Goal: Task Accomplishment & Management: Manage account settings

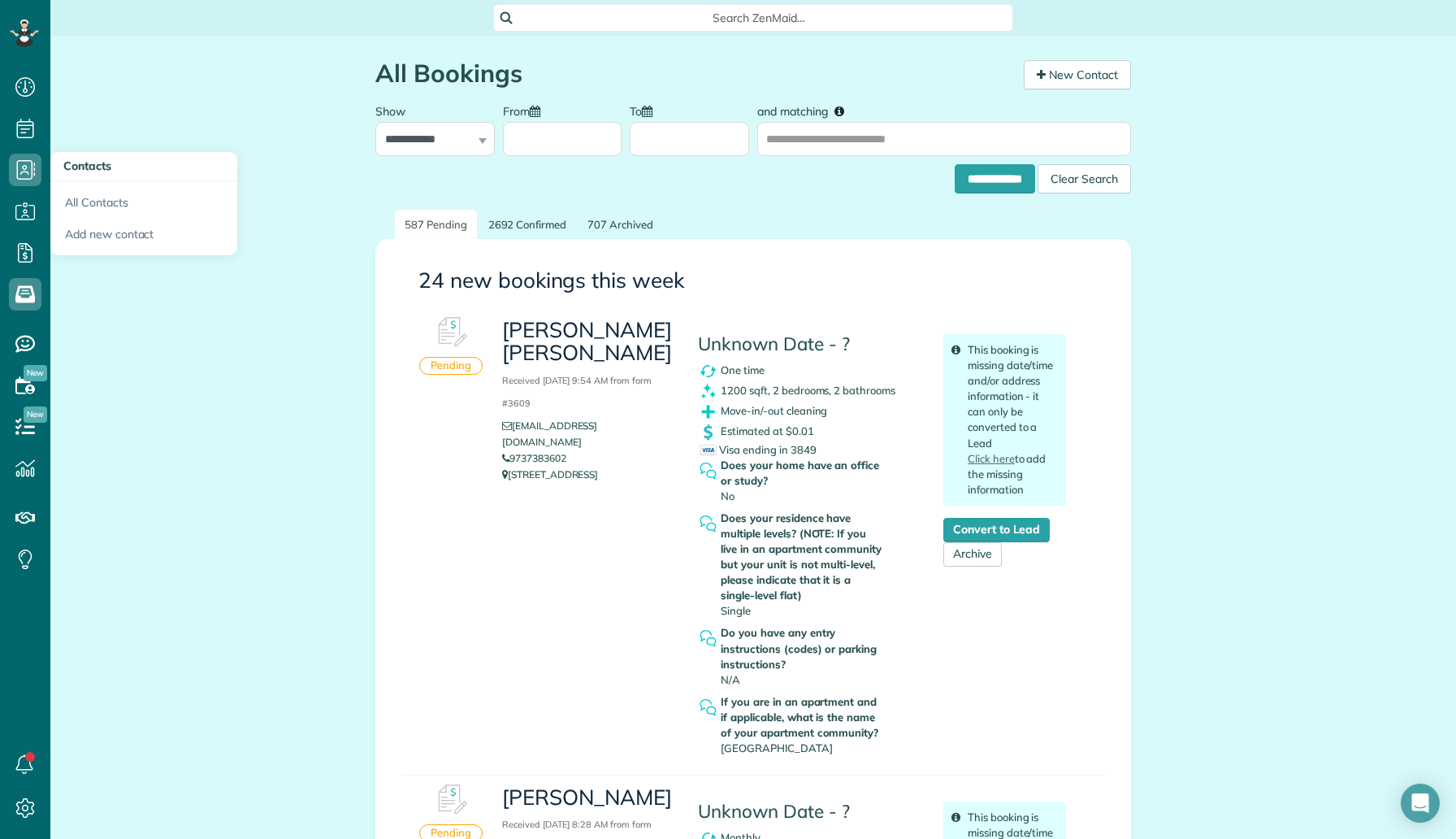
scroll to position [448, 0]
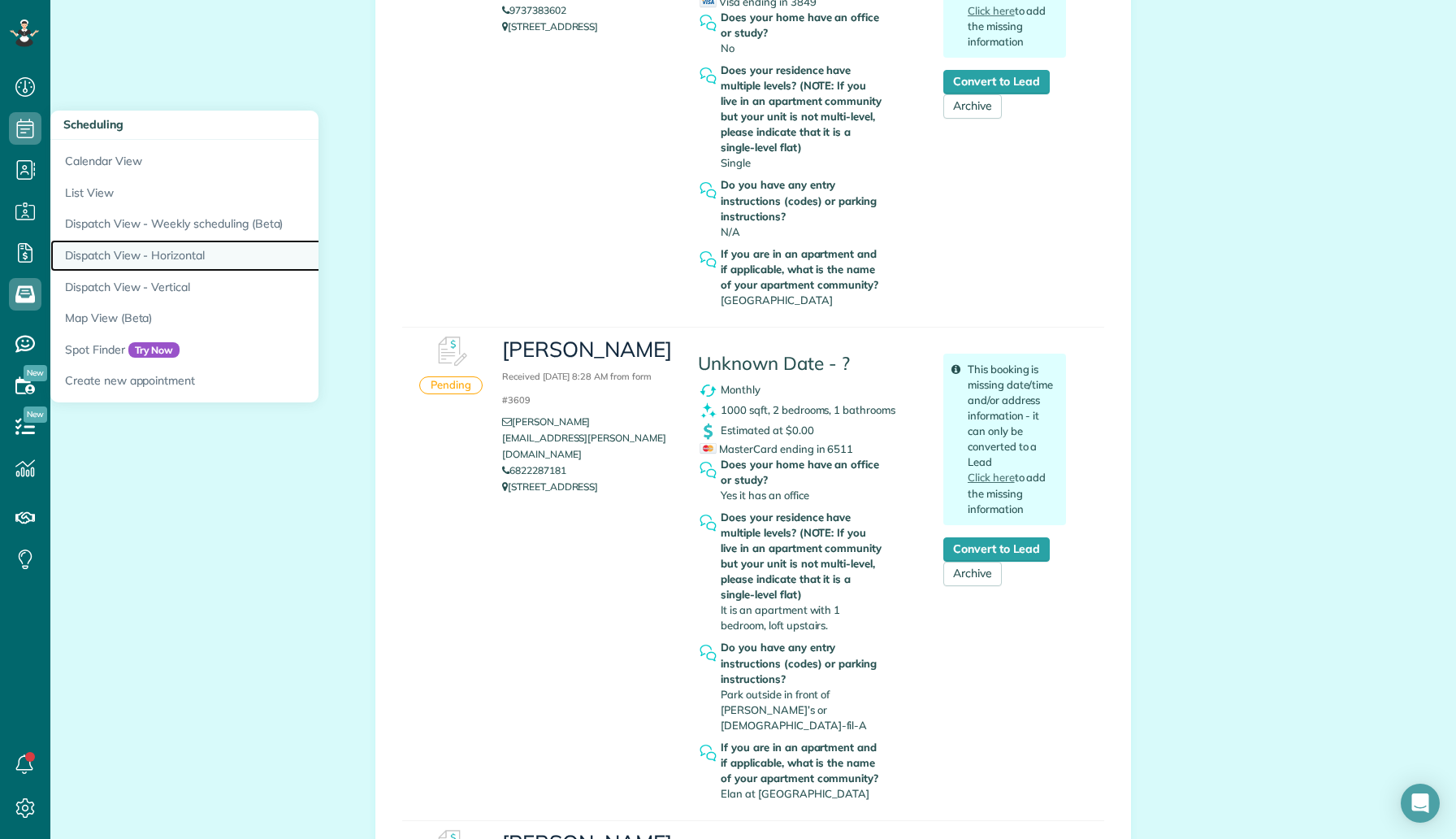
click at [133, 246] on link "Dispatch View - Horizontal" at bounding box center [253, 255] width 406 height 31
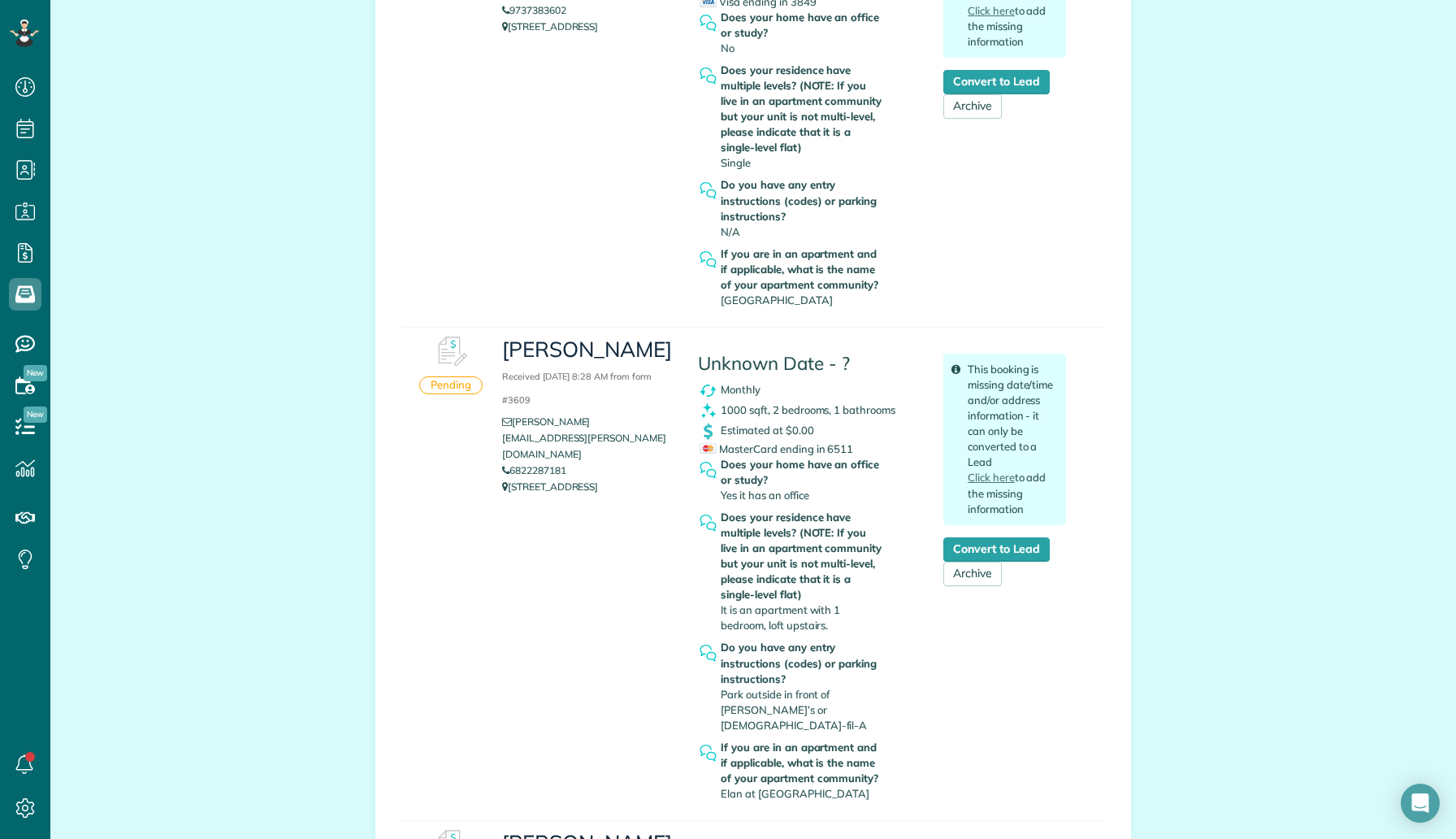
scroll to position [961, 0]
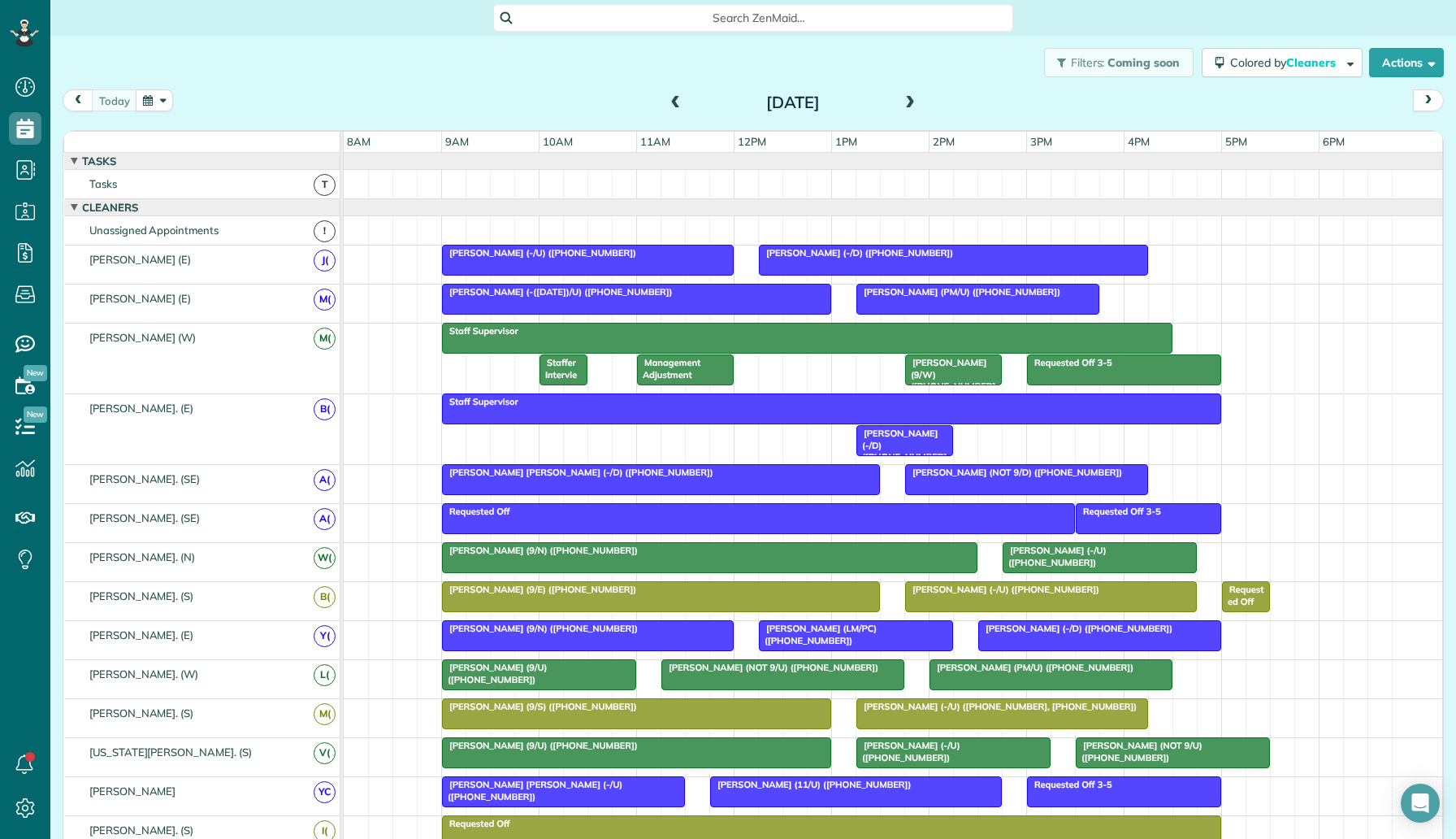
scroll to position [8, 8]
click at [907, 99] on span at bounding box center [910, 103] width 18 height 14
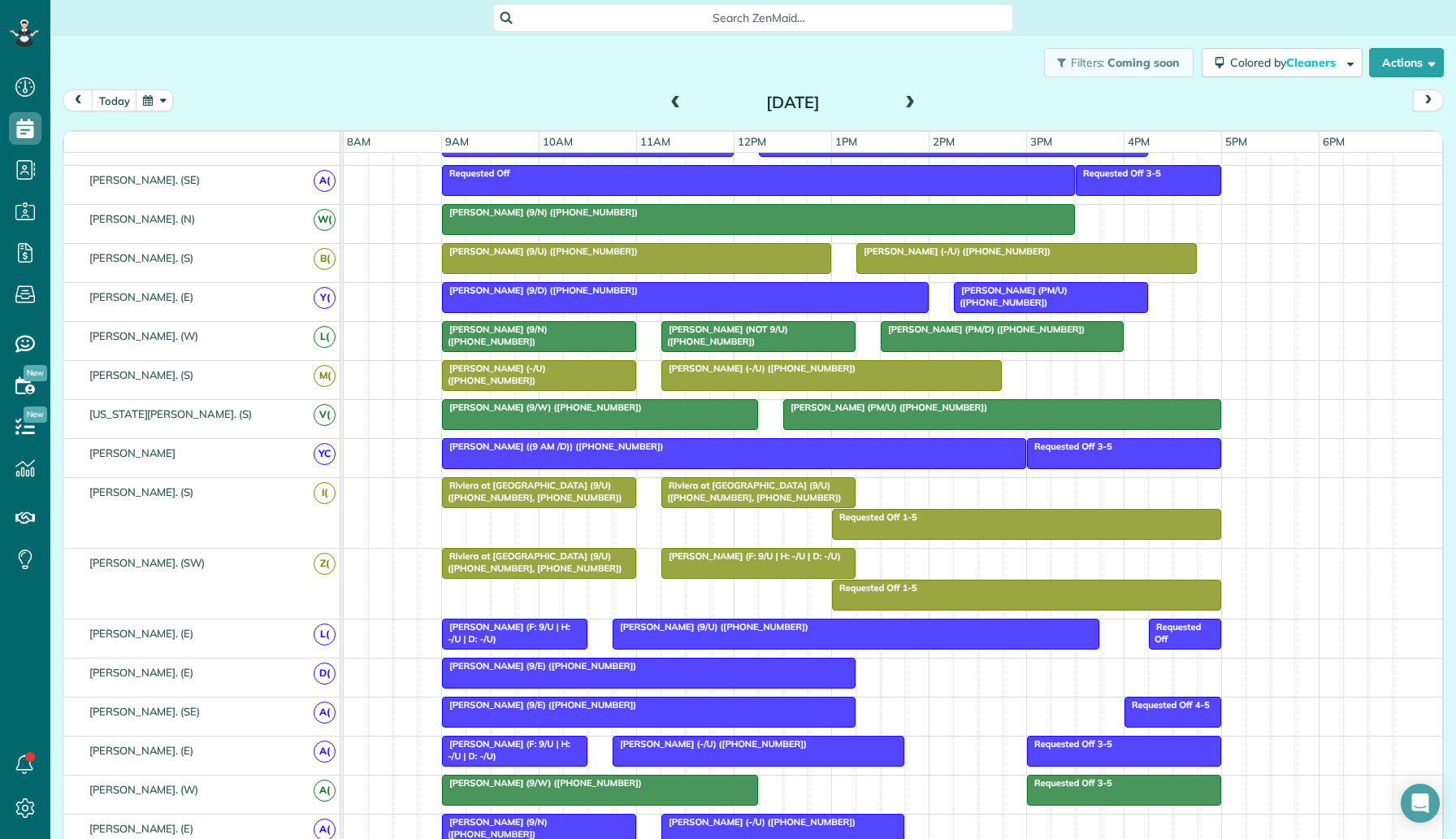
scroll to position [699, 0]
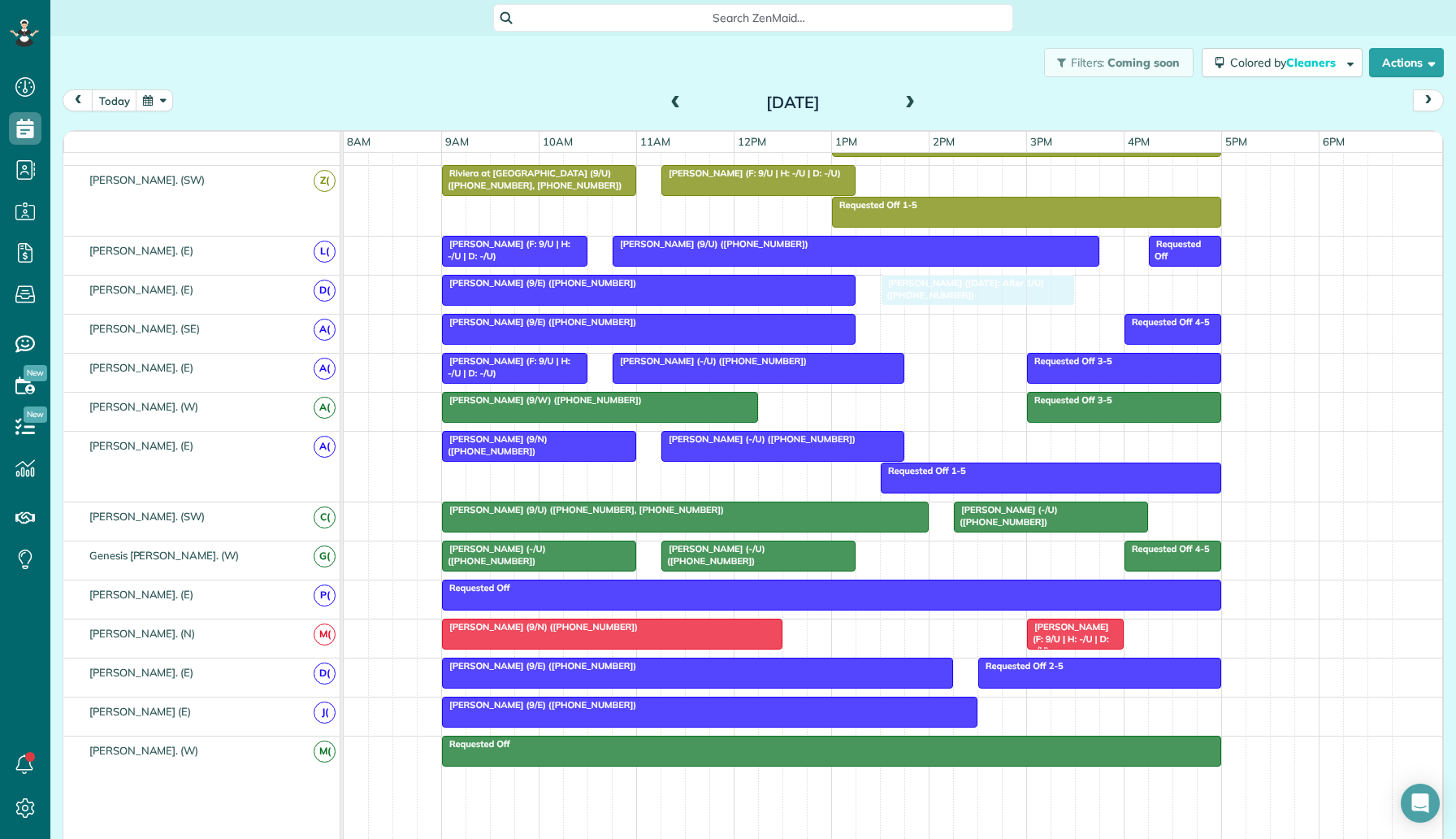
drag, startPoint x: 866, startPoint y: 633, endPoint x: 946, endPoint y: 296, distance: 346.4
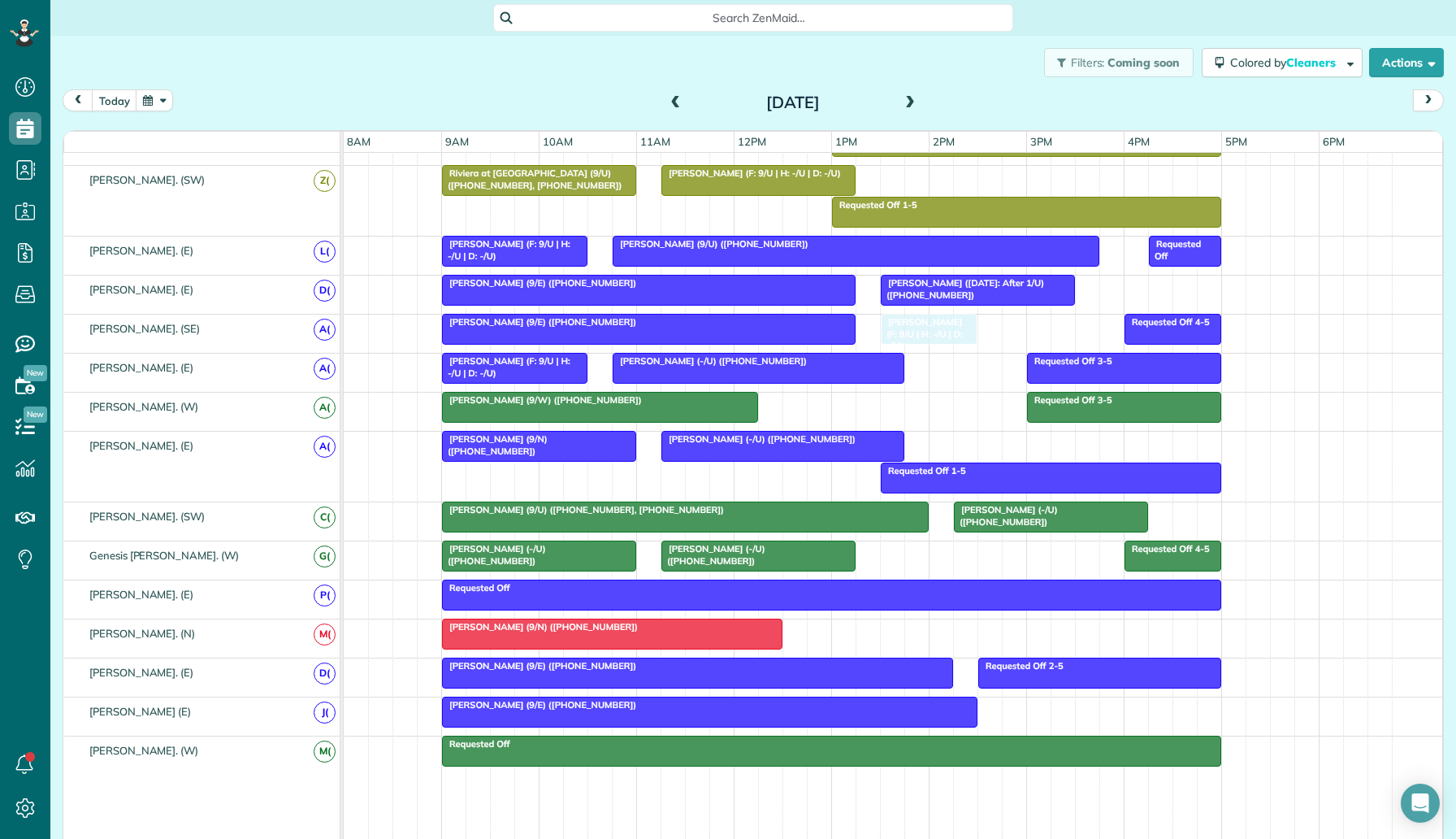
drag, startPoint x: 1059, startPoint y: 634, endPoint x: 924, endPoint y: 340, distance: 323.5
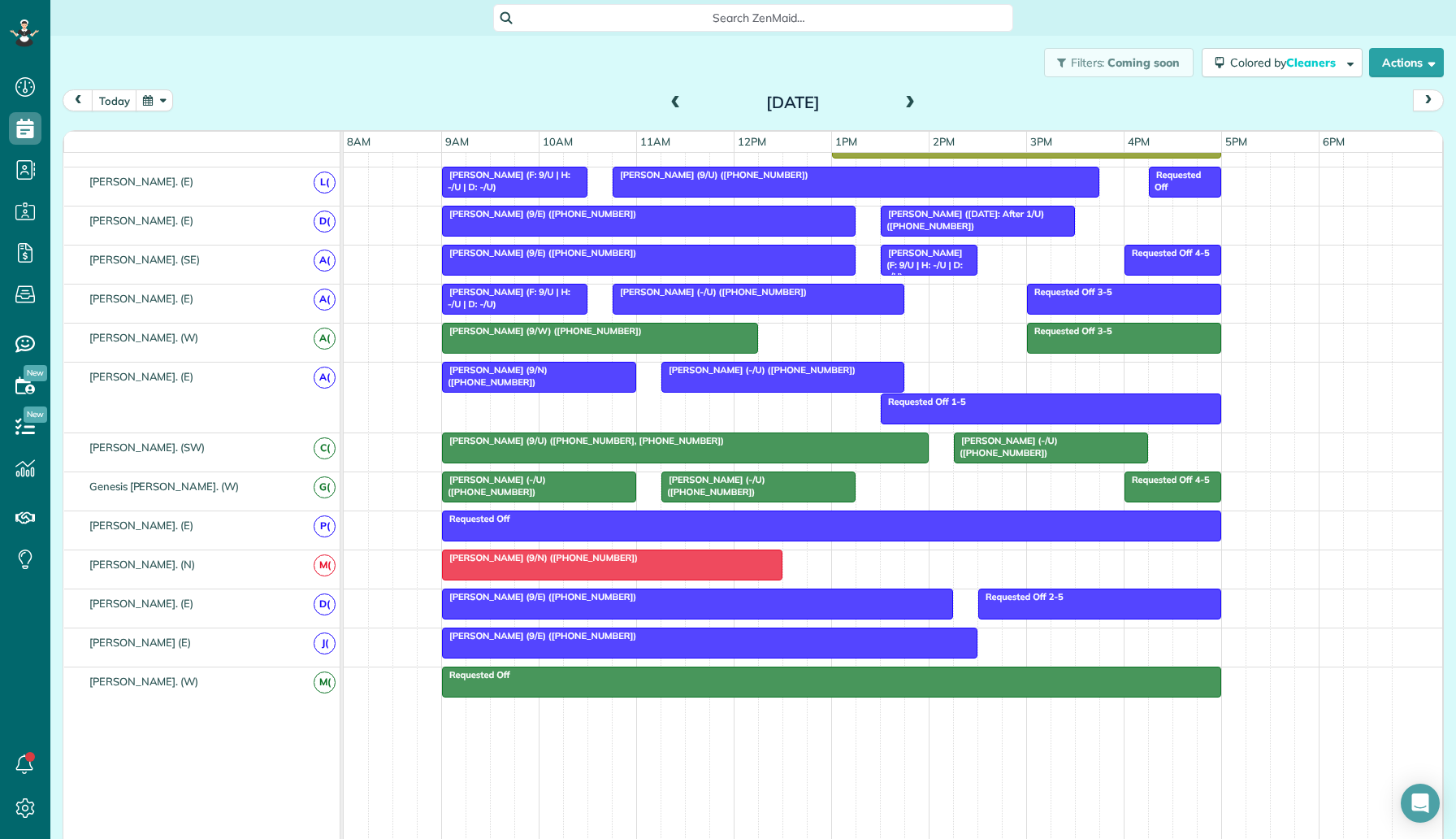
scroll to position [0, 0]
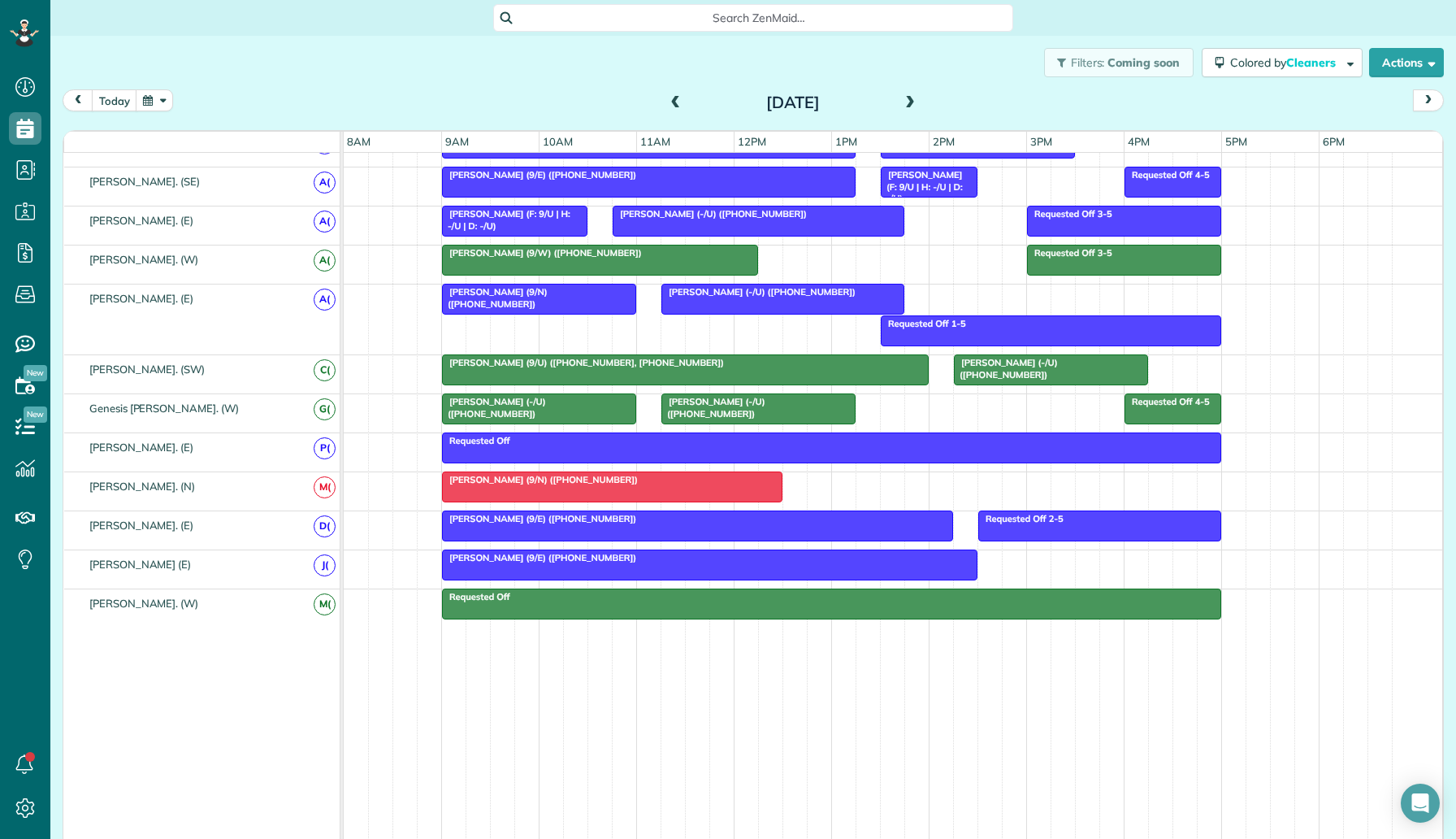
click at [667, 477] on div "Heather Sheltra (9/N) (+18027771992)" at bounding box center [612, 479] width 331 height 11
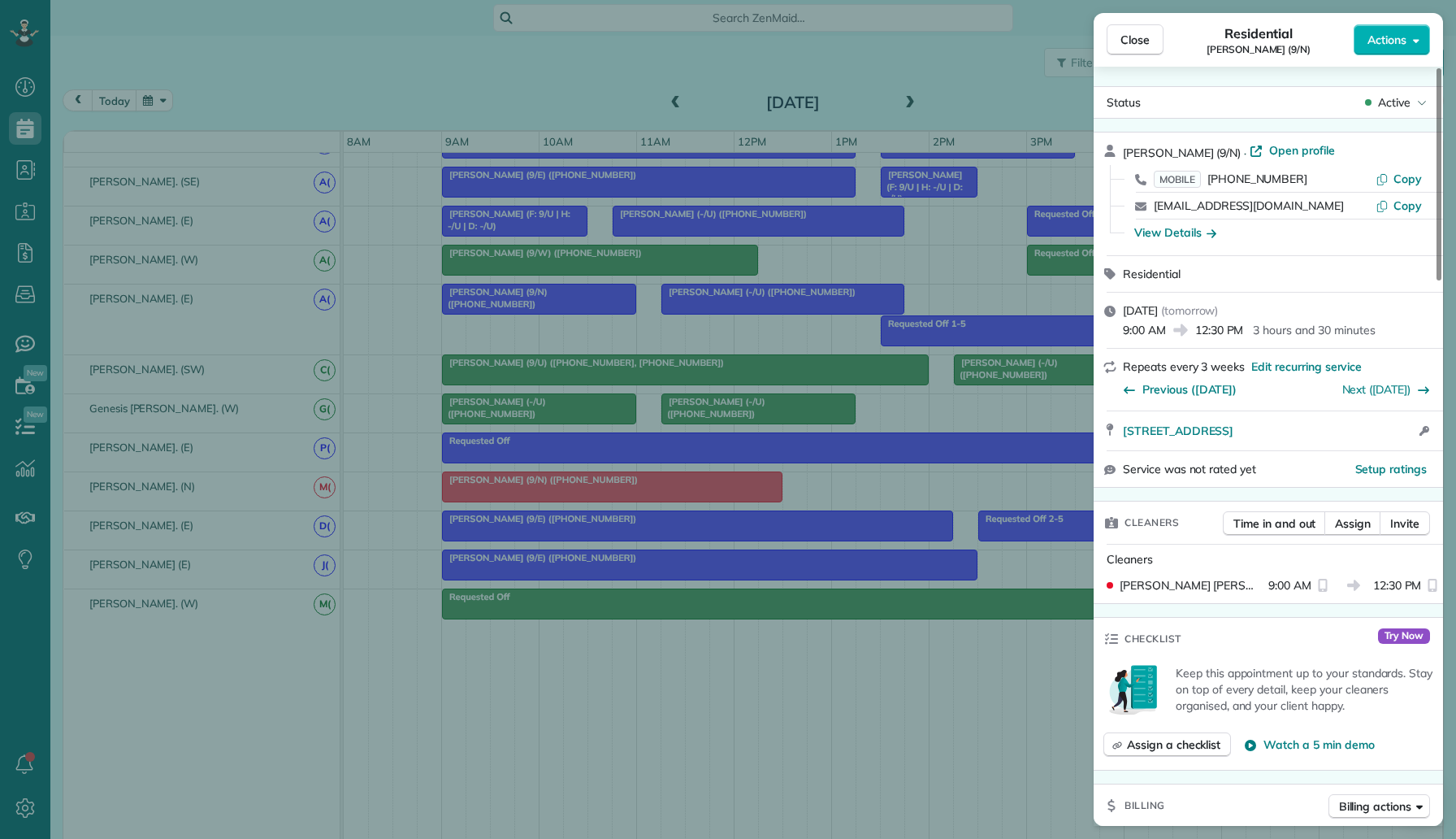
click at [846, 474] on div "Close Residential Heather Sheltra (9/N) Actions Status Active Heather Sheltra (…" at bounding box center [728, 420] width 1456 height 839
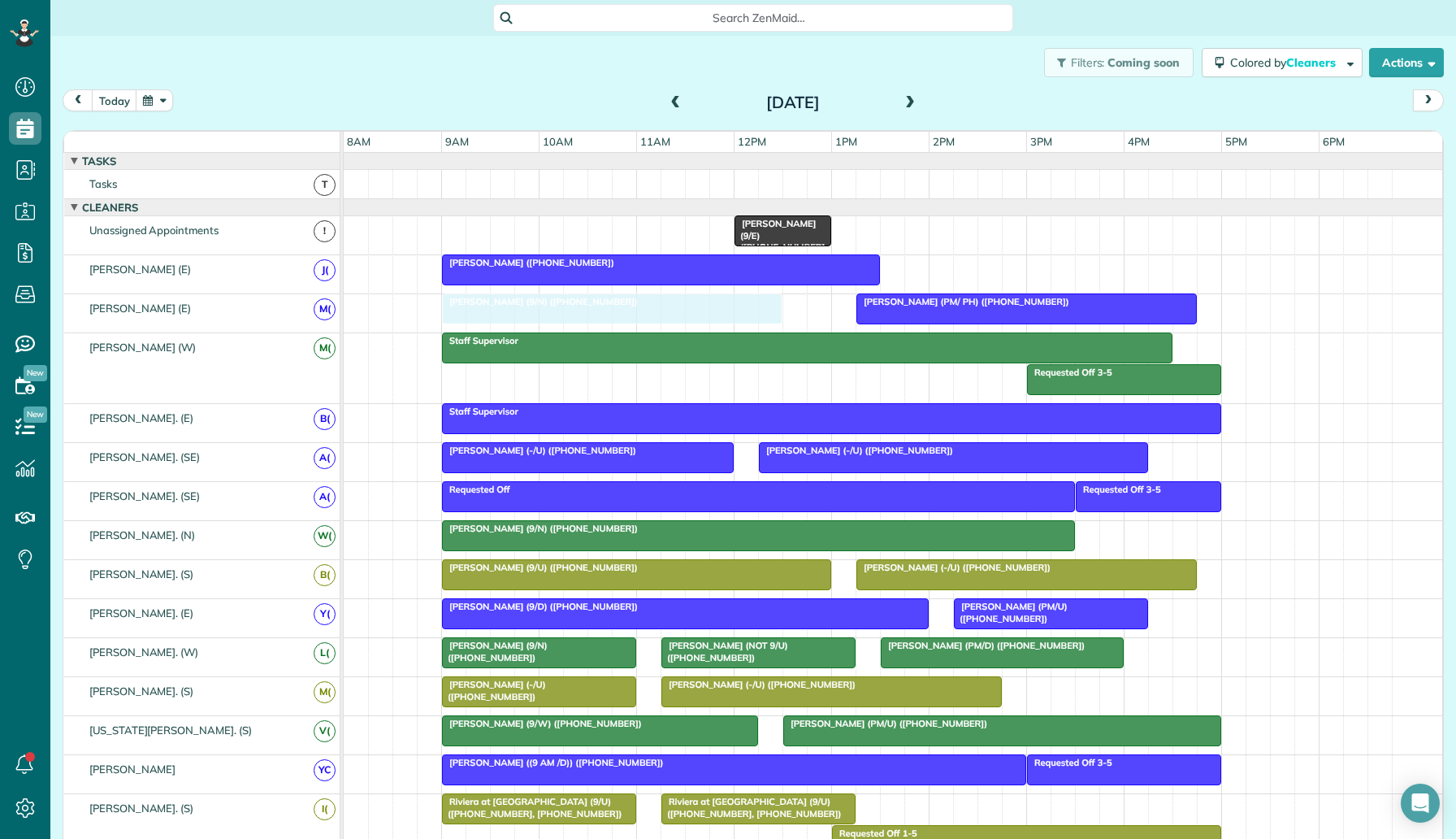
drag, startPoint x: 721, startPoint y: 488, endPoint x: 726, endPoint y: 320, distance: 168.1
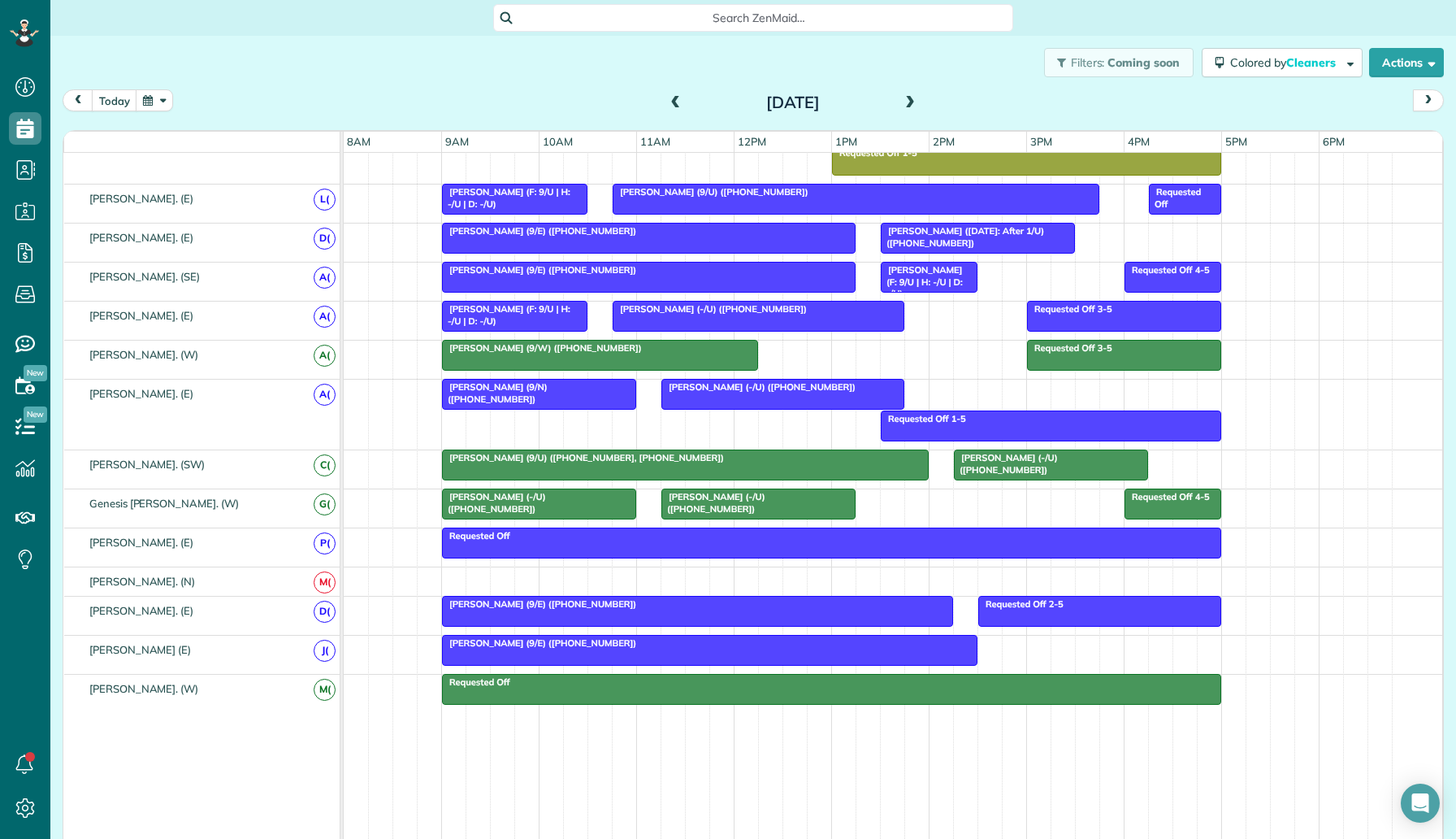
click at [459, 578] on div at bounding box center [893, 582] width 1098 height 28
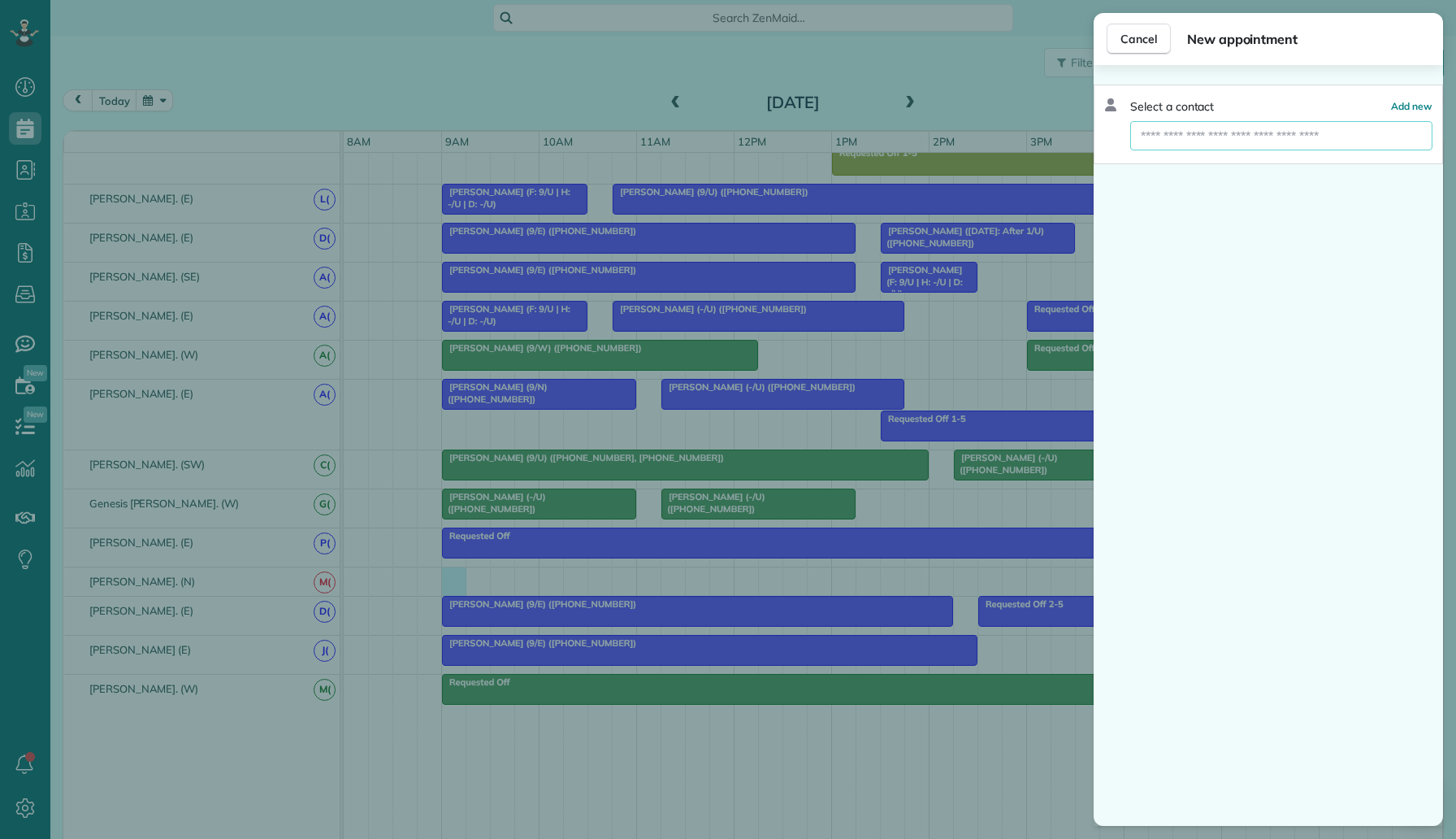
click at [1249, 132] on input "text" at bounding box center [1281, 136] width 303 height 29
paste input "**********"
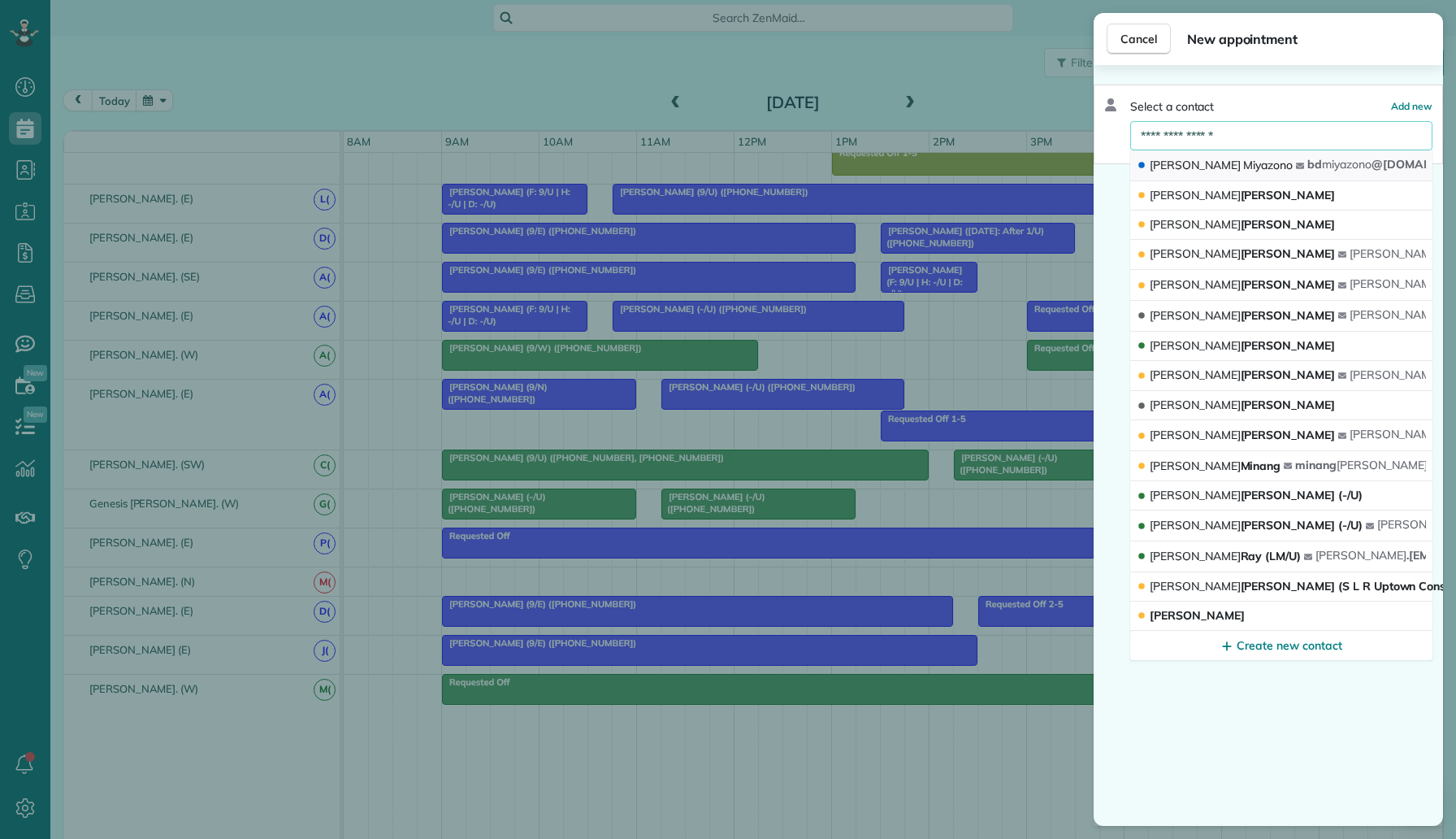
type input "**********"
click at [1243, 167] on span "Miyazono" at bounding box center [1267, 164] width 49 height 14
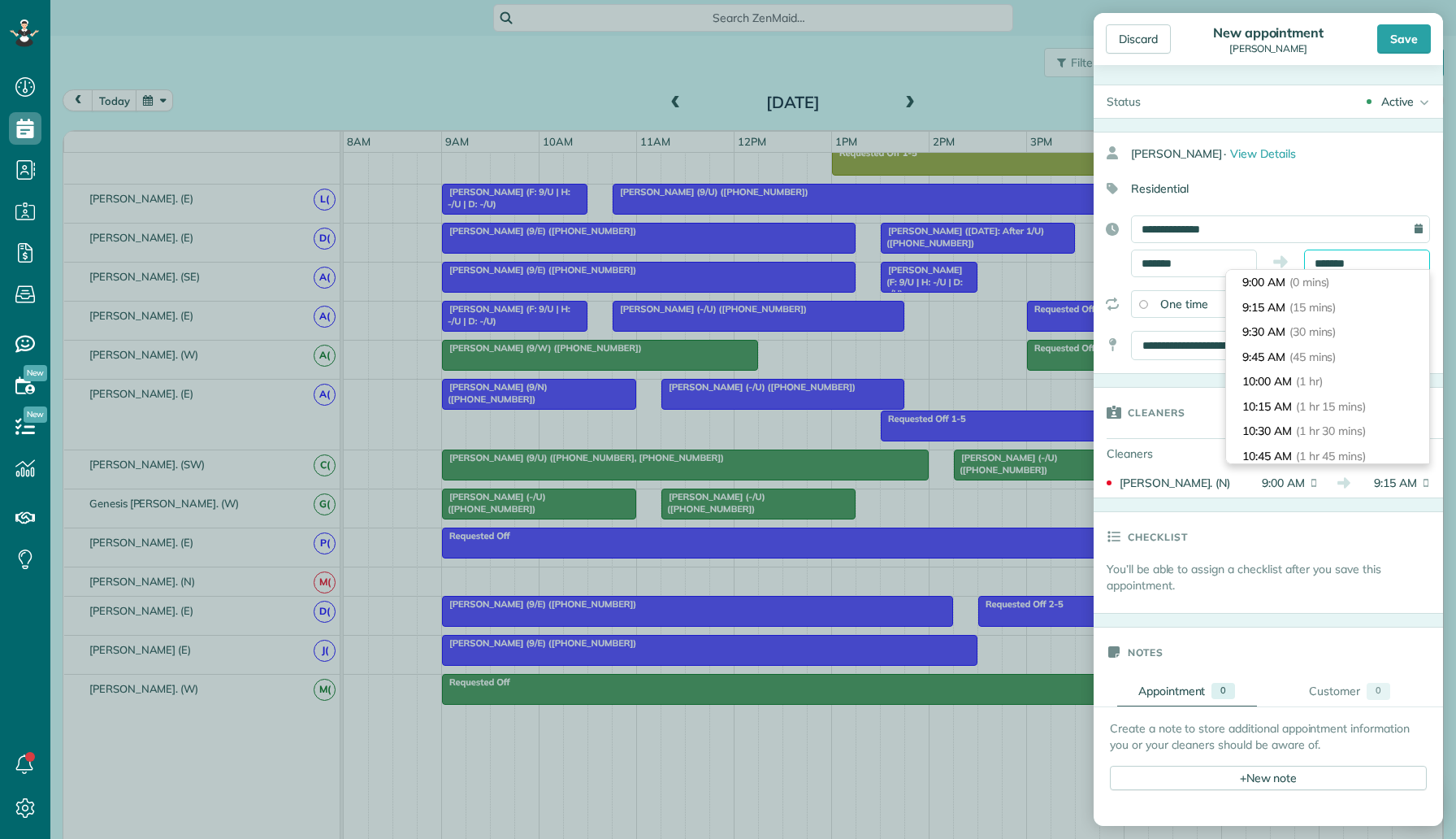
click at [1327, 266] on input "*******" at bounding box center [1366, 263] width 126 height 28
type input "********"
click at [1316, 399] on li "12:00 PM (3 hrs)" at bounding box center [1327, 411] width 203 height 26
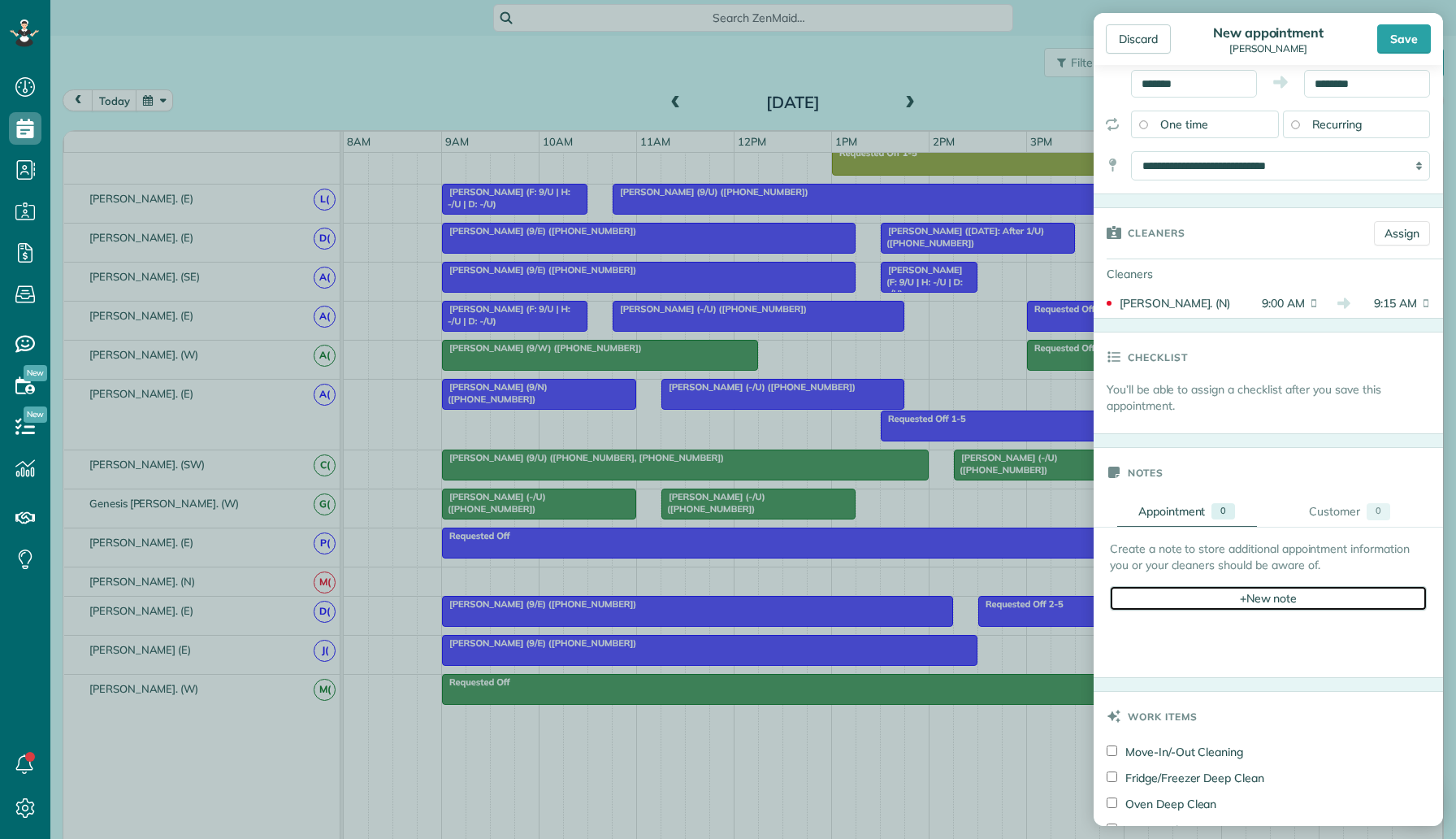
click at [1240, 598] on span "+" at bounding box center [1243, 597] width 7 height 14
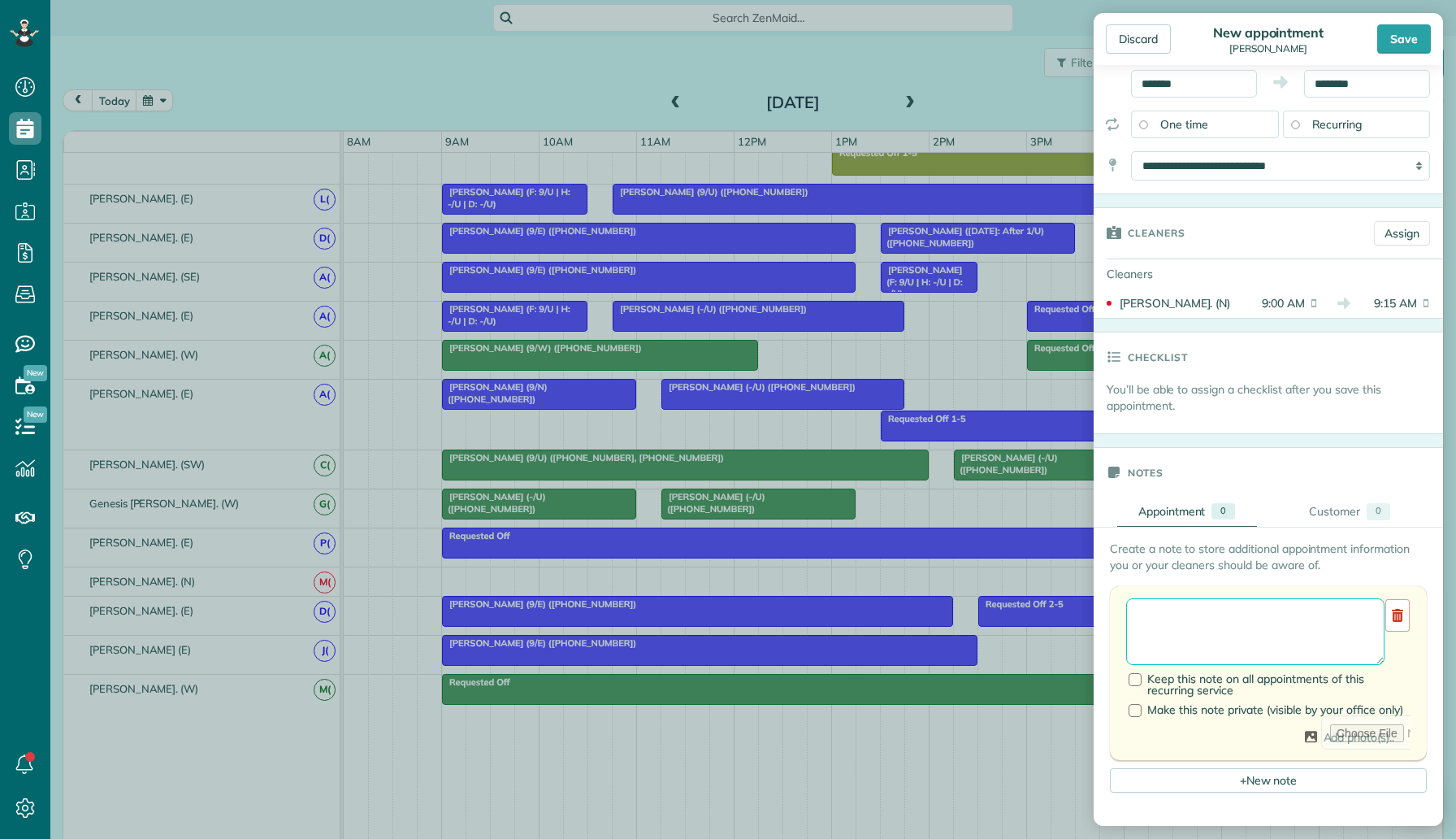
click at [1222, 614] on textarea at bounding box center [1255, 631] width 258 height 66
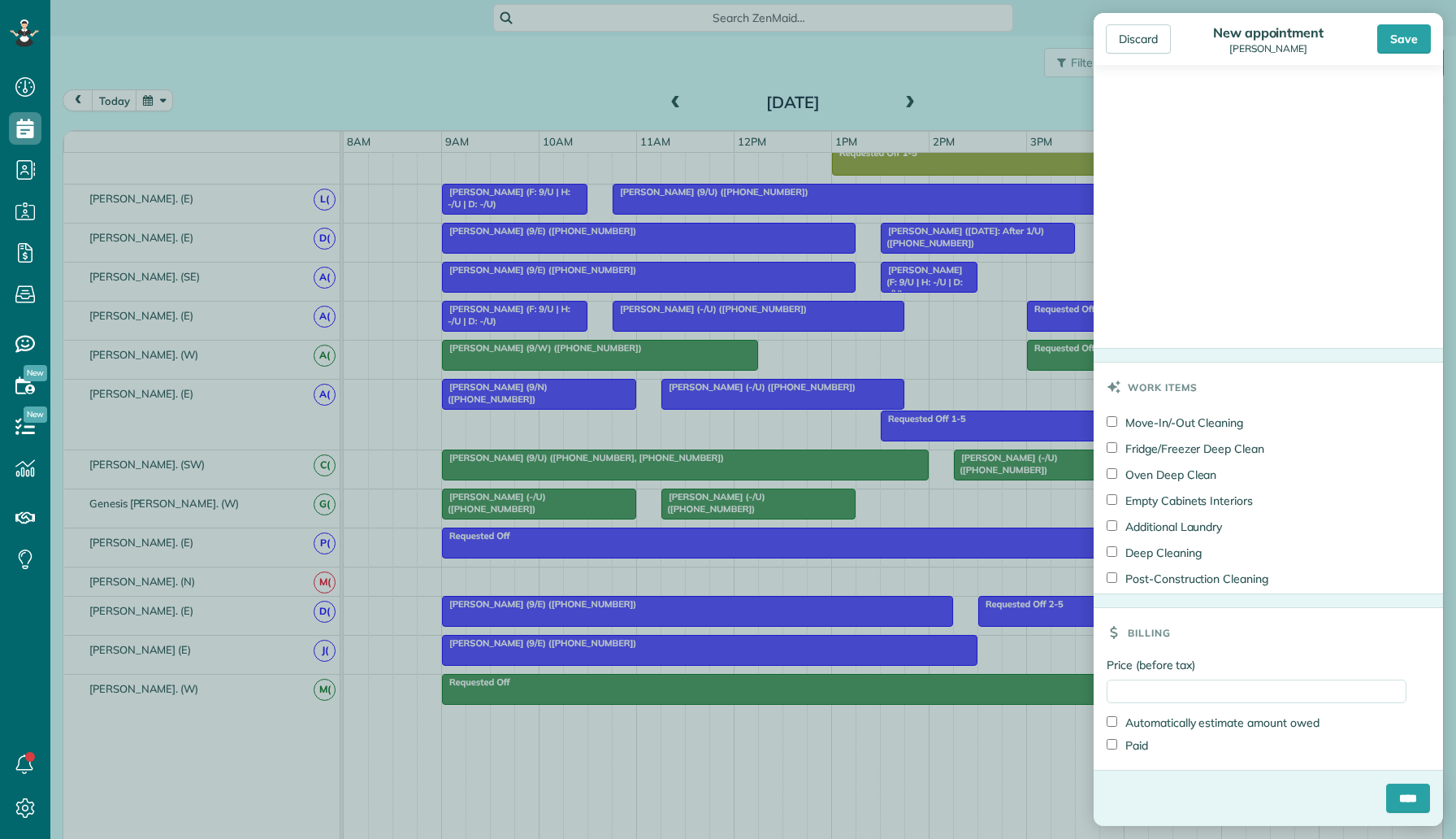
type textarea "**********"
click at [1138, 697] on input "Price (before tax)" at bounding box center [1256, 691] width 300 height 24
type input "***"
click at [1218, 642] on div "Billing" at bounding box center [1268, 632] width 349 height 48
click at [1393, 794] on input "****" at bounding box center [1408, 797] width 44 height 29
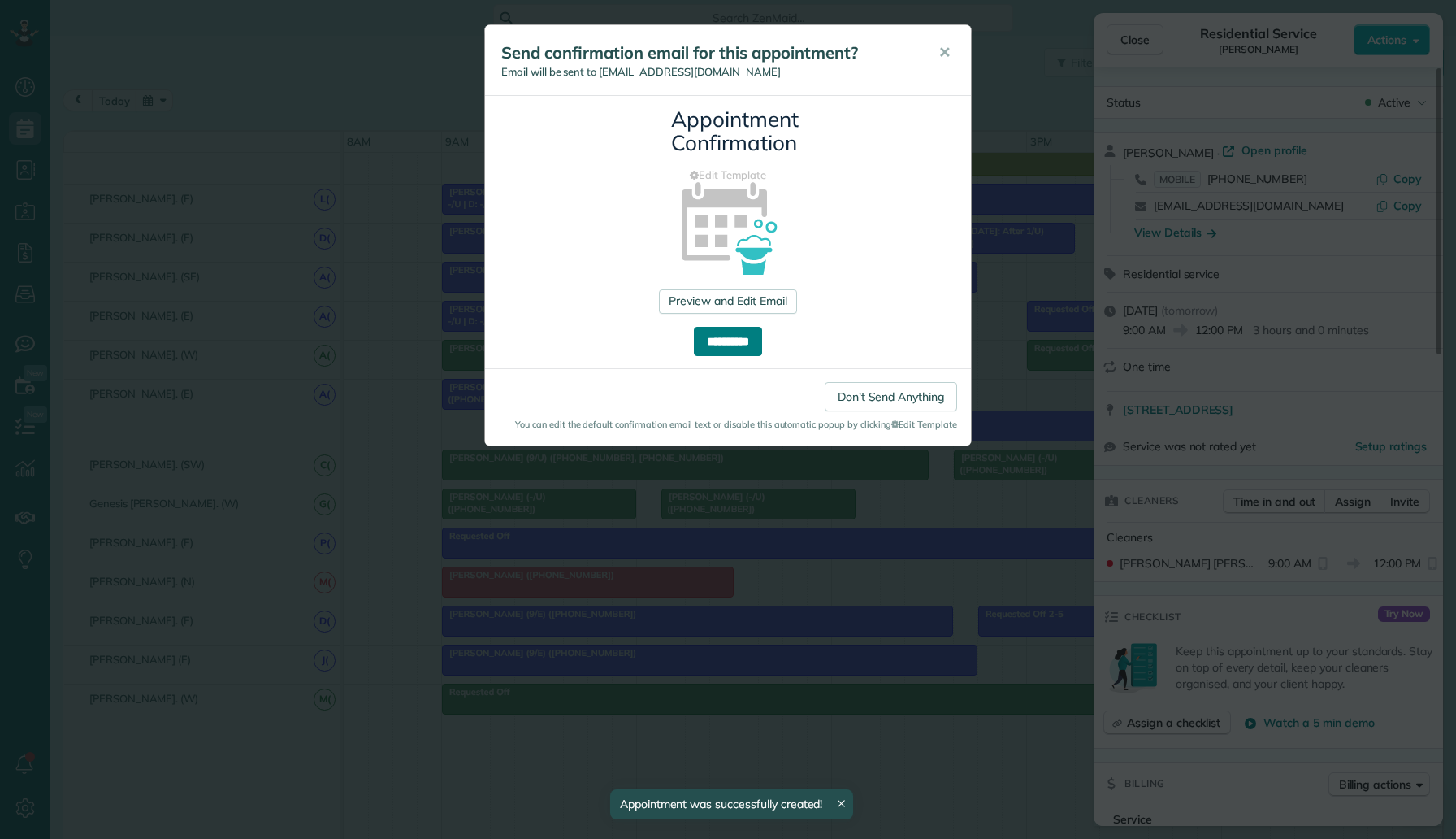
click at [735, 348] on input "**********" at bounding box center [728, 341] width 68 height 29
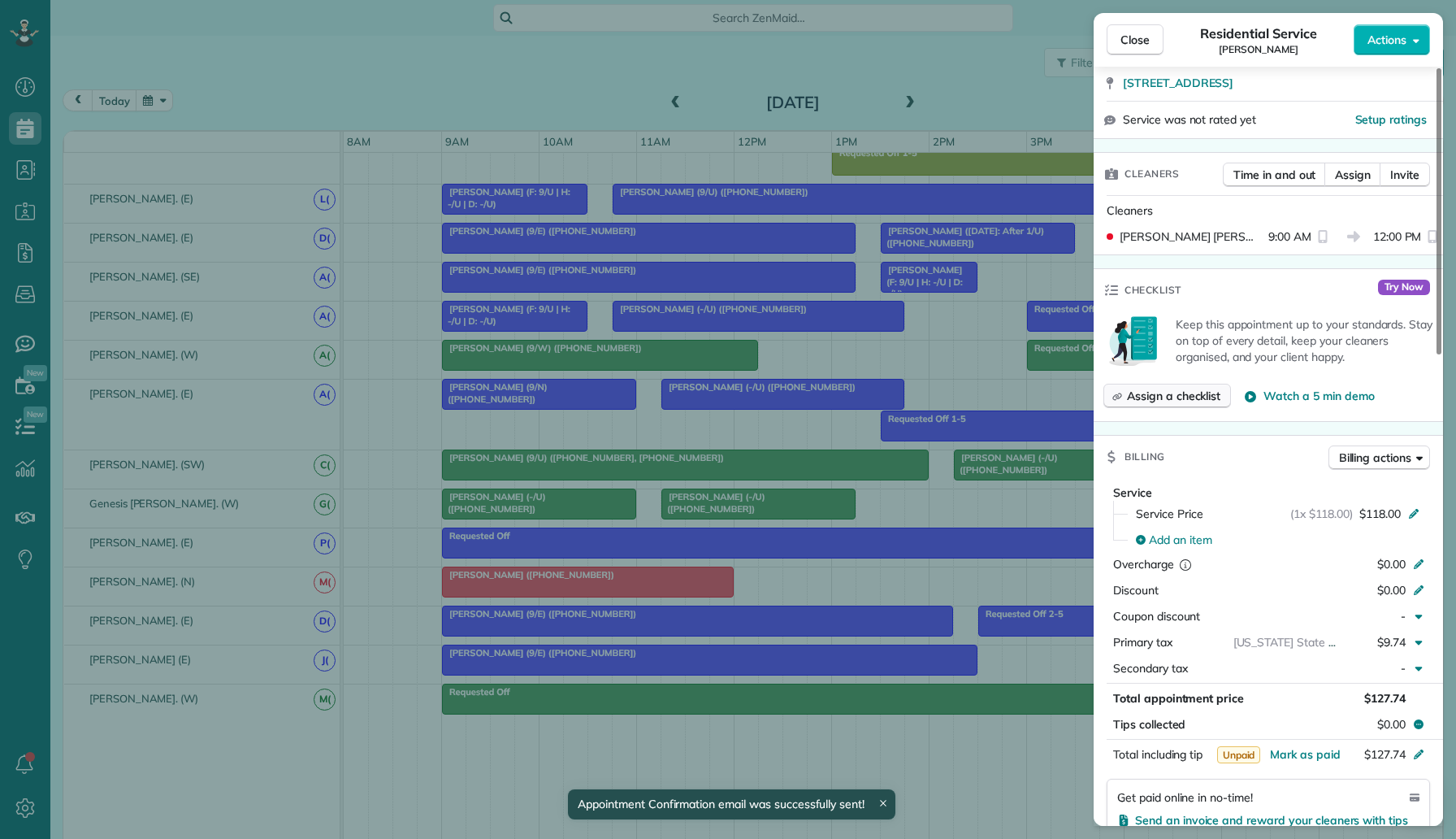
click at [1193, 398] on span "Assign a checklist" at bounding box center [1173, 395] width 93 height 16
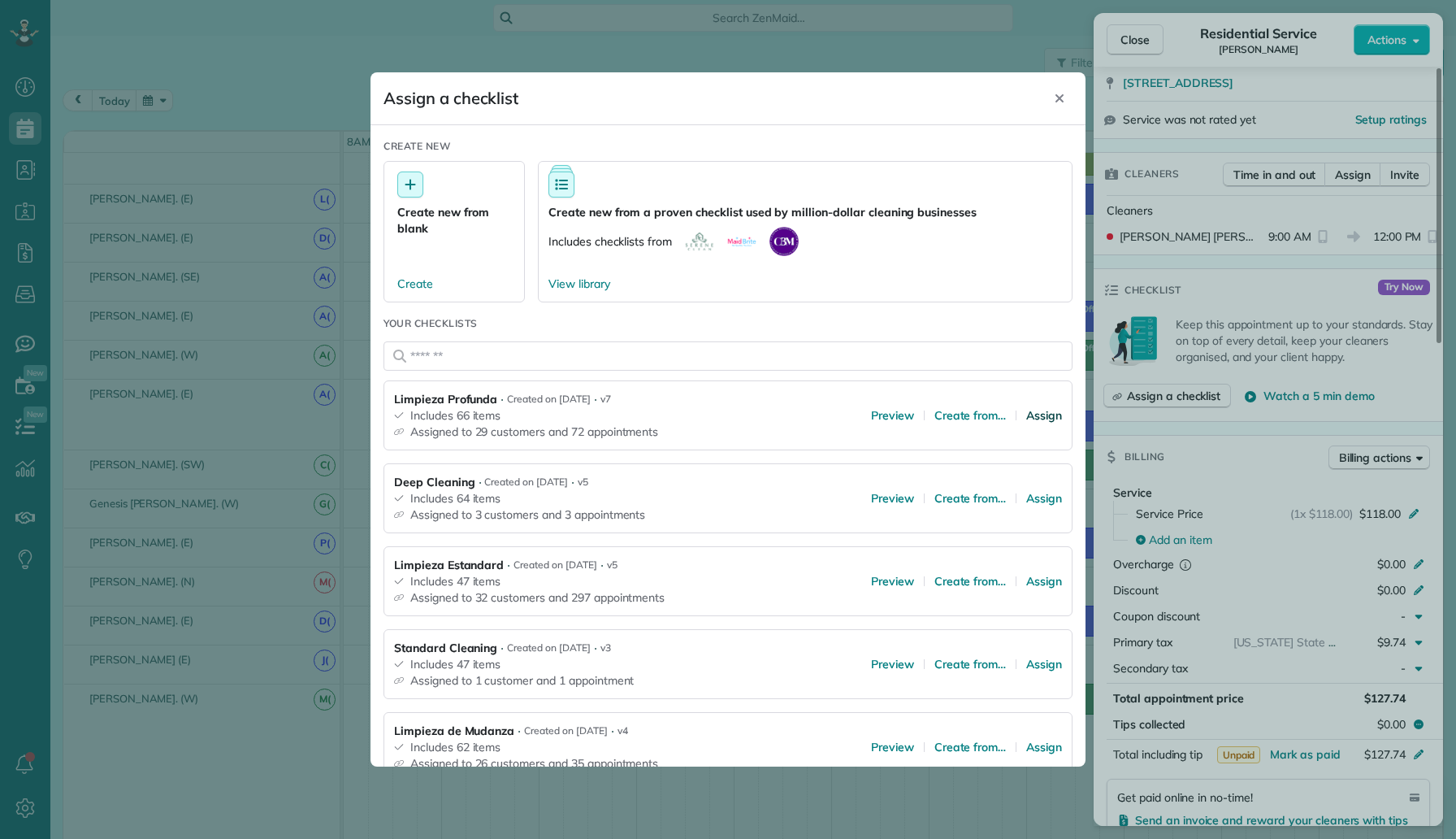
click at [1056, 421] on span "Assign" at bounding box center [1044, 415] width 36 height 16
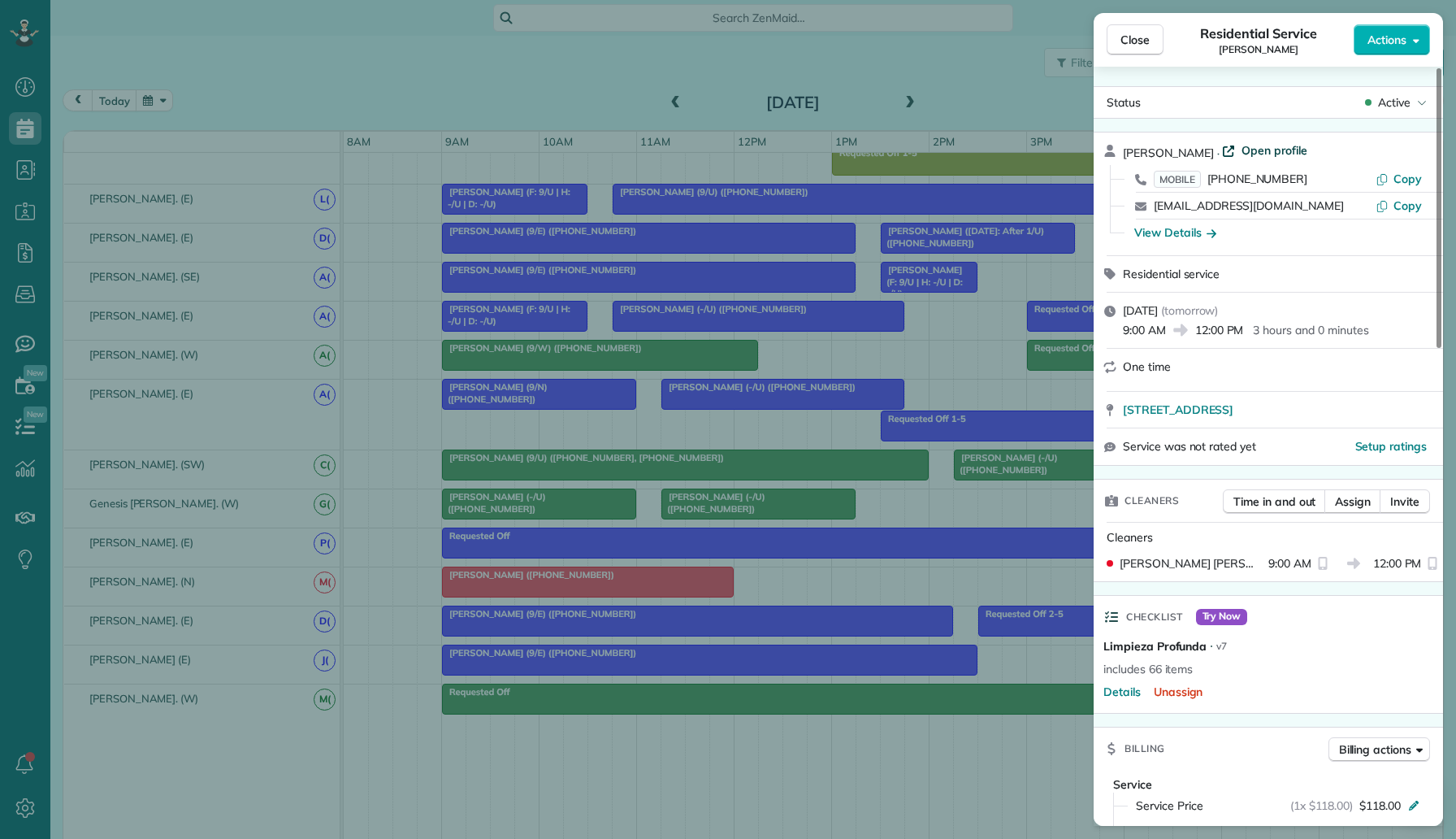
click at [1294, 150] on span "Open profile" at bounding box center [1273, 150] width 65 height 16
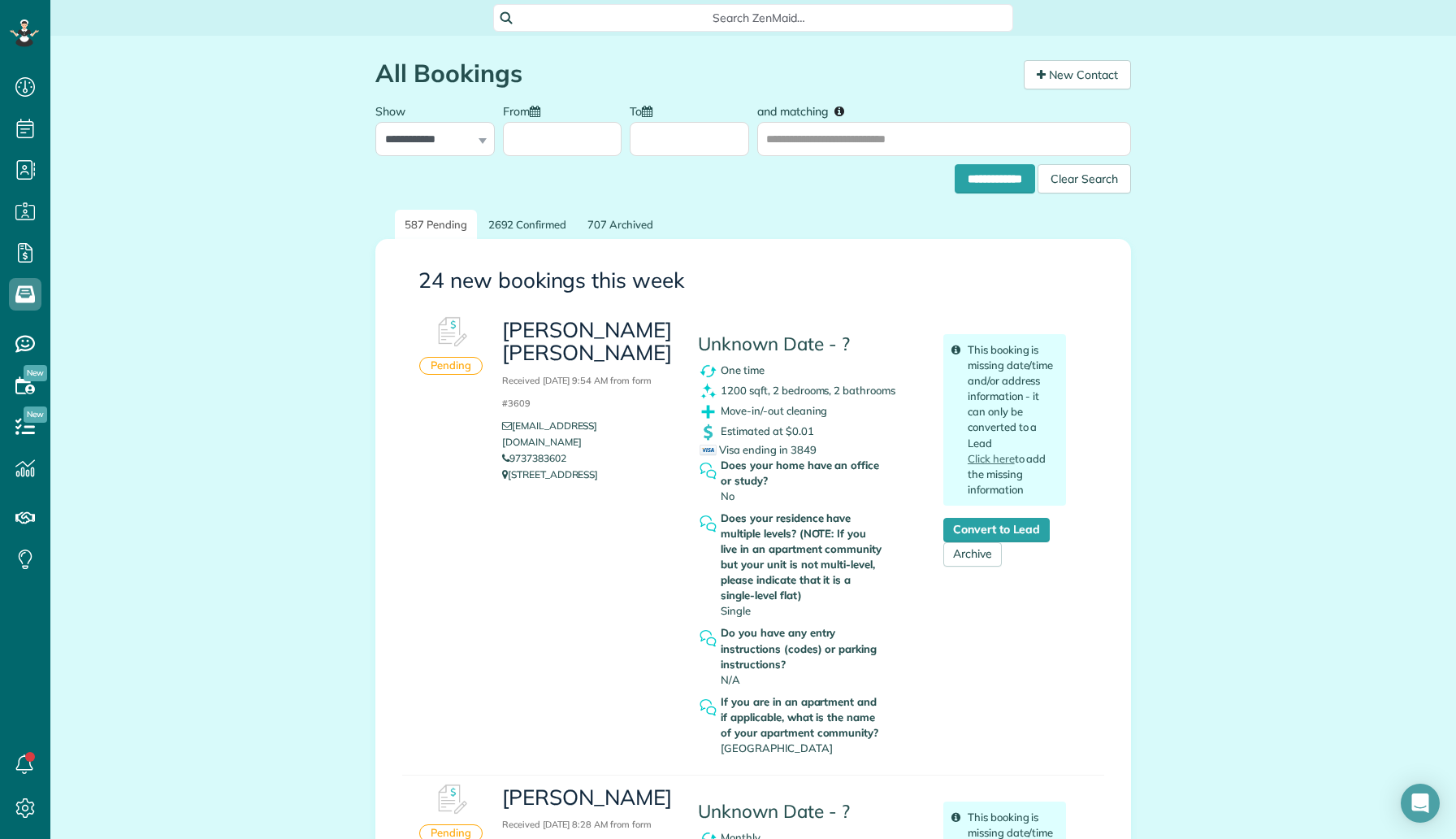
scroll to position [8, 8]
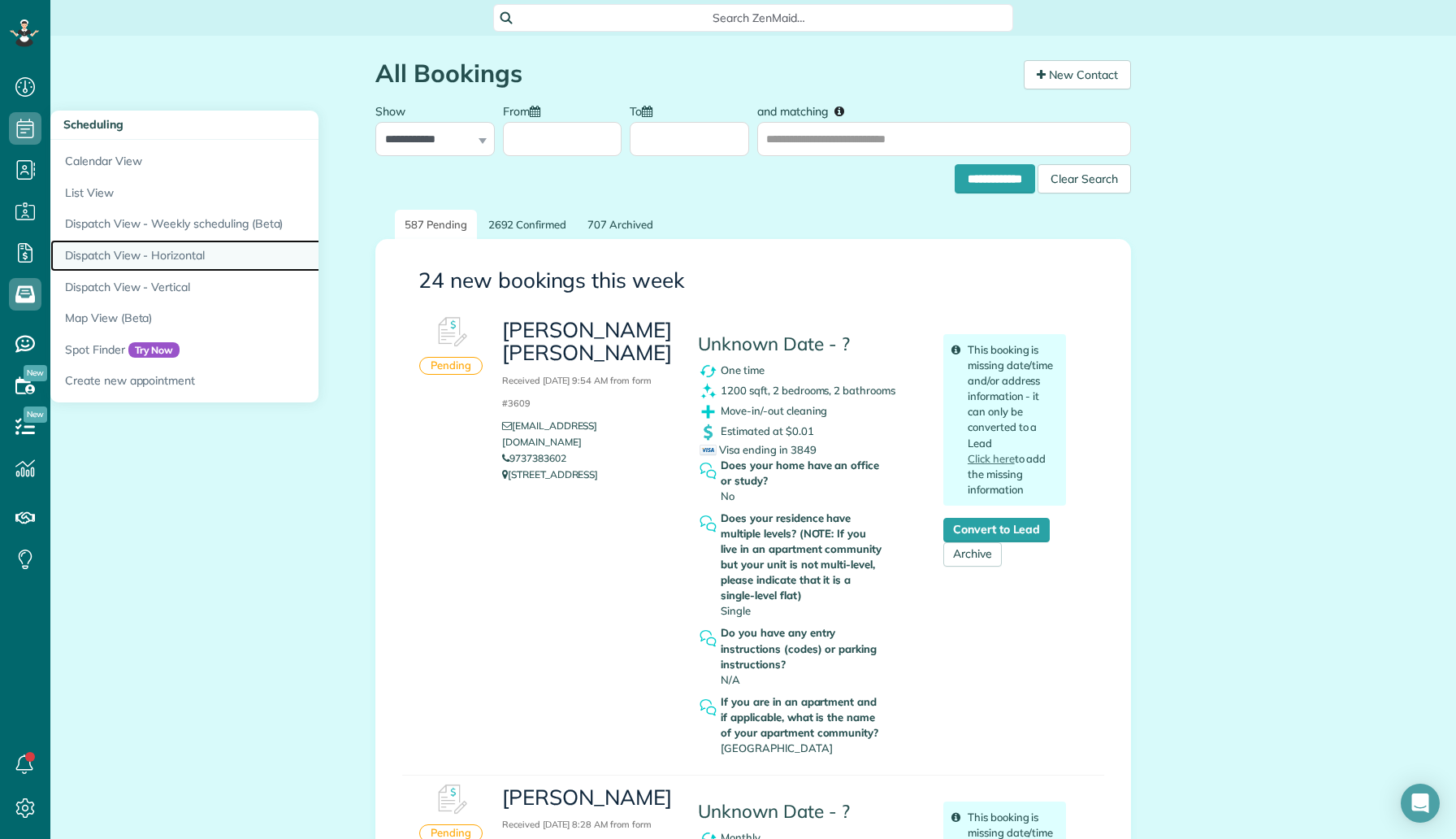
click at [183, 255] on link "Dispatch View - Horizontal" at bounding box center [253, 255] width 406 height 31
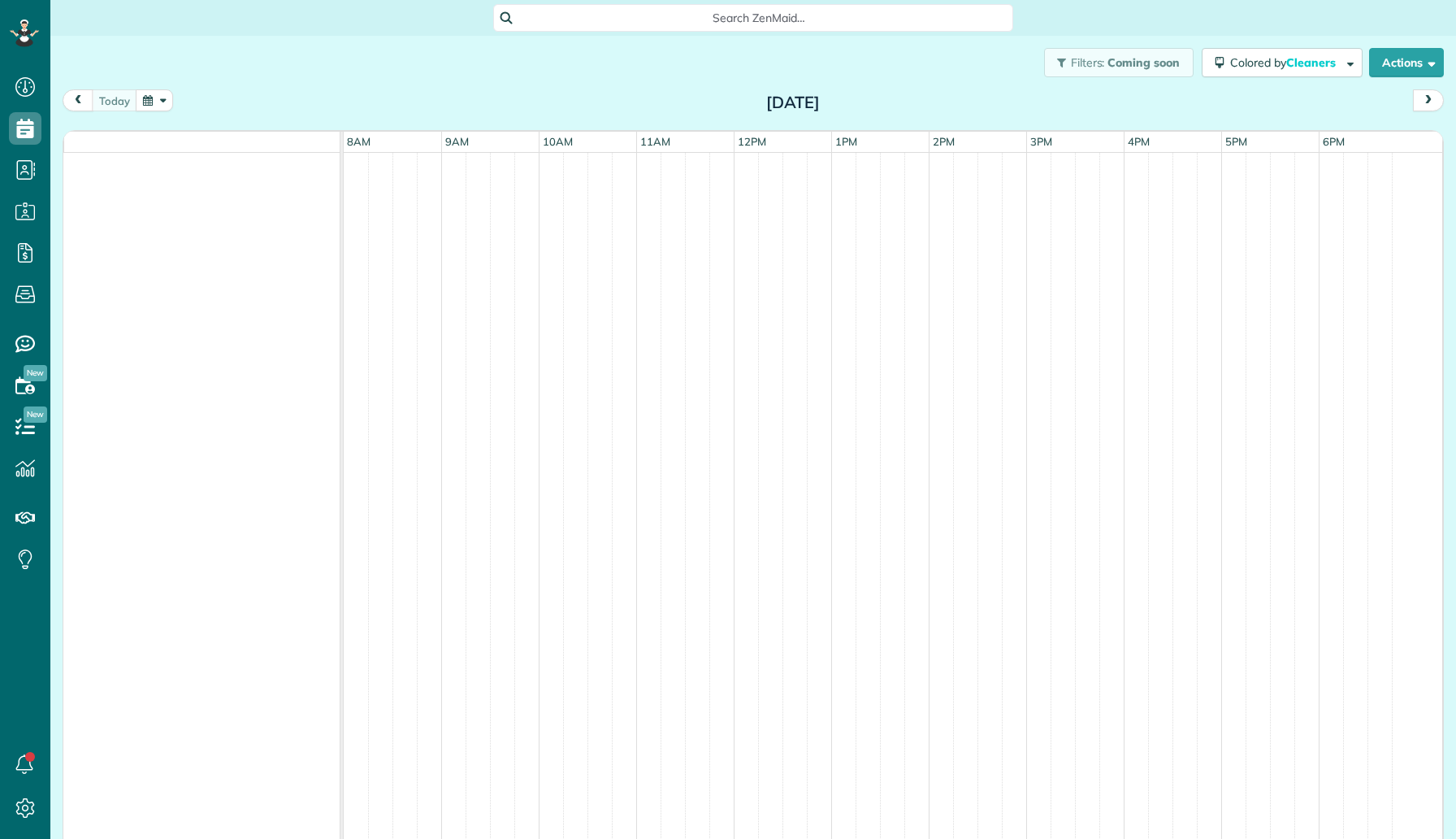
scroll to position [8, 8]
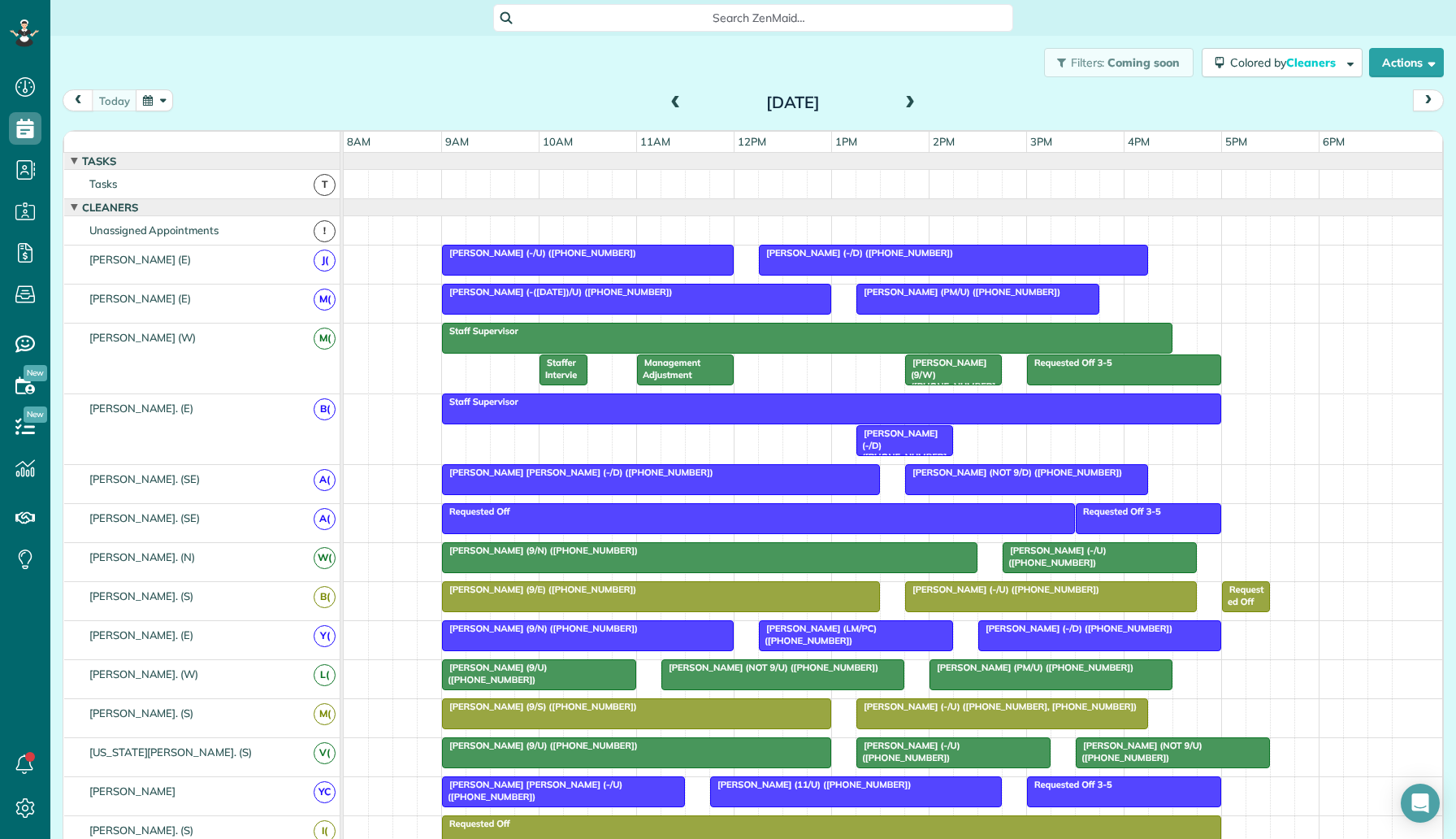
click at [911, 99] on span at bounding box center [910, 103] width 18 height 14
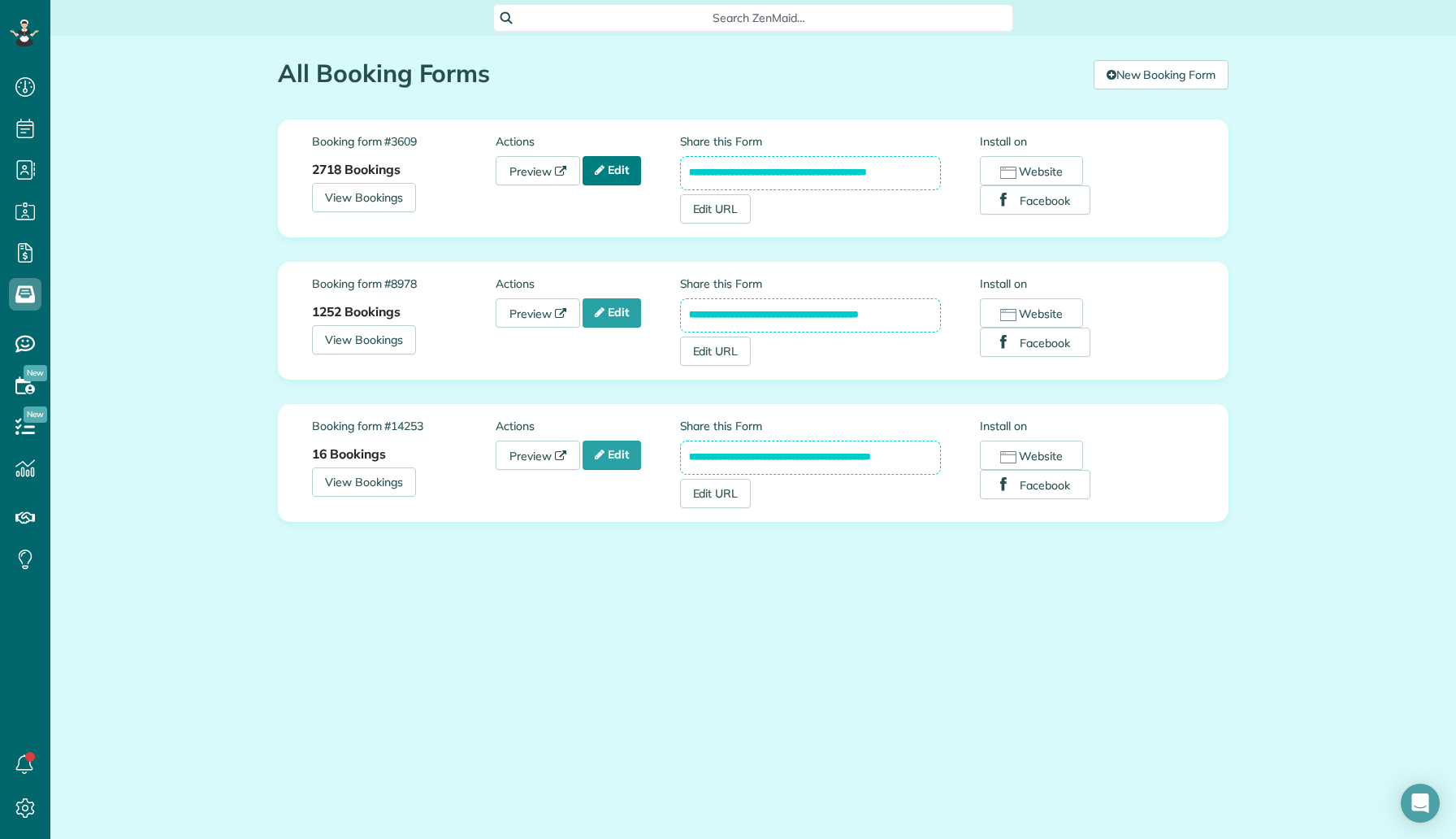
scroll to position [8, 8]
drag, startPoint x: 921, startPoint y: 172, endPoint x: 656, endPoint y: 120, distance: 270.1
click at [656, 121] on div "**********" at bounding box center [753, 178] width 871 height 116
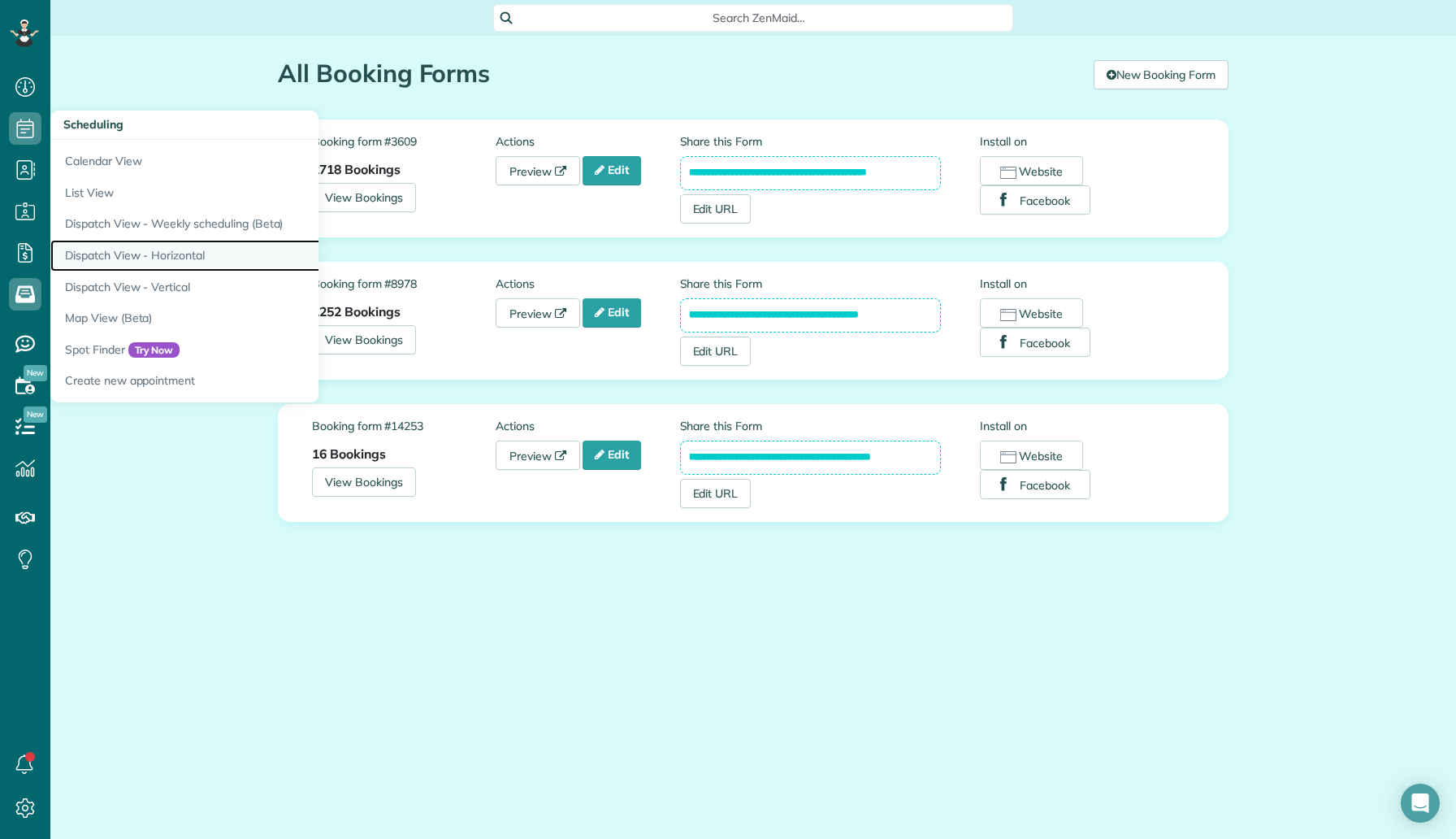
click at [150, 251] on link "Dispatch View - Horizontal" at bounding box center [253, 255] width 406 height 31
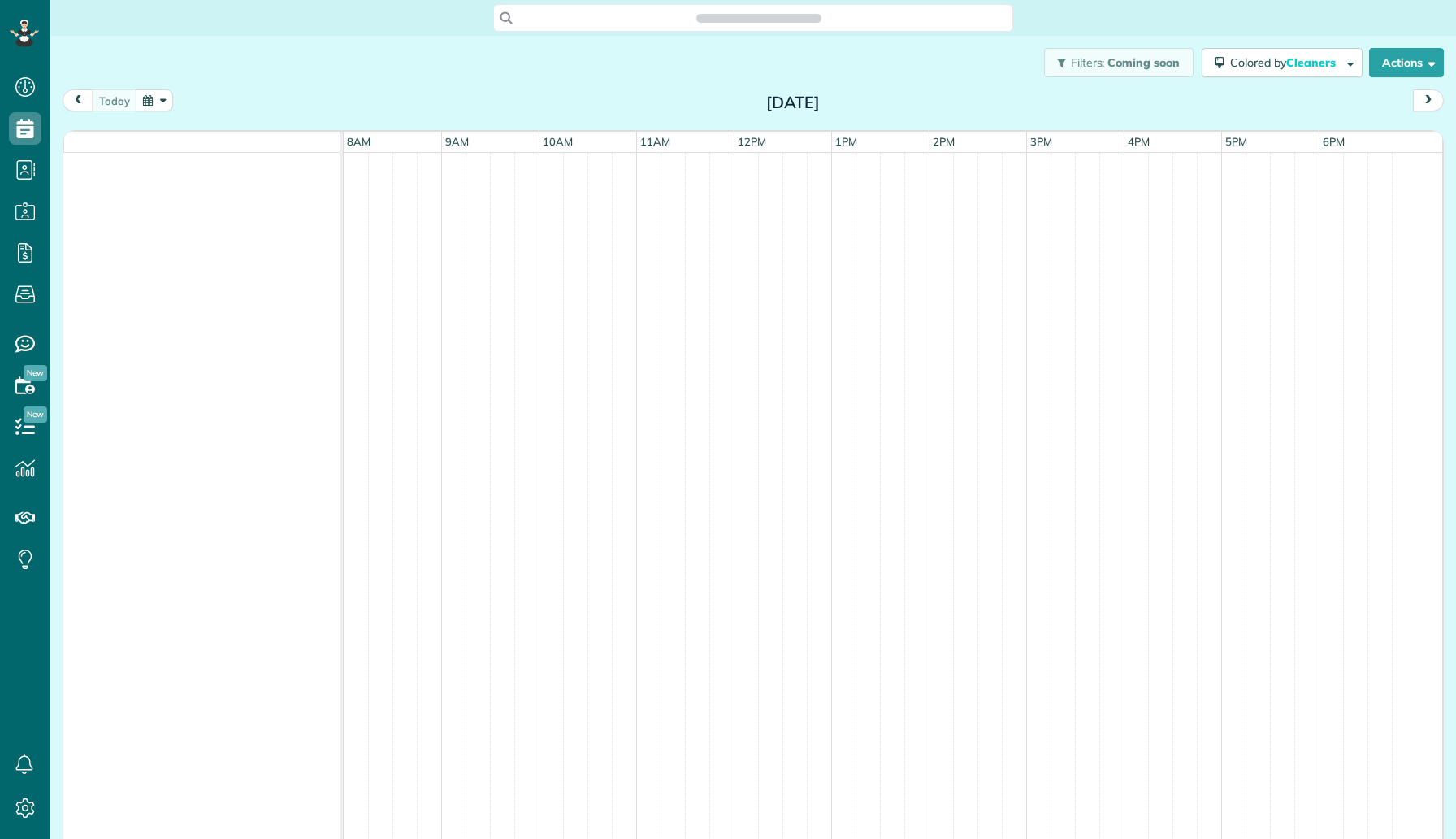
scroll to position [8, 8]
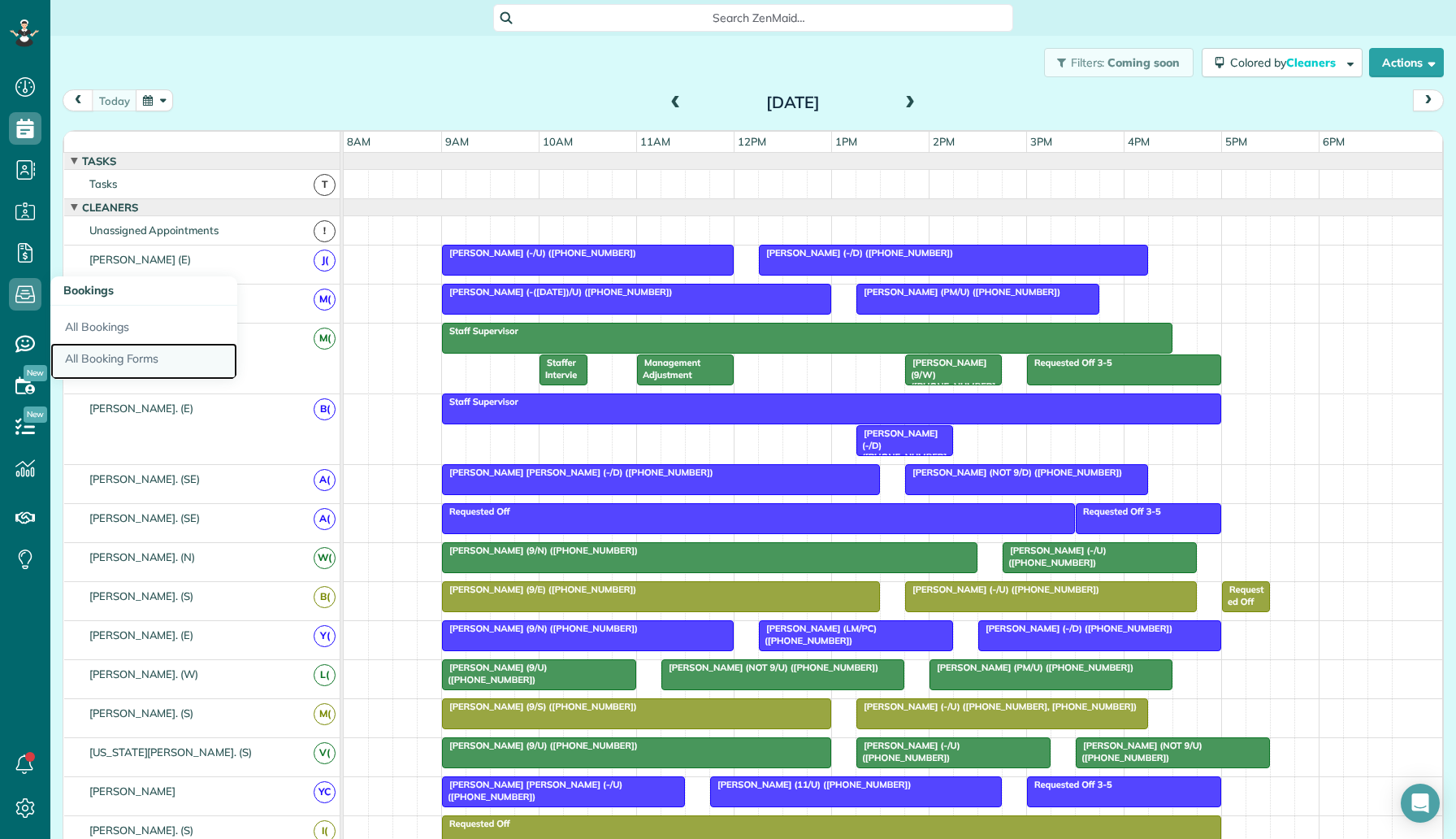
click at [136, 364] on link "All Booking Forms" at bounding box center [143, 361] width 187 height 37
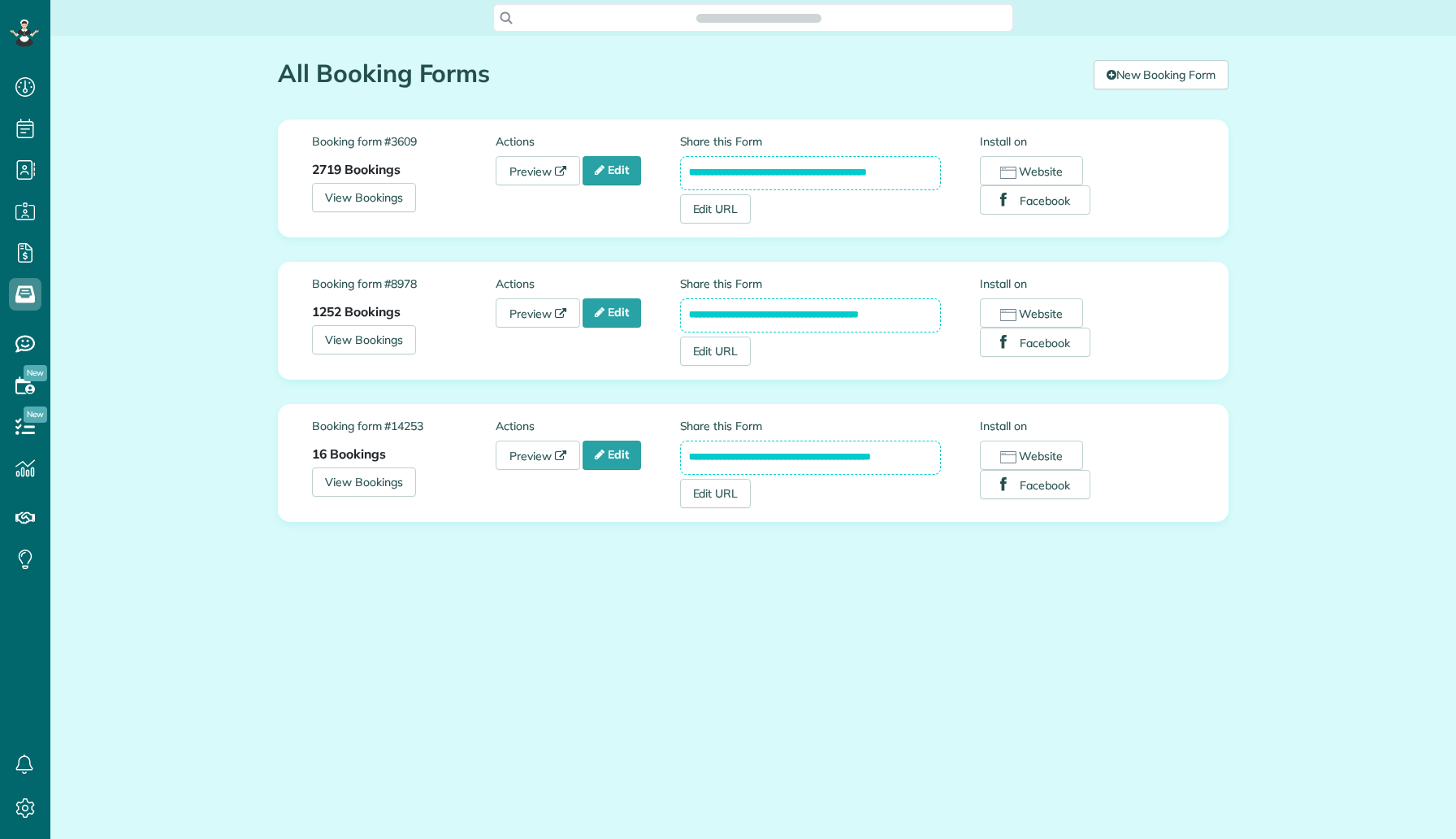
scroll to position [8, 8]
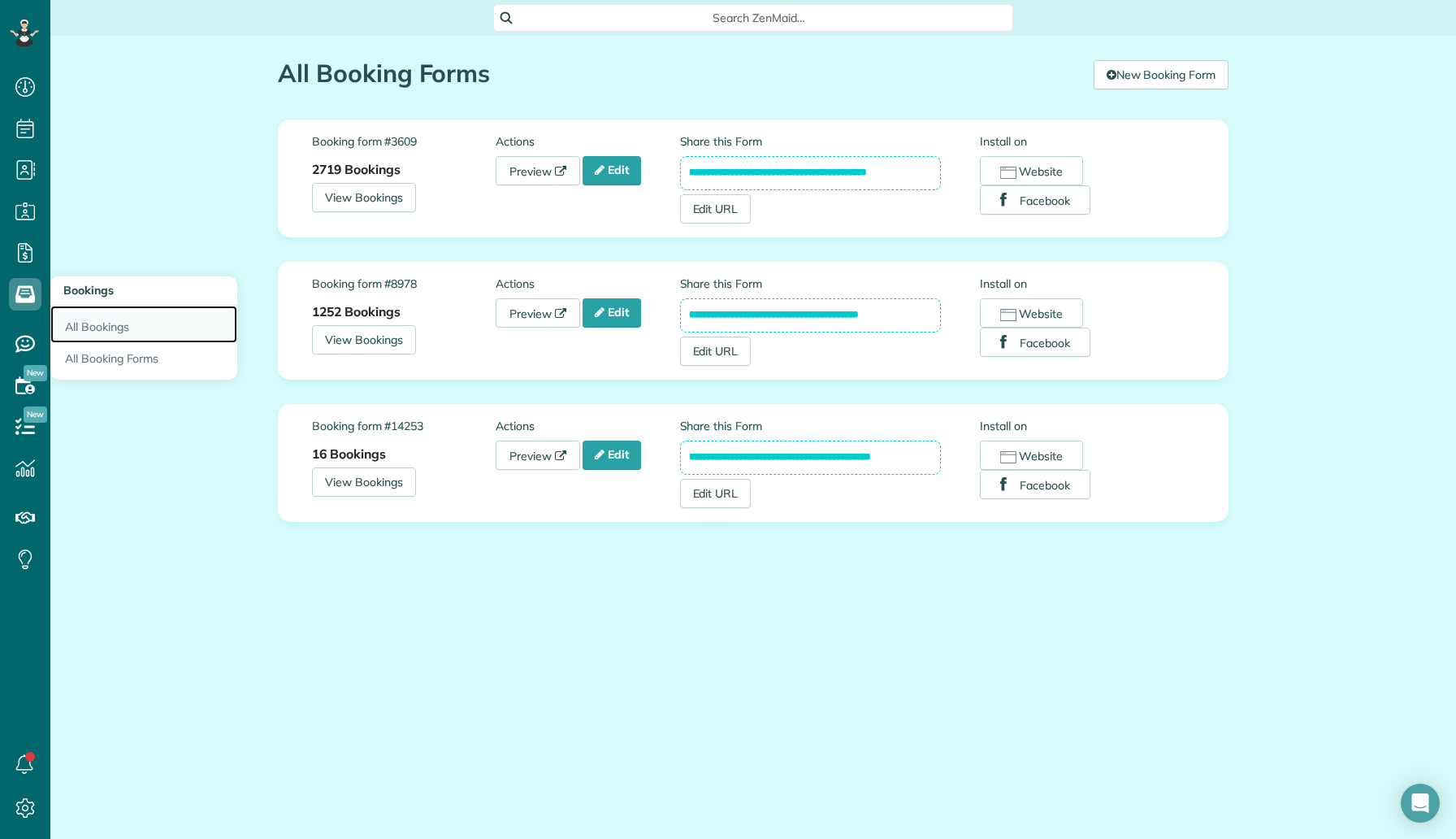
click at [128, 321] on link "All Bookings" at bounding box center [143, 324] width 187 height 37
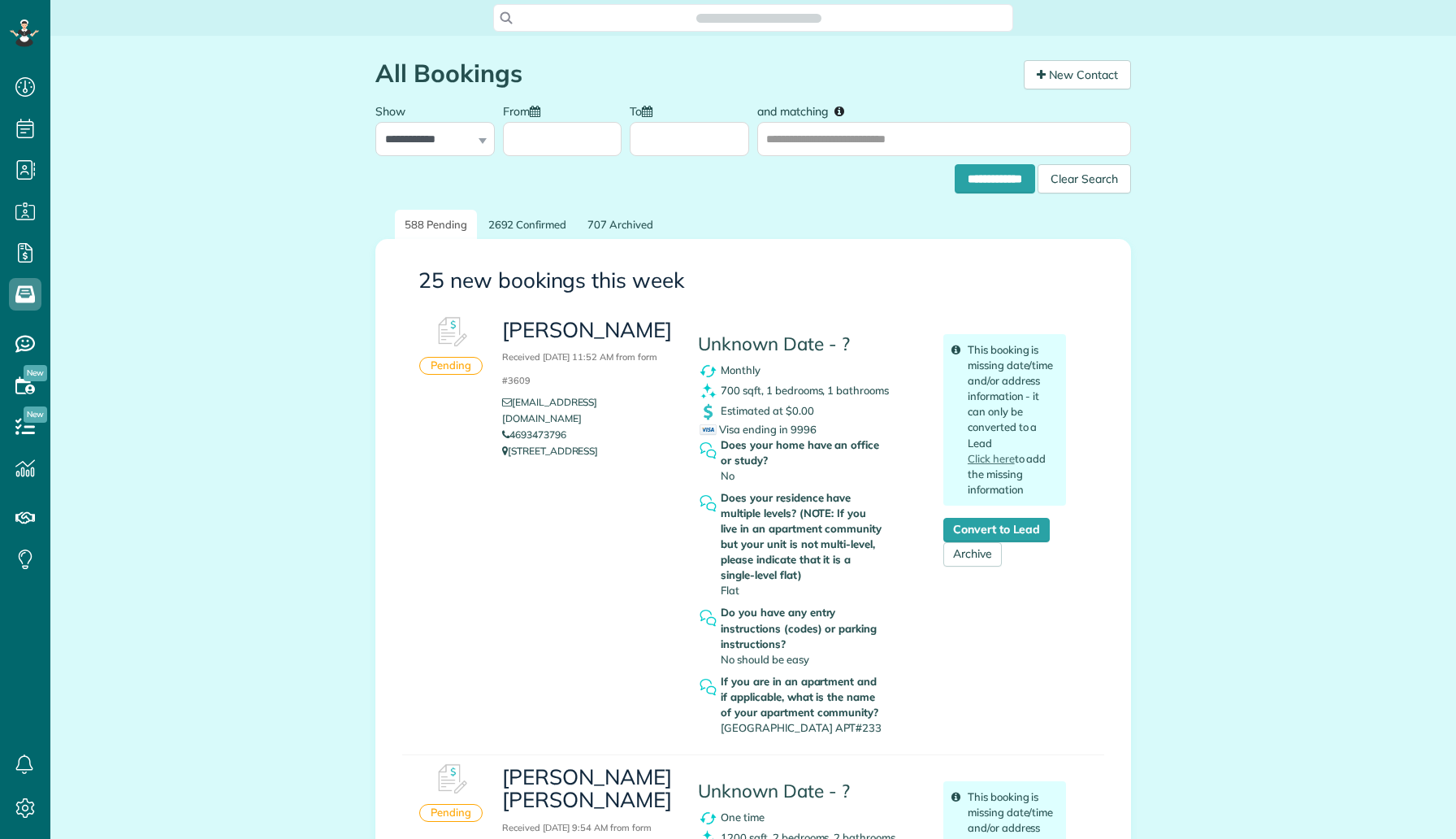
scroll to position [8, 8]
drag, startPoint x: 600, startPoint y: 356, endPoint x: 495, endPoint y: 337, distance: 106.7
click at [495, 337] on div "Brandon Miyazono Received August 26, 2025 11:52 AM from form #3609 bdmiyazono@g…" at bounding box center [587, 388] width 195 height 159
copy h3 "[PERSON_NAME]"
click at [1041, 536] on link "Convert to Lead" at bounding box center [996, 530] width 106 height 25
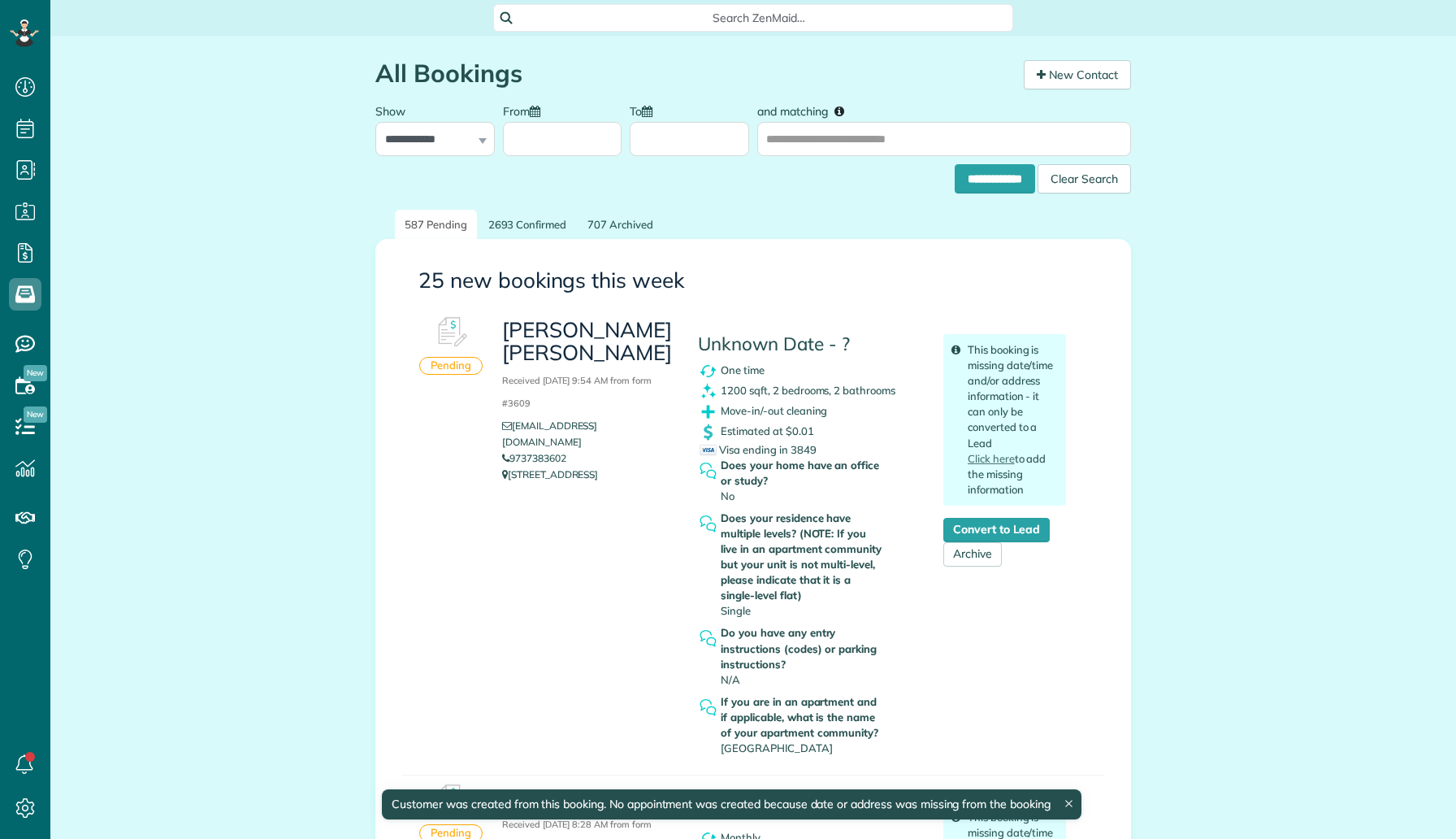
scroll to position [8, 8]
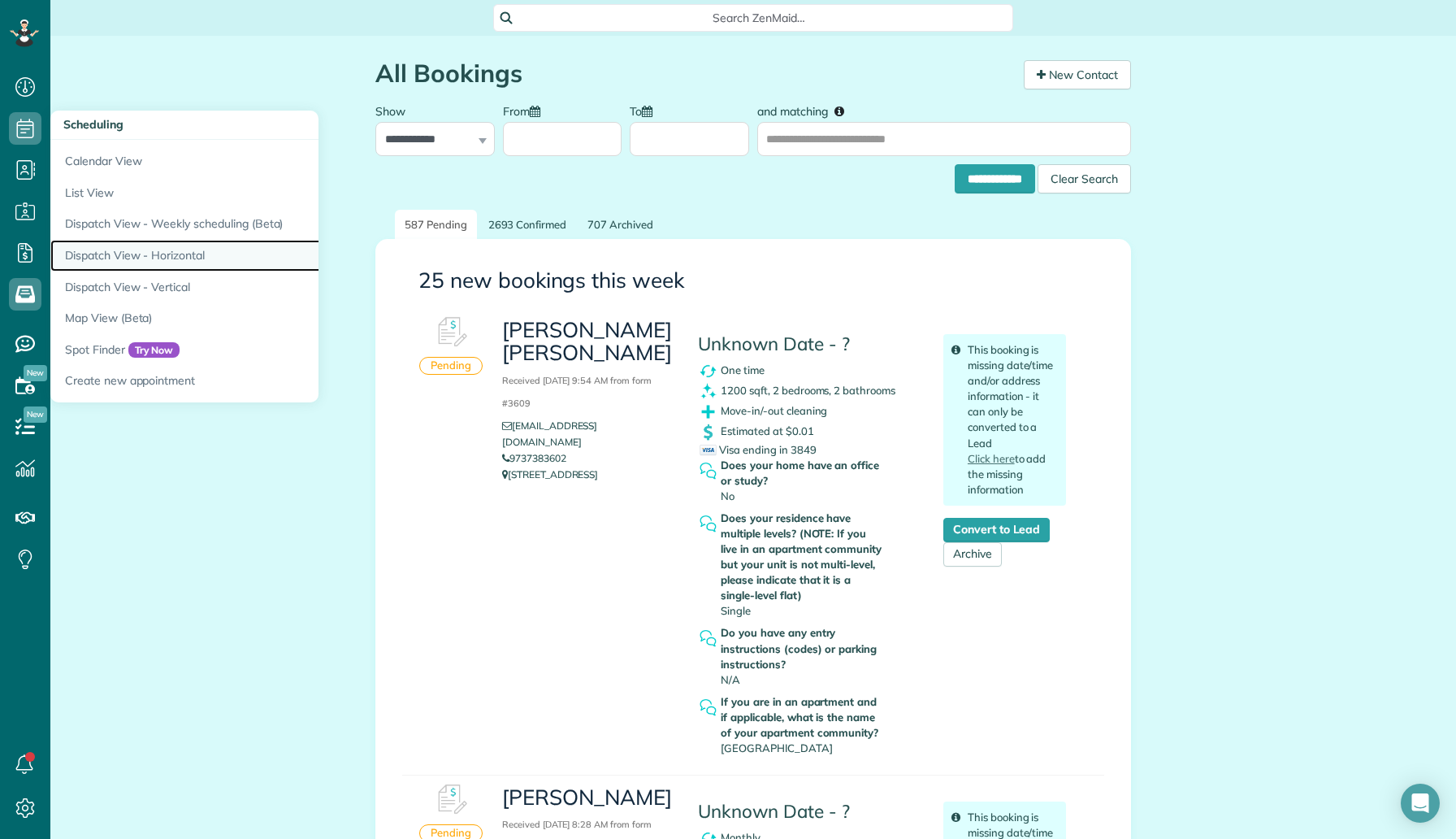
click at [170, 268] on link "Dispatch View - Horizontal" at bounding box center [253, 255] width 406 height 31
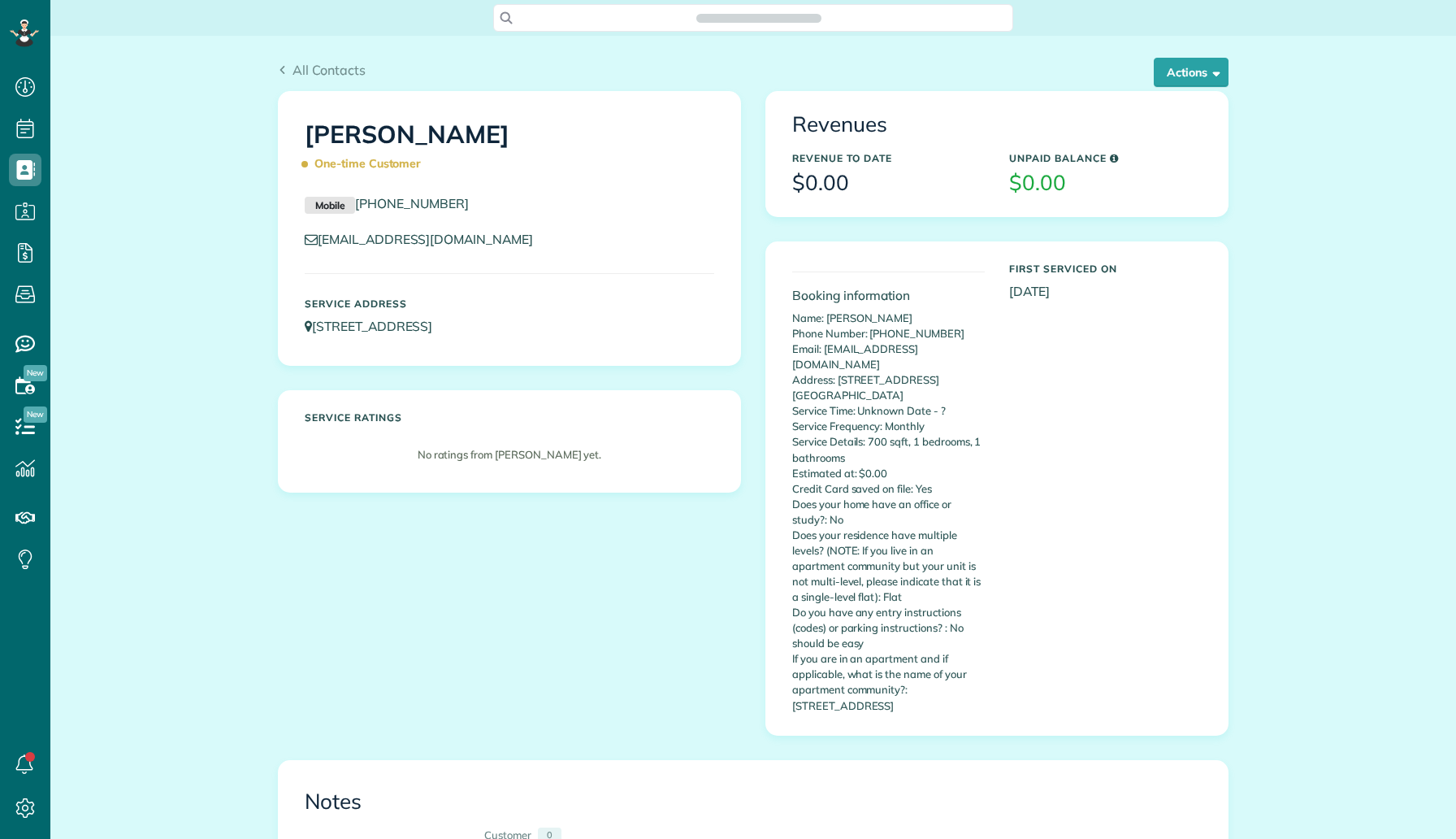
scroll to position [8, 8]
drag, startPoint x: 912, startPoint y: 673, endPoint x: 972, endPoint y: 681, distance: 60.5
click at [972, 681] on p "Name: [PERSON_NAME] Phone Number: [PHONE_NUMBER] Email: [EMAIL_ADDRESS][DOMAIN_…" at bounding box center [888, 512] width 193 height 403
copy p "[GEOGRAPHIC_DATA]"
click at [1196, 69] on button "Actions" at bounding box center [1190, 72] width 75 height 29
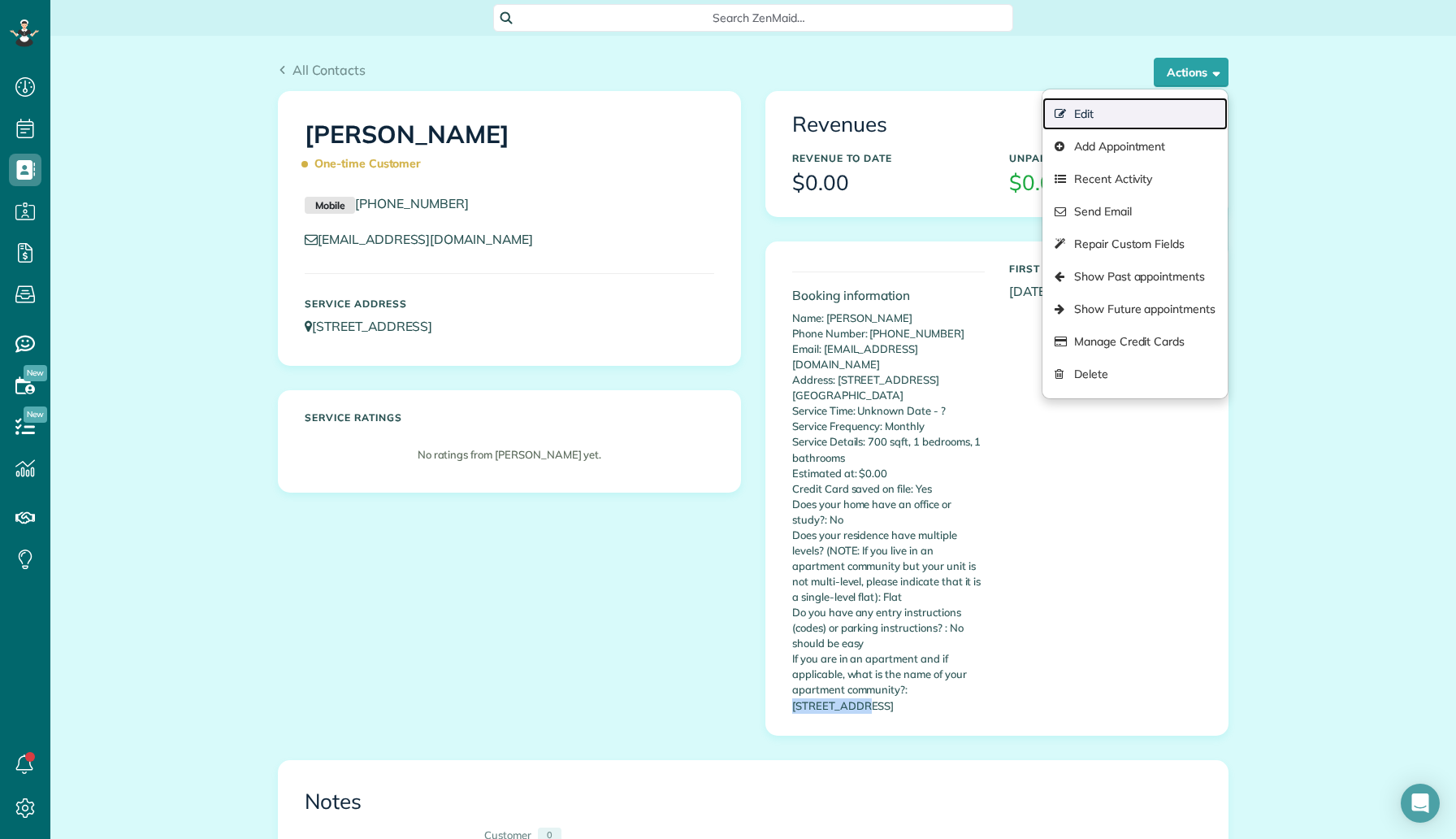
click at [1137, 117] on link "Edit" at bounding box center [1134, 114] width 185 height 32
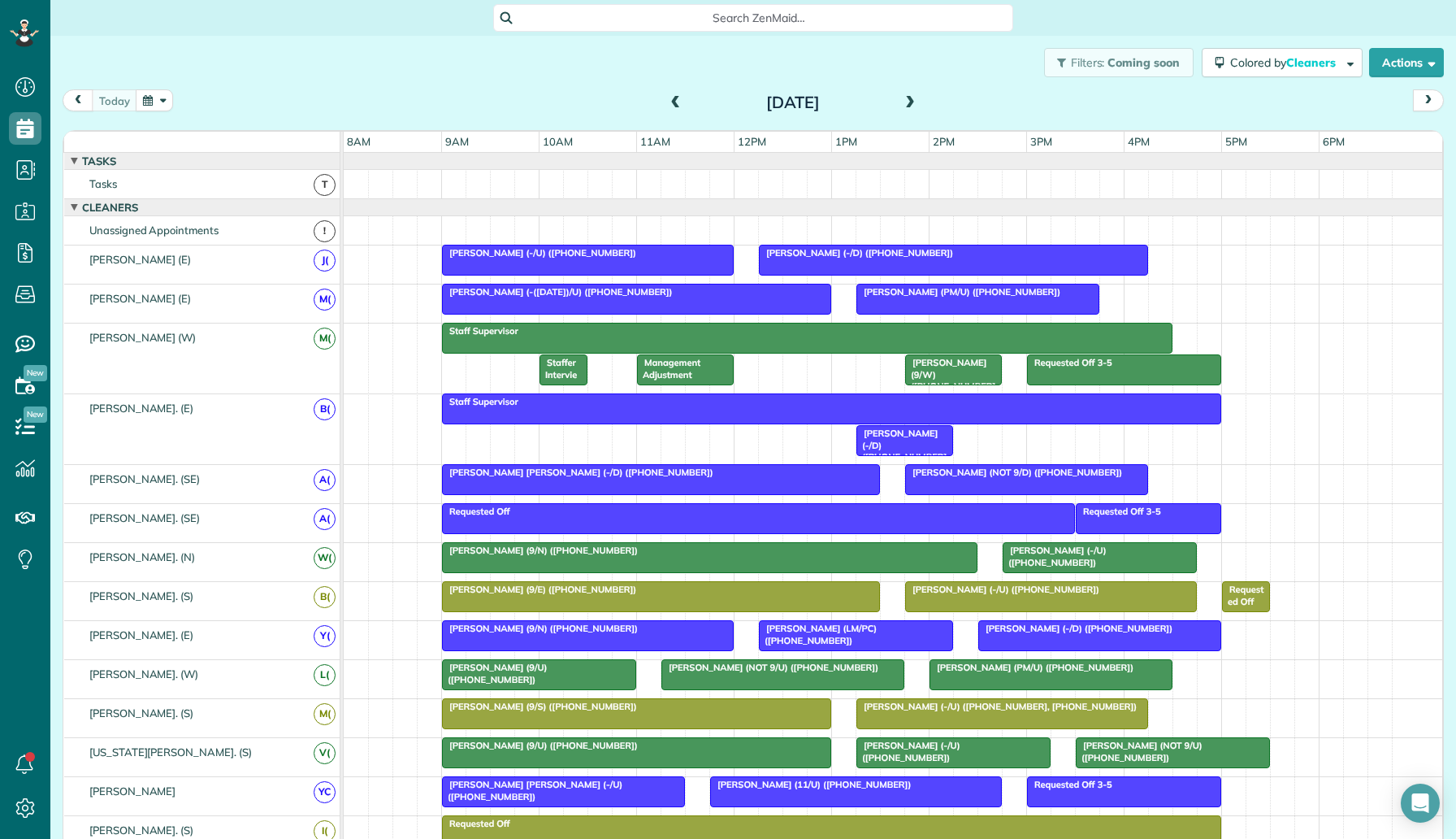
scroll to position [8, 8]
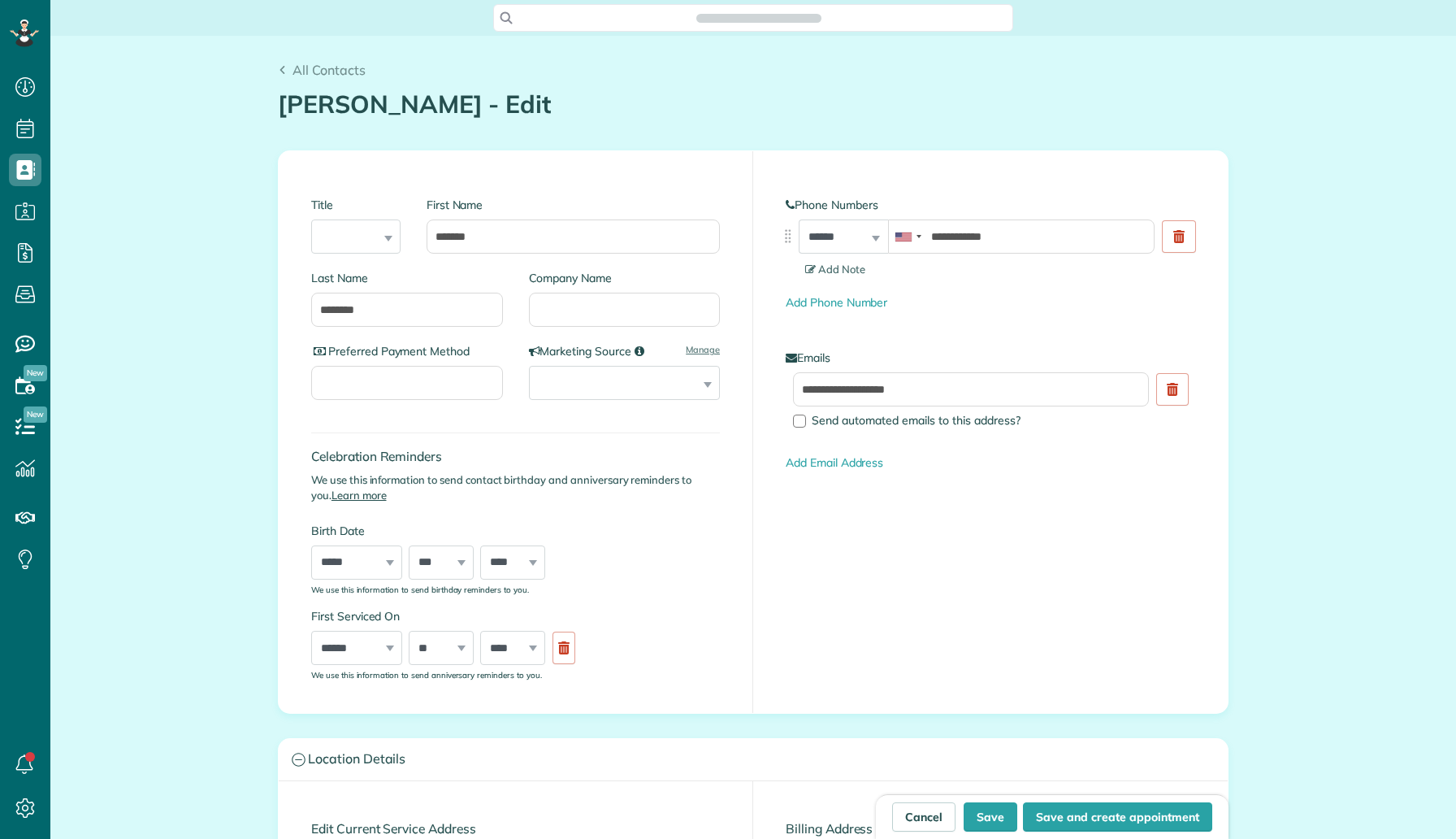
type input "**********"
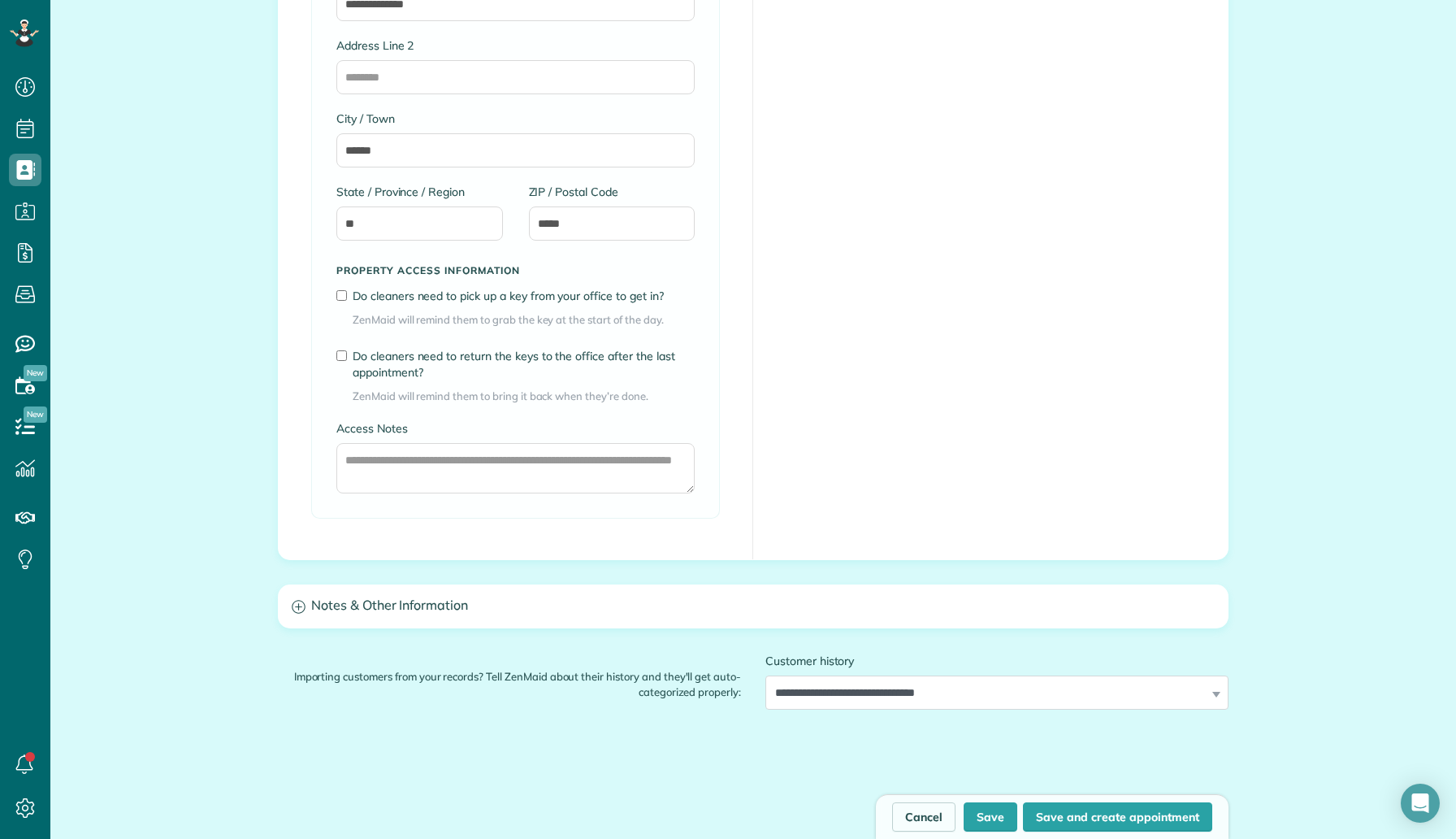
scroll to position [1192, 0]
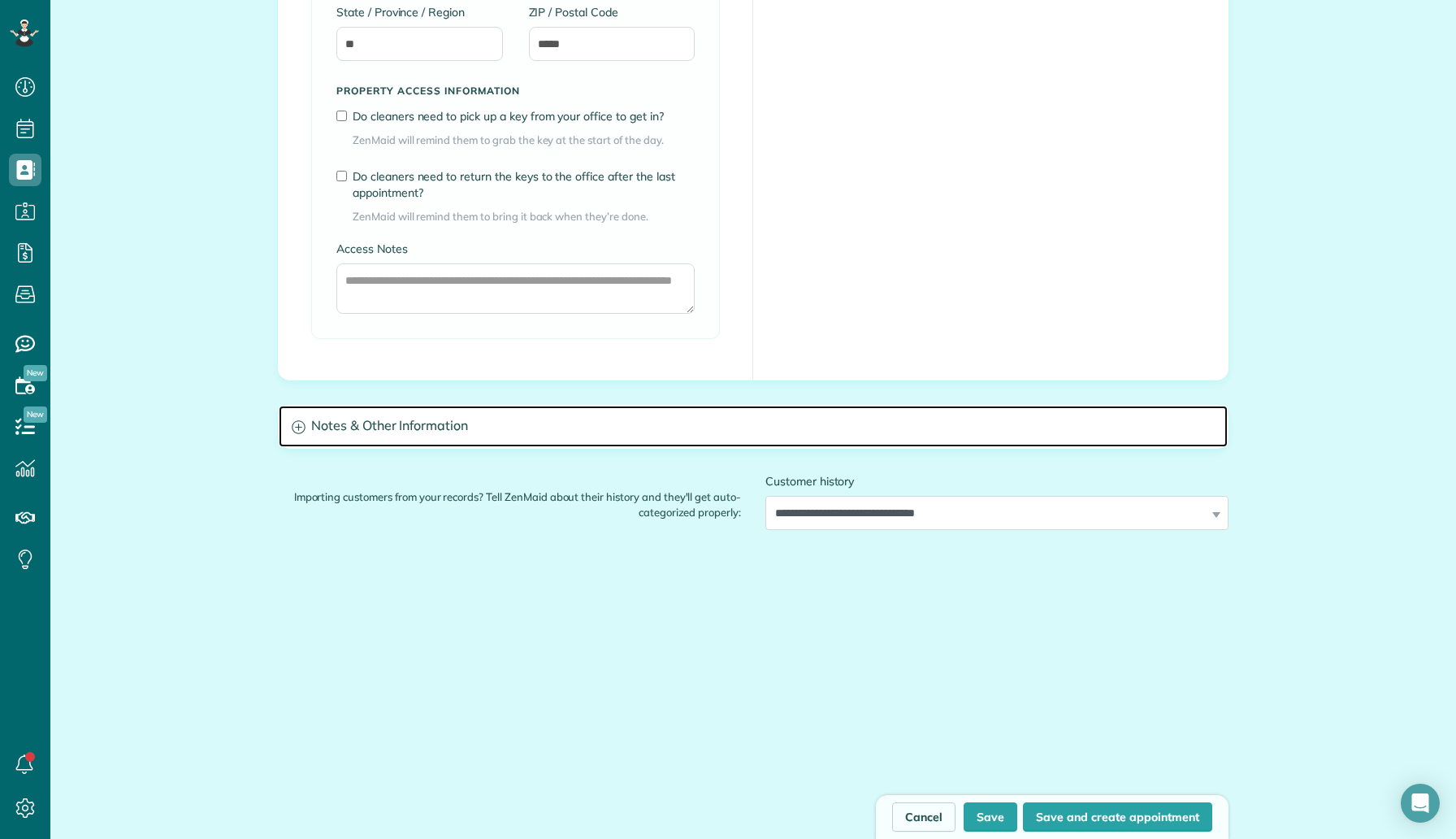
click at [447, 427] on h3 "Notes & Other Information" at bounding box center [753, 426] width 949 height 42
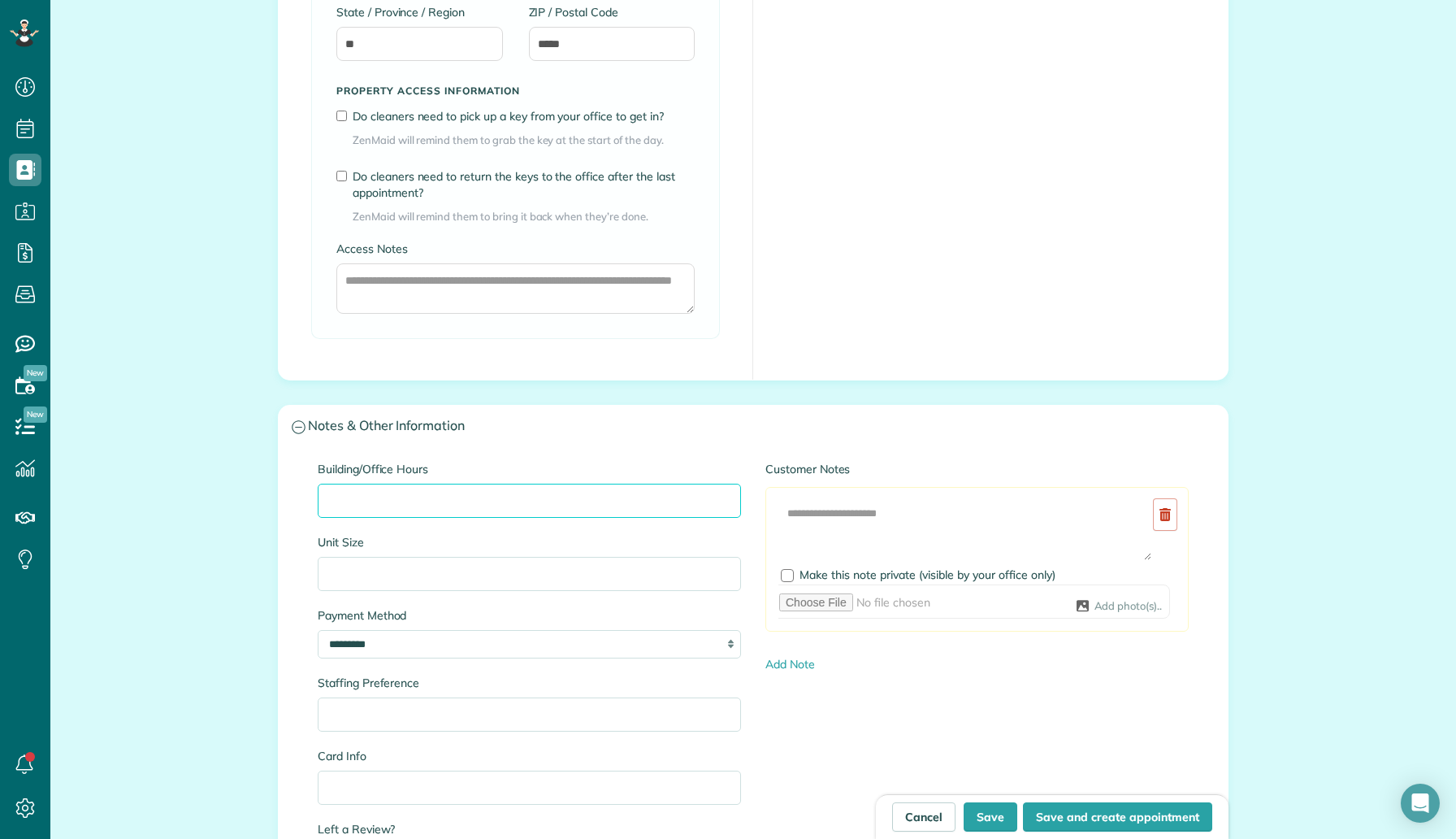
click at [434, 498] on input "Building/Office Hours" at bounding box center [529, 501] width 423 height 34
paste input "**********"
type input "**********"
click at [393, 562] on input "Unit Size" at bounding box center [529, 574] width 423 height 34
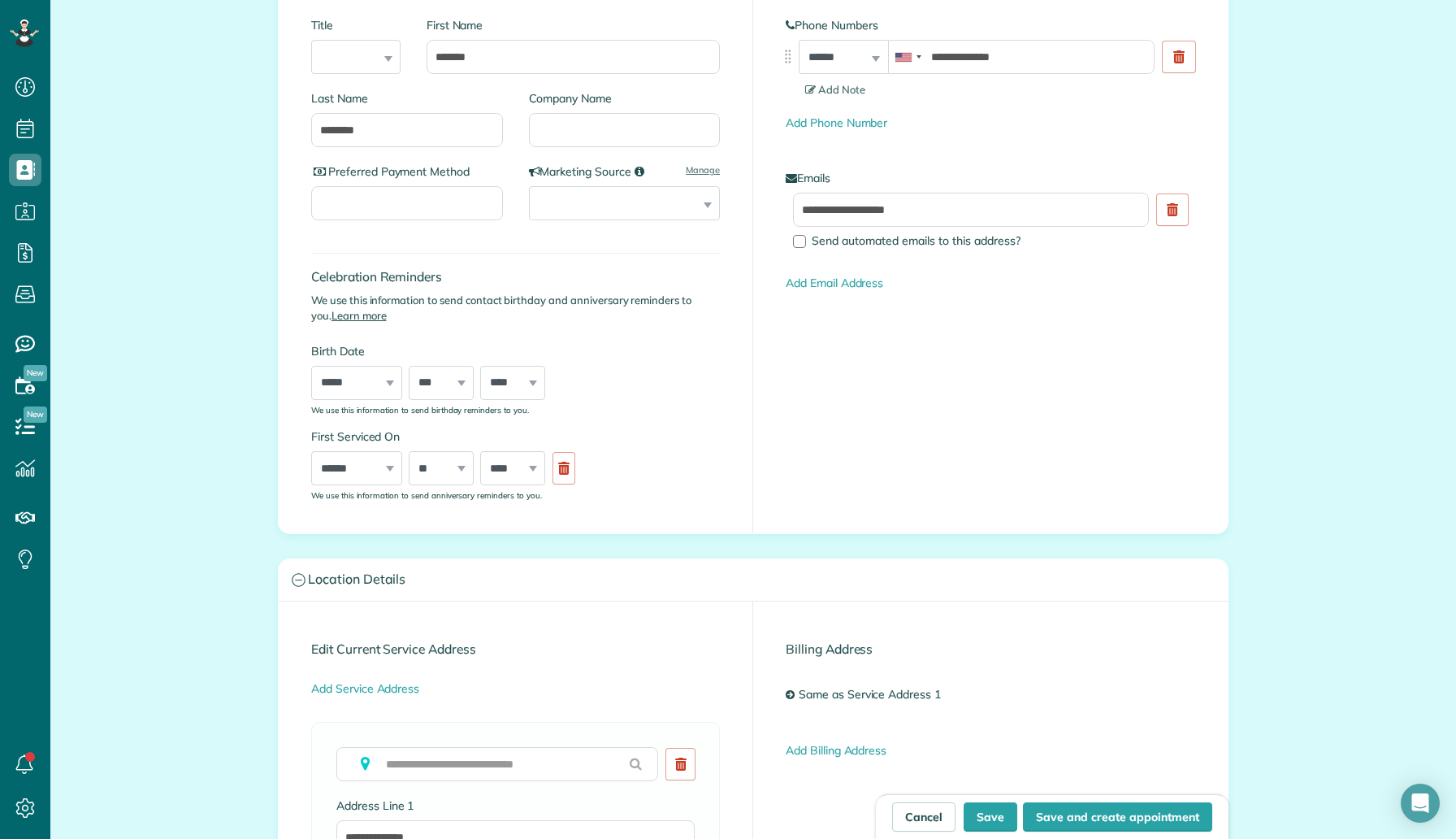
scroll to position [0, 0]
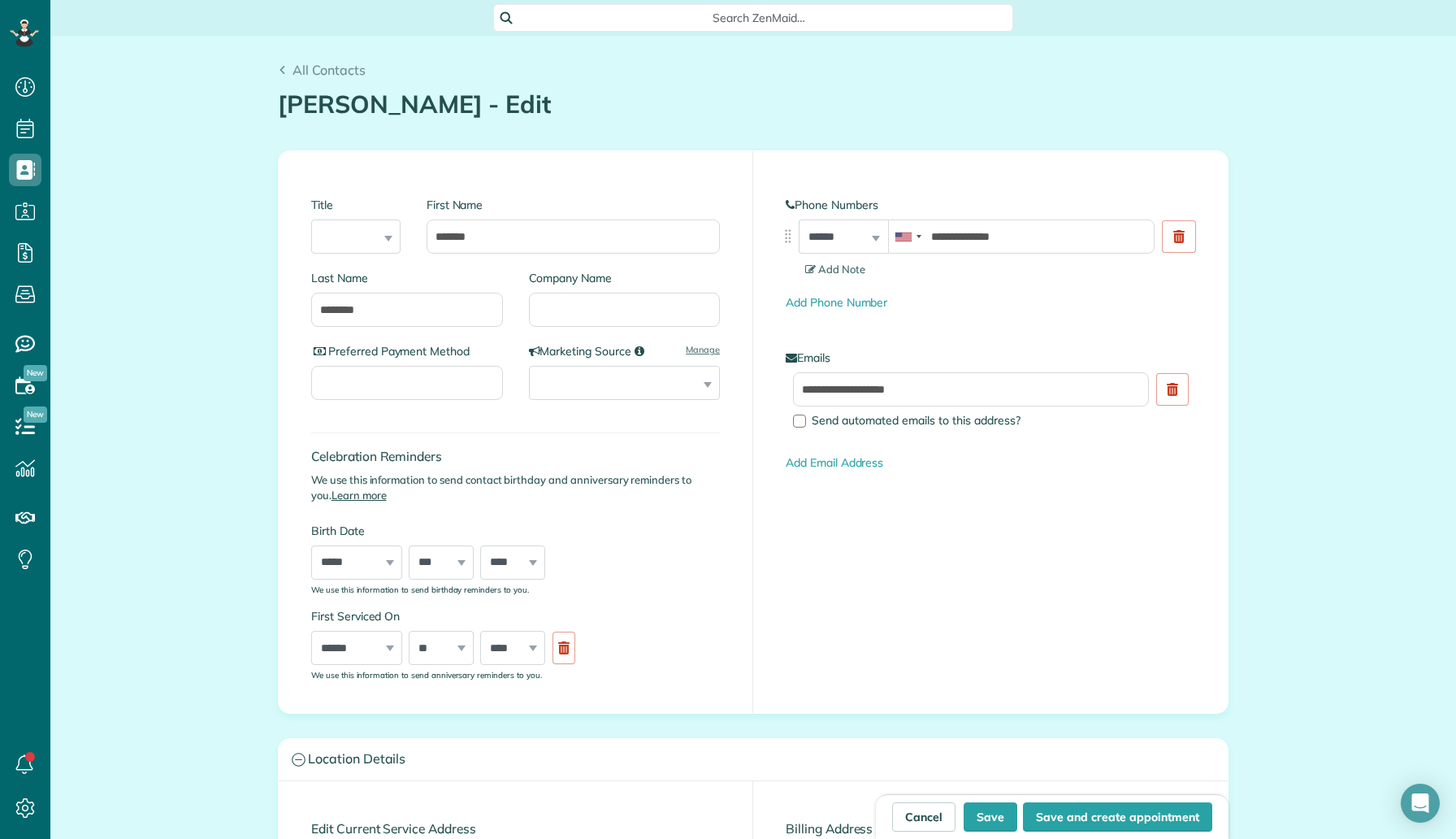
type input "********"
click at [612, 314] on input "Company Name" at bounding box center [624, 309] width 192 height 34
type input "***"
click at [986, 818] on button "Save" at bounding box center [990, 816] width 54 height 29
type input "**********"
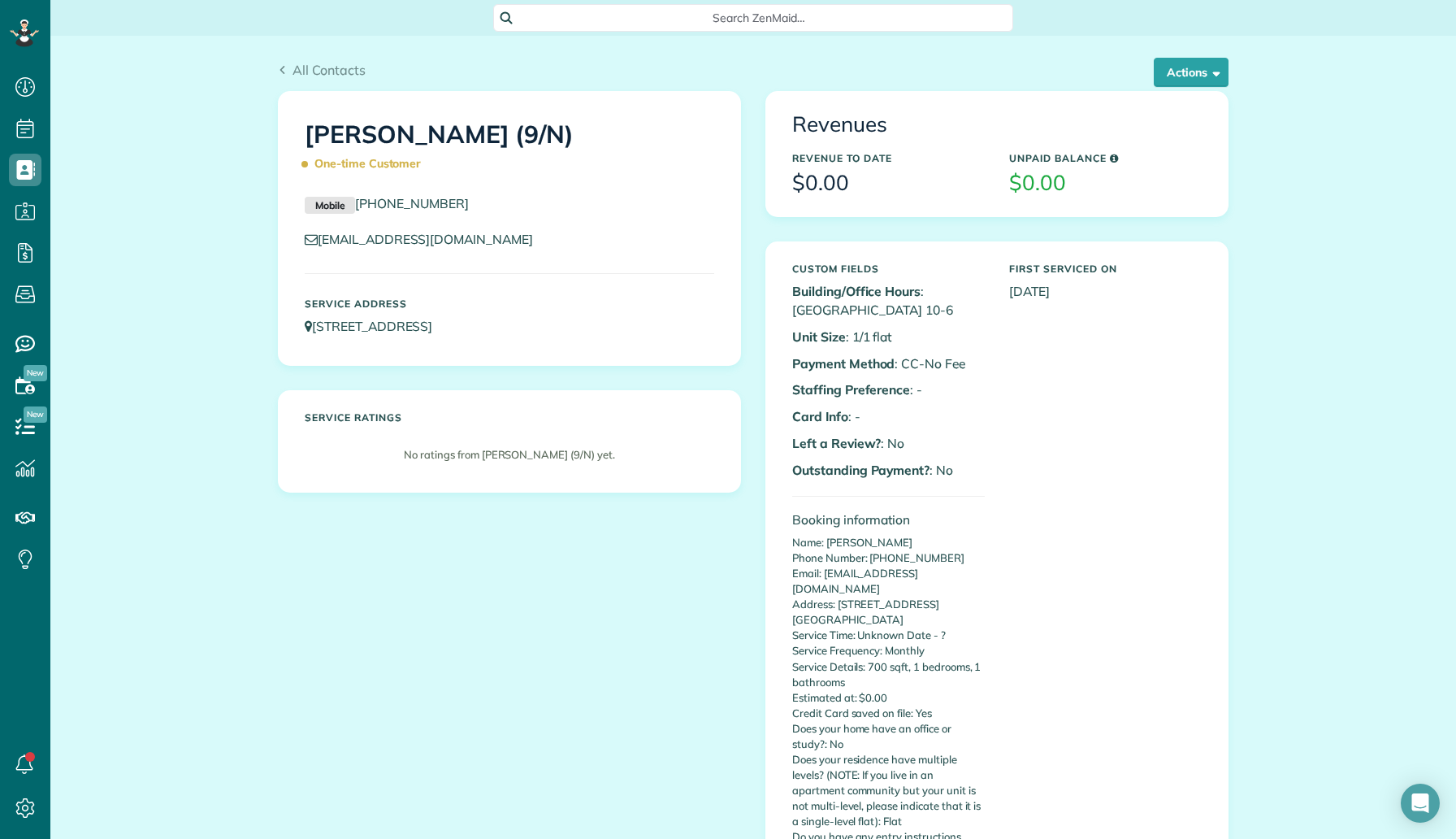
scroll to position [8, 8]
drag, startPoint x: 524, startPoint y: 135, endPoint x: 307, endPoint y: 135, distance: 217.0
click at [307, 135] on h1 "[PERSON_NAME] (9/N) One-time Customer" at bounding box center [509, 150] width 410 height 57
copy h1 "[PERSON_NAME]"
click at [1188, 76] on button "Actions" at bounding box center [1190, 72] width 75 height 29
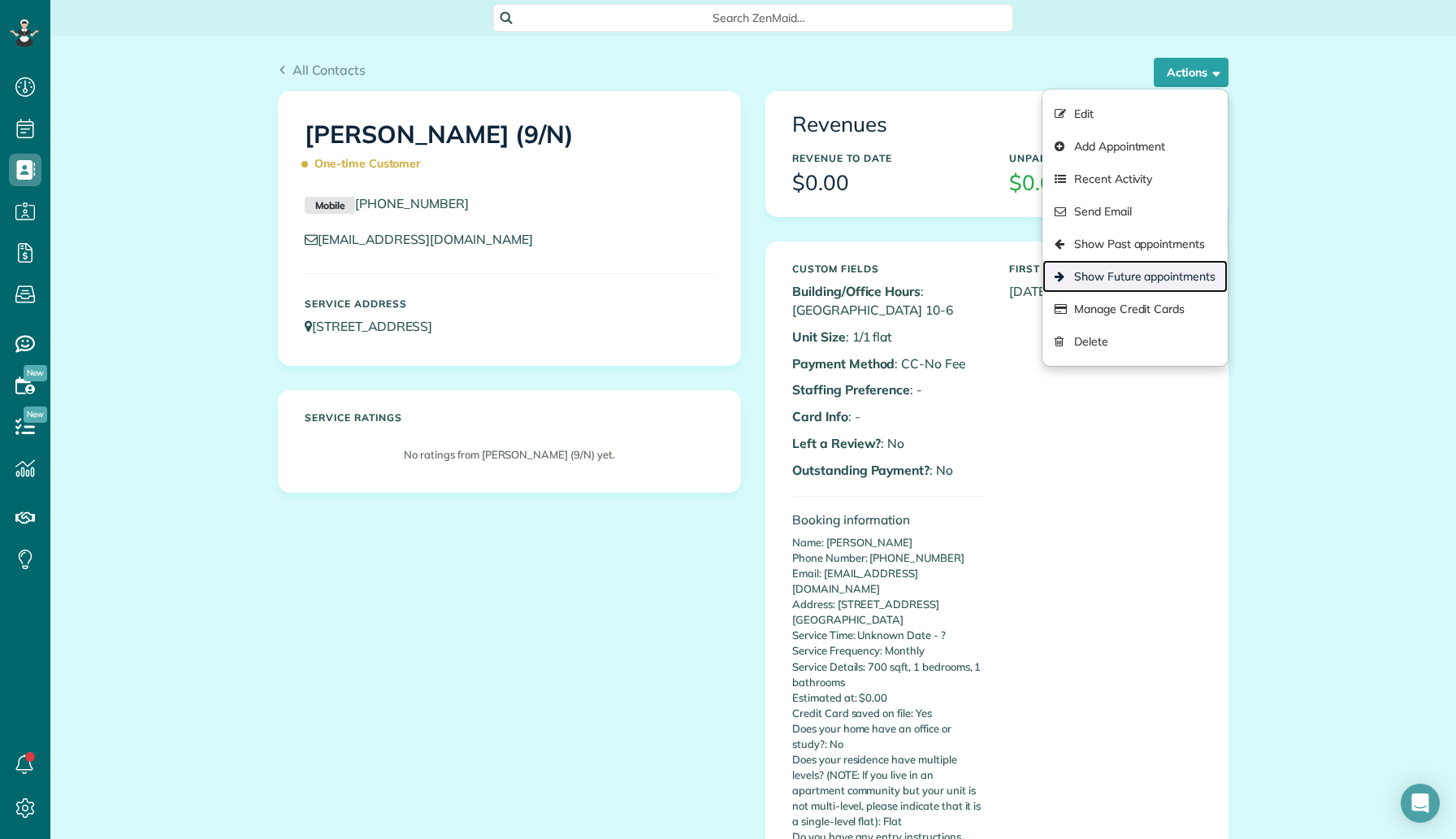
click at [1115, 286] on link "Show Future appointments" at bounding box center [1134, 276] width 185 height 32
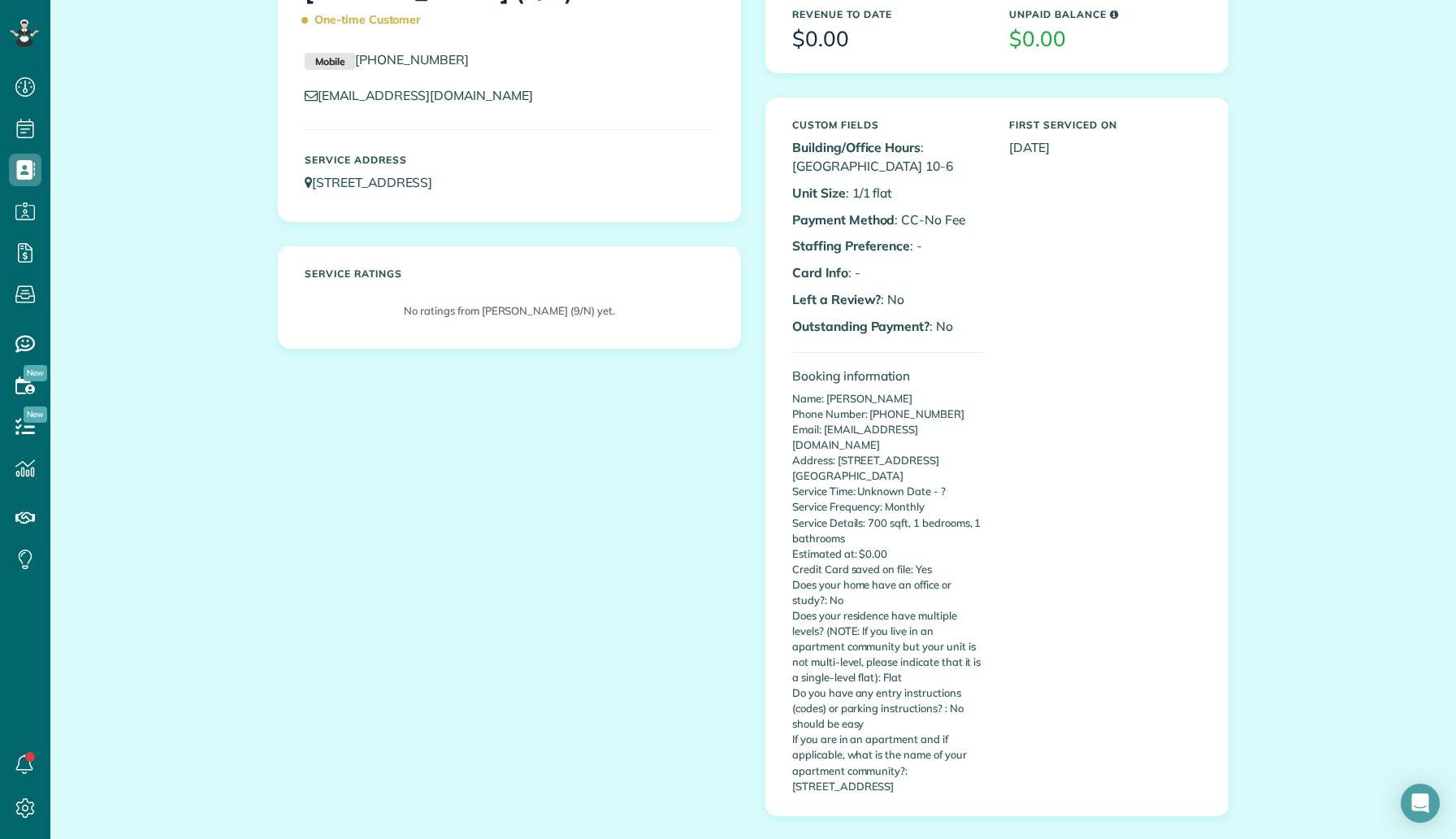
scroll to position [0, 0]
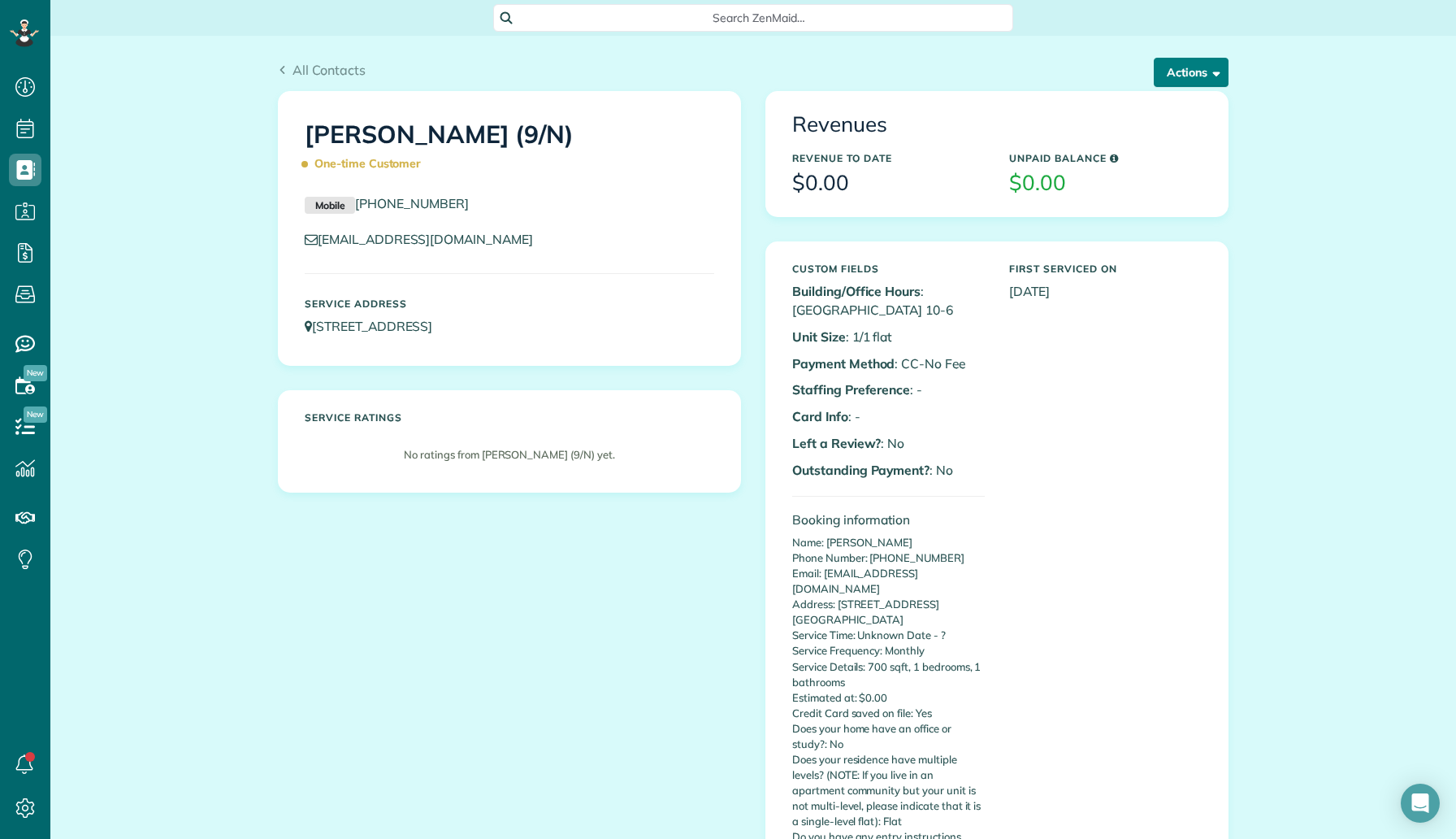
click at [1189, 65] on button "Actions" at bounding box center [1190, 72] width 75 height 29
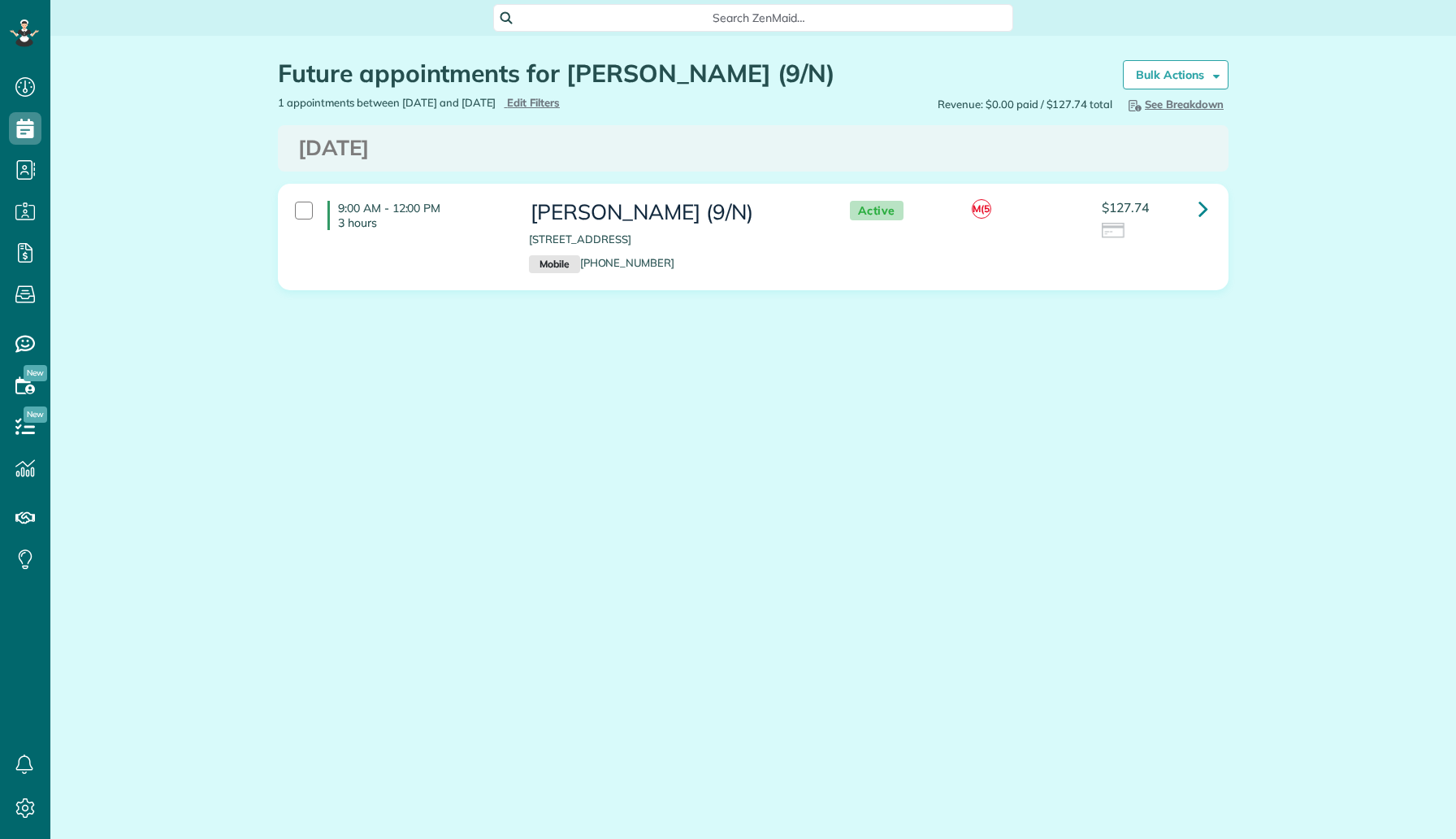
scroll to position [8, 8]
click at [1199, 215] on icon at bounding box center [1203, 209] width 9 height 28
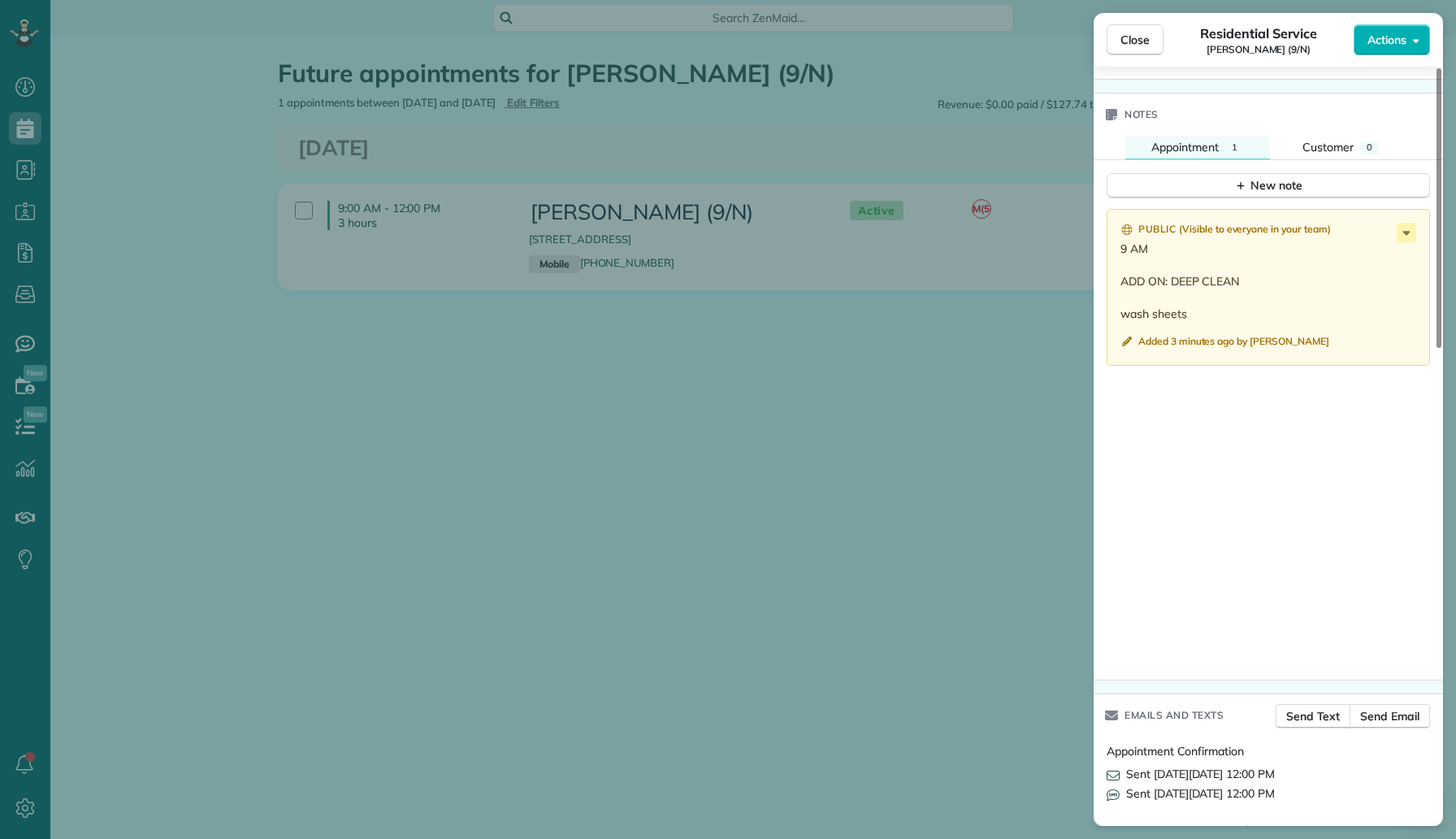
scroll to position [1261, 0]
click at [1406, 234] on icon at bounding box center [1406, 231] width 20 height 20
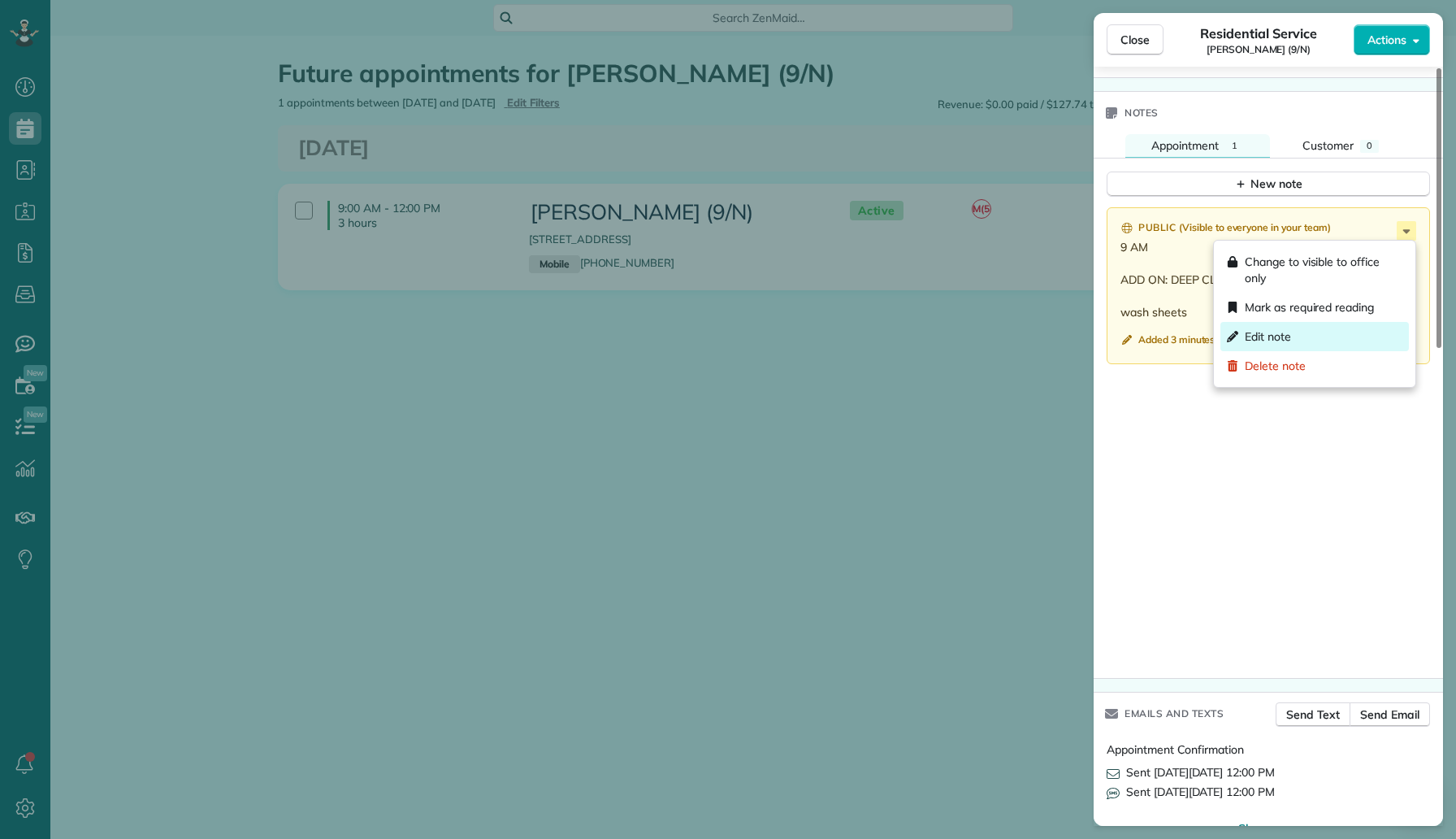
click at [1319, 331] on div "Edit note" at bounding box center [1314, 336] width 189 height 29
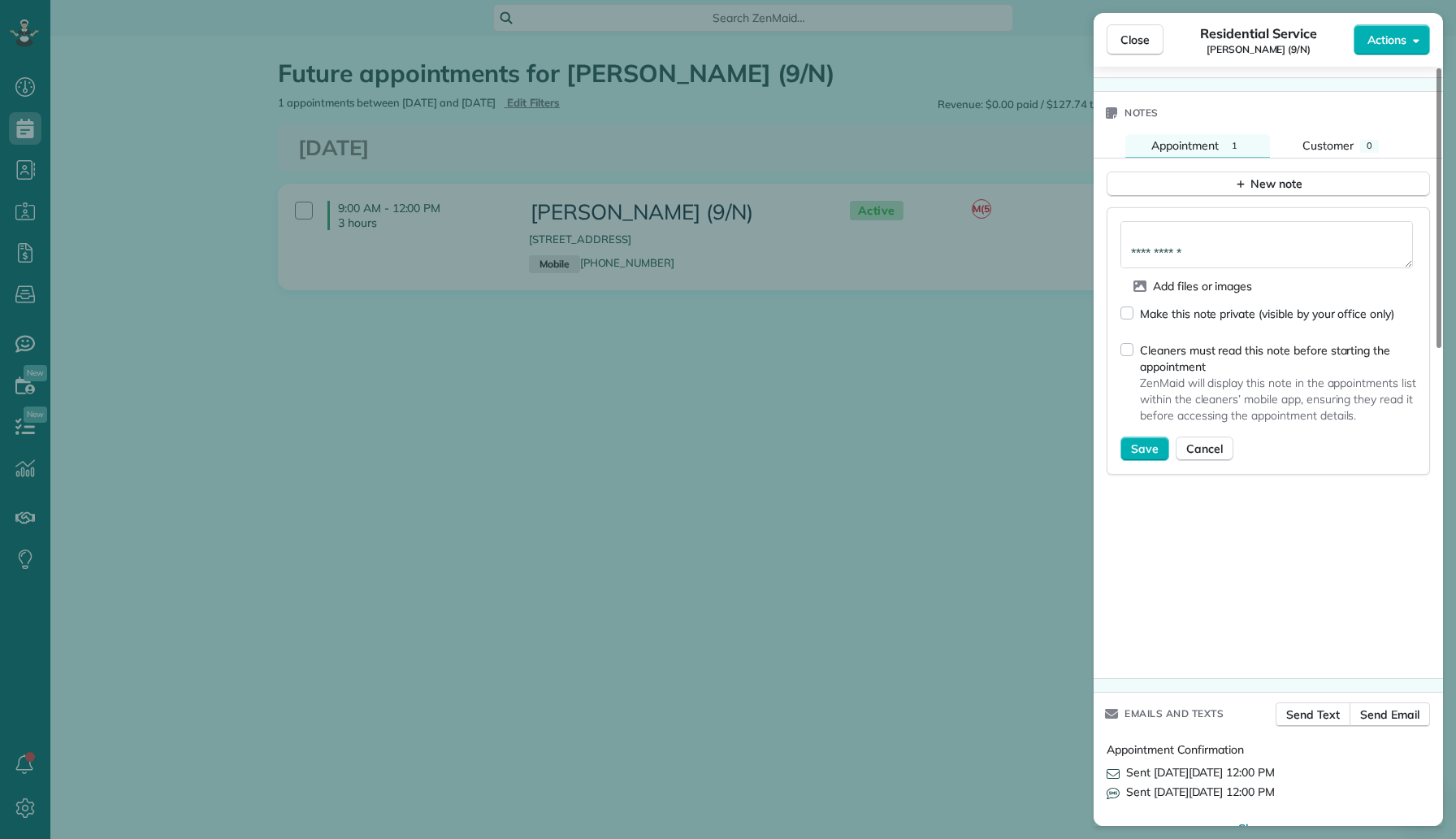
scroll to position [0, 0]
click at [1241, 234] on textarea "**********" at bounding box center [1266, 245] width 292 height 47
type textarea "**********"
click at [1137, 443] on span "Save" at bounding box center [1144, 448] width 28 height 16
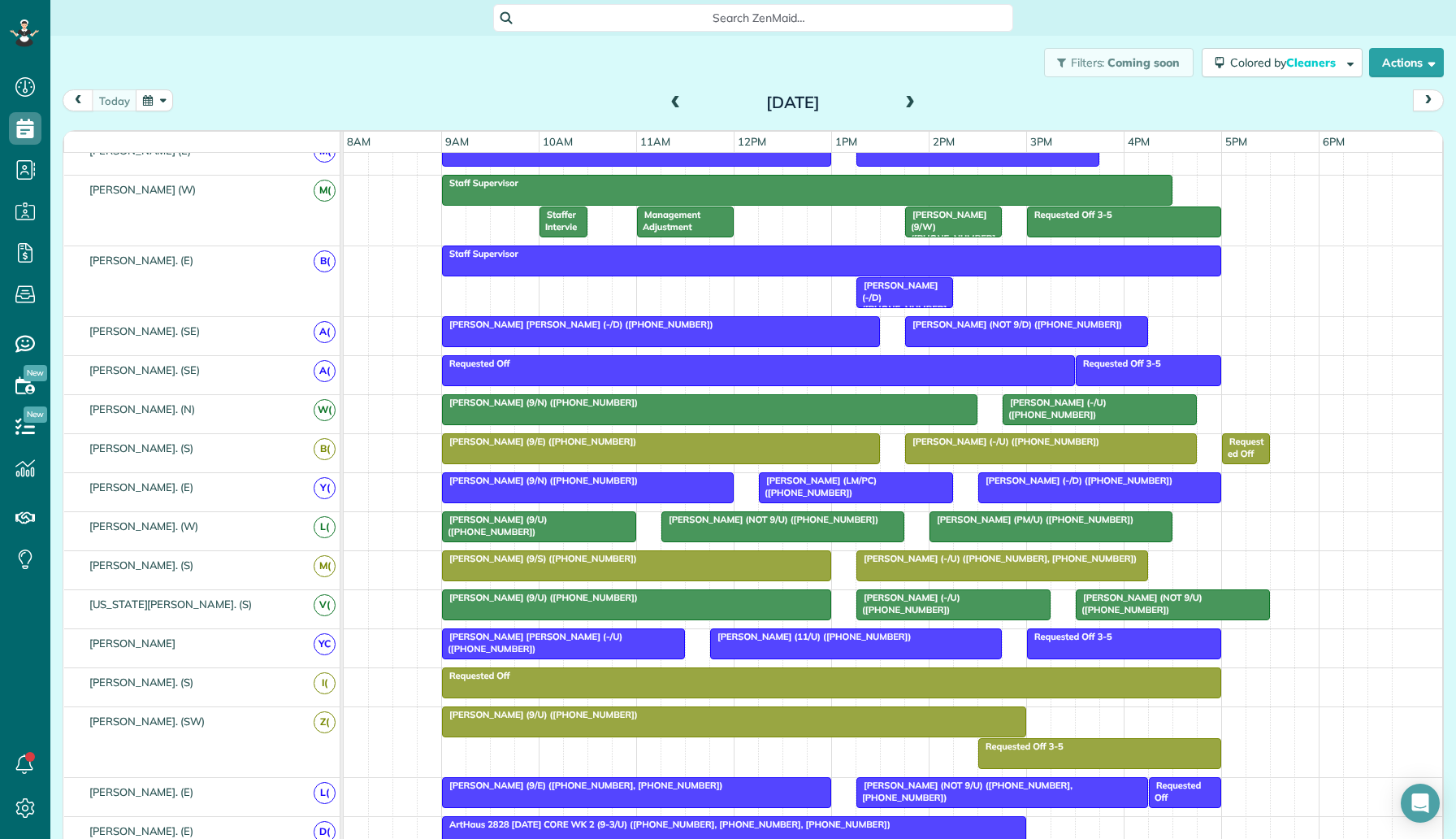
scroll to position [163, 0]
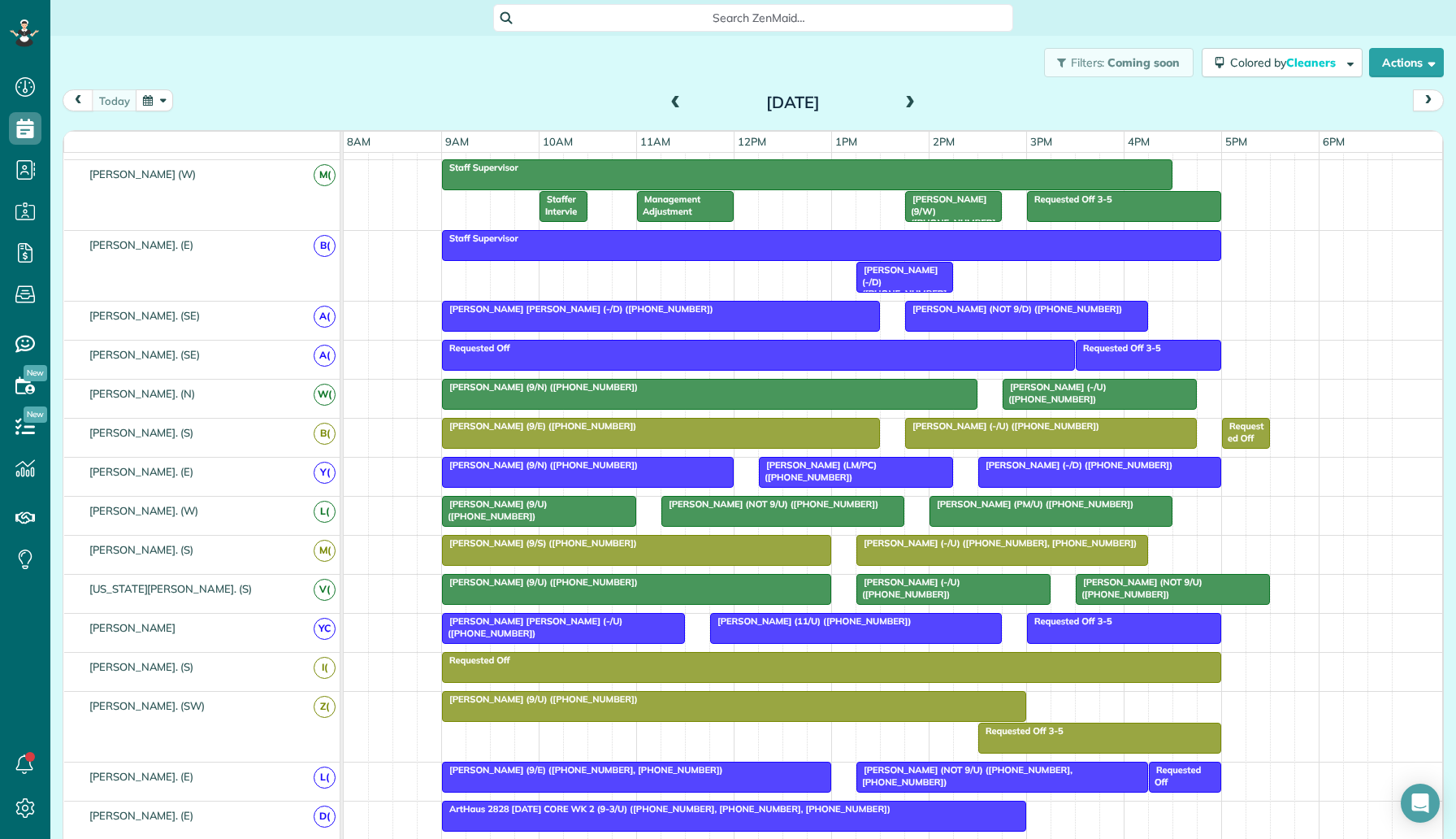
click at [789, 634] on div at bounding box center [856, 628] width 290 height 29
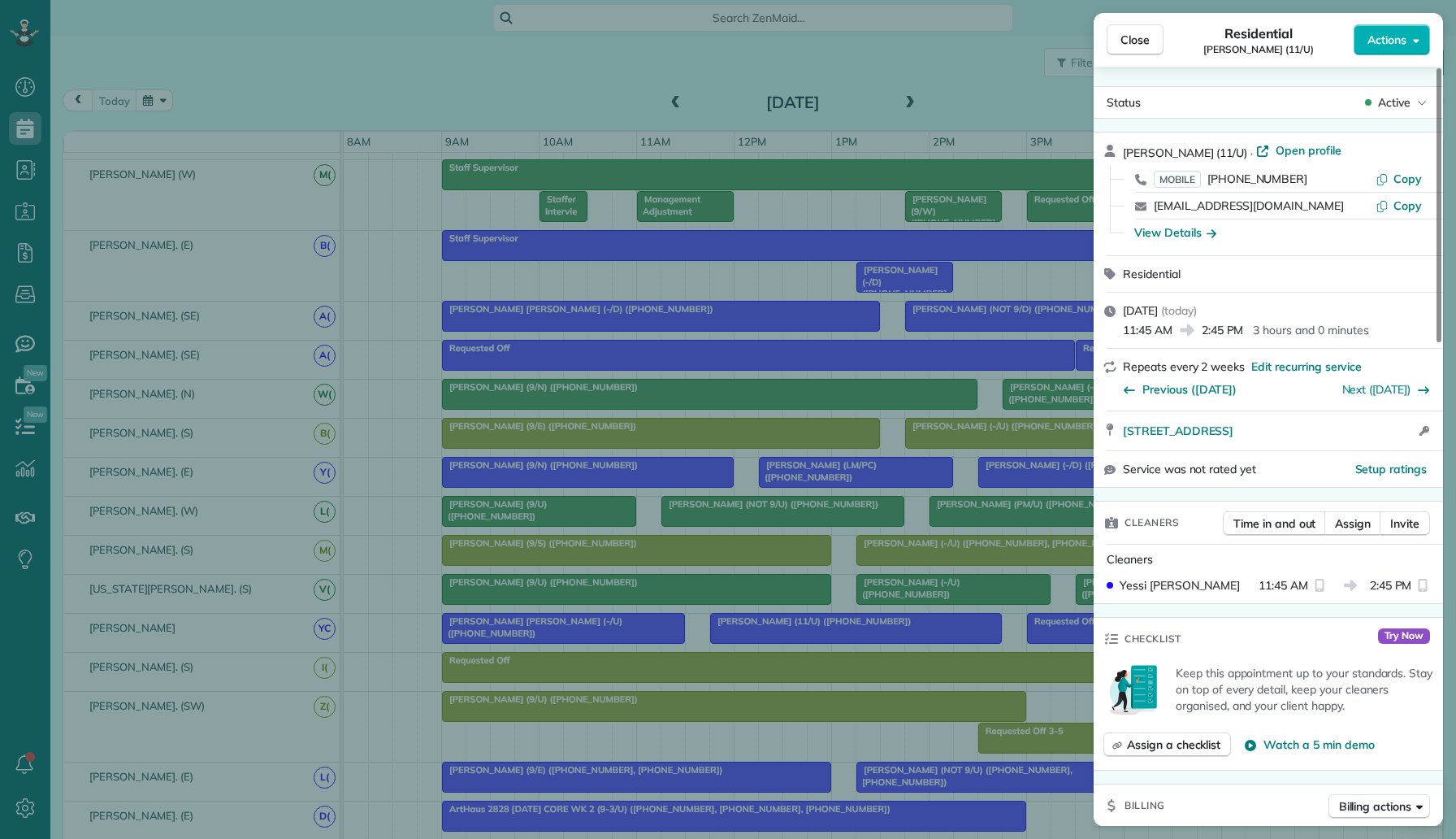
drag, startPoint x: 1300, startPoint y: 182, endPoint x: 1207, endPoint y: 182, distance: 93.0
click at [1207, 182] on div "MOBILE (214) 373-9080" at bounding box center [1264, 178] width 222 height 16
click at [508, 184] on div "Close Residential June Turoff (11/U) Actions Status Active June Turoff (11/U) ·…" at bounding box center [728, 420] width 1456 height 839
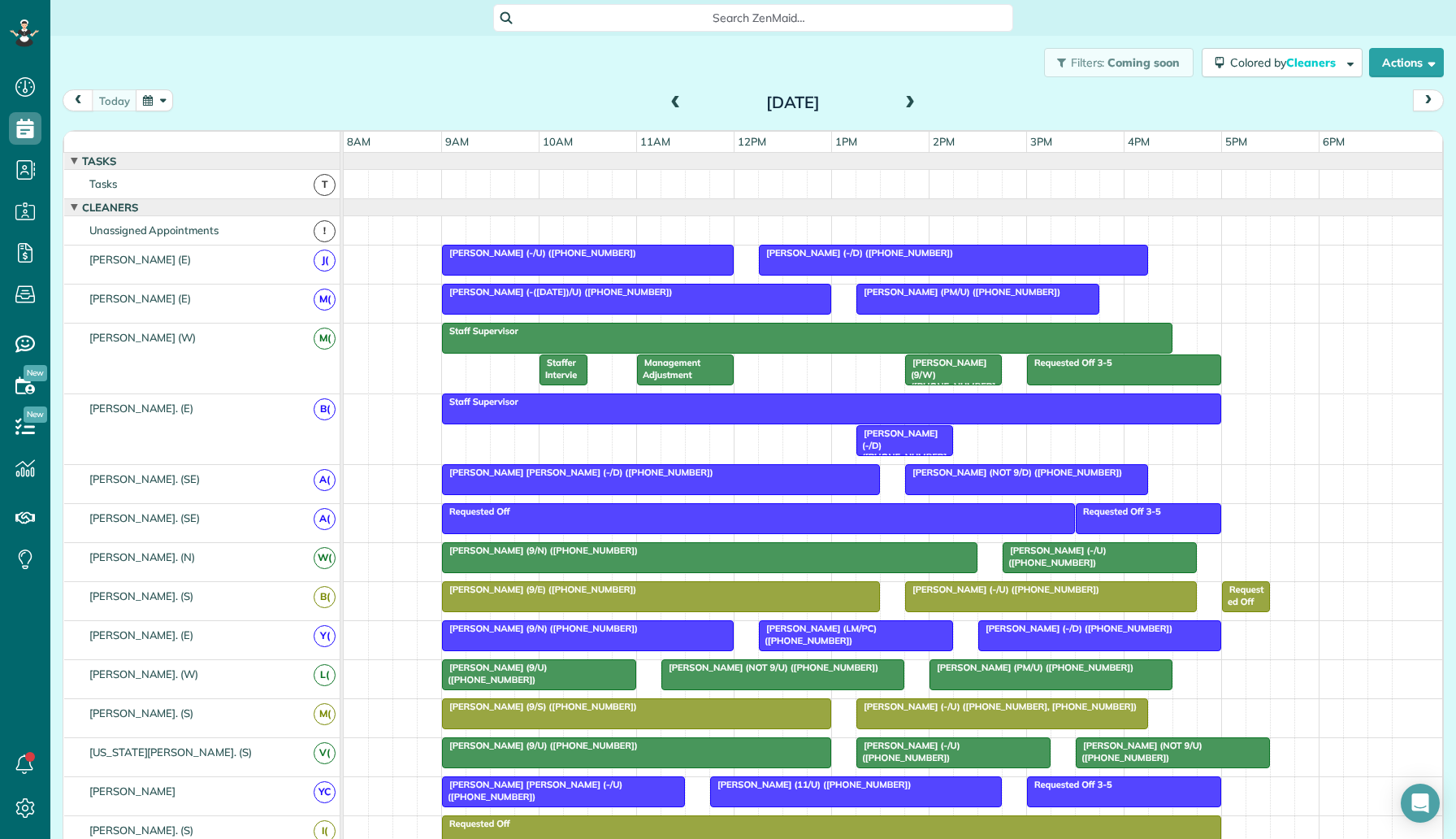
click at [903, 103] on span at bounding box center [910, 103] width 18 height 14
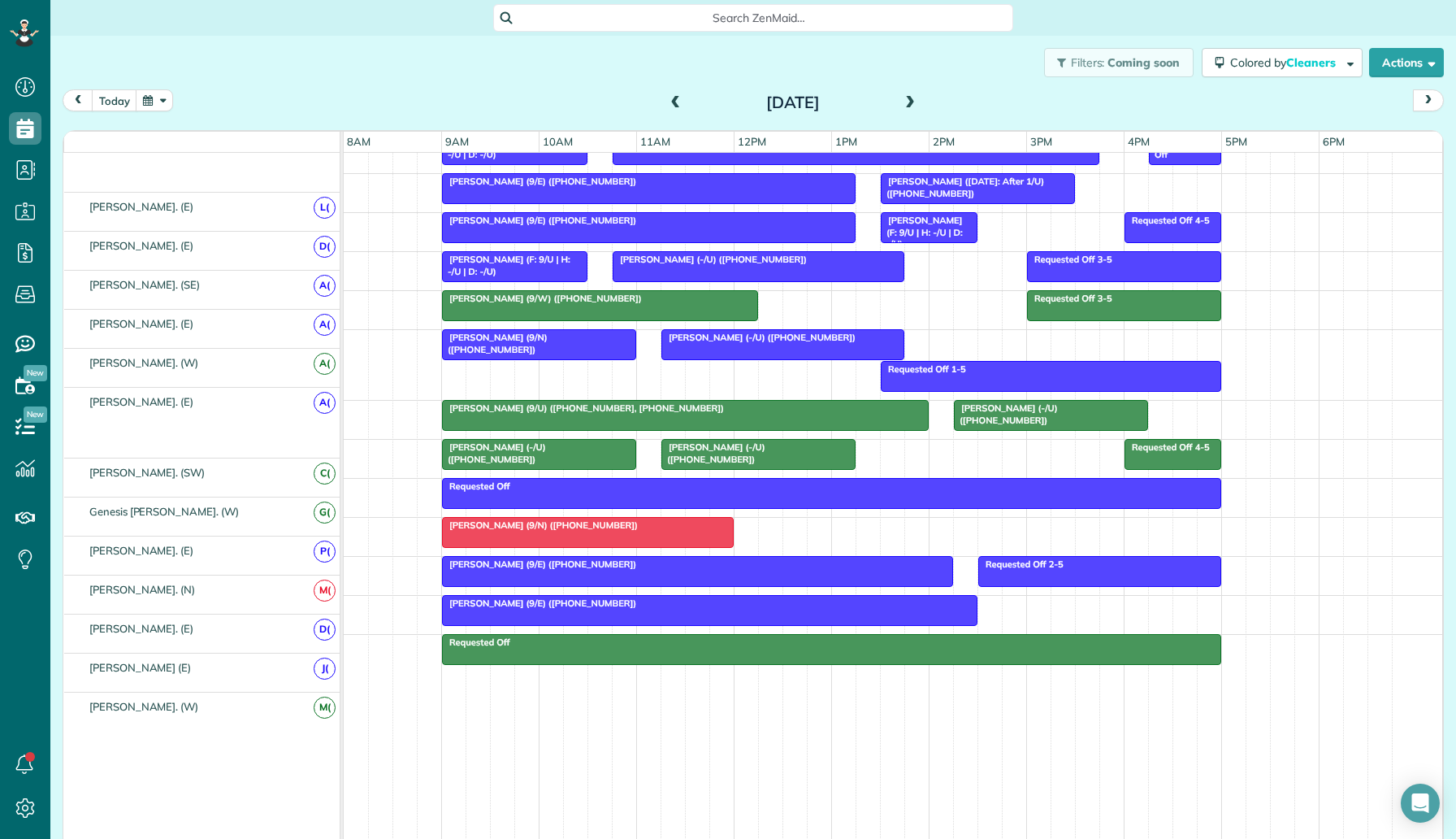
scroll to position [800, 0]
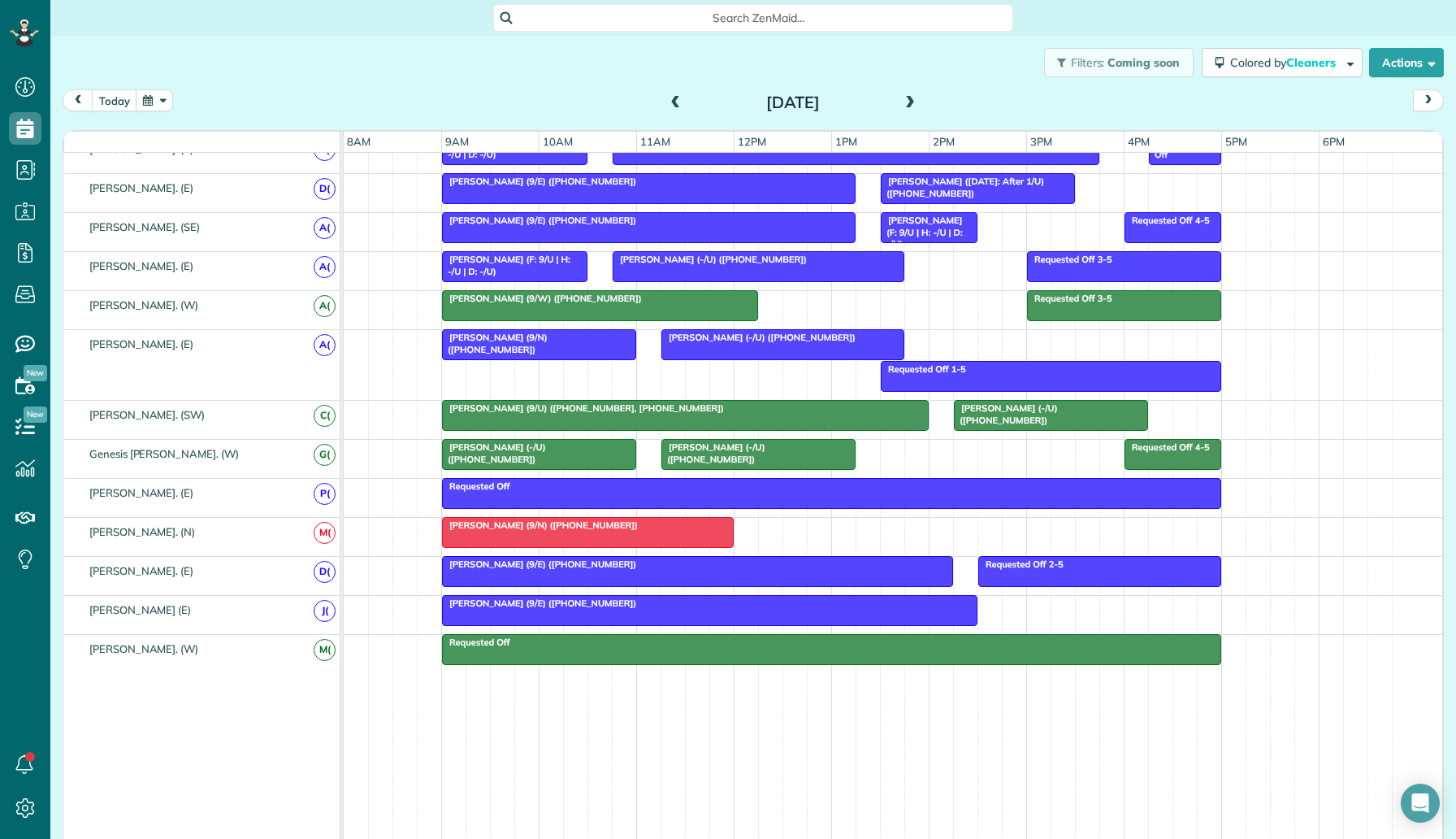
click at [771, 271] on div at bounding box center [759, 266] width 290 height 29
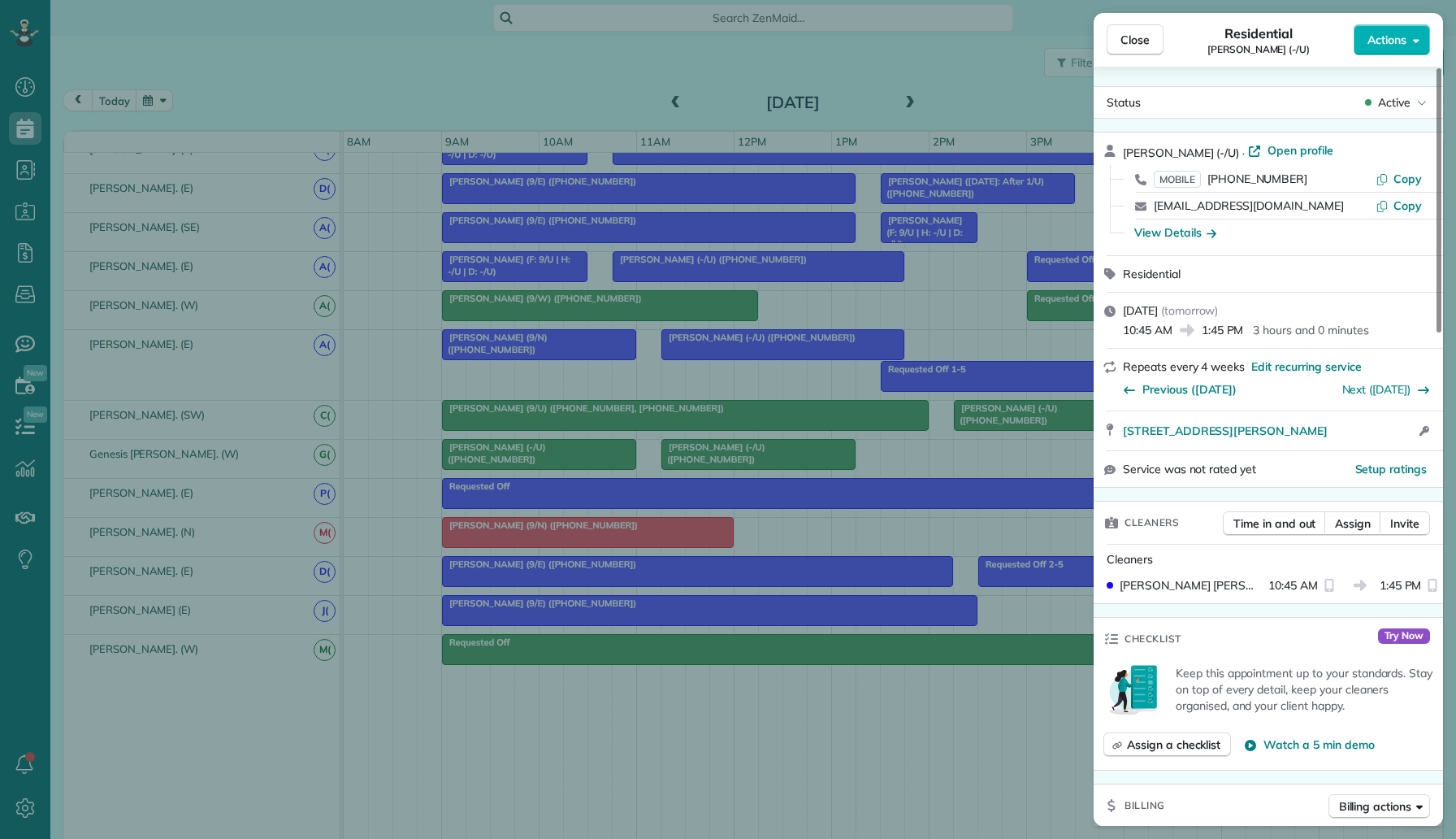
click at [604, 348] on div "Close Residential Sunder Chari Ramamurthy (-/U) Actions Status Active Sunder Ch…" at bounding box center [728, 420] width 1456 height 839
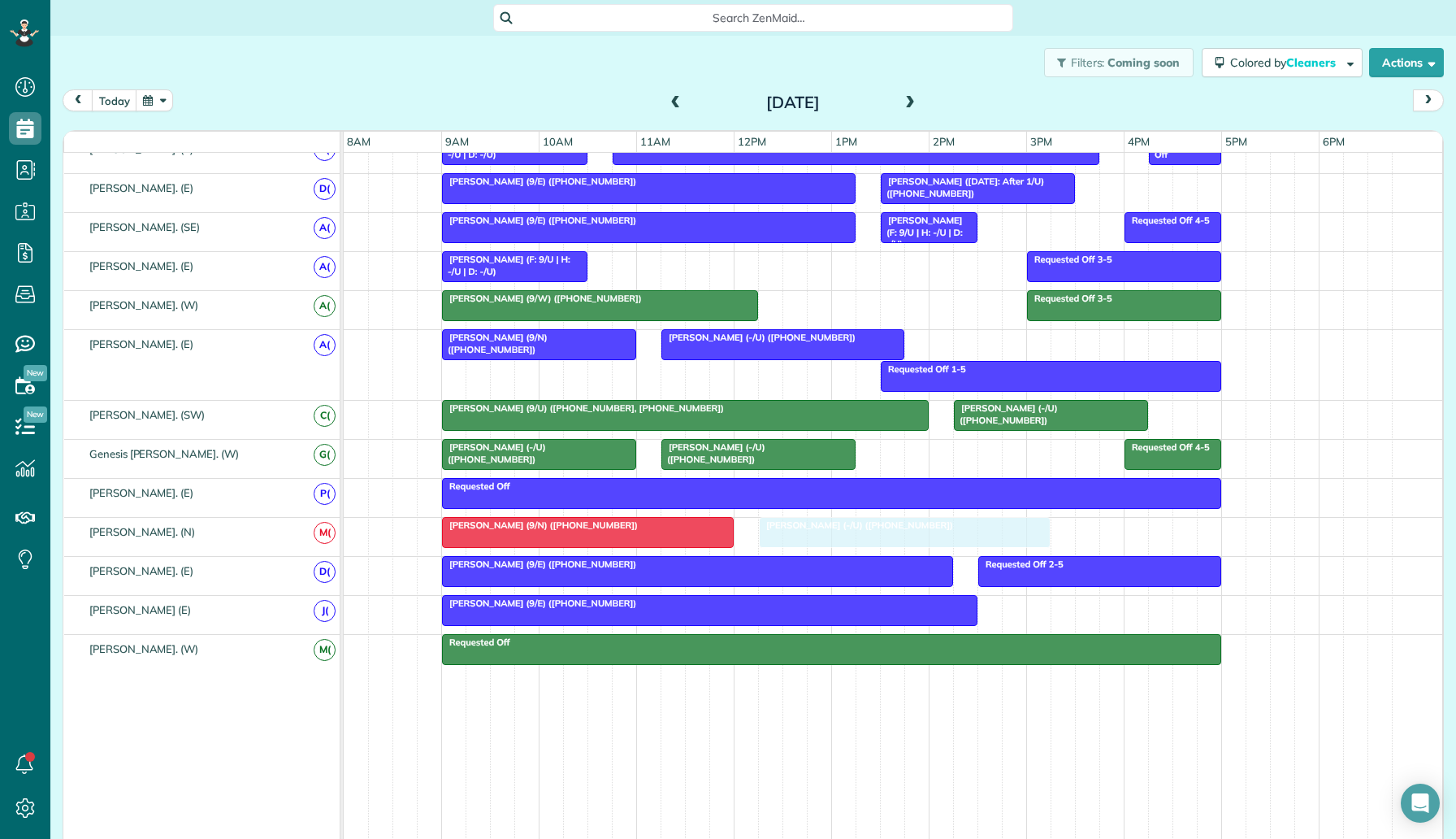
drag, startPoint x: 756, startPoint y: 260, endPoint x: 895, endPoint y: 513, distance: 288.7
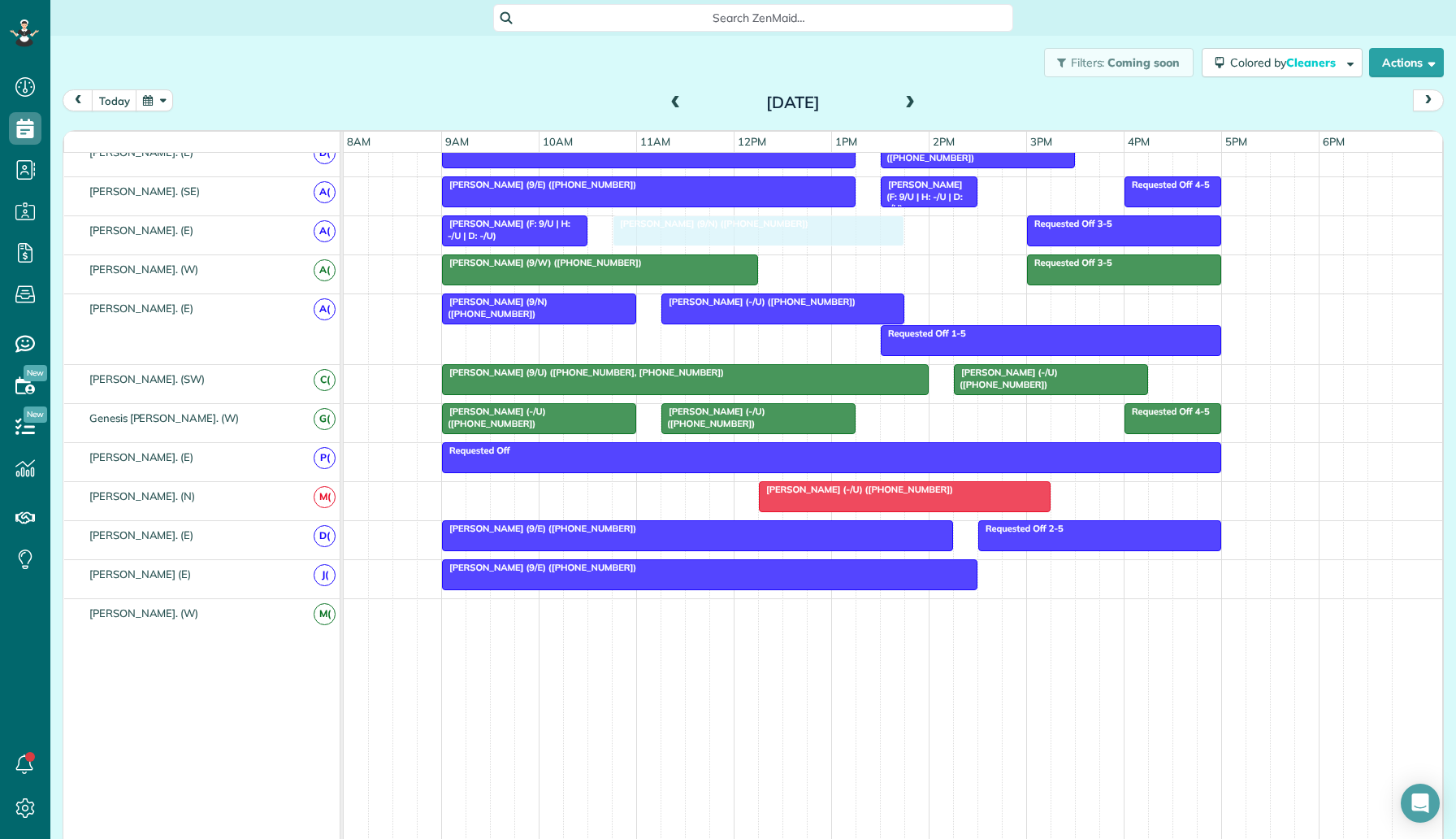
drag, startPoint x: 620, startPoint y: 500, endPoint x: 787, endPoint y: 249, distance: 301.5
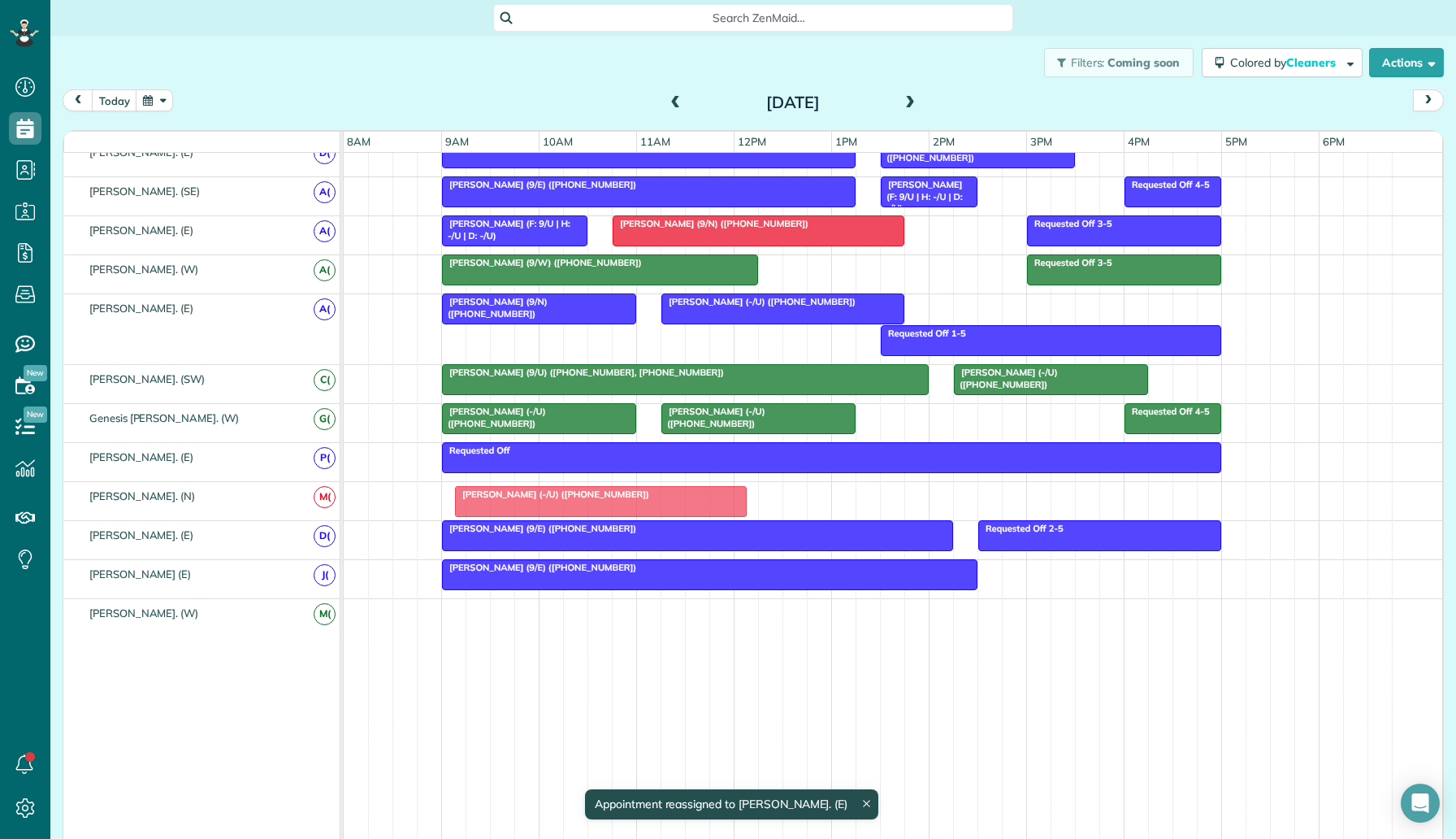
drag, startPoint x: 867, startPoint y: 500, endPoint x: 561, endPoint y: 502, distance: 306.0
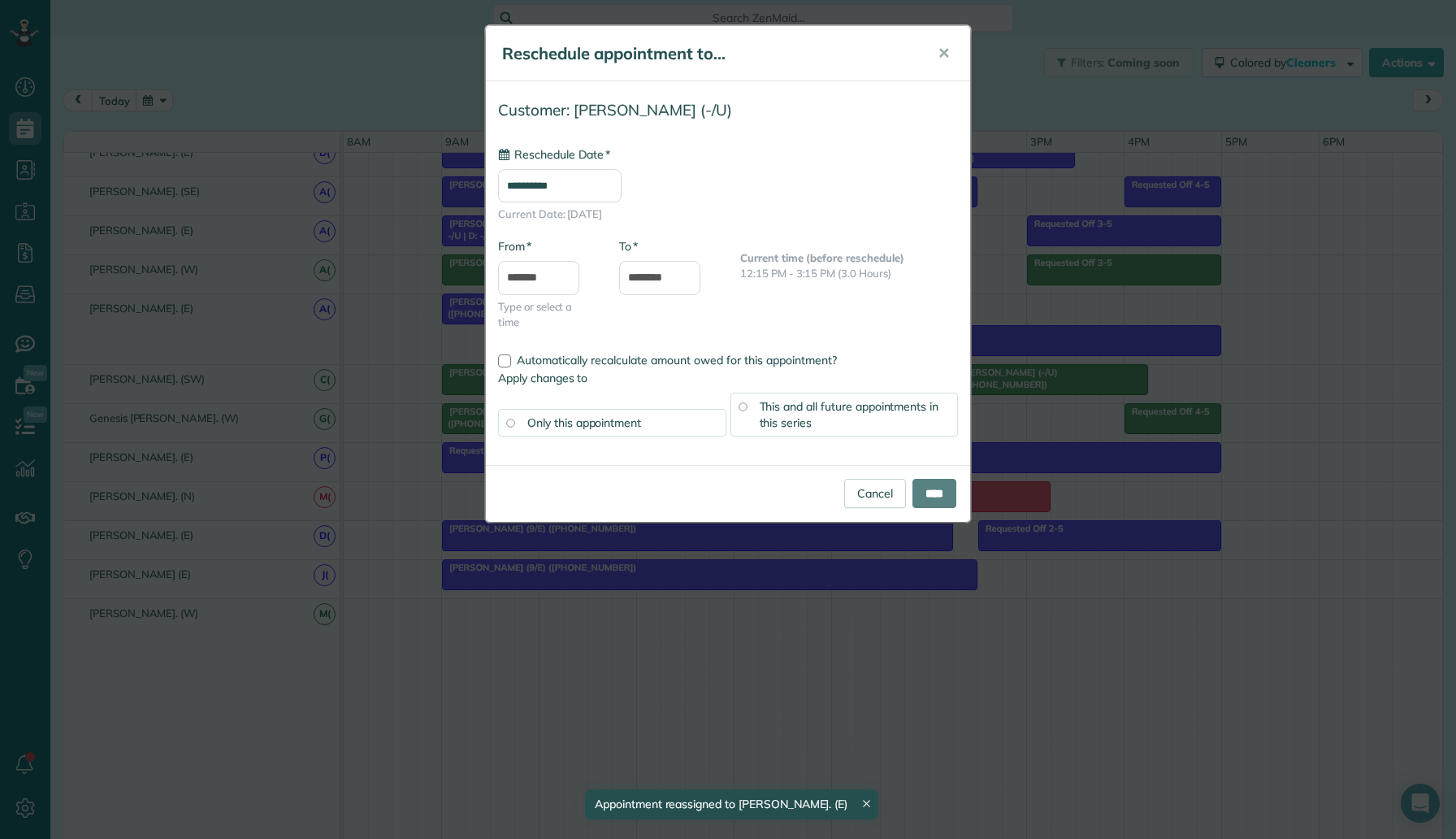
type input "**********"
click at [665, 551] on div "**********" at bounding box center [728, 420] width 1456 height 839
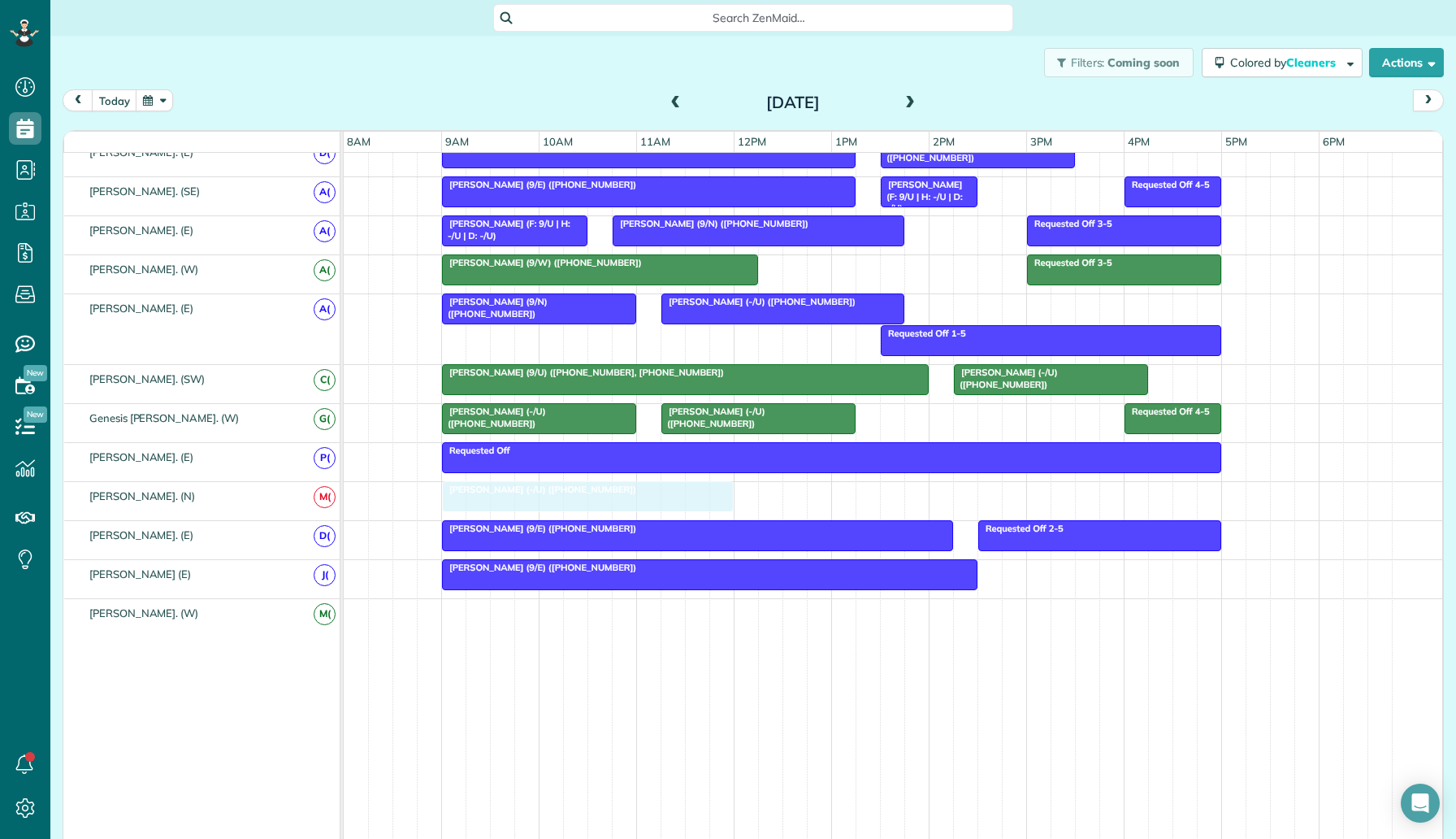
drag, startPoint x: 875, startPoint y: 502, endPoint x: 563, endPoint y: 513, distance: 312.2
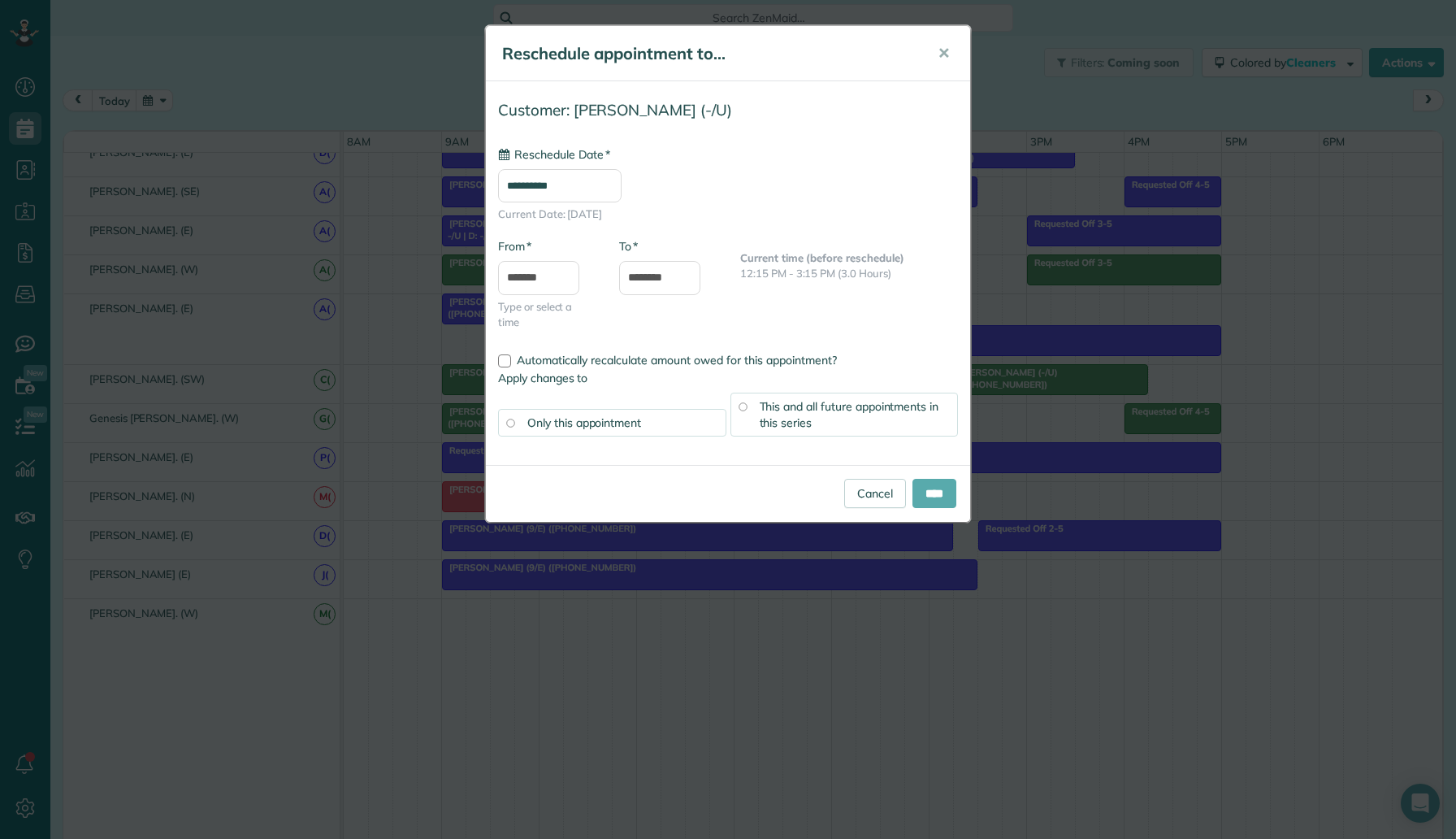
type input "**********"
click at [935, 491] on input "****" at bounding box center [934, 493] width 44 height 29
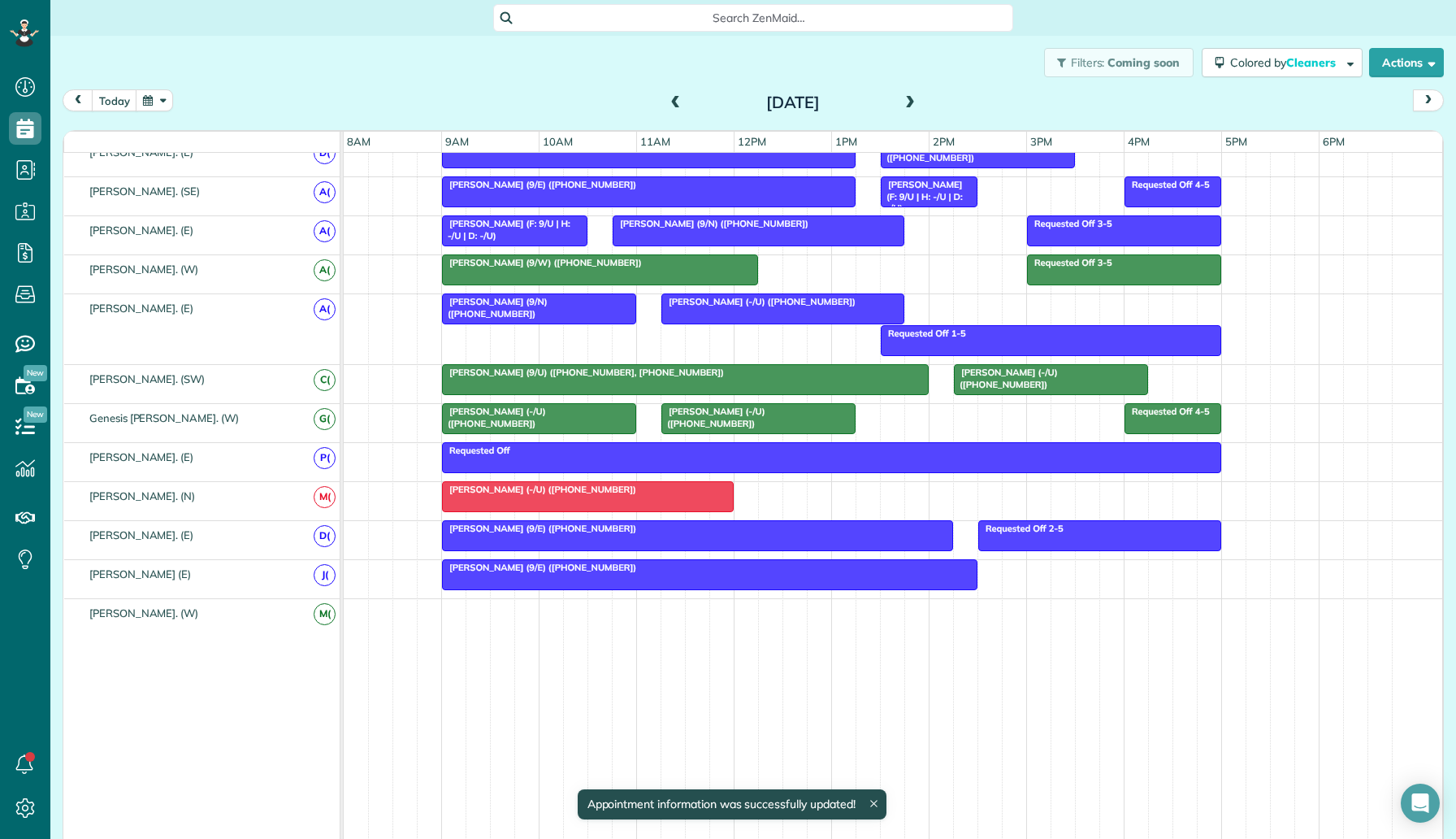
click at [759, 229] on div at bounding box center [759, 231] width 290 height 29
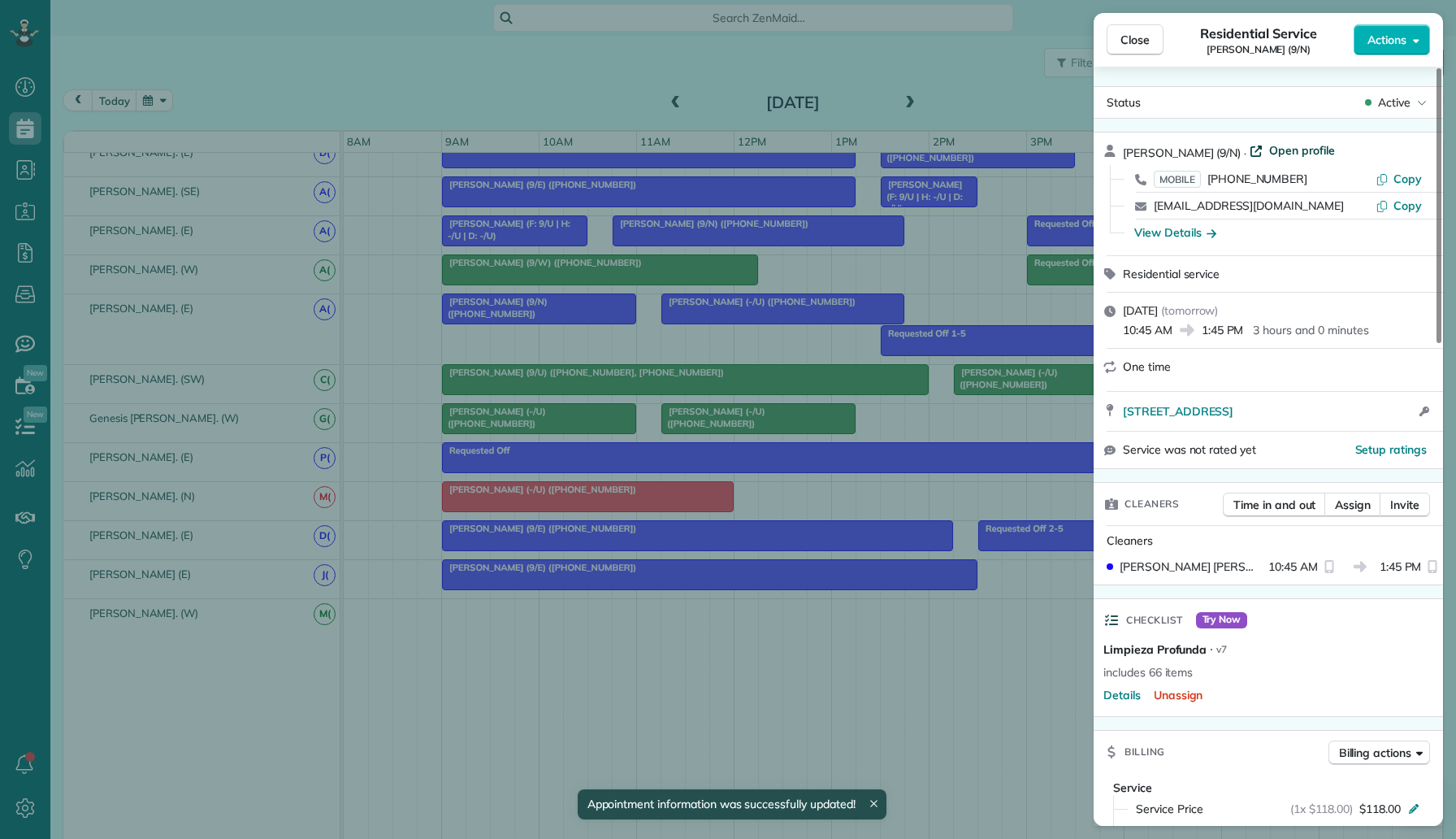
click at [1304, 145] on span "Open profile" at bounding box center [1301, 150] width 65 height 16
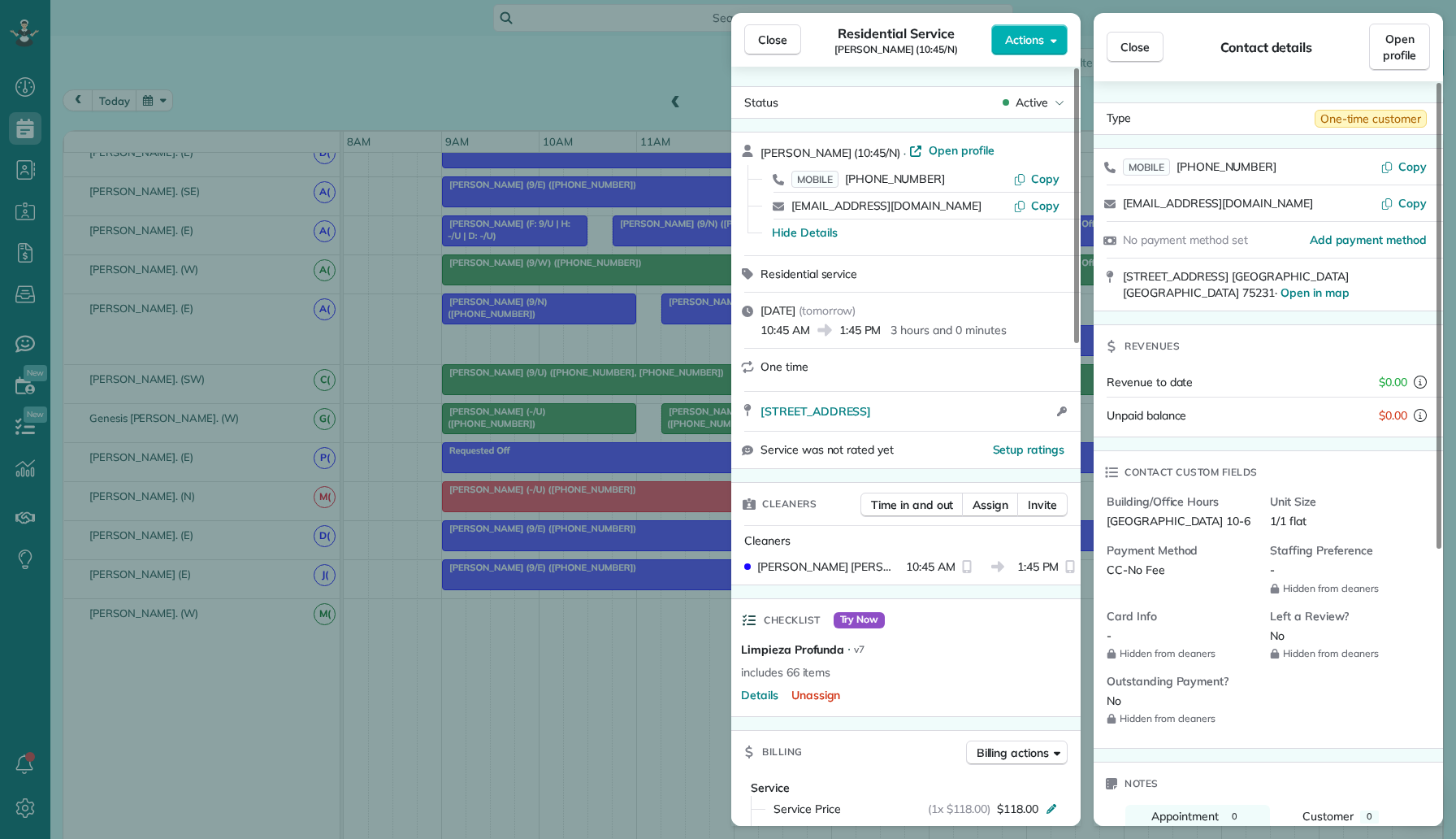
click at [294, 79] on div "Close Residential Service Brandon Miyazono (10:45/N) Actions Status Active Bran…" at bounding box center [728, 420] width 1456 height 839
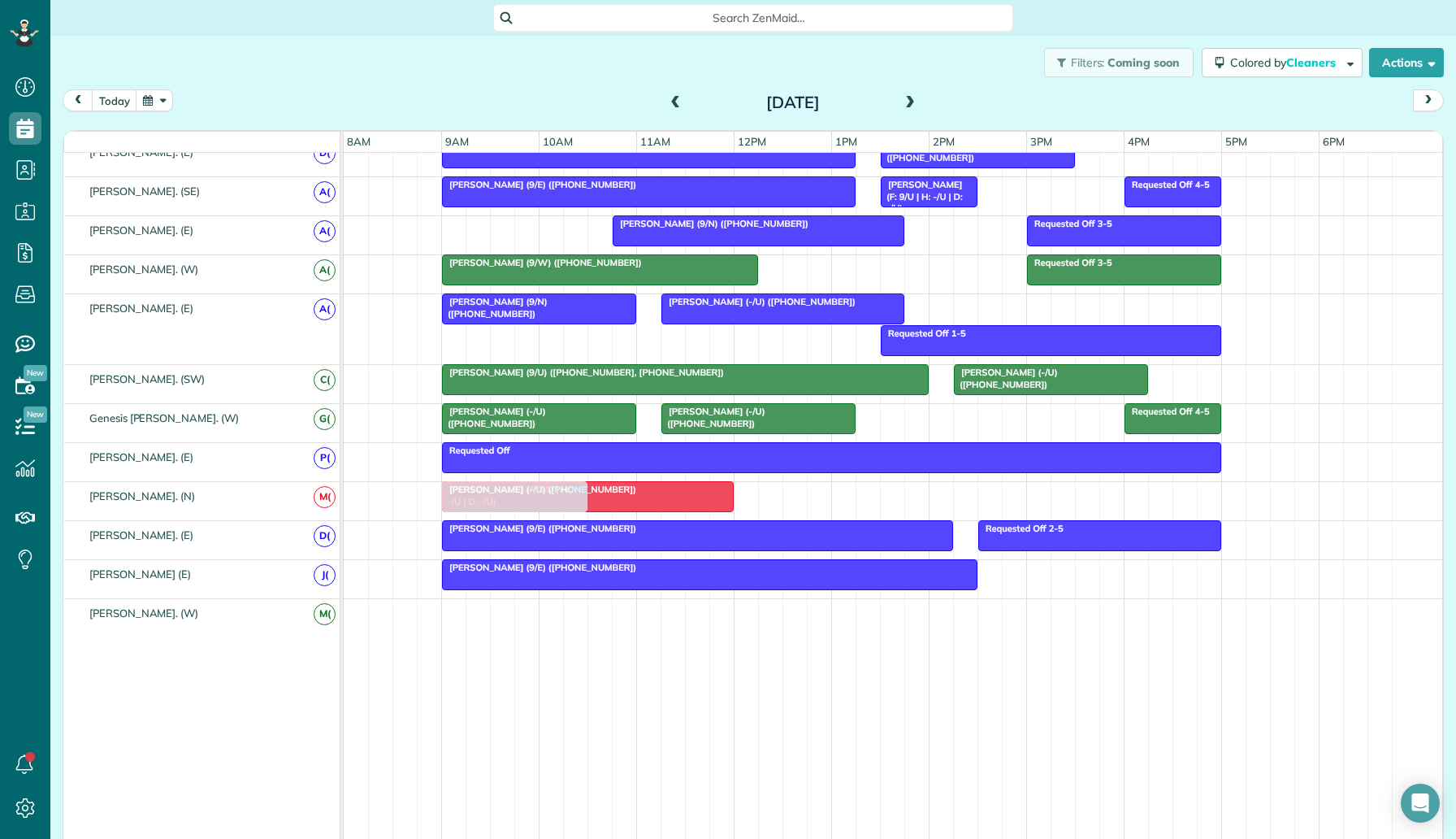
drag, startPoint x: 574, startPoint y: 232, endPoint x: 572, endPoint y: 510, distance: 278.0
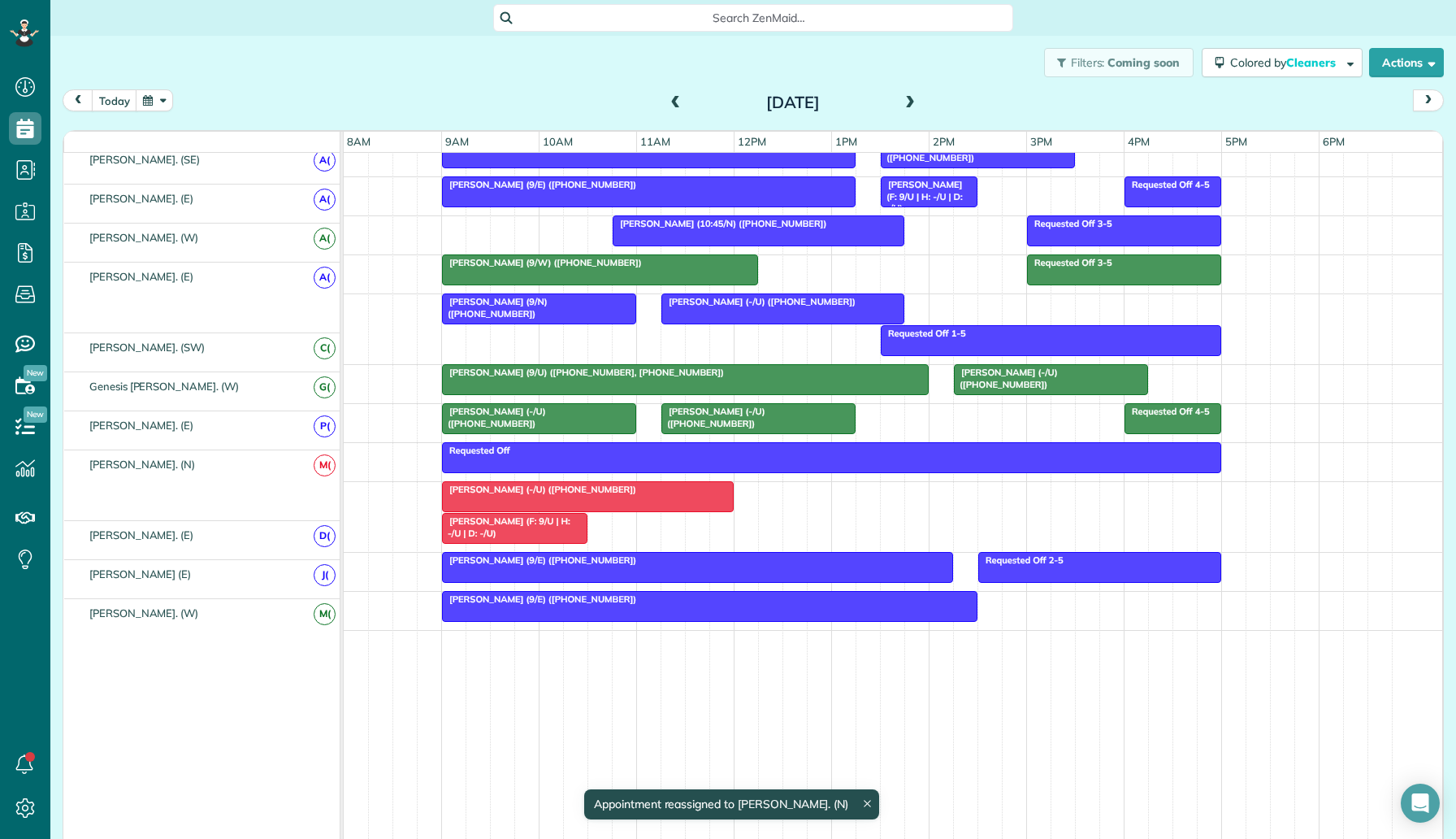
scroll to position [836, 0]
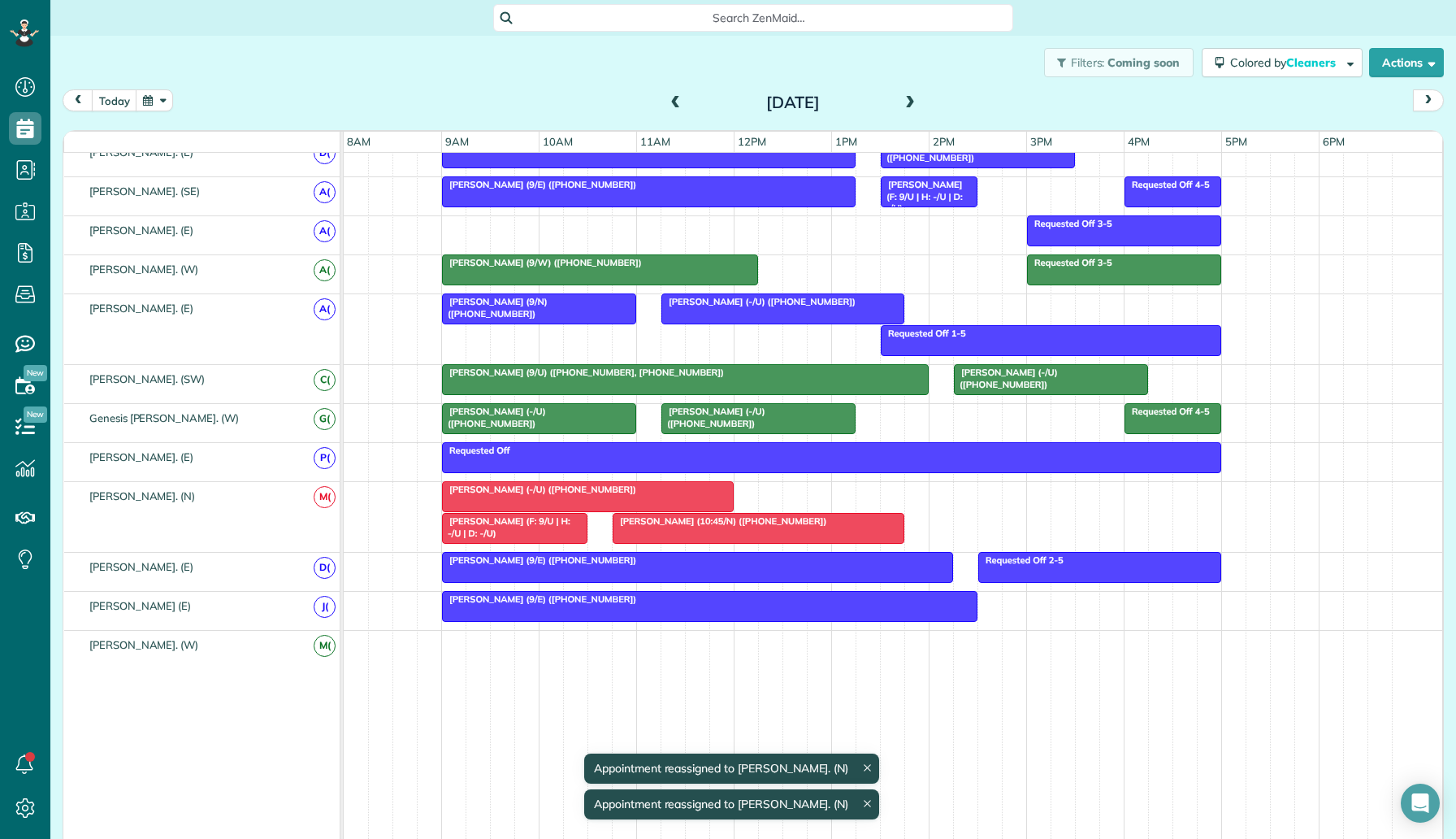
drag, startPoint x: 630, startPoint y: 505, endPoint x: 599, endPoint y: 307, distance: 200.4
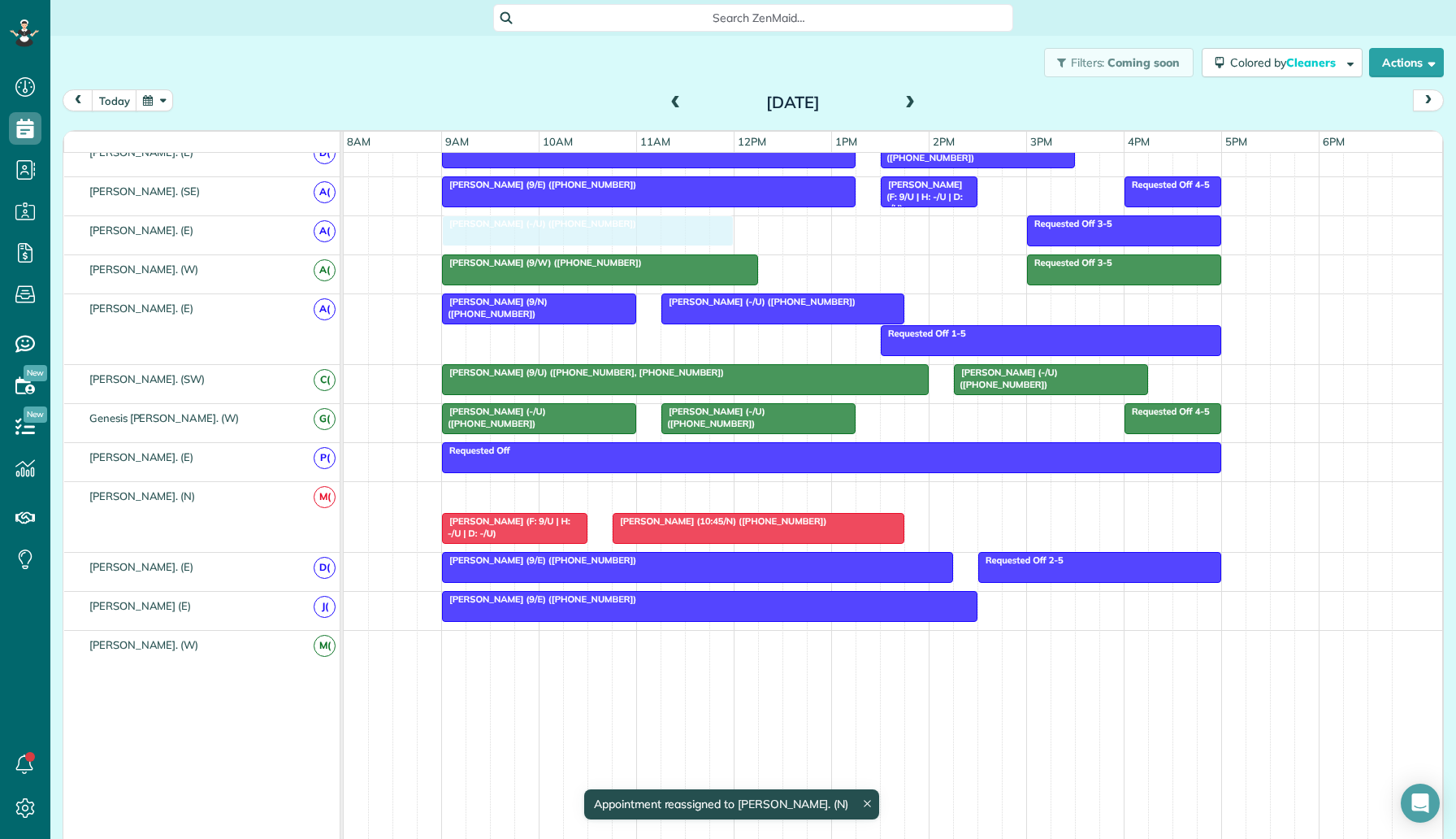
drag, startPoint x: 551, startPoint y: 484, endPoint x: 553, endPoint y: 241, distance: 243.0
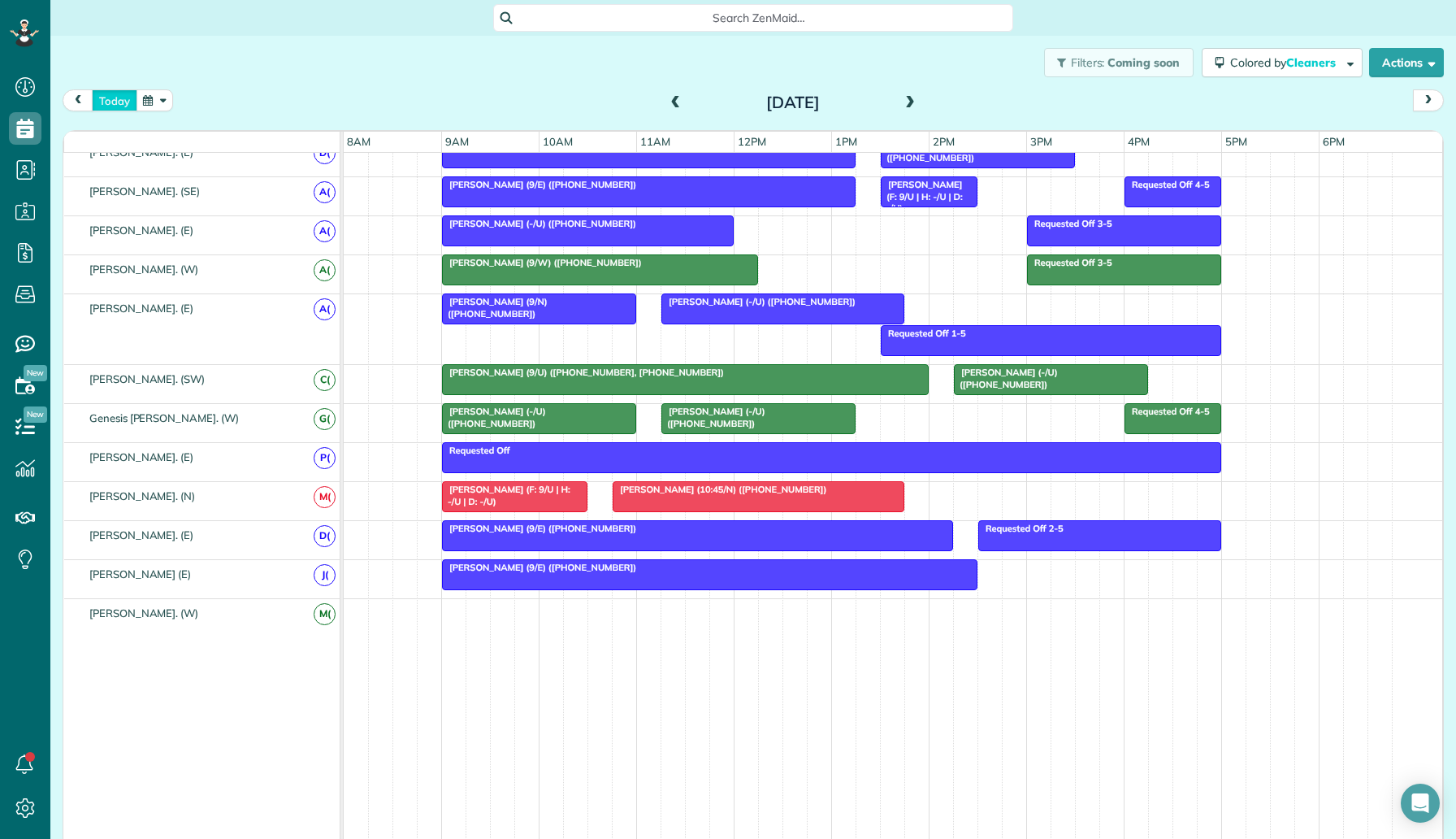
click at [122, 96] on button "today" at bounding box center [115, 100] width 46 height 22
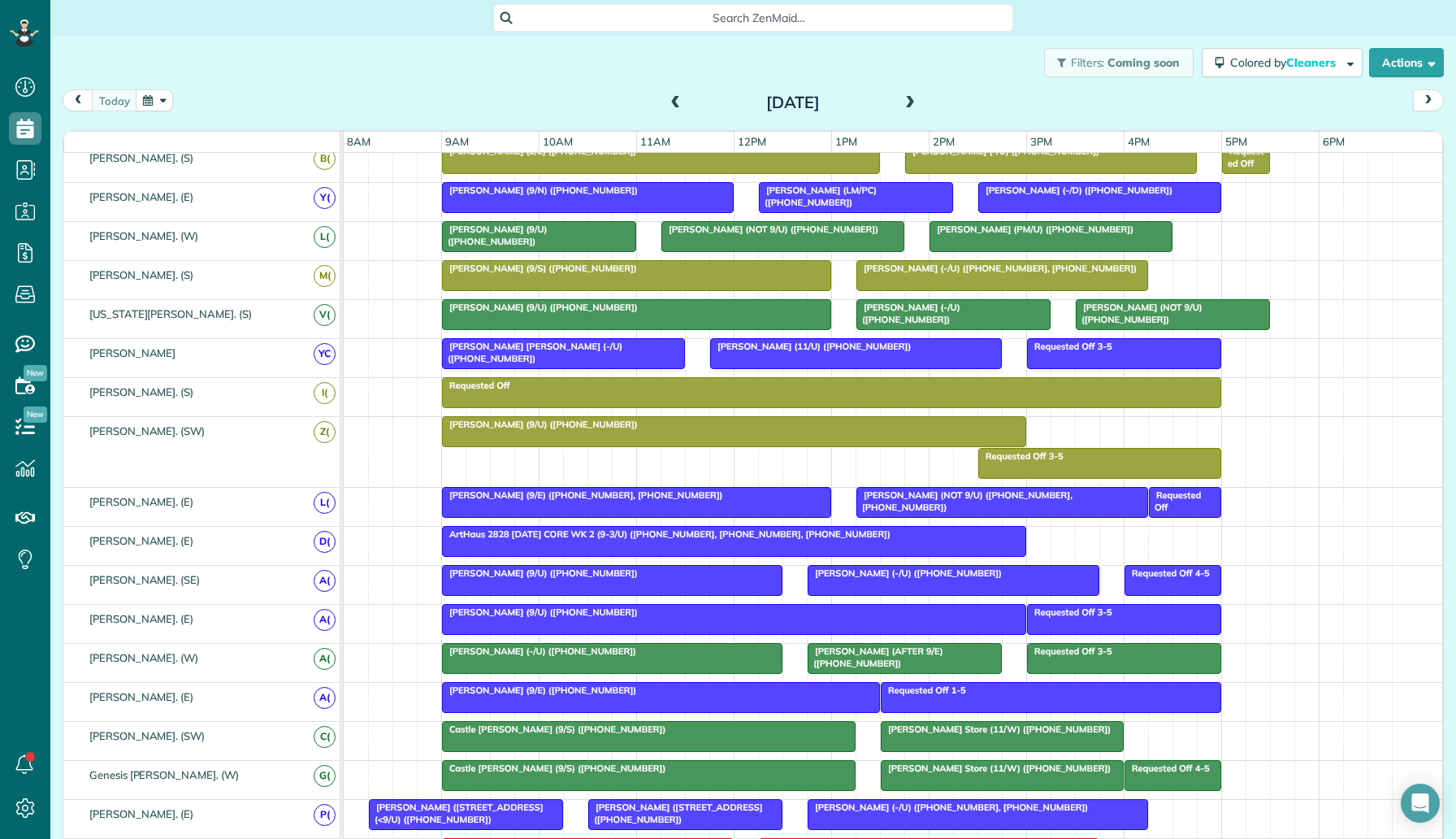
scroll to position [618, 0]
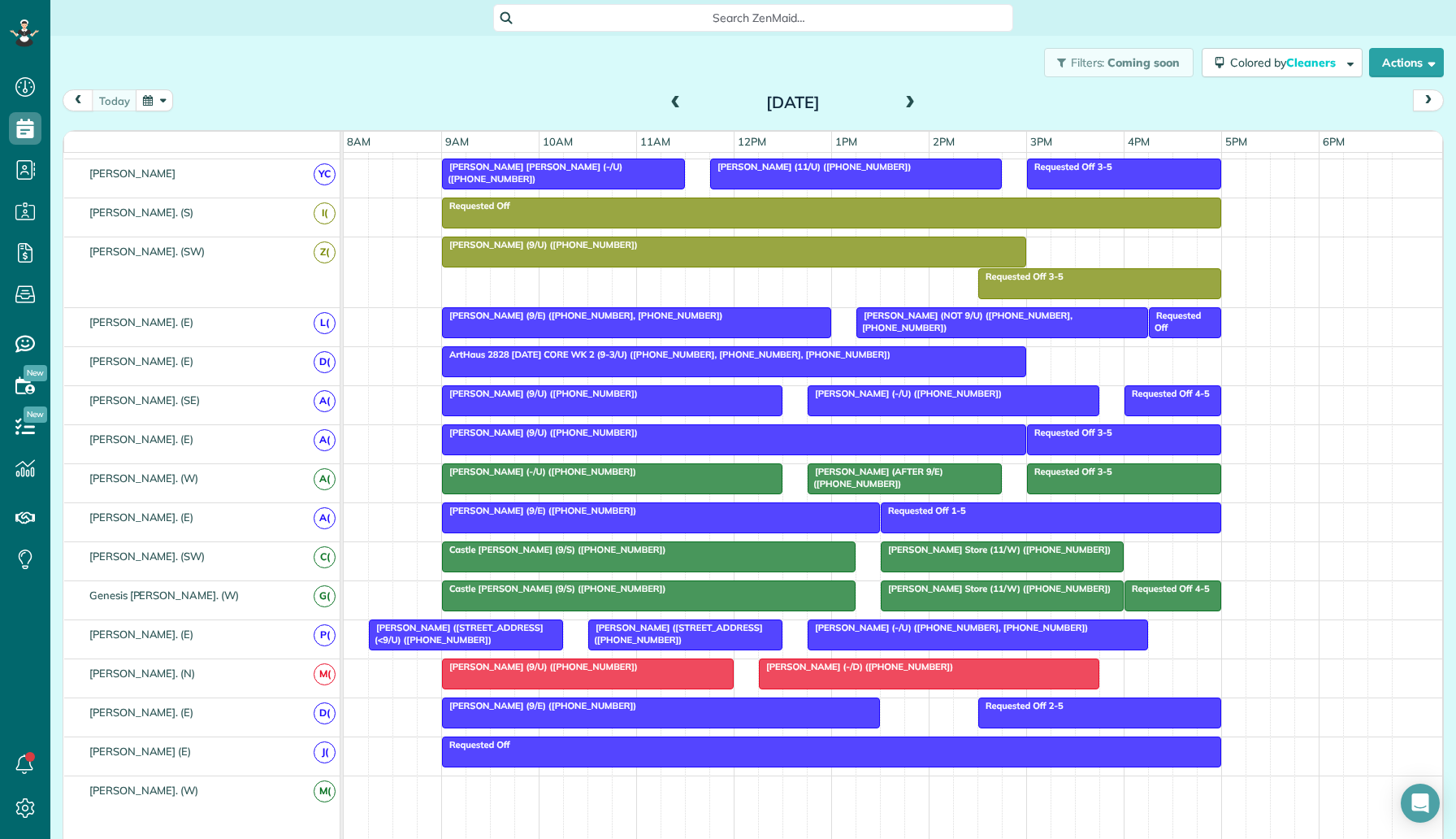
click at [791, 168] on span "June Turoff (11/U) (+12143739080)" at bounding box center [810, 167] width 202 height 11
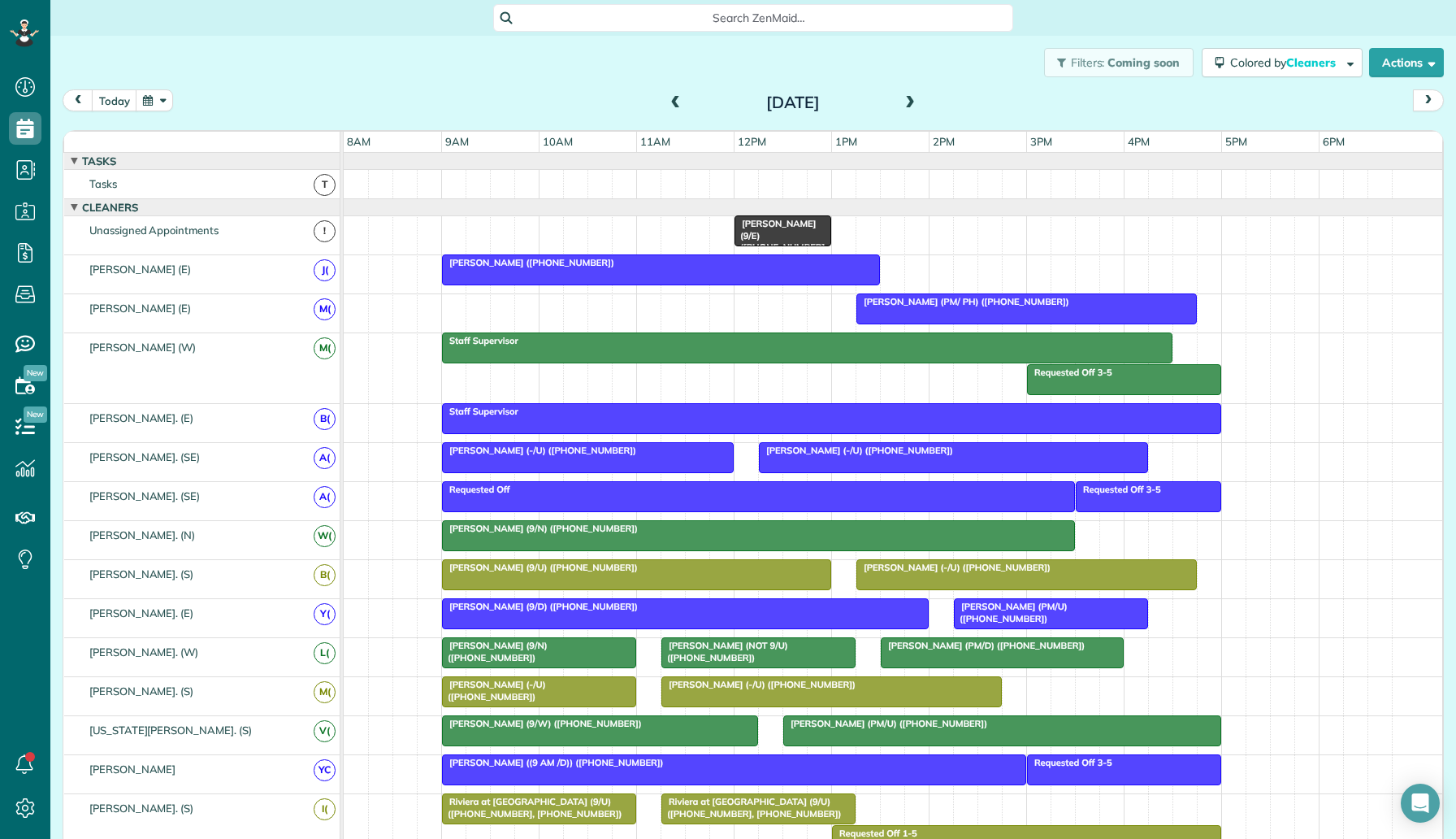
scroll to position [8, 8]
click at [110, 97] on button "today" at bounding box center [115, 100] width 46 height 22
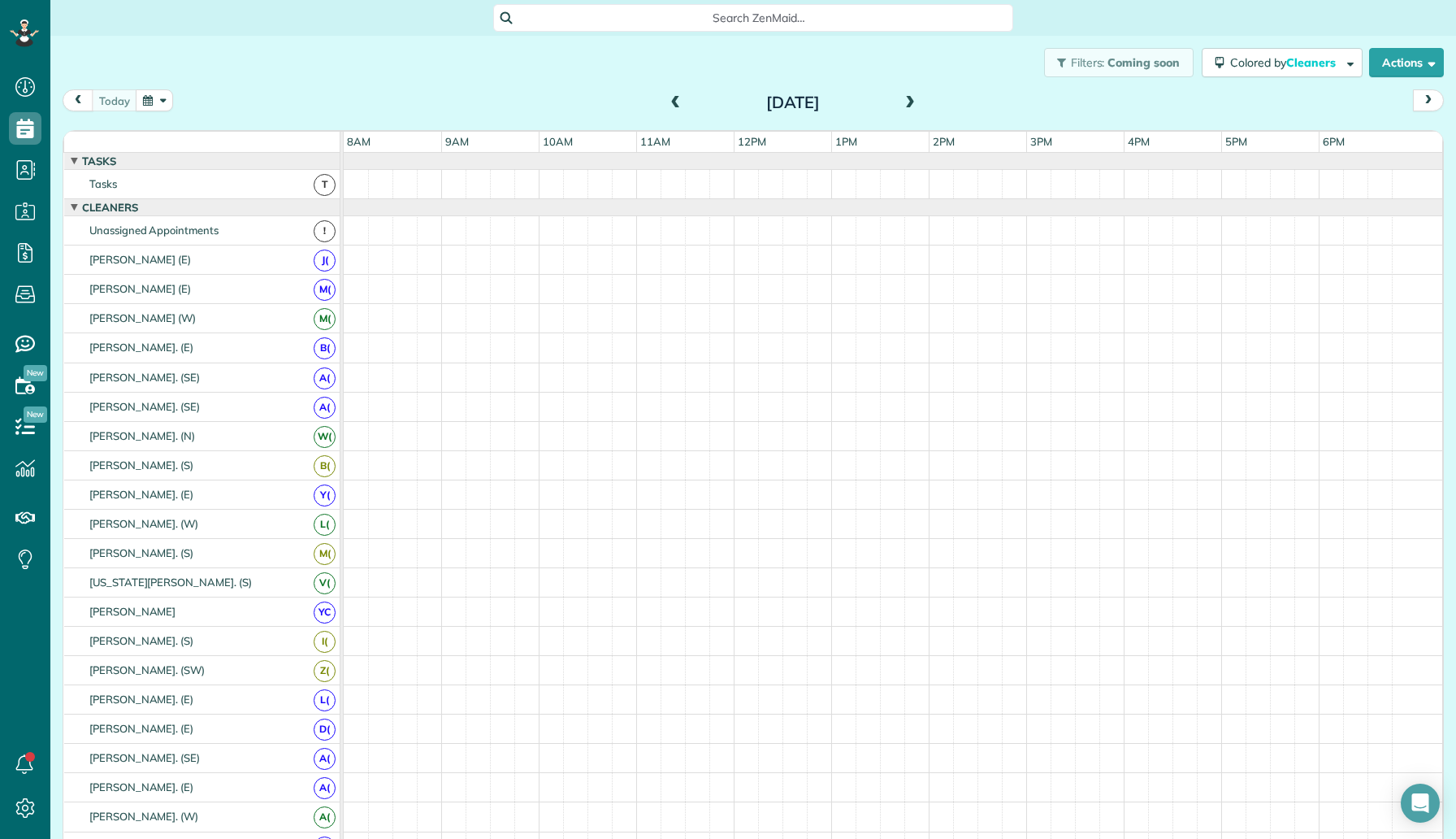
click at [918, 104] on span at bounding box center [910, 103] width 18 height 14
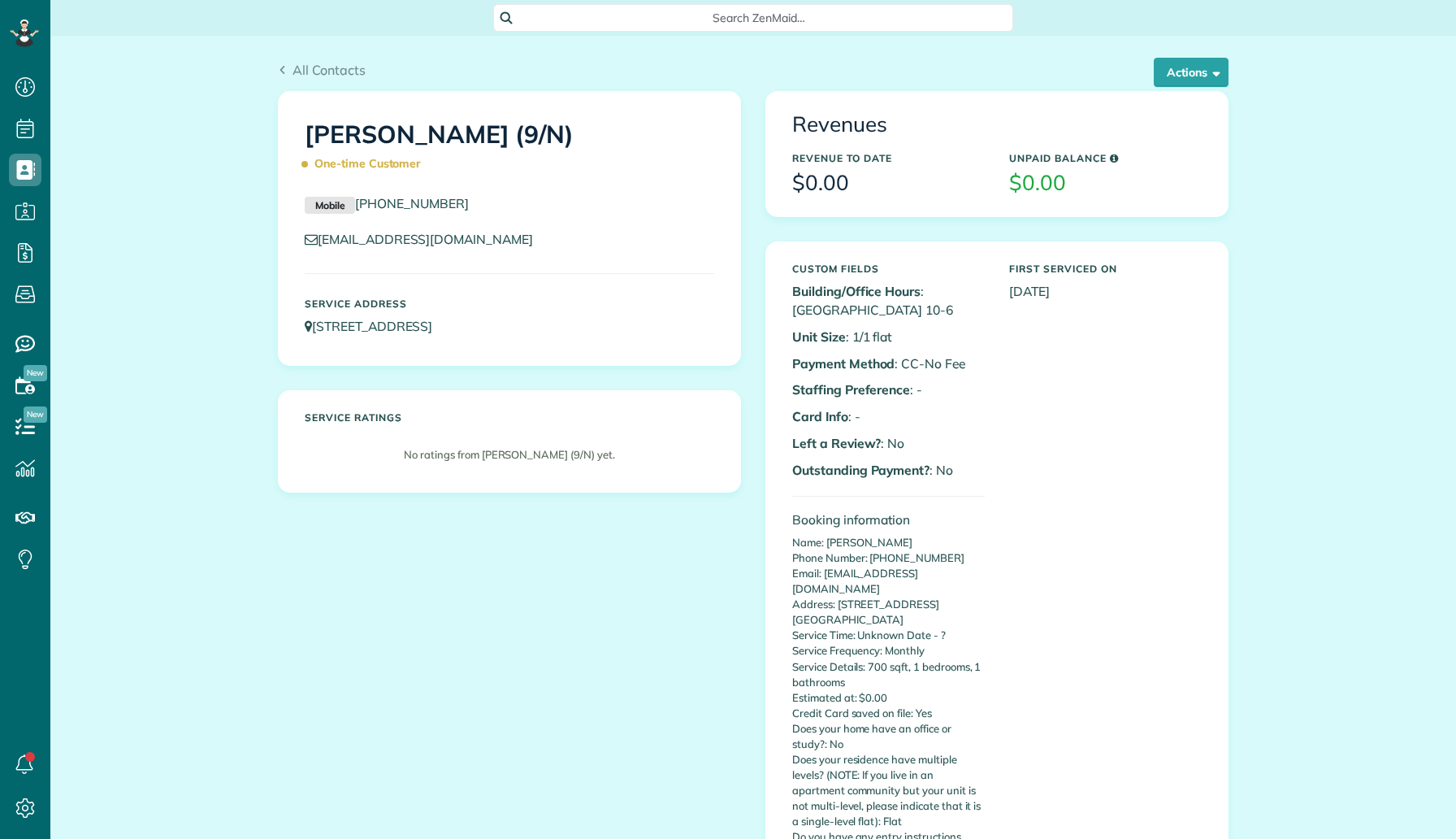
scroll to position [8, 8]
click button "Actions"
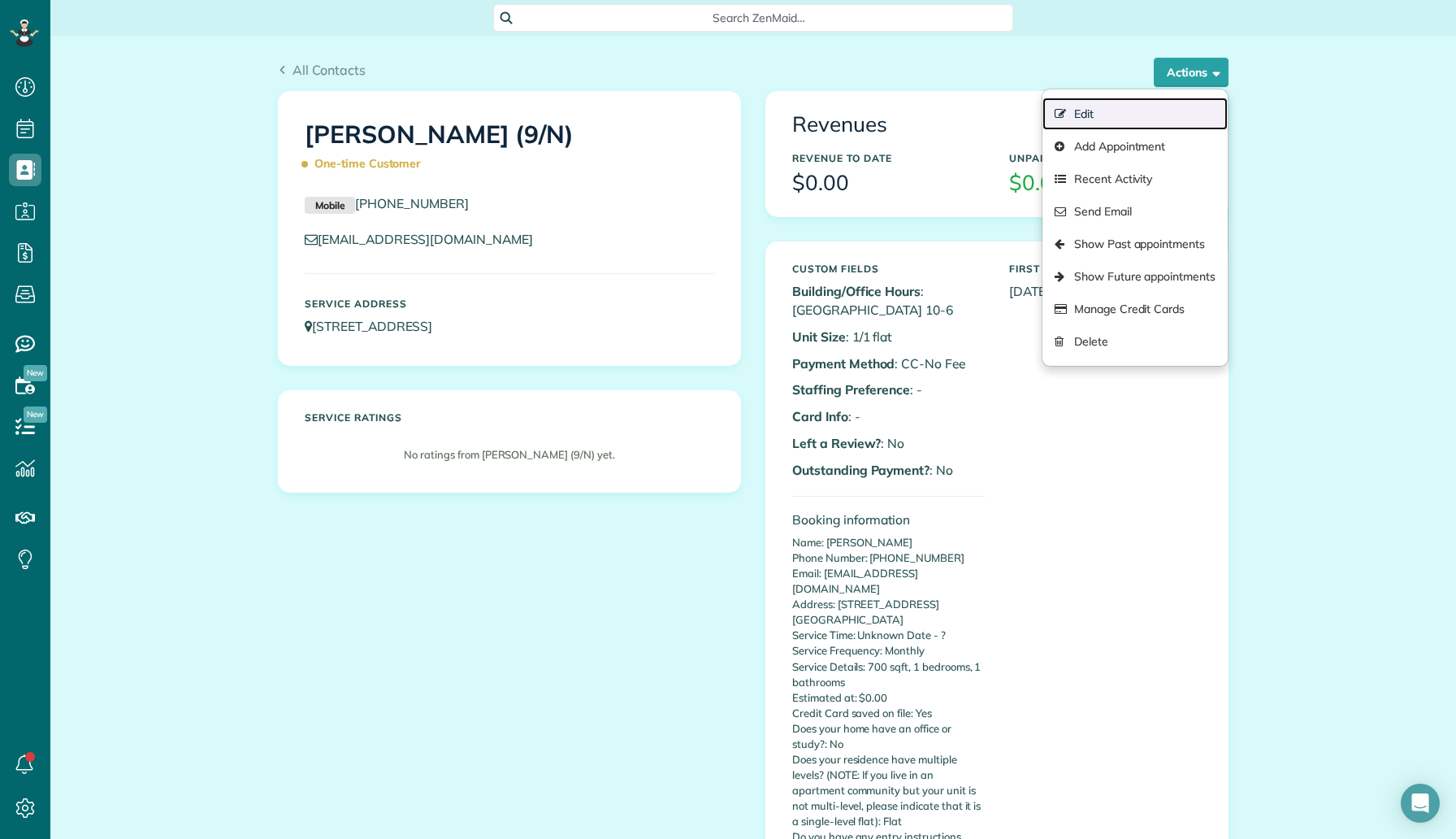
click link "Edit"
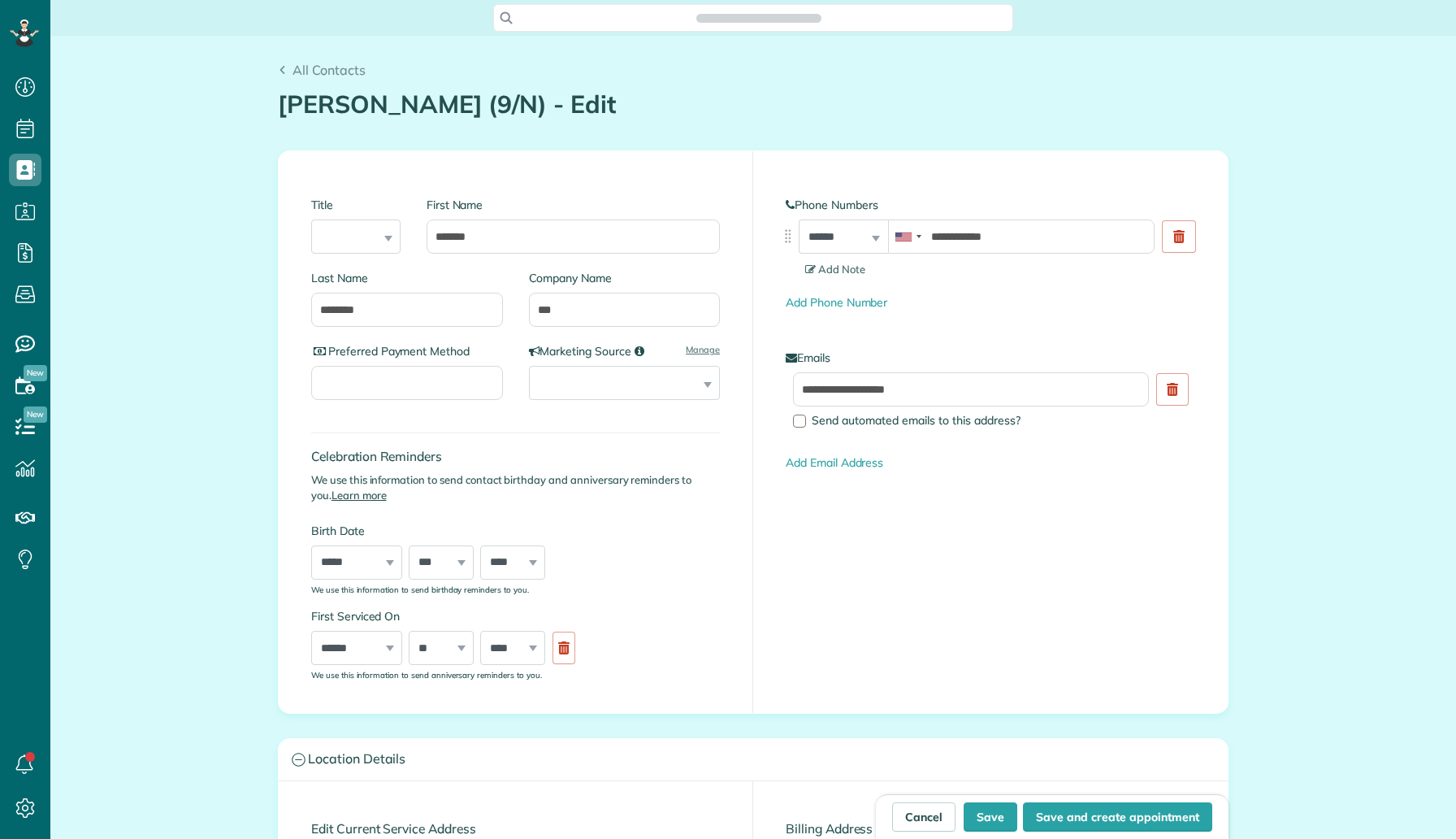
scroll to position [8, 8]
type input "**********"
click at [540, 314] on input "***" at bounding box center [624, 309] width 192 height 34
click at [541, 308] on input "***" at bounding box center [624, 309] width 192 height 34
type input "*******"
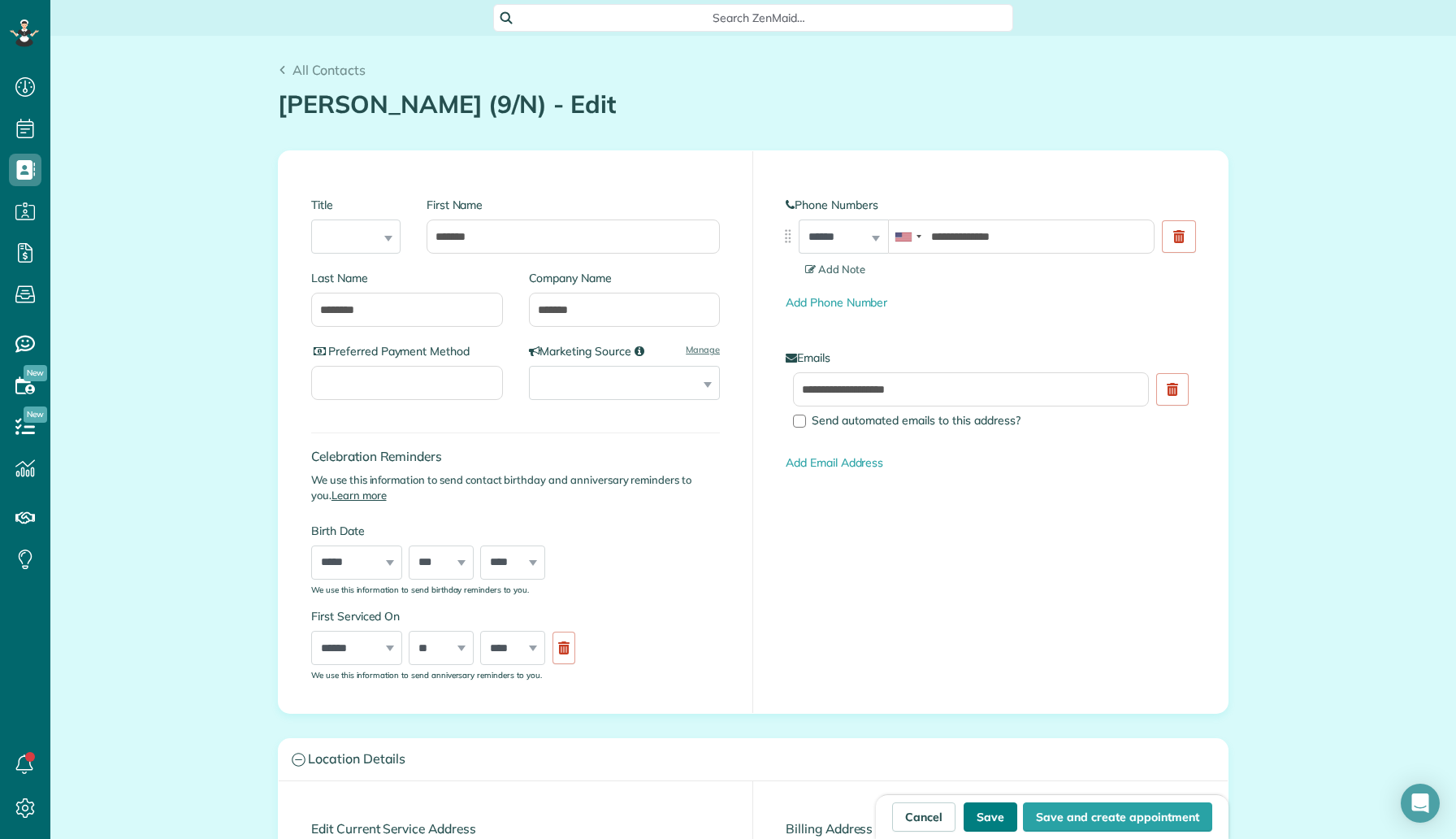
click at [1009, 826] on button "Save" at bounding box center [990, 816] width 54 height 29
type input "**********"
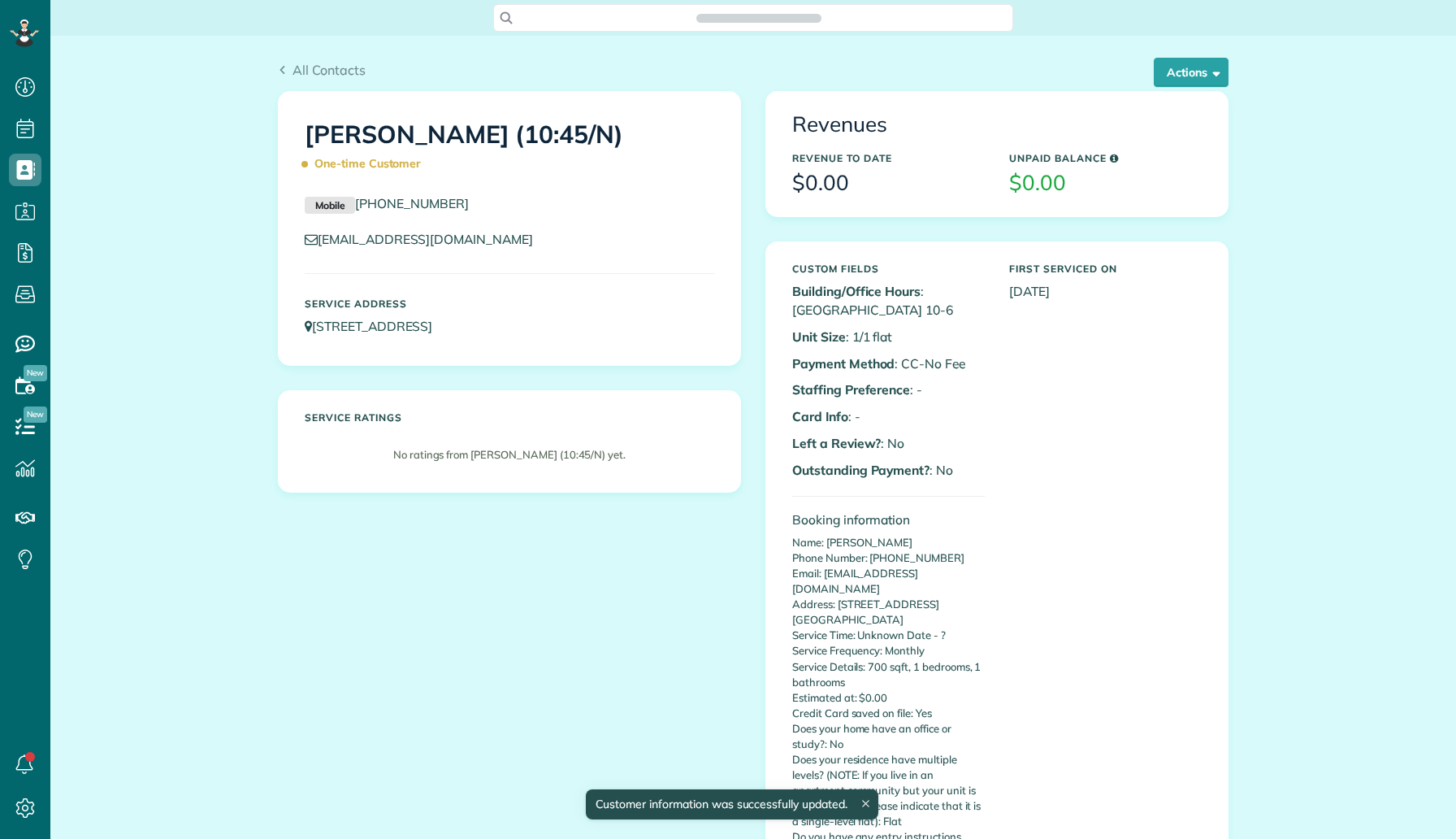
scroll to position [8, 8]
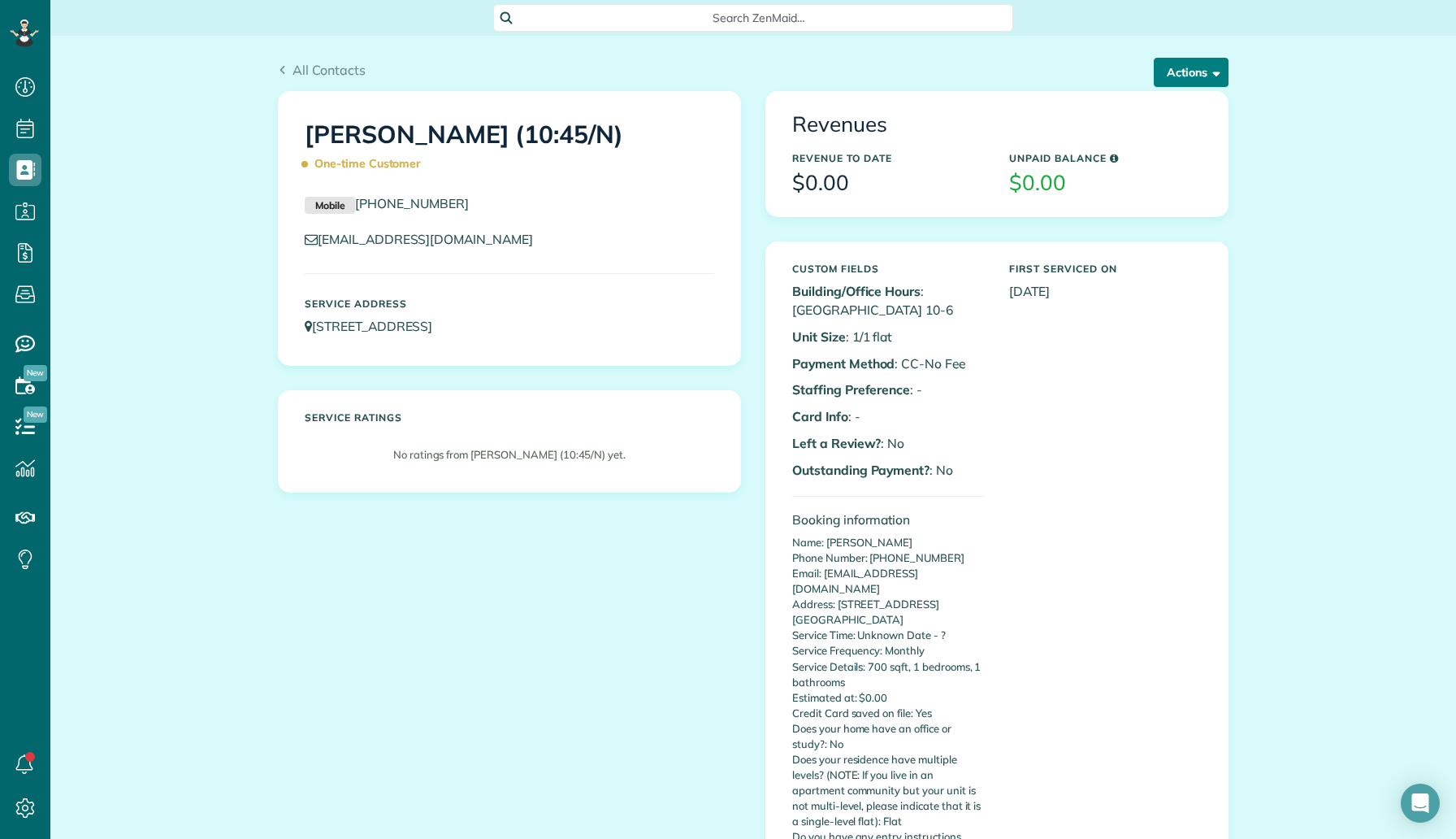
click at [1190, 78] on button "Actions" at bounding box center [1190, 72] width 75 height 29
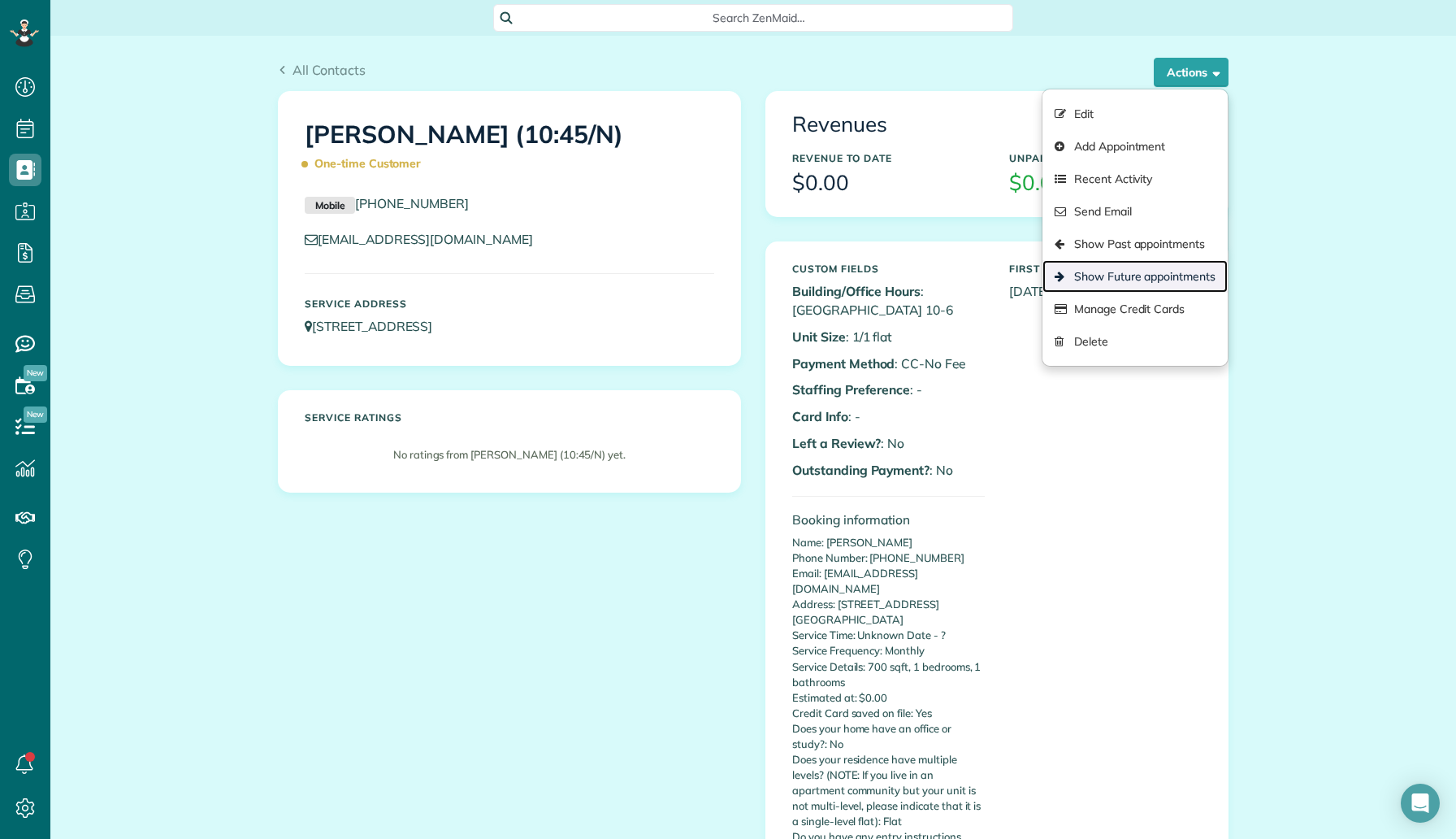
click at [1161, 271] on link "Show Future appointments" at bounding box center [1134, 276] width 185 height 32
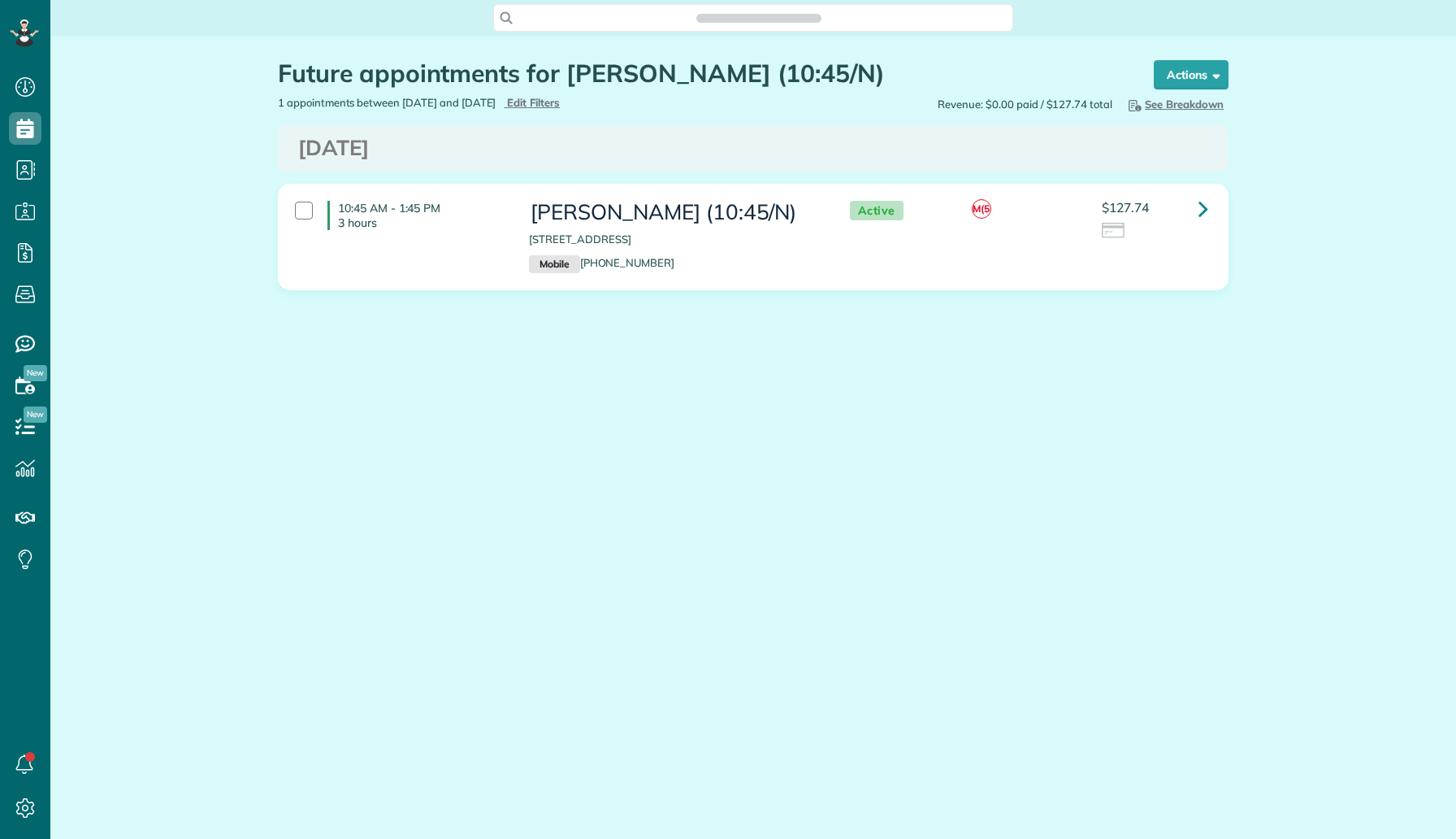
scroll to position [8, 8]
click at [1203, 217] on icon at bounding box center [1203, 209] width 9 height 28
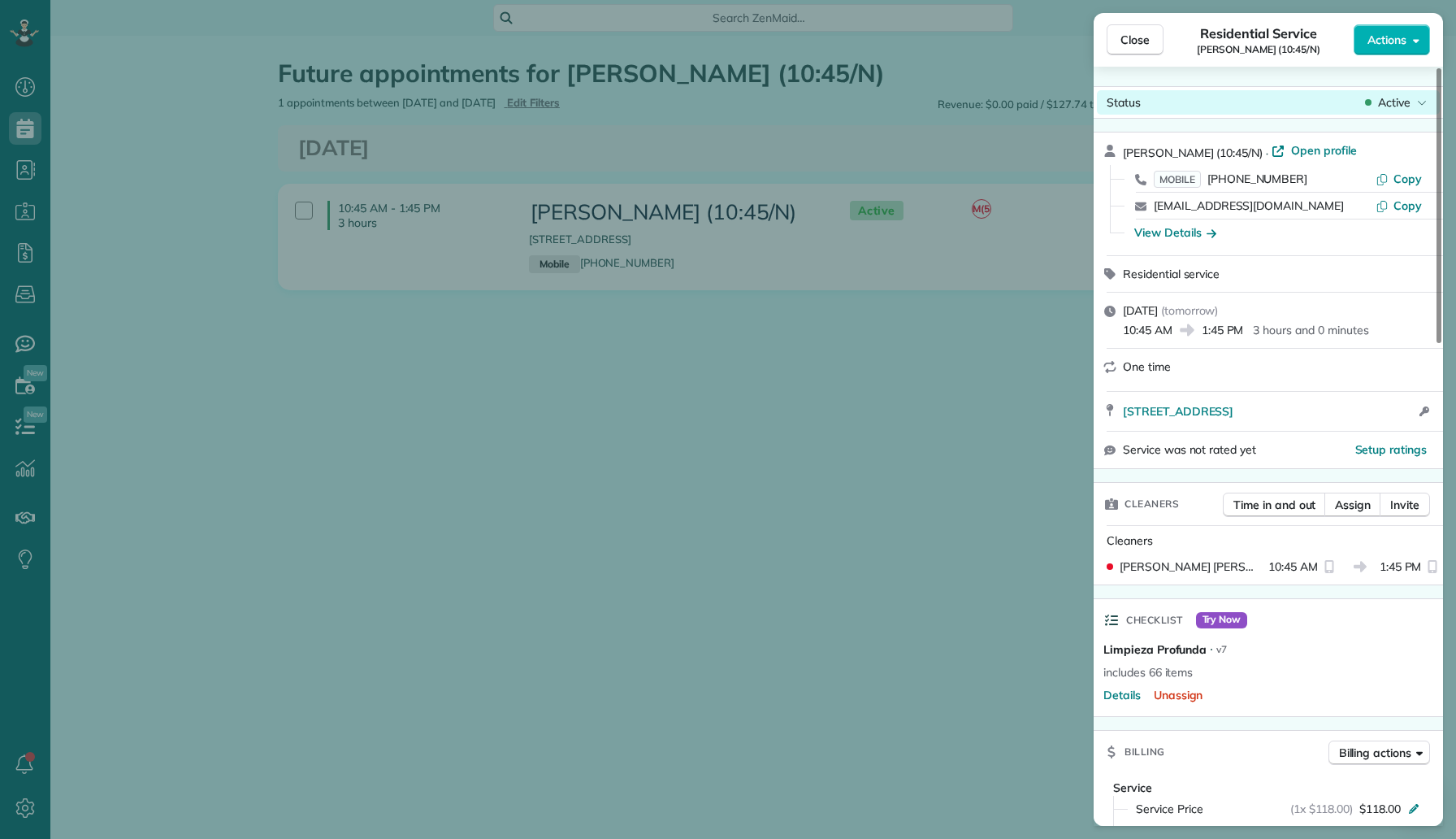
click at [1388, 102] on span "Active" at bounding box center [1393, 102] width 32 height 16
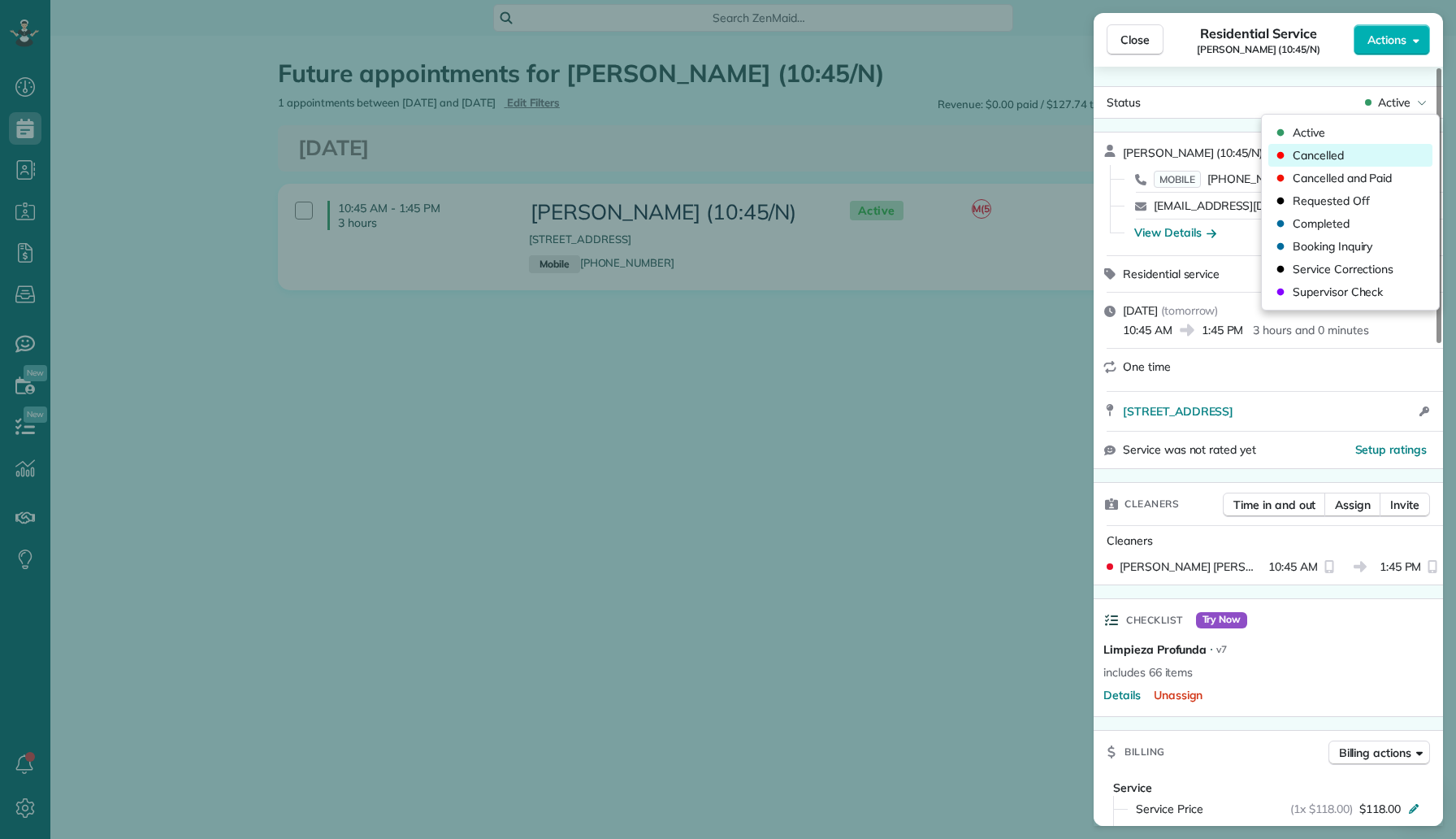
click at [1346, 153] on div "Cancelled" at bounding box center [1350, 156] width 164 height 23
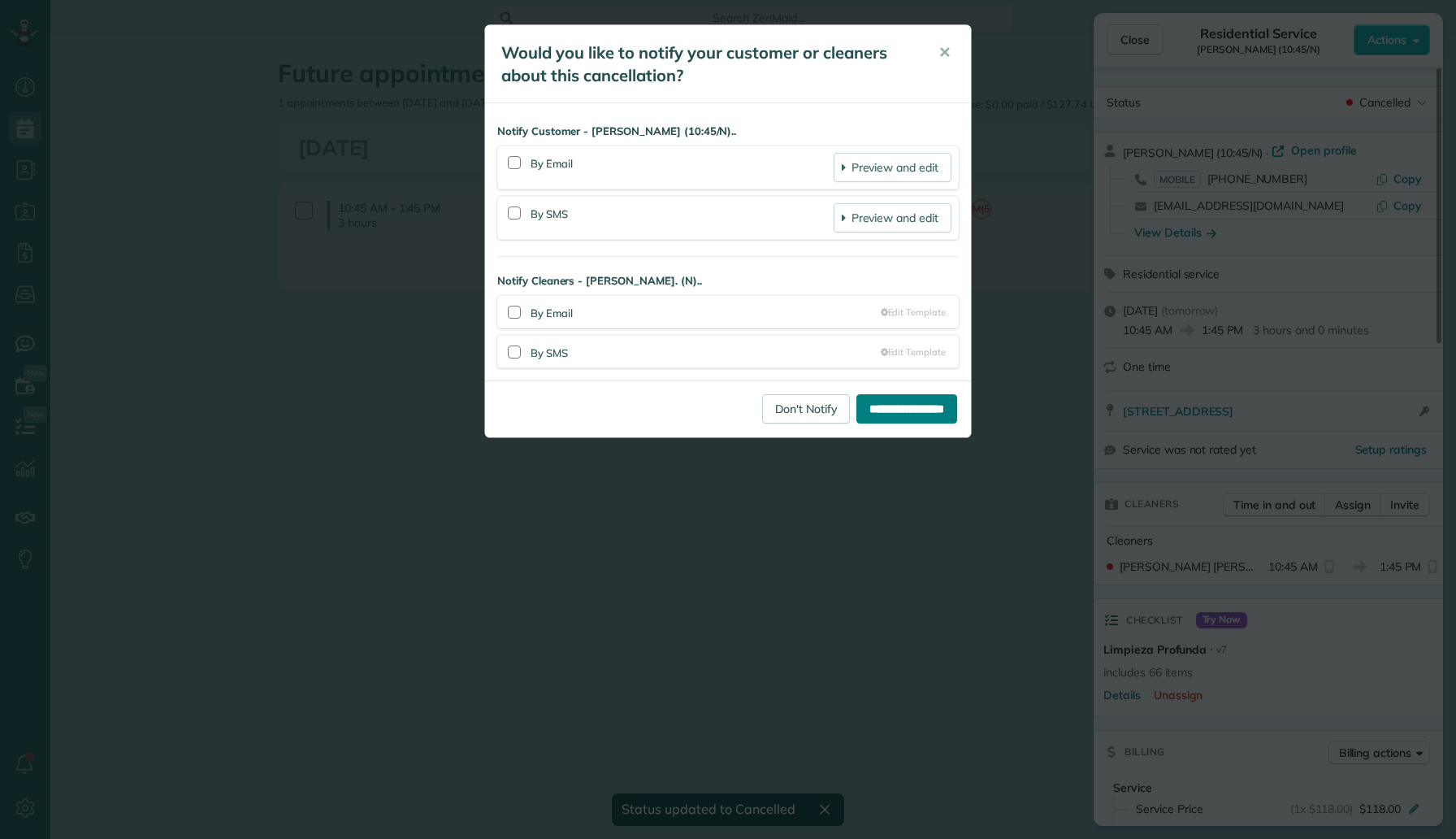
click at [885, 405] on input "**********" at bounding box center [907, 408] width 101 height 29
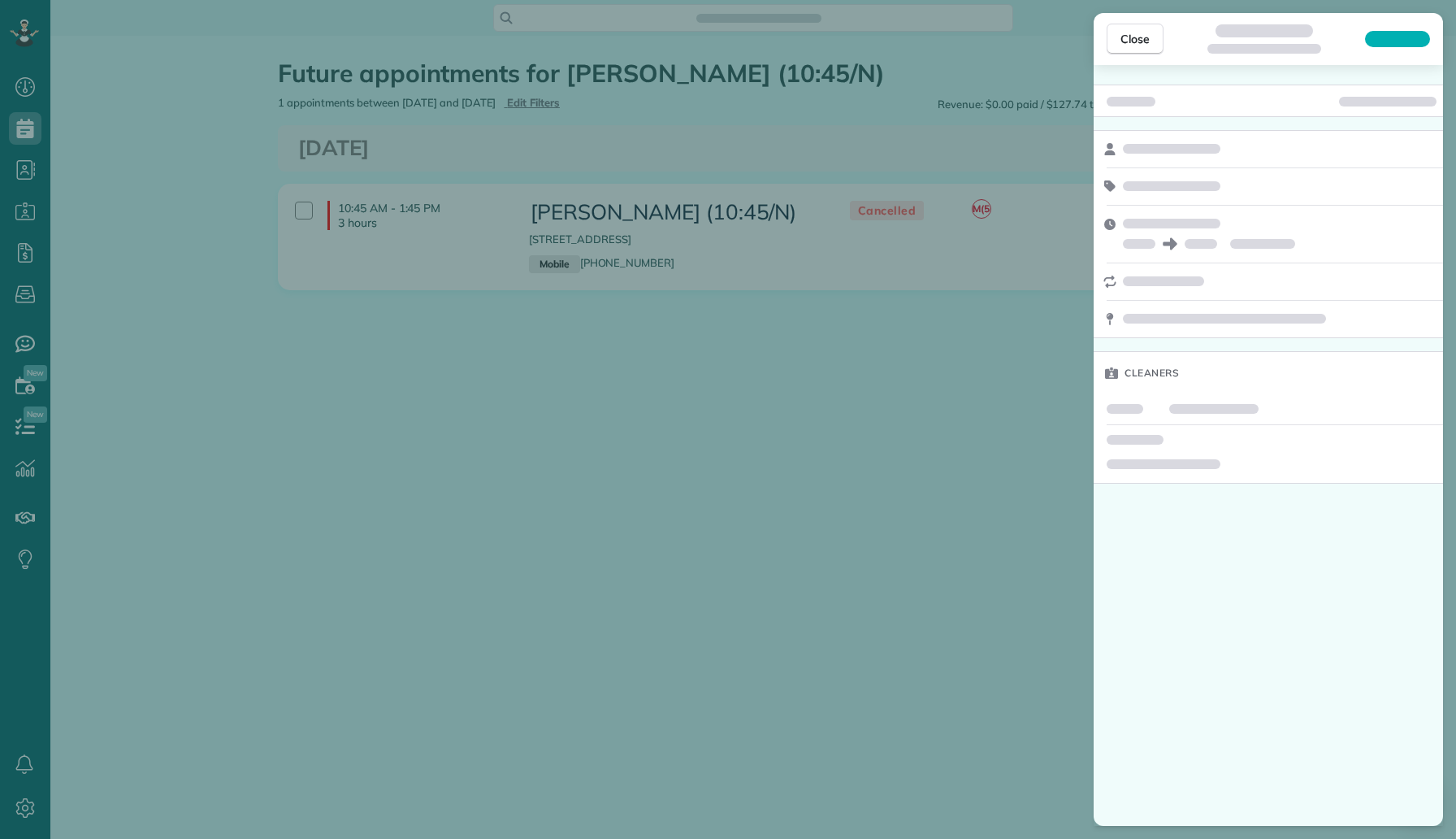
scroll to position [8, 8]
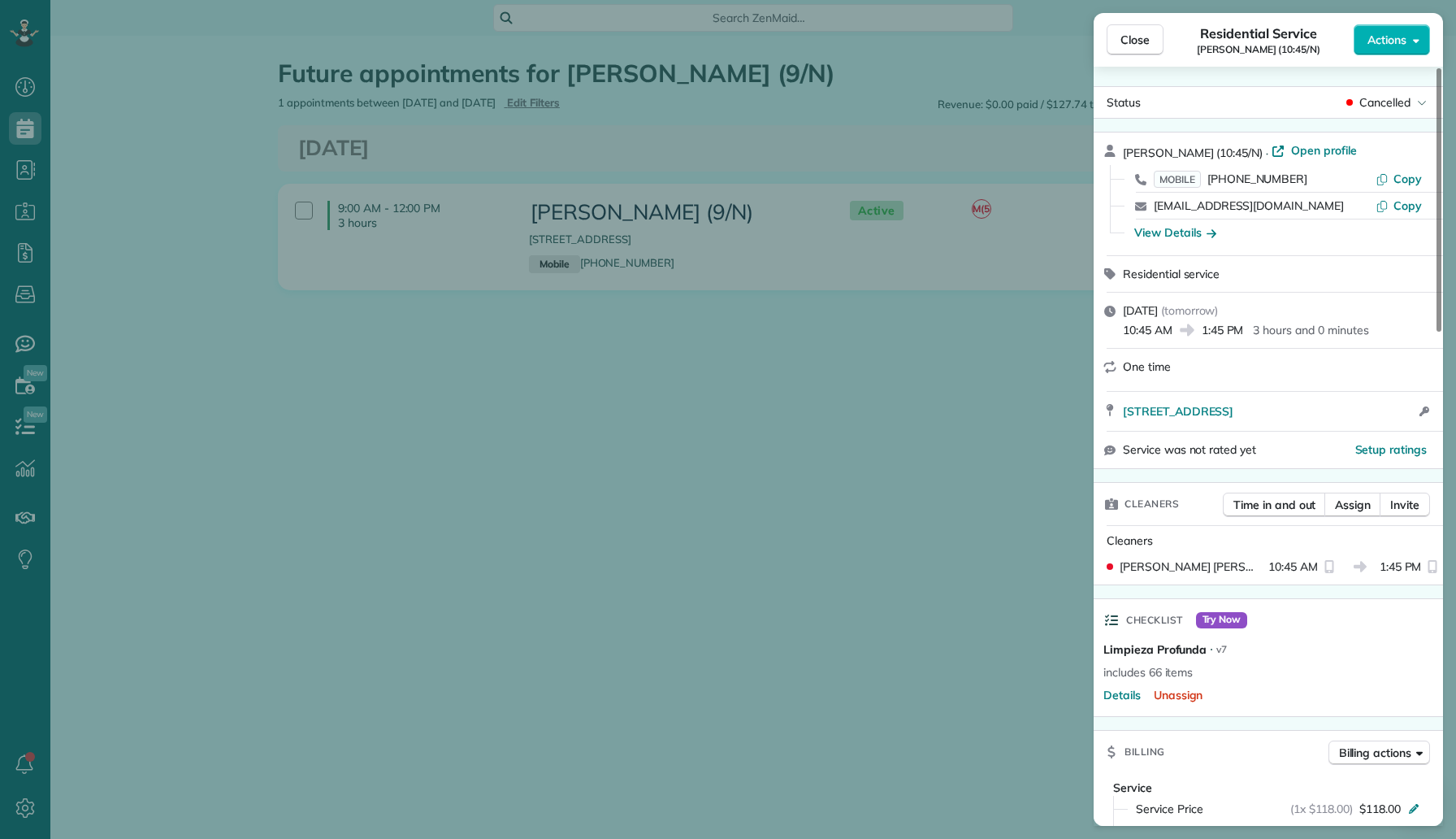
scroll to position [1261, 0]
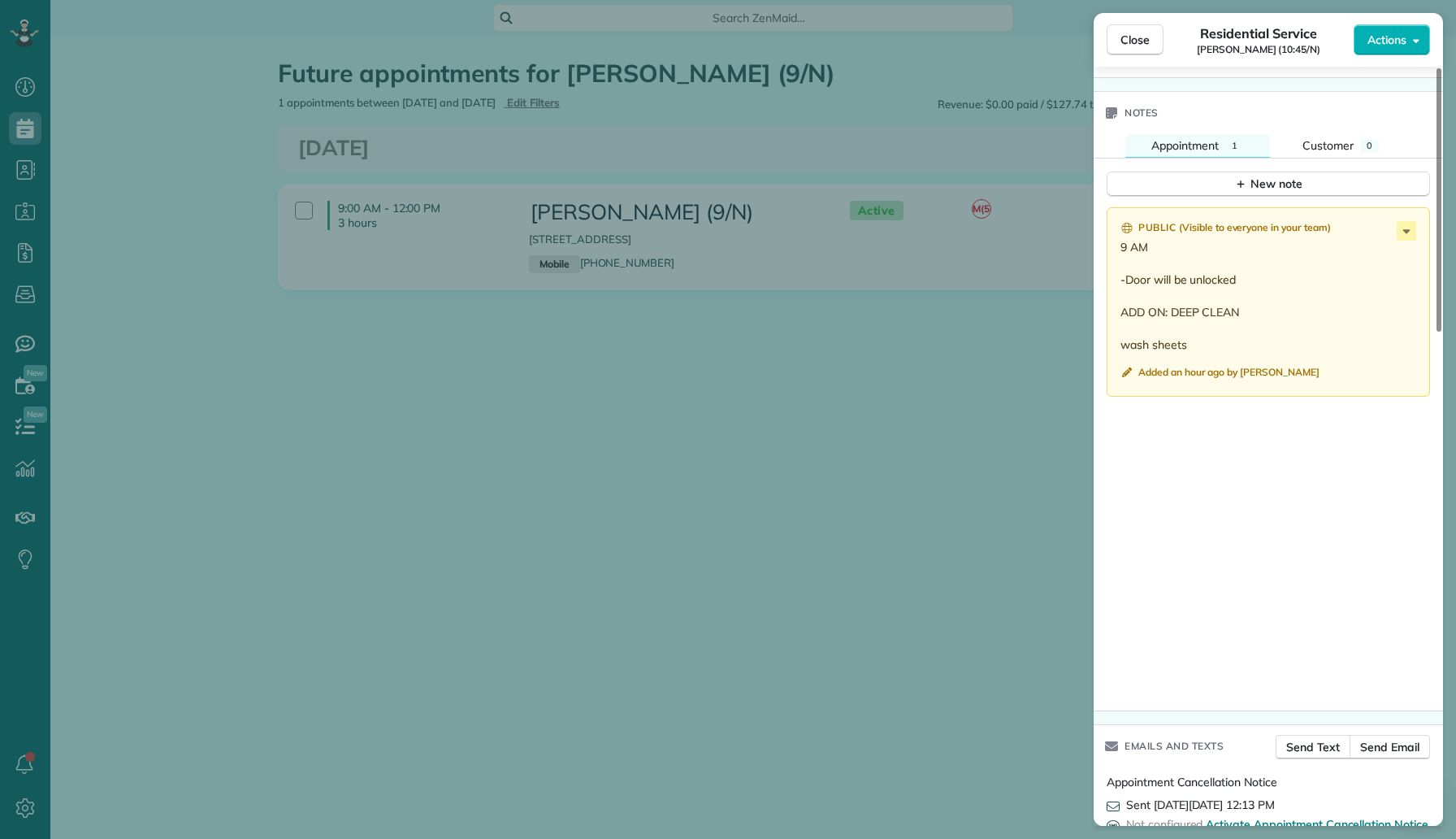
click at [101, 133] on div "Close Residential Service [PERSON_NAME] (10:45/N) Actions Status Cancelled [PER…" at bounding box center [728, 420] width 1456 height 839
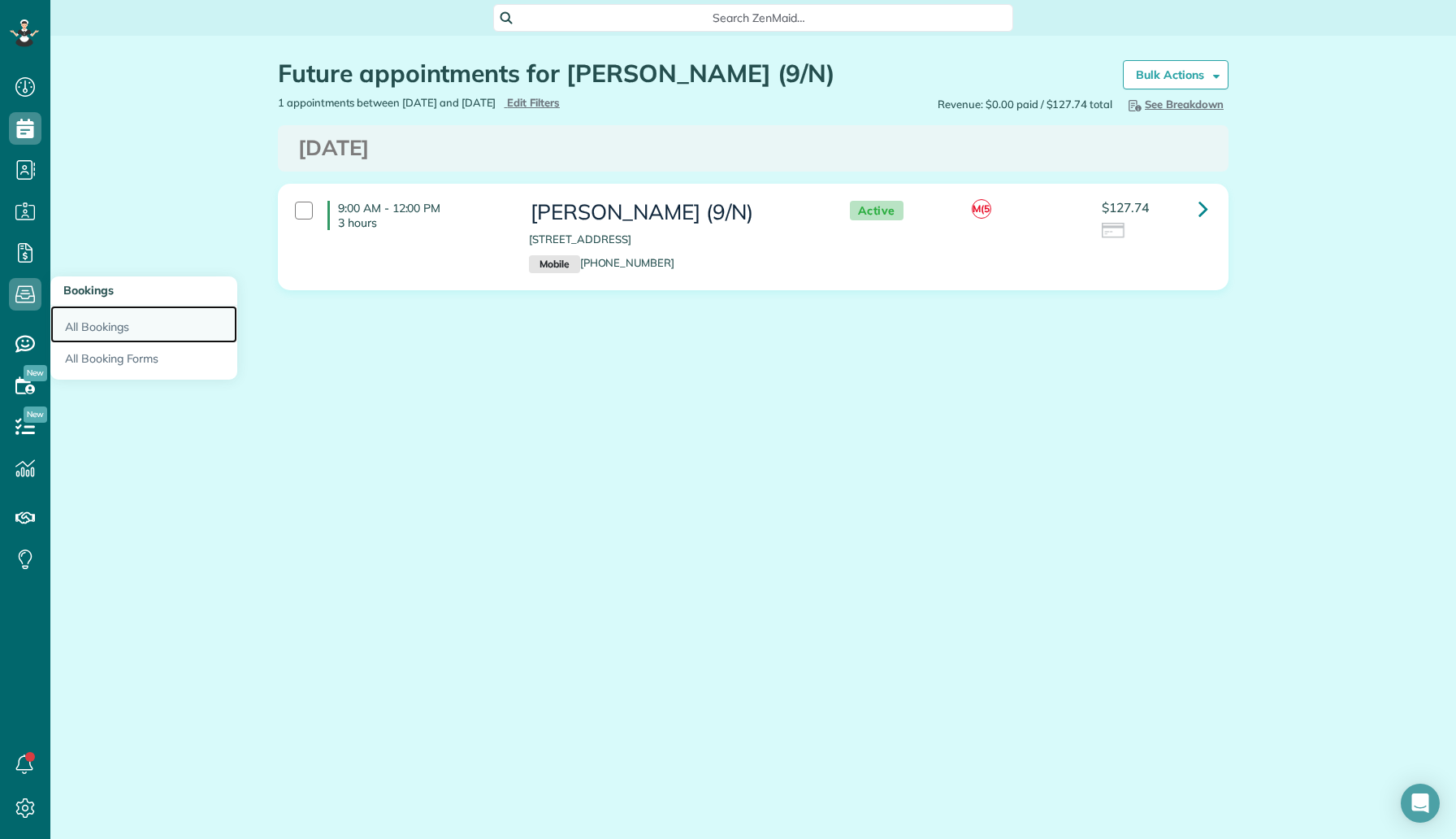
click at [99, 318] on link "All Bookings" at bounding box center [143, 324] width 187 height 37
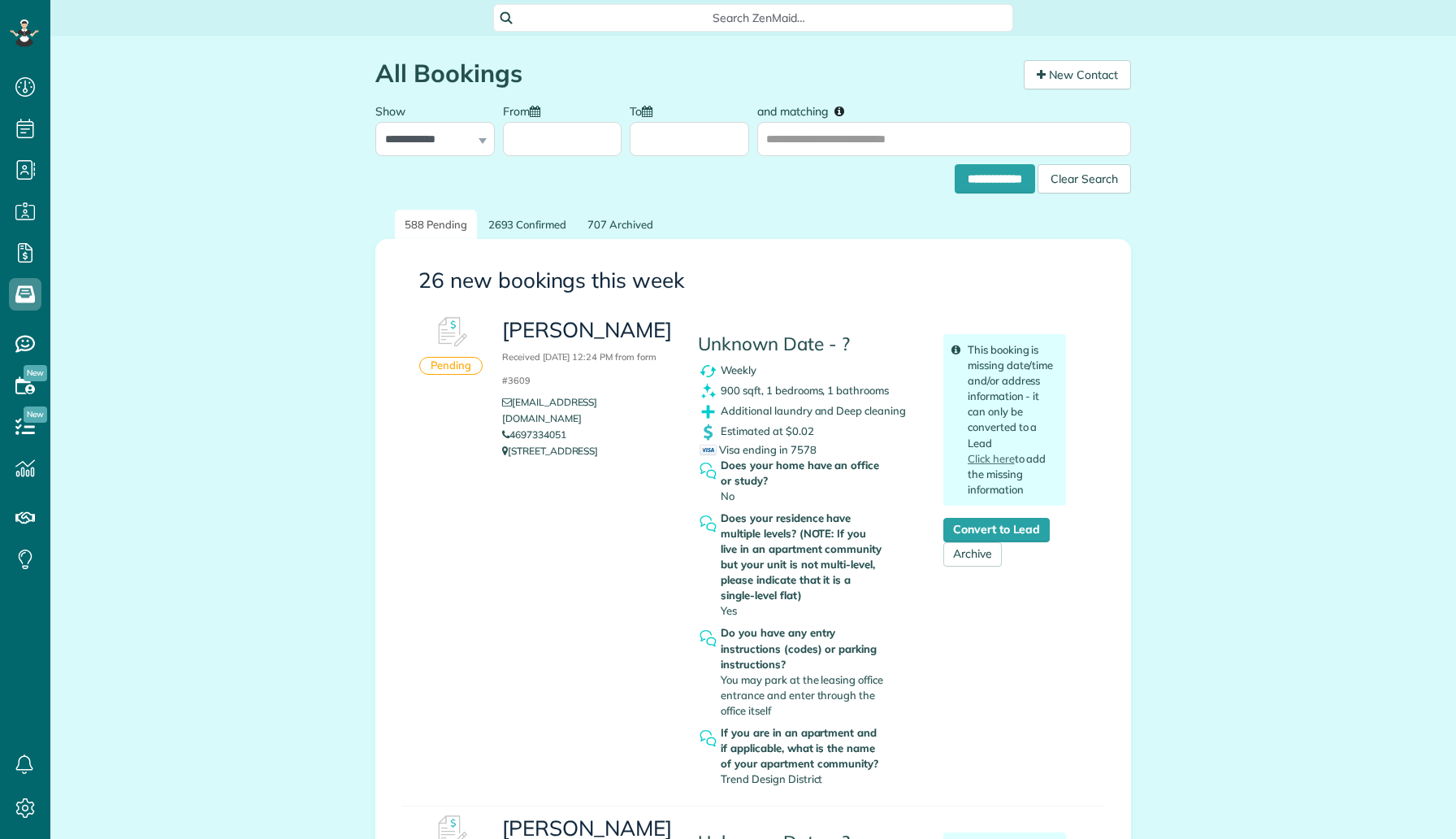
scroll to position [8, 8]
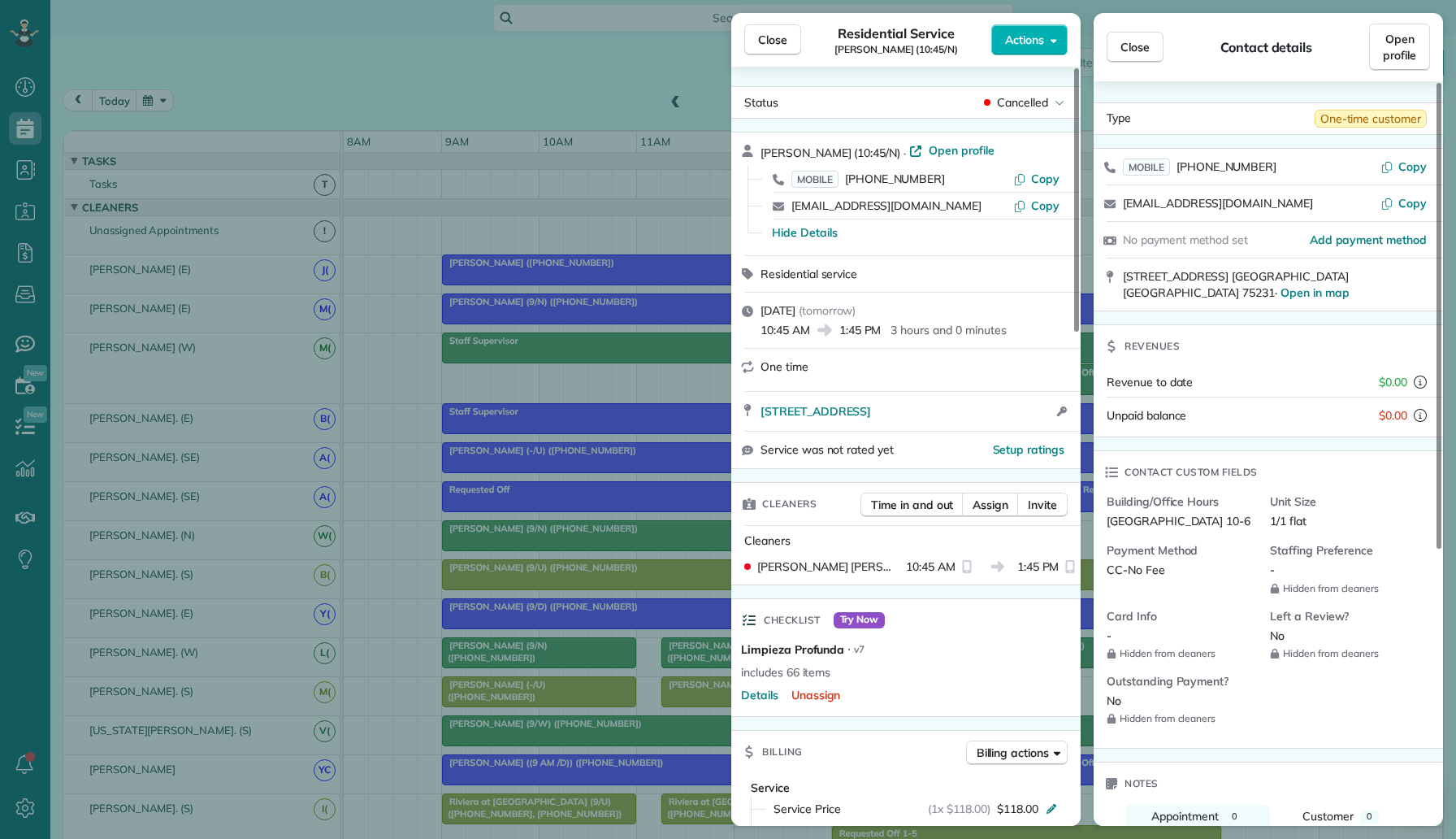
scroll to position [751, 0]
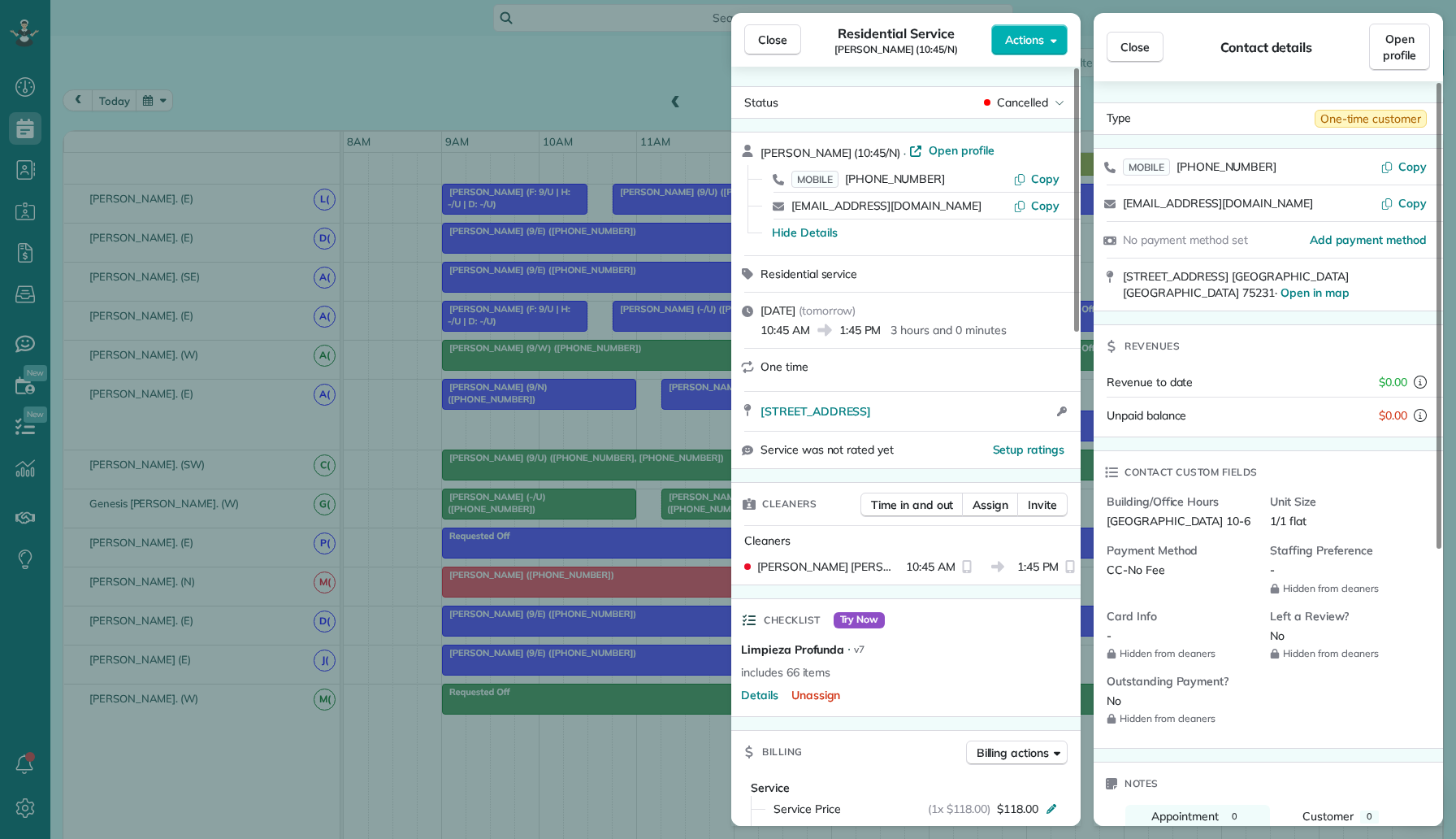
click at [372, 146] on div "Close Residential Service Brandon Miyazono (10:45/N) Actions Status Cancelled B…" at bounding box center [728, 420] width 1456 height 839
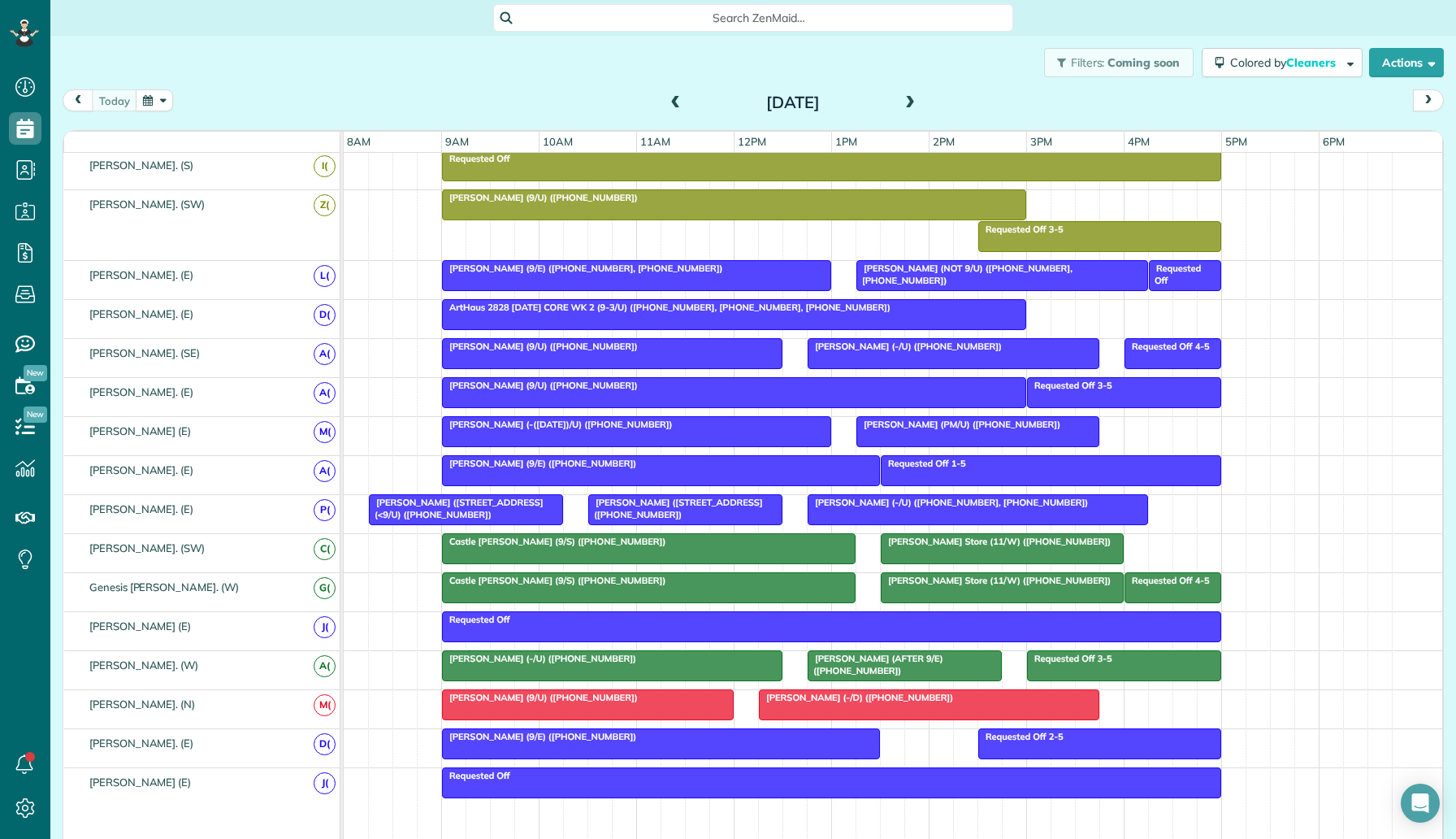
click at [854, 664] on span "Brooke Bross (AFTER 9/E) (+15805852350)" at bounding box center [875, 664] width 137 height 23
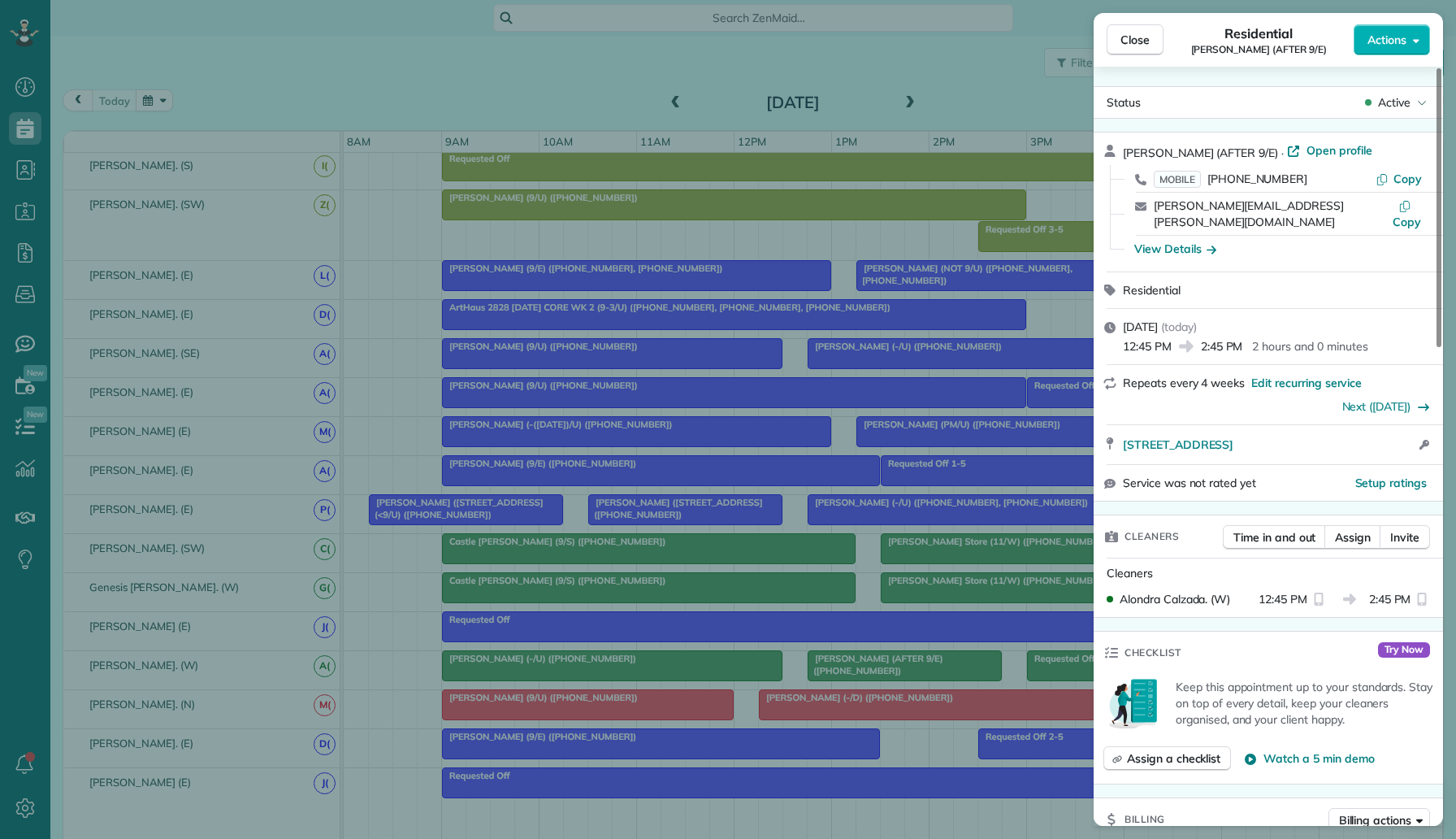
drag, startPoint x: 1303, startPoint y: 175, endPoint x: 1206, endPoint y: 178, distance: 97.0
click at [1206, 178] on div "MOBILE (580) 585-2350" at bounding box center [1264, 178] width 222 height 16
click at [9, 229] on div "Close Residential Brooke Bross (AFTER 9/E) Actions Status Active Brooke Bross (…" at bounding box center [728, 420] width 1456 height 839
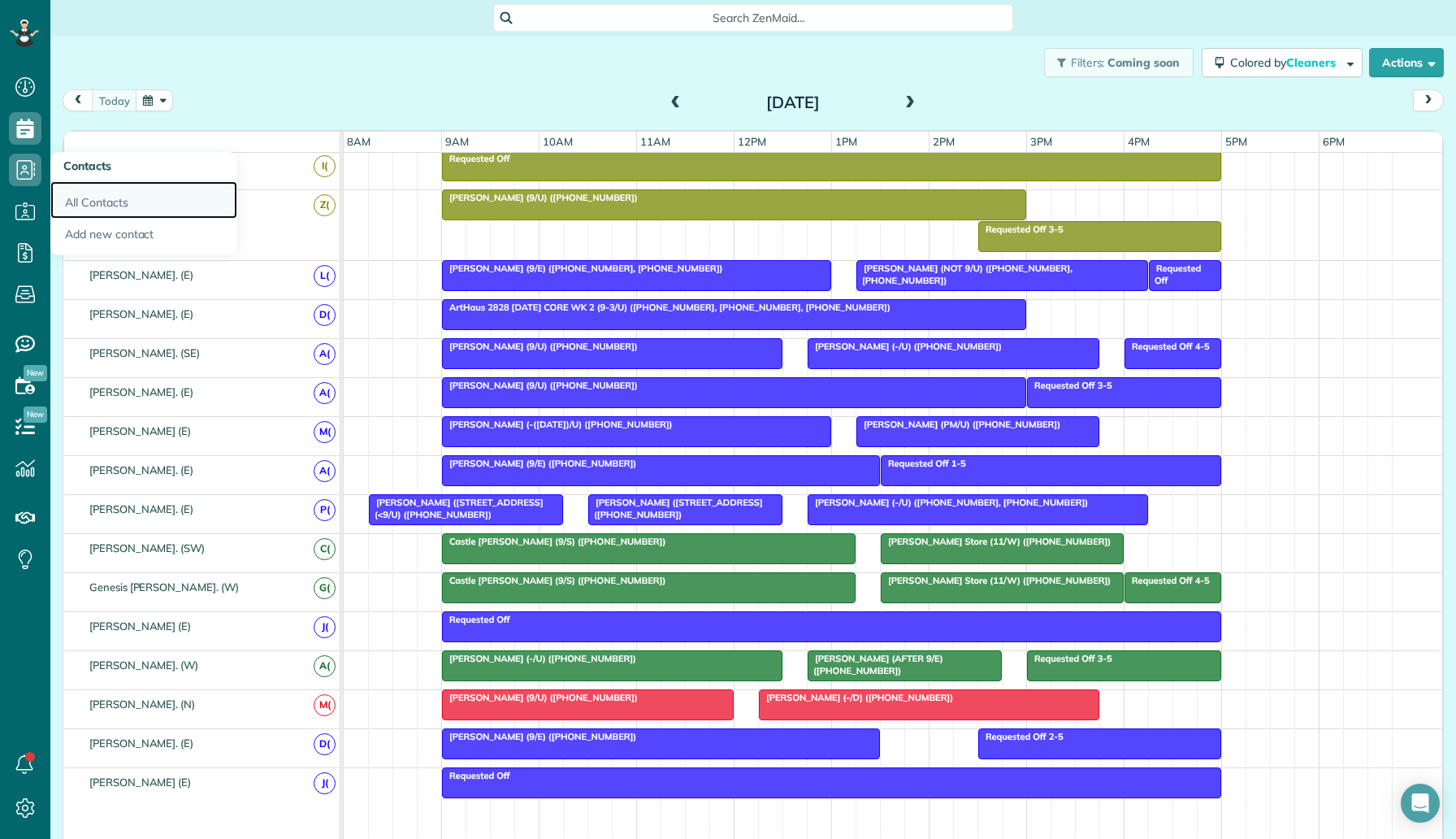
click at [97, 207] on link "All Contacts" at bounding box center [143, 199] width 187 height 37
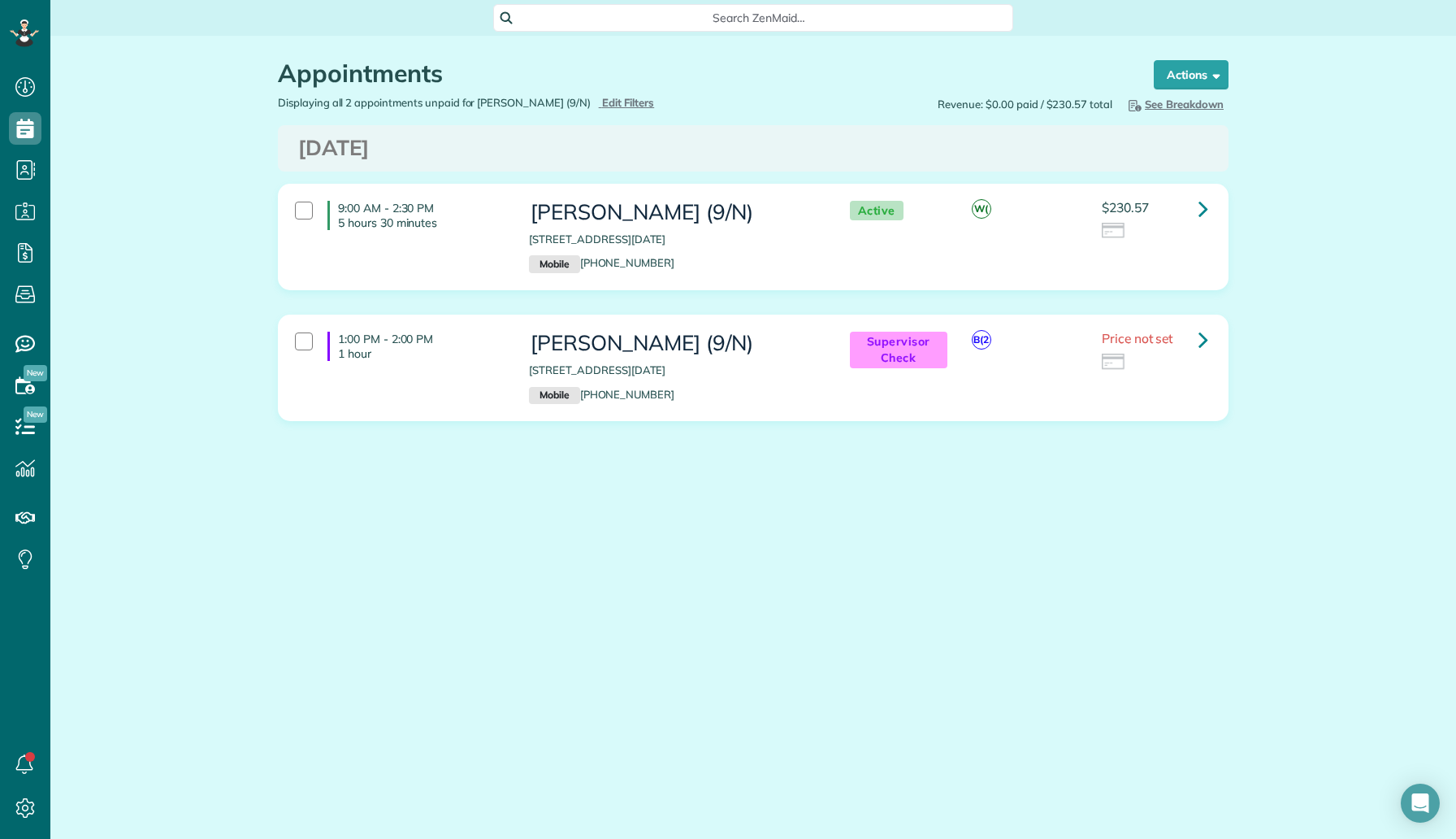
scroll to position [8, 8]
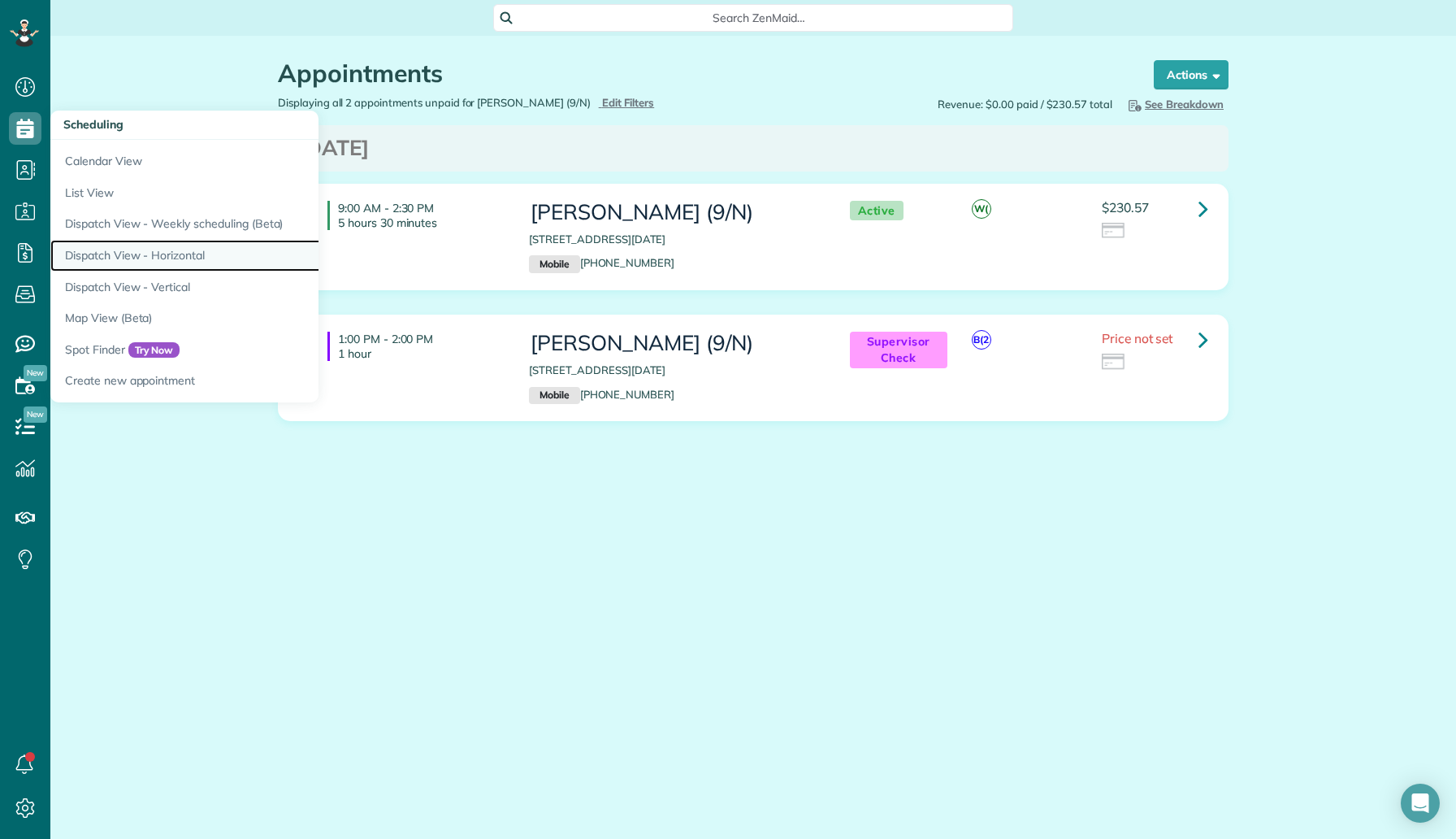
click at [157, 261] on link "Dispatch View - Horizontal" at bounding box center [253, 255] width 406 height 31
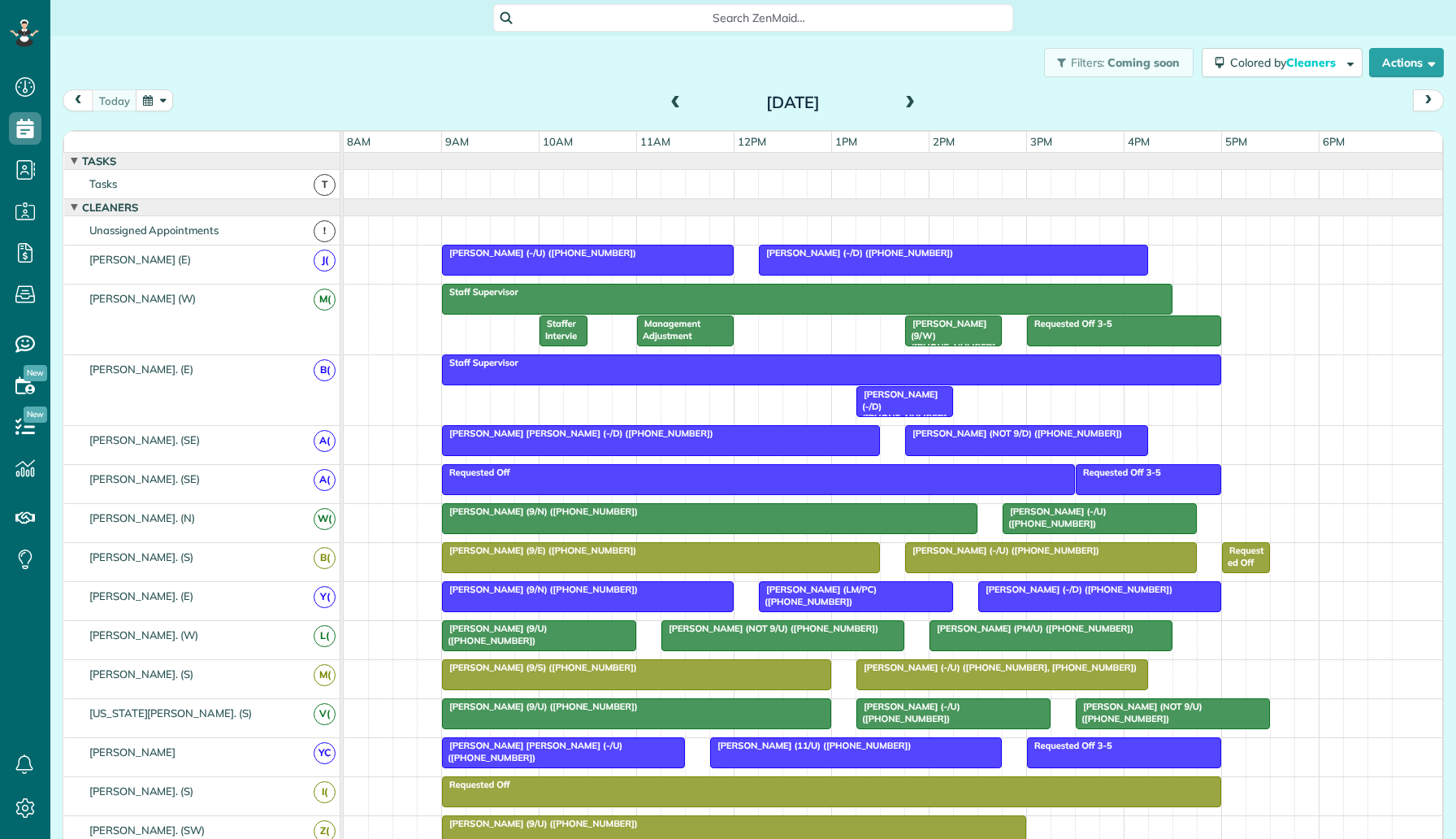
scroll to position [8, 8]
click at [961, 443] on div at bounding box center [1026, 440] width 241 height 29
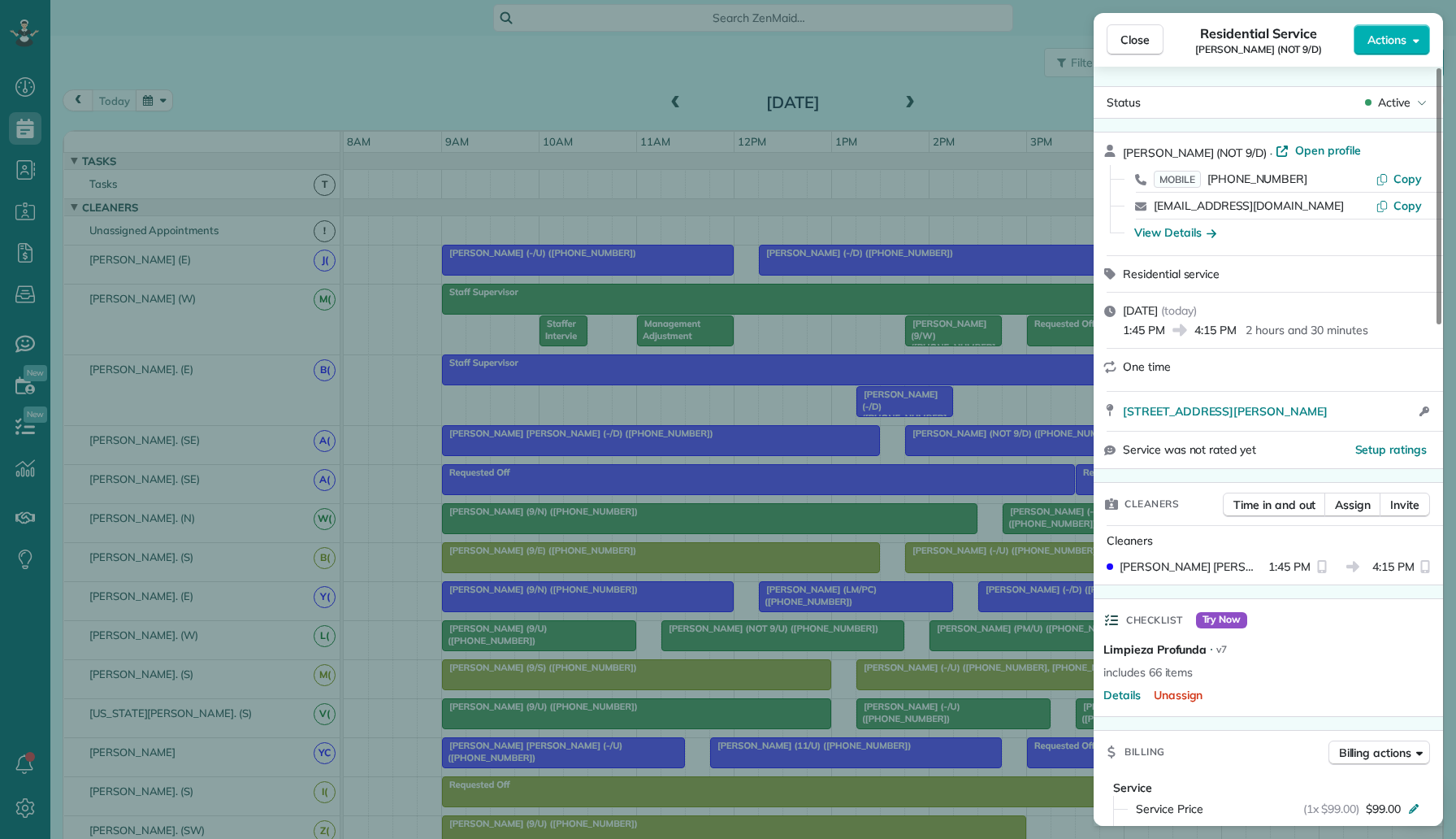
drag, startPoint x: 1301, startPoint y: 174, endPoint x: 1210, endPoint y: 172, distance: 91.0
click at [1210, 172] on div "MOBILE (469) 395-9685" at bounding box center [1264, 178] width 222 height 16
click at [177, 100] on div "Close Residential Service Lucas Teisseire (NOT 9/D) Actions Status Active Lucas…" at bounding box center [728, 420] width 1456 height 839
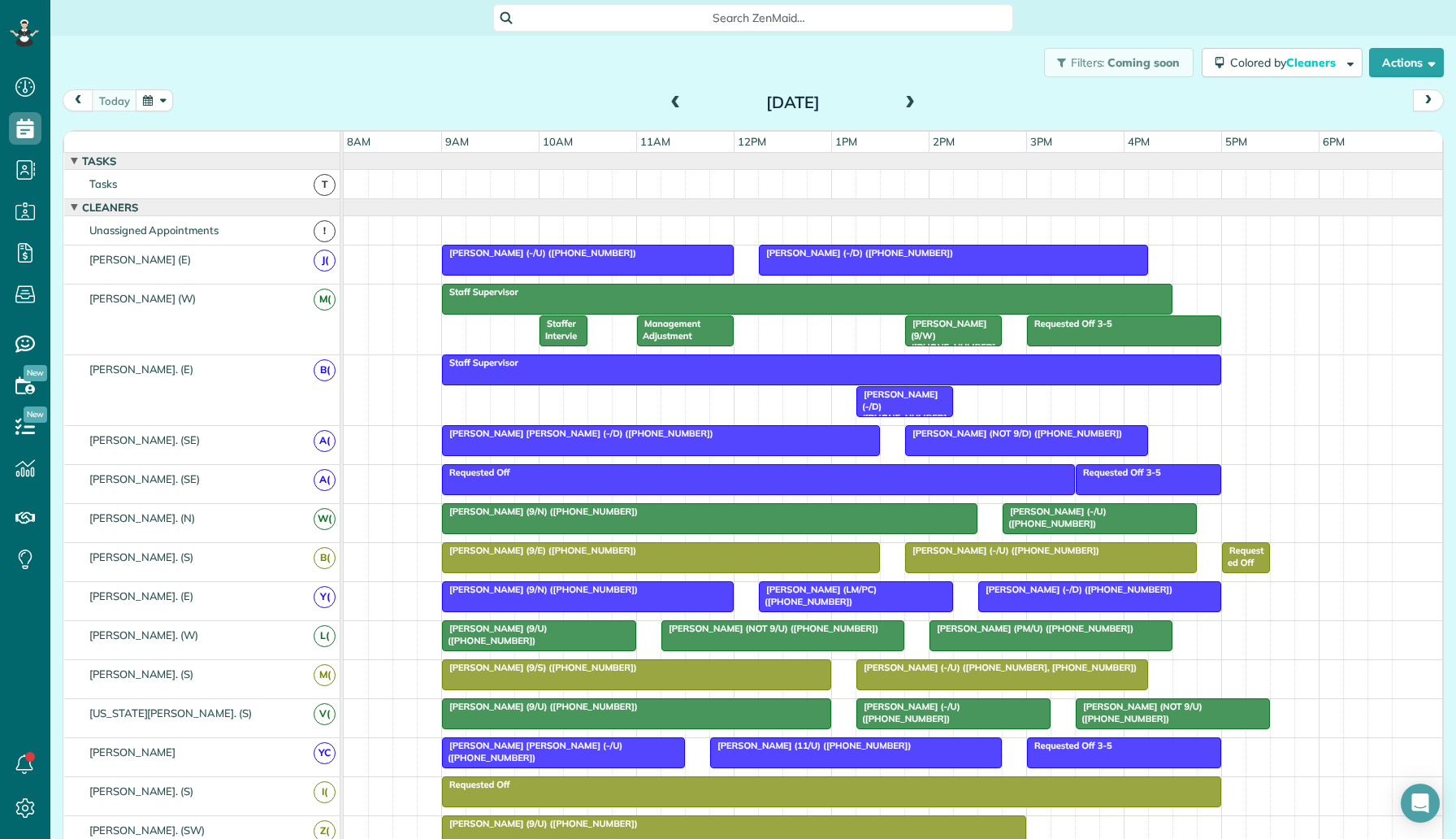
click at [964, 324] on span "Isaac Gerard (9/W) (+15129699001)" at bounding box center [949, 341] width 91 height 47
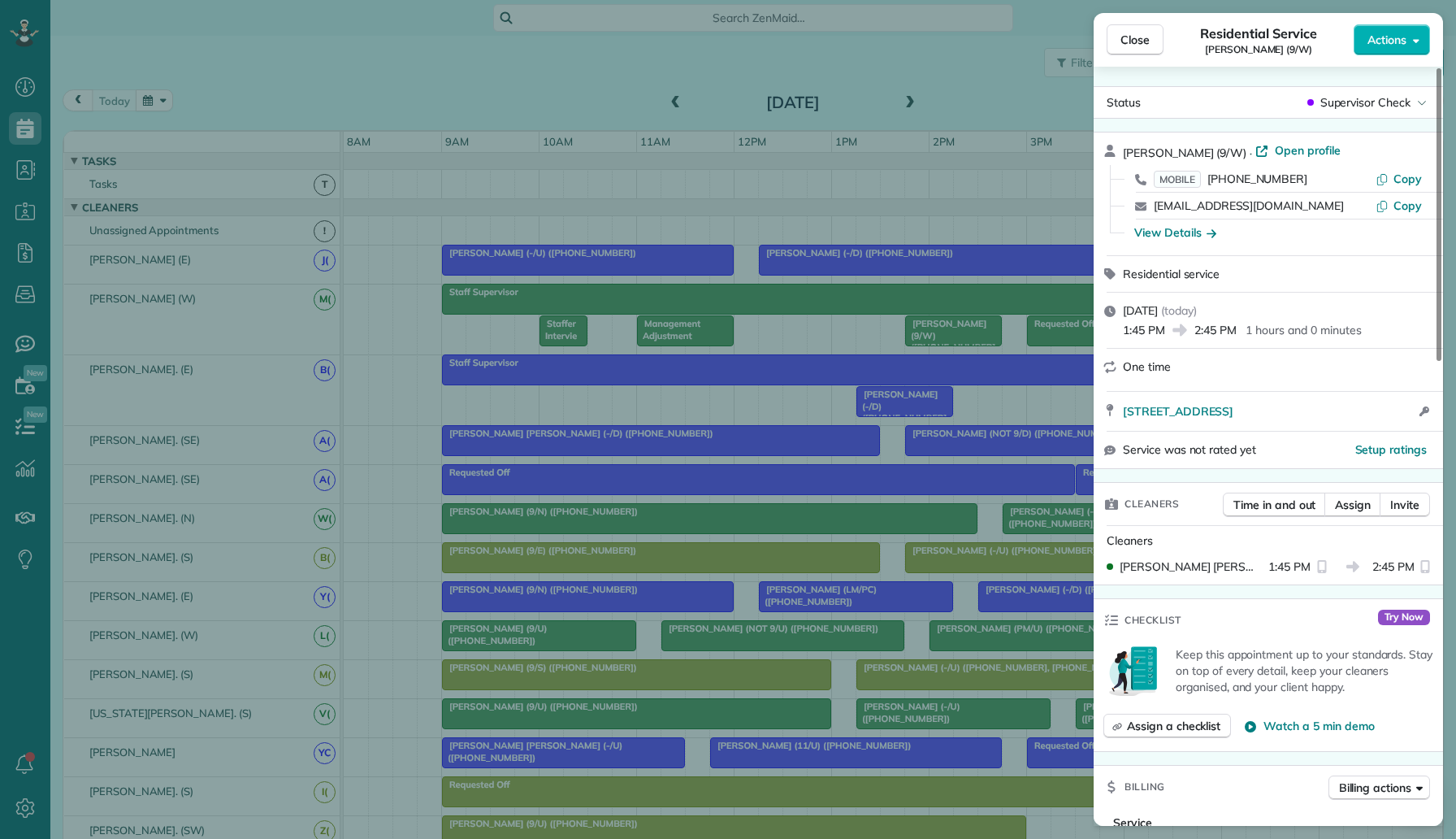
scroll to position [1203, 0]
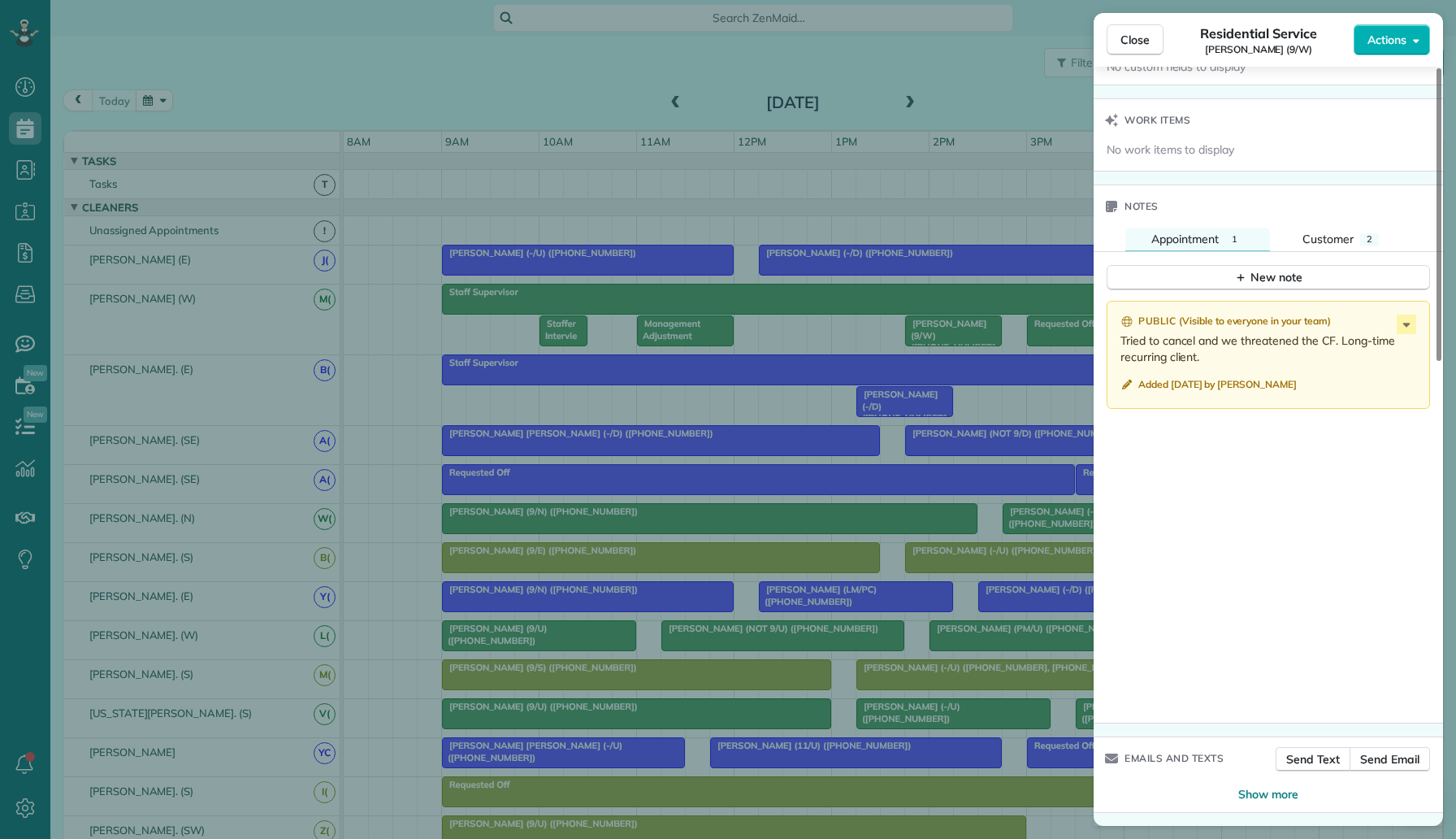
click at [985, 427] on div "Close Residential Service Isaac Gerard (9/W) Actions Status Supervisor Check Is…" at bounding box center [728, 420] width 1456 height 839
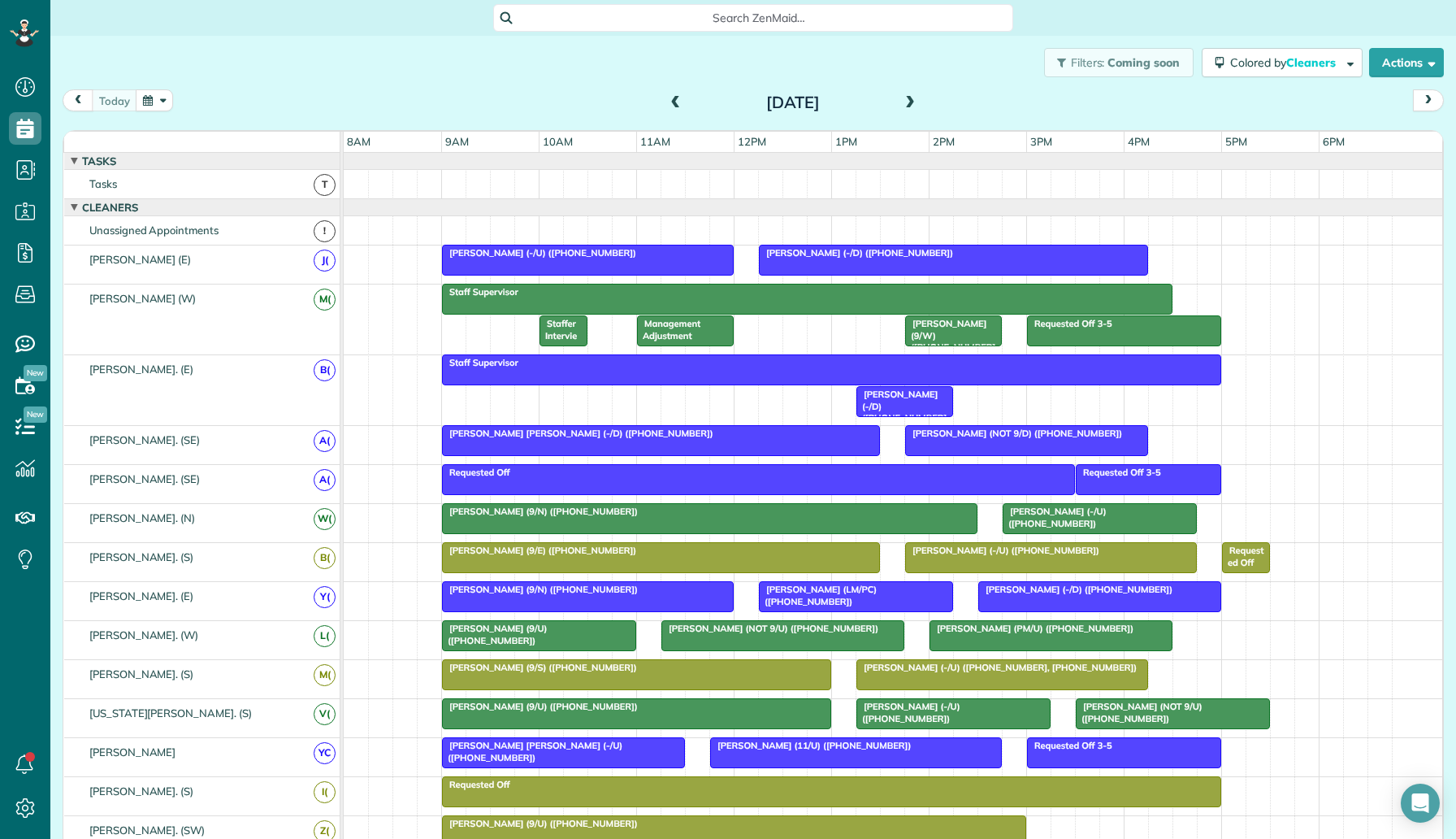
click at [961, 327] on span "Isaac Gerard (9/W) (+15129699001)" at bounding box center [949, 341] width 91 height 47
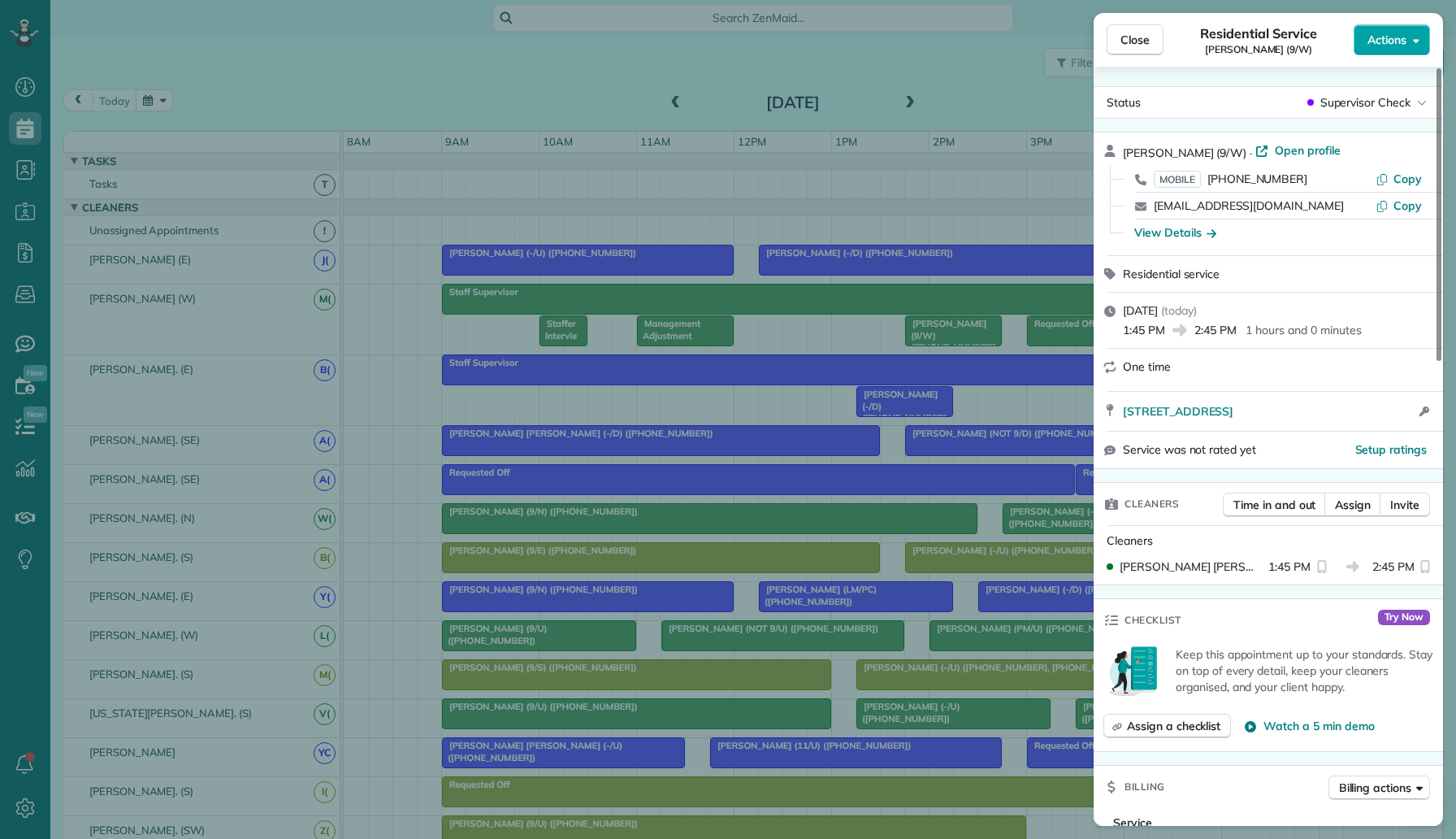
click at [1385, 38] on span "Actions" at bounding box center [1386, 39] width 39 height 16
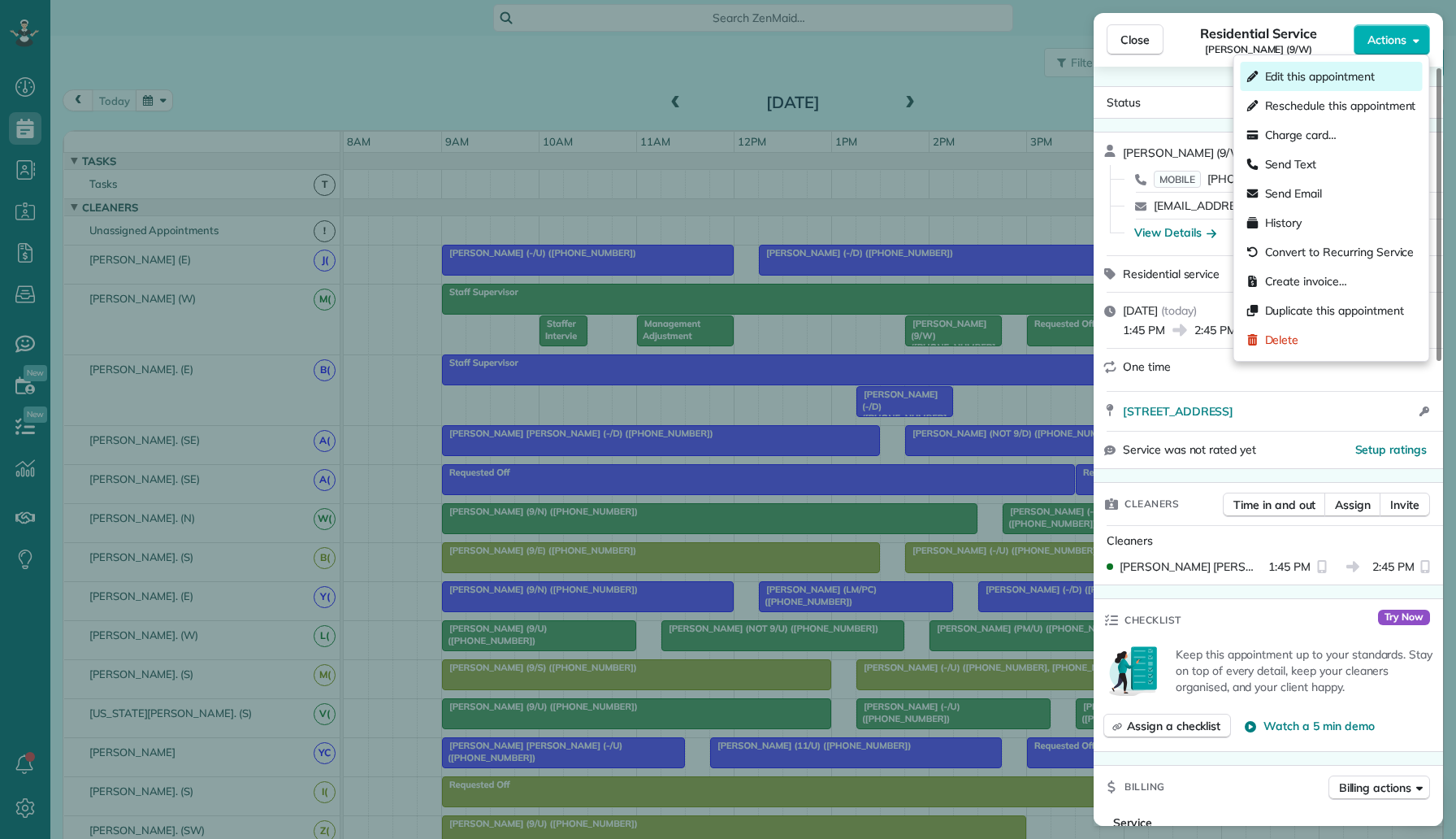
click at [1337, 69] on span "Edit this appointment" at bounding box center [1319, 76] width 110 height 16
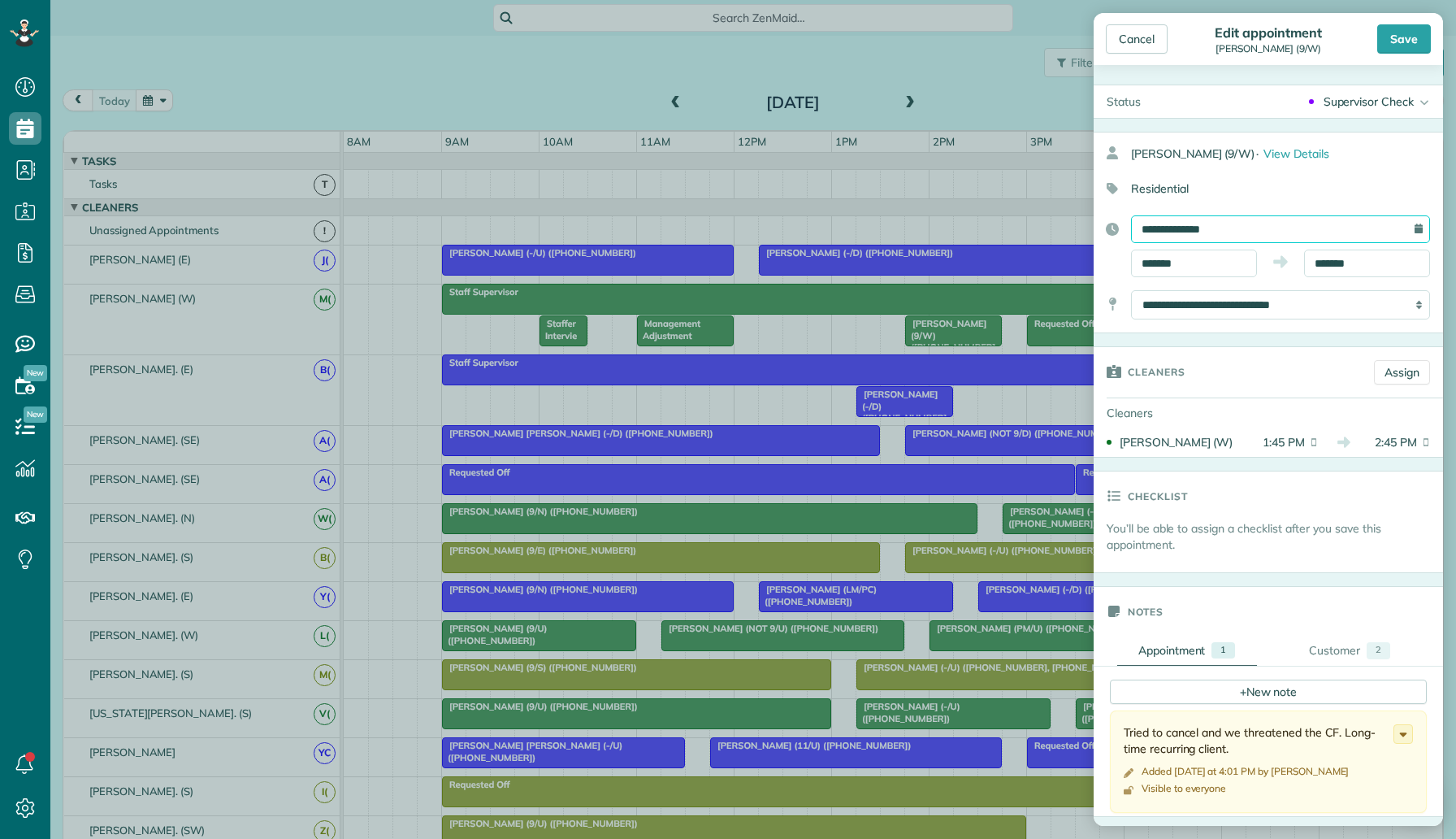
click at [1235, 217] on input "**********" at bounding box center [1280, 229] width 299 height 28
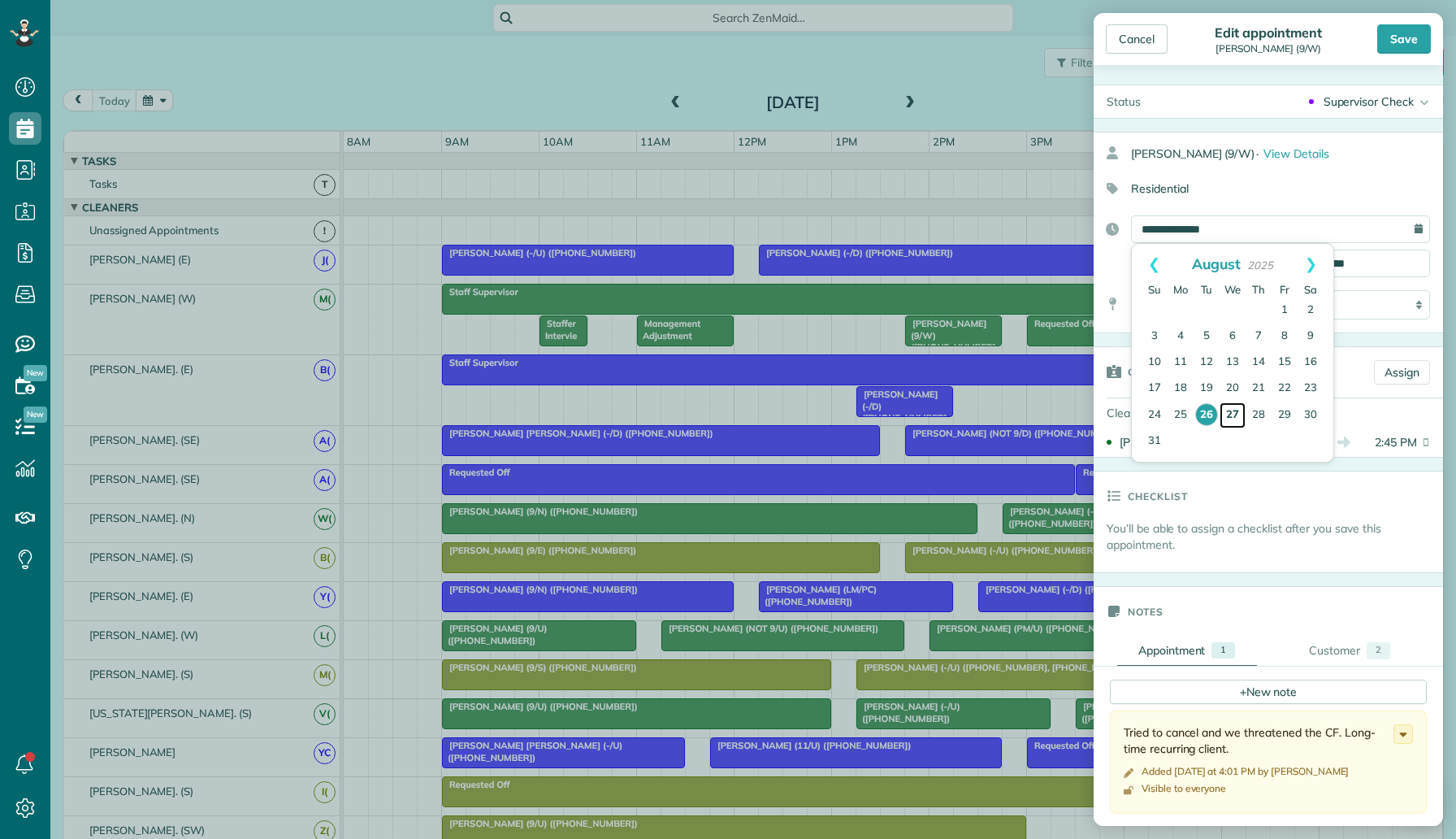
click at [1234, 405] on link "27" at bounding box center [1231, 415] width 26 height 26
type input "**********"
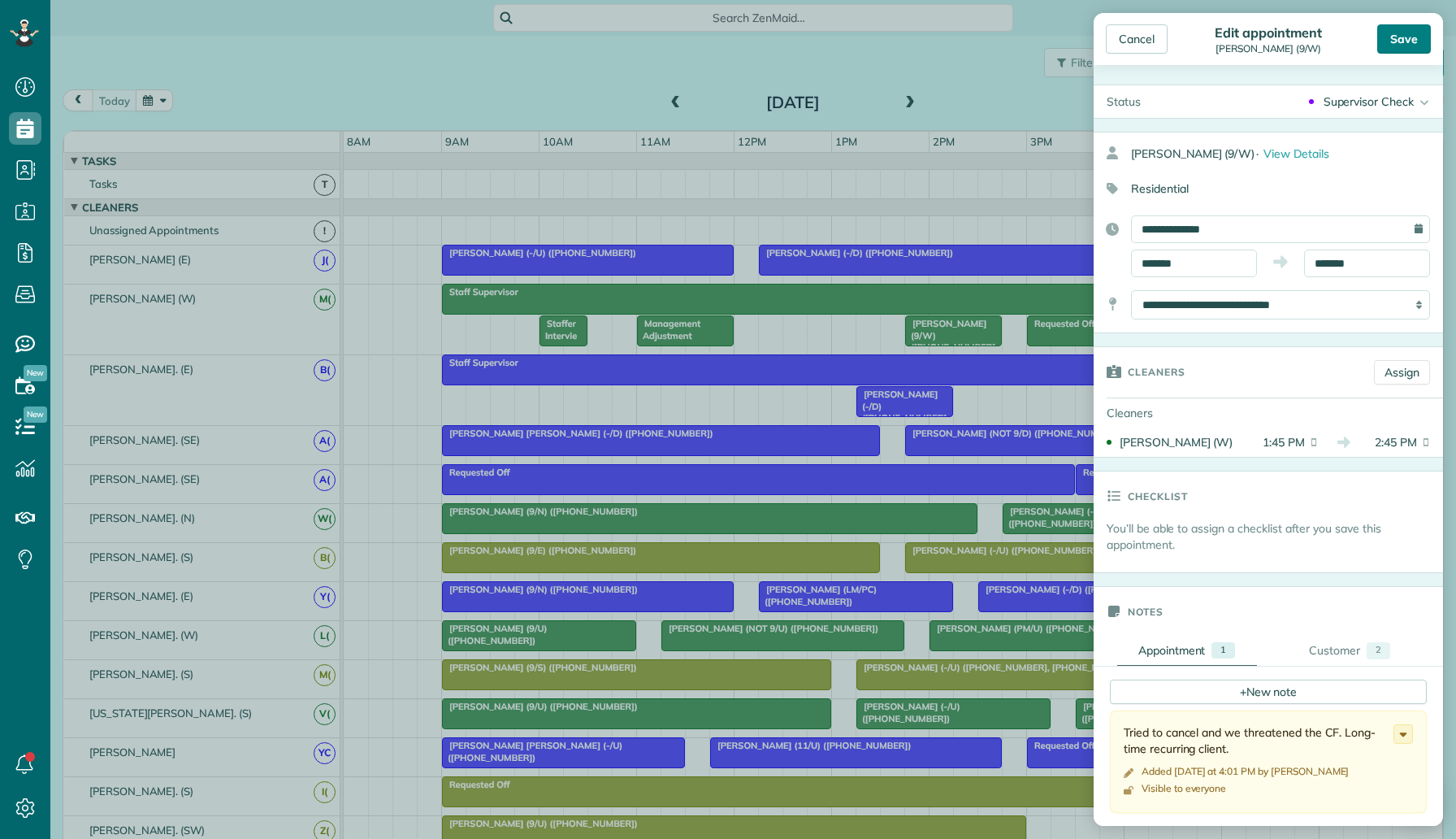
click at [1391, 53] on div "Save" at bounding box center [1403, 39] width 54 height 29
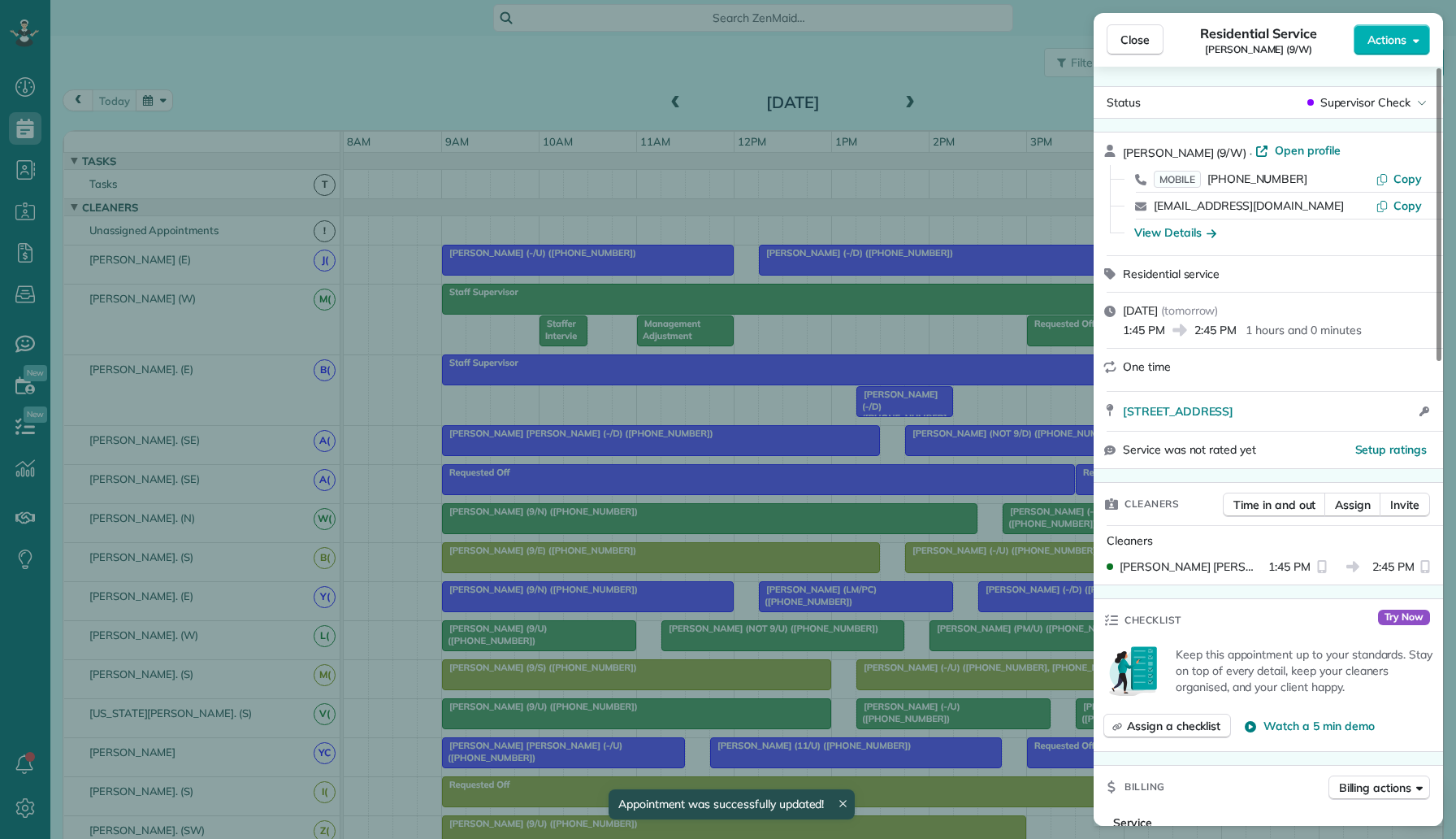
click at [969, 61] on div "Close Residential Service Isaac Gerard (9/W) Actions Status Supervisor Check Is…" at bounding box center [728, 420] width 1456 height 839
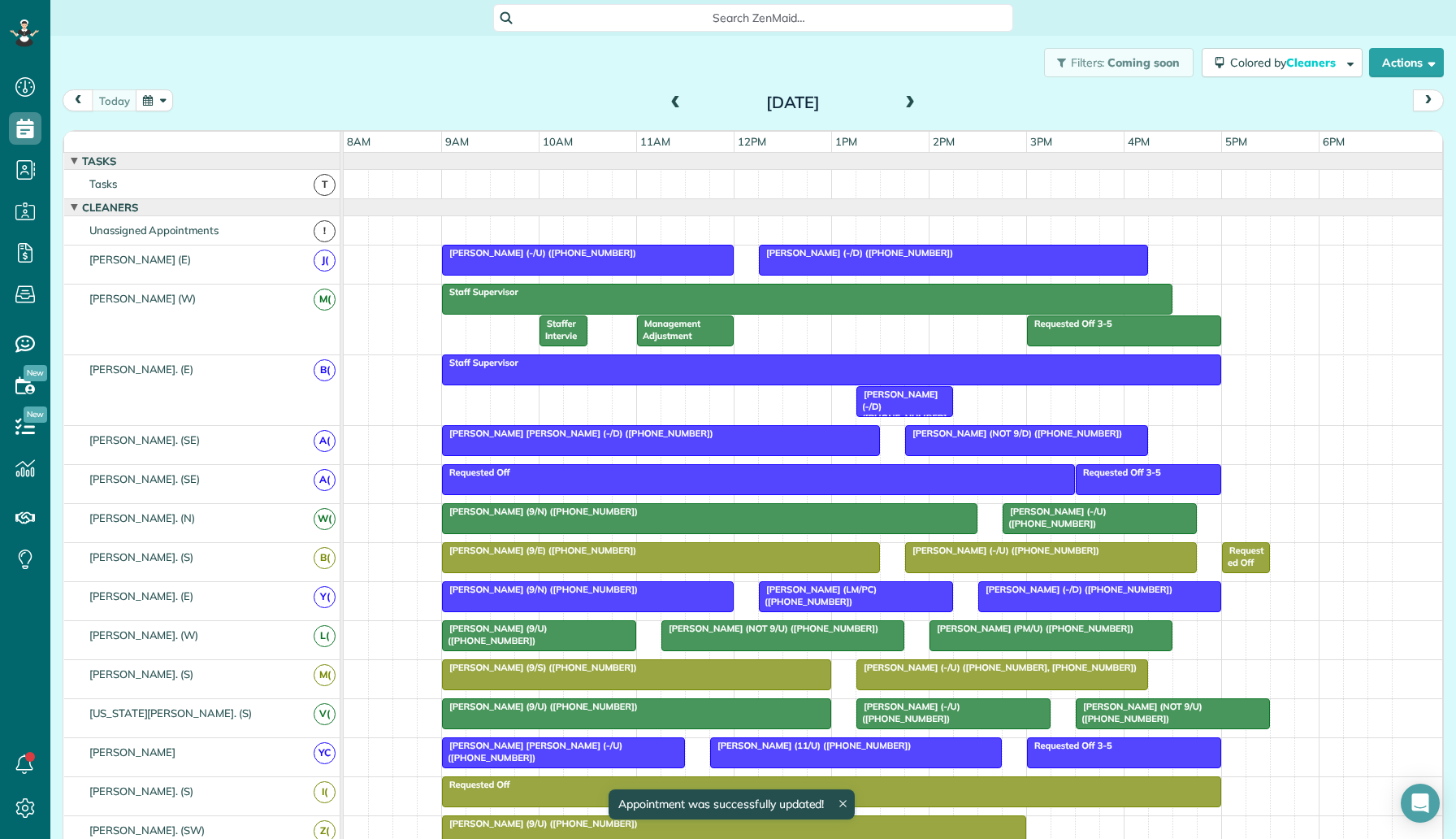
click at [906, 104] on span at bounding box center [910, 103] width 18 height 14
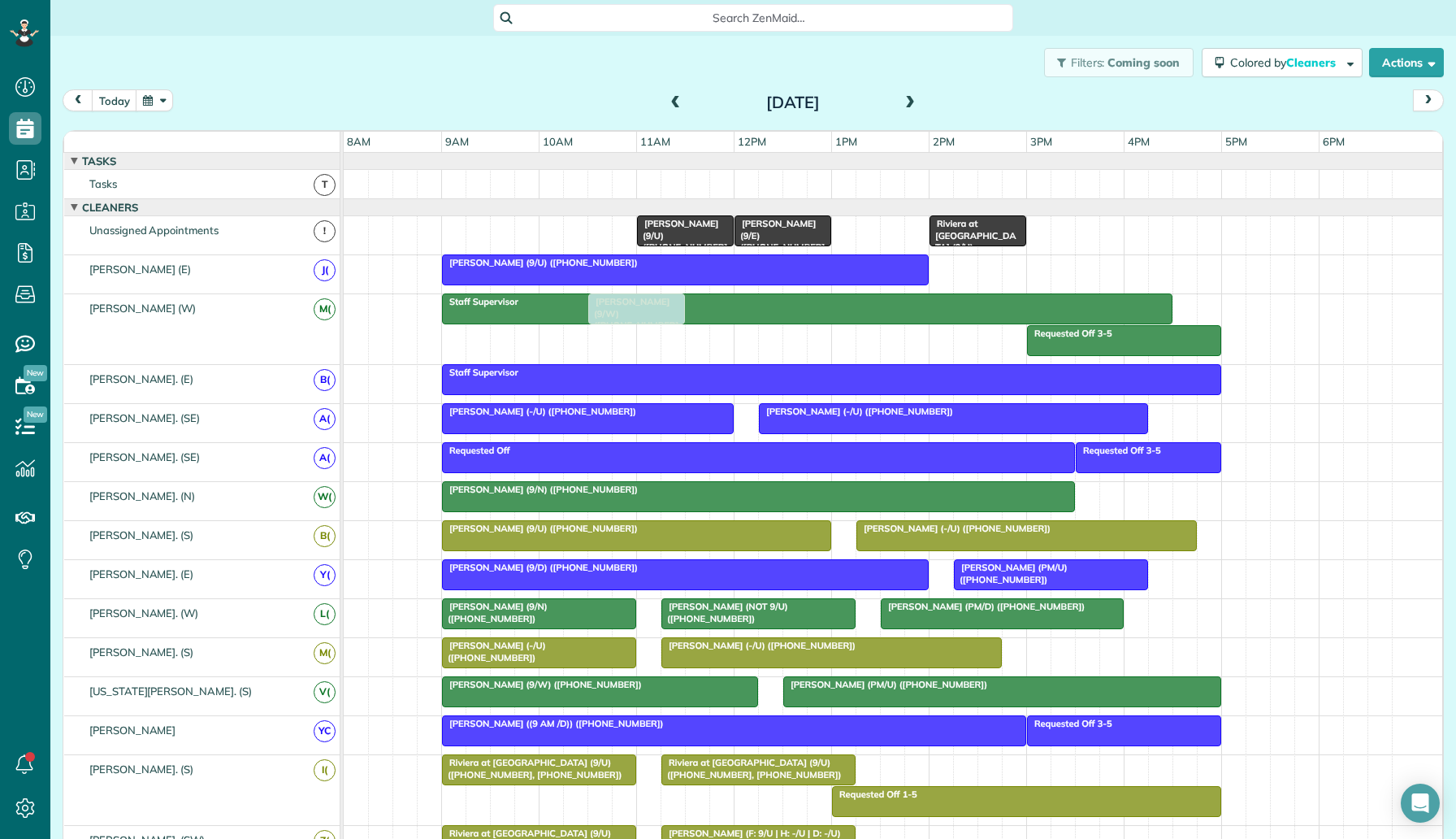
drag, startPoint x: 930, startPoint y: 334, endPoint x: 617, endPoint y: 343, distance: 313.1
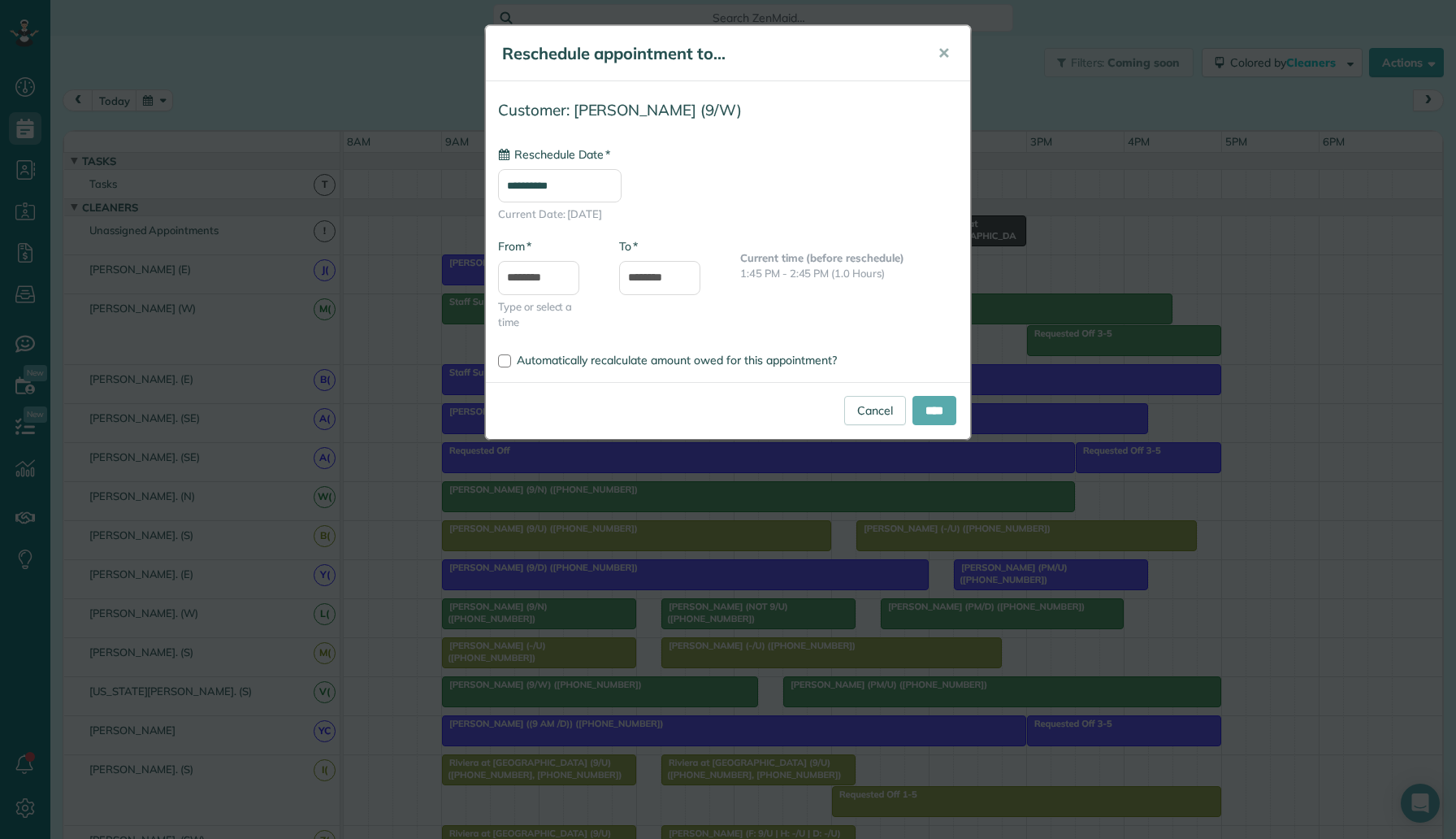
type input "**********"
click at [912, 417] on input "****" at bounding box center [934, 410] width 44 height 29
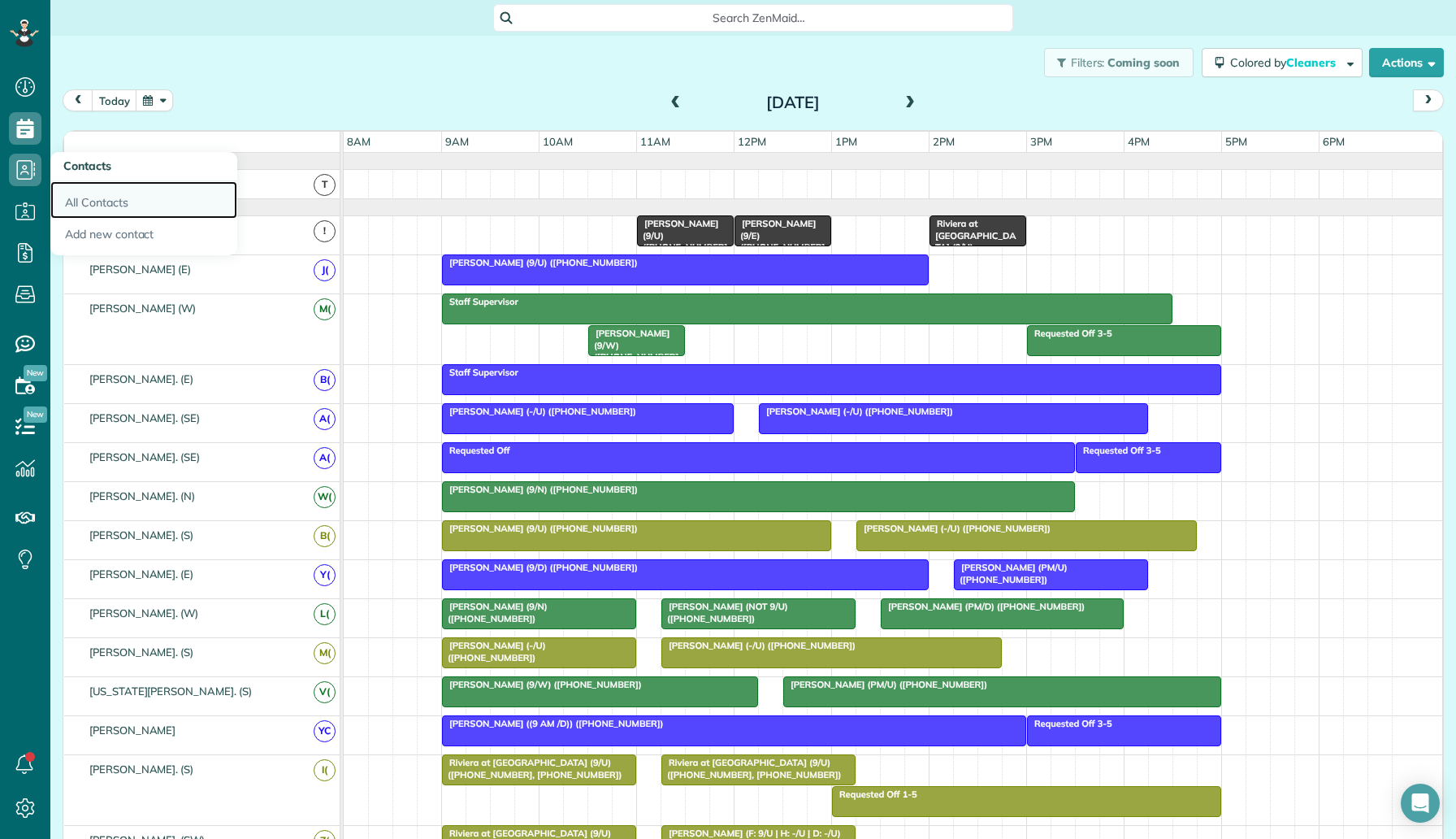
click at [121, 201] on link "All Contacts" at bounding box center [143, 199] width 187 height 37
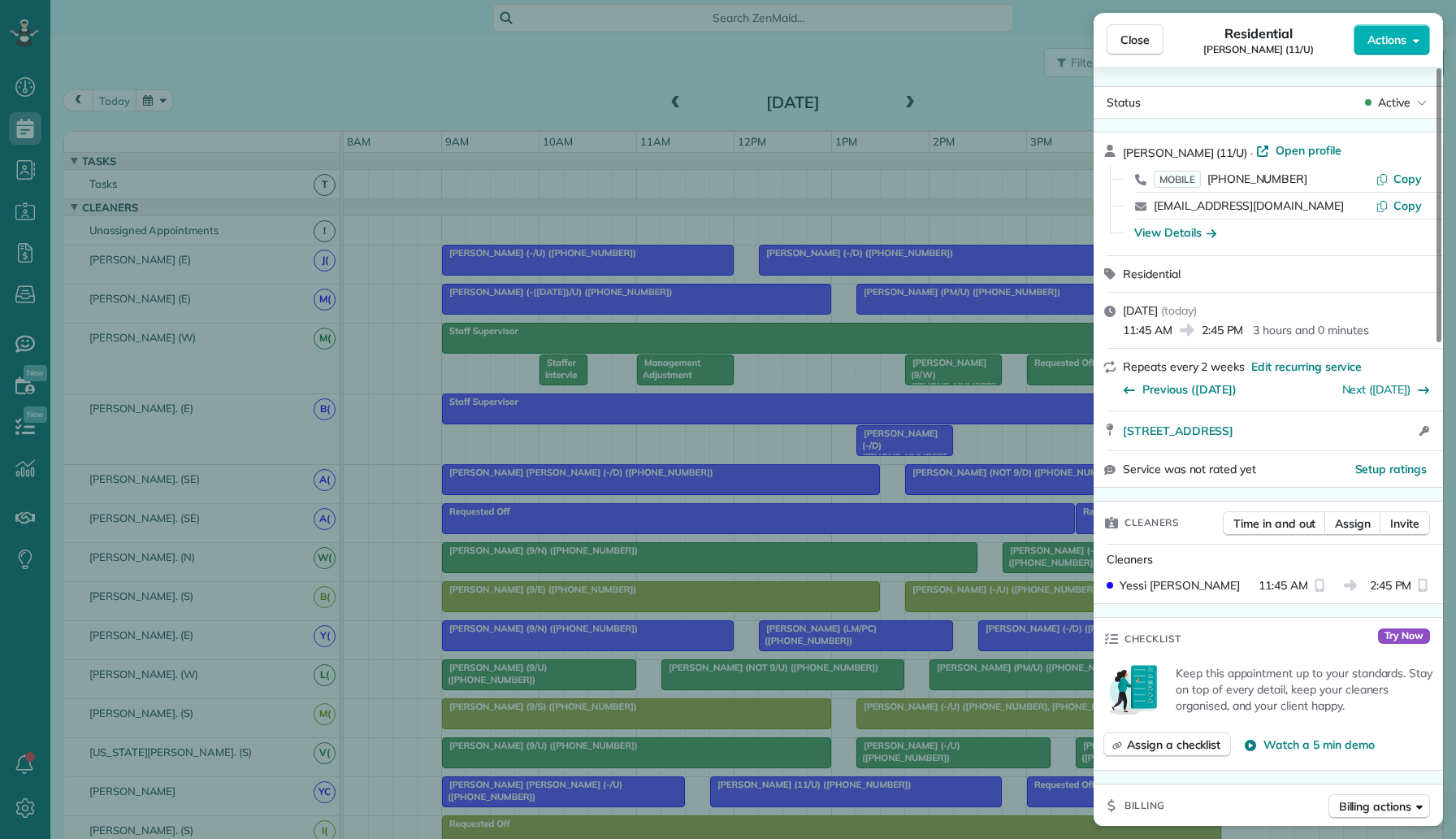
scroll to position [618, 0]
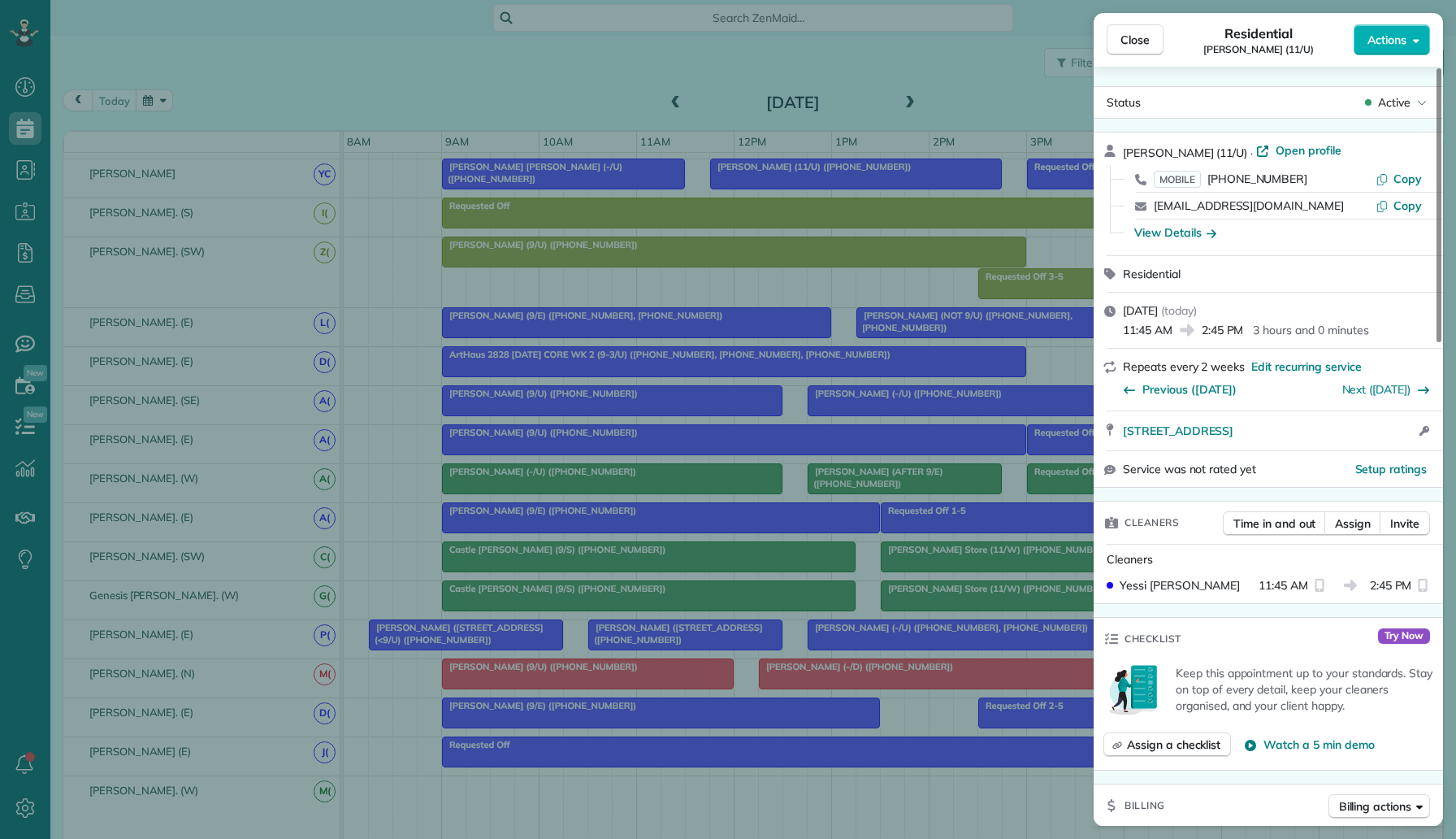
click at [31, 134] on div "Close Residential June Turoff (11/U) Actions Status Active June Turoff (11/U) ·…" at bounding box center [728, 420] width 1456 height 839
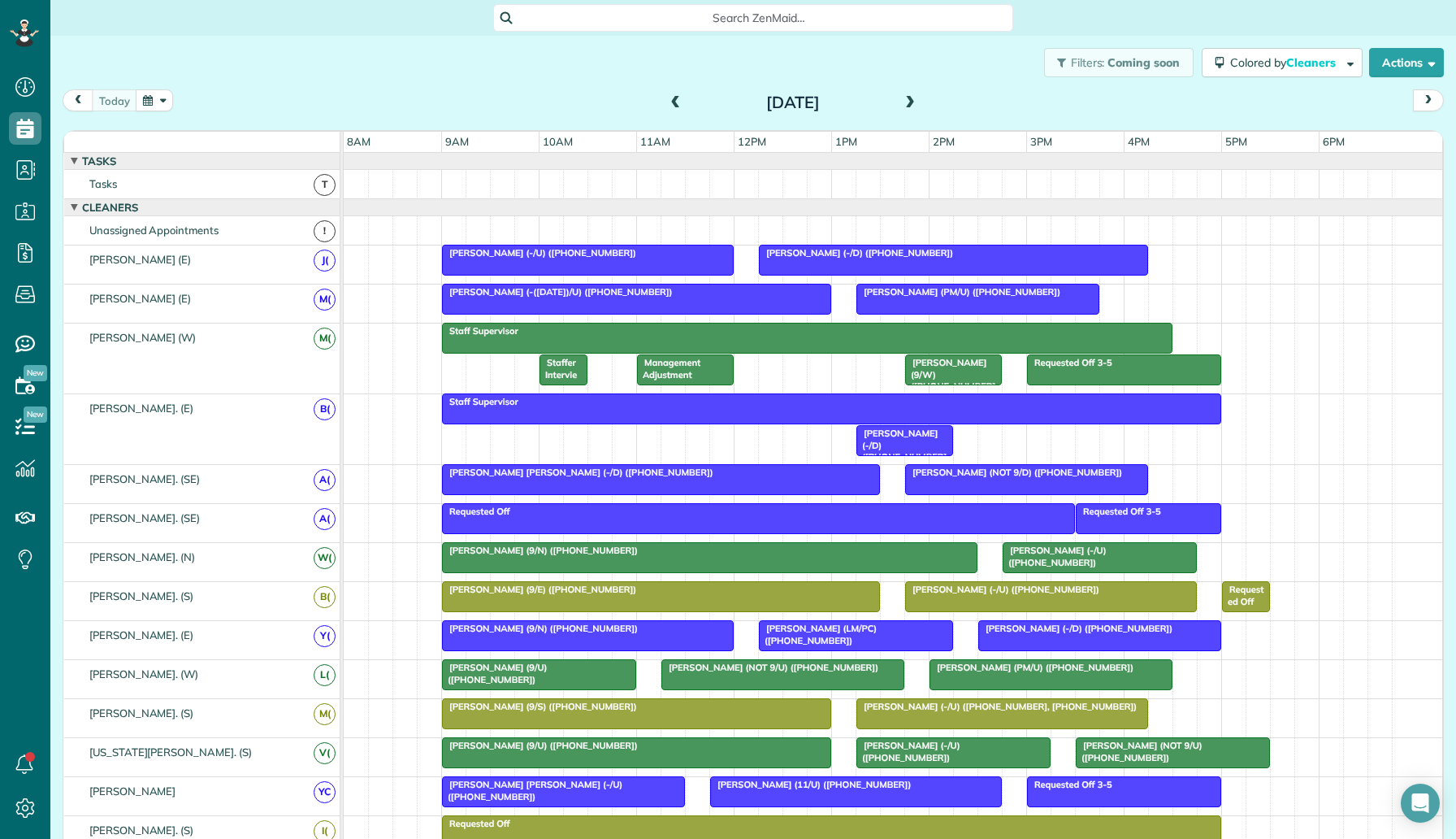
click at [701, 363] on div "Management Adjustment" at bounding box center [685, 368] width 87 height 24
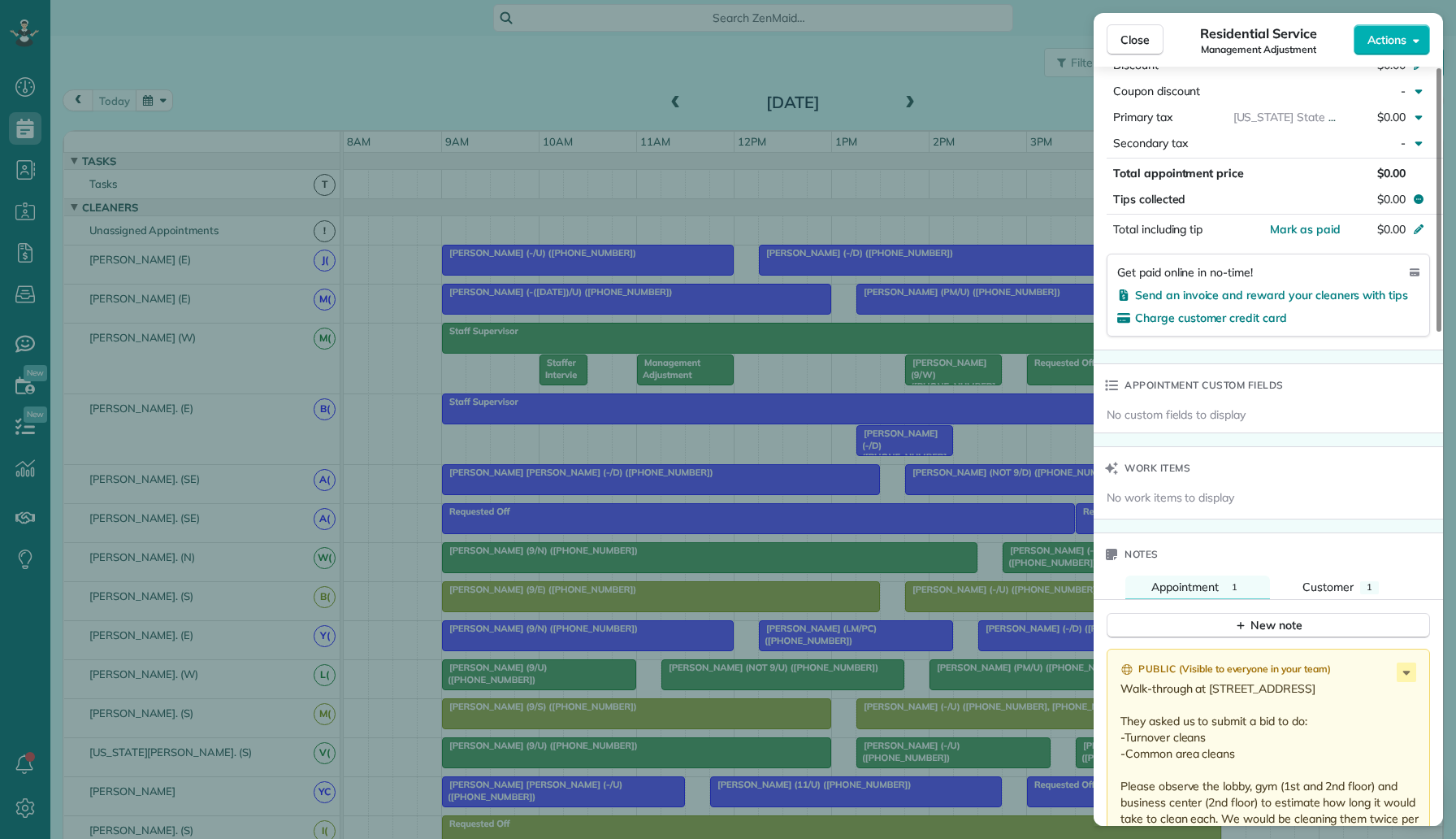
scroll to position [1179, 0]
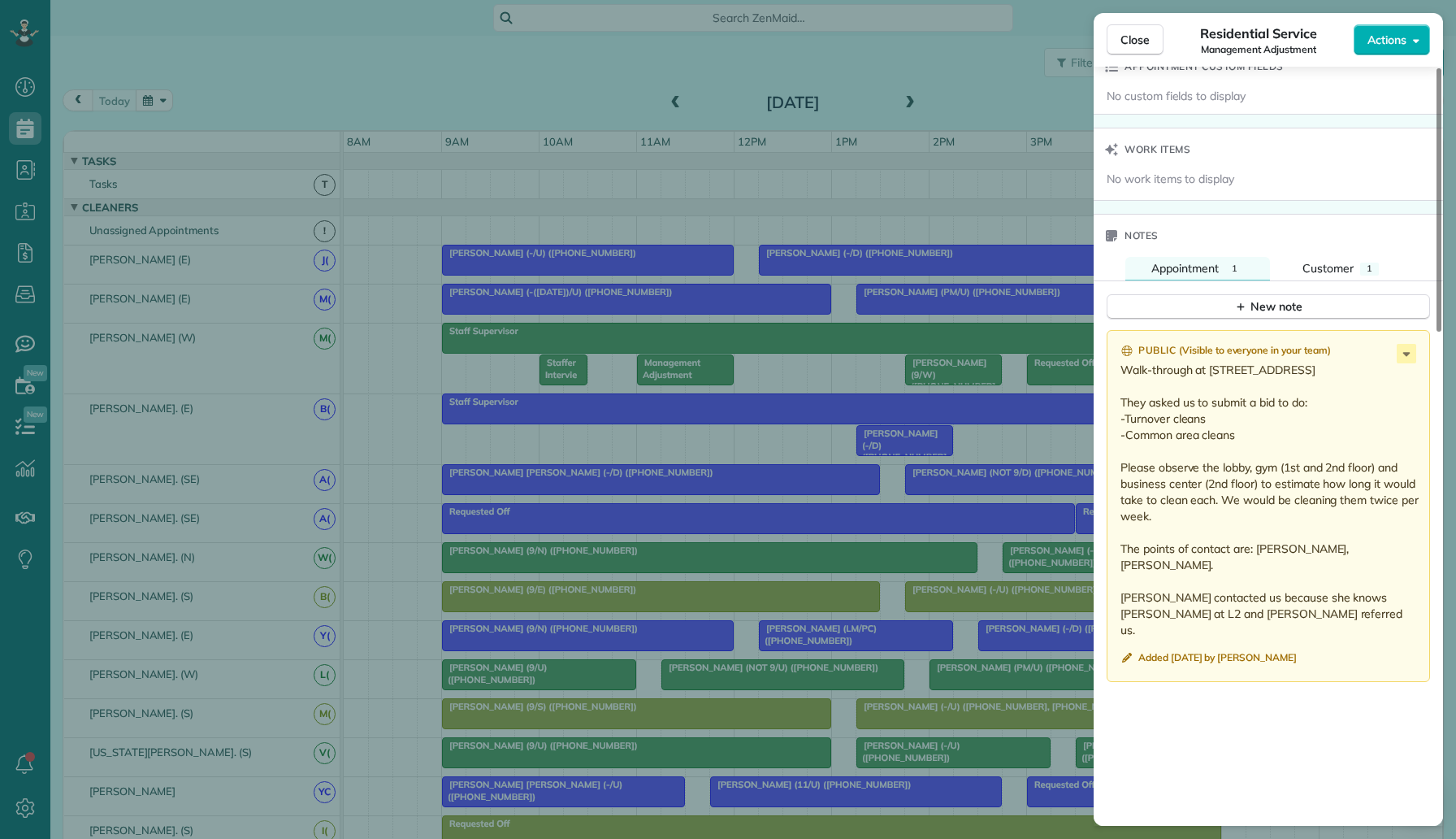
click at [510, 97] on div "Close Residential Service Management Adjustment Actions Status Supervisor Check…" at bounding box center [728, 420] width 1456 height 839
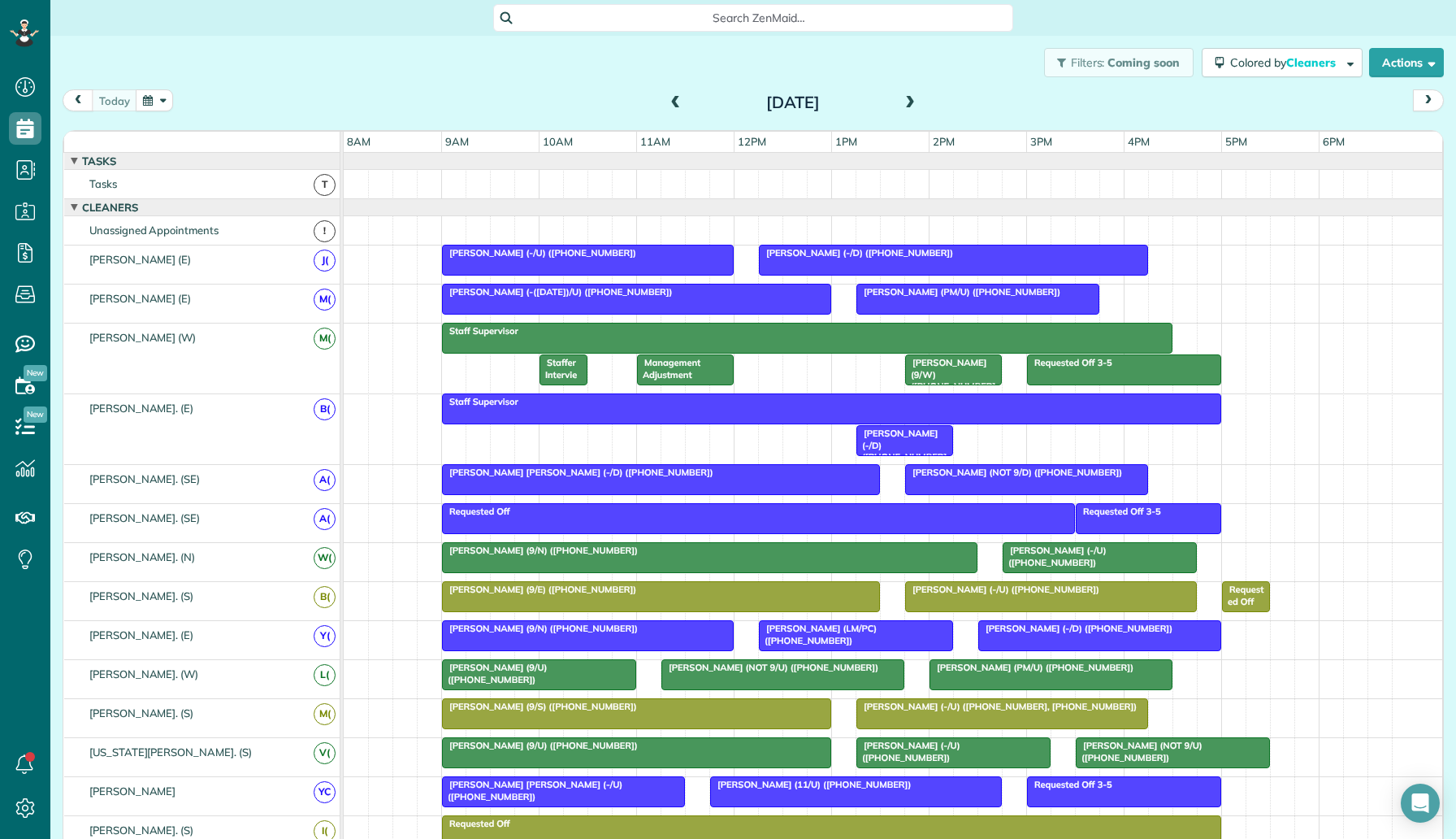
click at [1029, 482] on div at bounding box center [1026, 479] width 241 height 29
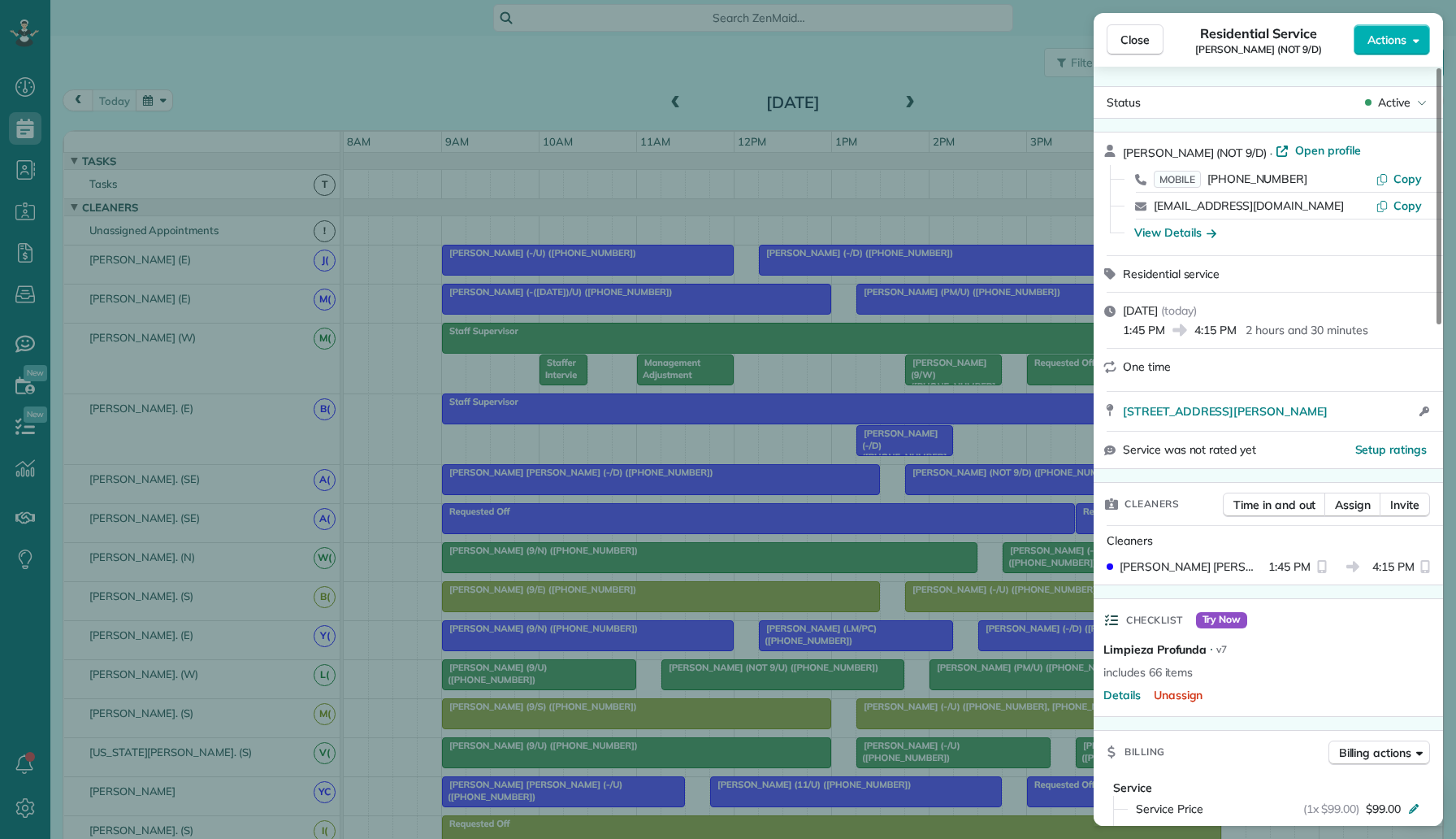
scroll to position [660, 0]
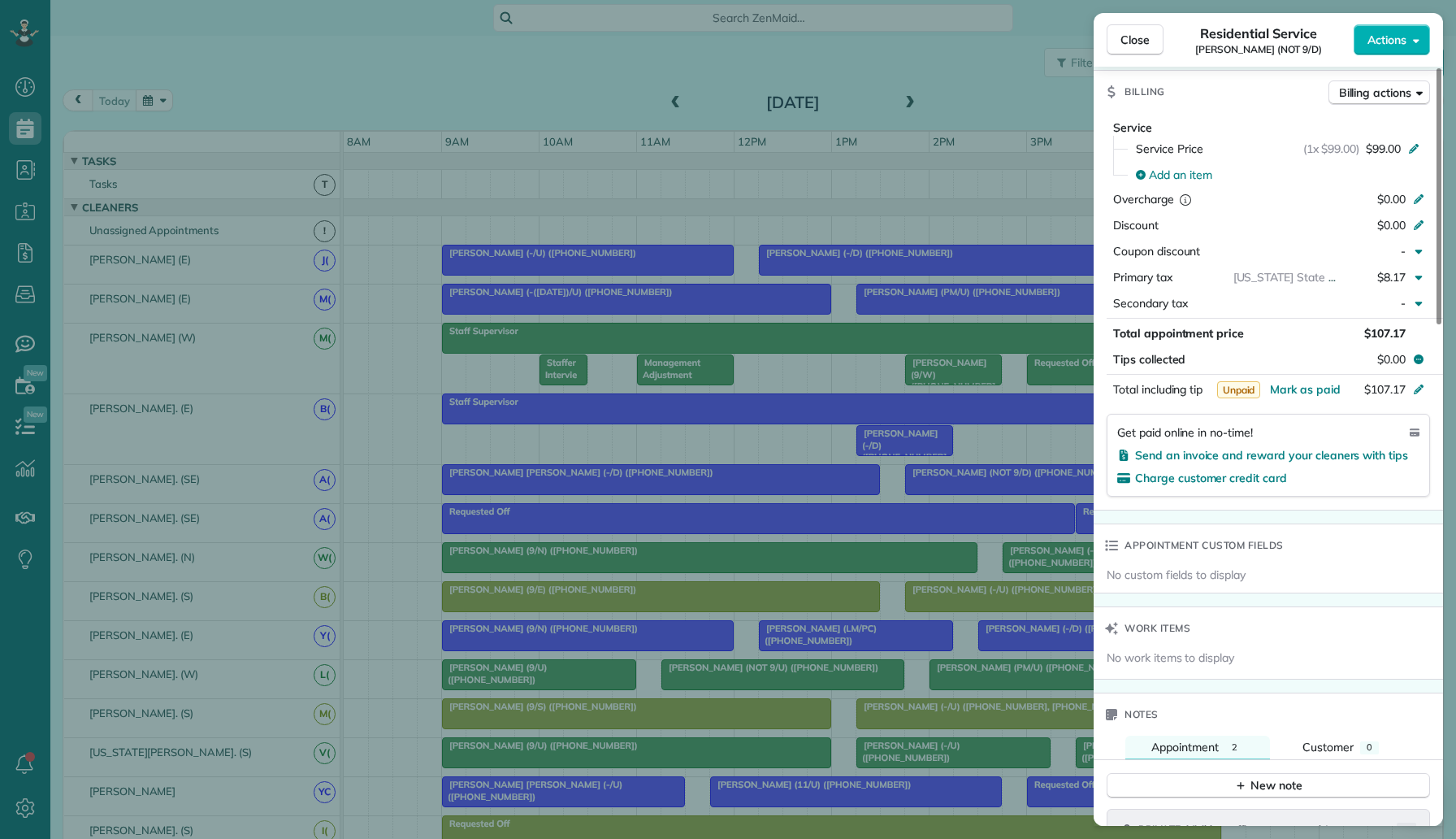
click at [753, 419] on div "Close Residential Service Lucas Teisseire (NOT 9/D) Actions Status Active Lucas…" at bounding box center [728, 420] width 1456 height 839
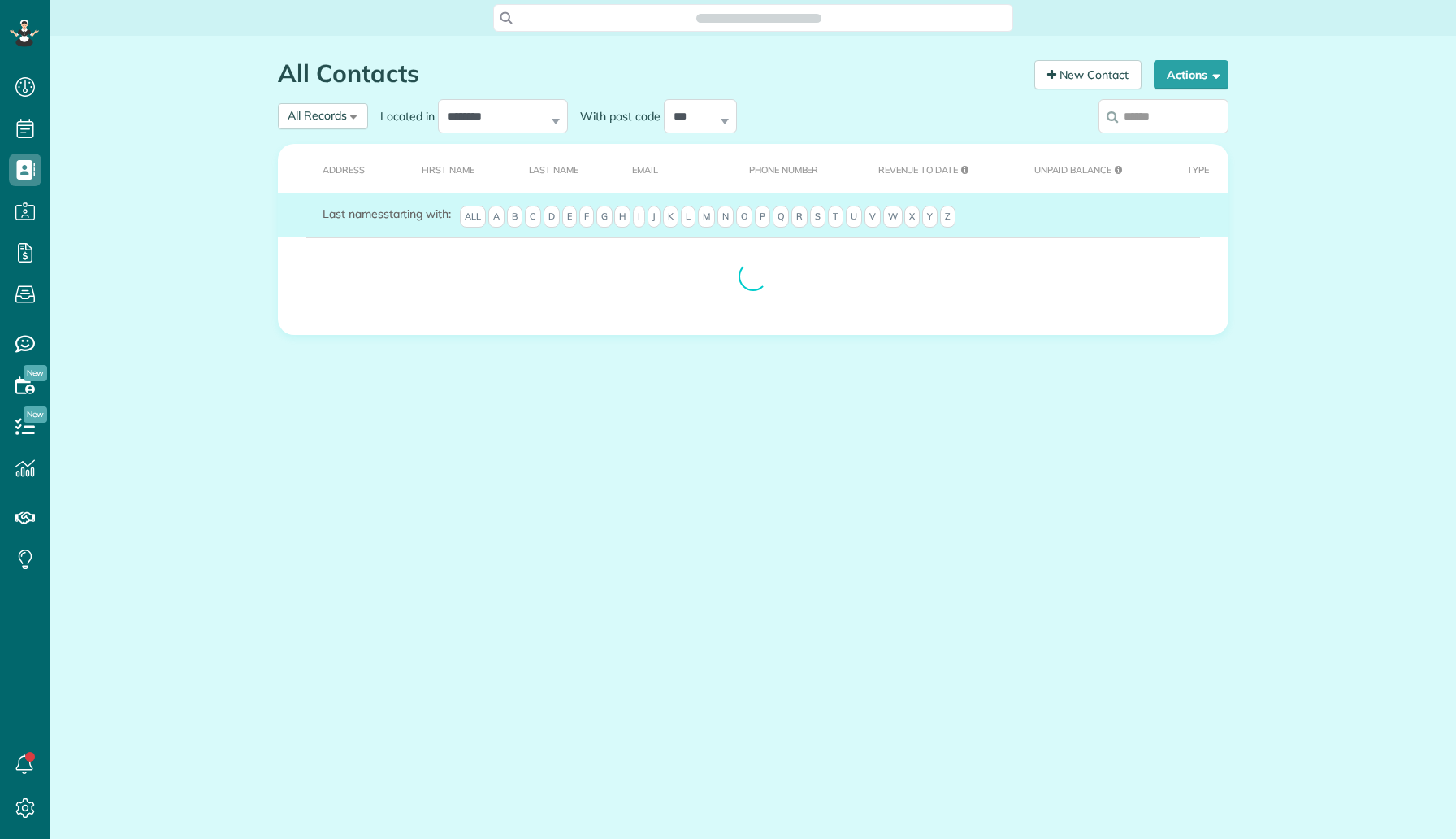
scroll to position [8, 8]
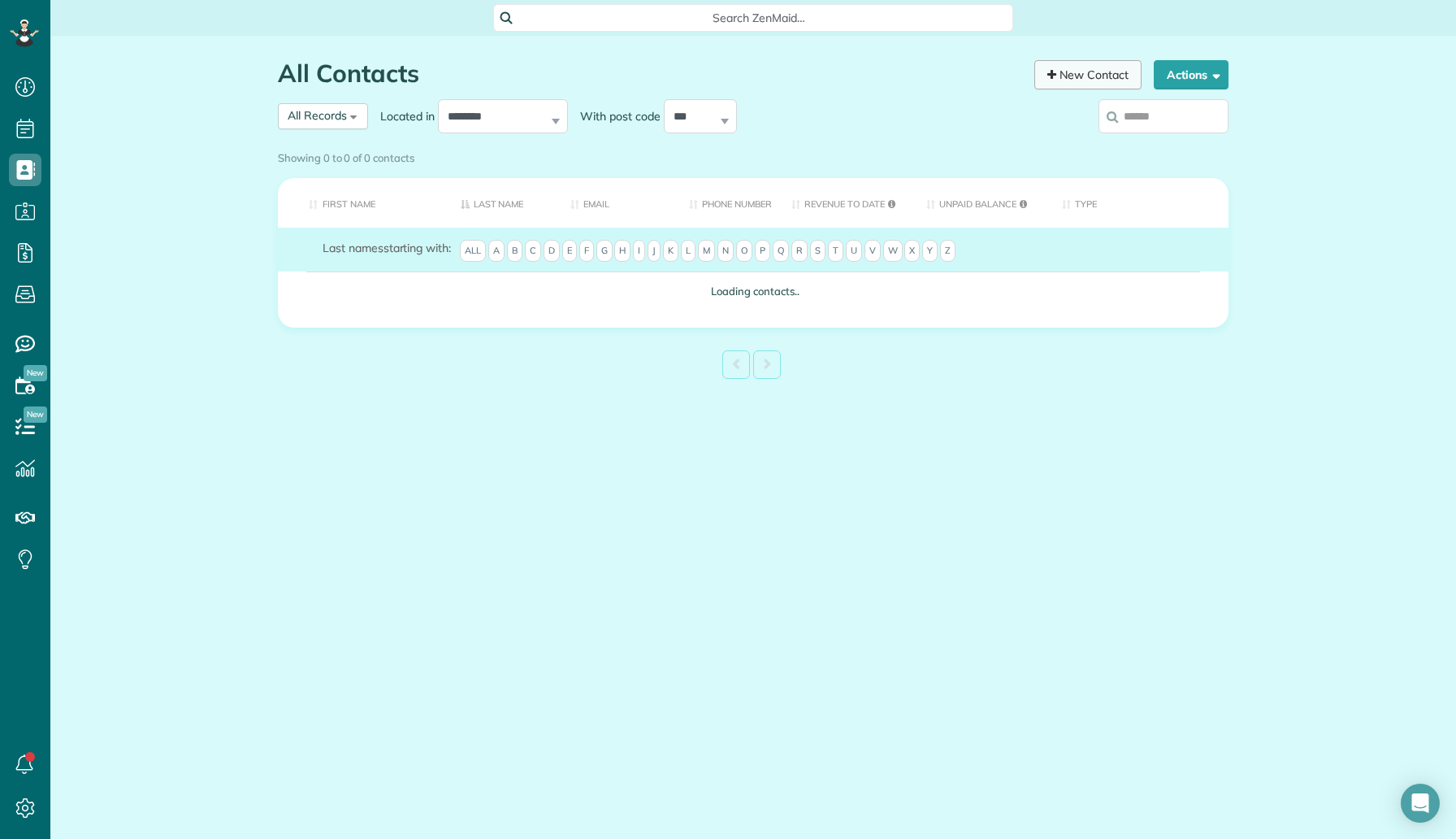
click at [1088, 71] on link "New Contact" at bounding box center [1087, 74] width 107 height 29
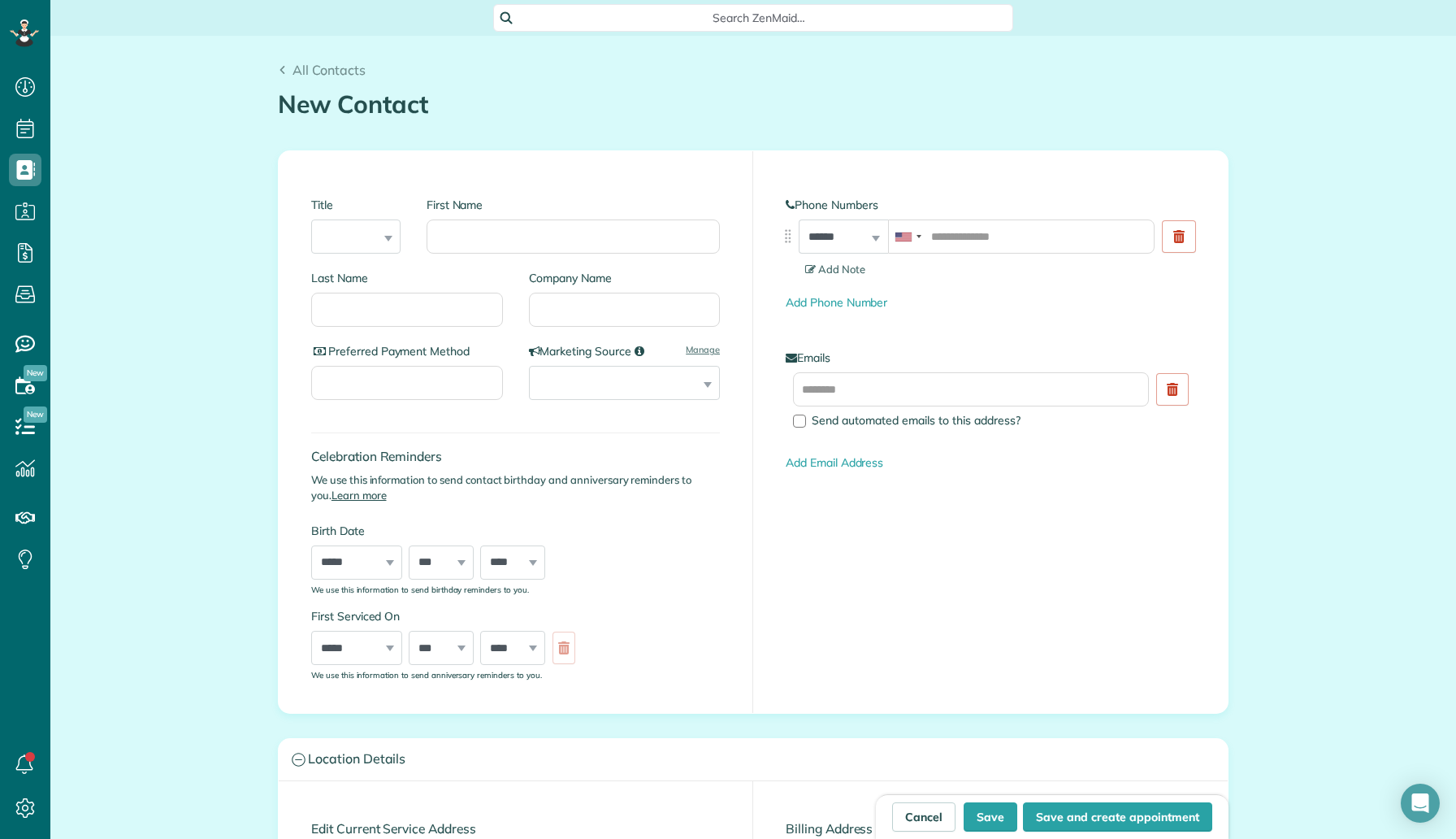
scroll to position [286, 0]
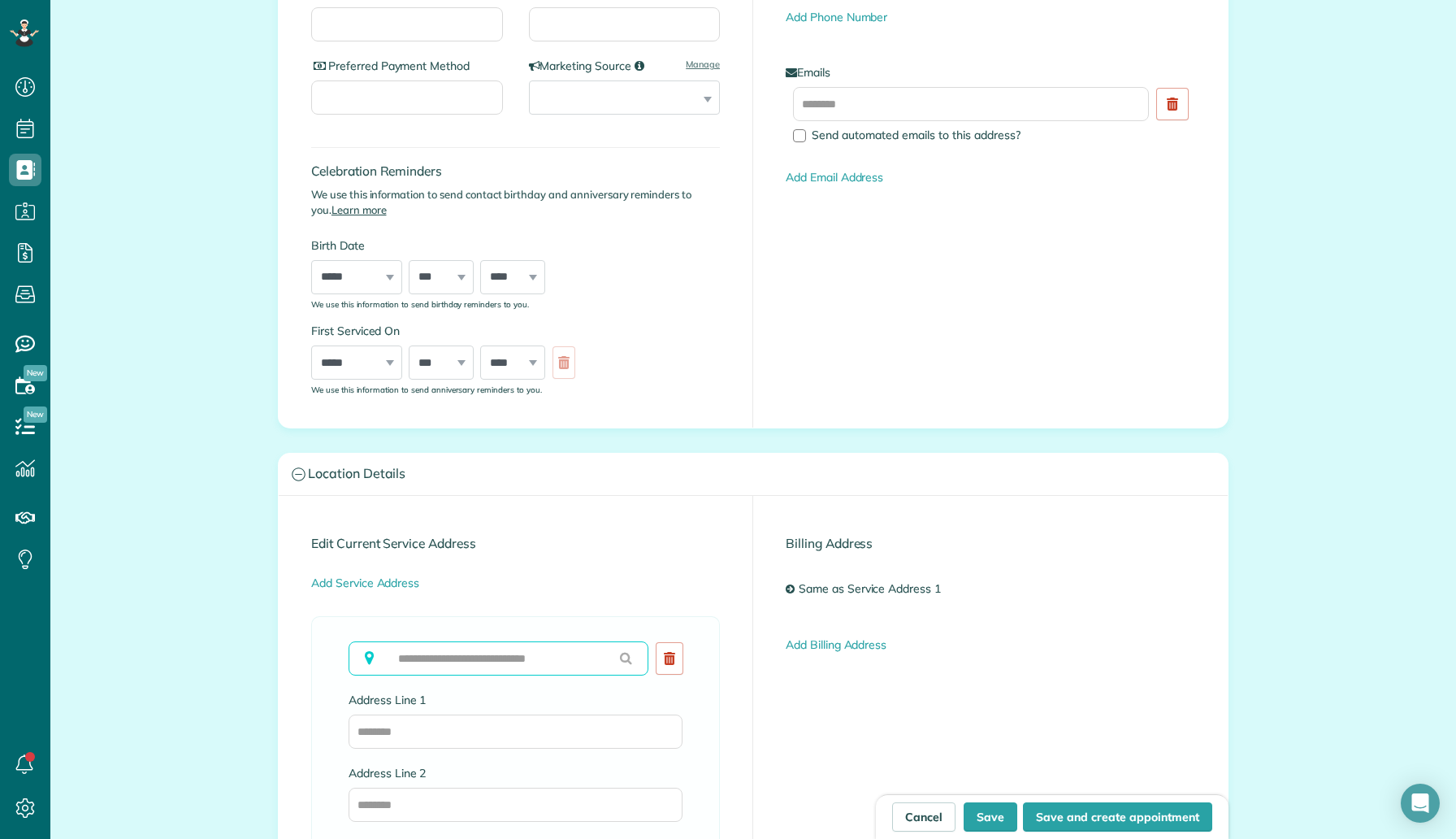
click at [410, 659] on input "text" at bounding box center [498, 659] width 300 height 34
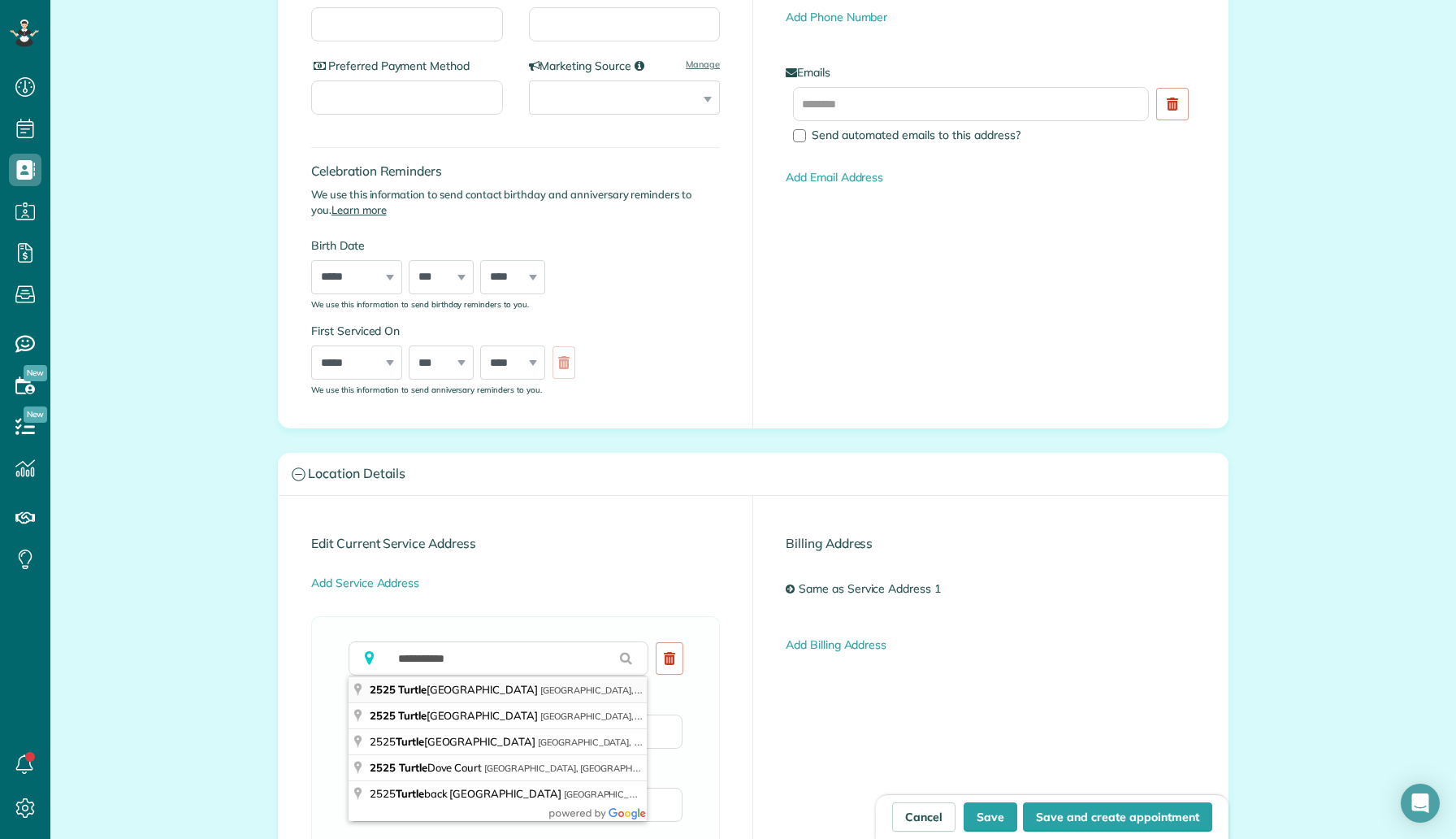
type input "**********"
type input "******"
type input "**"
type input "*****"
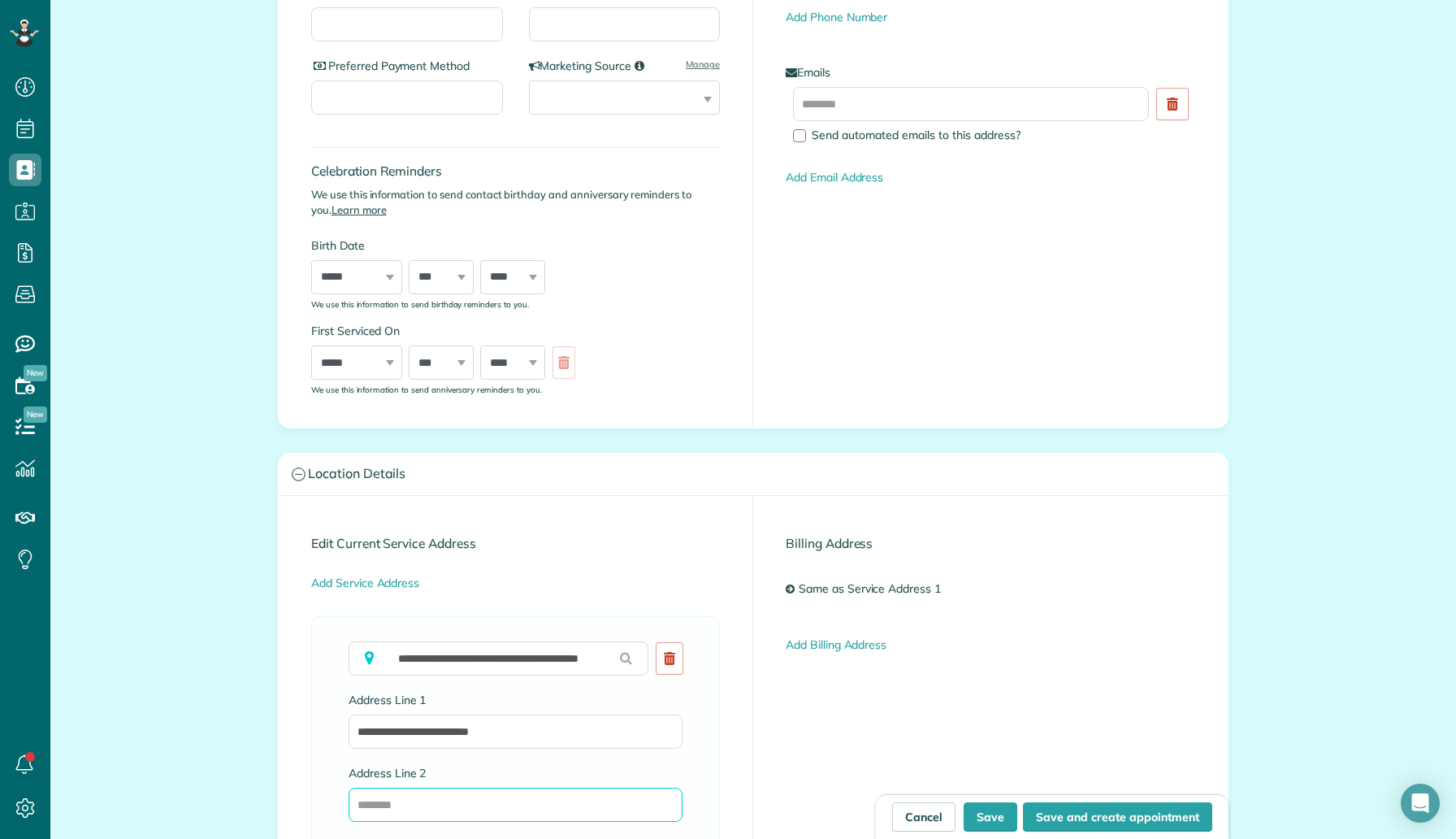
click at [398, 804] on input "Address Line 2" at bounding box center [515, 805] width 334 height 34
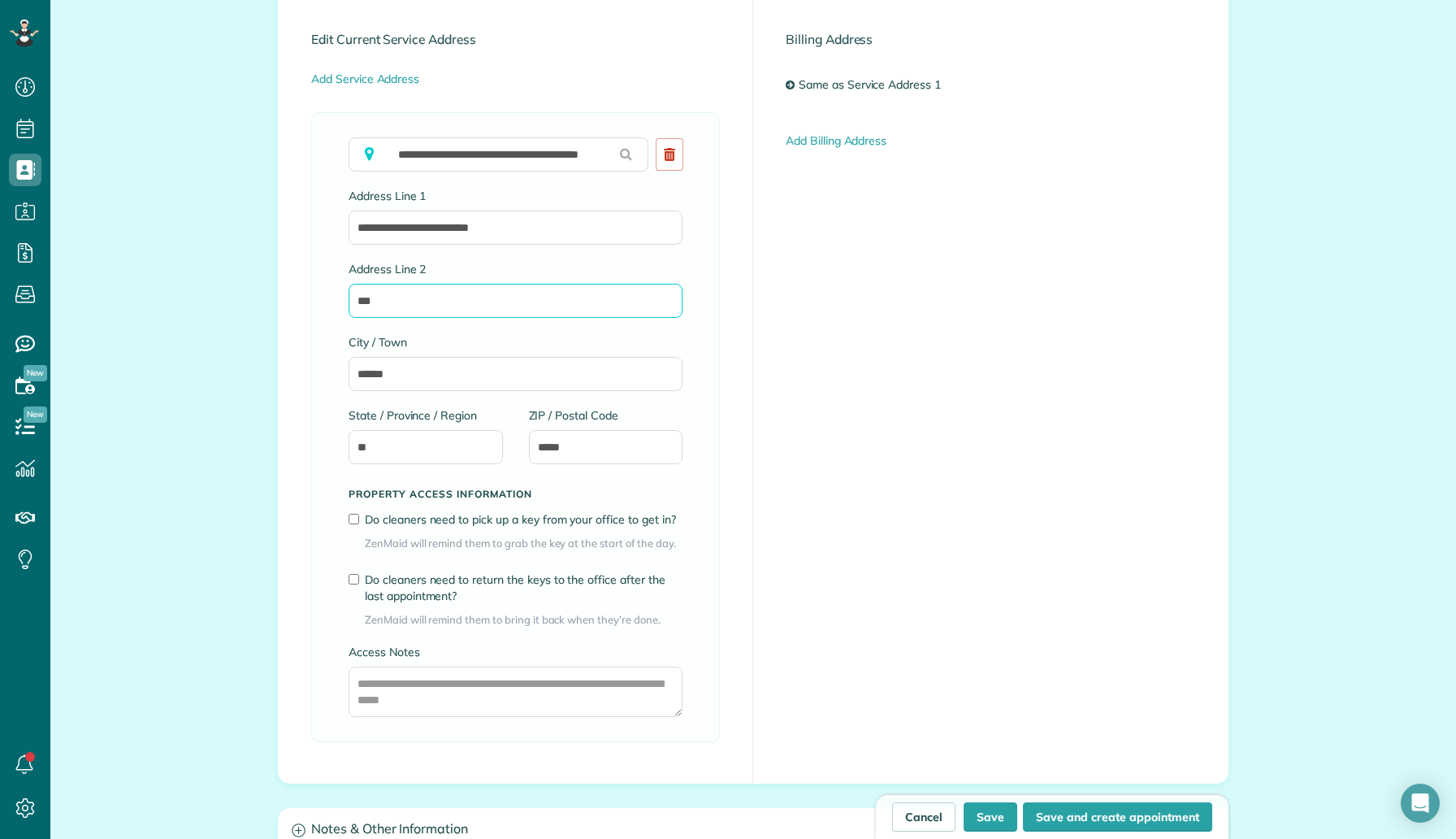
scroll to position [899, 0]
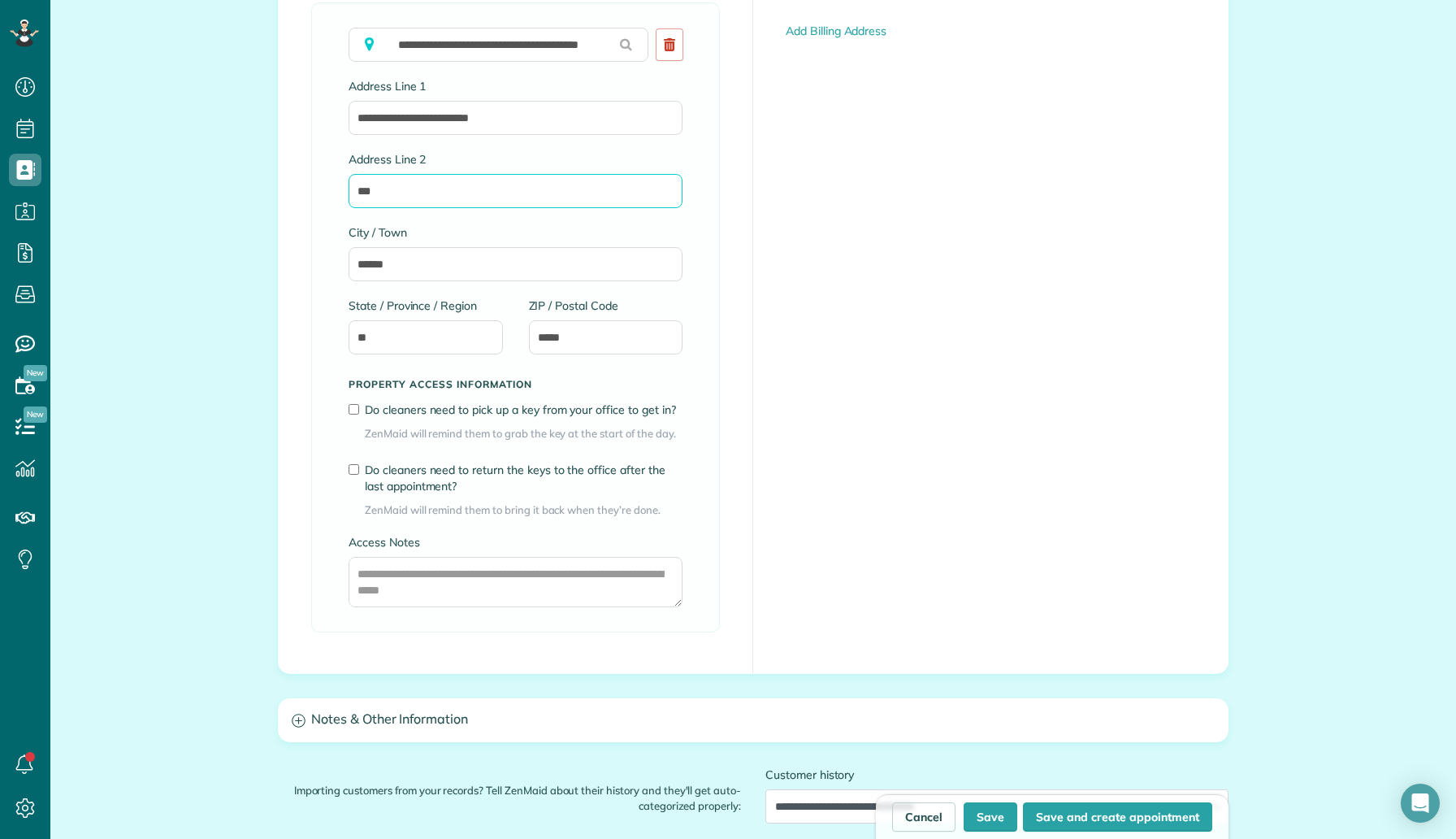
type input "***"
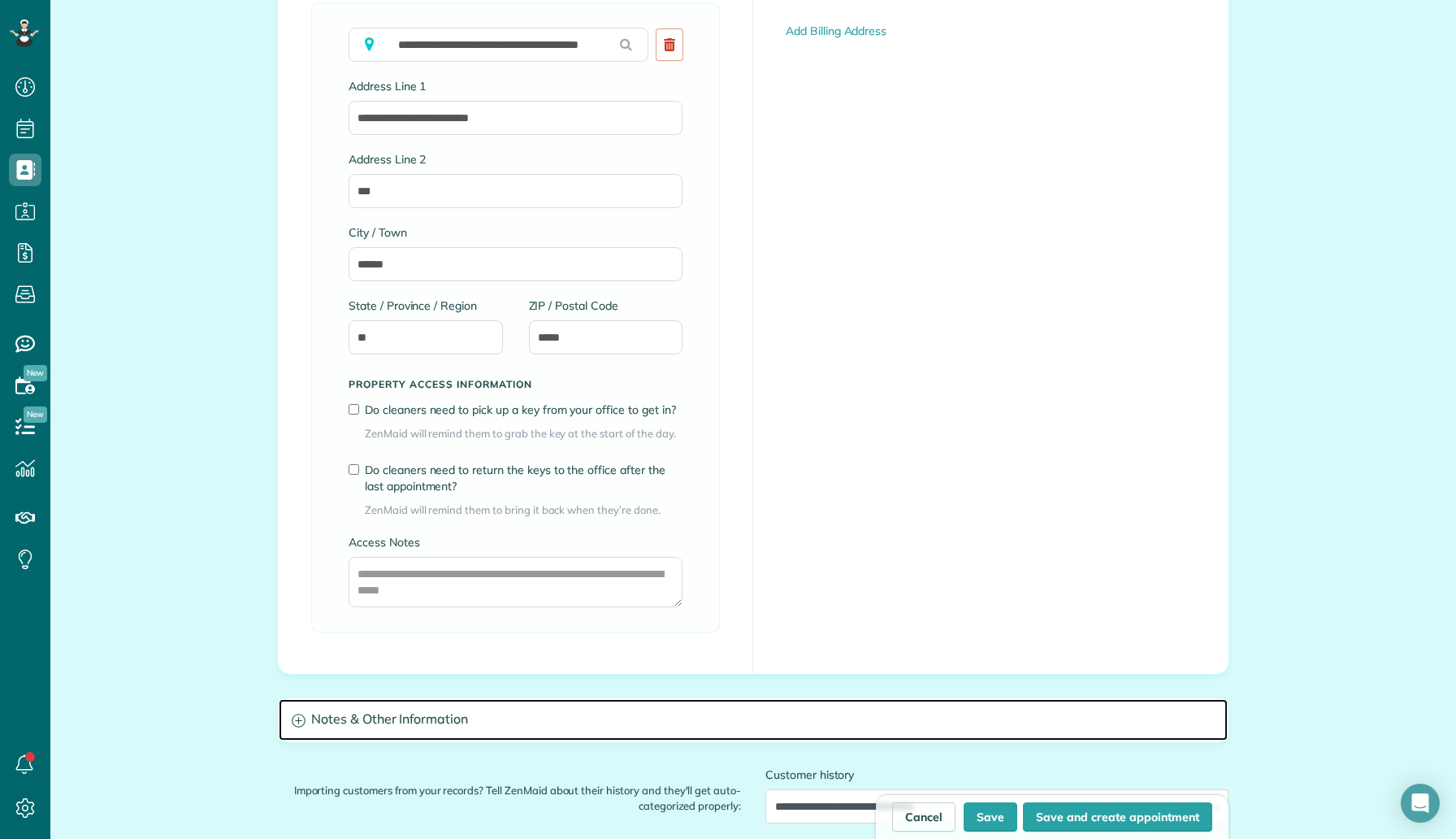
click at [421, 721] on h3 "Notes & Other Information" at bounding box center [753, 719] width 949 height 42
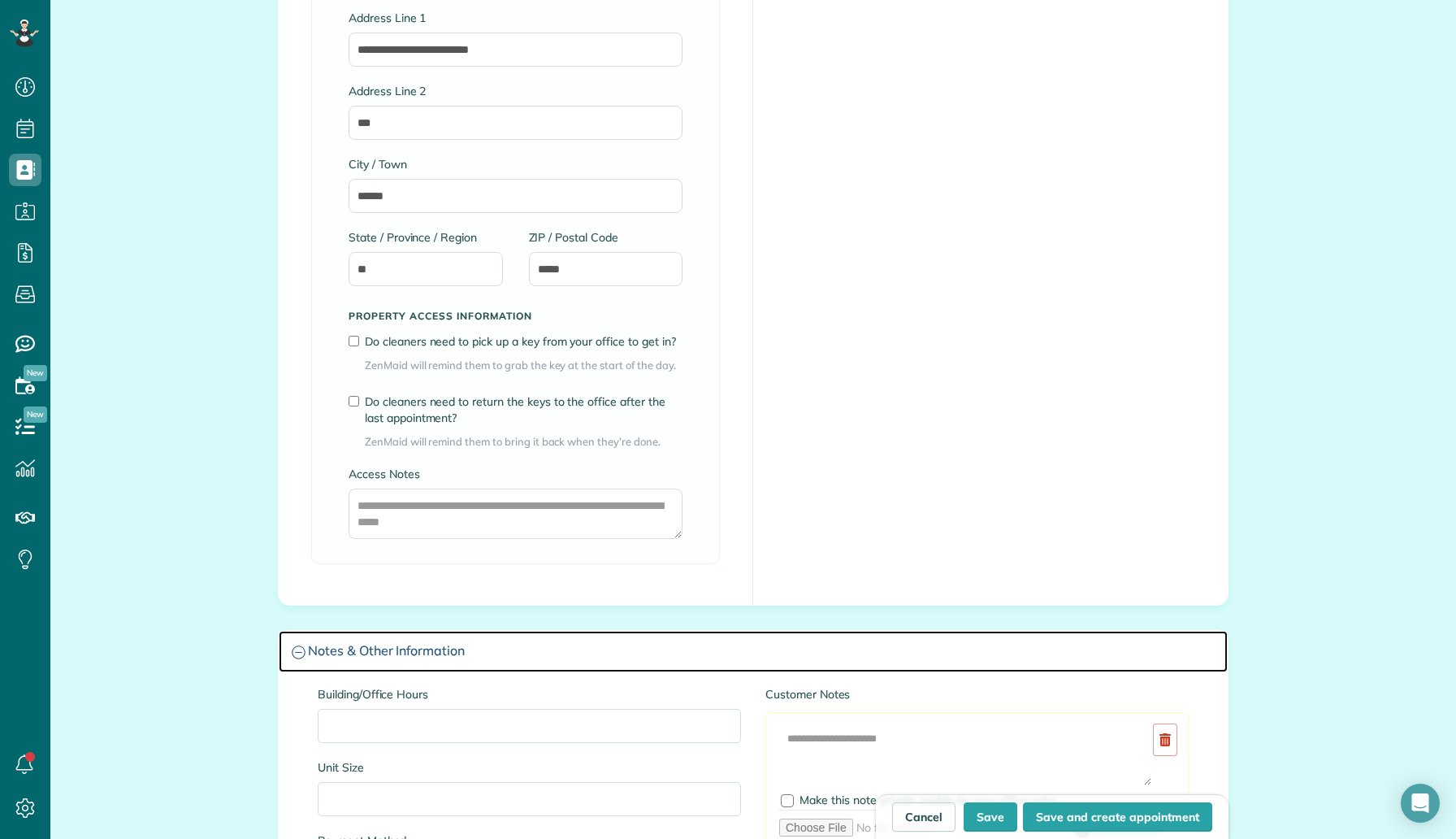
scroll to position [994, 0]
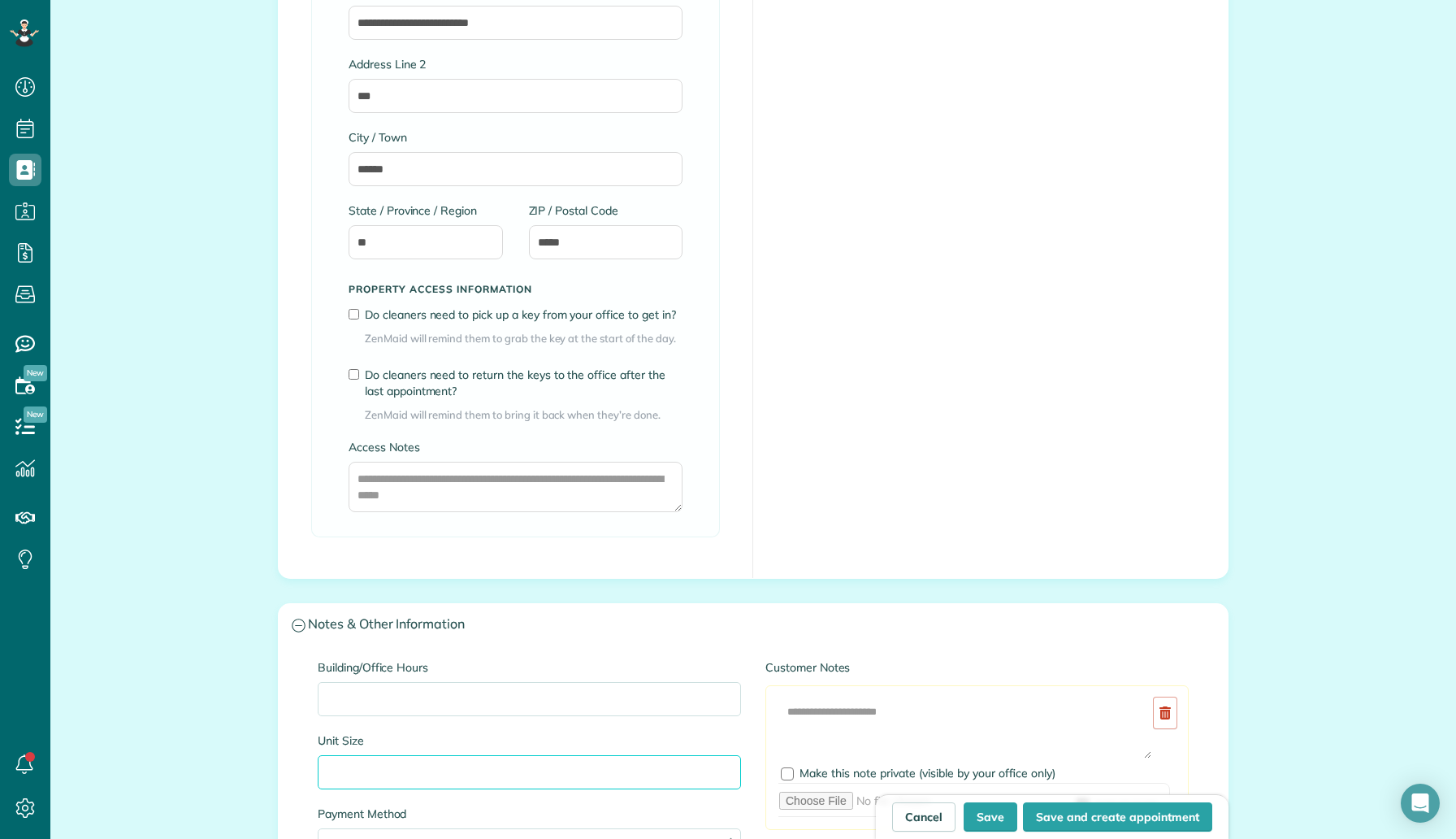
click at [405, 775] on input "Unit Size" at bounding box center [529, 773] width 423 height 34
type input "********"
click at [426, 700] on input "Building/Office Hours" at bounding box center [529, 699] width 423 height 34
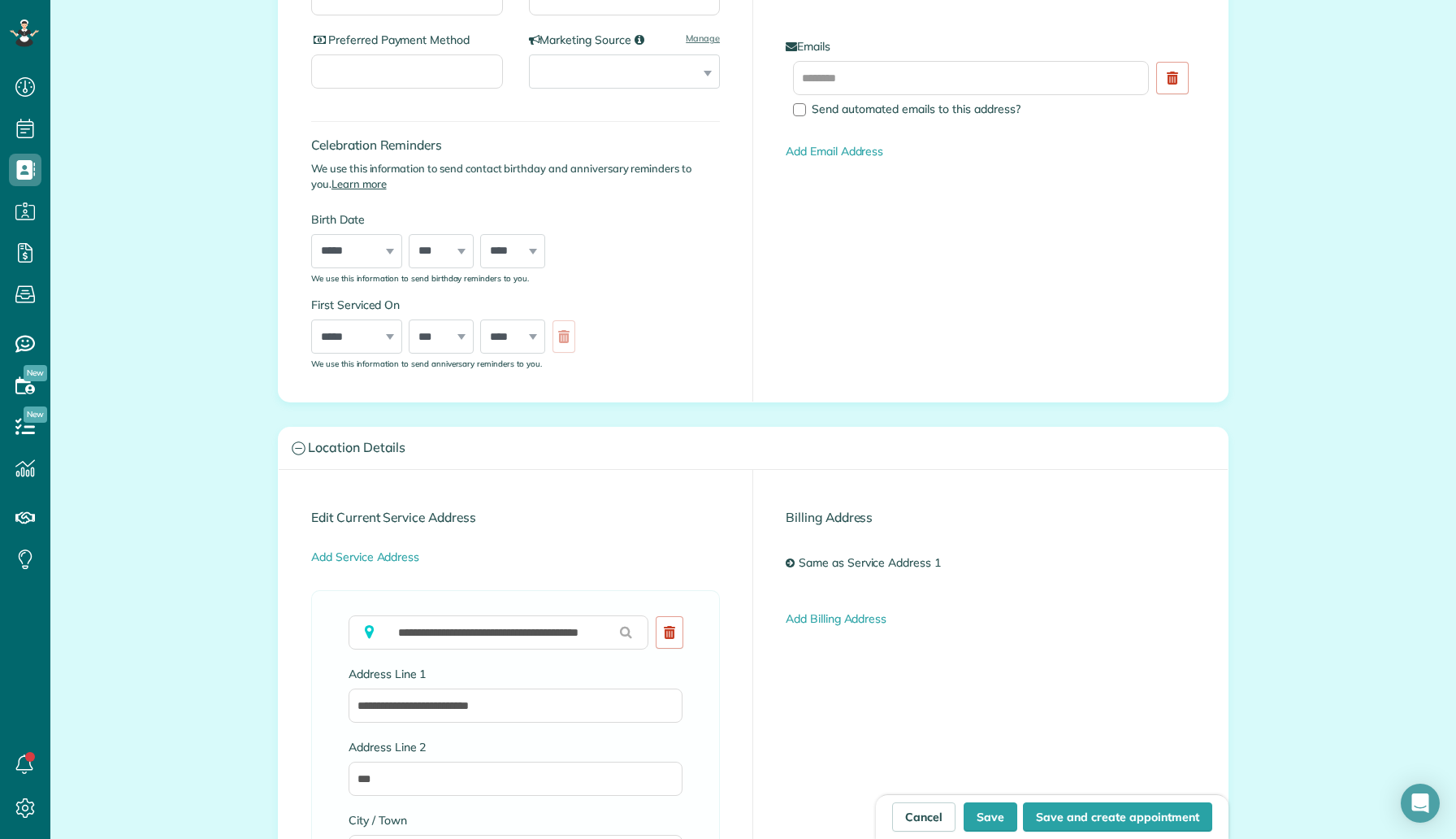
scroll to position [0, 0]
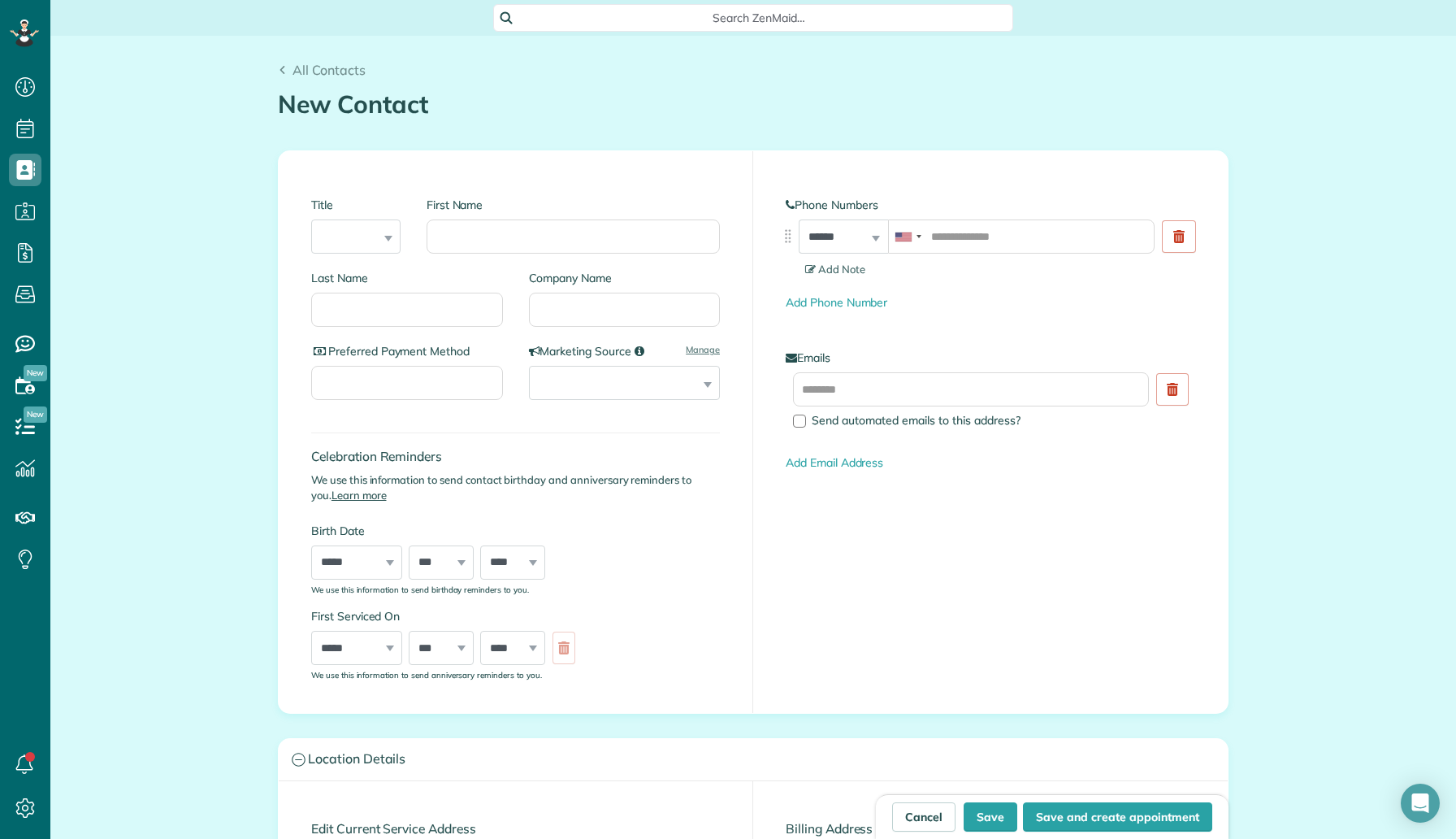
type input "**********"
click at [575, 231] on input "First Name" at bounding box center [573, 236] width 293 height 34
click at [966, 231] on input "tel" at bounding box center [1021, 236] width 267 height 34
click at [581, 243] on input "First Name" at bounding box center [573, 236] width 293 height 34
type input "*****"
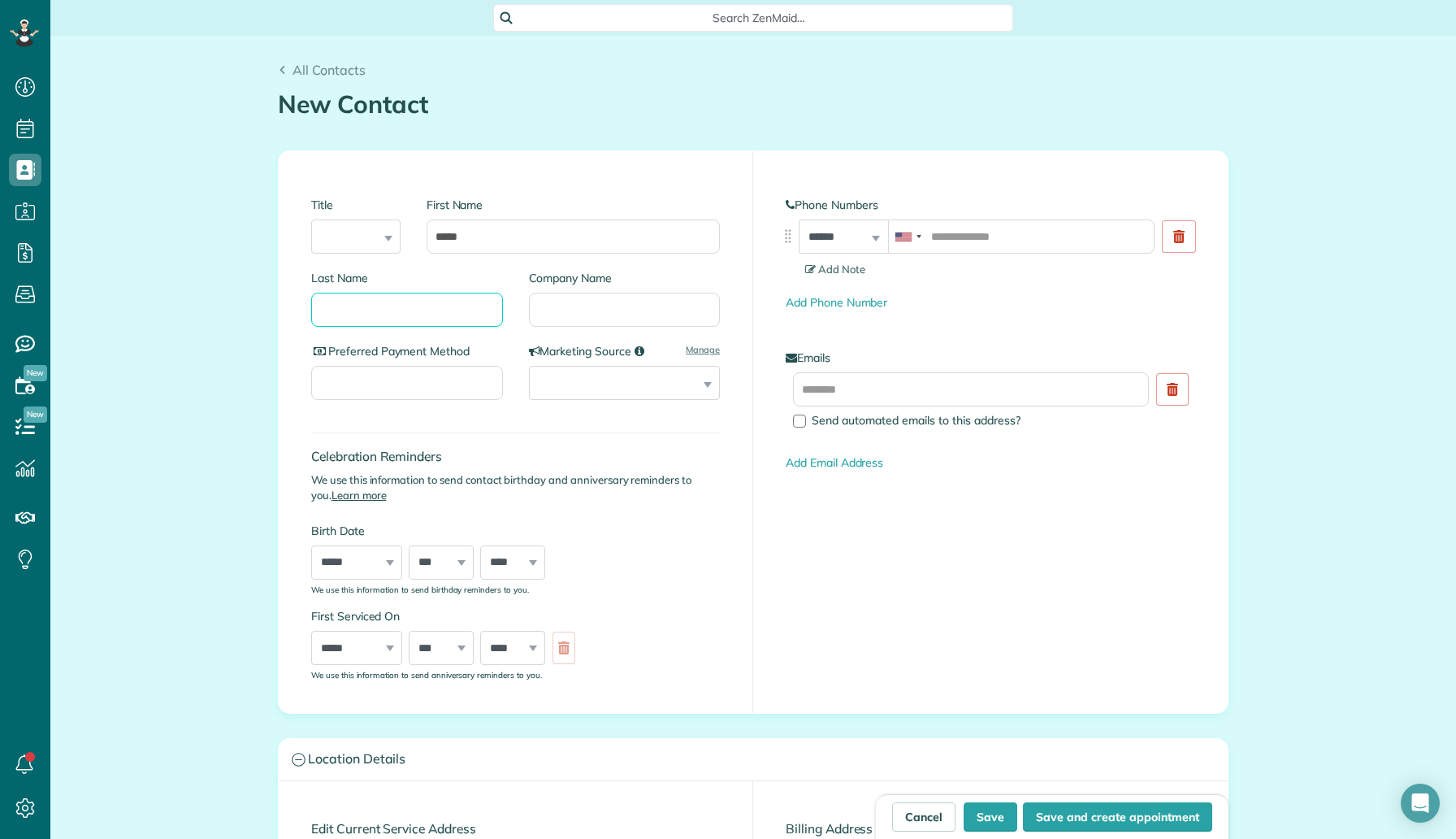
click at [469, 316] on input "Last Name" at bounding box center [407, 309] width 192 height 34
type input "********"
click at [964, 230] on input "tel" at bounding box center [1021, 236] width 267 height 34
type input "**********"
click at [894, 407] on div "Send automated emails to this address?" at bounding box center [974, 401] width 362 height 58
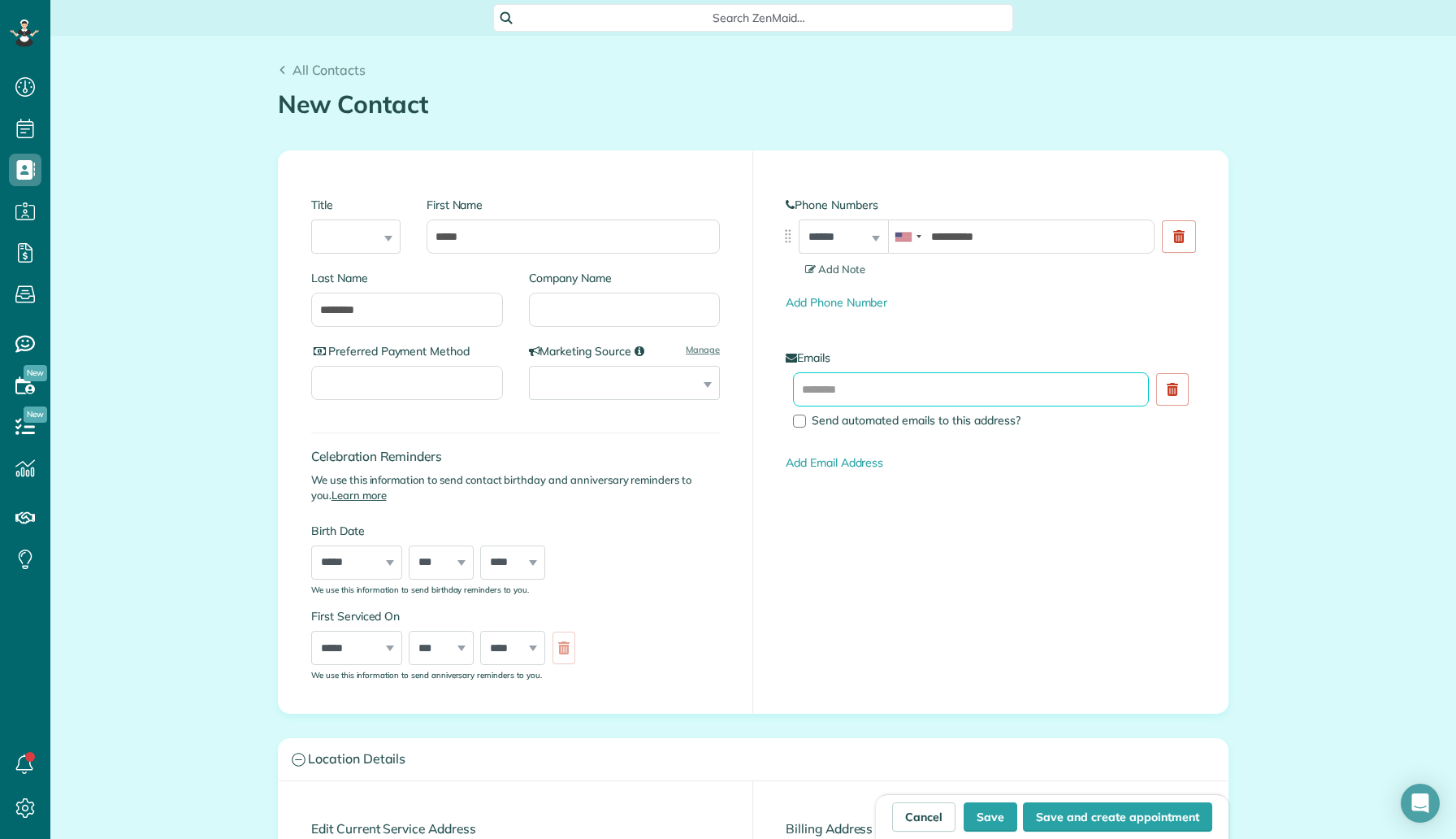
click at [891, 398] on input "text" at bounding box center [970, 389] width 356 height 34
type input "**********"
click at [951, 542] on div "**********" at bounding box center [990, 431] width 474 height 561
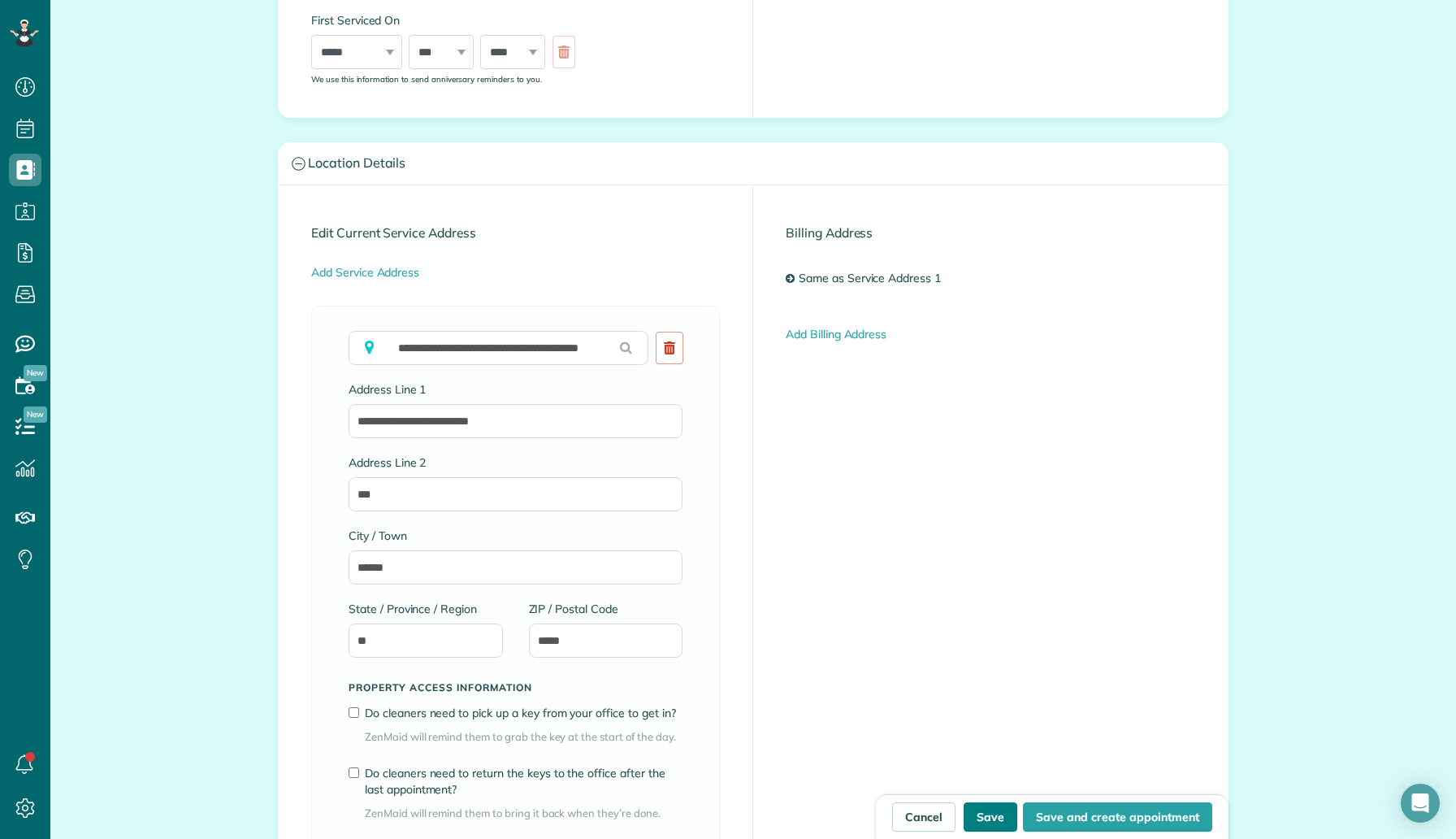
click at [986, 817] on button "Save" at bounding box center [990, 816] width 54 height 29
type input "**********"
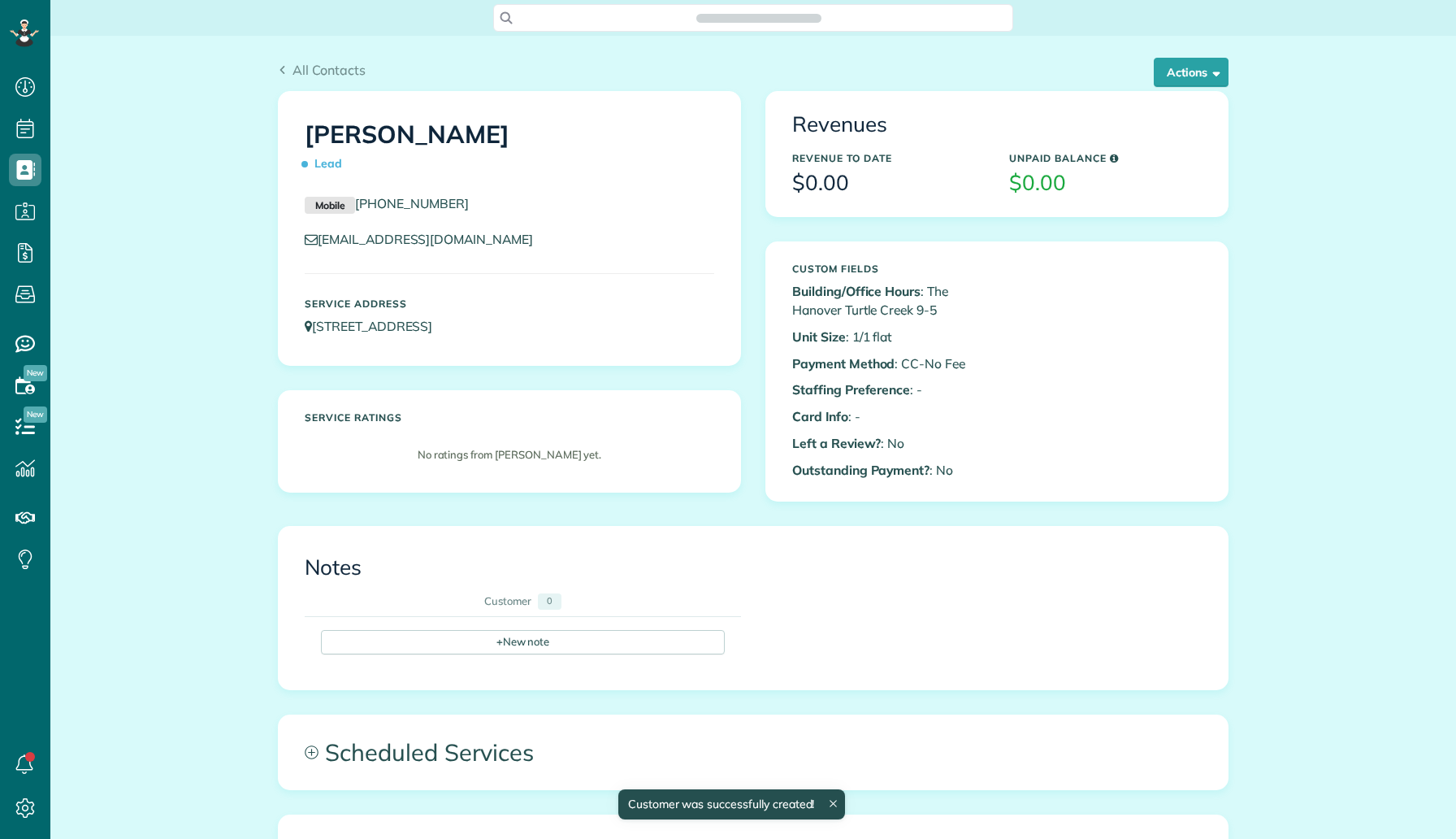
scroll to position [8, 8]
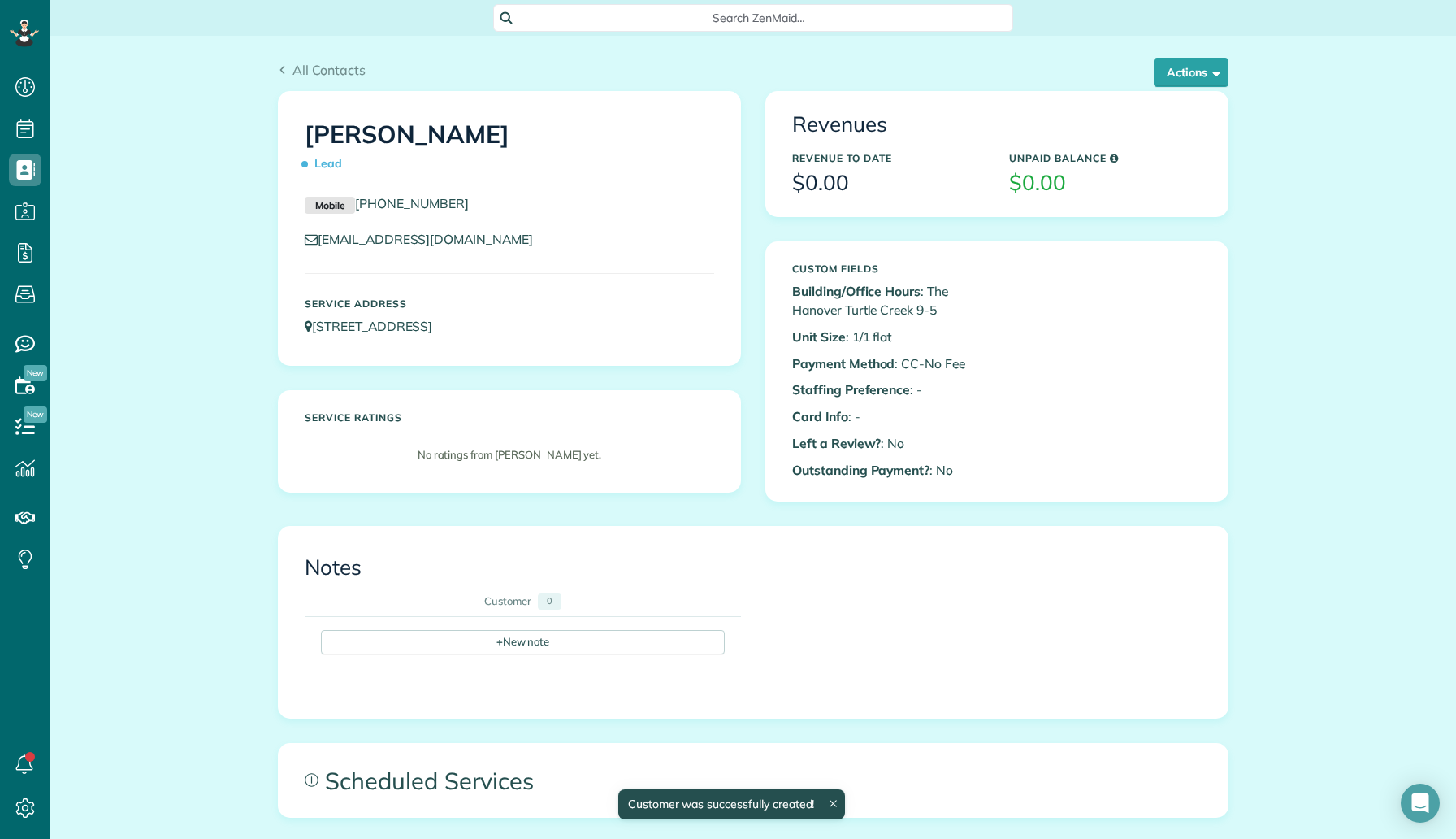
click at [1211, 55] on div "All Contacts Actions Edit Add Appointment Recent Activity Send Email Show Past …" at bounding box center [753, 64] width 975 height 55
click at [1201, 69] on button "Actions" at bounding box center [1190, 72] width 75 height 29
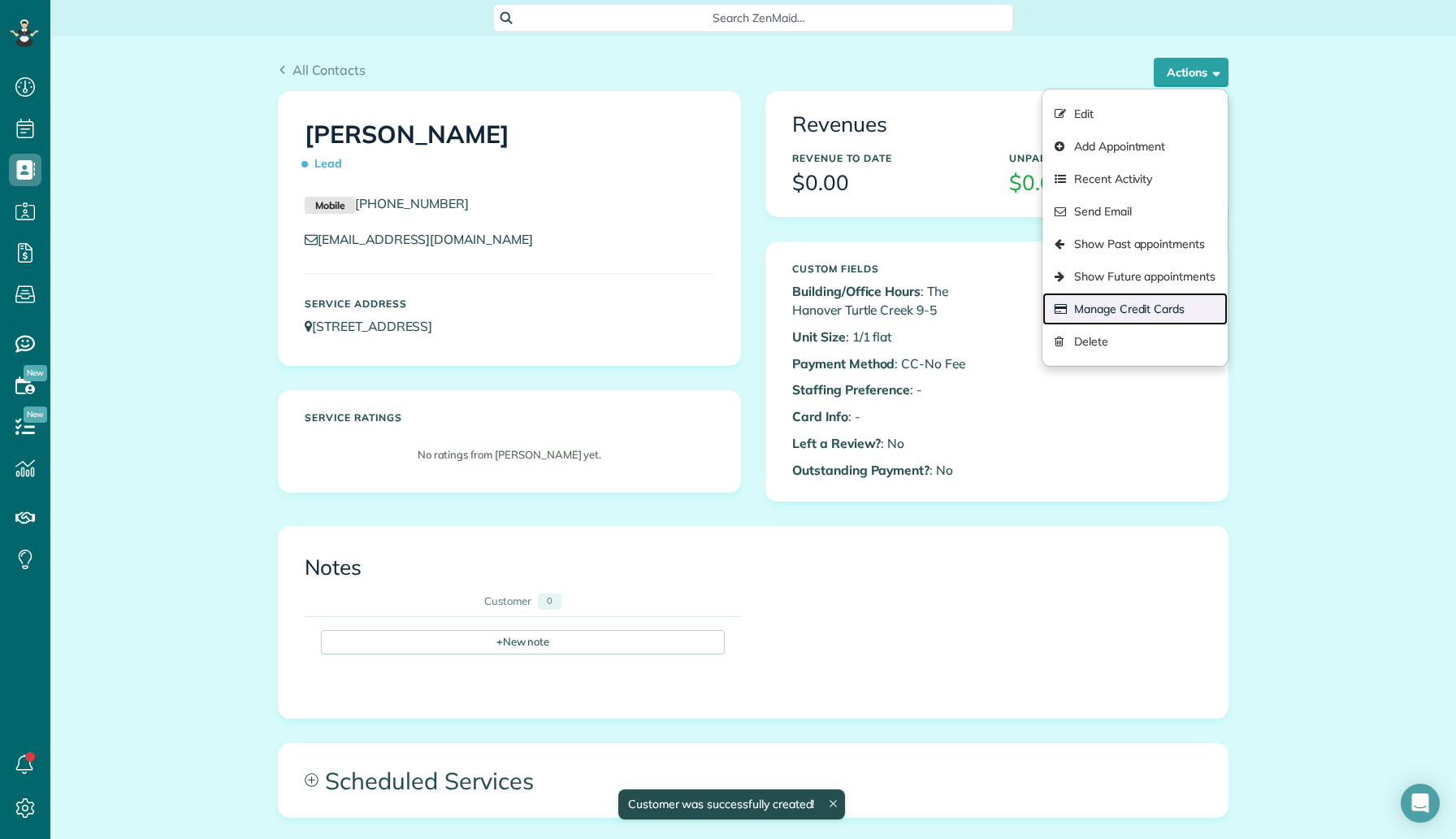
click at [1162, 308] on link "Manage Credit Cards" at bounding box center [1134, 308] width 185 height 32
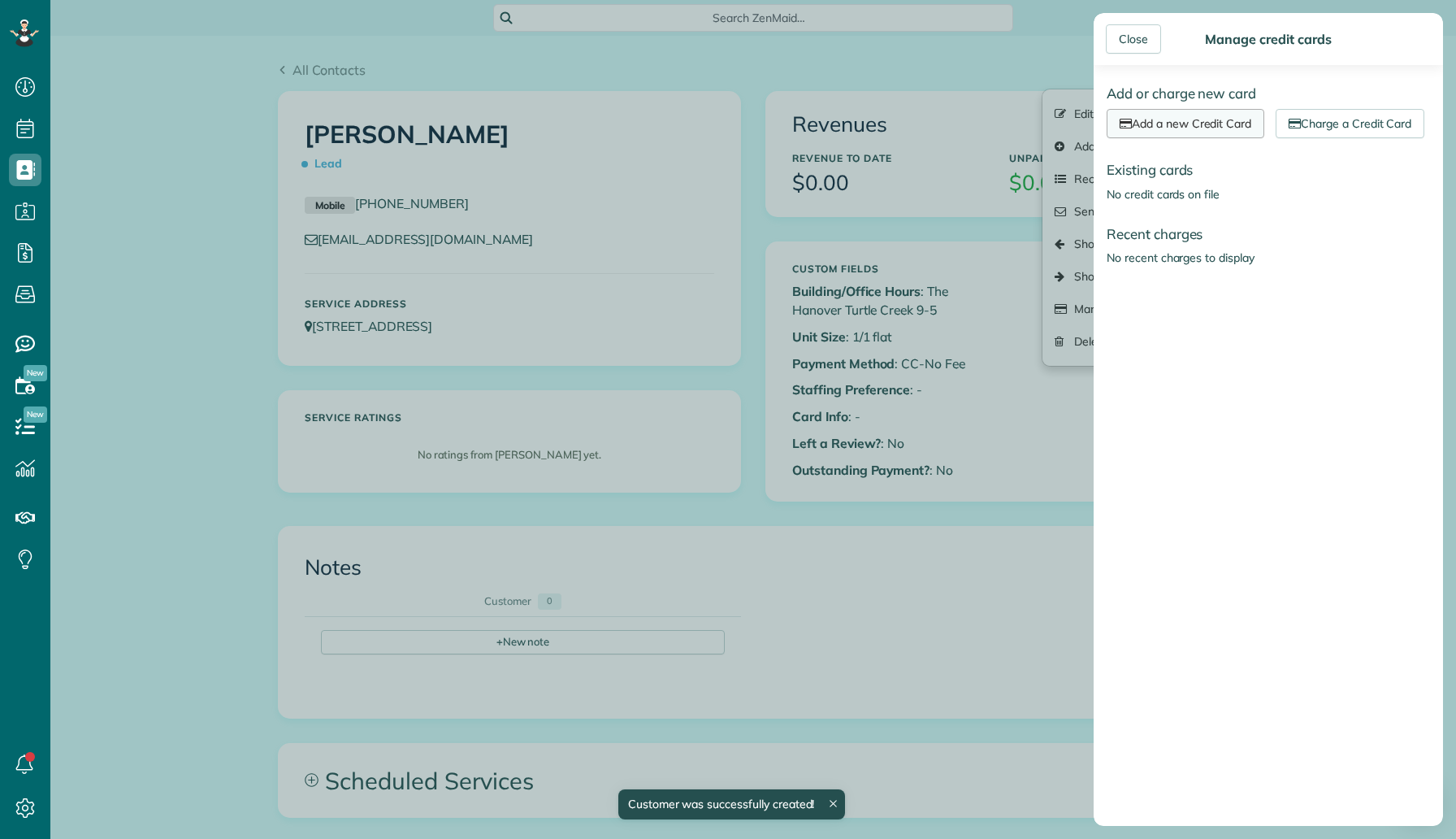
click at [1224, 130] on link "Add a new Credit Card" at bounding box center [1185, 123] width 157 height 29
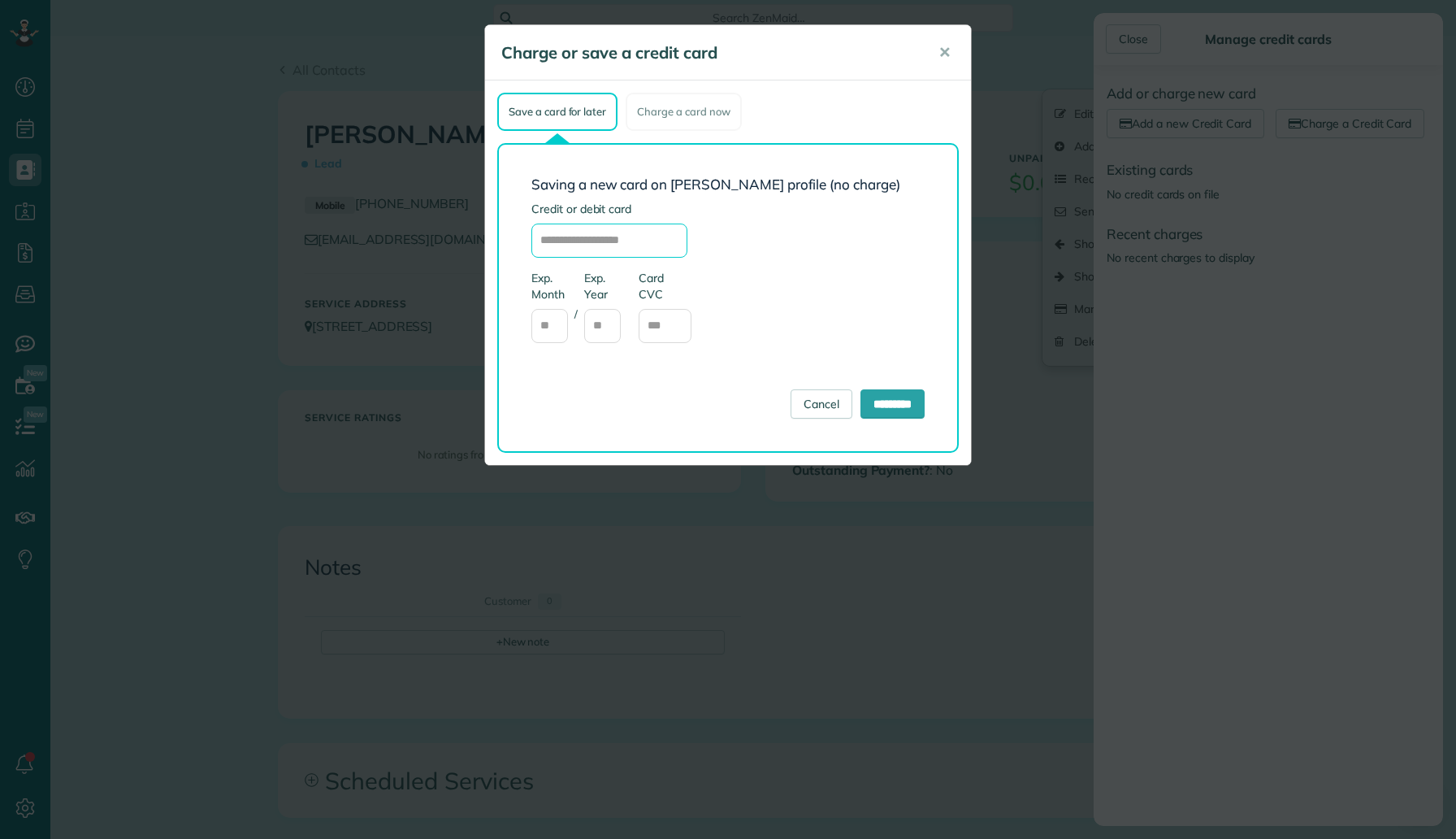
click at [645, 232] on input "text" at bounding box center [609, 240] width 156 height 34
type input "**********"
click at [556, 328] on input "text" at bounding box center [549, 326] width 37 height 34
type input "**"
click at [602, 335] on input "text" at bounding box center [602, 326] width 37 height 34
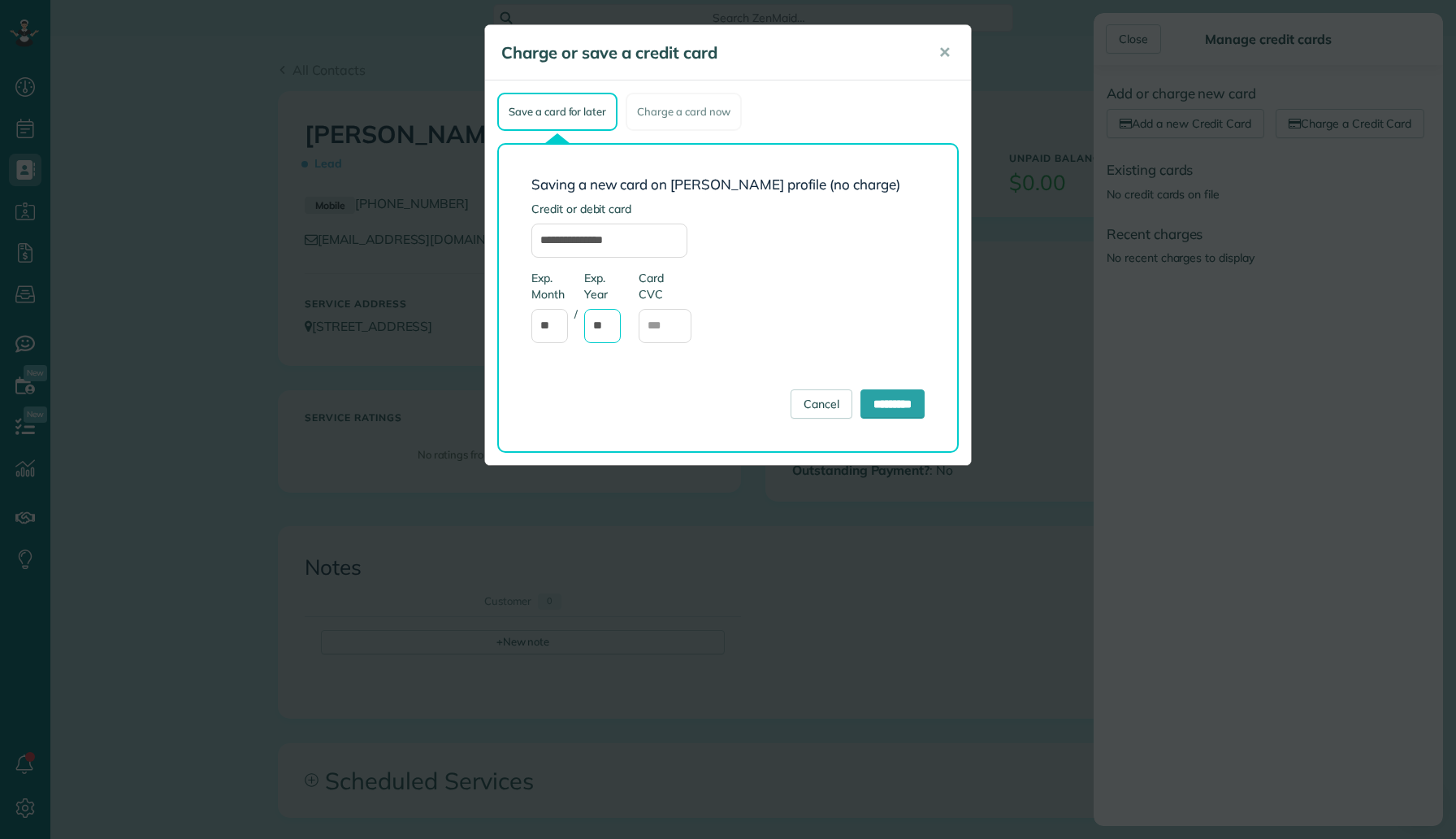
type input "**"
click at [668, 330] on input "text" at bounding box center [665, 326] width 53 height 34
type input "****"
click at [767, 313] on div "Exp. Month ** / Exp. Year ** Card CVC ****" at bounding box center [677, 313] width 292 height 88
click at [865, 388] on form "**********" at bounding box center [728, 298] width 393 height 241
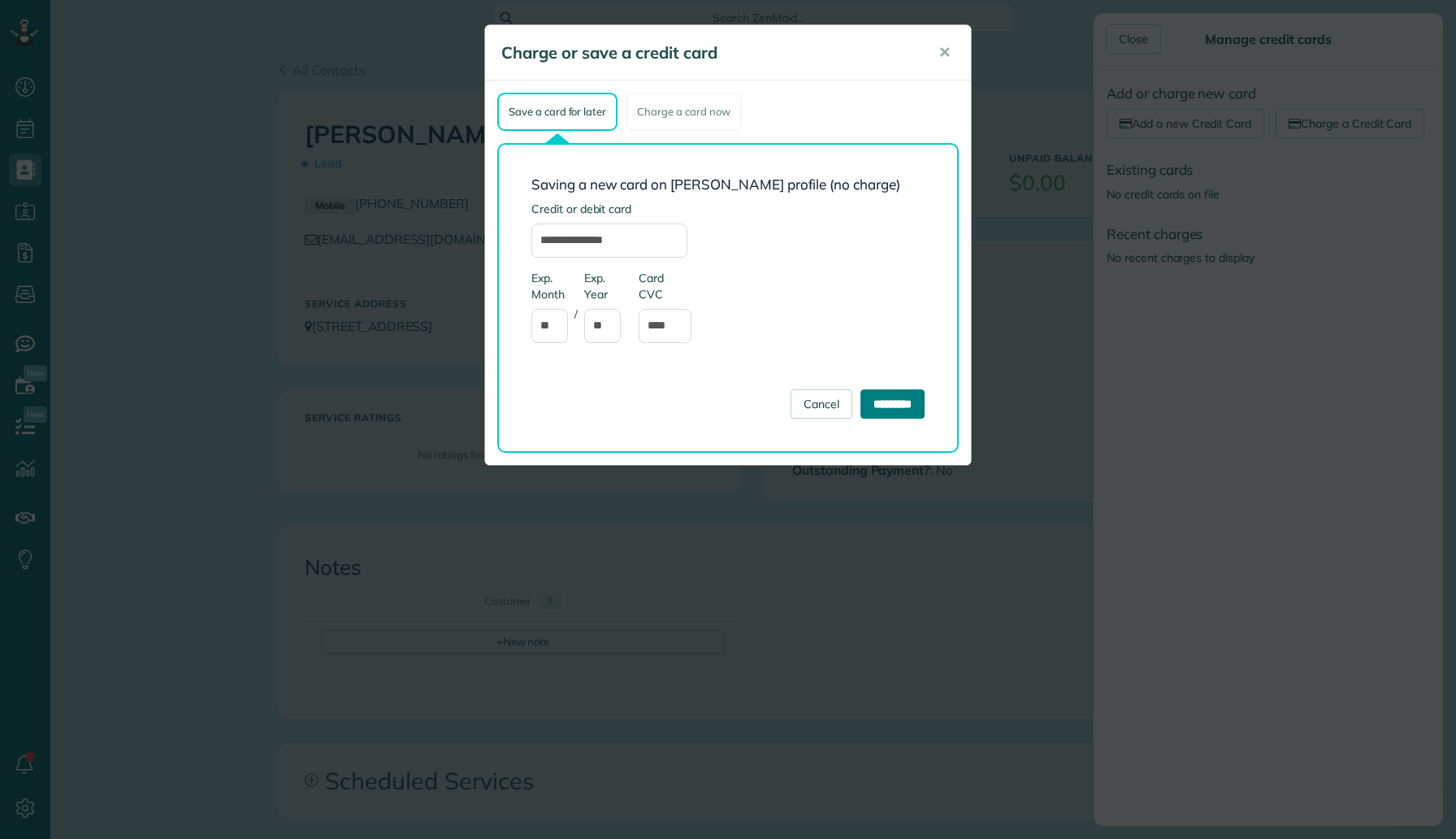
click at [868, 399] on input "*********" at bounding box center [893, 403] width 65 height 29
type input "**********"
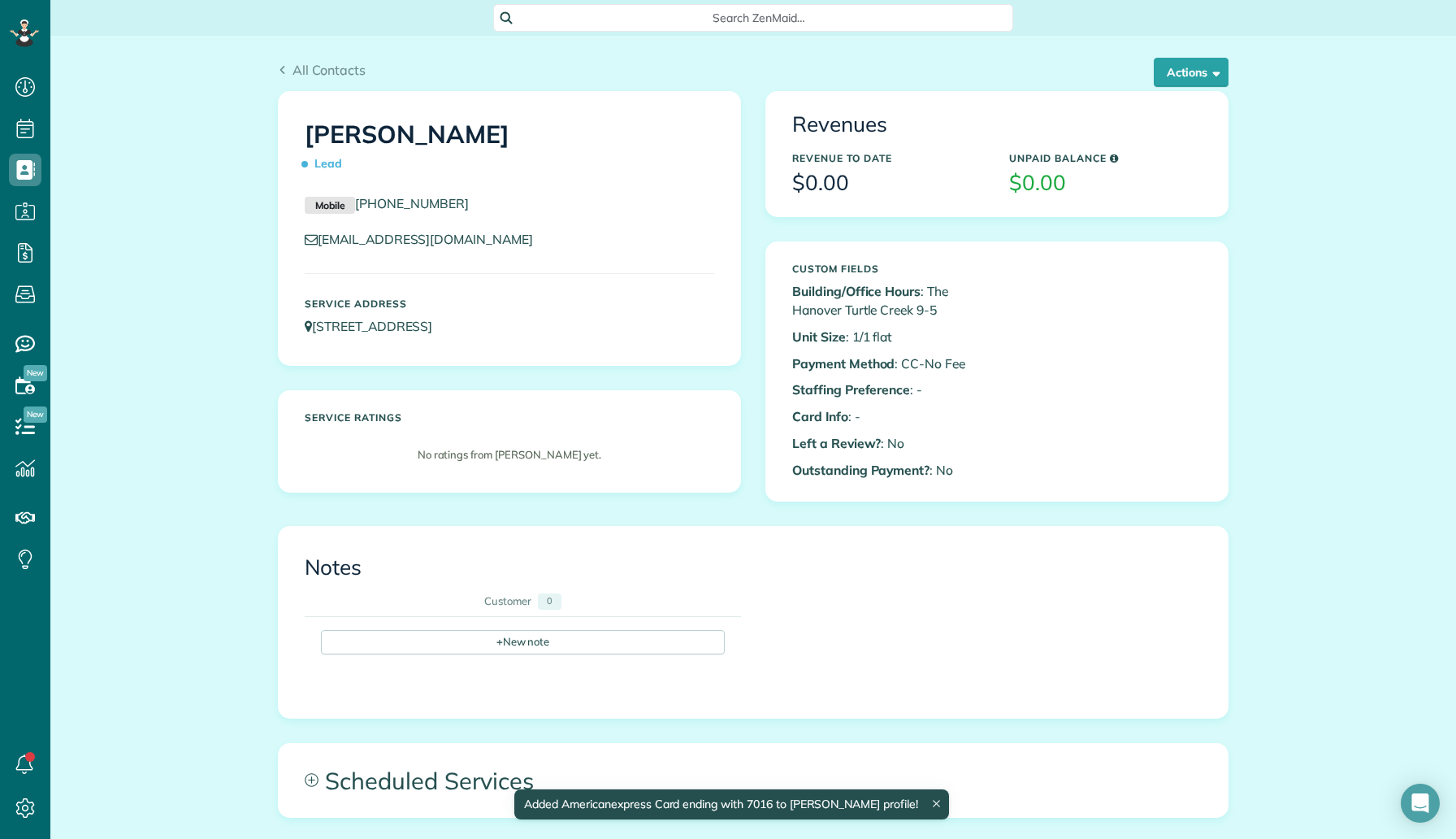
click at [885, 411] on div "Close Manage credit cards Add or charge new card Add a new Credit Card Charge a…" at bounding box center [728, 420] width 1456 height 839
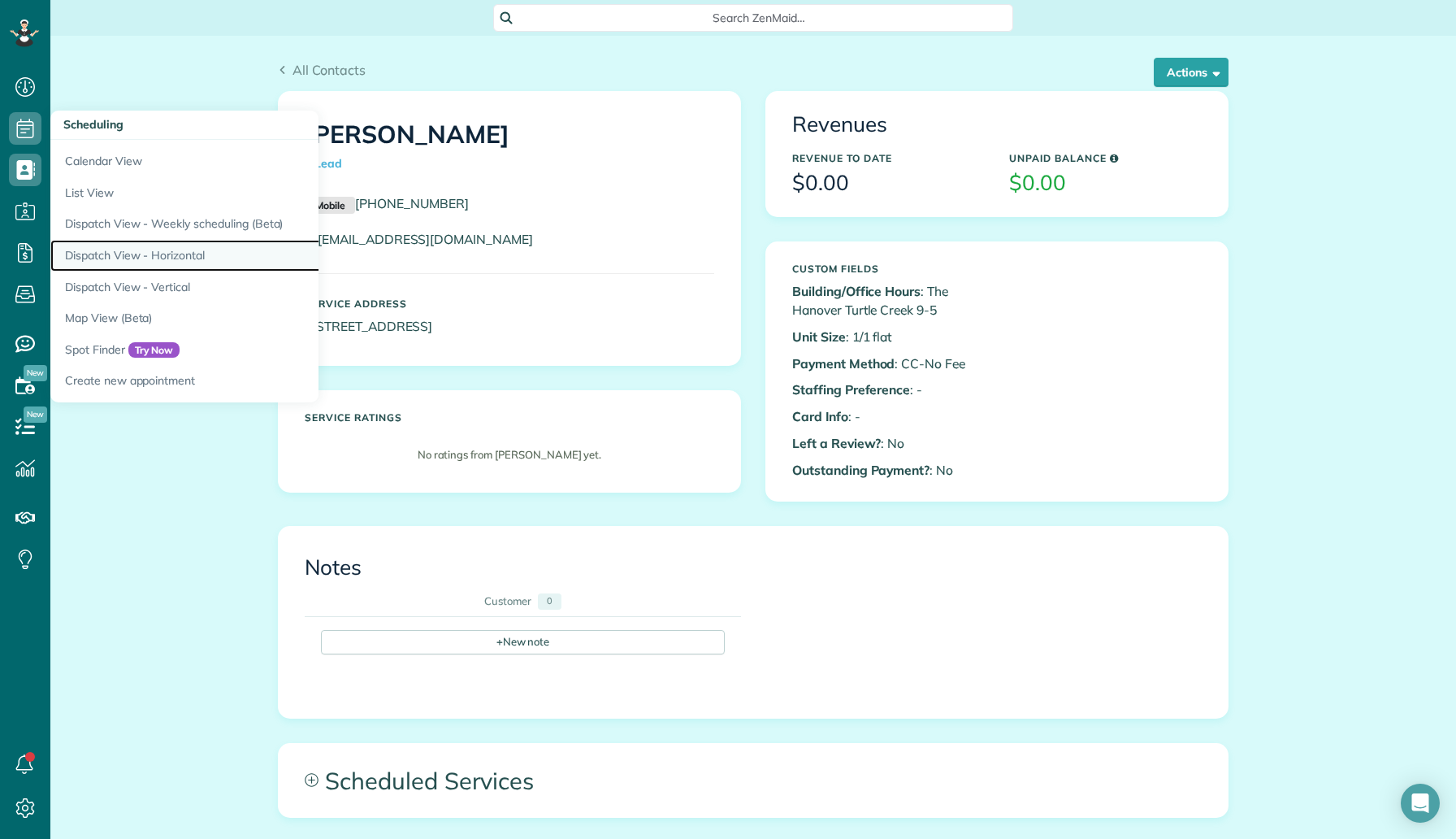
click at [161, 253] on link "Dispatch View - Horizontal" at bounding box center [253, 255] width 406 height 31
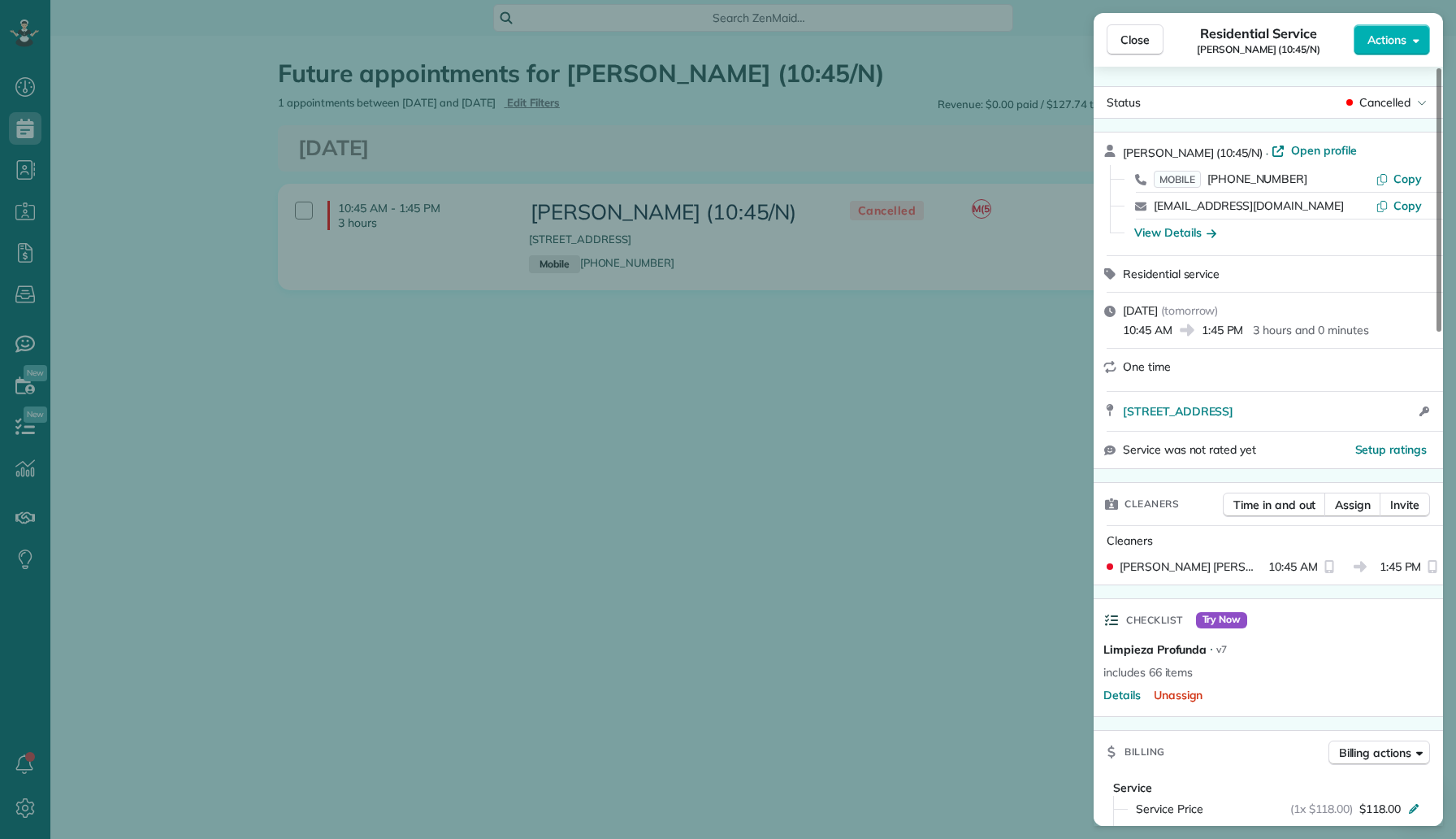
scroll to position [8, 8]
click at [265, 130] on div "Close Residential Service [PERSON_NAME] (10:45/N) Actions Status Cancelled [PER…" at bounding box center [728, 420] width 1456 height 839
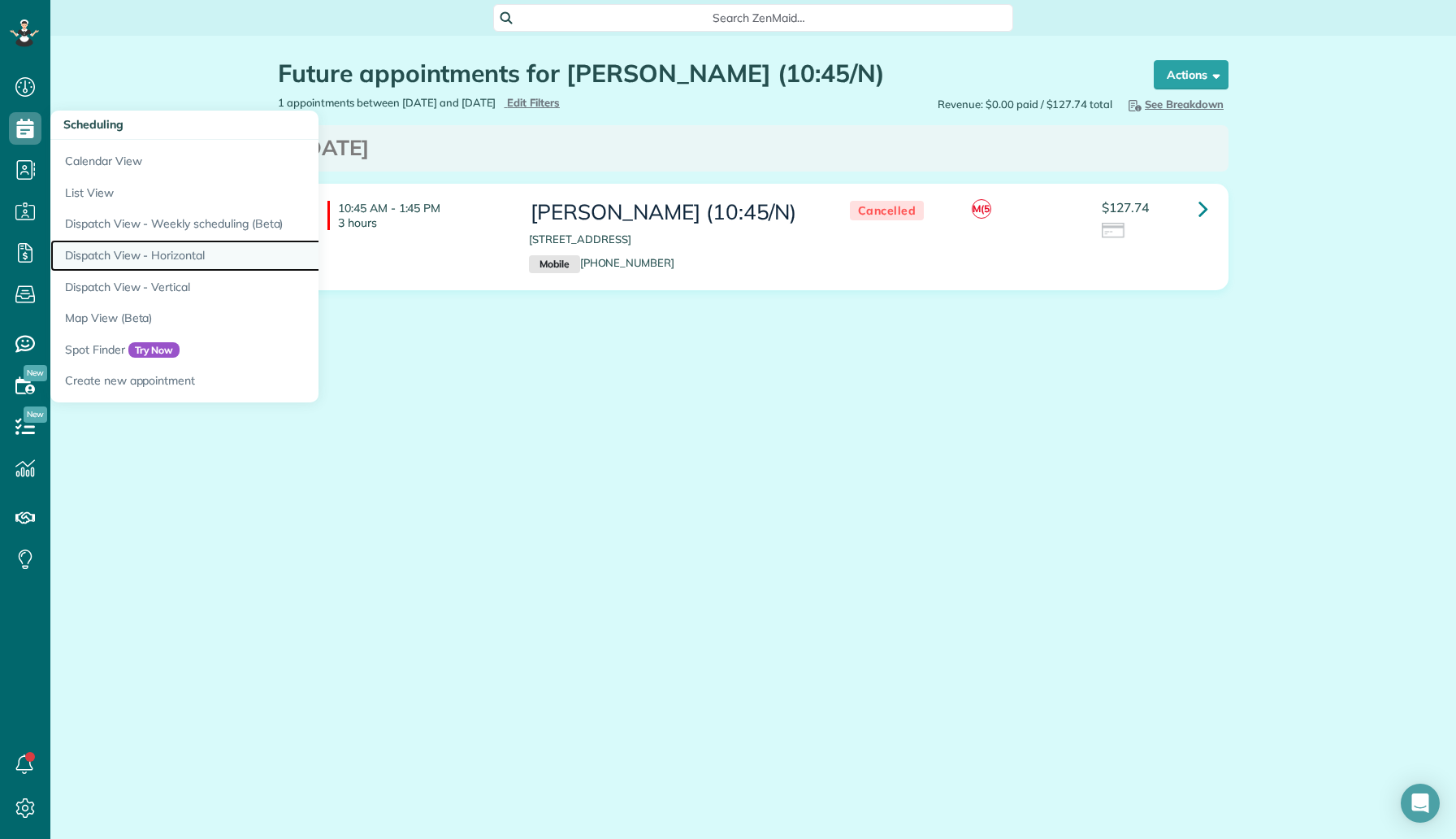
click at [156, 264] on link "Dispatch View - Horizontal" at bounding box center [253, 255] width 406 height 31
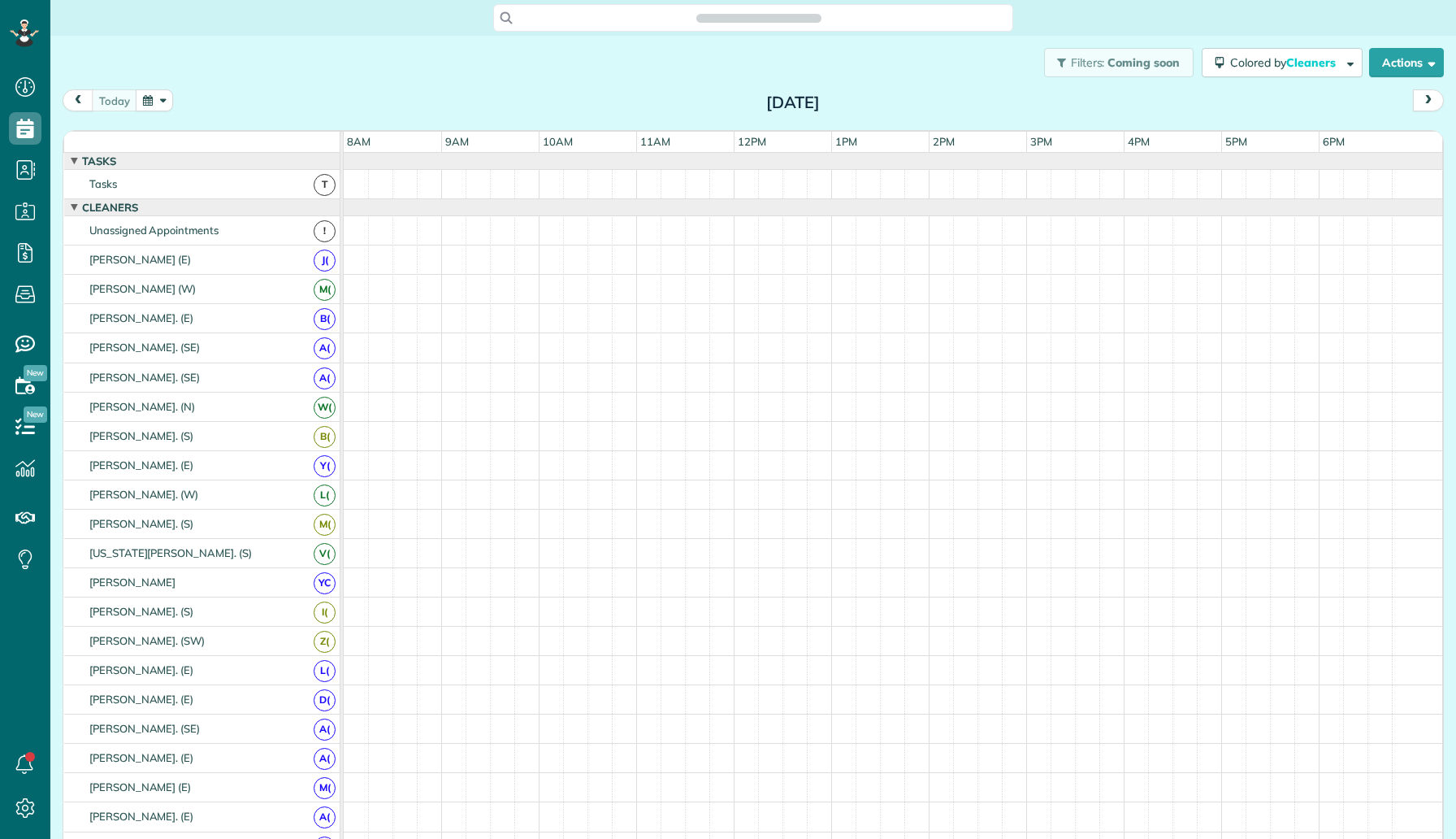
scroll to position [8, 8]
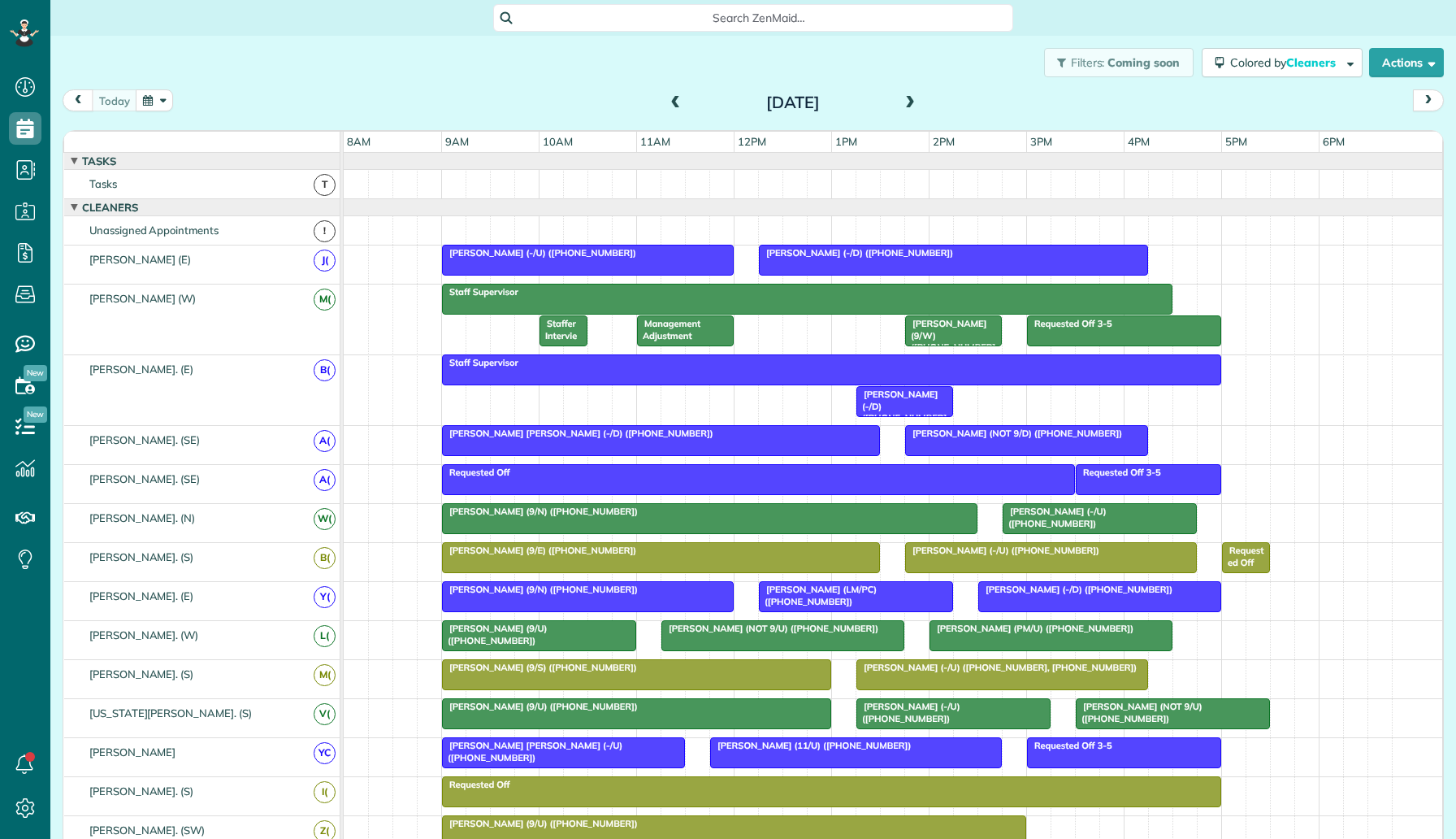
click at [152, 103] on button "button" at bounding box center [154, 100] width 37 height 22
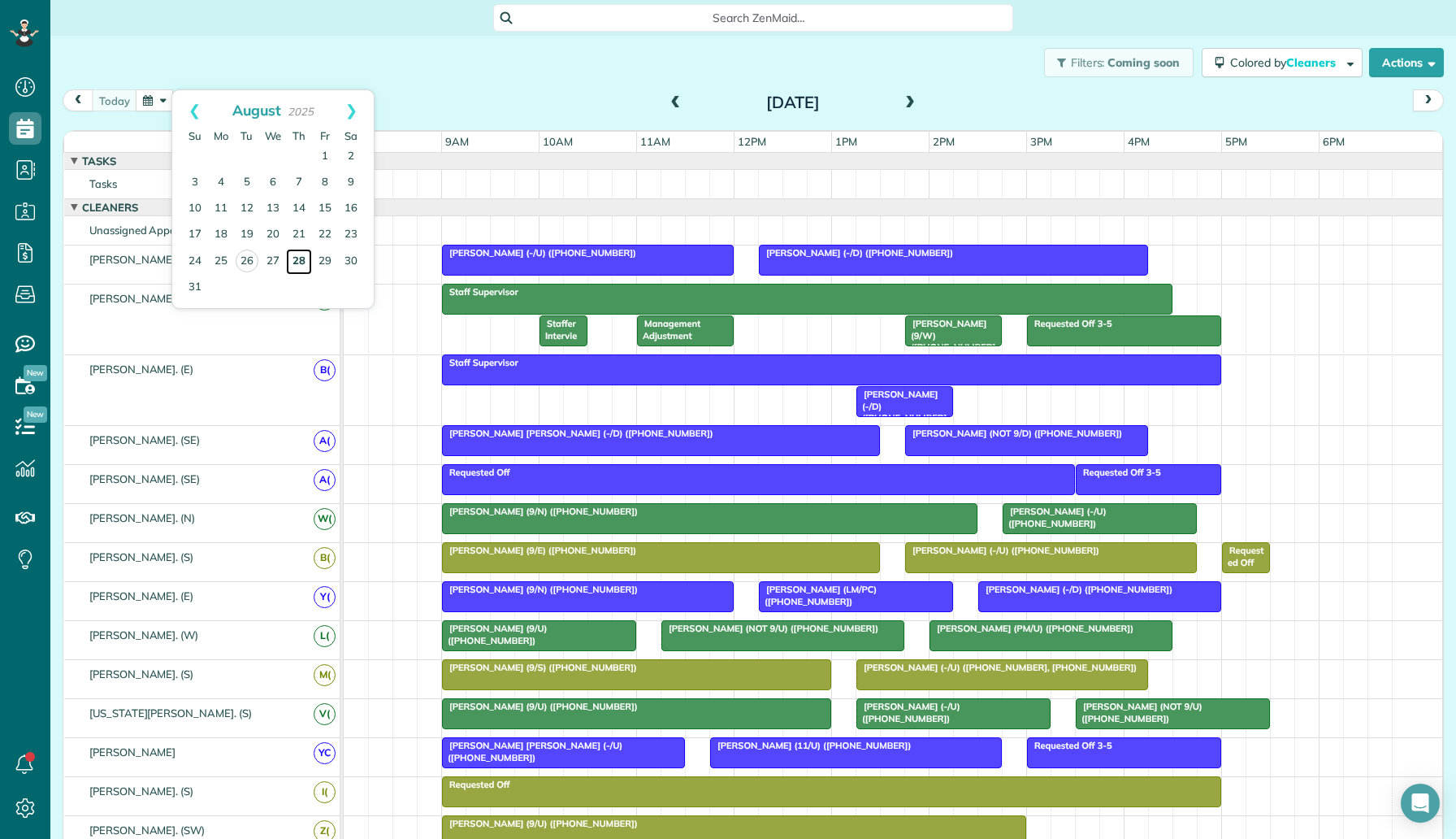
click at [301, 256] on link "28" at bounding box center [298, 261] width 26 height 26
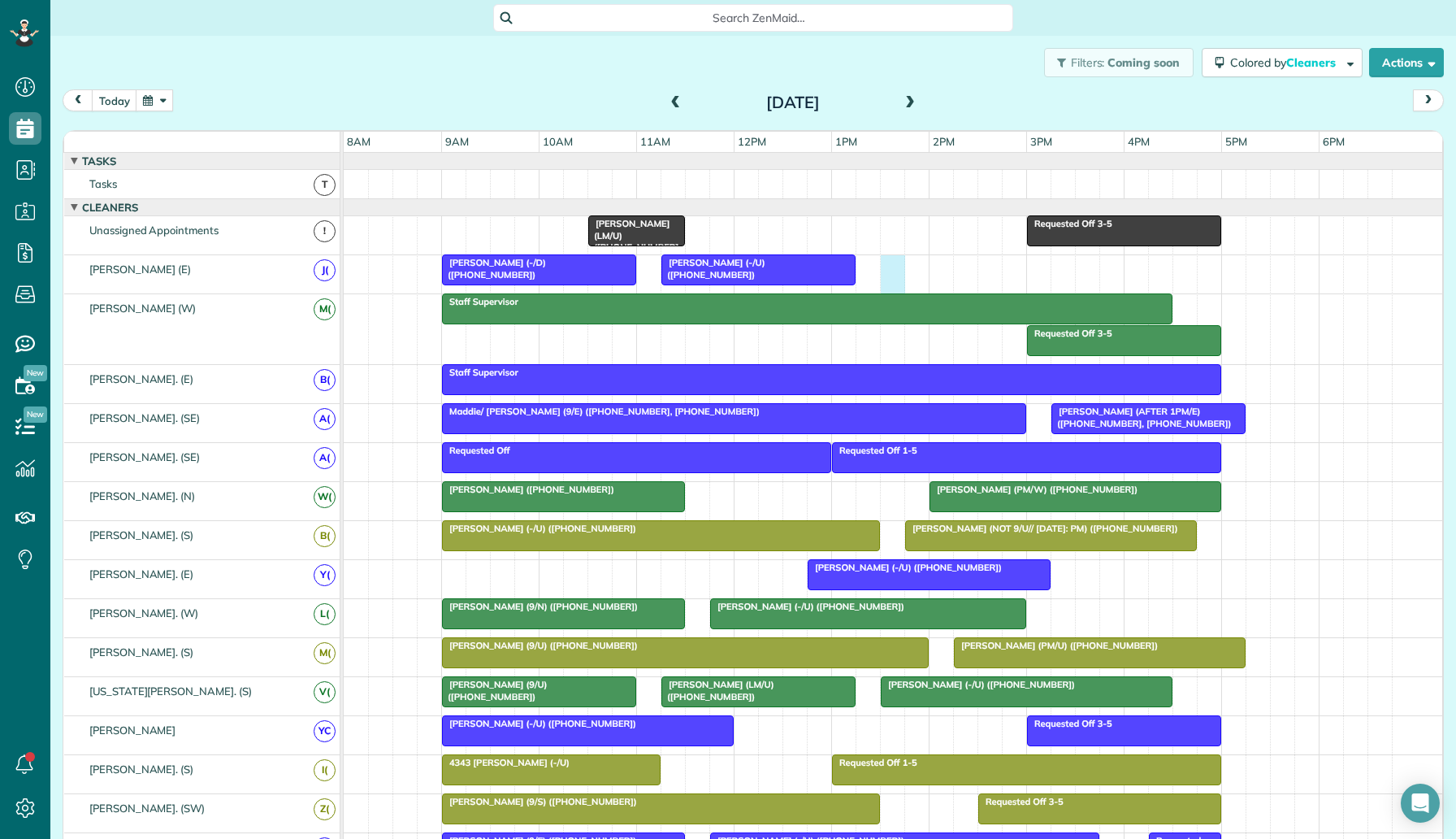
click at [885, 268] on div "Robert Kunz (-/U) (+12142051305) Cornell Johnson (-/D) (+12563744041)" at bounding box center [893, 274] width 1098 height 38
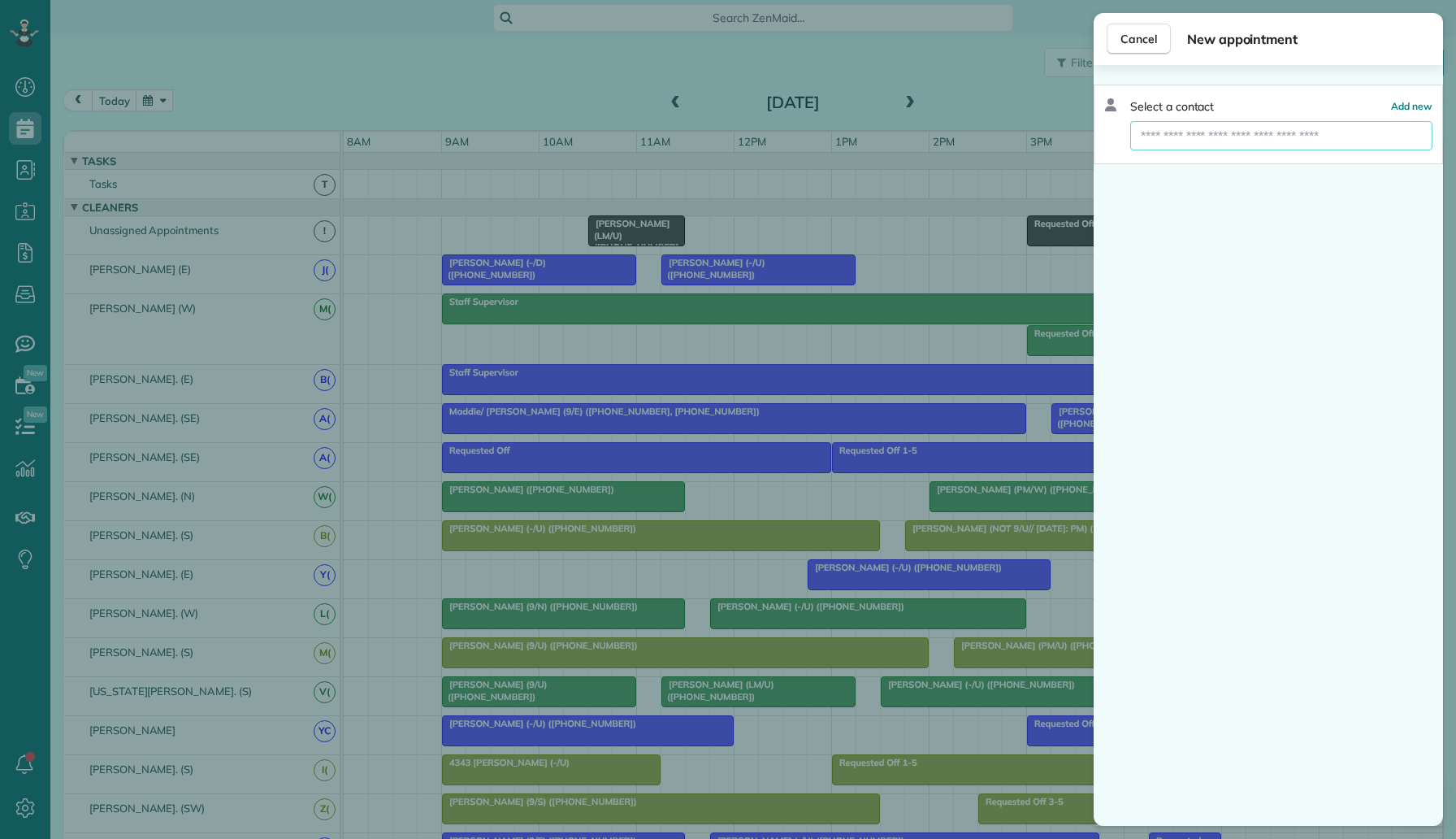
click at [1189, 127] on input "text" at bounding box center [1281, 136] width 303 height 29
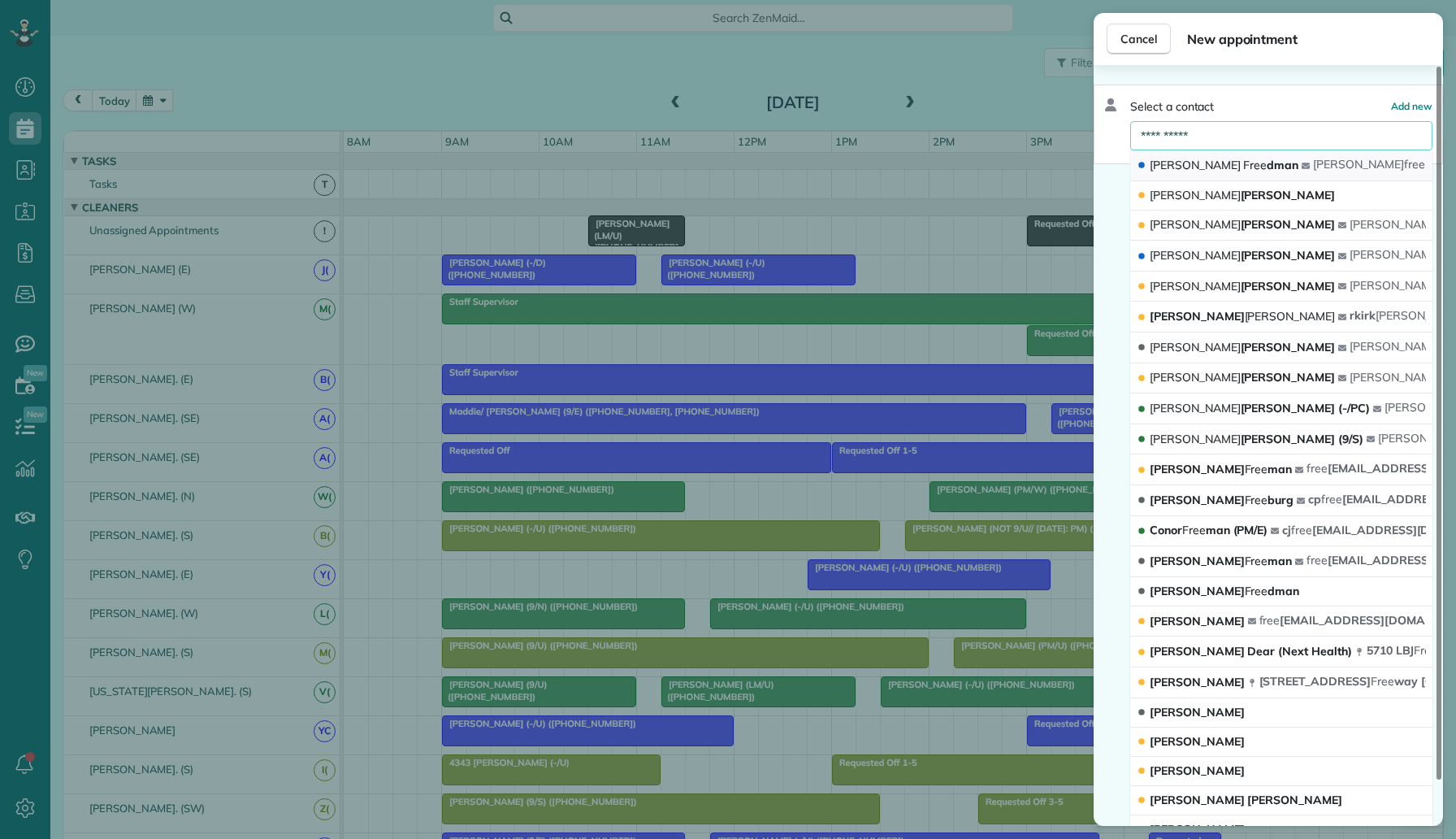
type input "**********"
click at [1220, 164] on span "Avery Free dman" at bounding box center [1224, 164] width 149 height 14
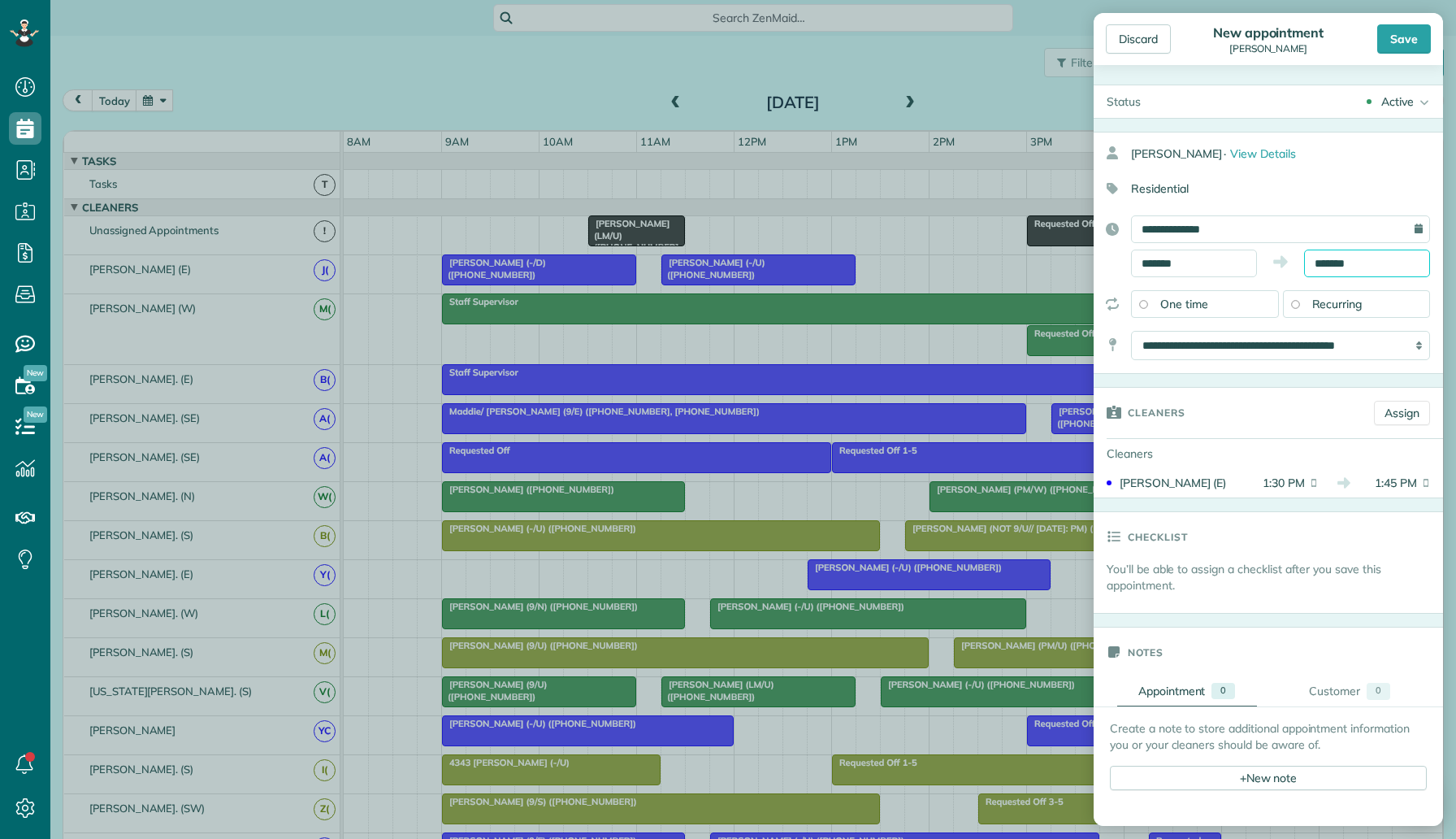
click at [1324, 257] on input "*******" at bounding box center [1366, 263] width 126 height 28
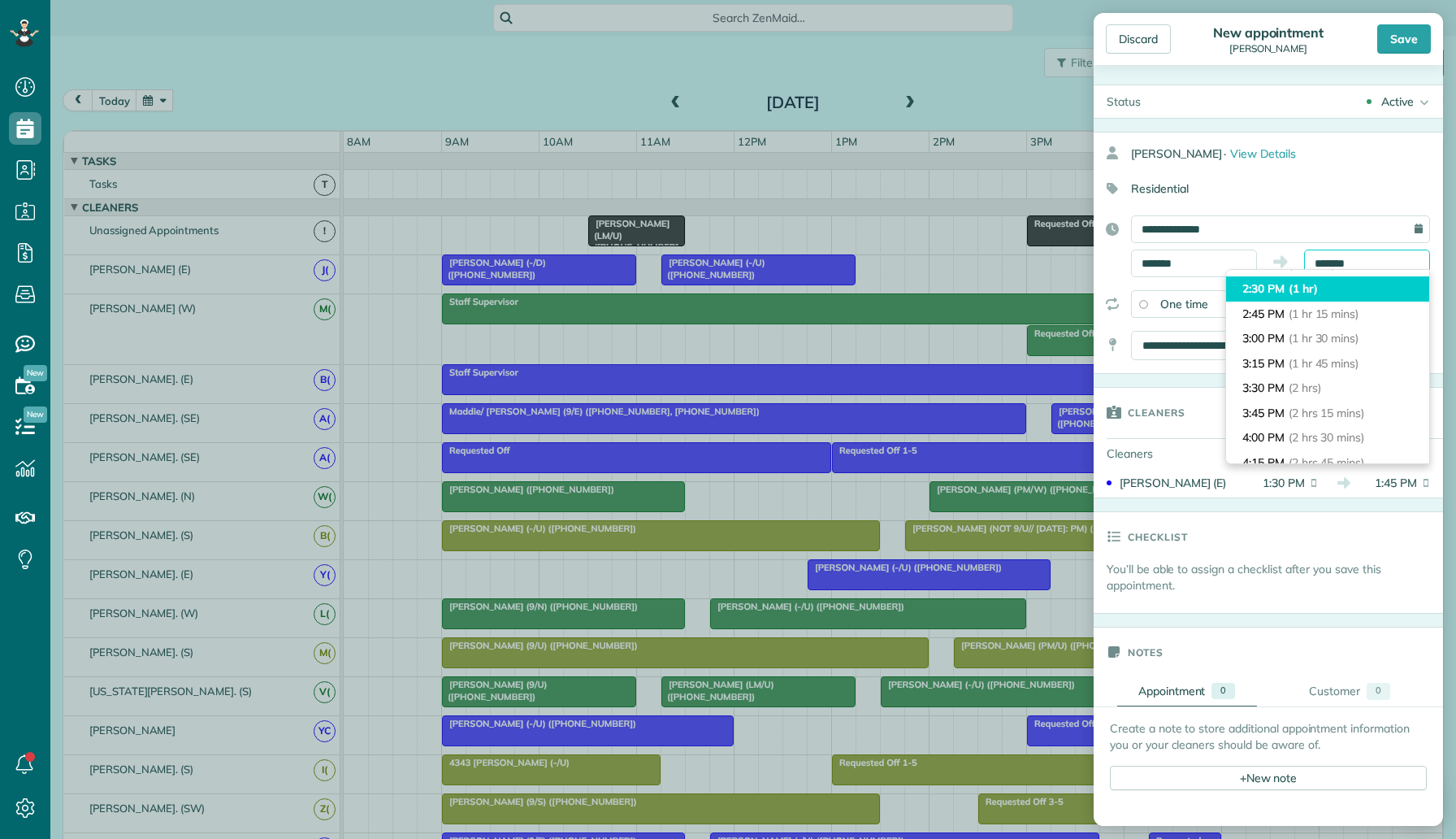
scroll to position [155, 0]
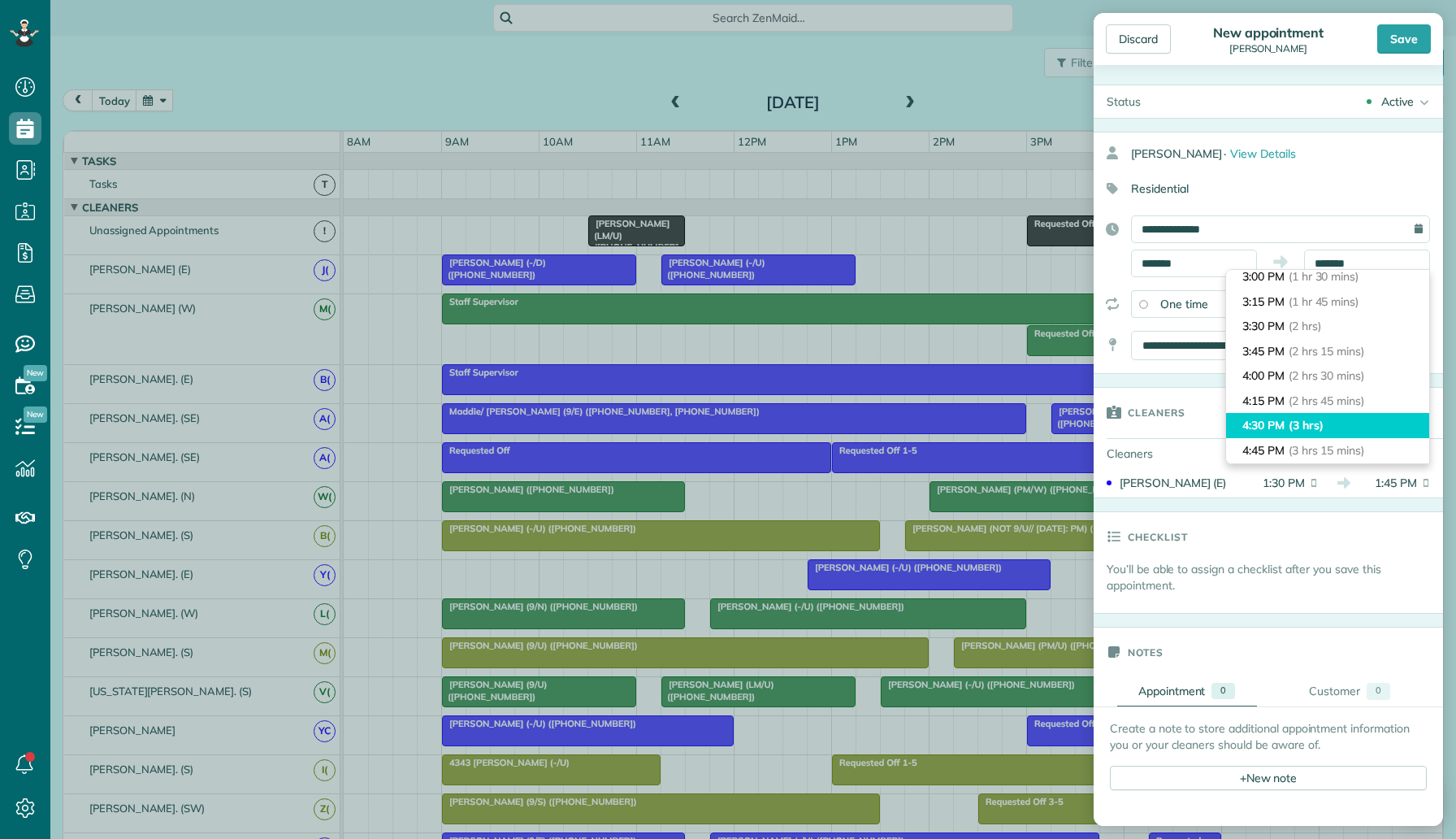
type input "*******"
click at [1319, 421] on span "(3 hrs)" at bounding box center [1305, 424] width 35 height 14
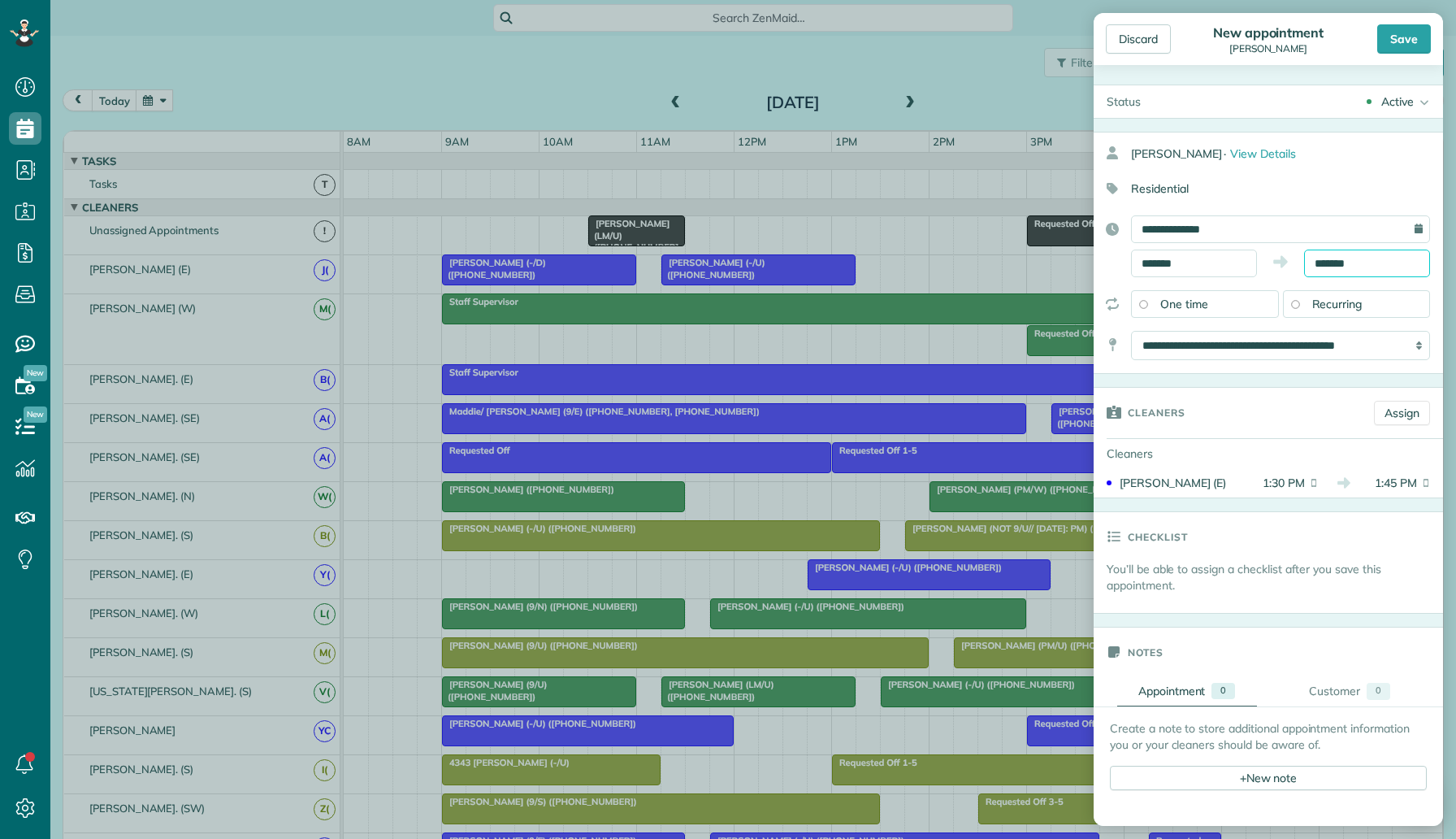
scroll to position [179, 0]
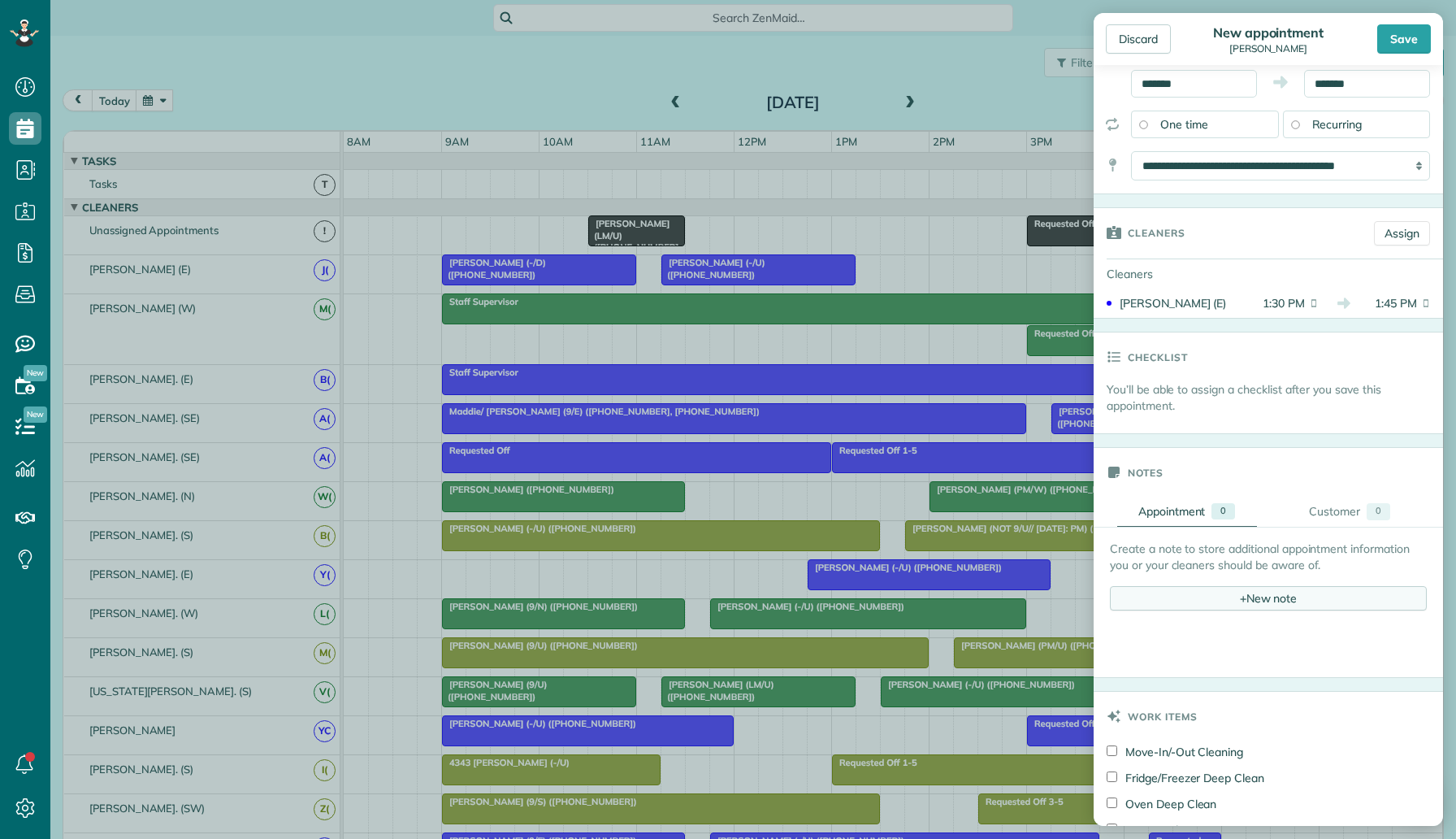
click at [1201, 594] on div "+ New note" at bounding box center [1268, 598] width 317 height 25
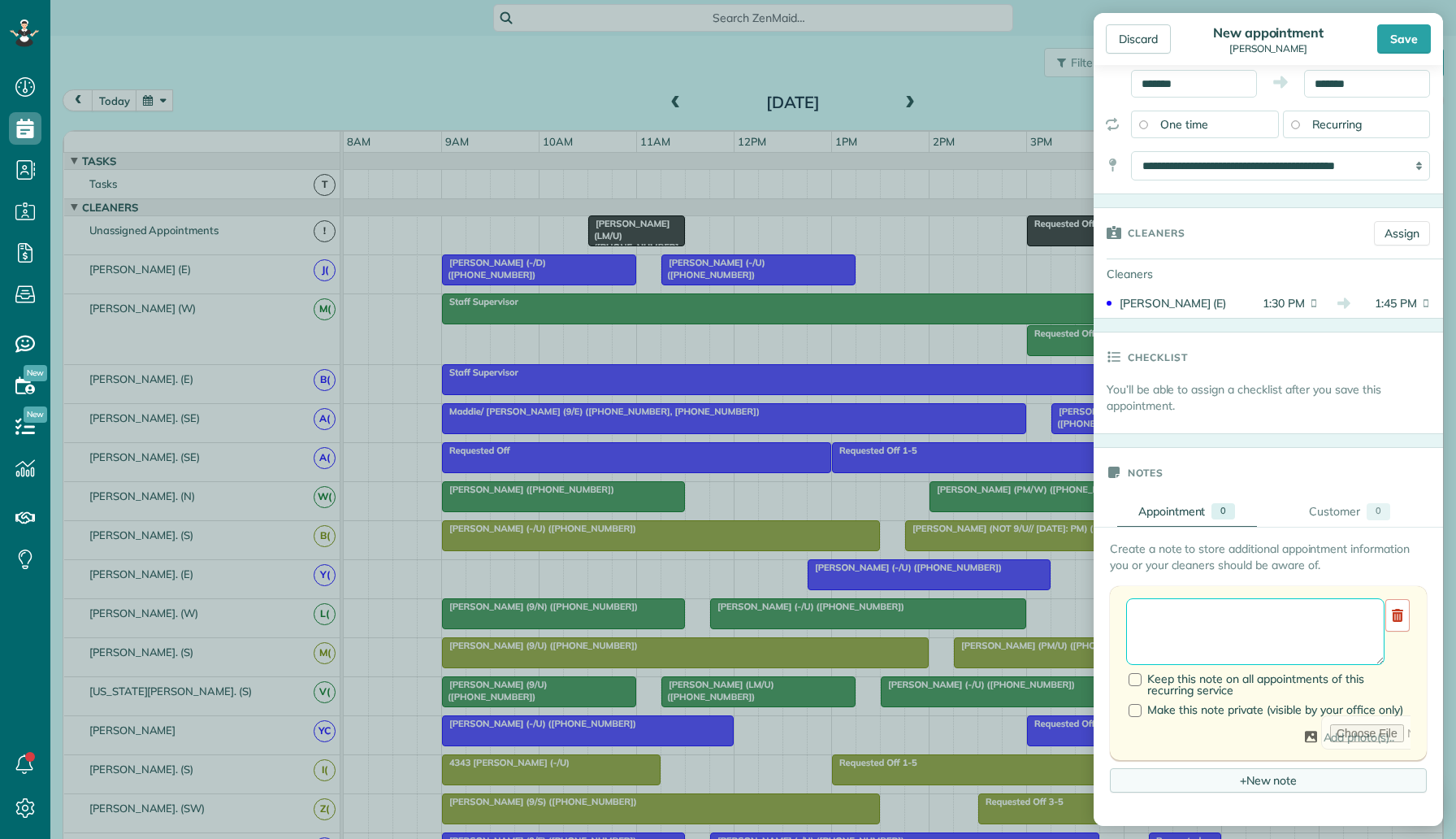
click at [1197, 603] on textarea at bounding box center [1255, 631] width 258 height 66
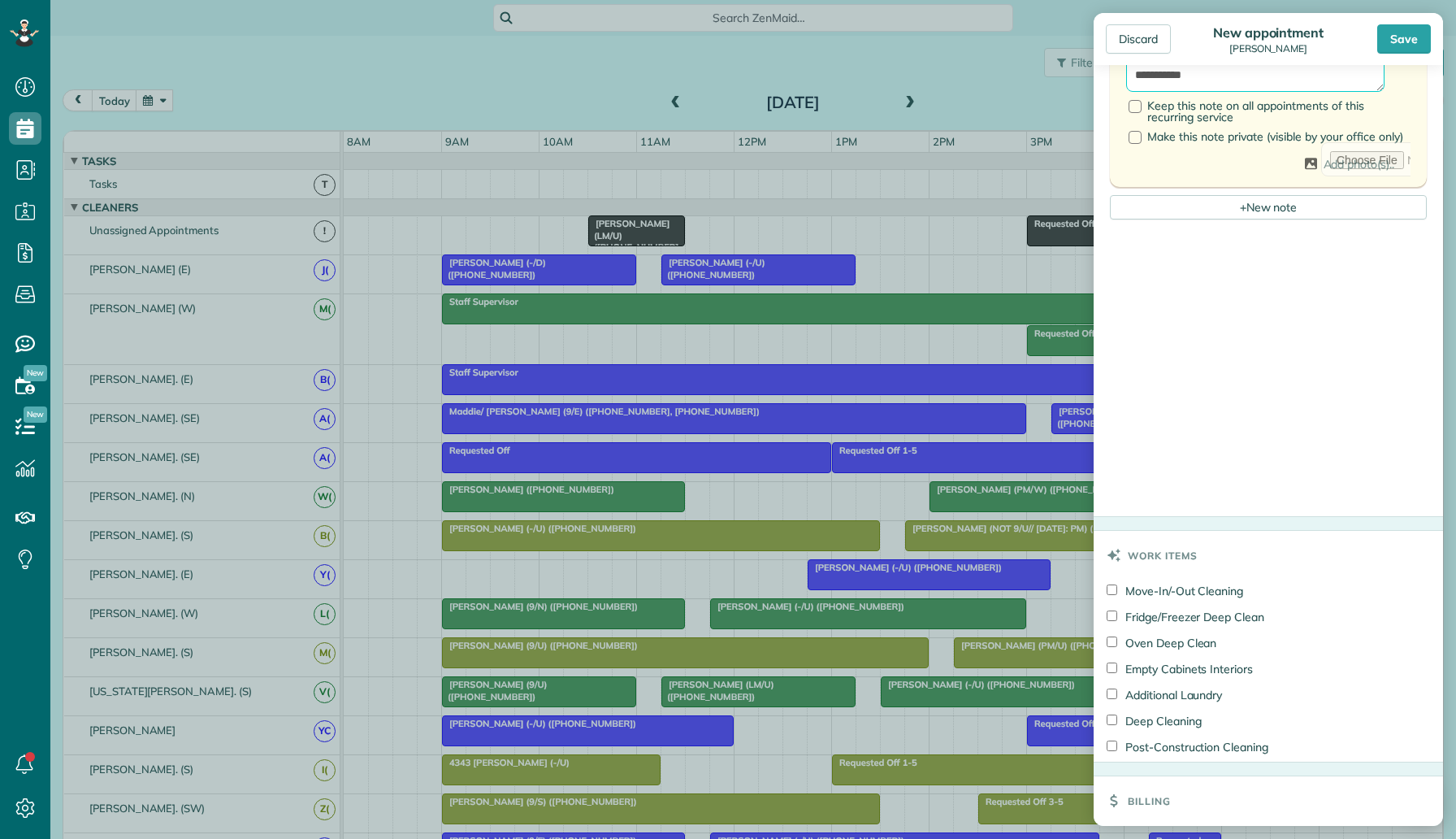
scroll to position [923, 0]
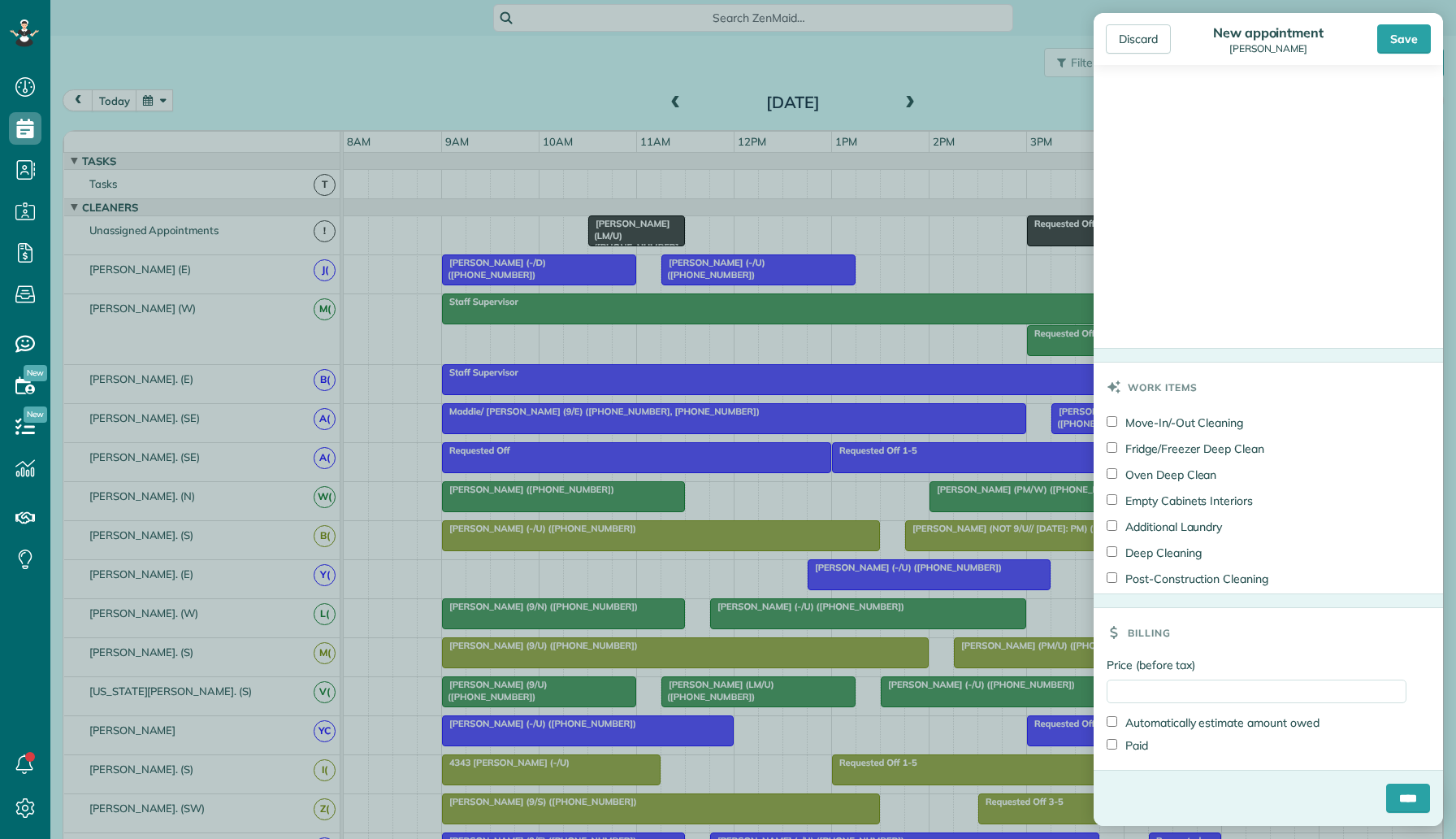
type textarea "**********"
click at [1169, 692] on input "Price (before tax)" at bounding box center [1256, 691] width 300 height 24
type input "***"
click at [1218, 664] on label "Price (before tax)" at bounding box center [1256, 664] width 300 height 16
click at [1218, 680] on input "***" at bounding box center [1256, 691] width 300 height 24
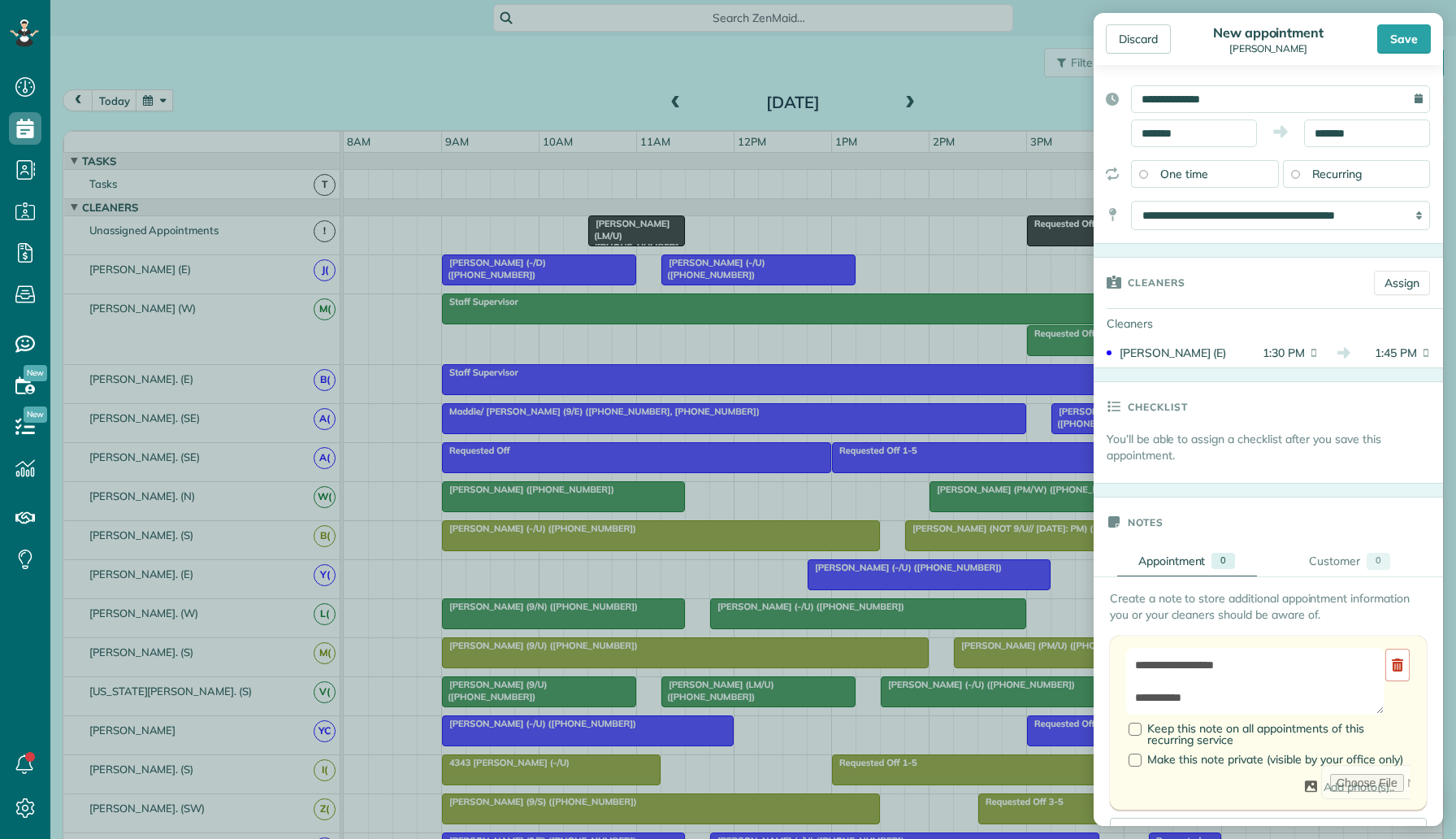
scroll to position [0, 0]
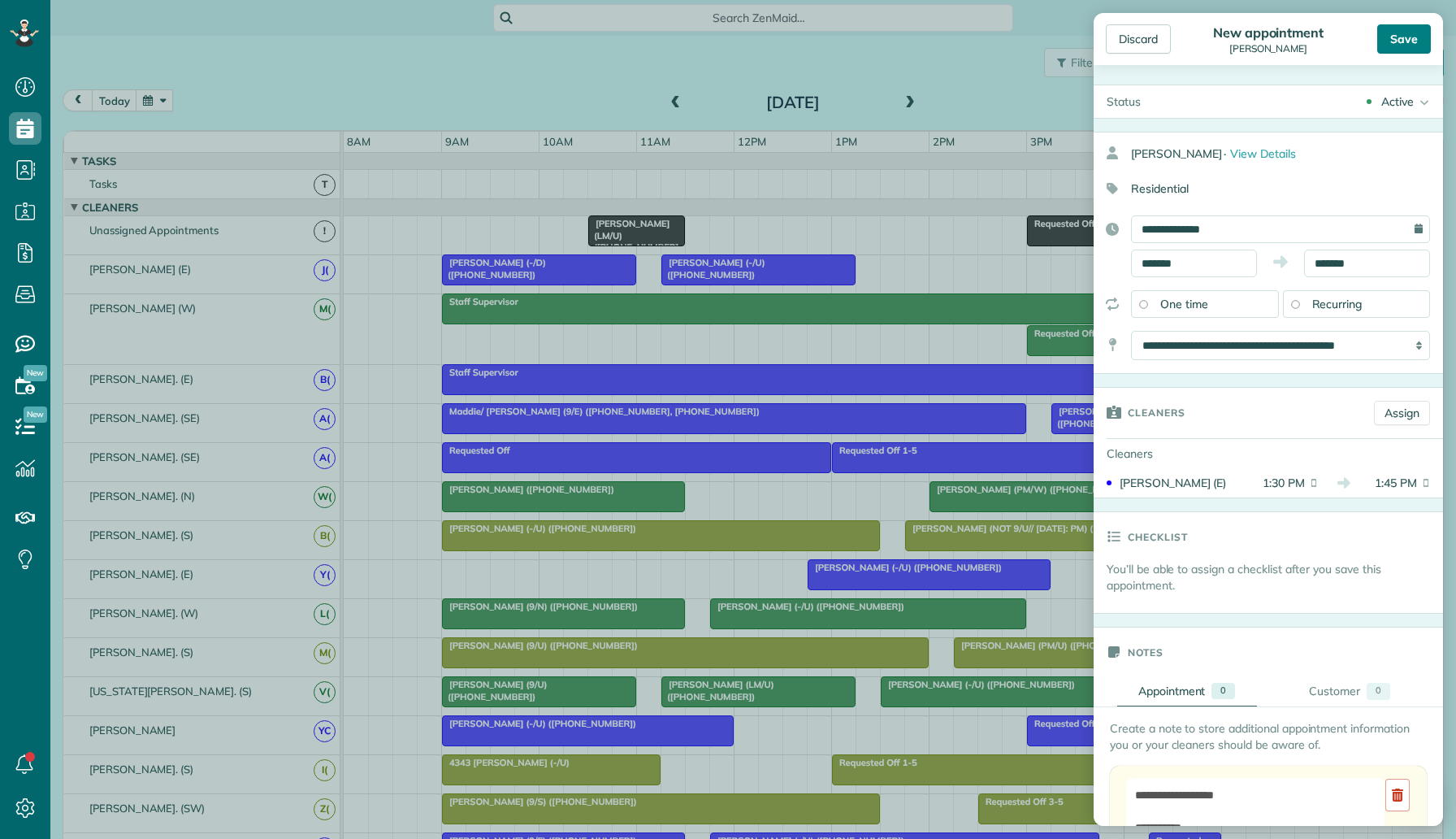
click at [1403, 45] on div "Save" at bounding box center [1403, 39] width 54 height 29
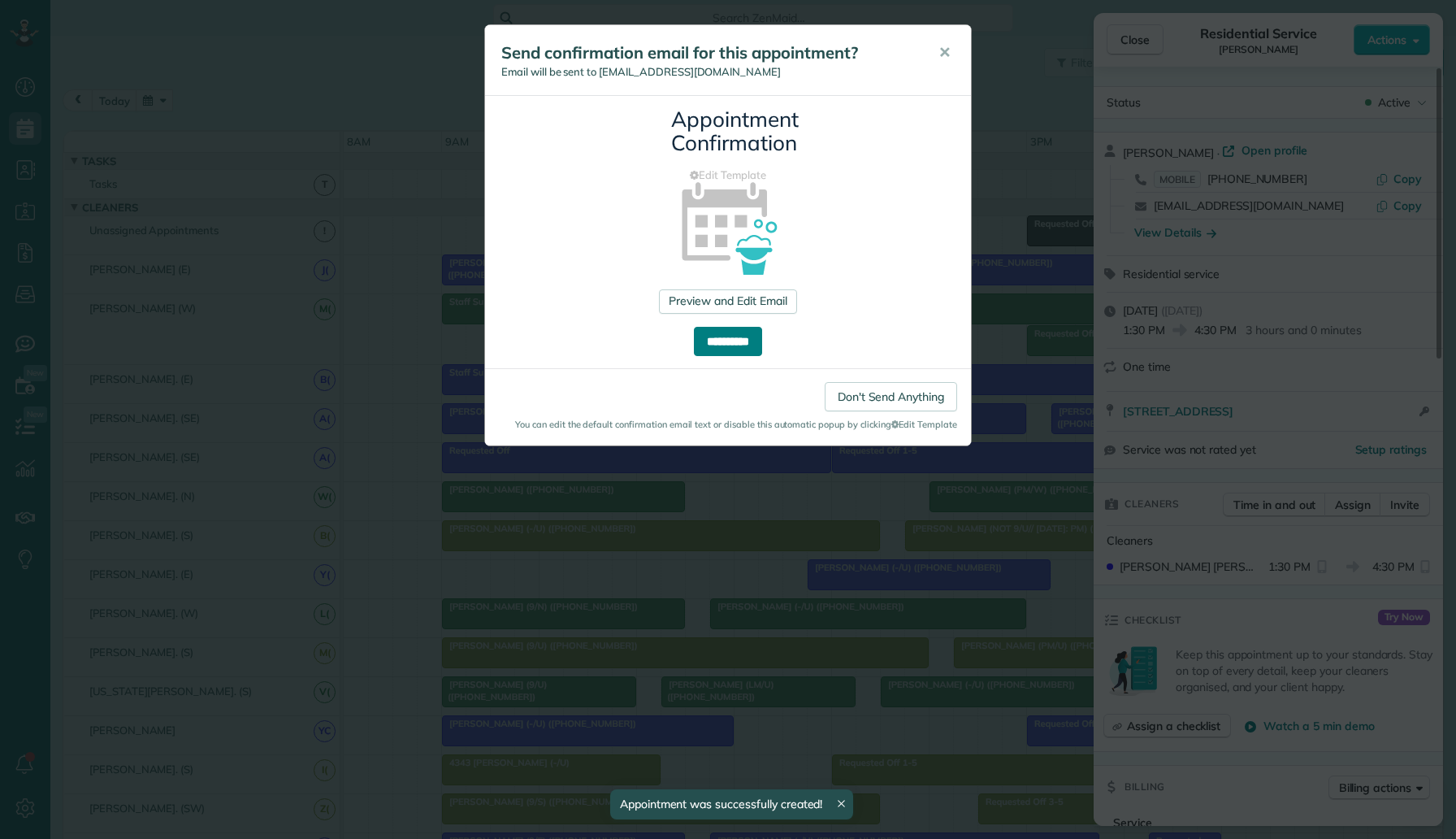
click at [762, 354] on input "**********" at bounding box center [728, 341] width 68 height 29
click at [436, 128] on div "**********" at bounding box center [728, 420] width 1456 height 839
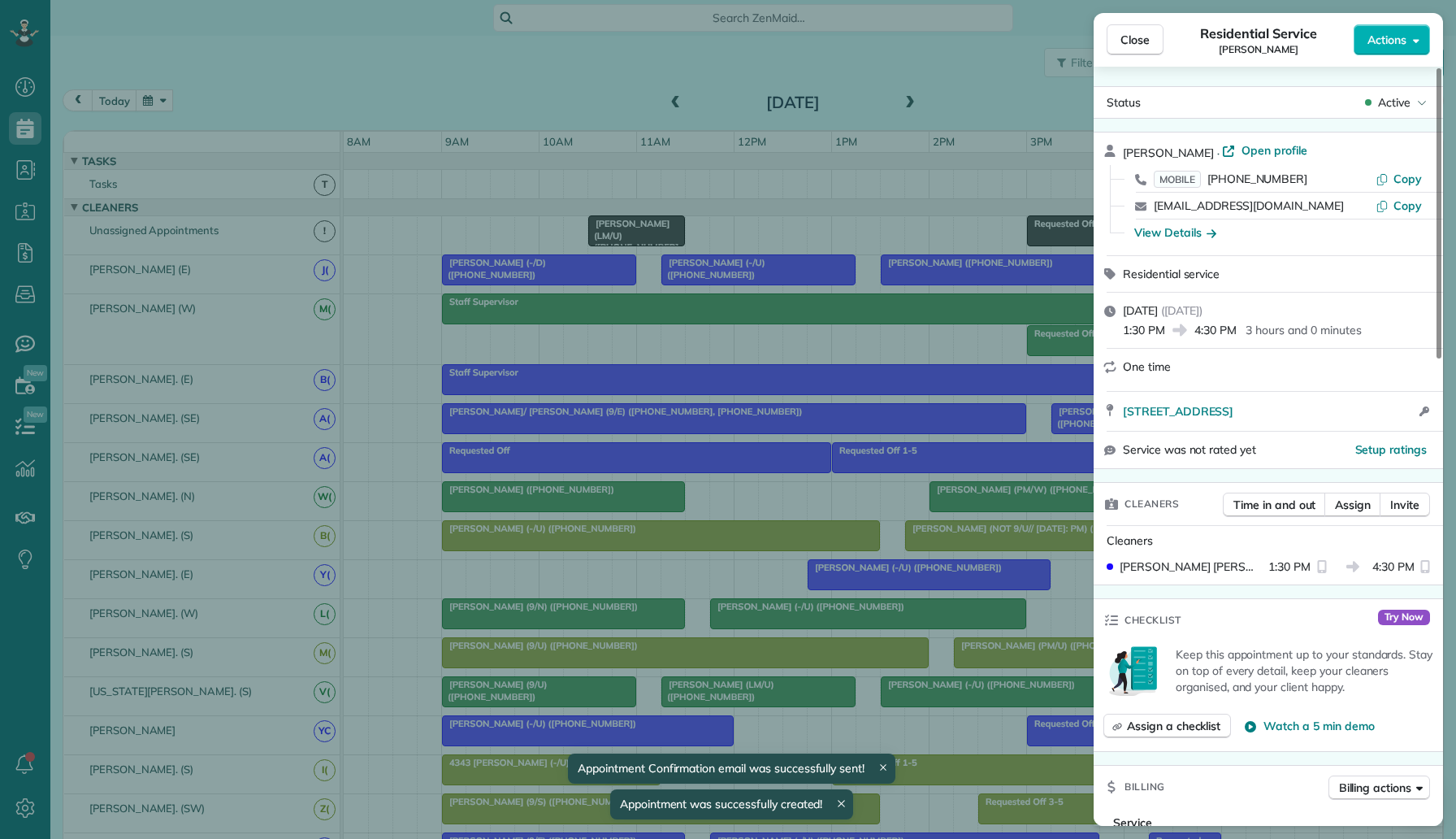
click at [438, 102] on div "Close Residential Service Avery Freedman Actions Status Active Avery Freedman ·…" at bounding box center [728, 420] width 1456 height 839
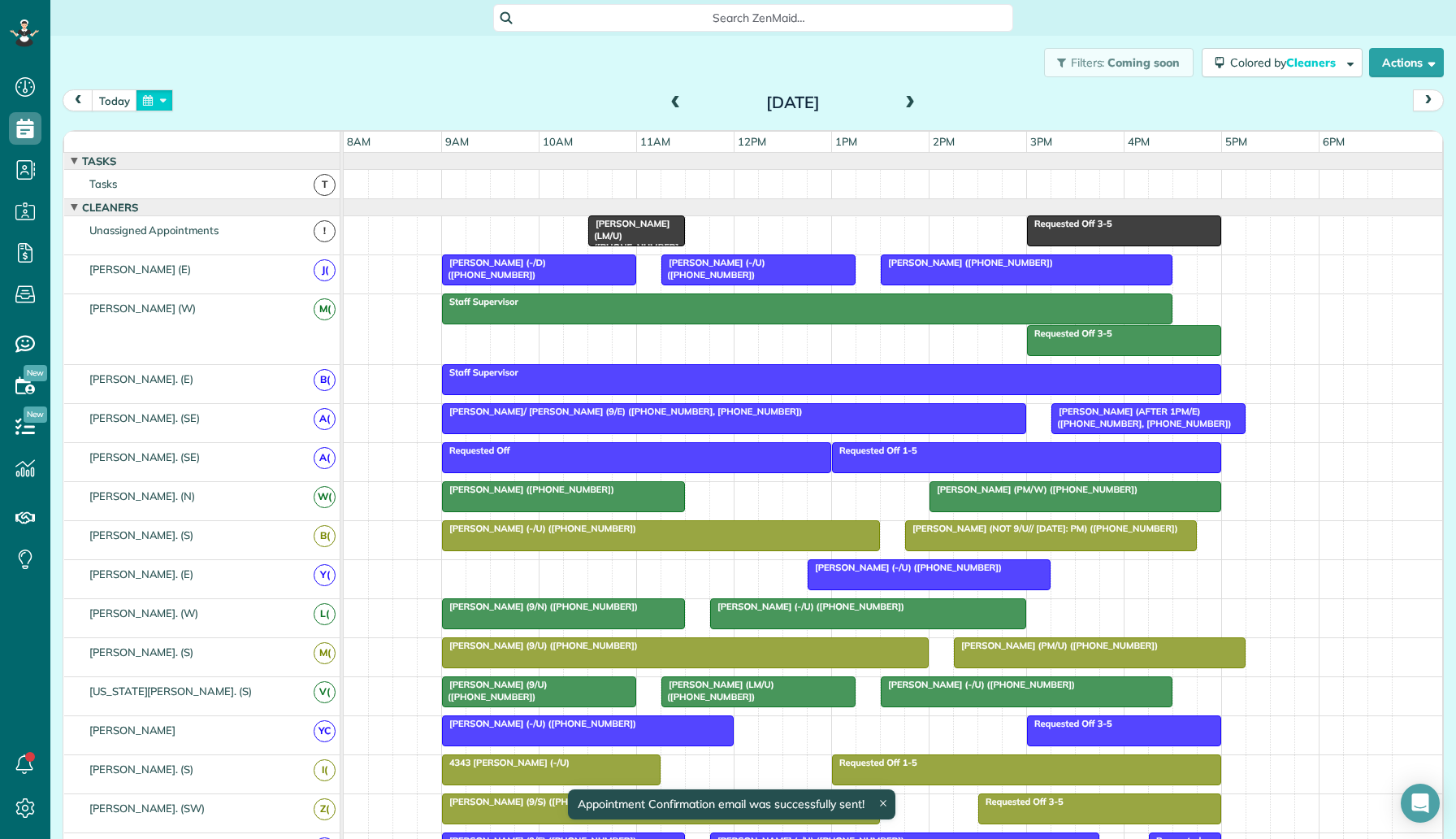
click at [146, 96] on button "button" at bounding box center [154, 100] width 37 height 22
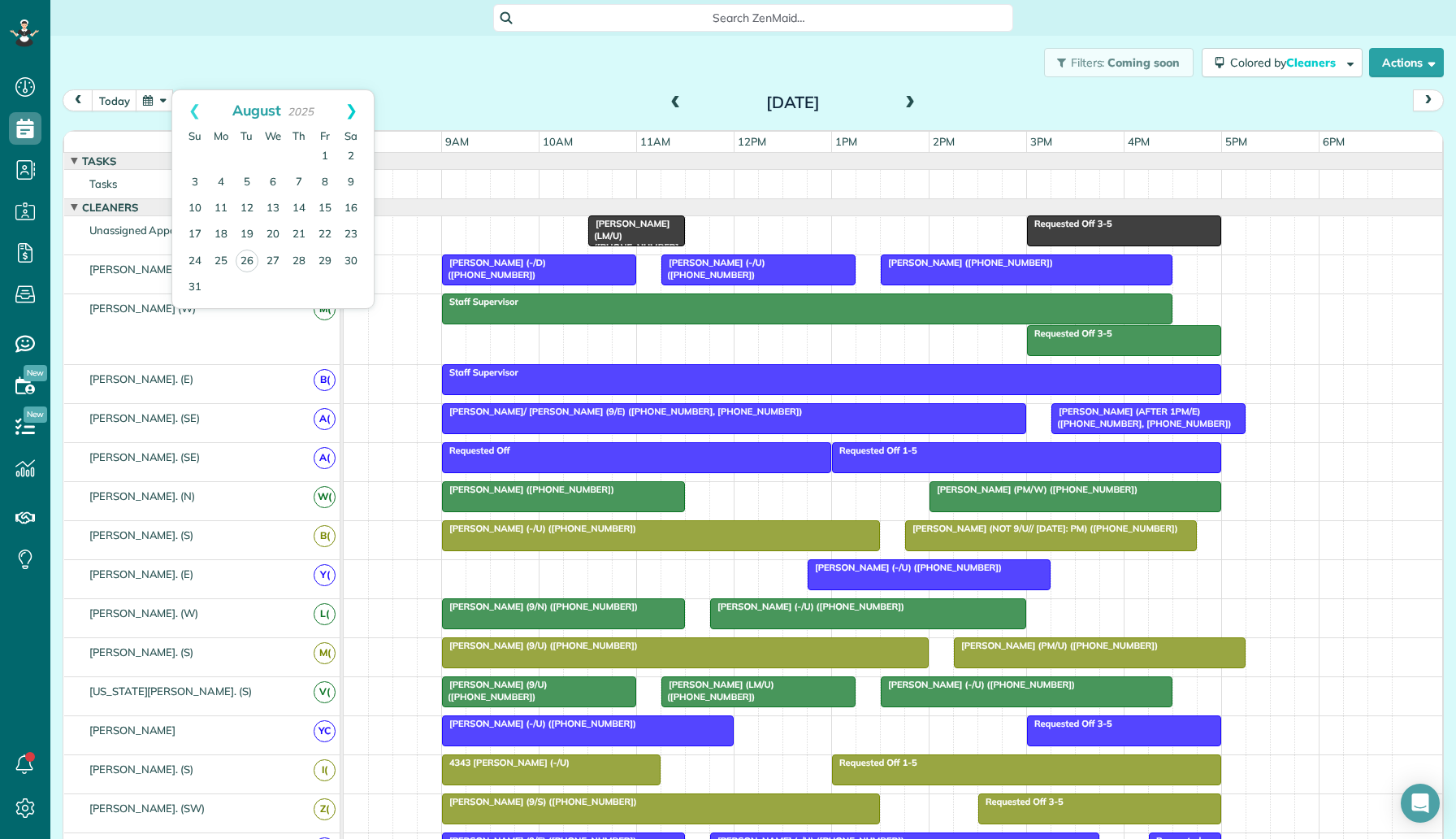
click at [367, 98] on link "Next" at bounding box center [351, 110] width 45 height 41
click at [331, 178] on link "12" at bounding box center [324, 182] width 26 height 26
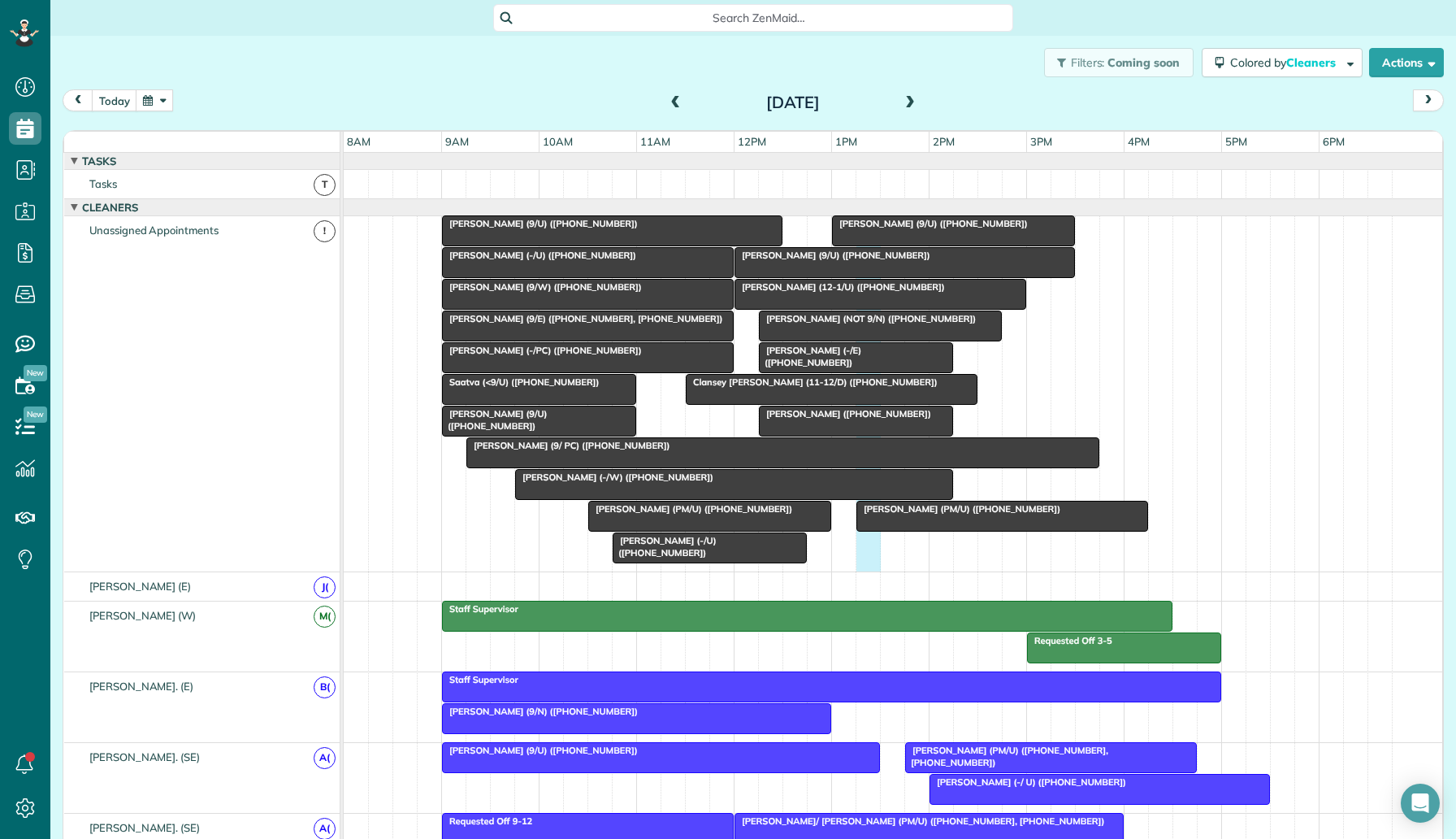
click at [877, 555] on div "Edward Scott (PM/U) (+18065843000) Jessica Wasinger (9/U) (+12145462717) Trey U…" at bounding box center [893, 394] width 1098 height 355
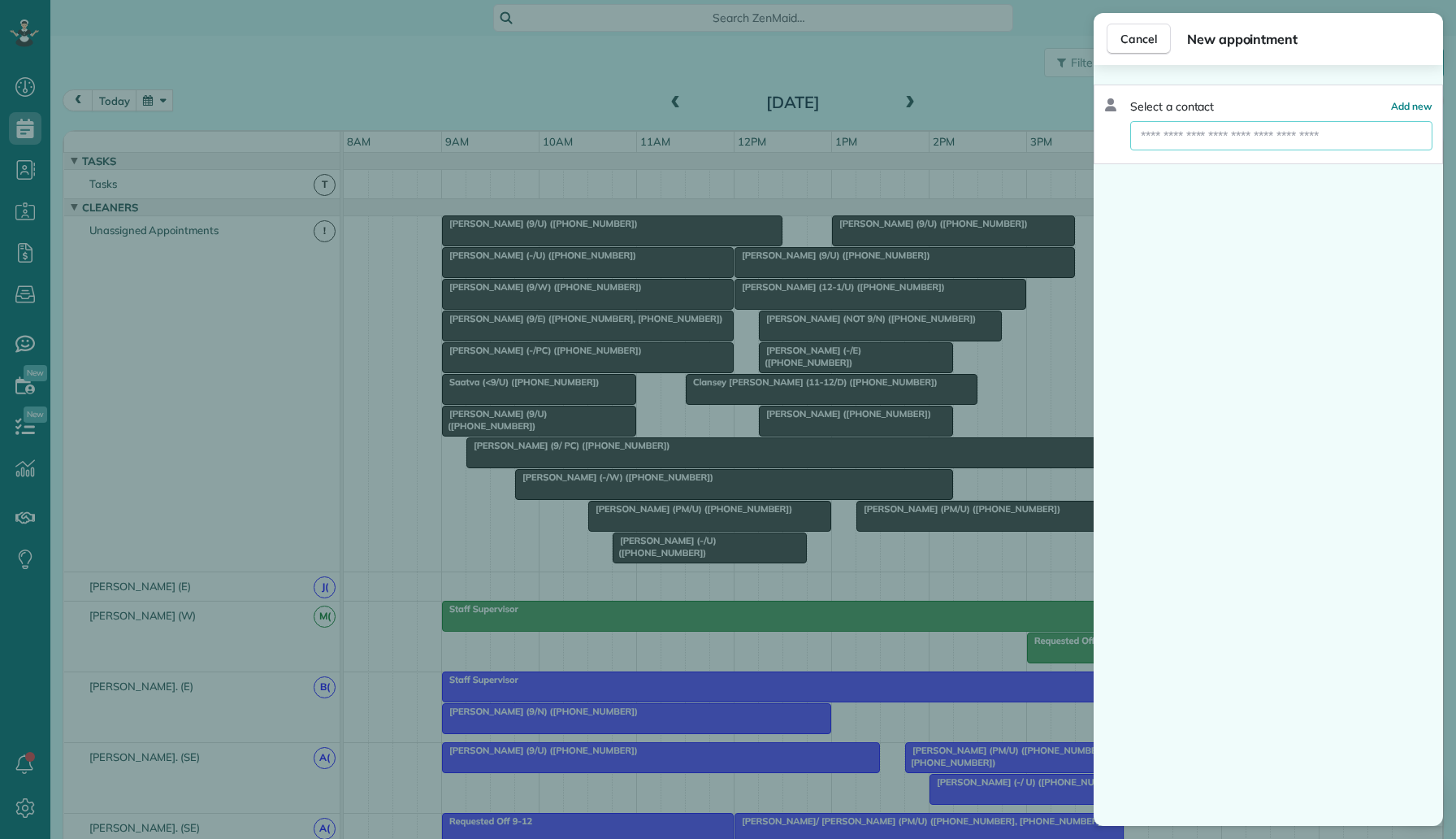
click at [1235, 131] on input "text" at bounding box center [1281, 136] width 303 height 29
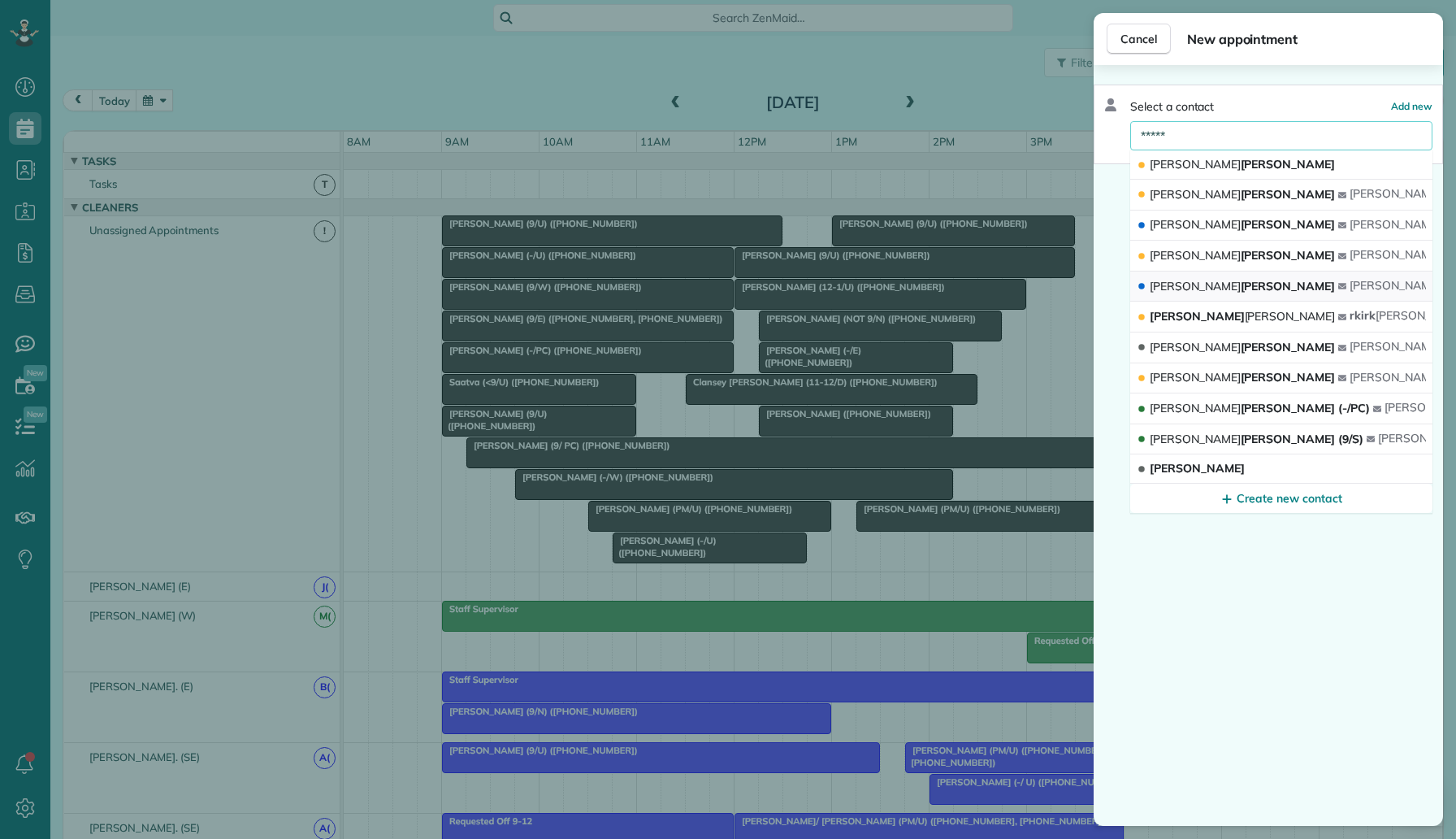
type input "*****"
click at [1237, 281] on div "Avery Freedman" at bounding box center [1237, 287] width 201 height 17
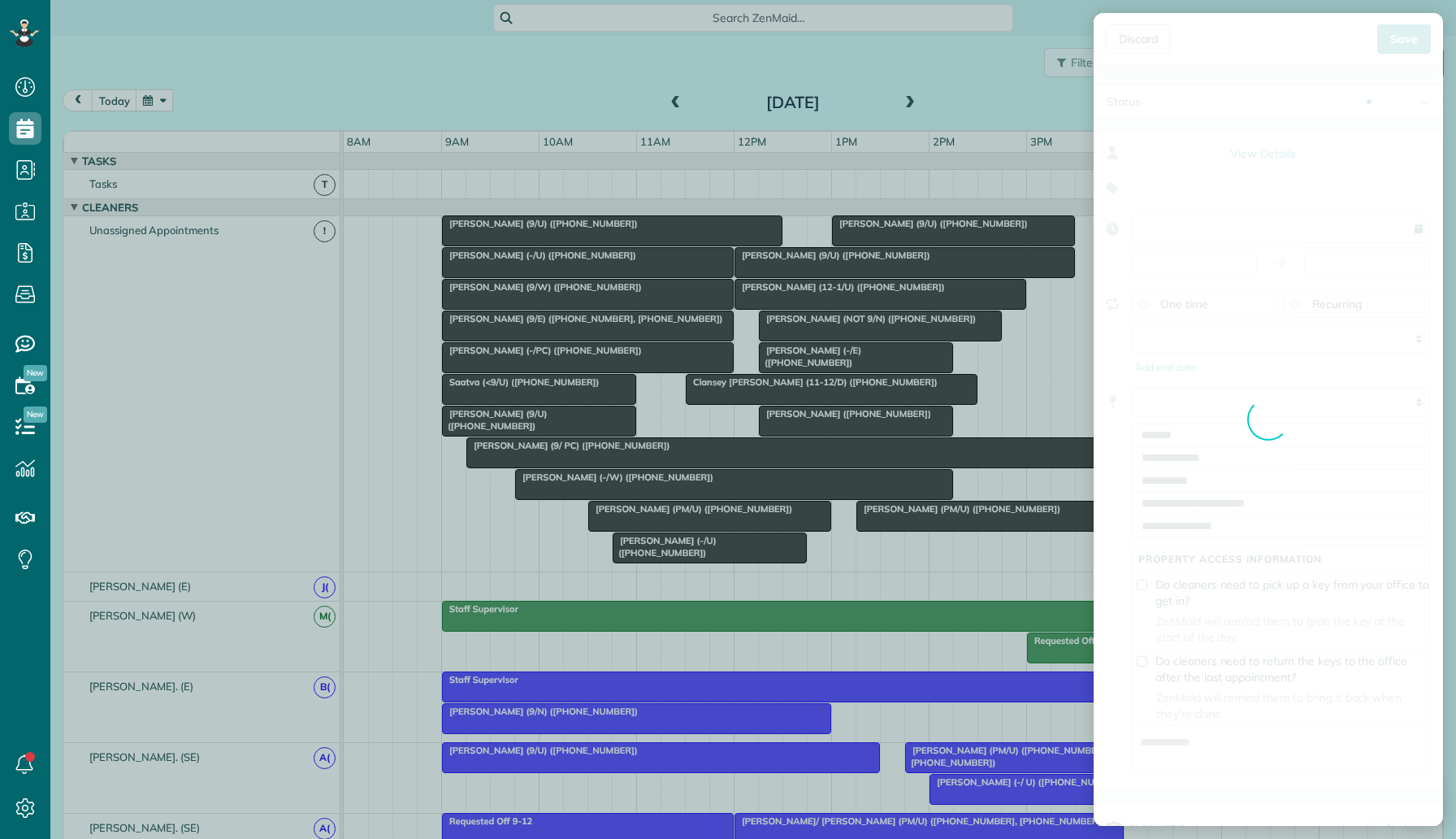
type input "**********"
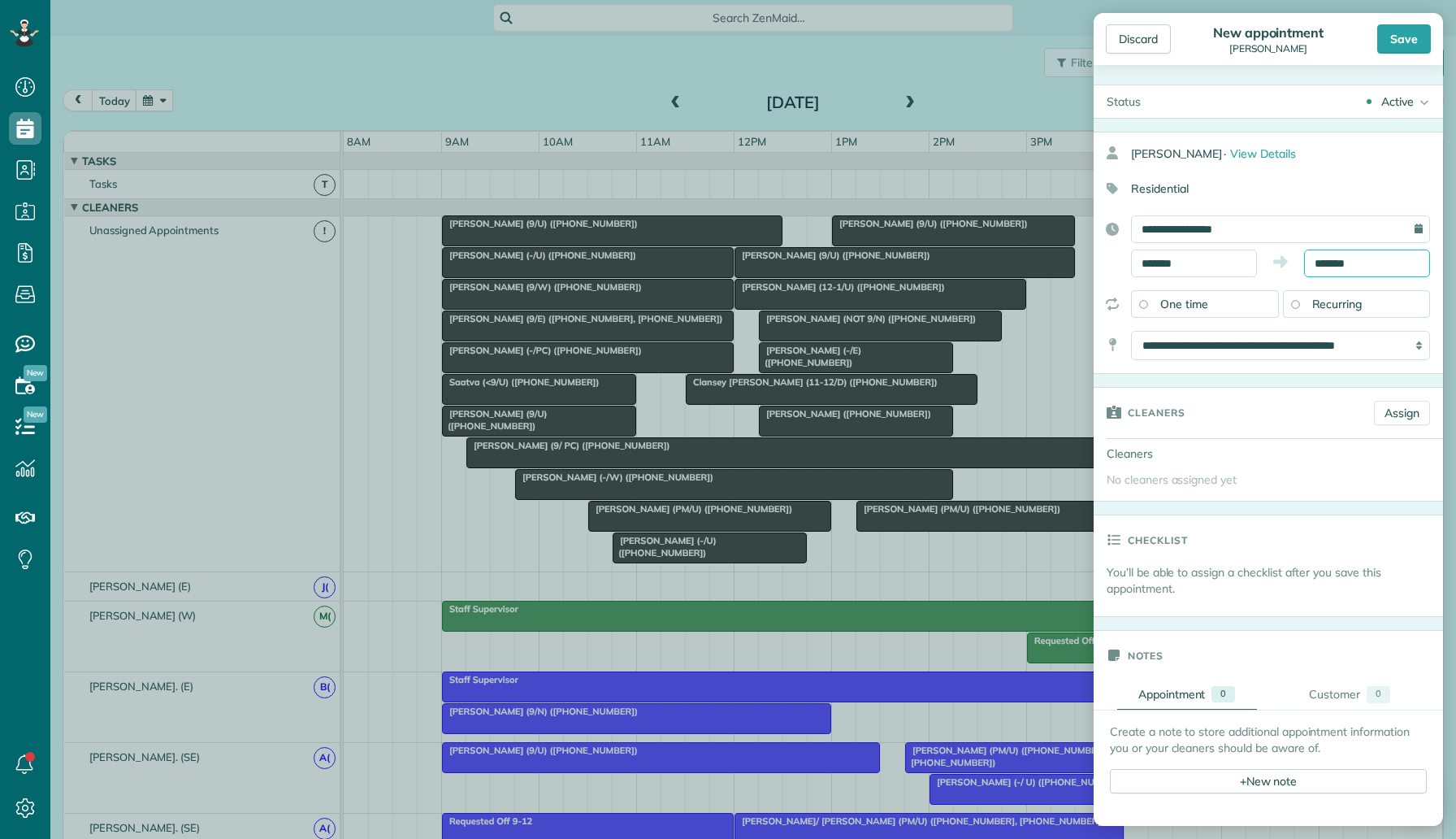
click at [1329, 253] on input "*******" at bounding box center [1366, 263] width 126 height 28
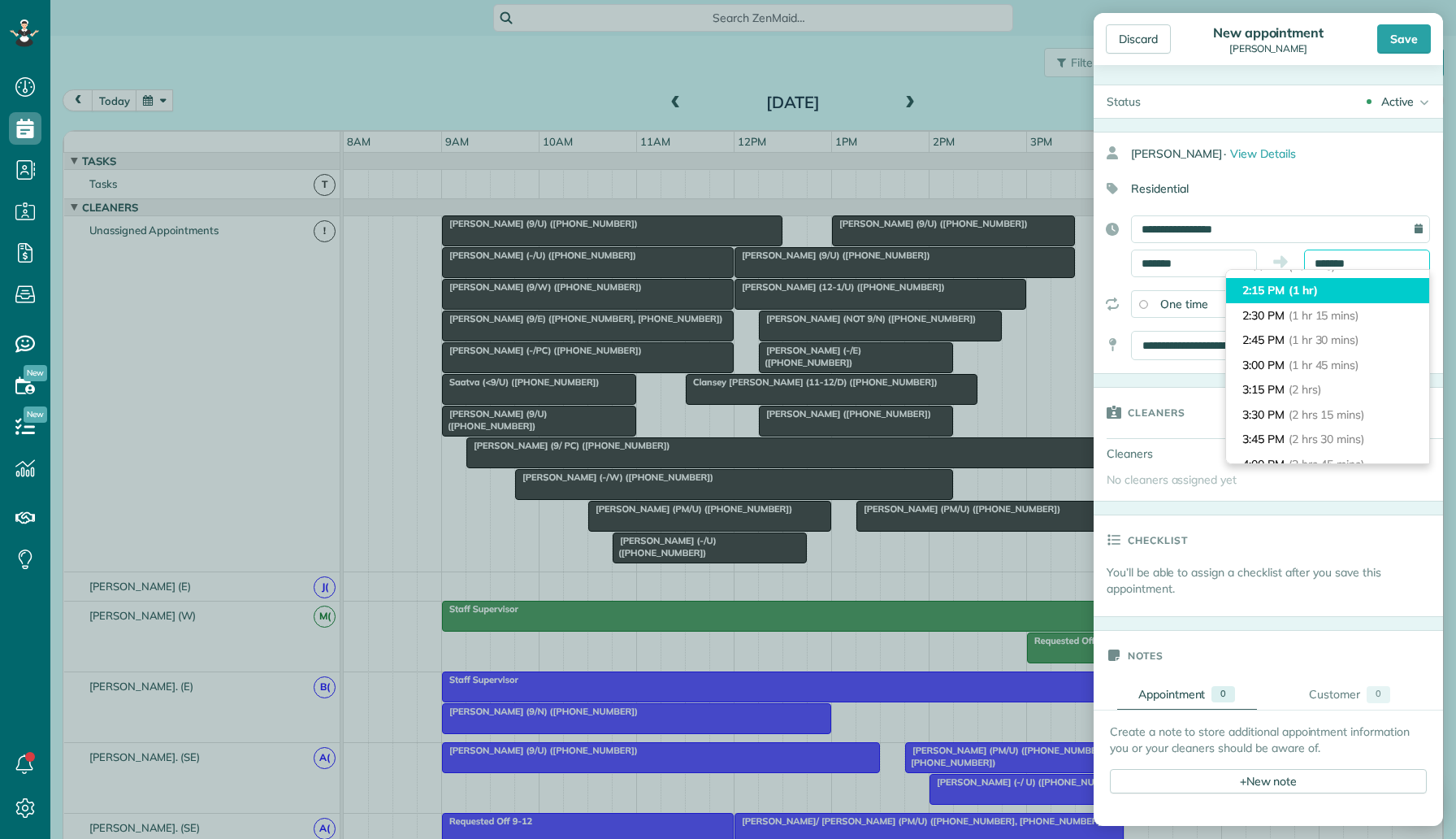
scroll to position [99, 0]
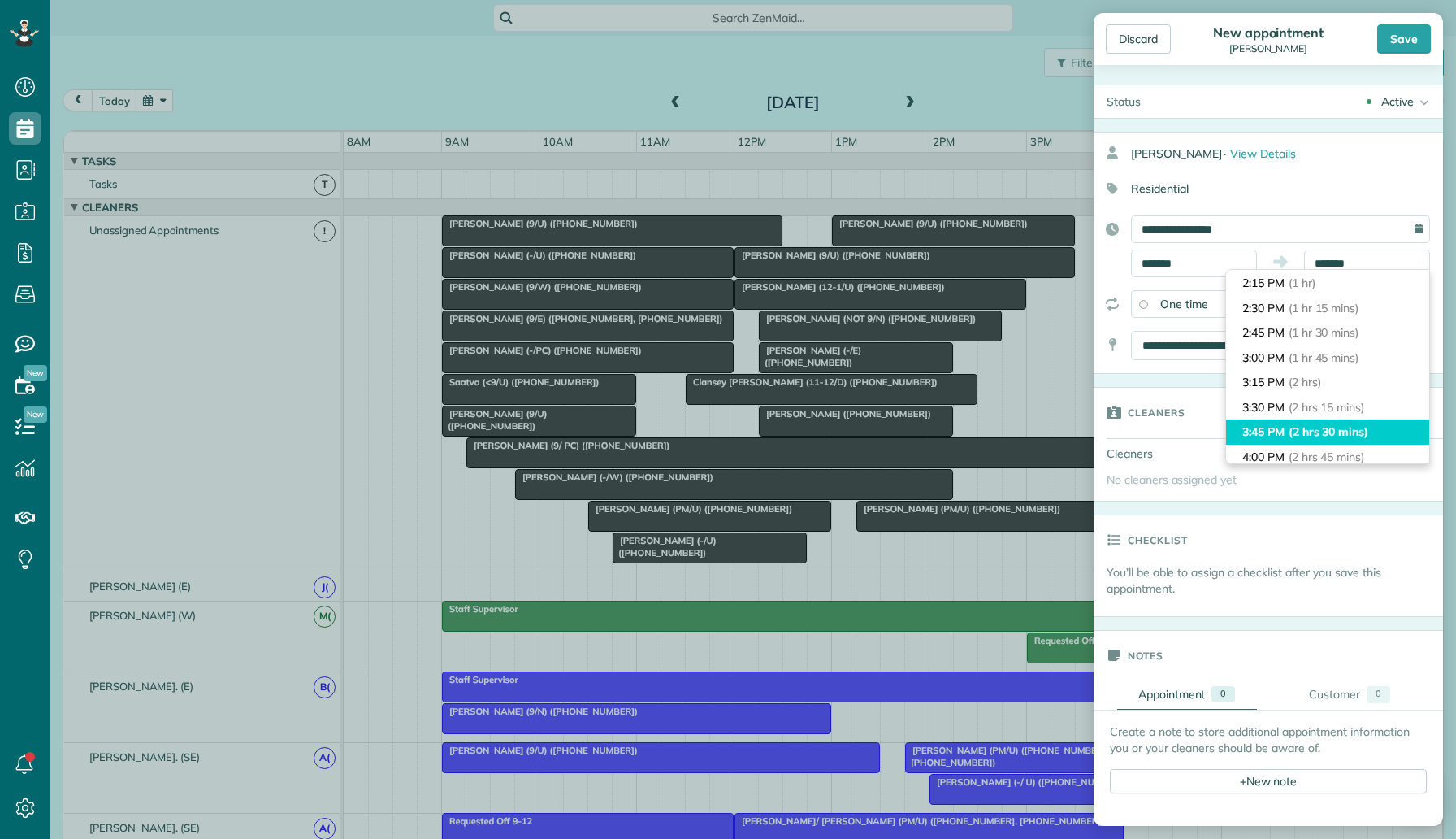
type input "*******"
click at [1318, 427] on span "(2 hrs 30 mins)" at bounding box center [1328, 431] width 80 height 14
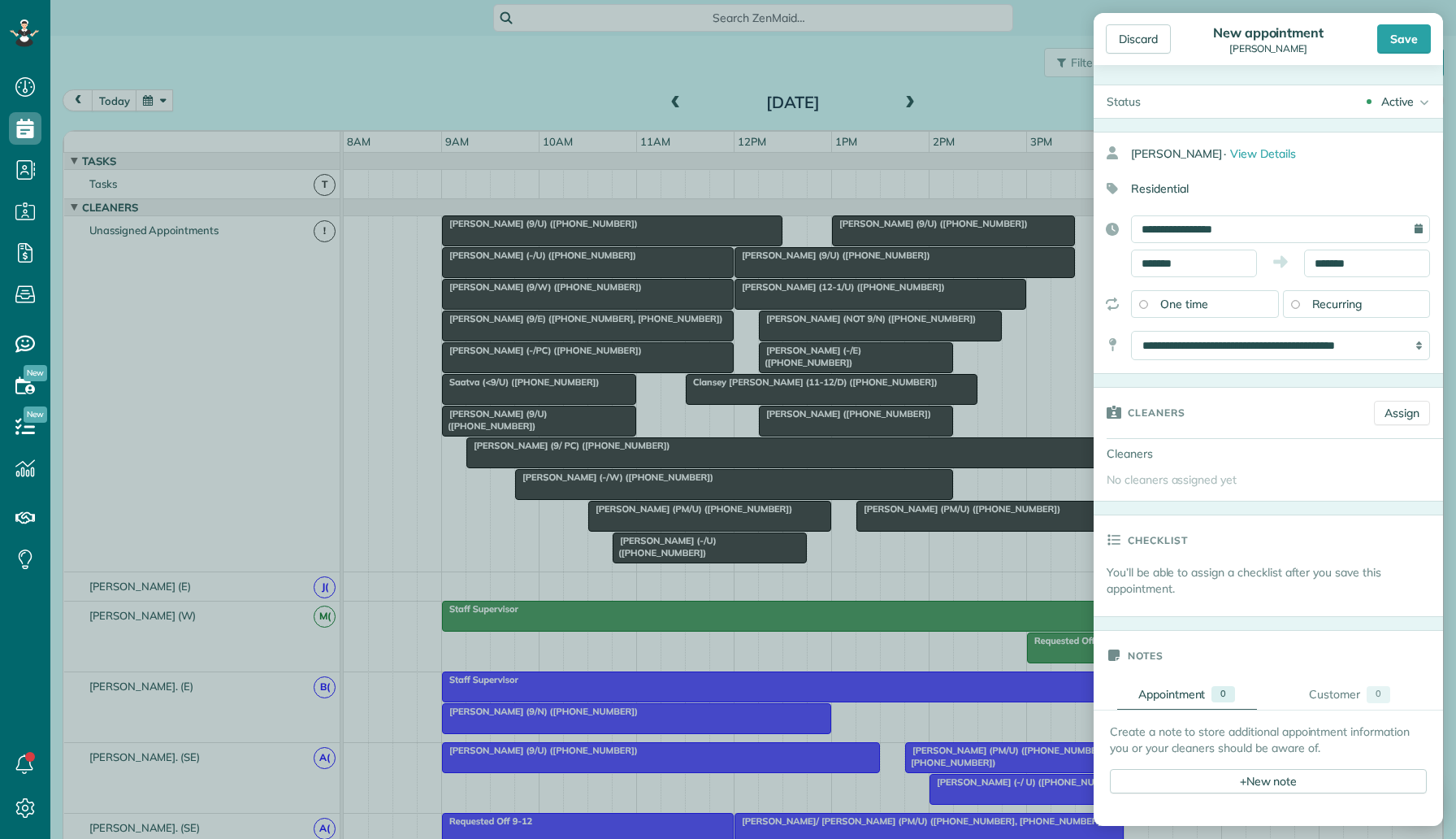
click at [1354, 308] on span "Recurring" at bounding box center [1336, 304] width 50 height 14
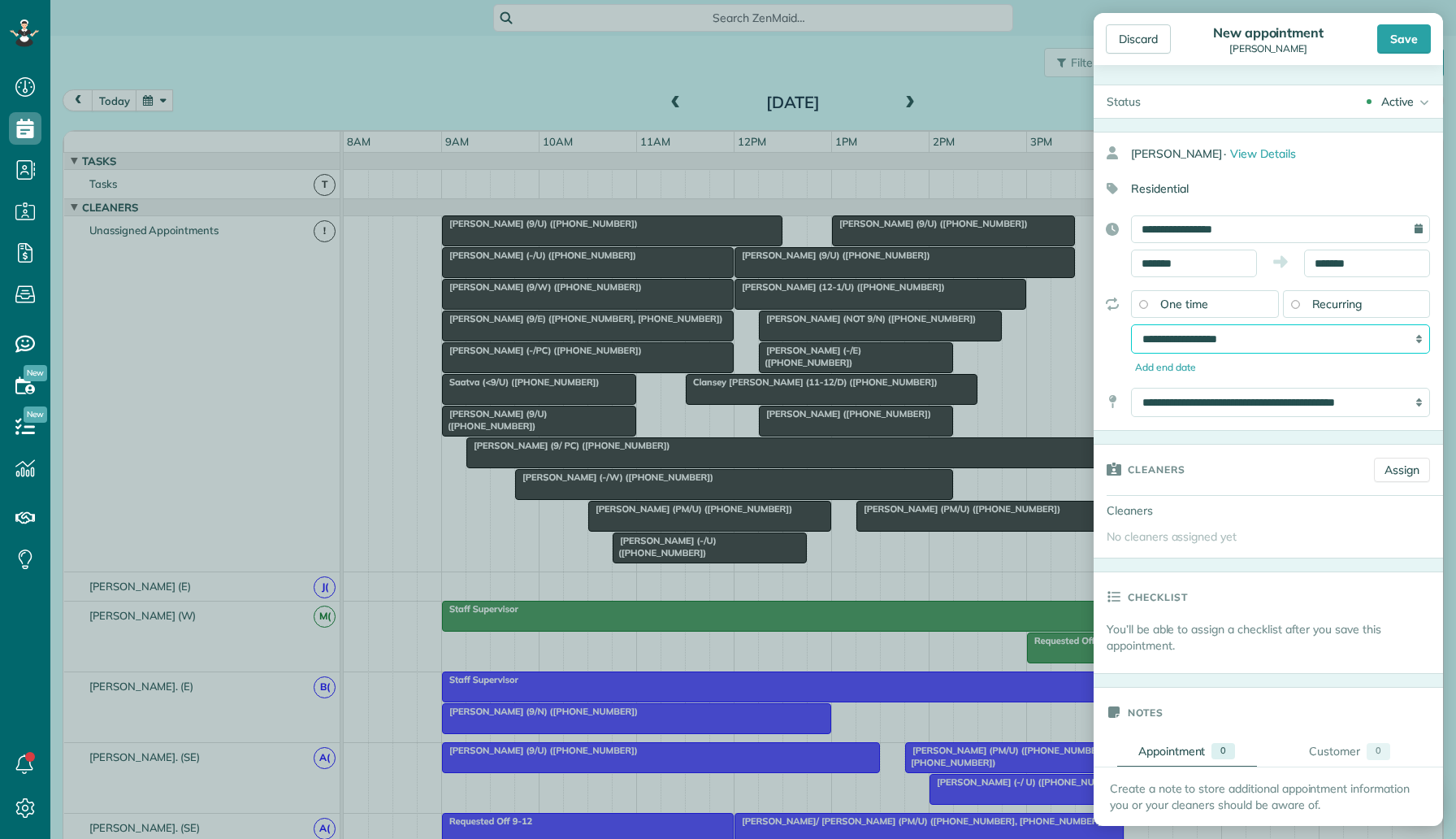
click at [1331, 329] on select "**********" at bounding box center [1280, 339] width 299 height 29
select select "**********"
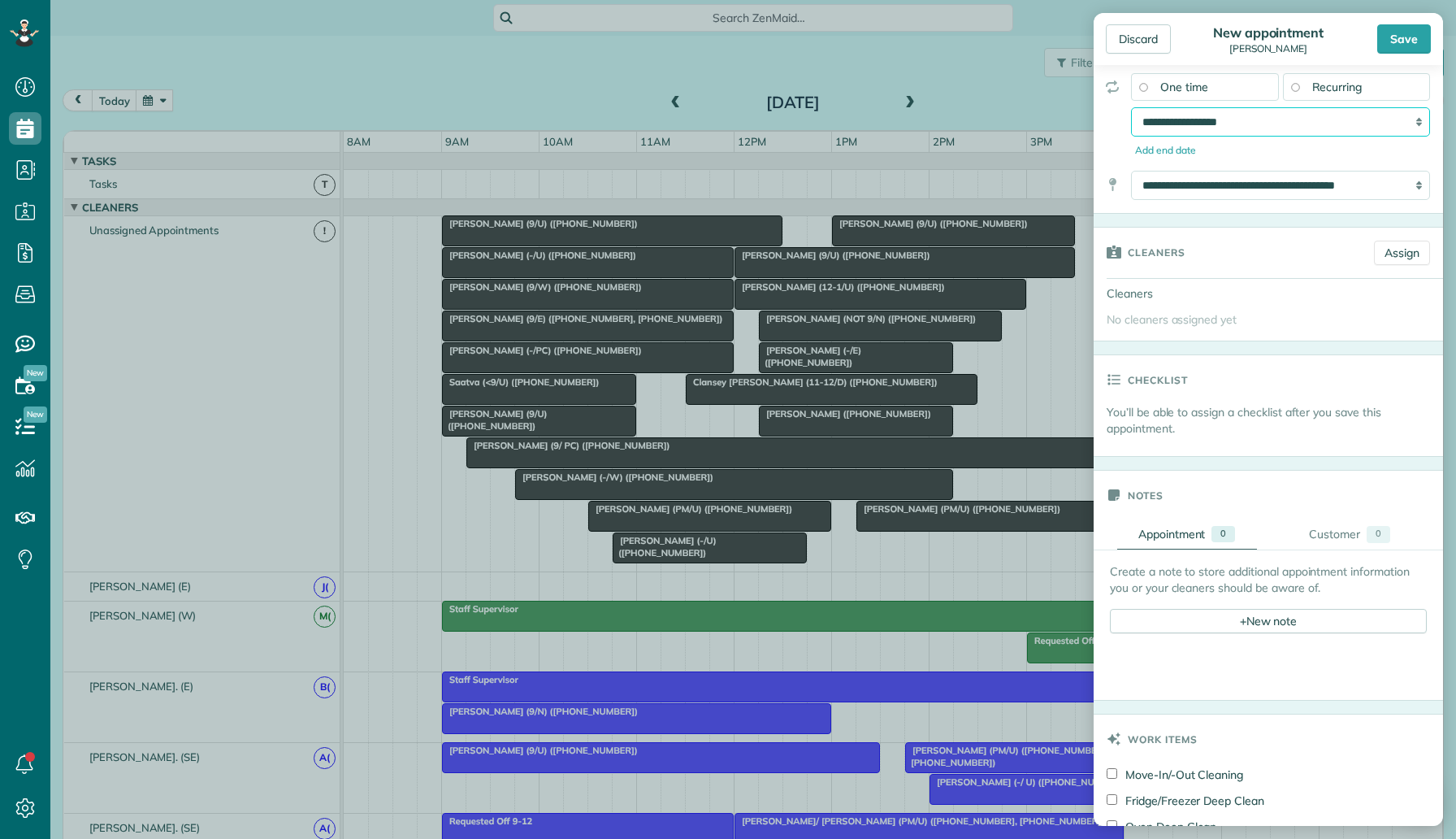
scroll to position [511, 0]
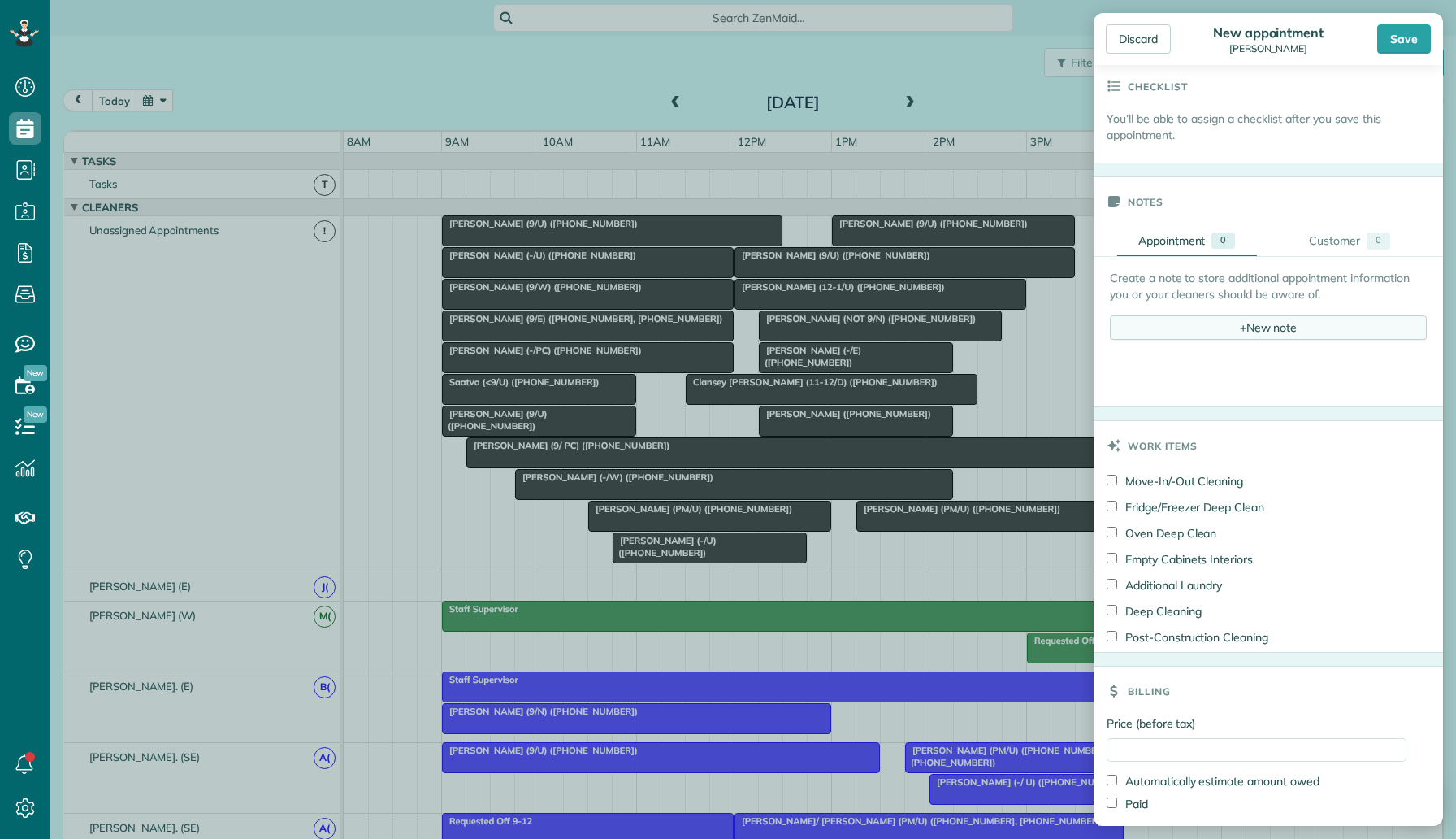
click at [1266, 339] on div "+ New note" at bounding box center [1268, 327] width 317 height 25
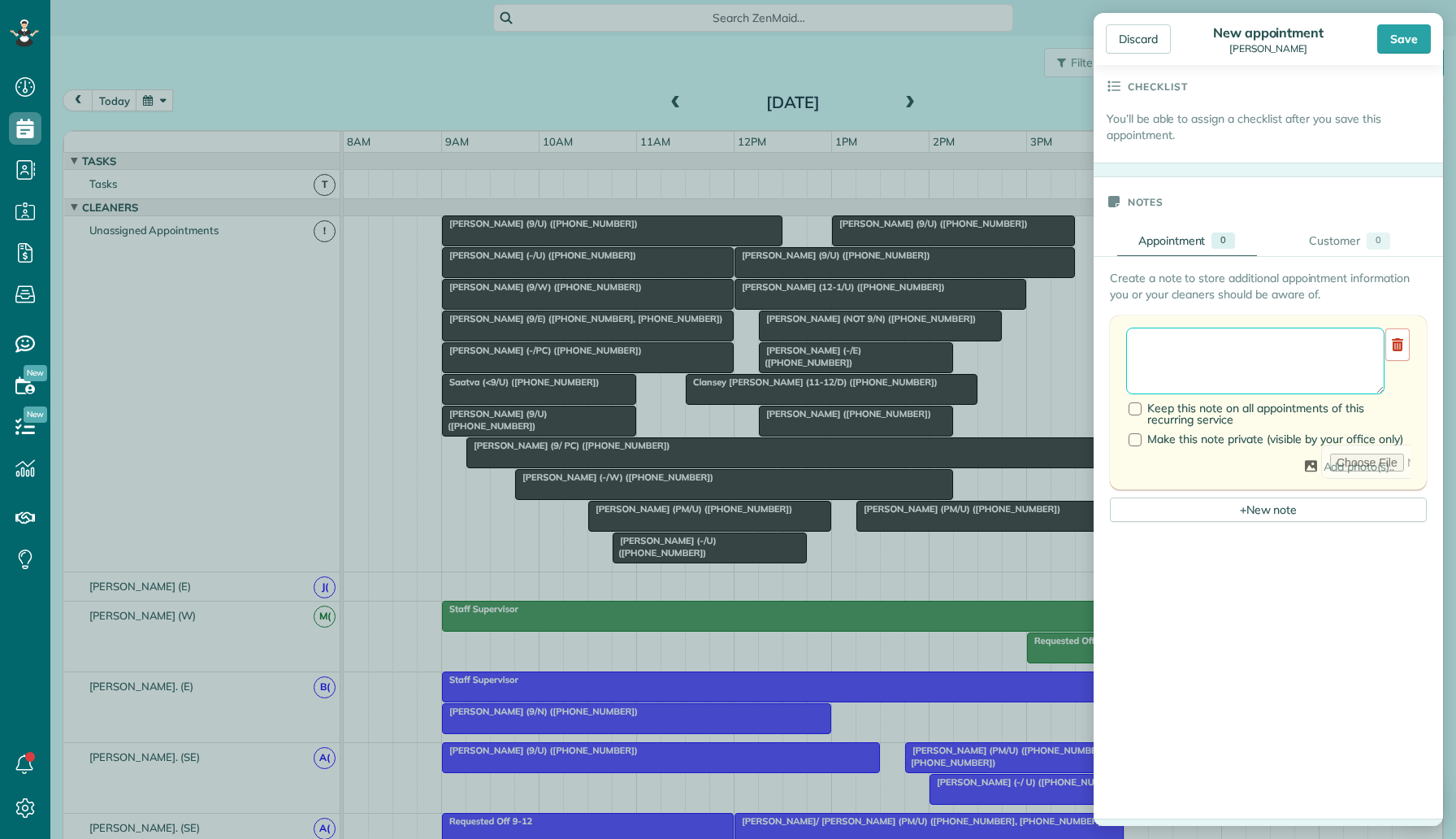
click at [1253, 347] on textarea at bounding box center [1255, 361] width 258 height 66
type textarea "**********"
click at [1249, 411] on span "Keep this note on all appointments of this recurring service" at bounding box center [1255, 413] width 217 height 26
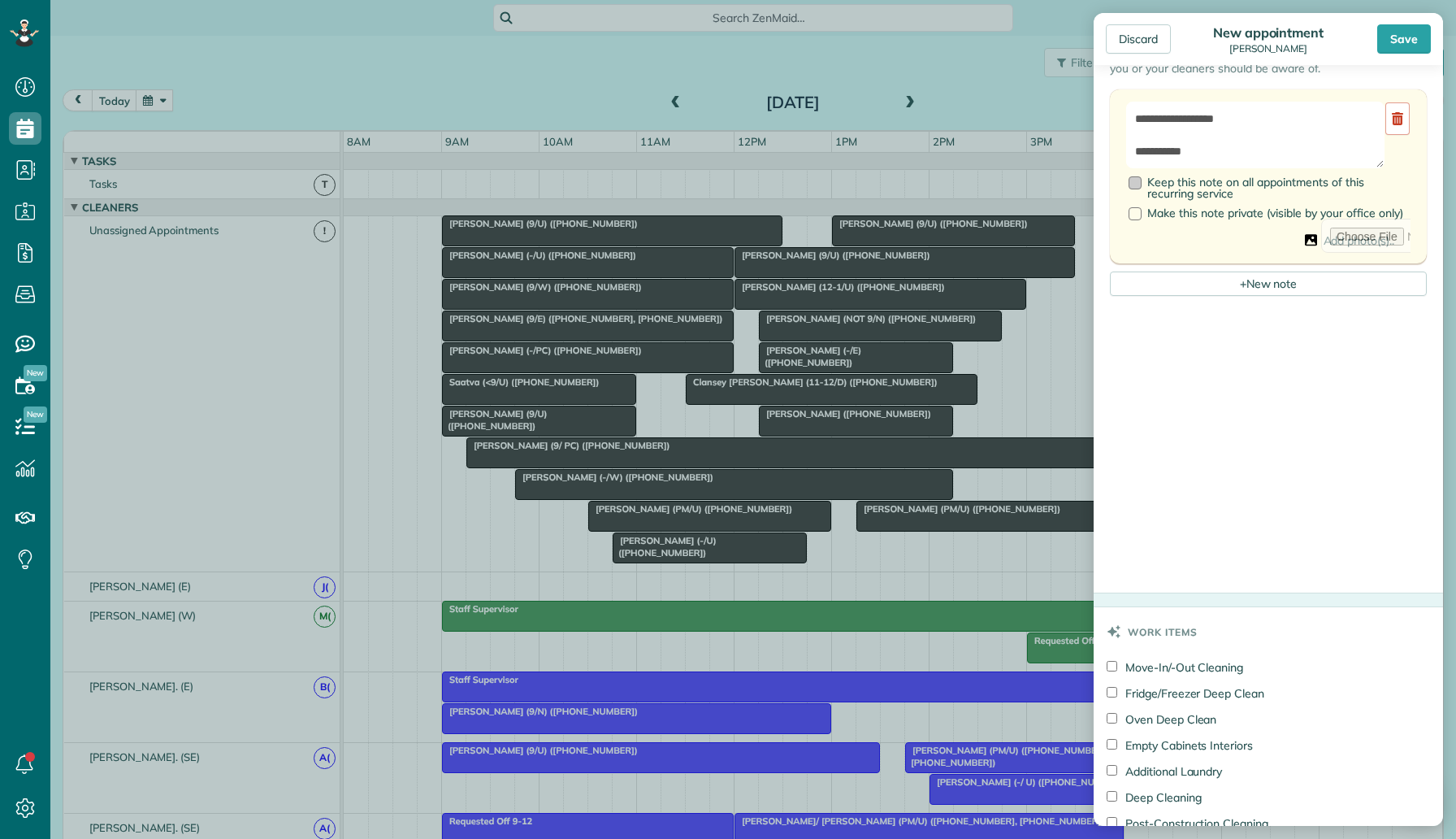
scroll to position [982, 0]
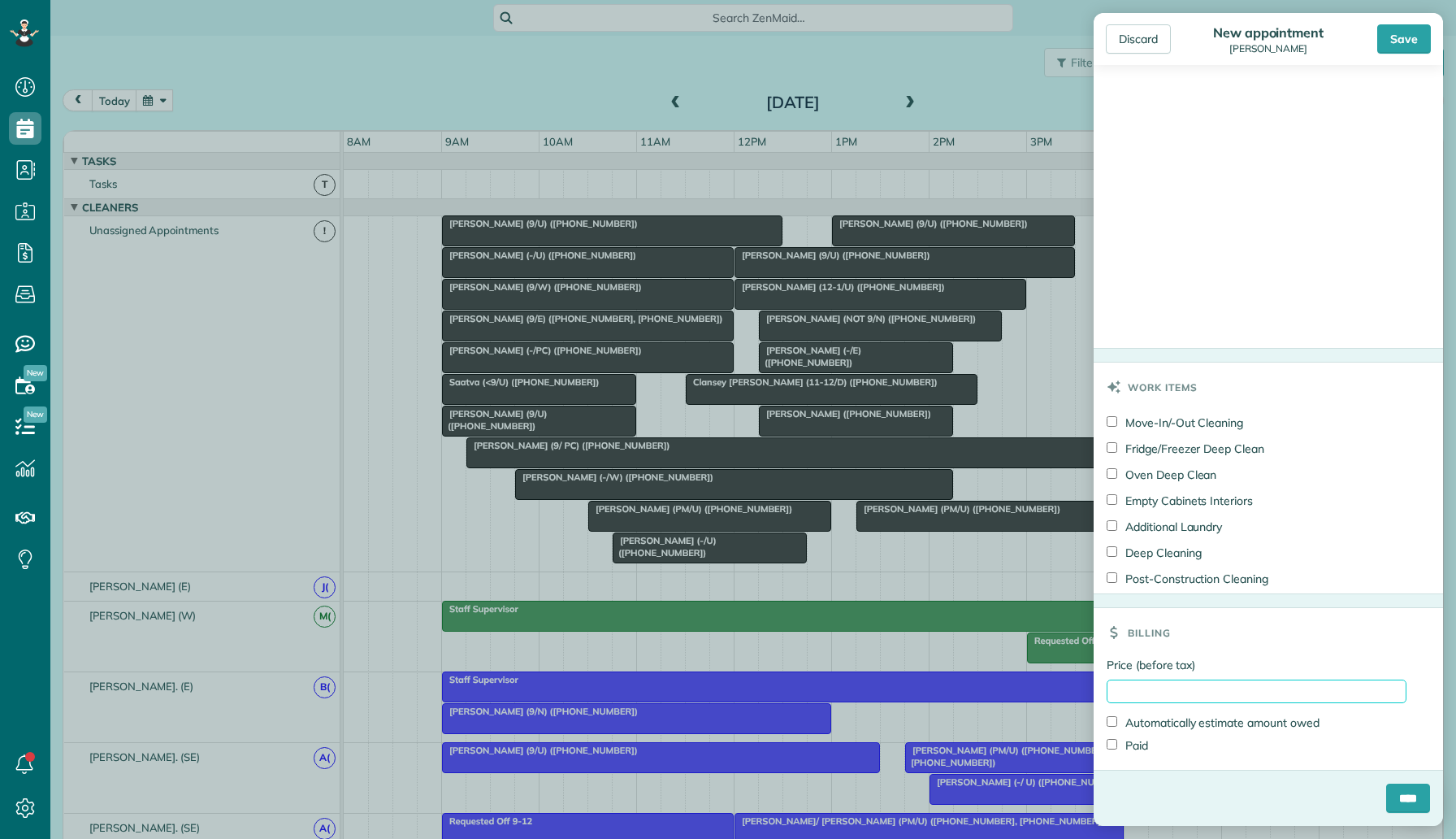
click at [1156, 696] on input "Price (before tax)" at bounding box center [1256, 691] width 300 height 24
type input "**"
click at [1263, 642] on div "Billing" at bounding box center [1268, 632] width 349 height 48
click at [1397, 797] on input "****" at bounding box center [1408, 797] width 44 height 29
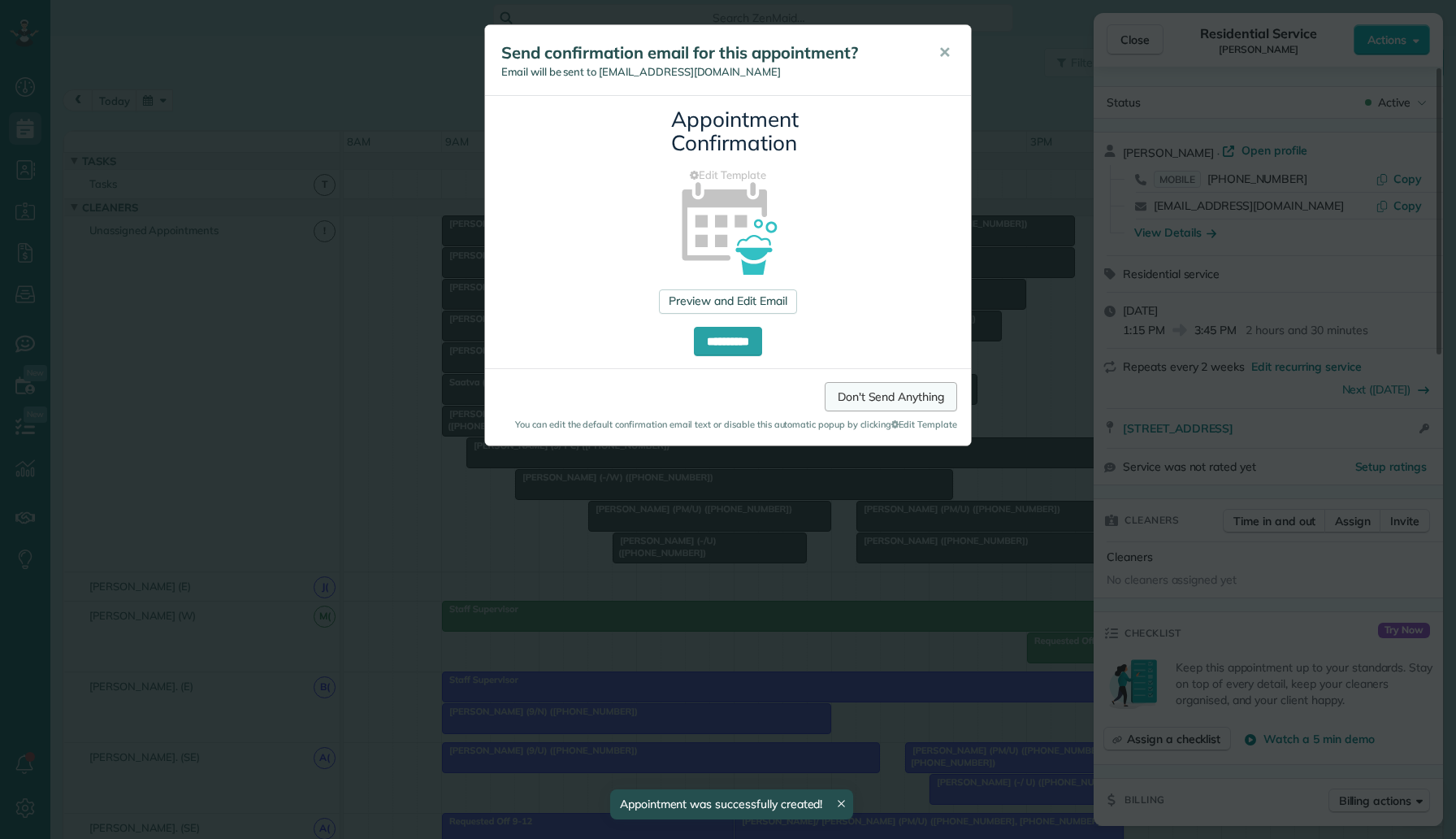
click at [875, 401] on link "Don't Send Anything" at bounding box center [891, 396] width 133 height 29
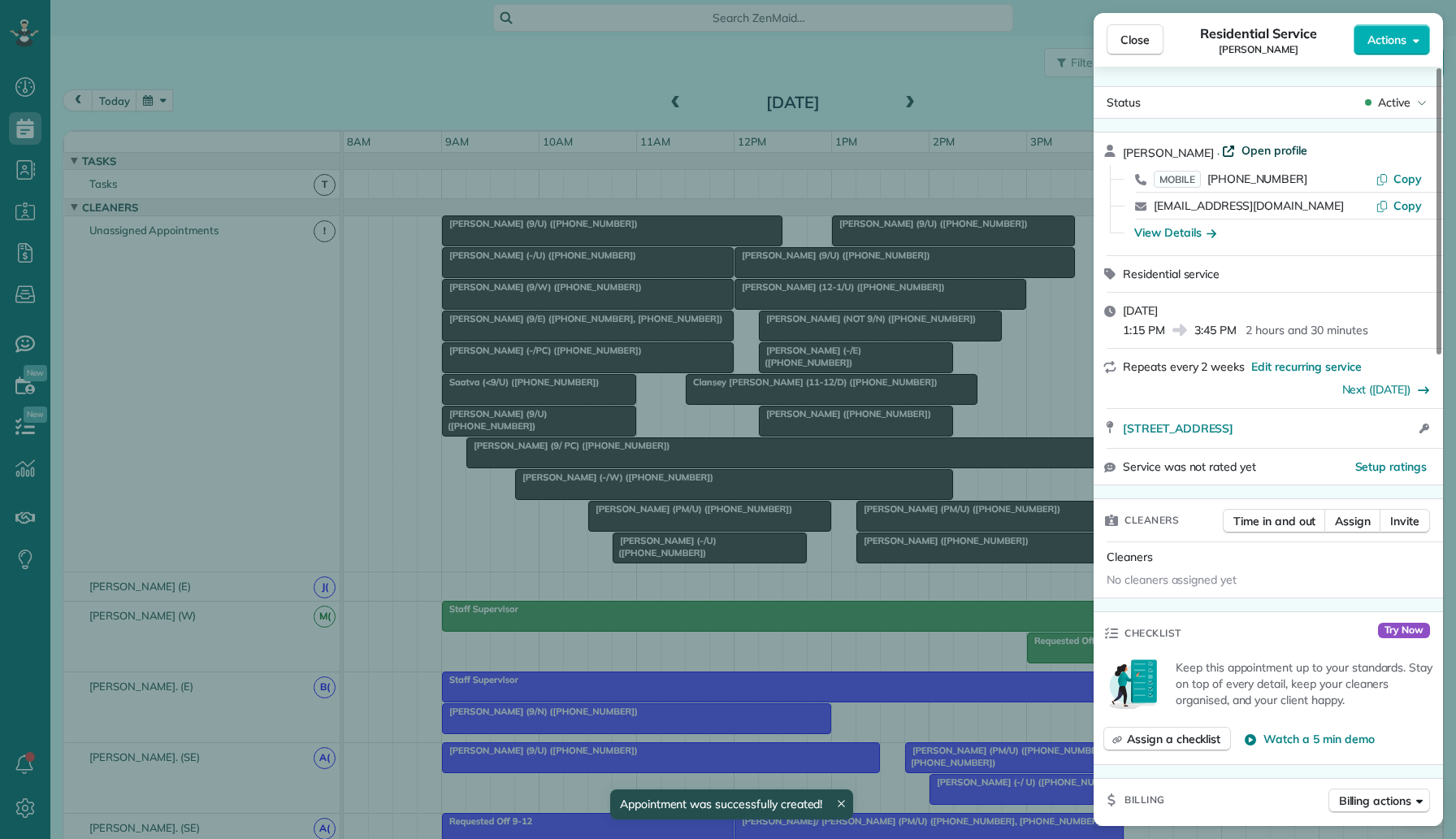
click at [1289, 143] on span "Open profile" at bounding box center [1273, 150] width 65 height 16
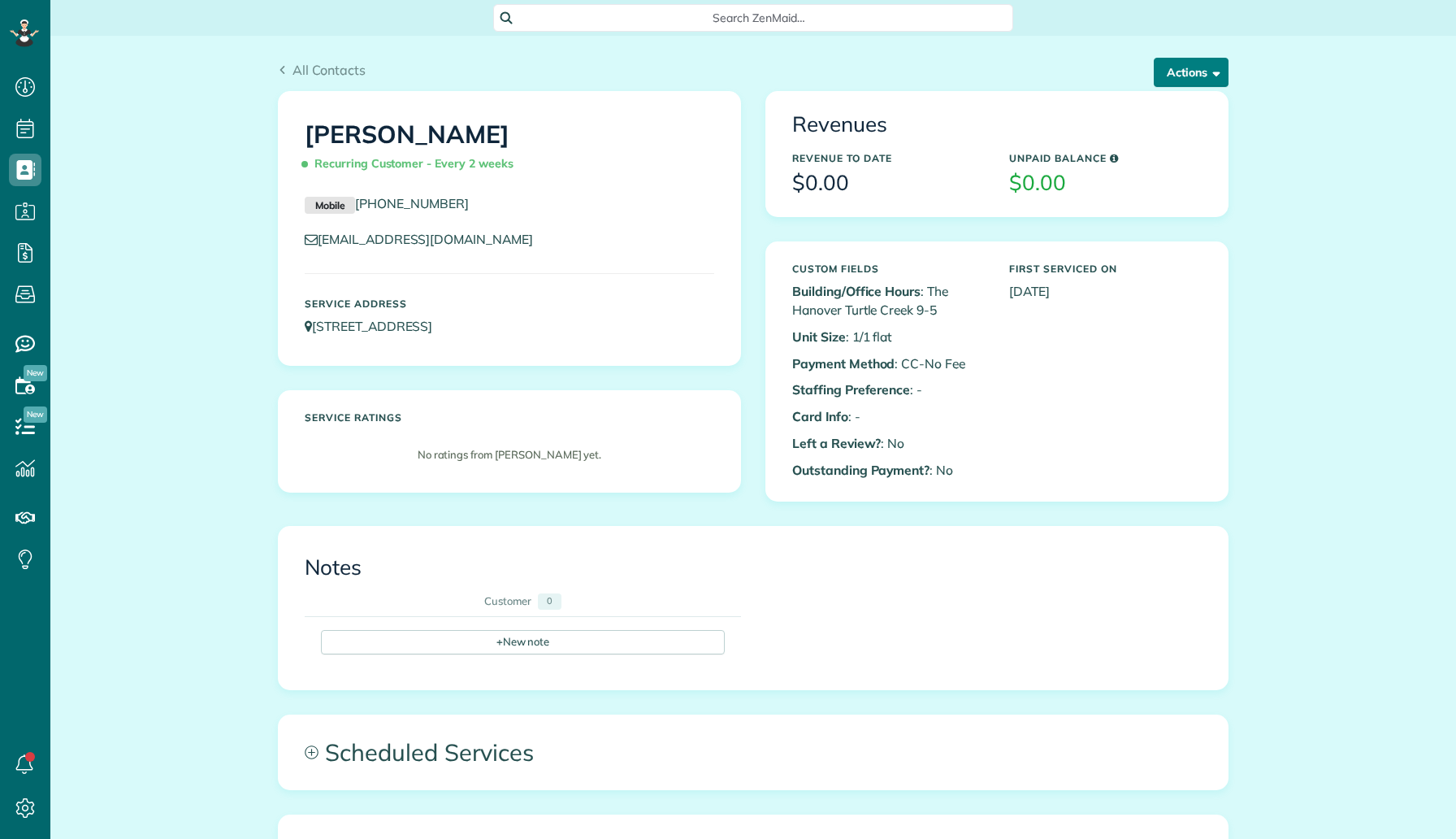
scroll to position [8, 8]
click at [1187, 72] on button "Actions" at bounding box center [1190, 72] width 75 height 29
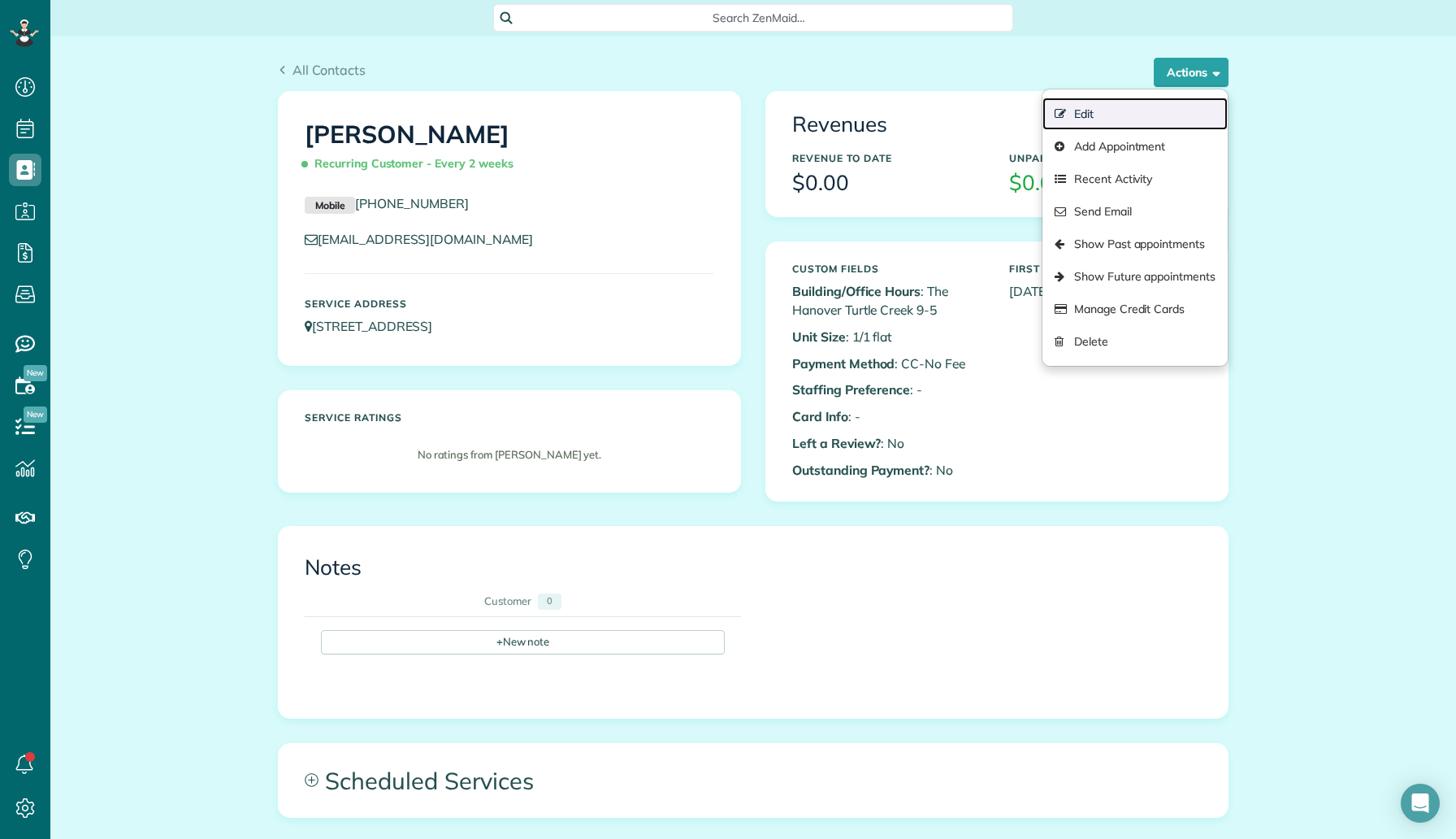
click at [1124, 121] on link "Edit" at bounding box center [1134, 114] width 185 height 32
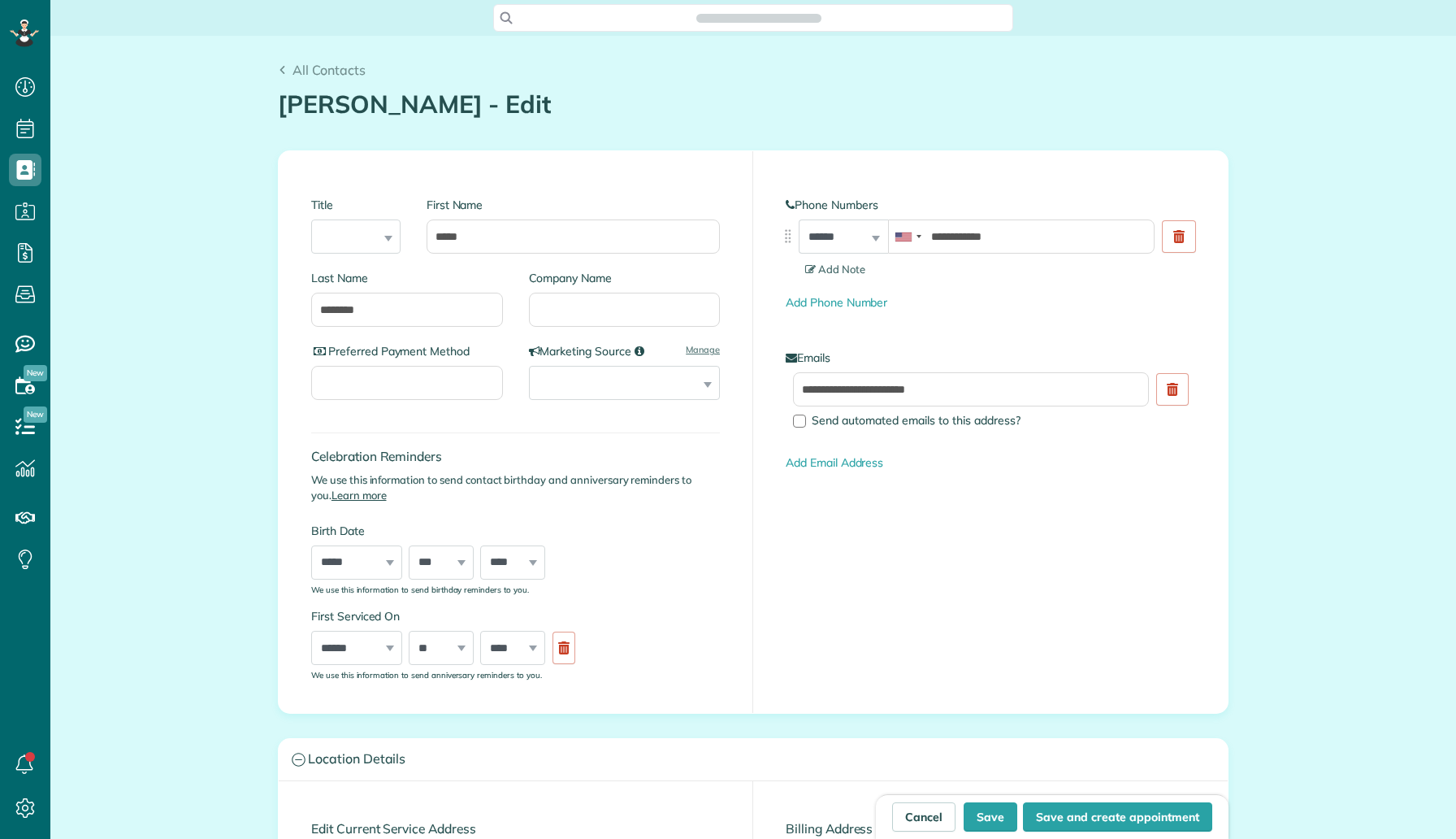
scroll to position [8, 8]
type input "**********"
click at [663, 311] on input "Company Name" at bounding box center [624, 309] width 192 height 34
type input "***"
click at [1013, 817] on button "Save" at bounding box center [990, 816] width 54 height 29
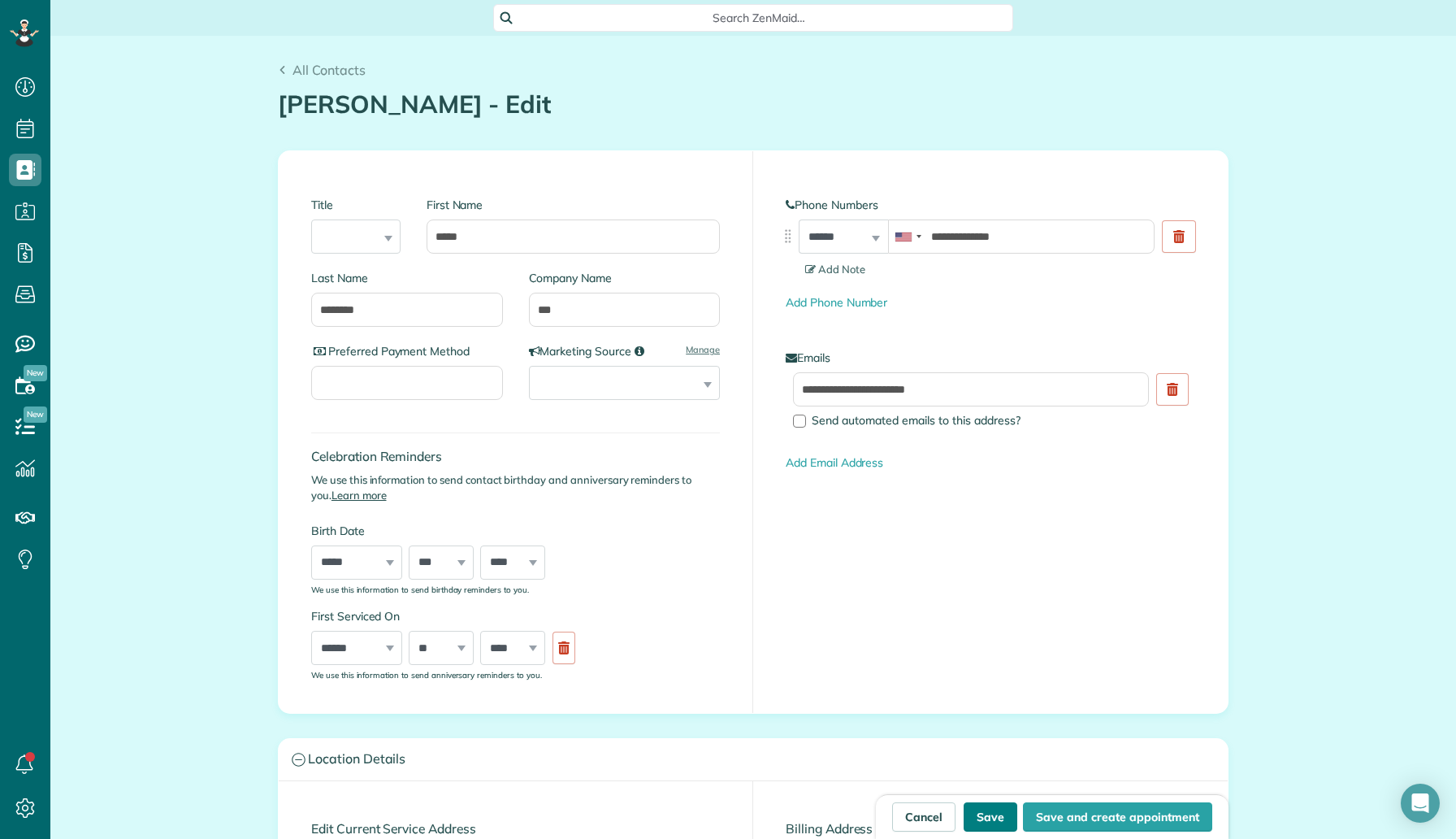
type input "**********"
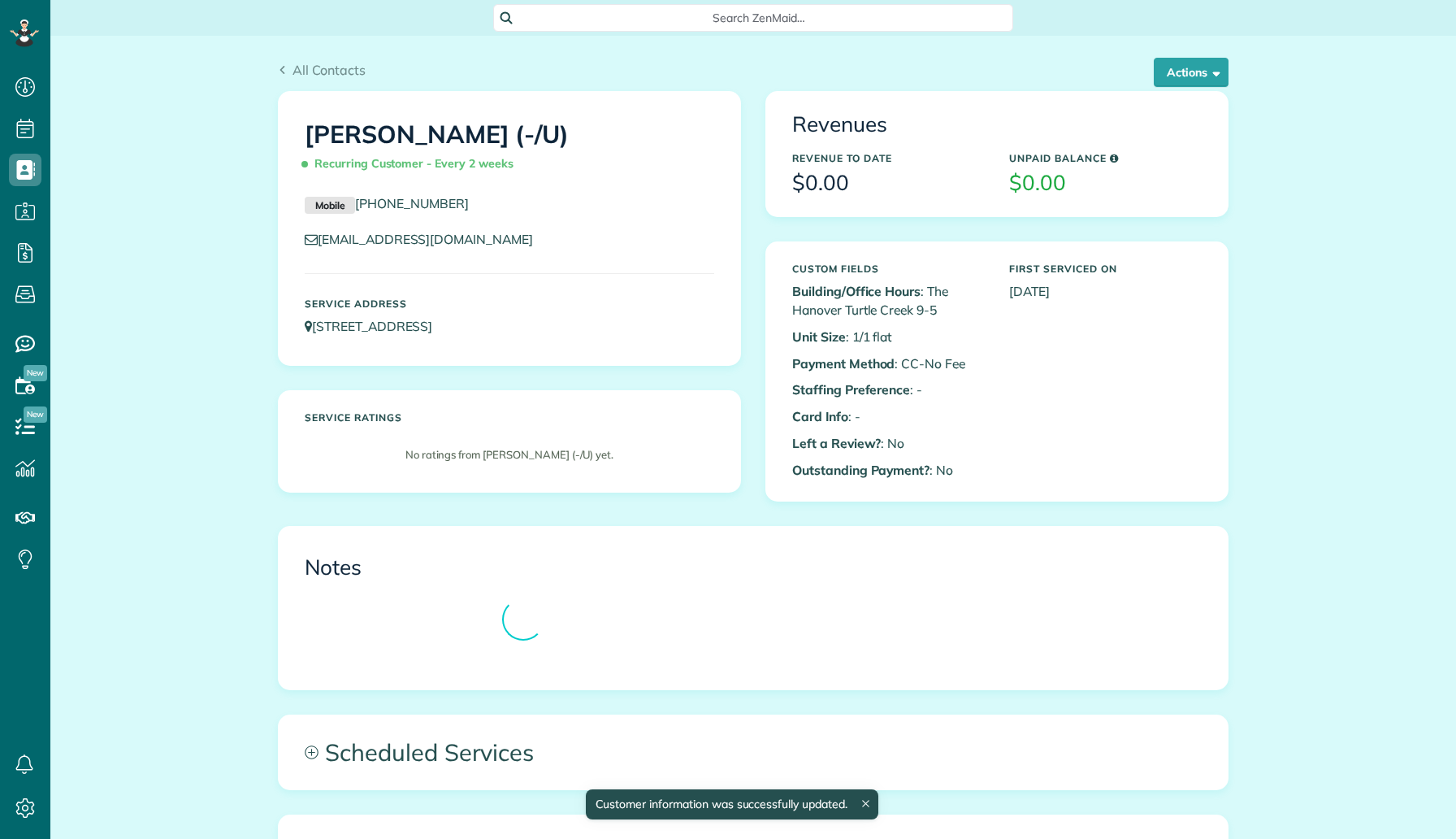
scroll to position [8, 8]
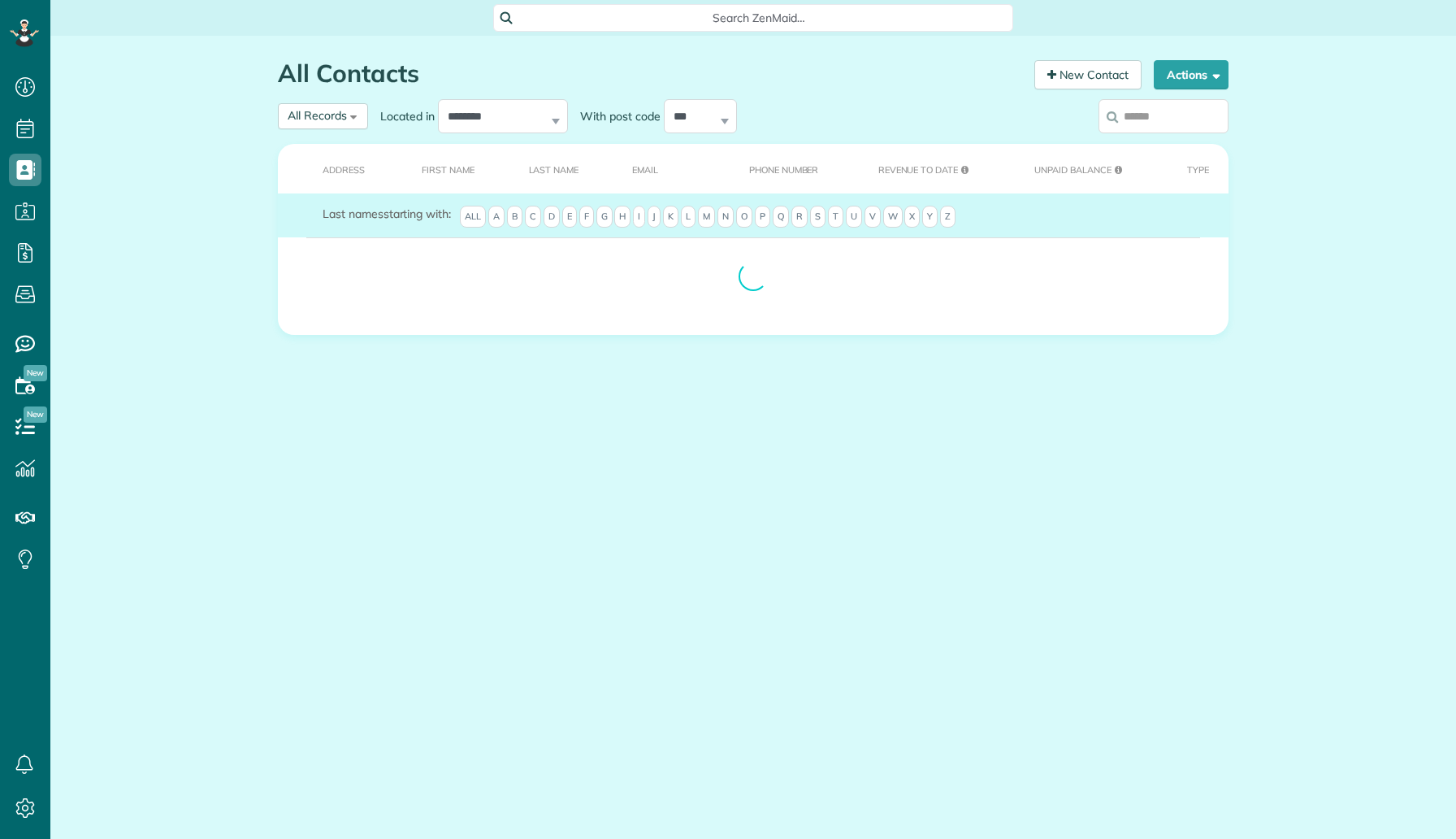
scroll to position [8, 8]
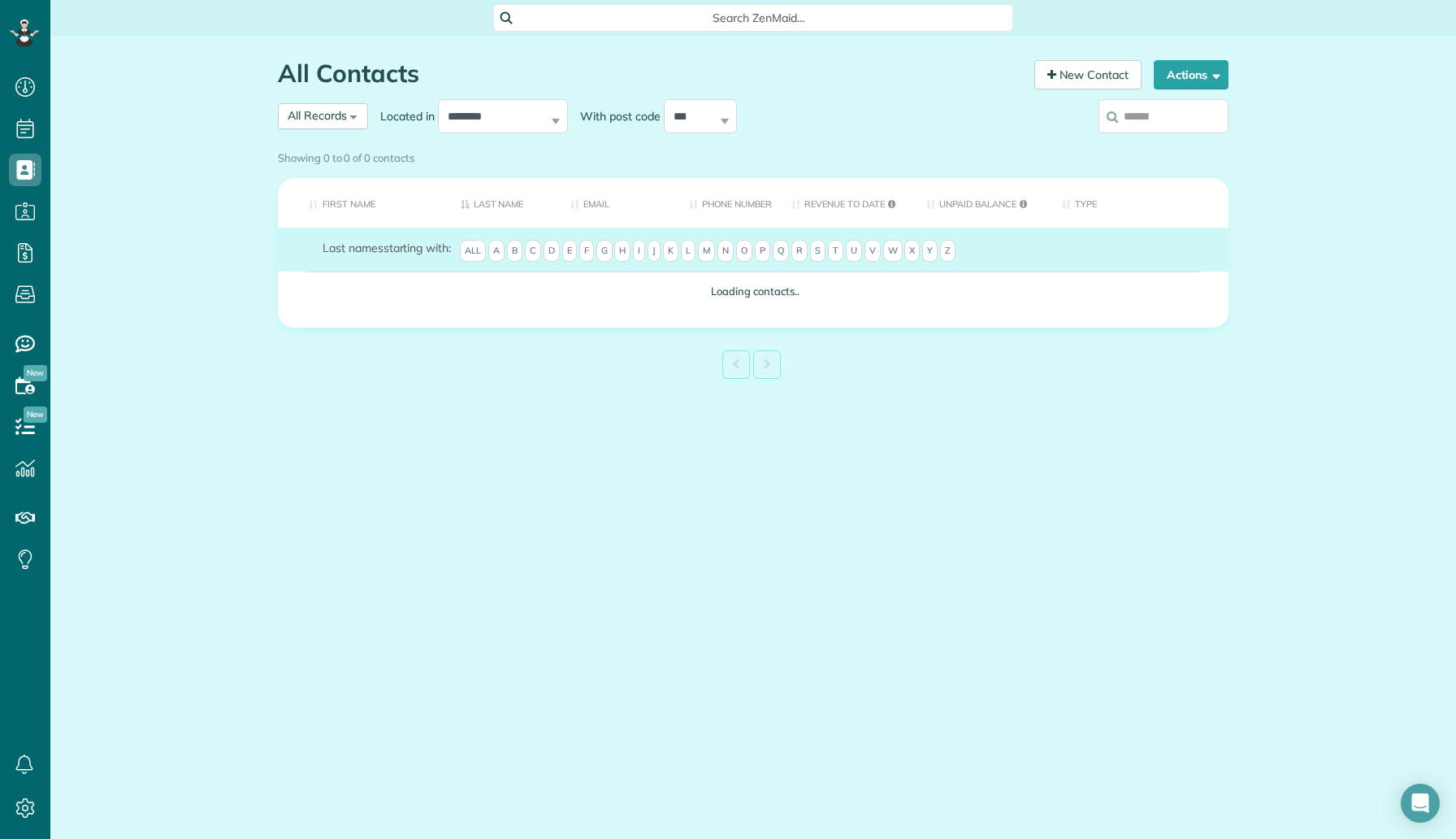
click at [1133, 118] on input "search" at bounding box center [1163, 116] width 130 height 34
type input "*****"
click at [1168, 123] on label "*****" at bounding box center [1163, 116] width 130 height 43
click at [1168, 123] on input "*****" at bounding box center [1163, 116] width 130 height 34
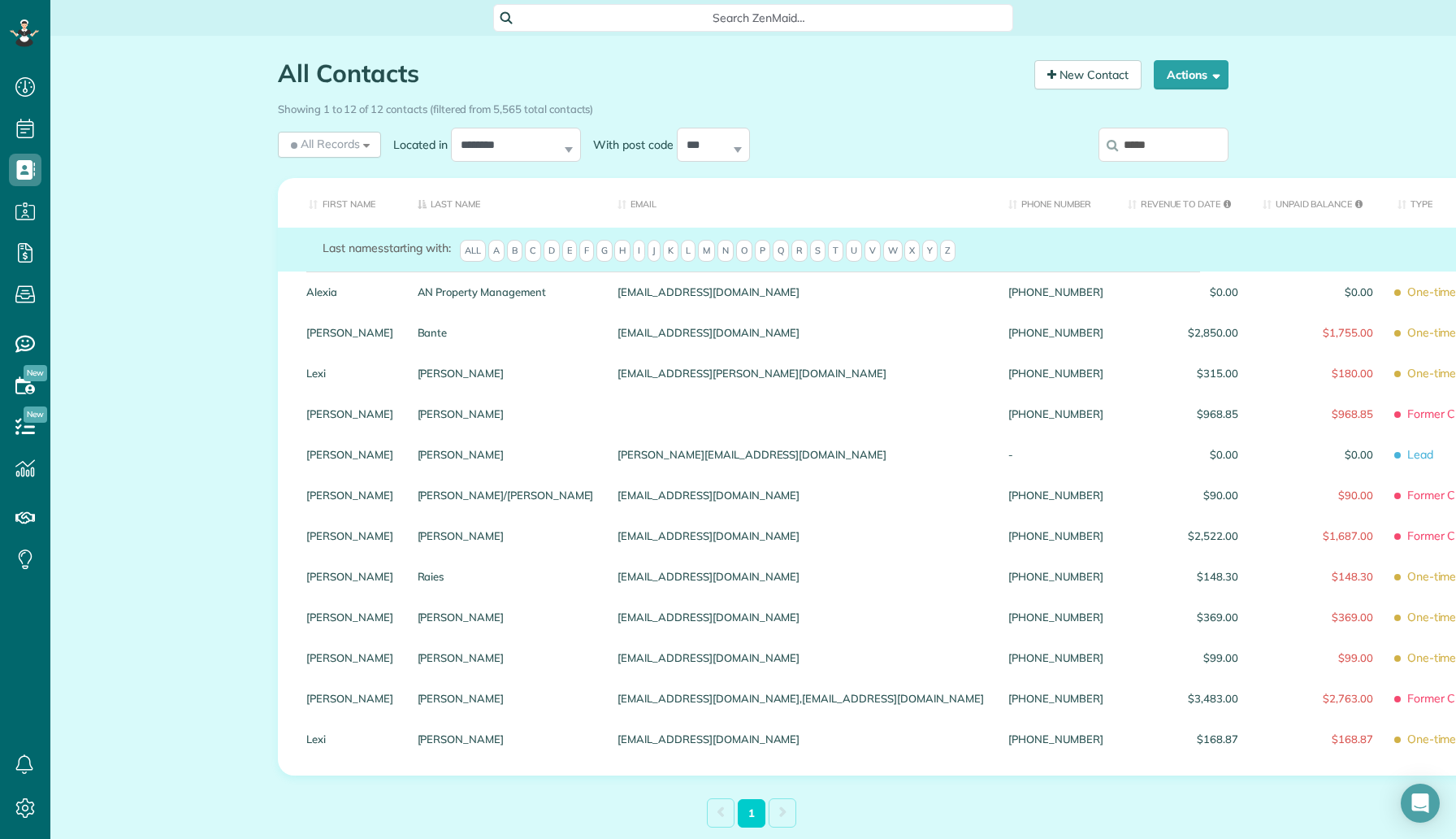
click at [1168, 148] on input "*****" at bounding box center [1163, 144] width 130 height 34
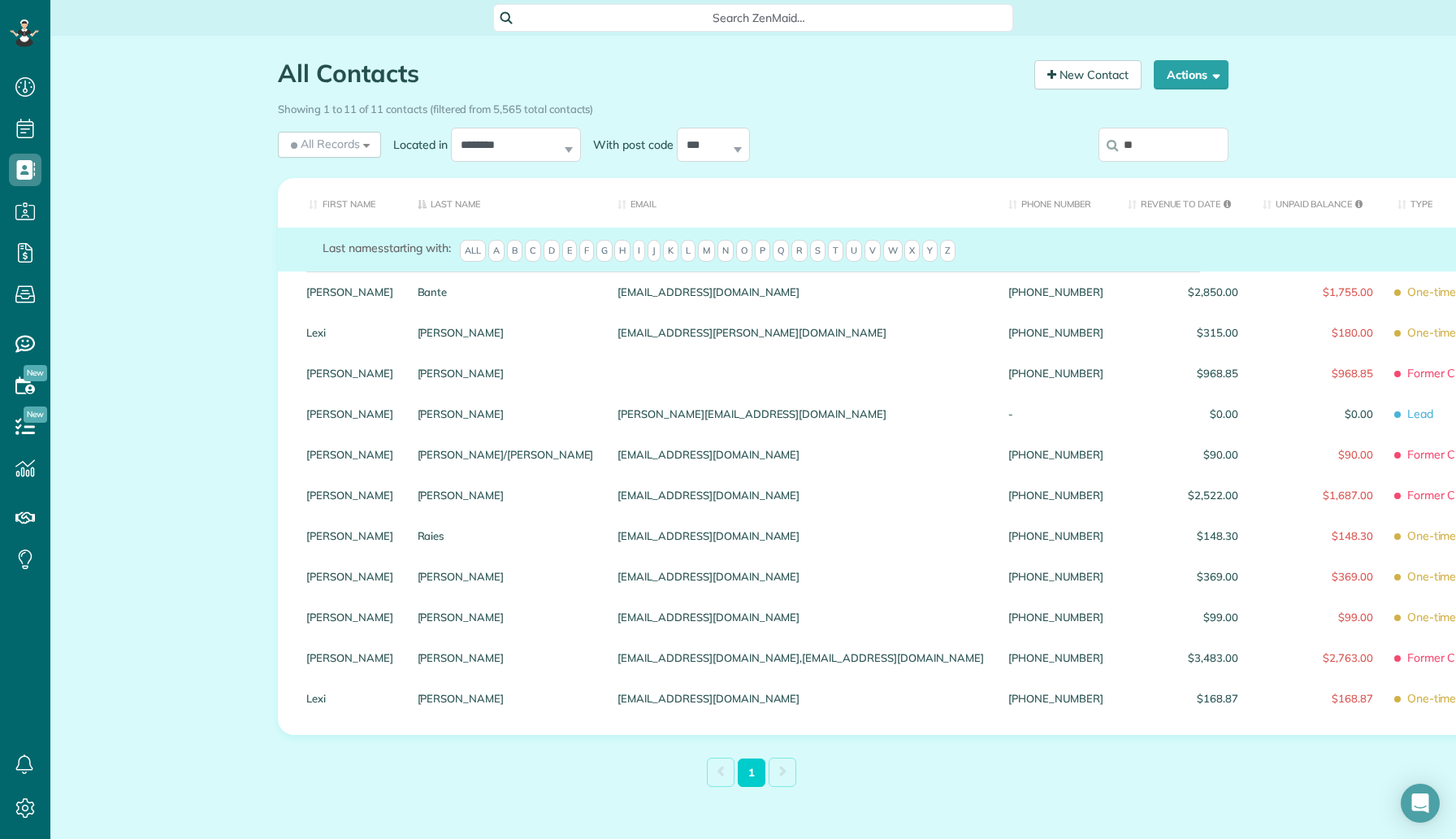
type input "*"
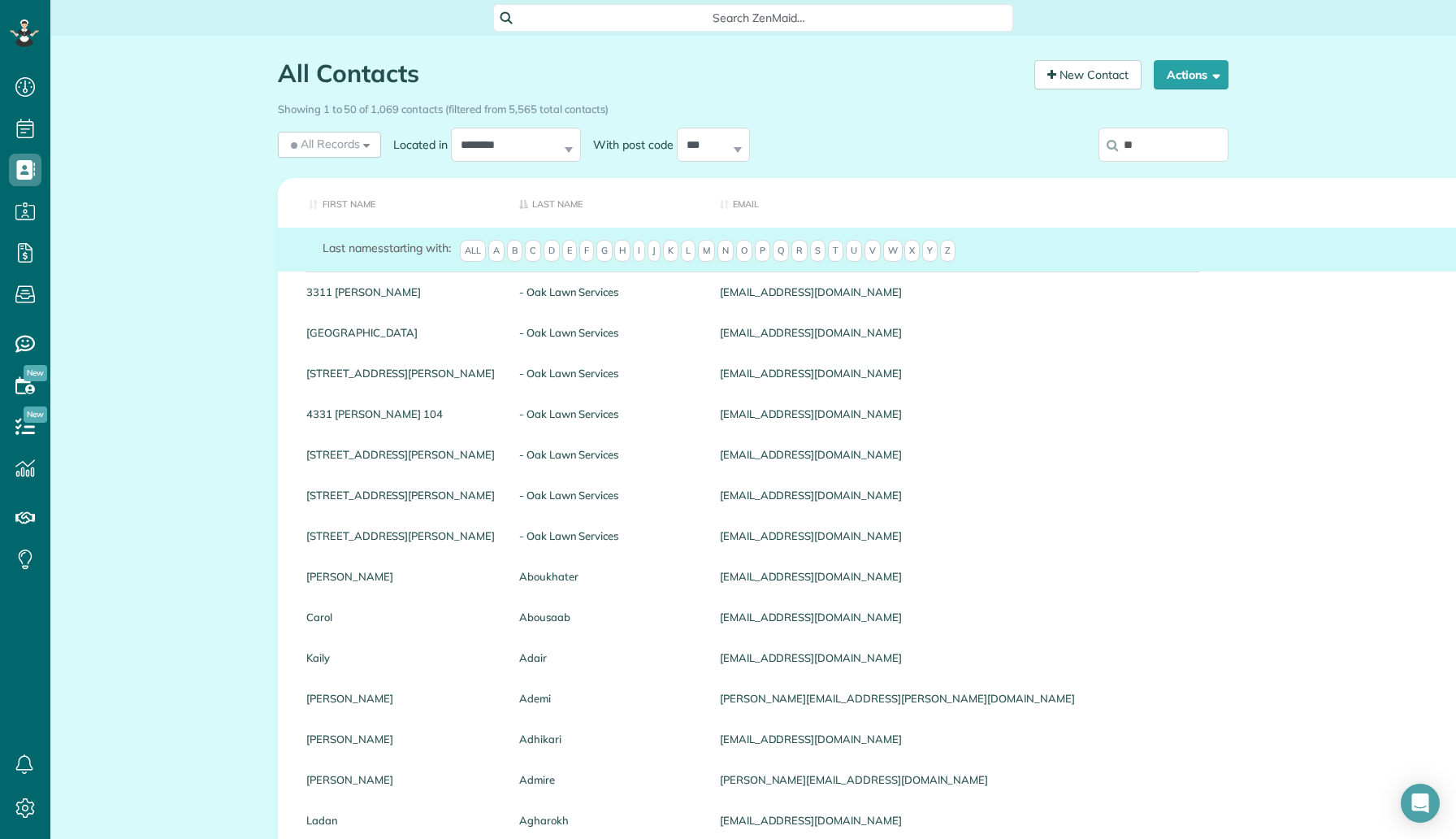
type input "*"
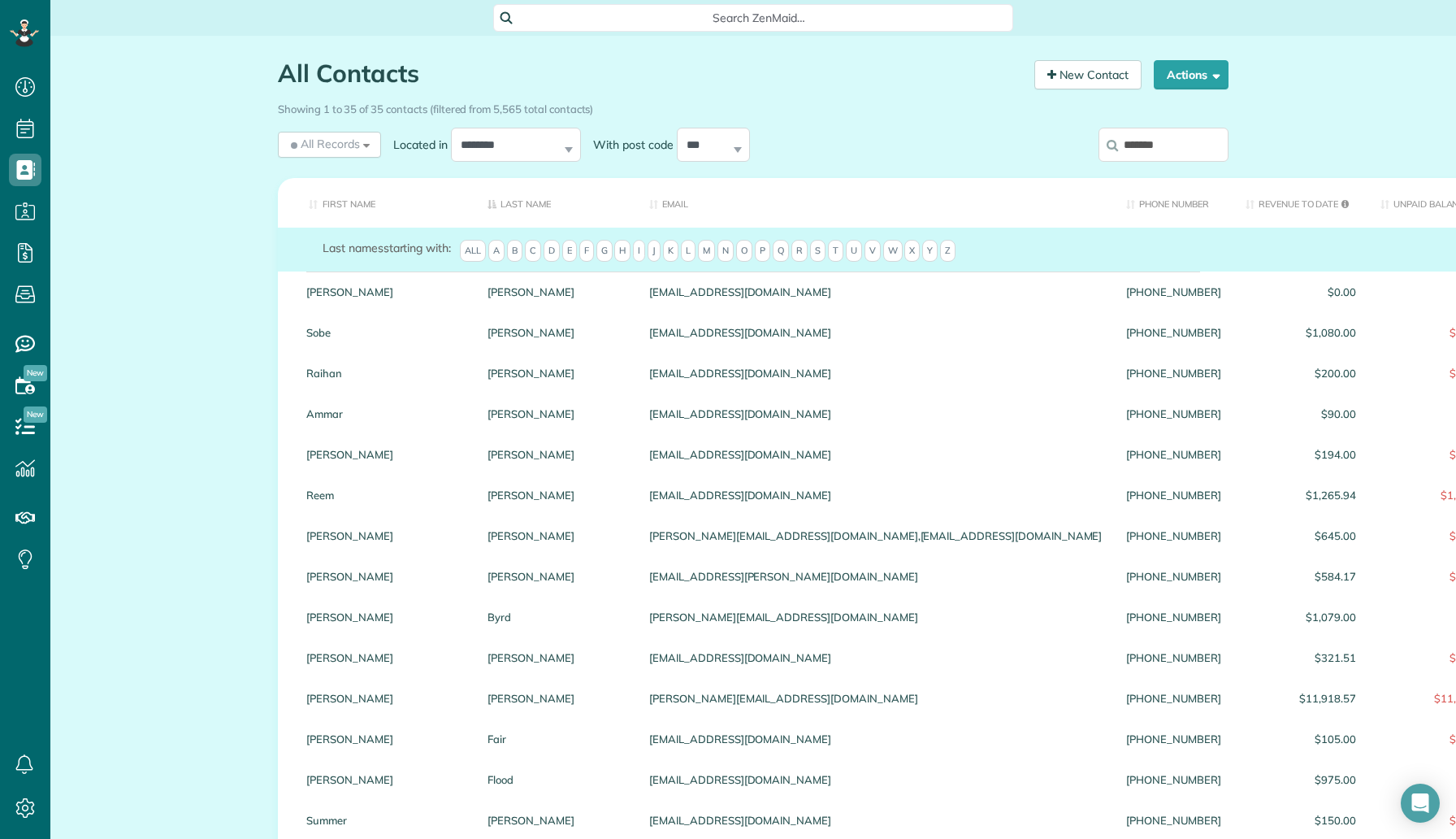
type input "*******"
drag, startPoint x: 1179, startPoint y: 151, endPoint x: 1116, endPoint y: 146, distance: 63.2
click at [1116, 146] on label "*******" at bounding box center [1163, 144] width 130 height 43
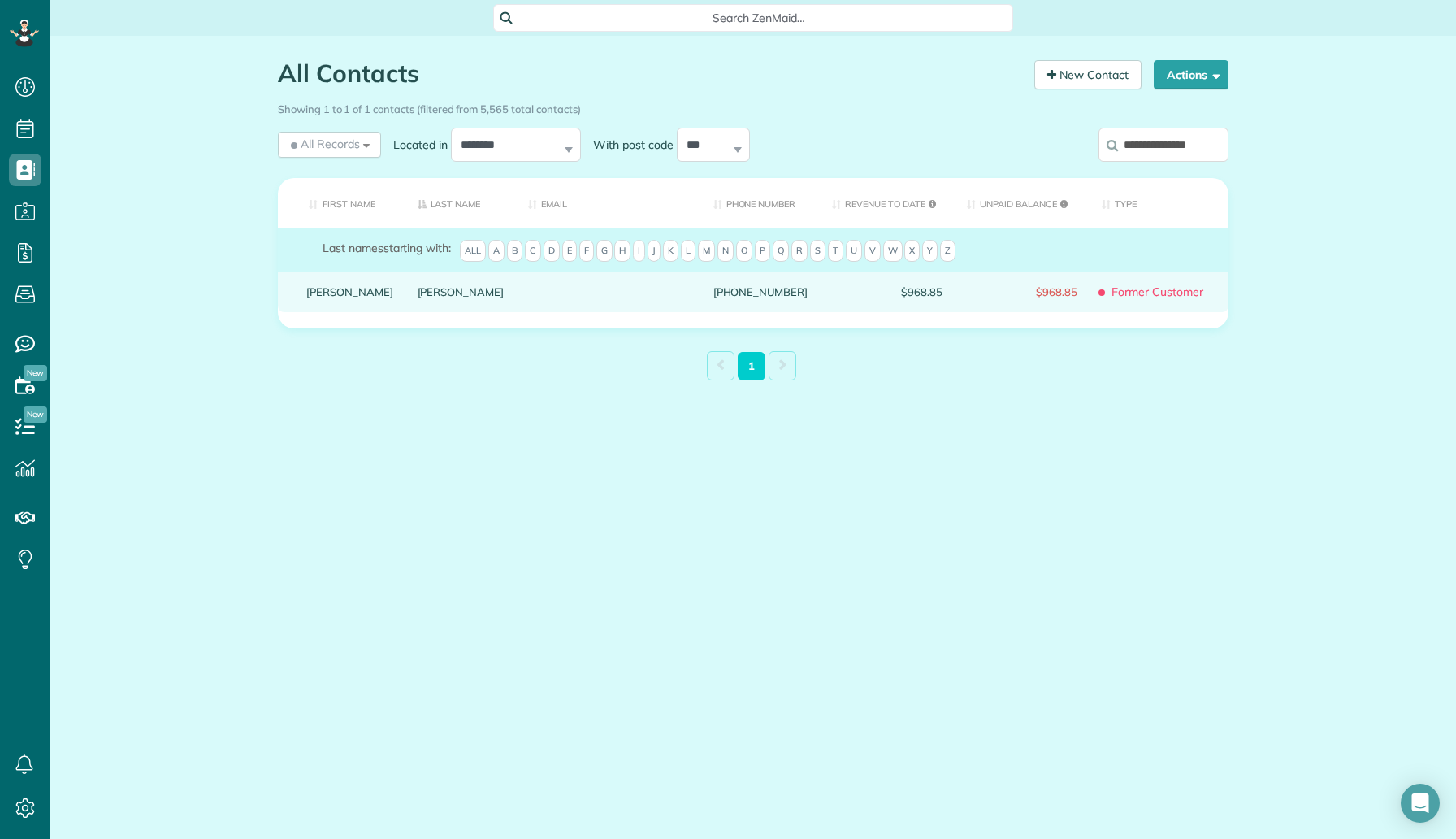
type input "**********"
click at [417, 297] on link "Jacobs" at bounding box center [461, 291] width 87 height 11
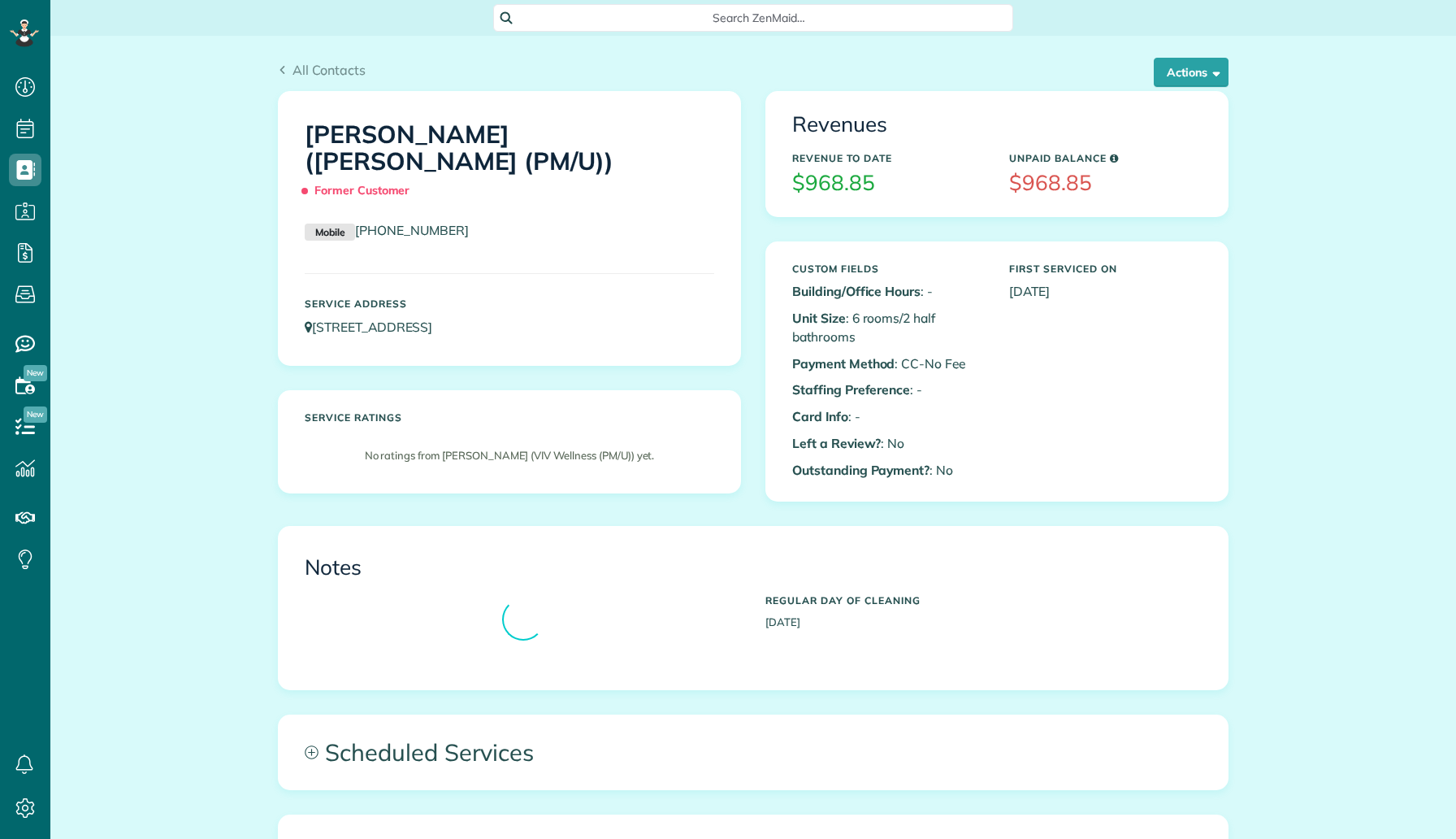
scroll to position [8, 8]
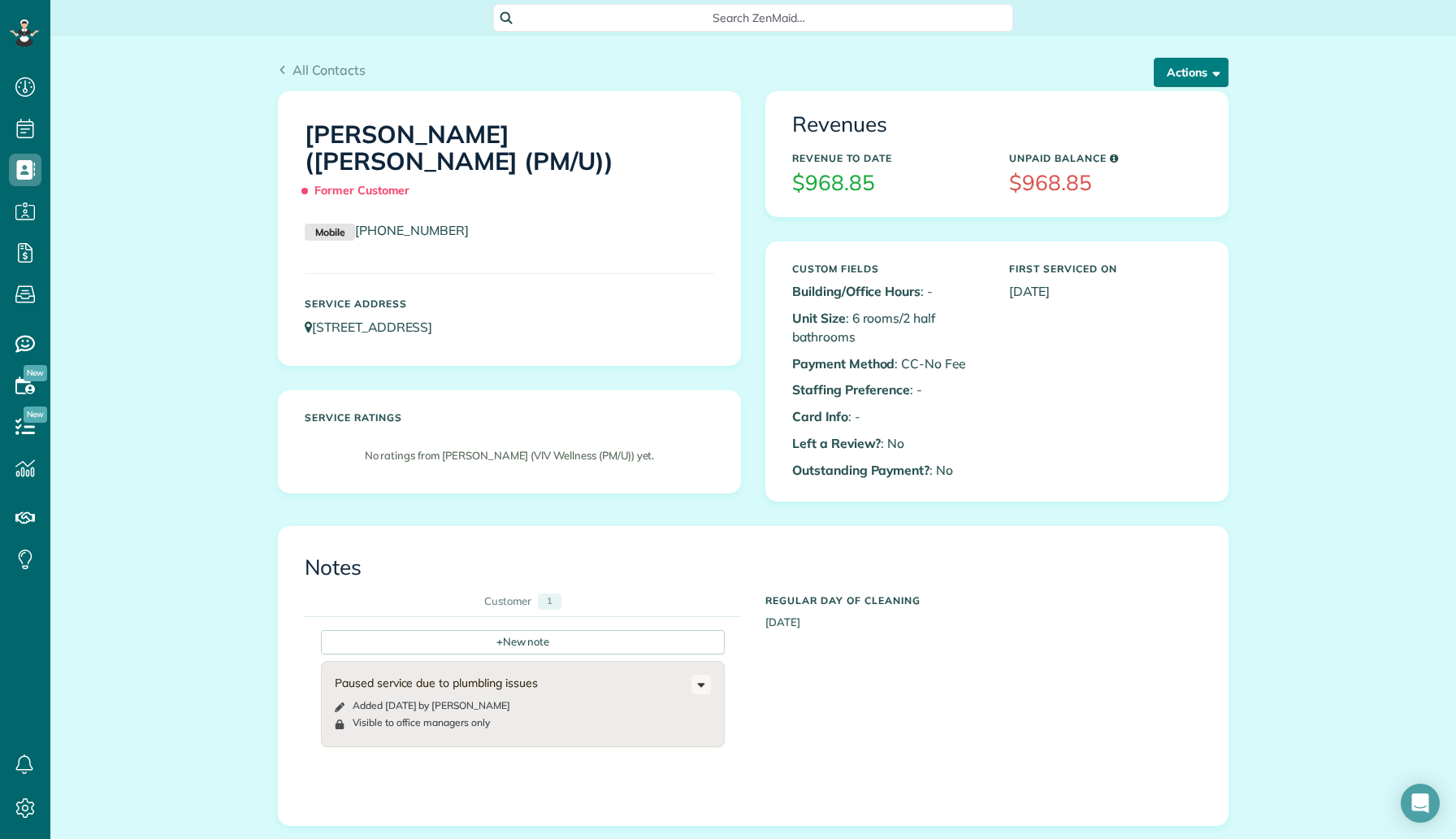
click at [1178, 70] on button "Actions" at bounding box center [1190, 72] width 75 height 29
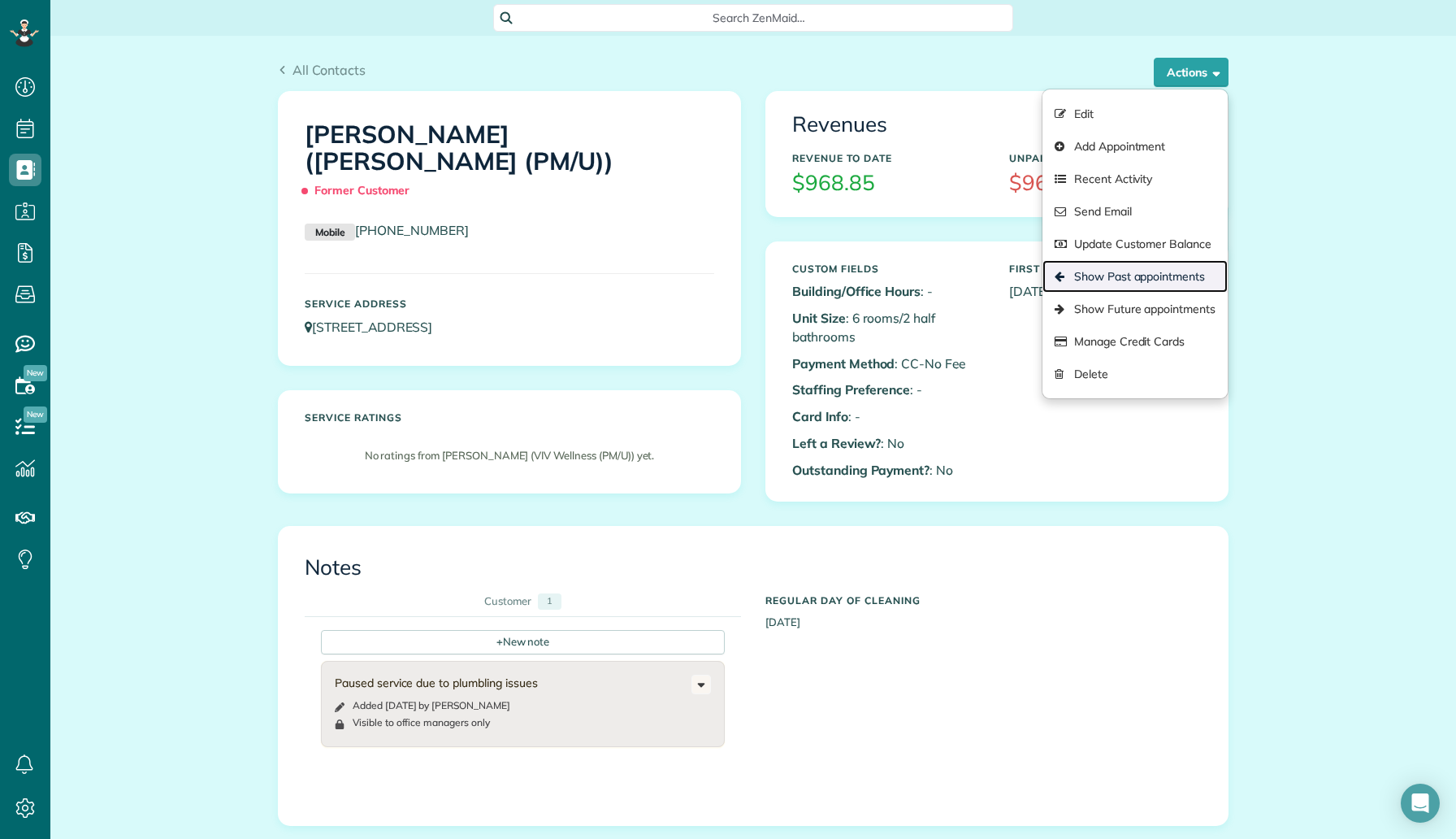
click at [1147, 285] on link "Show Past appointments" at bounding box center [1134, 276] width 185 height 32
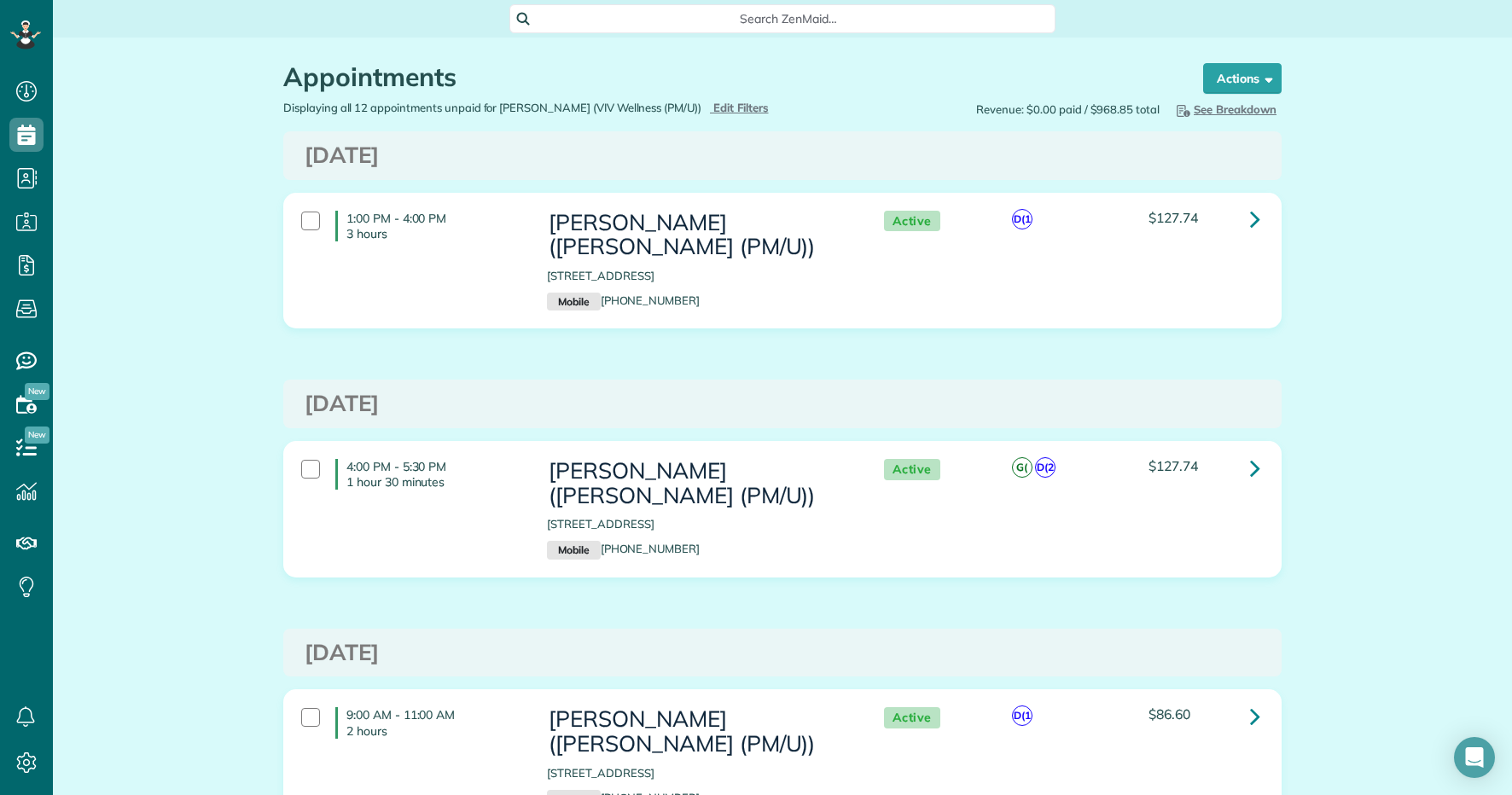
scroll to position [795, 53]
click at [1255, 216] on icon at bounding box center [1255, 219] width 10 height 30
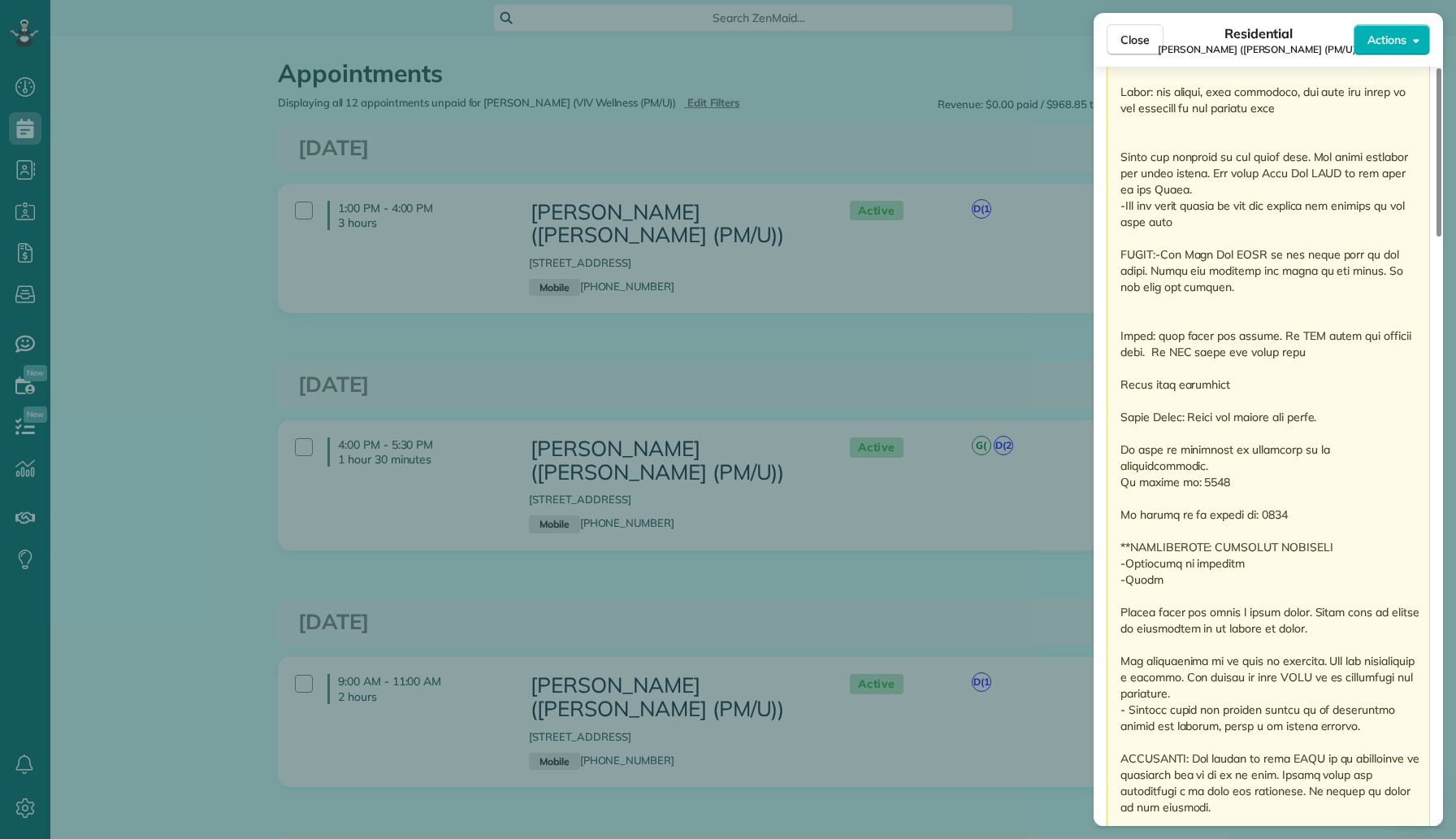
scroll to position [839, 50]
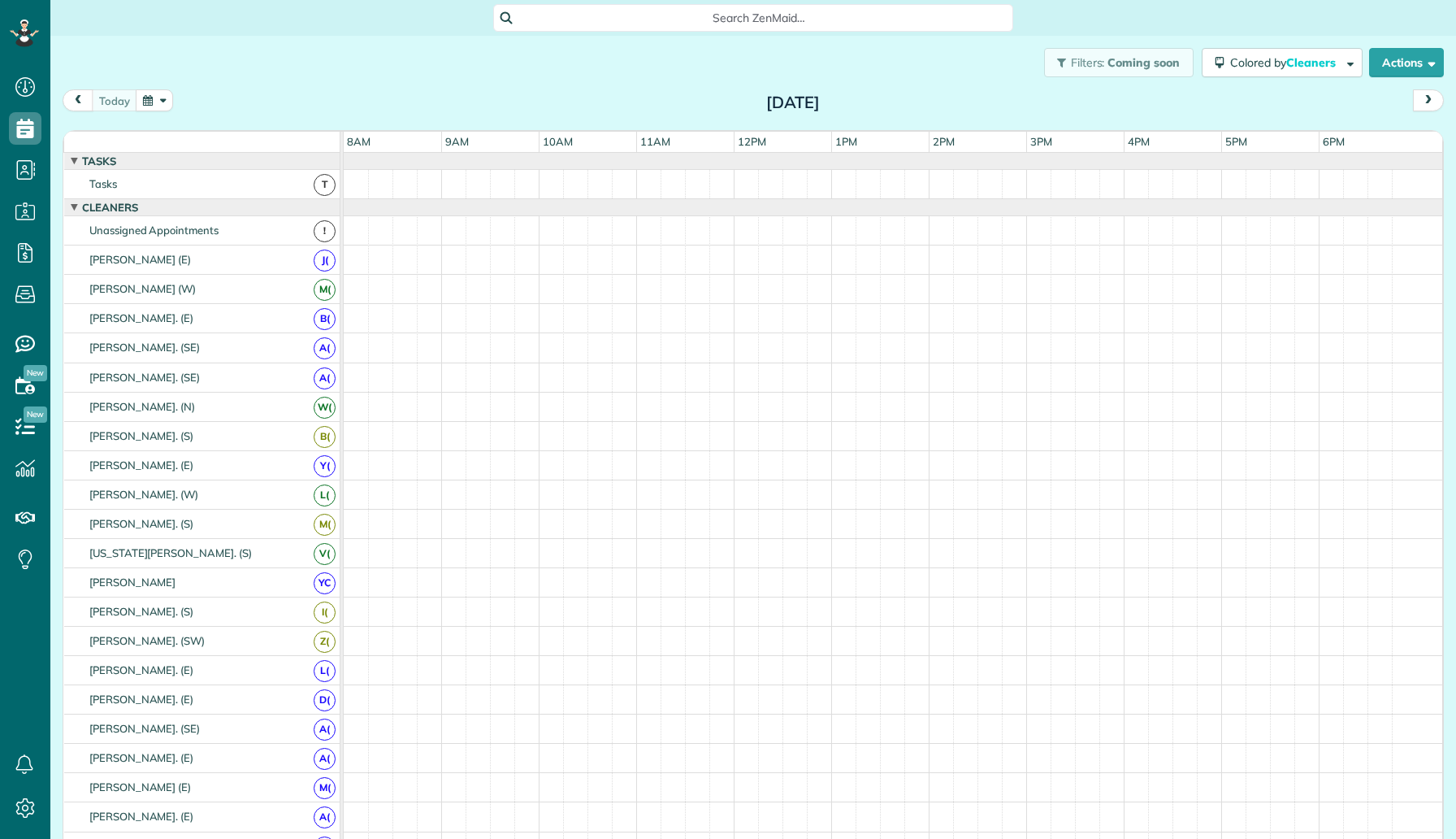
scroll to position [8, 8]
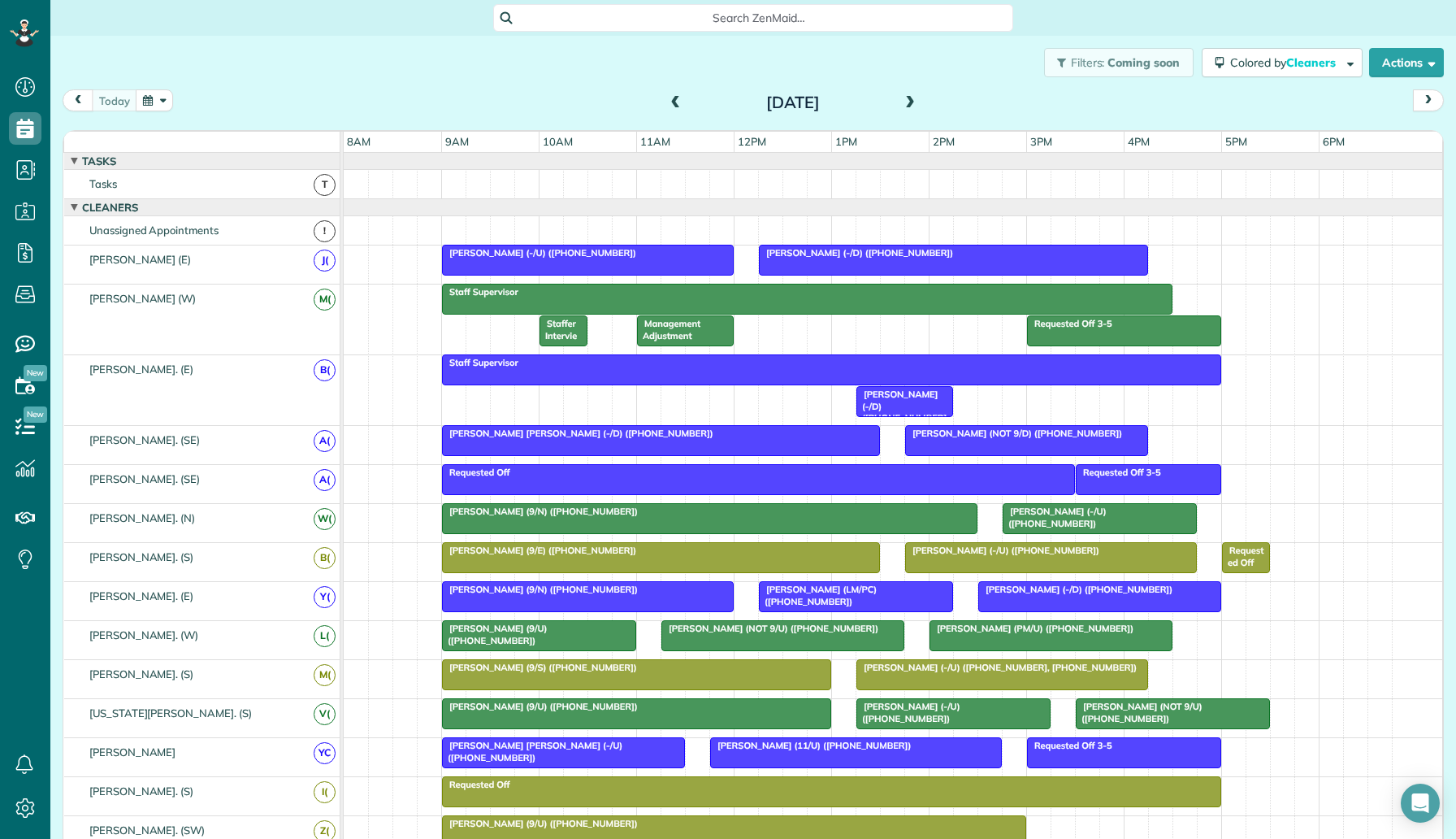
click at [150, 103] on button "button" at bounding box center [154, 100] width 37 height 22
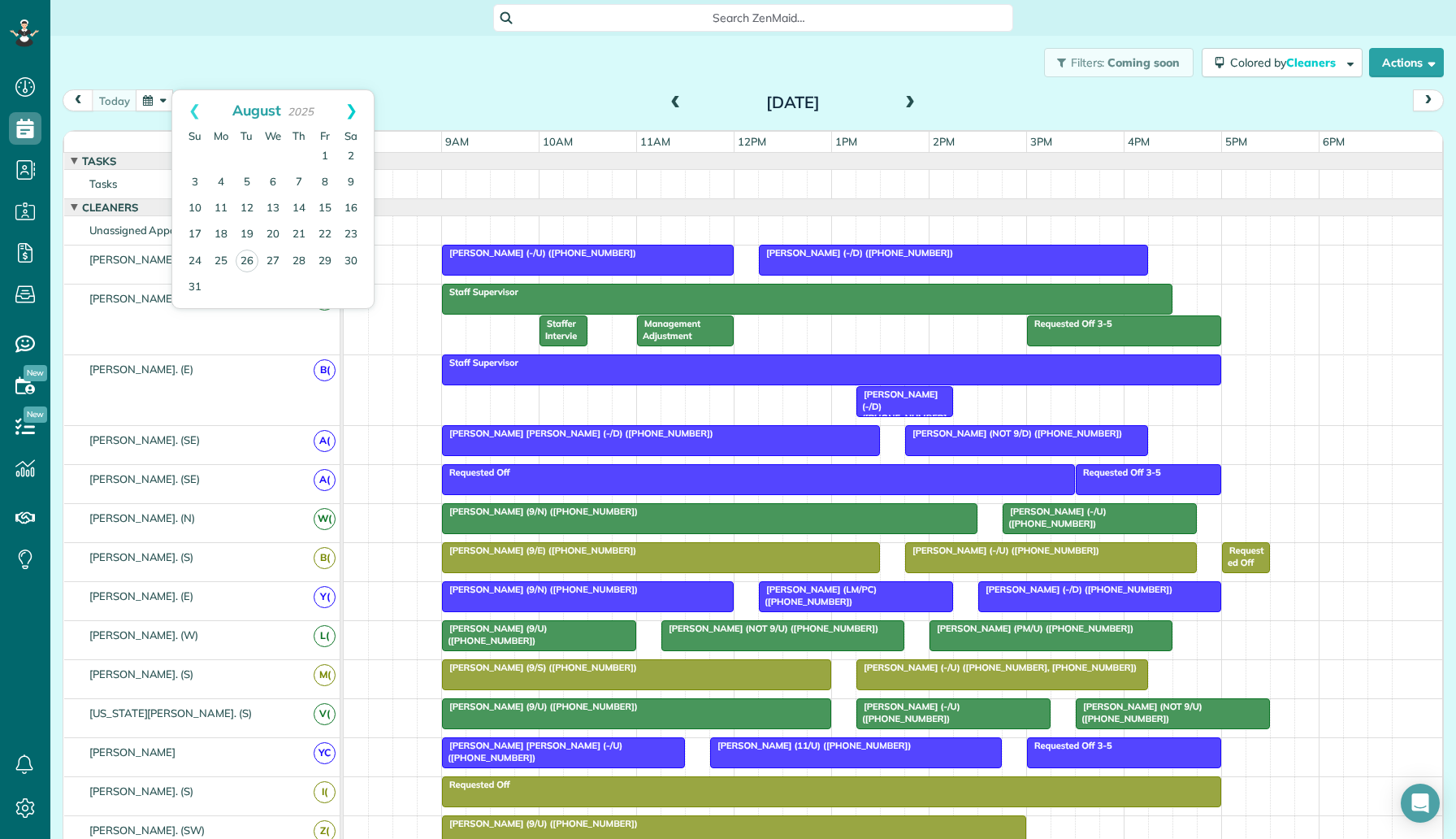
click at [354, 110] on link "Next" at bounding box center [351, 110] width 45 height 41
click at [280, 158] on link "3" at bounding box center [272, 157] width 26 height 26
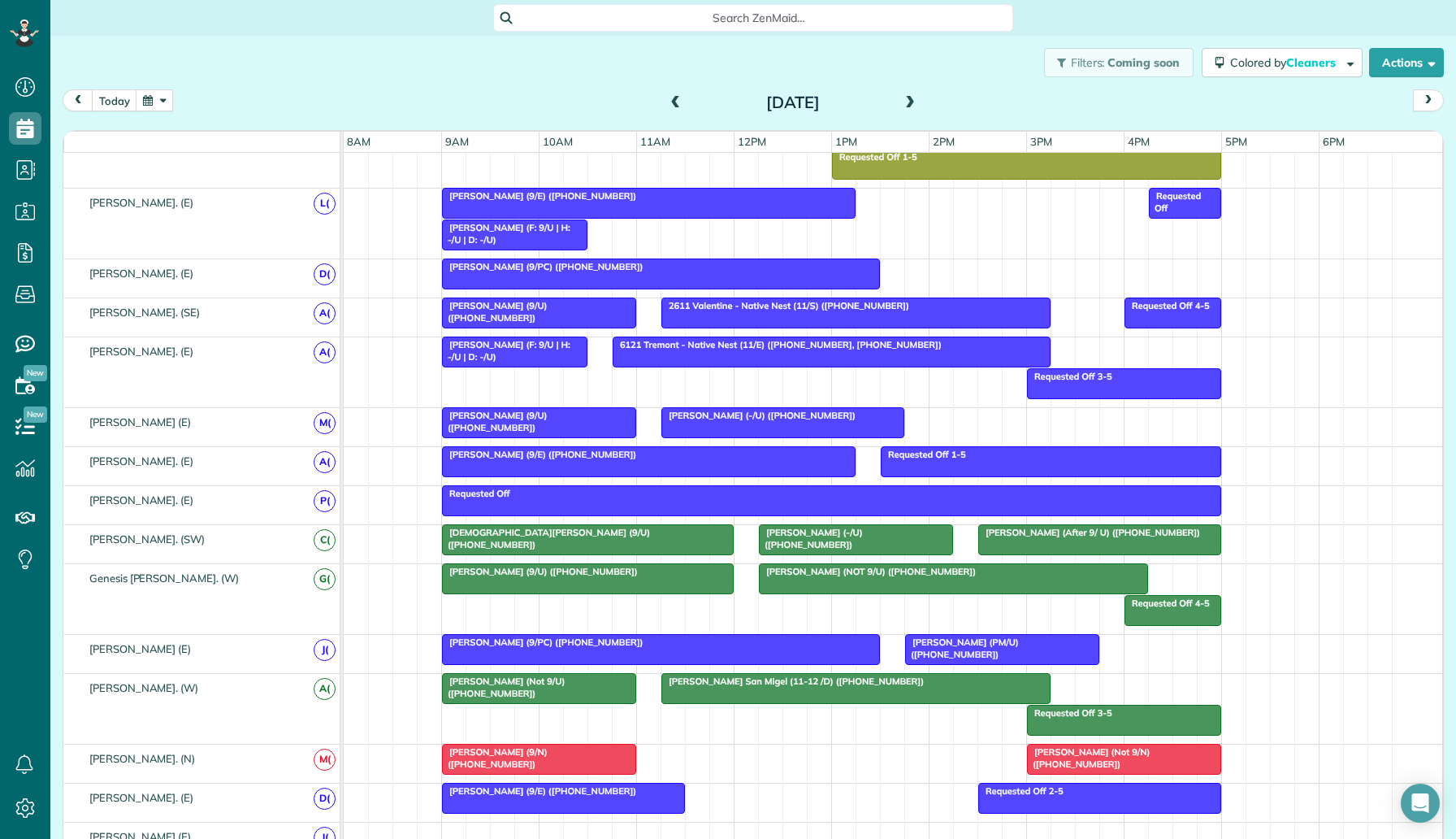
scroll to position [1027, 0]
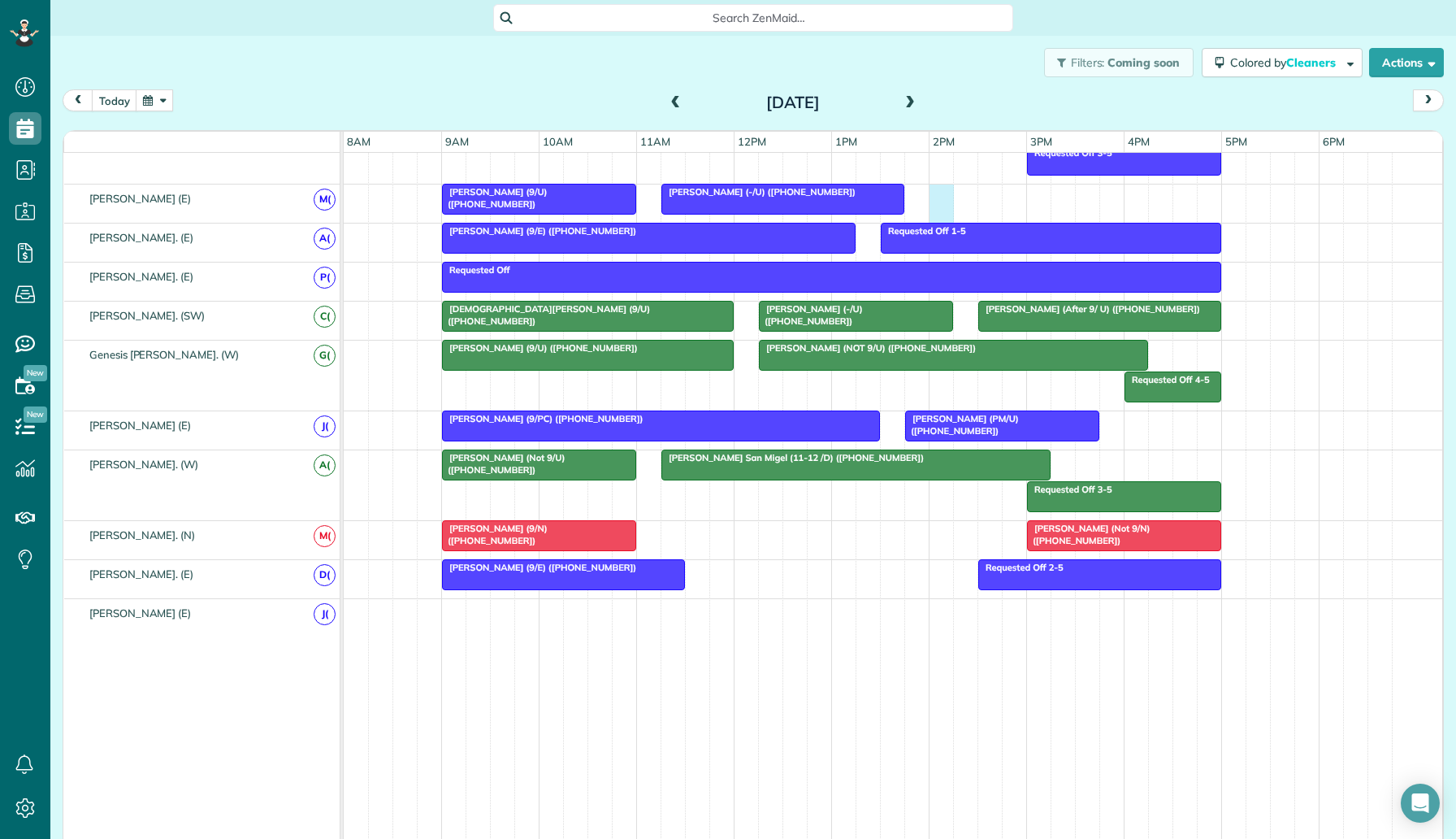
click at [940, 195] on div "Michael Winemiller (-/U) (+12149866860) Cam Wetzel (9/U) (+12144224301)" at bounding box center [893, 203] width 1098 height 38
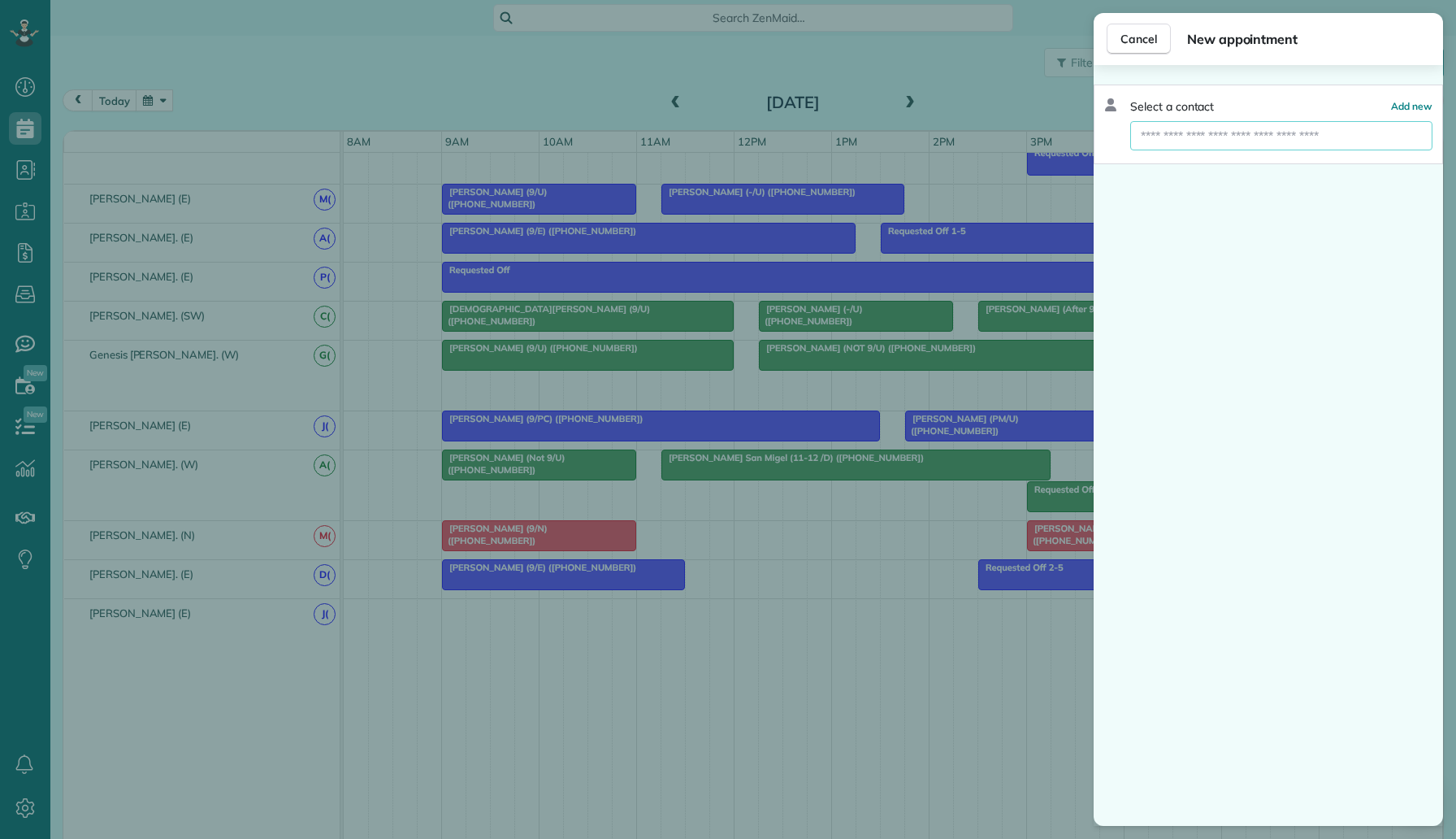
click at [1224, 146] on input "text" at bounding box center [1281, 136] width 303 height 29
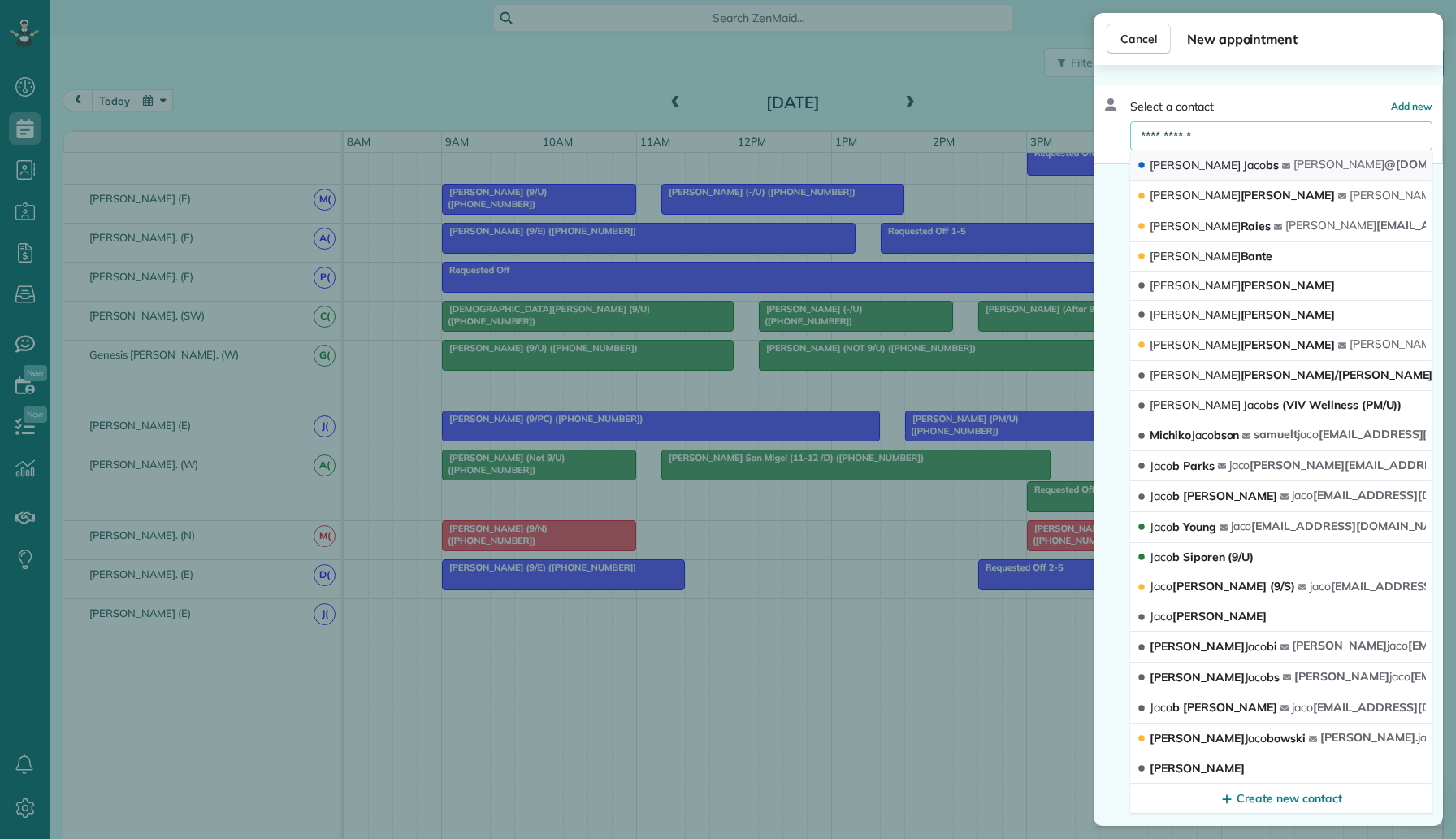
click at [1235, 165] on button "Alexis Jaco bs alexis @vivwellness.com" at bounding box center [1281, 165] width 303 height 31
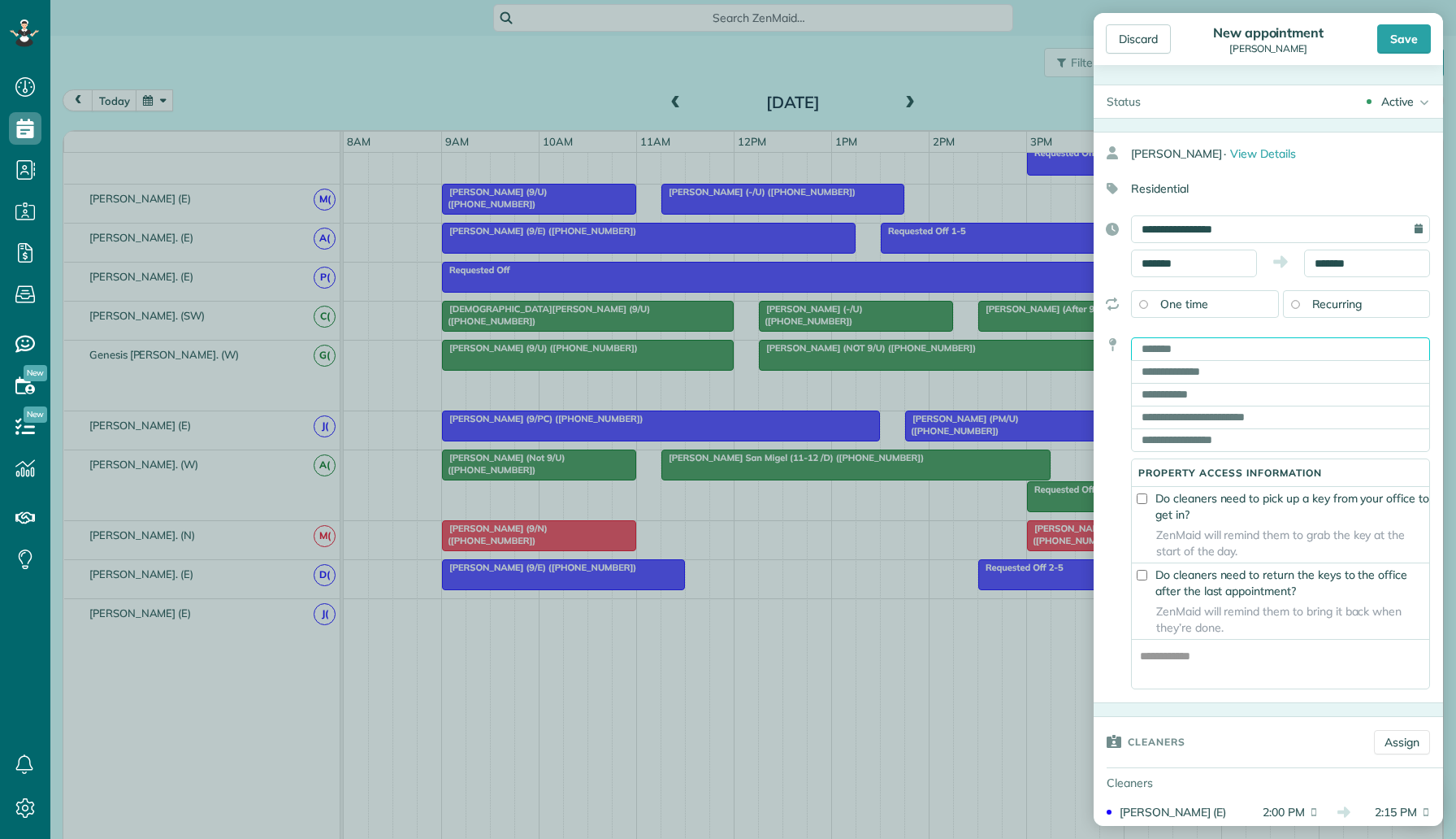
click at [1235, 347] on input "text" at bounding box center [1280, 348] width 299 height 23
click at [1229, 368] on input "text" at bounding box center [1280, 371] width 299 height 23
click at [1221, 350] on input "text" at bounding box center [1280, 348] width 299 height 23
click at [1218, 345] on input "text" at bounding box center [1280, 348] width 299 height 23
click at [1180, 375] on input "text" at bounding box center [1280, 371] width 299 height 23
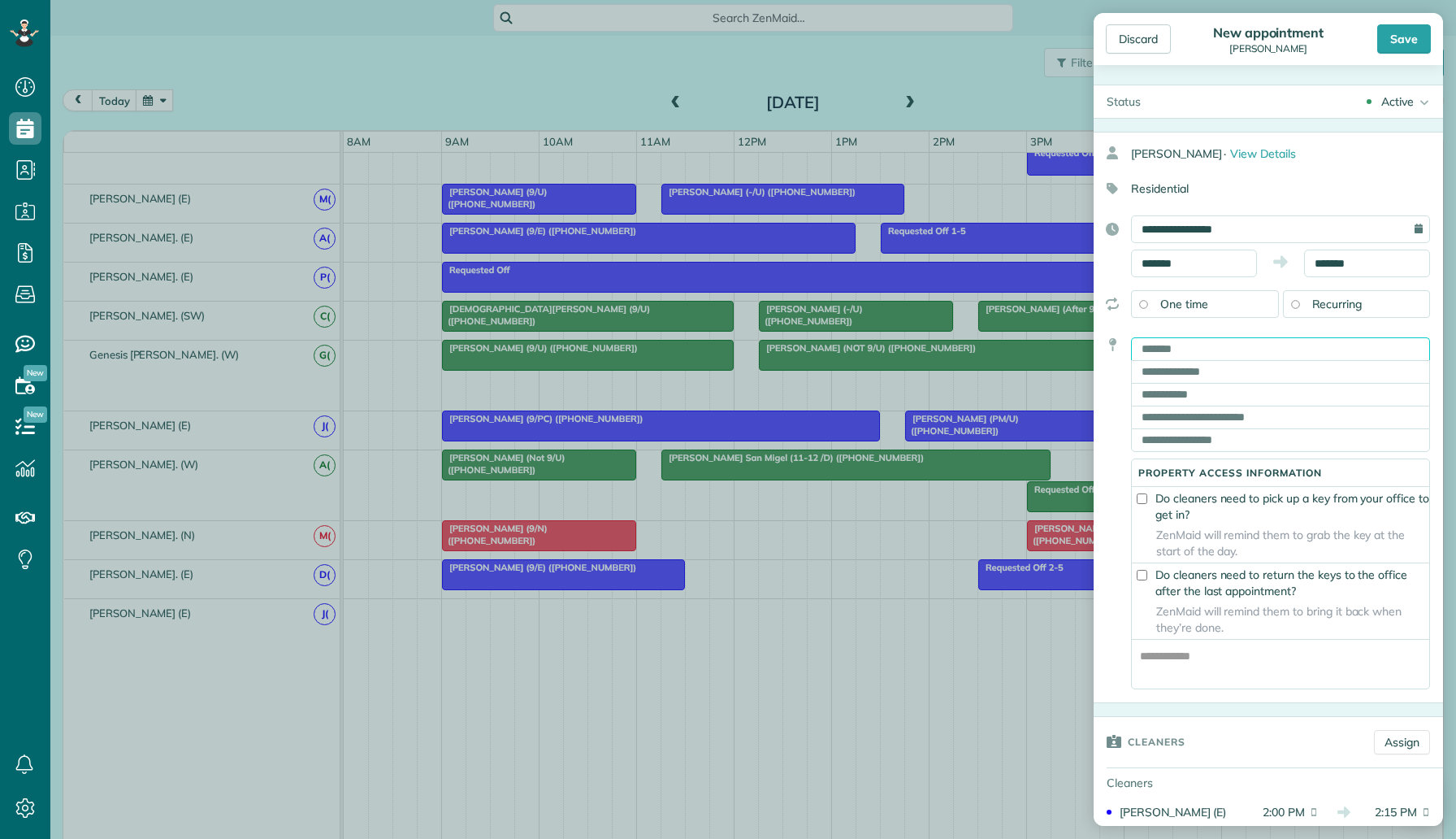
click at [1183, 353] on input "text" at bounding box center [1280, 348] width 299 height 23
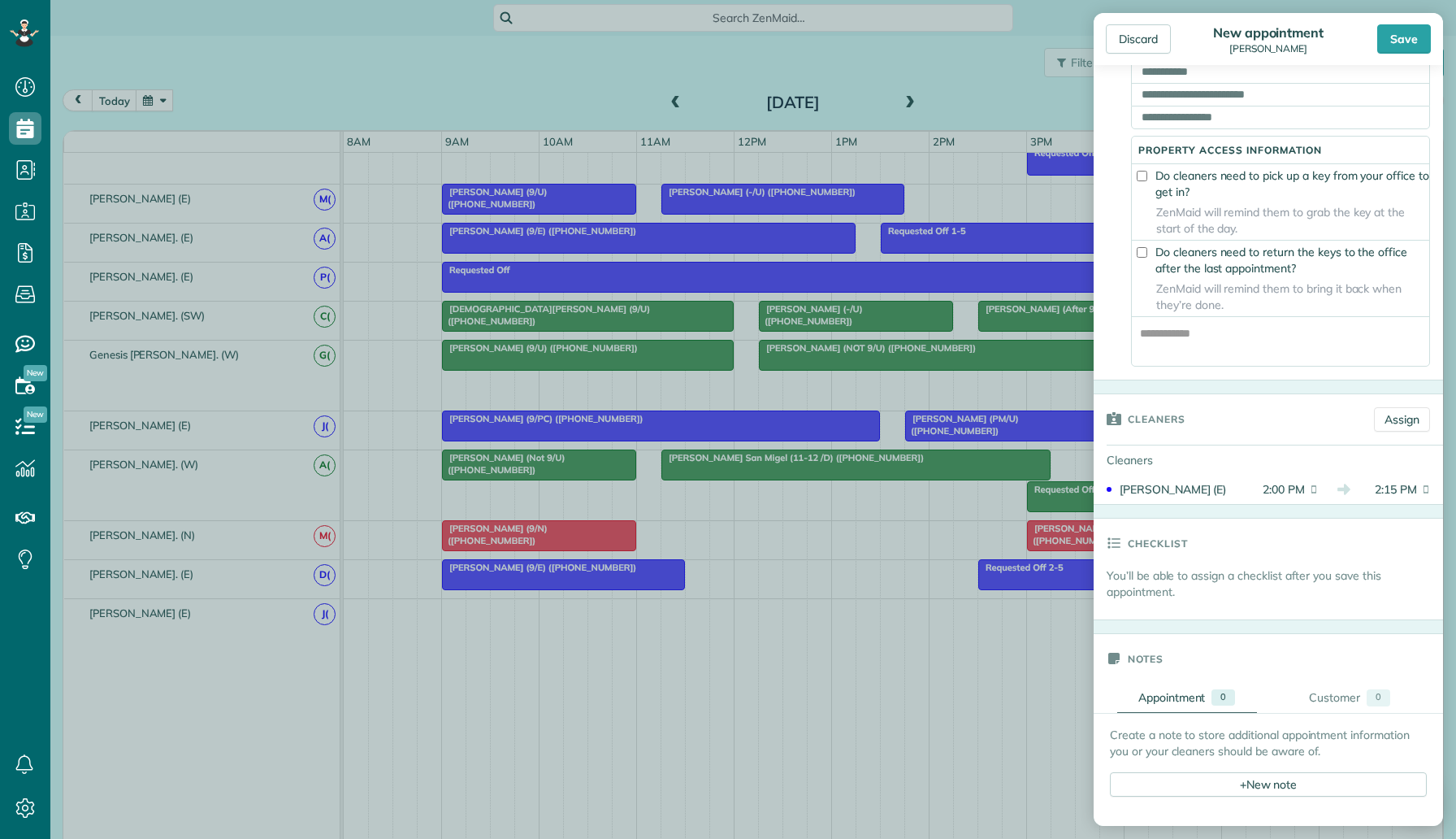
scroll to position [273, 0]
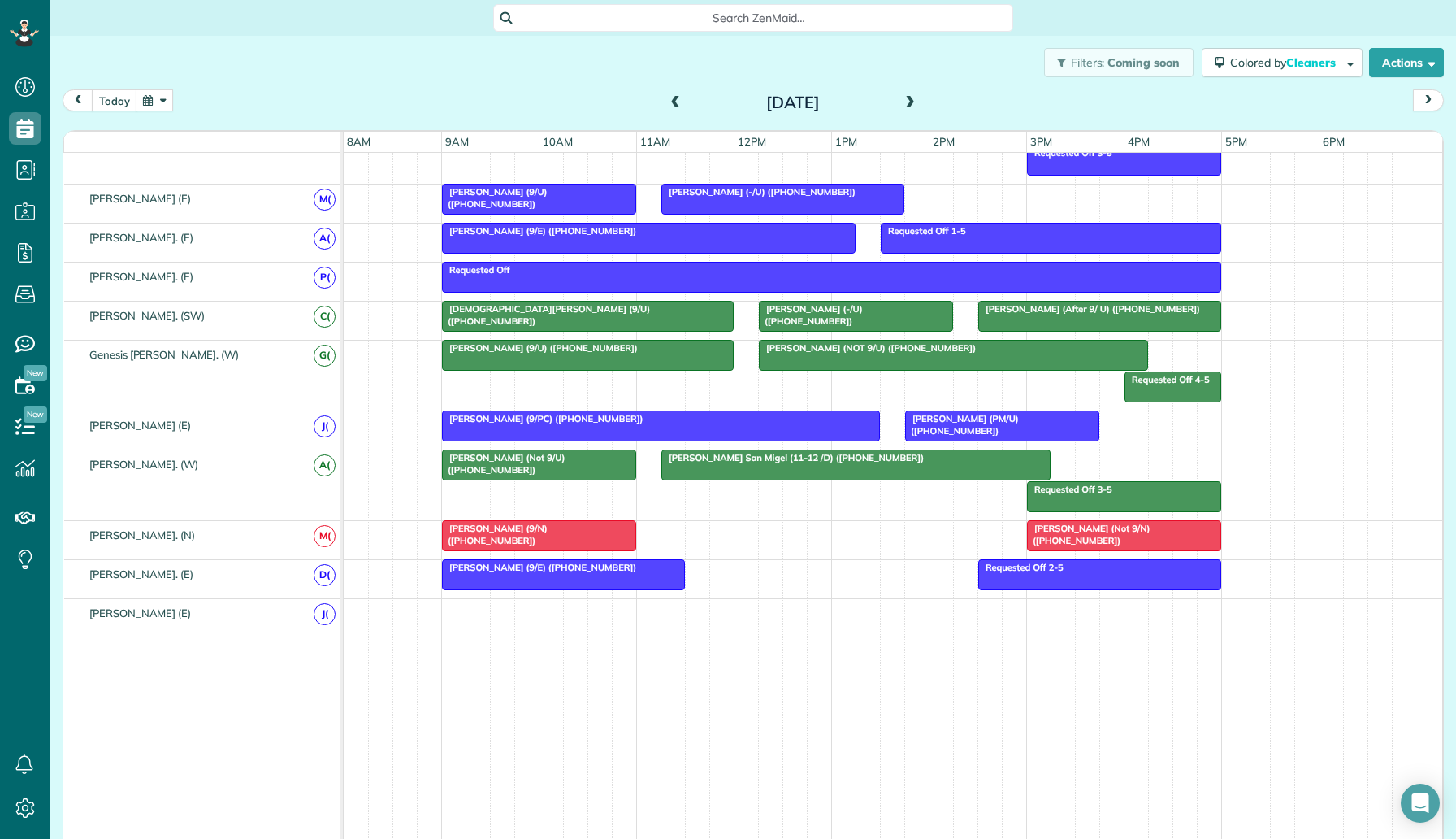
click at [883, 435] on div "Discard New appointment Alexis Jacobs Save Status Active Active Cancelled Cance…" at bounding box center [728, 420] width 1456 height 839
click at [947, 196] on div "Michael Winemiller (-/U) (+12149866860) Cam Wetzel (9/U) (+12144224301)" at bounding box center [893, 203] width 1098 height 38
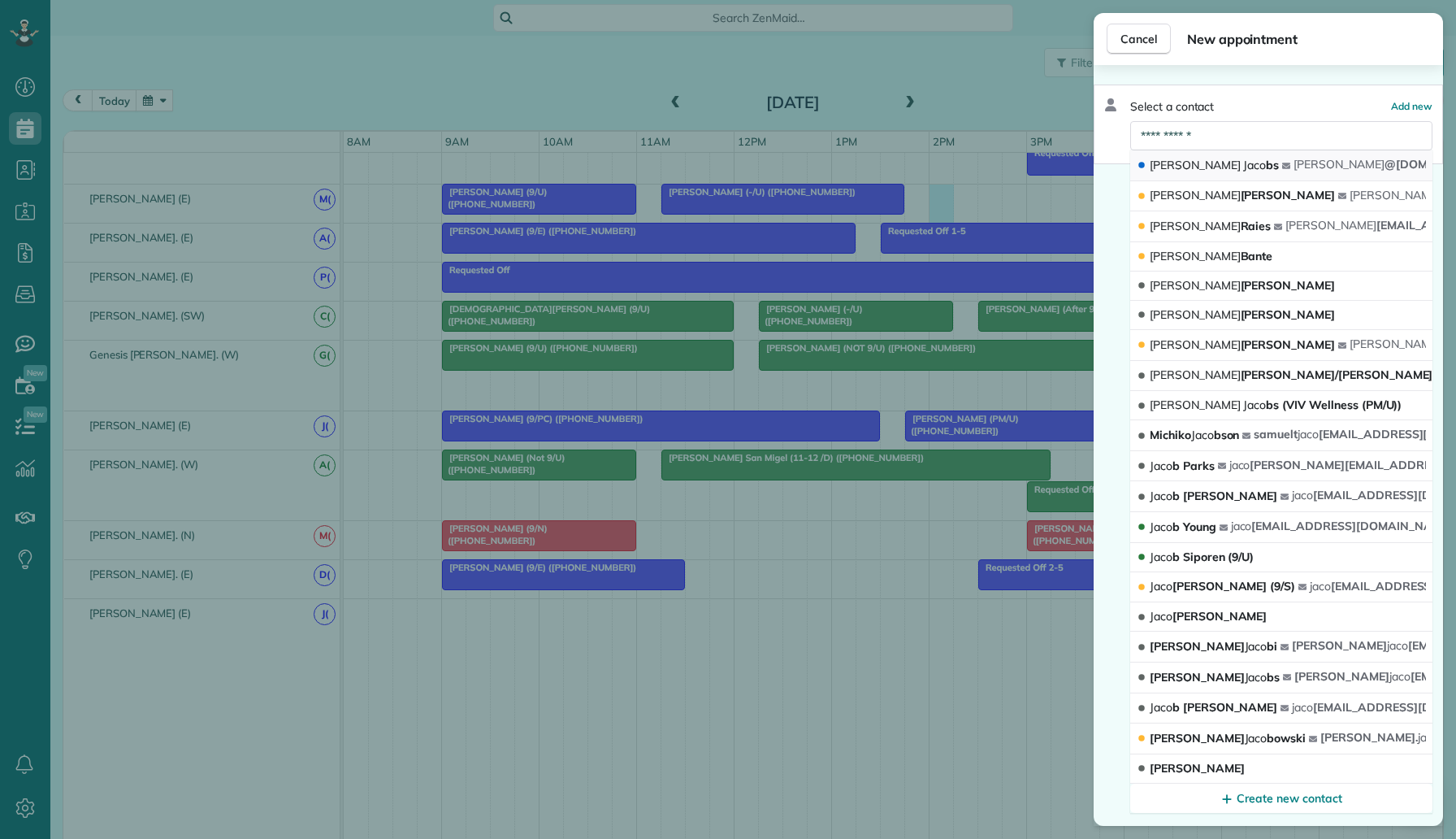
click at [1237, 166] on button "Alexis Jaco bs alexis @vivwellness.com" at bounding box center [1281, 165] width 303 height 31
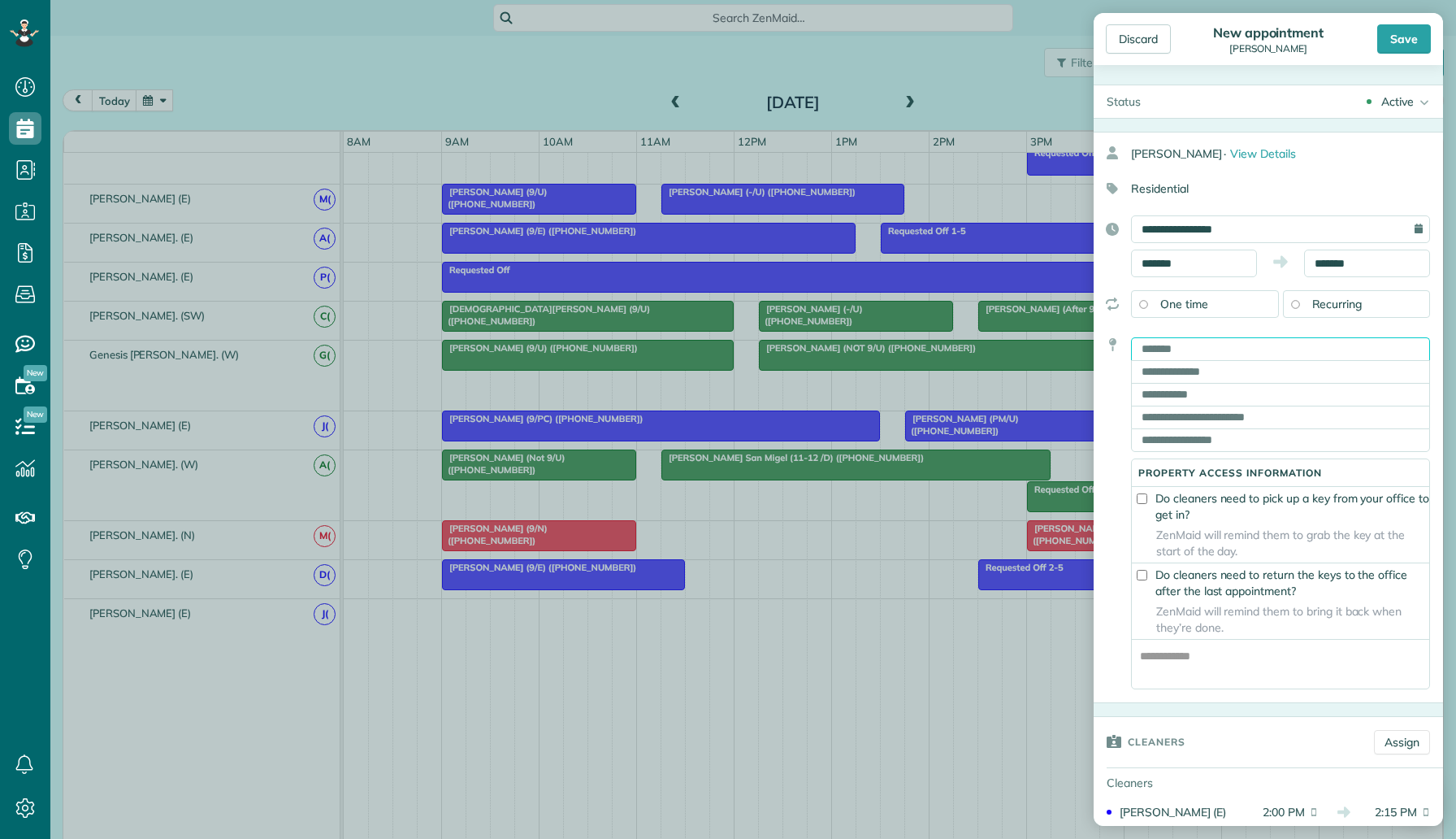
click at [1195, 349] on input "text" at bounding box center [1280, 348] width 299 height 23
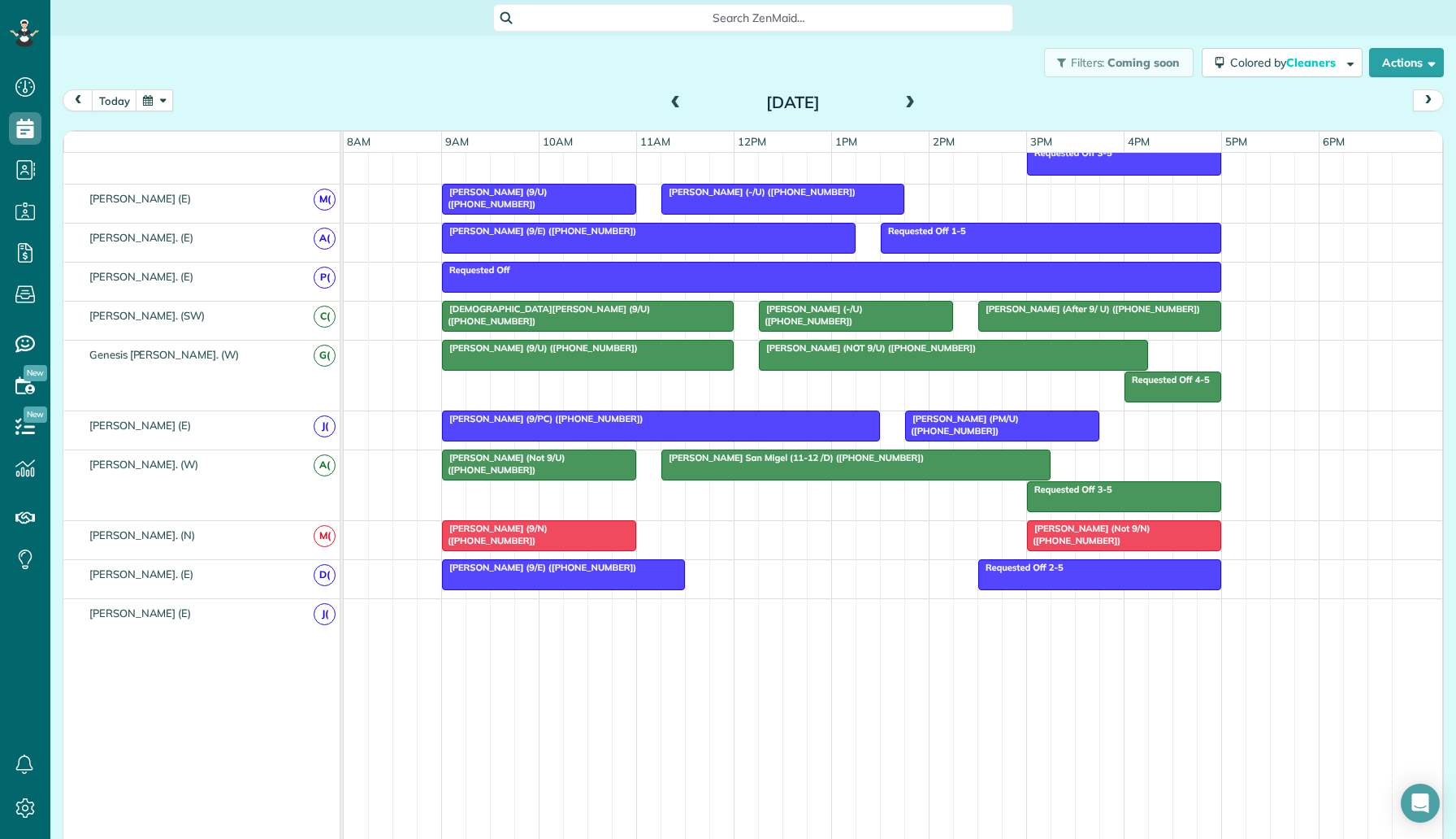
click at [1039, 506] on div "Discard New appointment Alexis Jacobs Save Status Active Active Cancelled Cance…" at bounding box center [728, 420] width 1456 height 839
click at [946, 196] on div "Michael Winemiller (-/U) (+12149866860) Cam Wetzel (9/U) (+12144224301)" at bounding box center [893, 203] width 1098 height 38
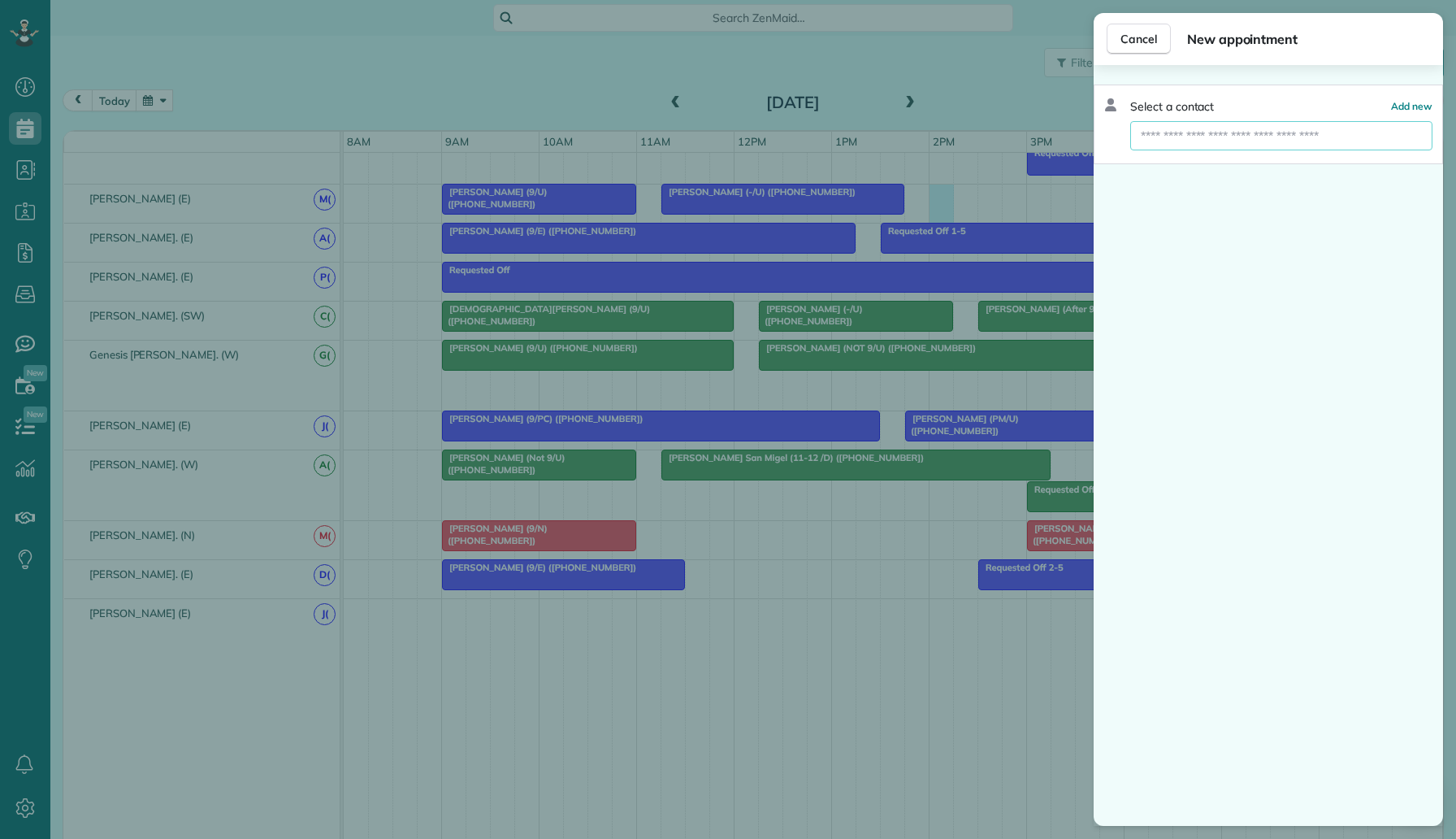
click at [1207, 136] on input "text" at bounding box center [1281, 136] width 303 height 29
type input "*"
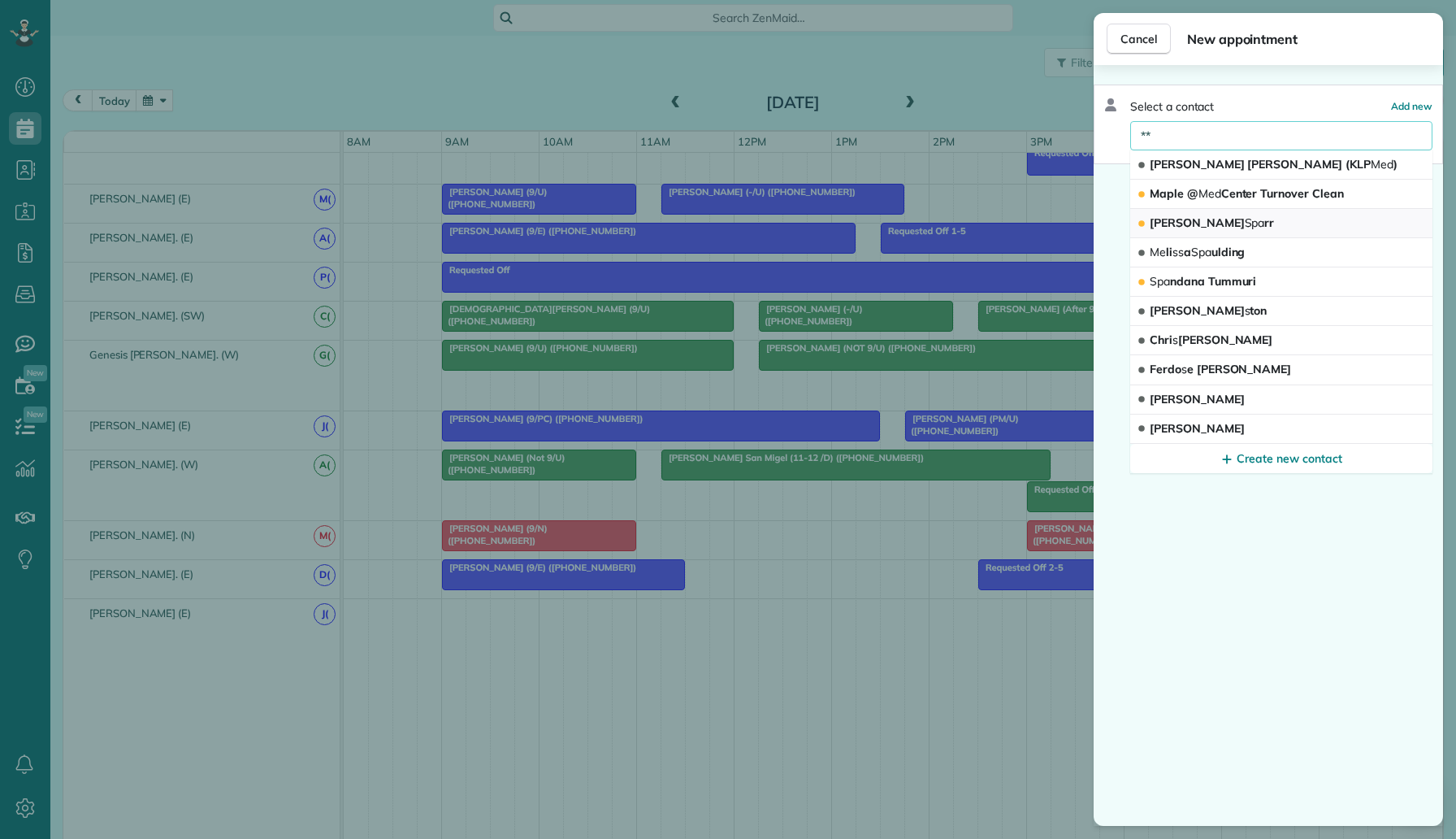
type input "*"
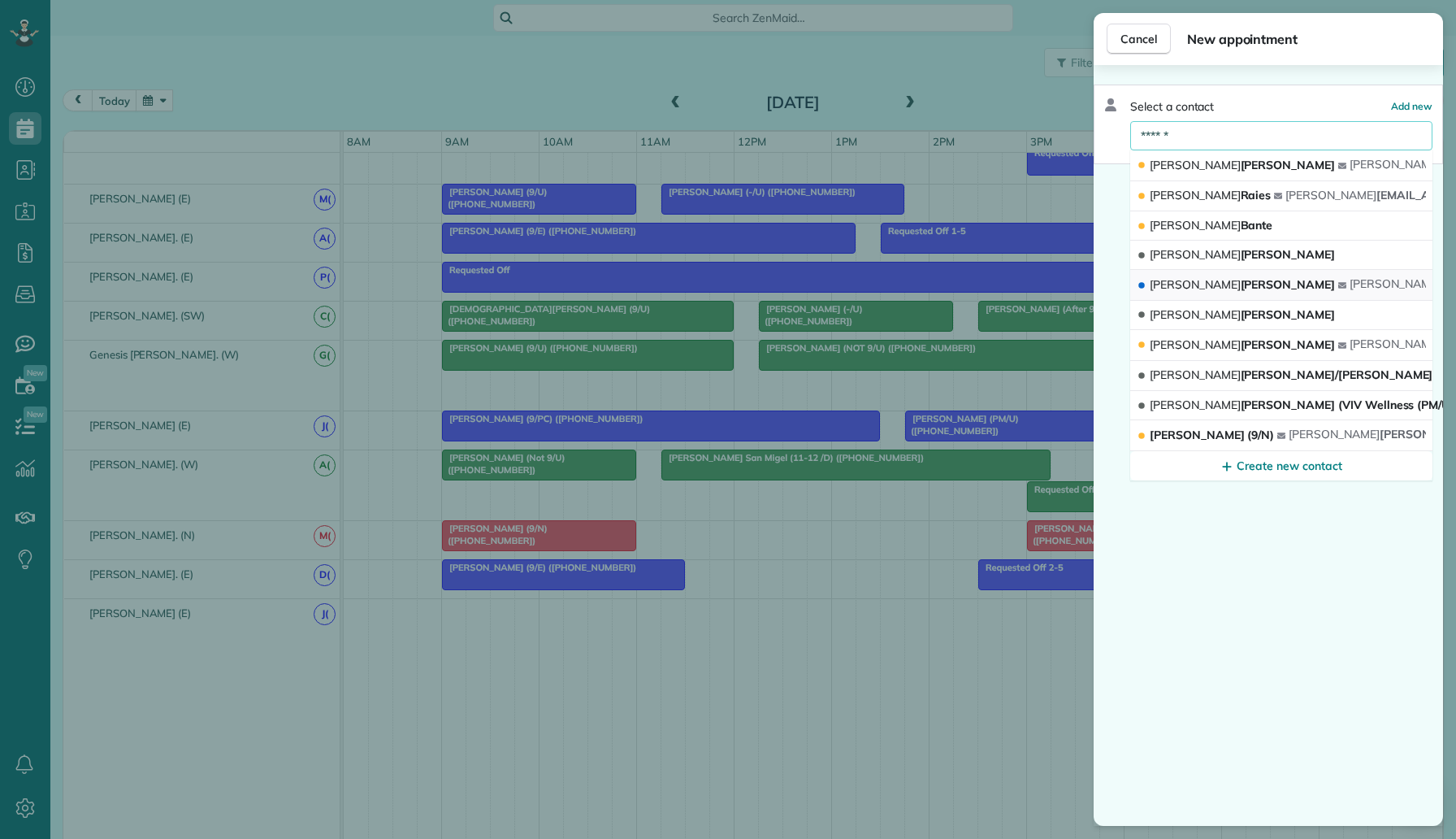
click at [1223, 288] on div "Alexis Jacobs" at bounding box center [1237, 285] width 201 height 17
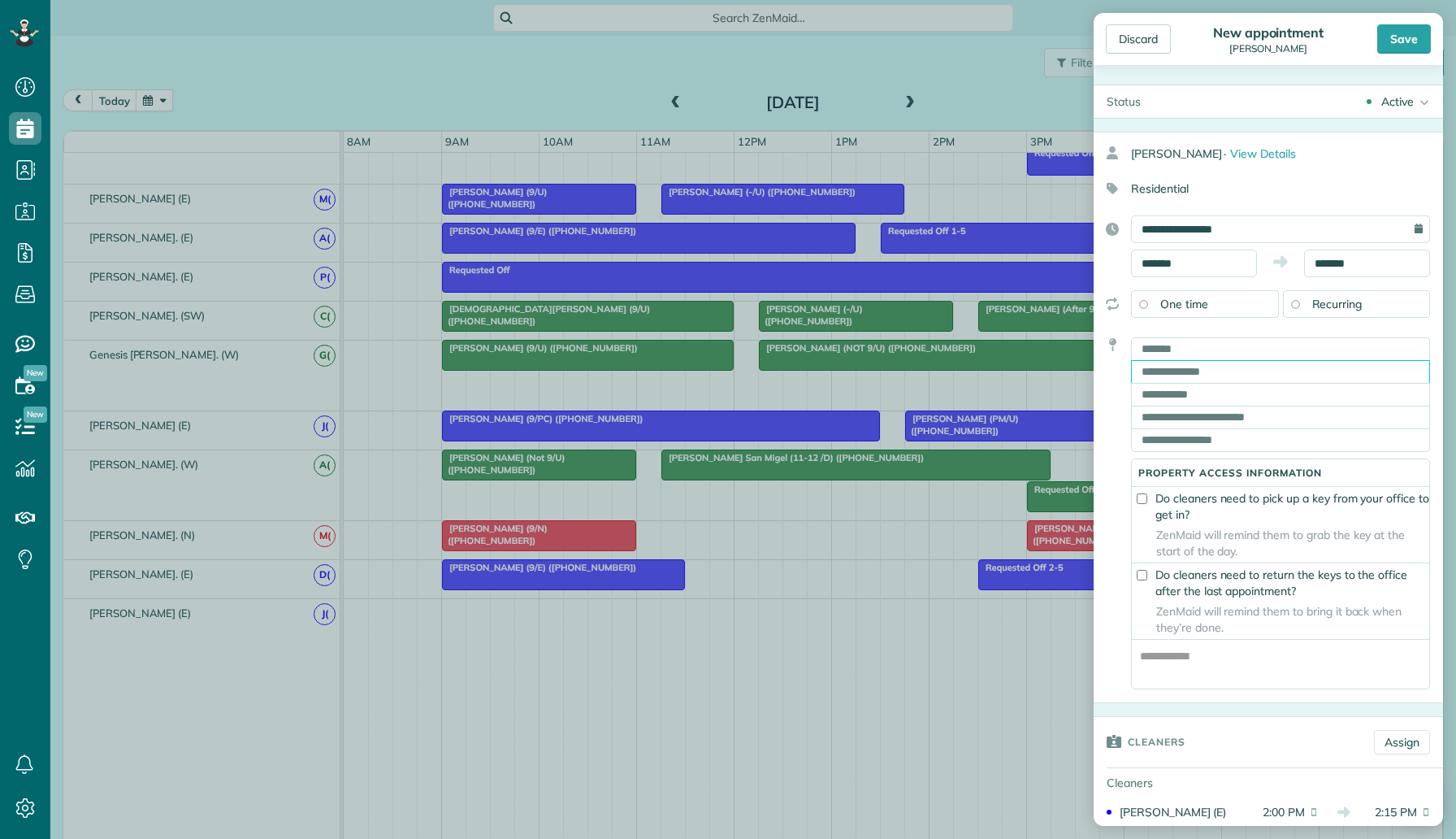
click at [1246, 364] on input "text" at bounding box center [1280, 371] width 299 height 23
click at [1247, 352] on input "text" at bounding box center [1280, 348] width 299 height 23
click at [1011, 113] on div "Discard New appointment Alexis Jacobs Save Status Active Active Cancelled Cance…" at bounding box center [728, 420] width 1456 height 839
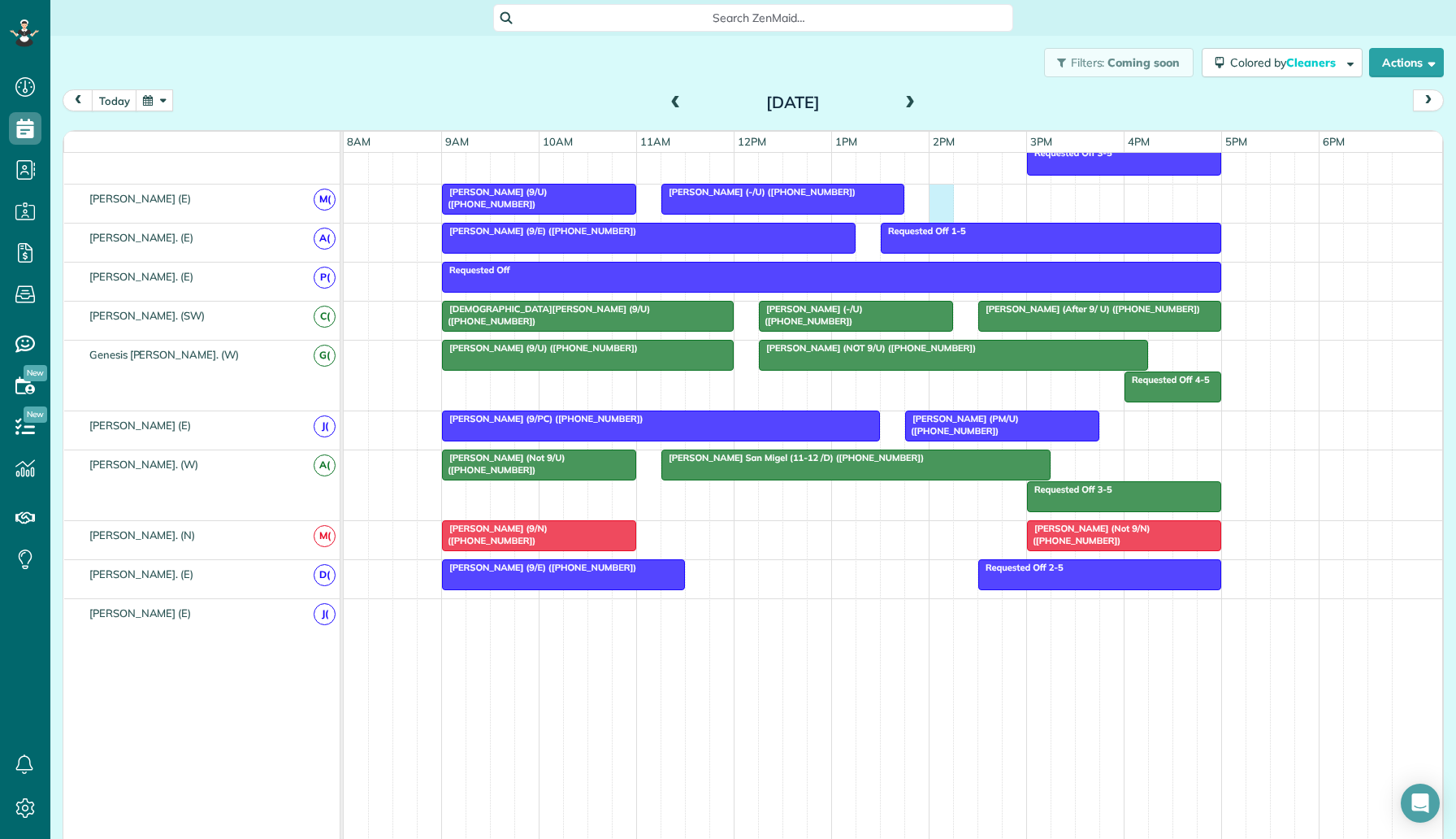
click at [947, 190] on div "Michael Winemiller (-/U) (+12149866860) Cam Wetzel (9/U) (+12144224301)" at bounding box center [893, 203] width 1098 height 38
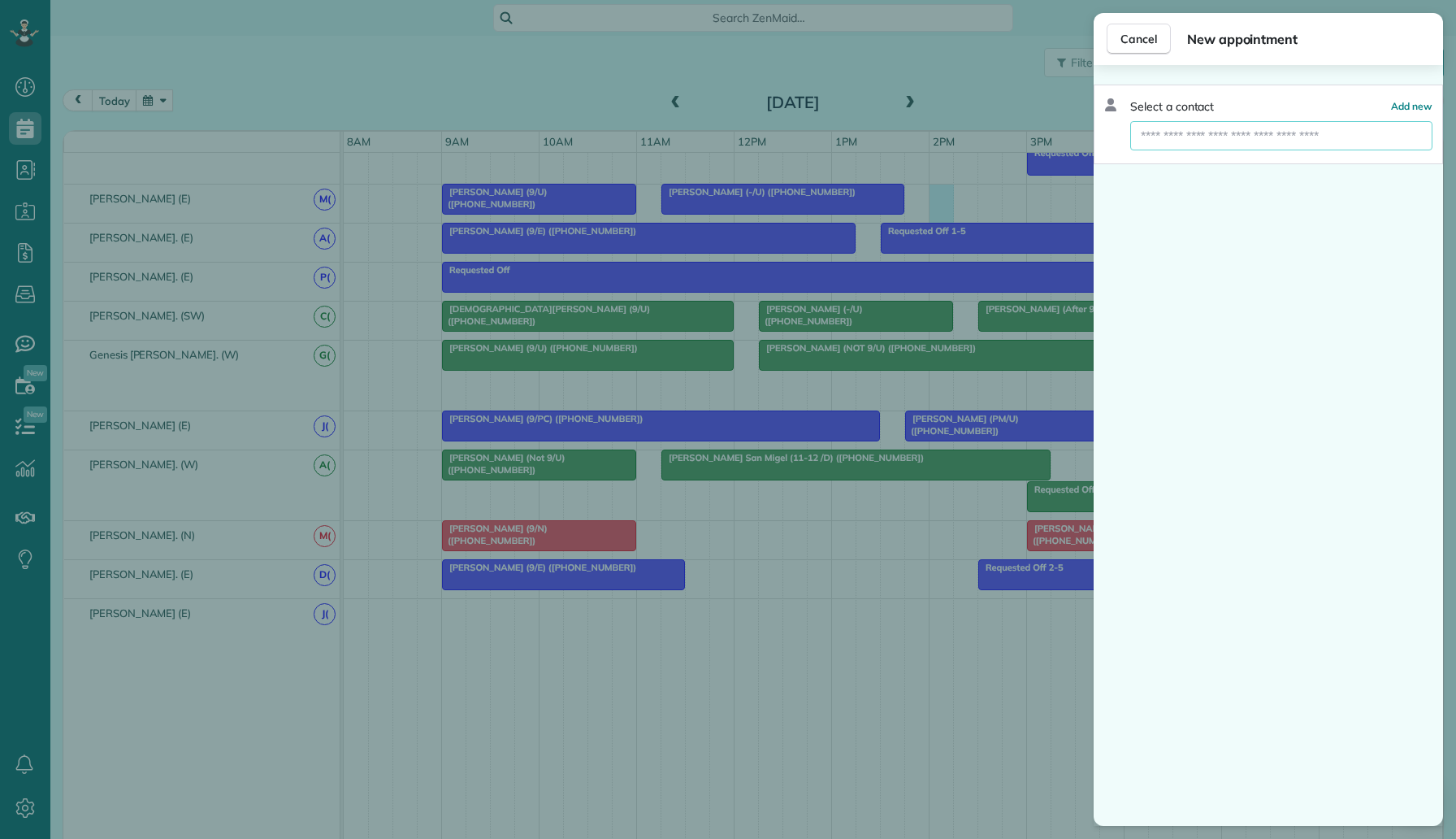
click at [1199, 139] on input "text" at bounding box center [1281, 136] width 303 height 29
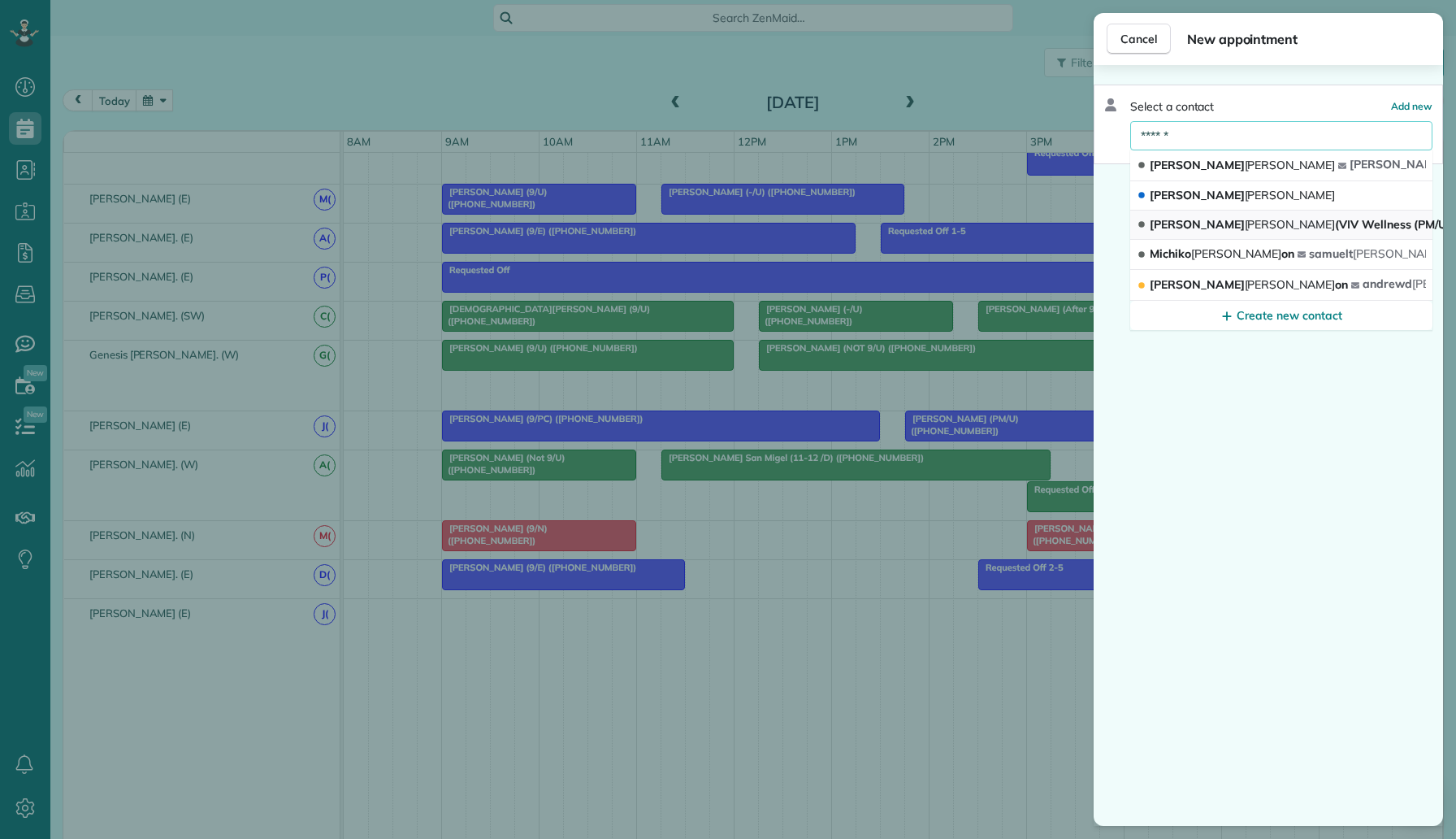
type input "******"
click at [1244, 220] on span "Jacobs" at bounding box center [1290, 224] width 91 height 14
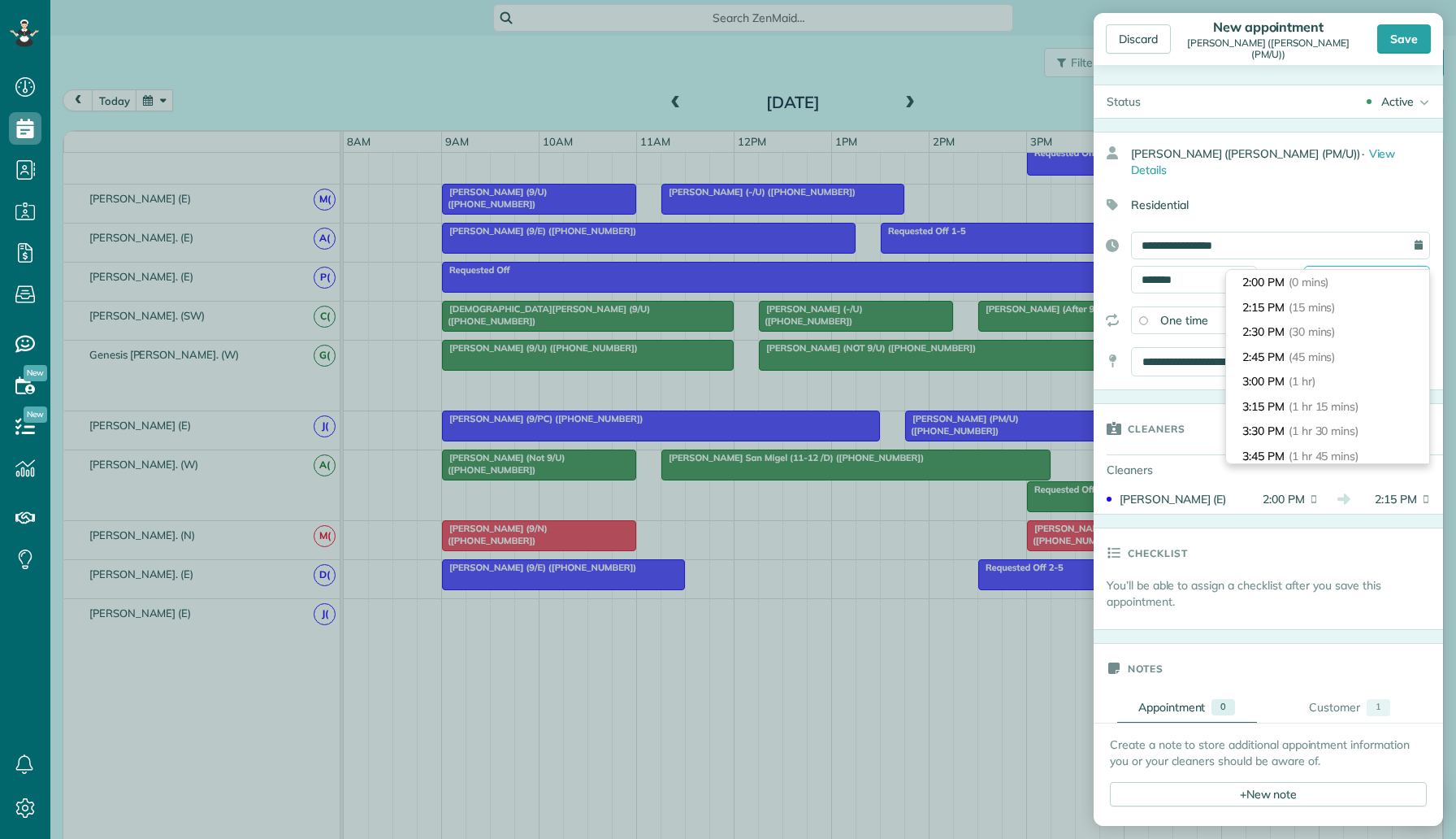
click at [1325, 266] on input "*******" at bounding box center [1366, 279] width 126 height 28
type input "*******"
click at [1315, 377] on li "4:00 PM (2 hrs)" at bounding box center [1327, 387] width 203 height 26
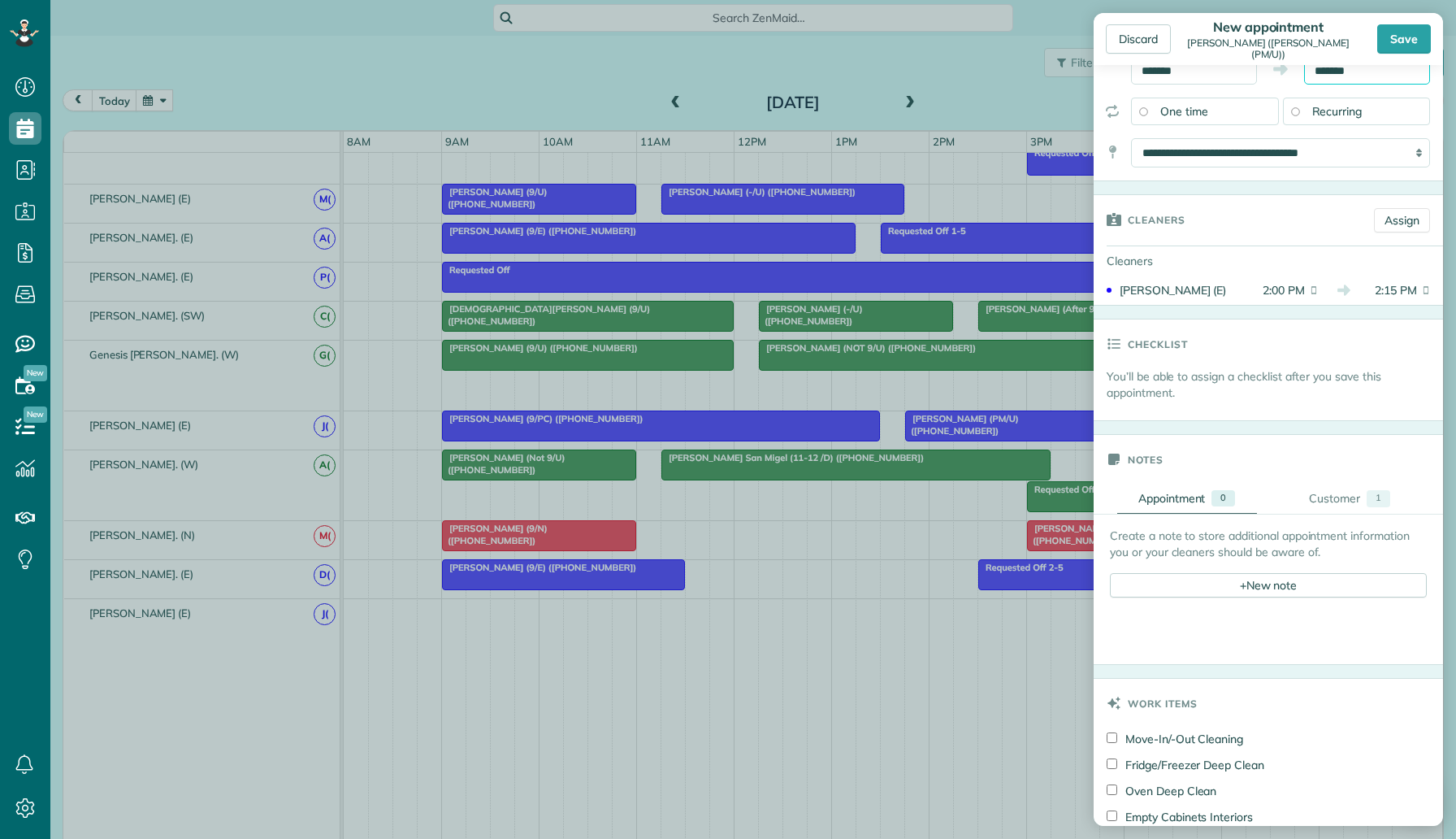
scroll to position [481, 0]
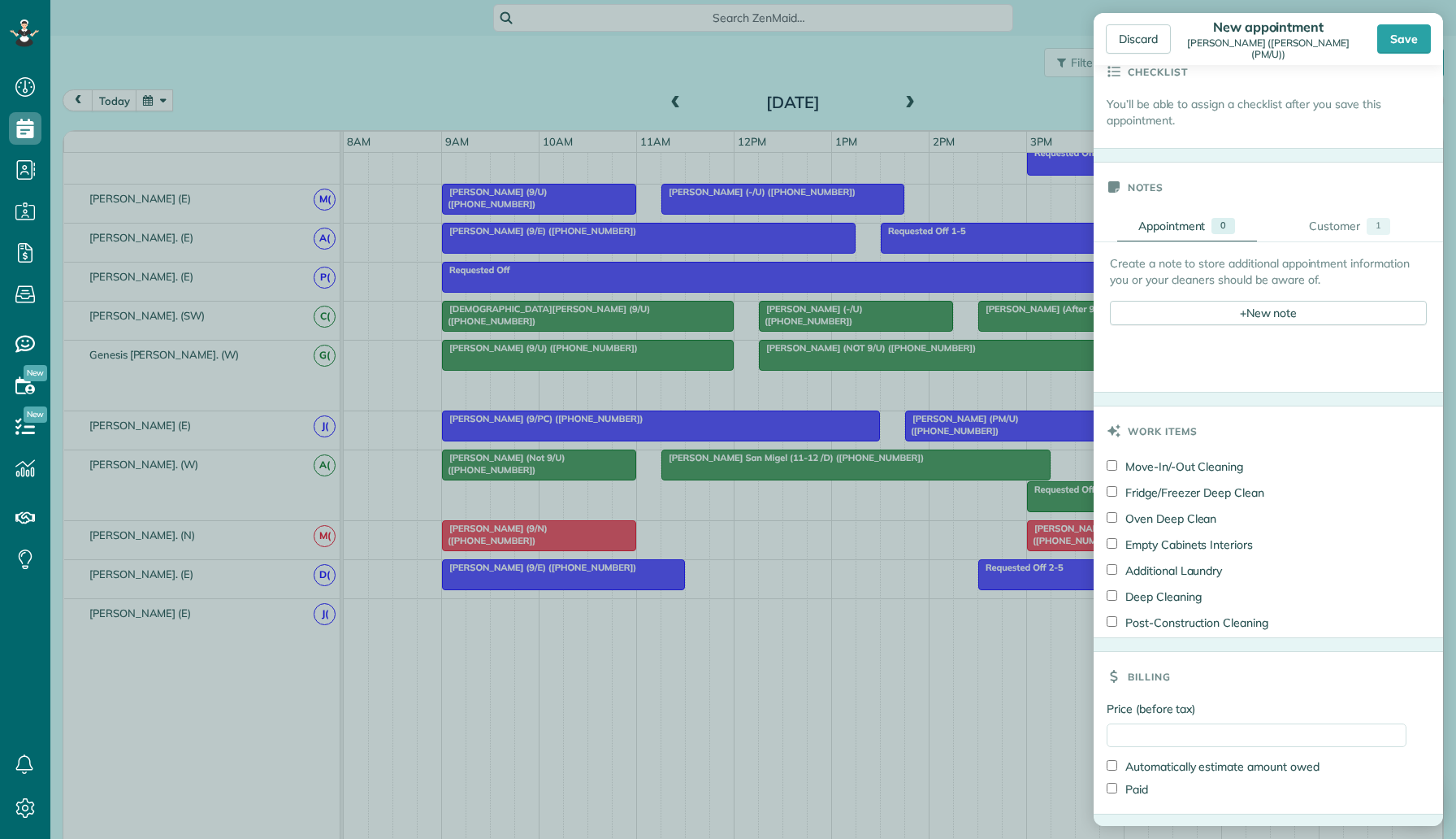
click at [1354, 195] on div "Notes" at bounding box center [1268, 186] width 349 height 48
click at [1345, 217] on div "Customer" at bounding box center [1335, 226] width 51 height 17
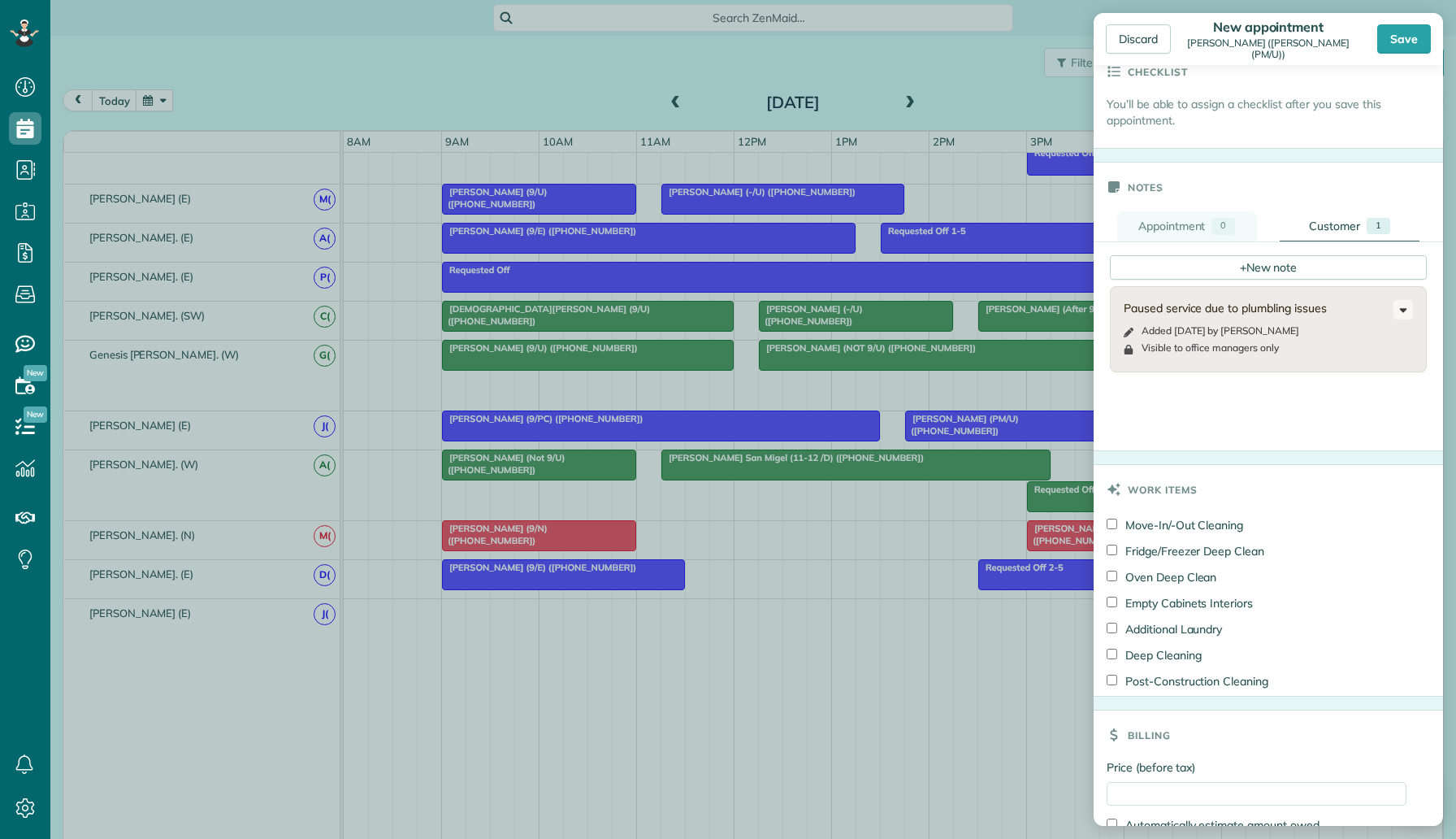
click at [1180, 217] on div "Appointment" at bounding box center [1171, 226] width 67 height 17
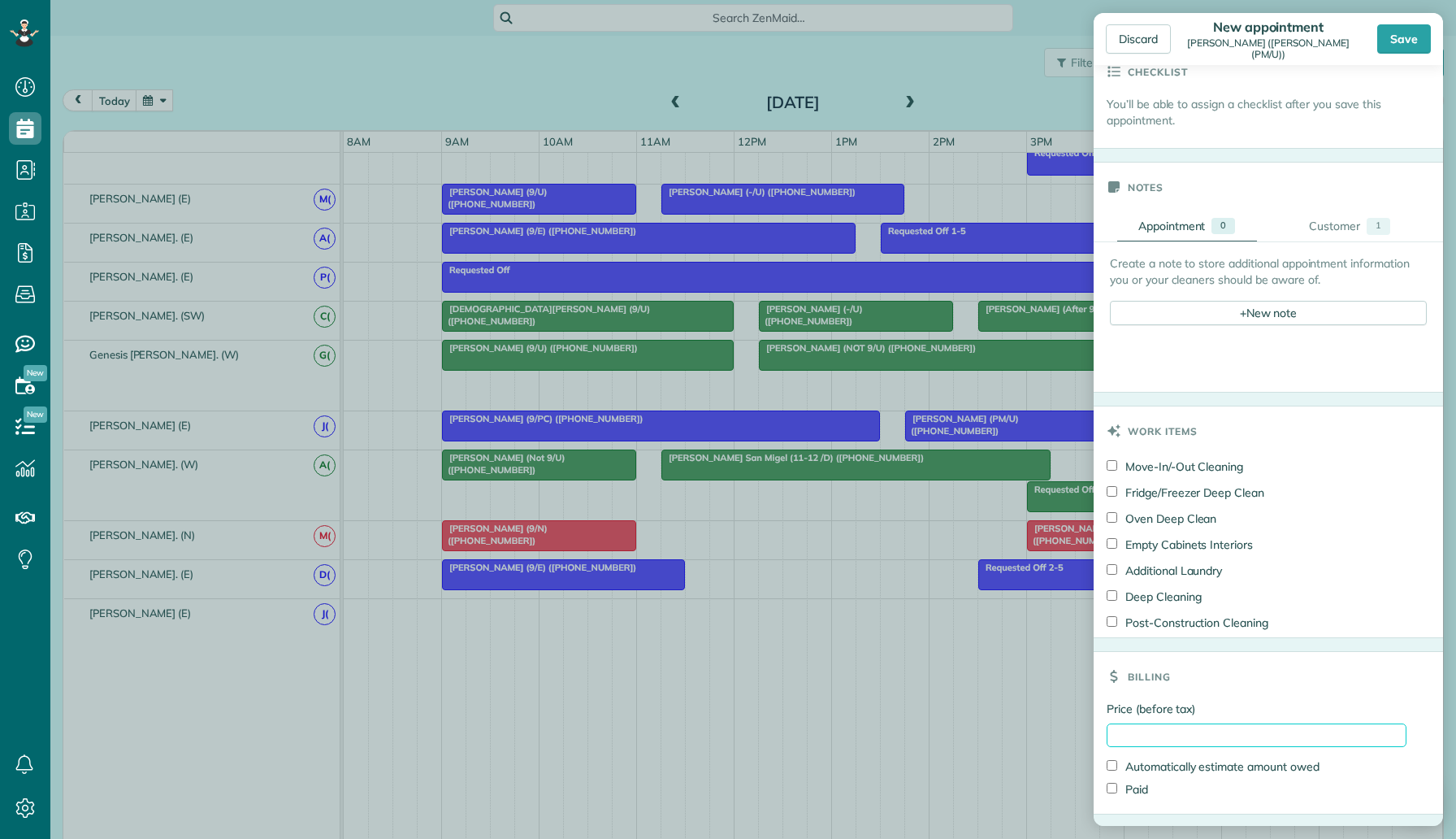
click at [1139, 727] on input "Price (before tax)" at bounding box center [1256, 735] width 300 height 24
type input "**"
click at [1212, 683] on div "Billing" at bounding box center [1268, 676] width 349 height 48
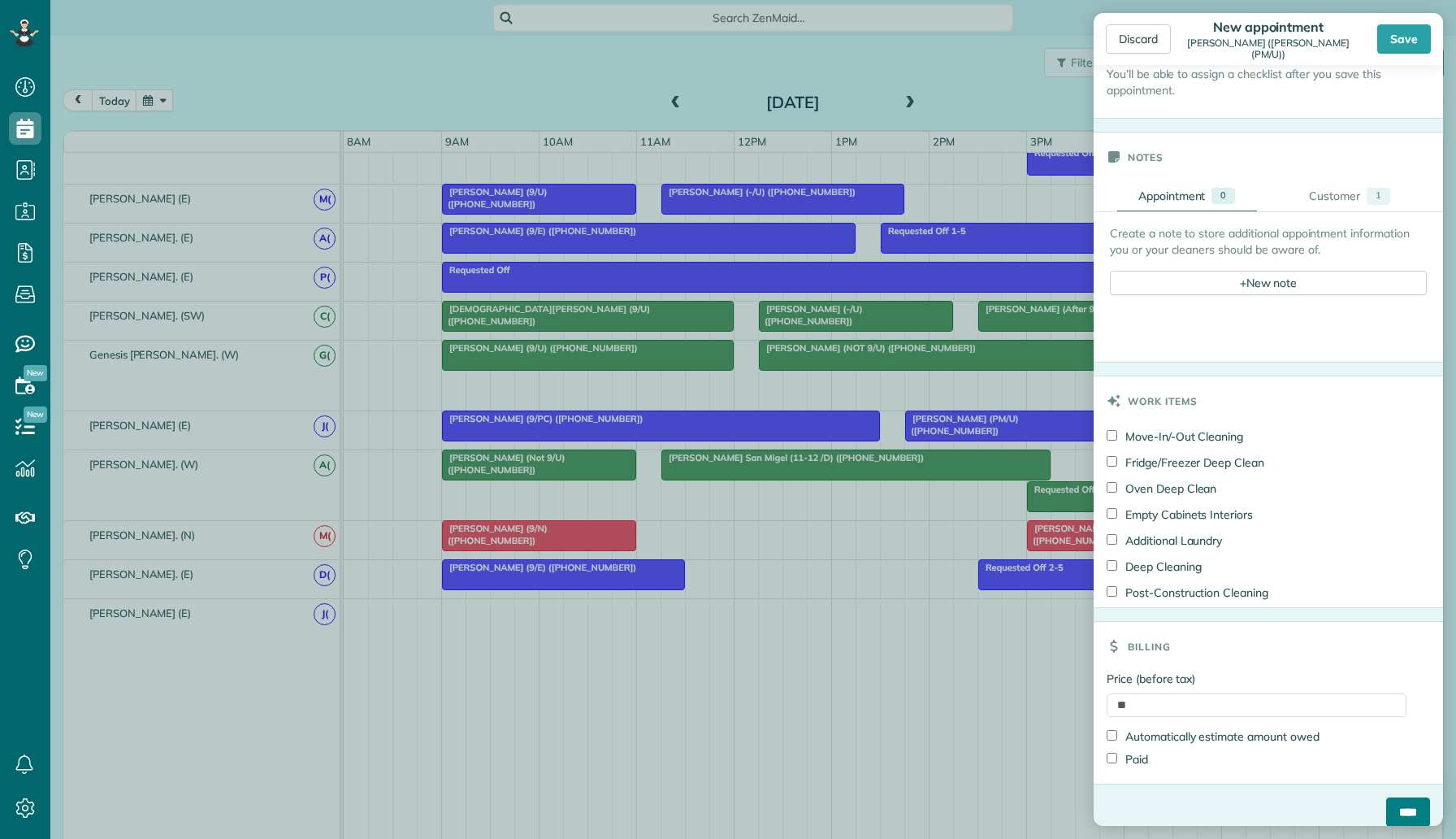
click at [1391, 797] on input "****" at bounding box center [1408, 811] width 44 height 29
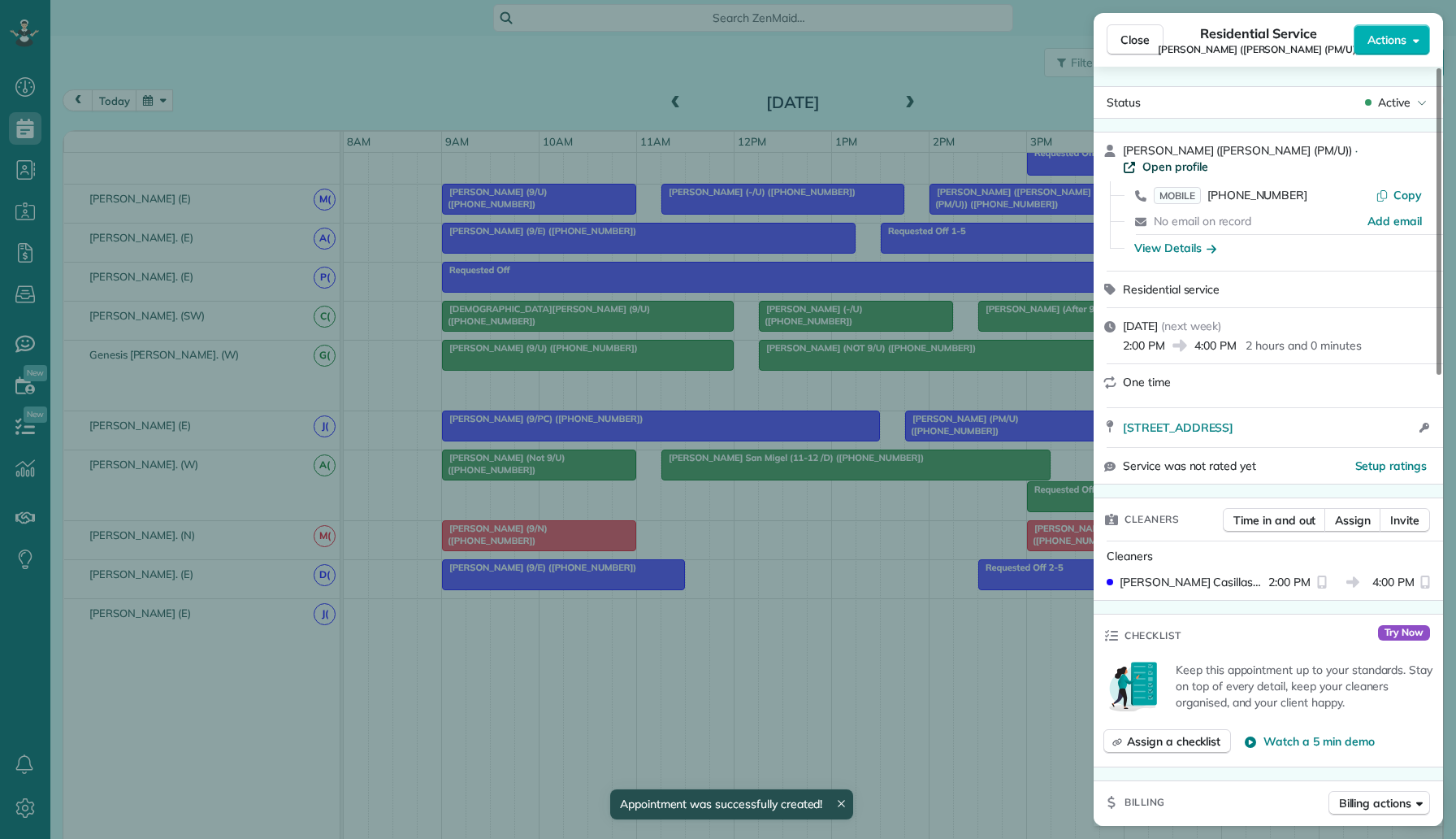
click at [1207, 158] on span "Open profile" at bounding box center [1174, 166] width 65 height 16
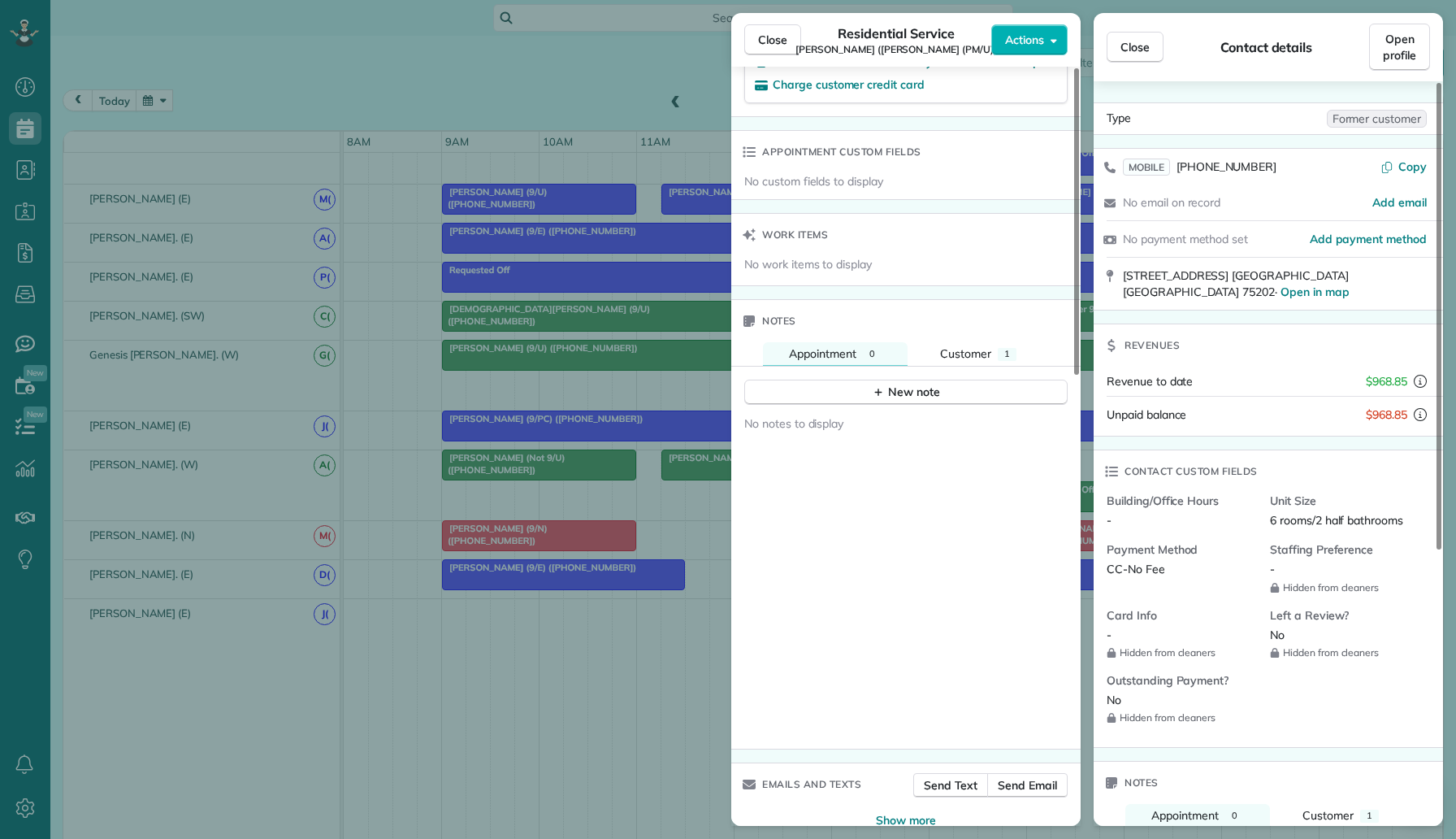
scroll to position [1113, 0]
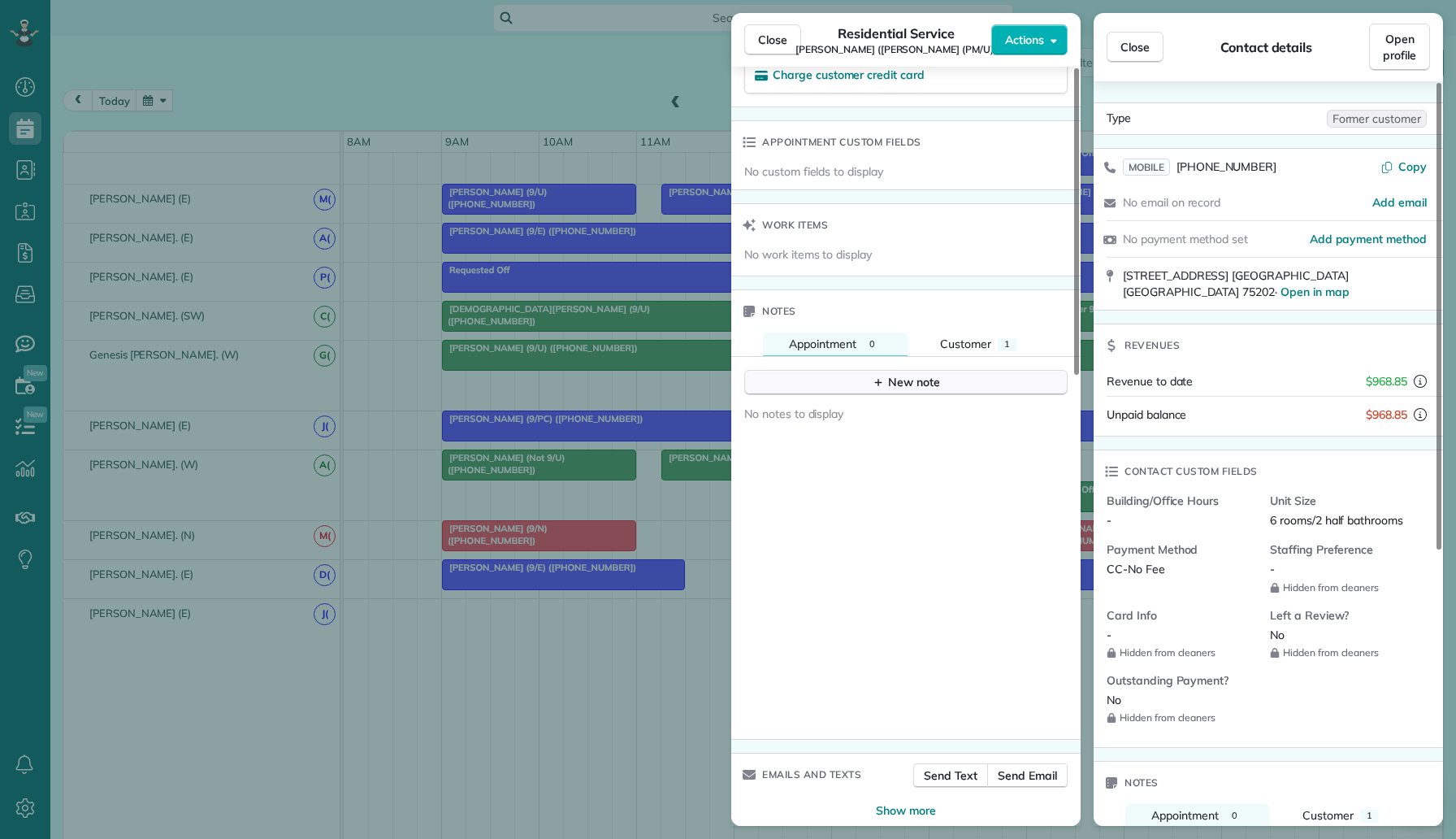
click at [865, 370] on button "New note" at bounding box center [905, 382] width 323 height 26
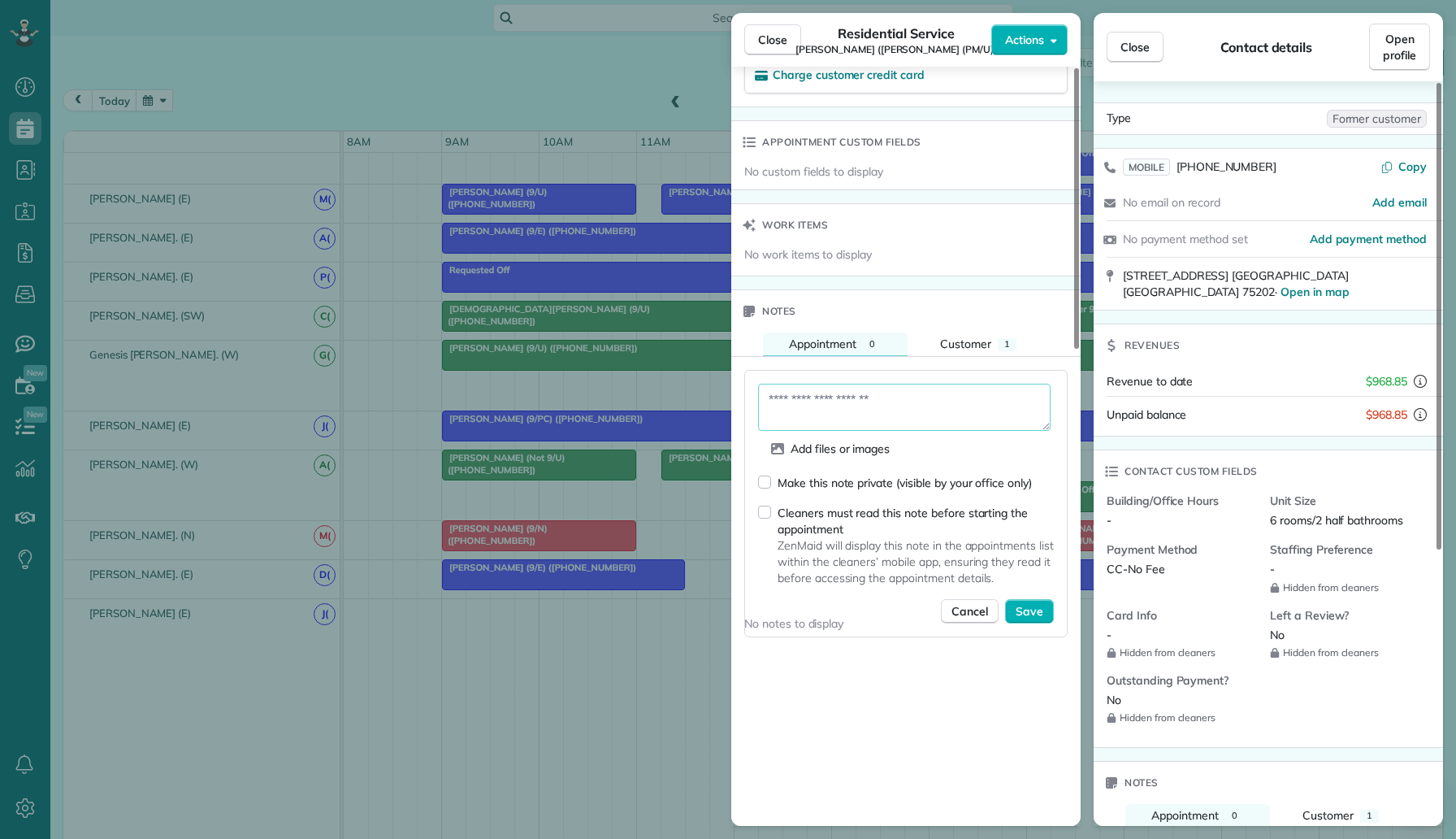
click at [856, 387] on textarea at bounding box center [904, 407] width 292 height 47
paste textarea "**********"
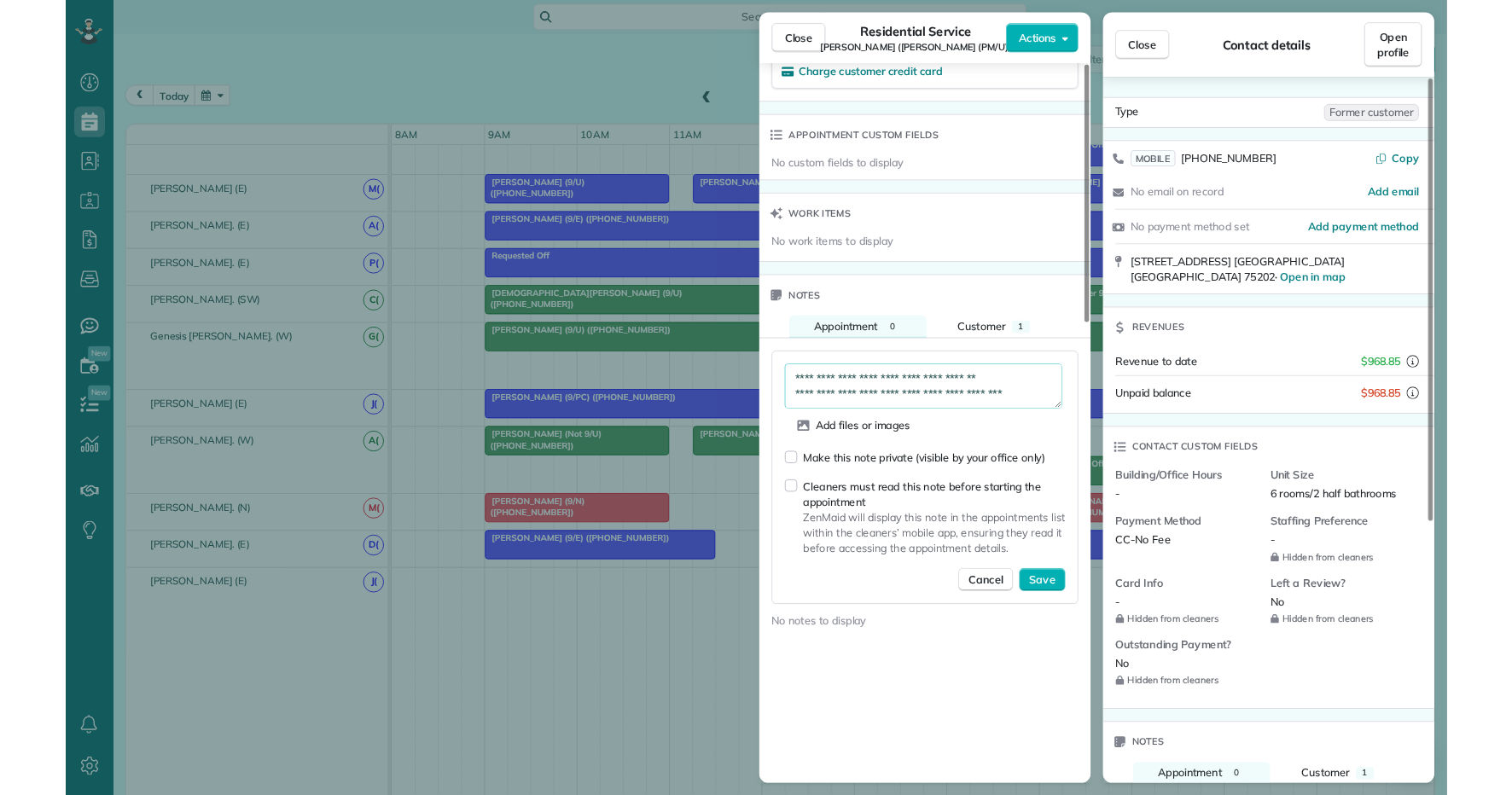
scroll to position [880, 0]
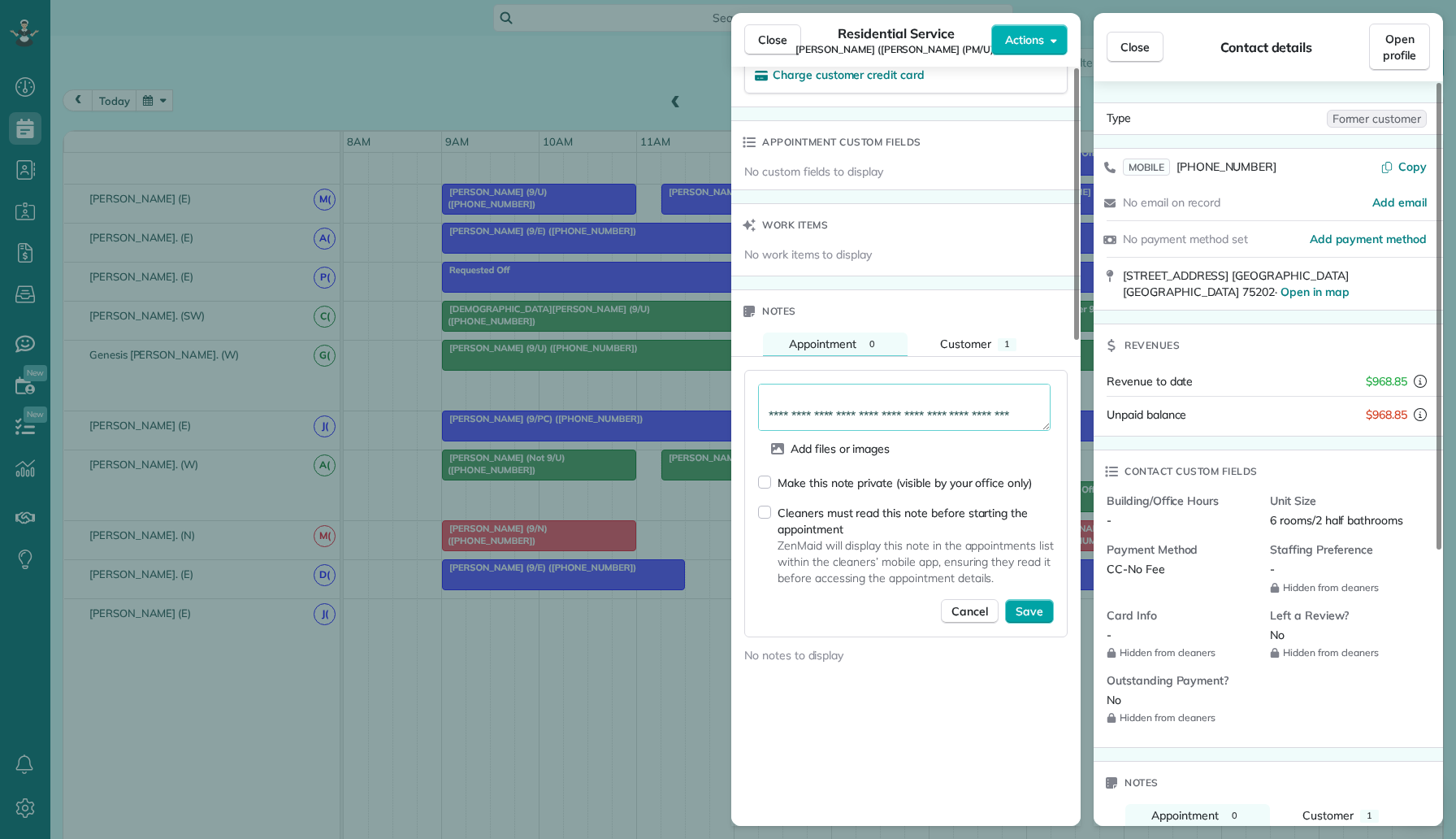
type textarea "**********"
click at [1014, 599] on button "Save" at bounding box center [1028, 611] width 48 height 25
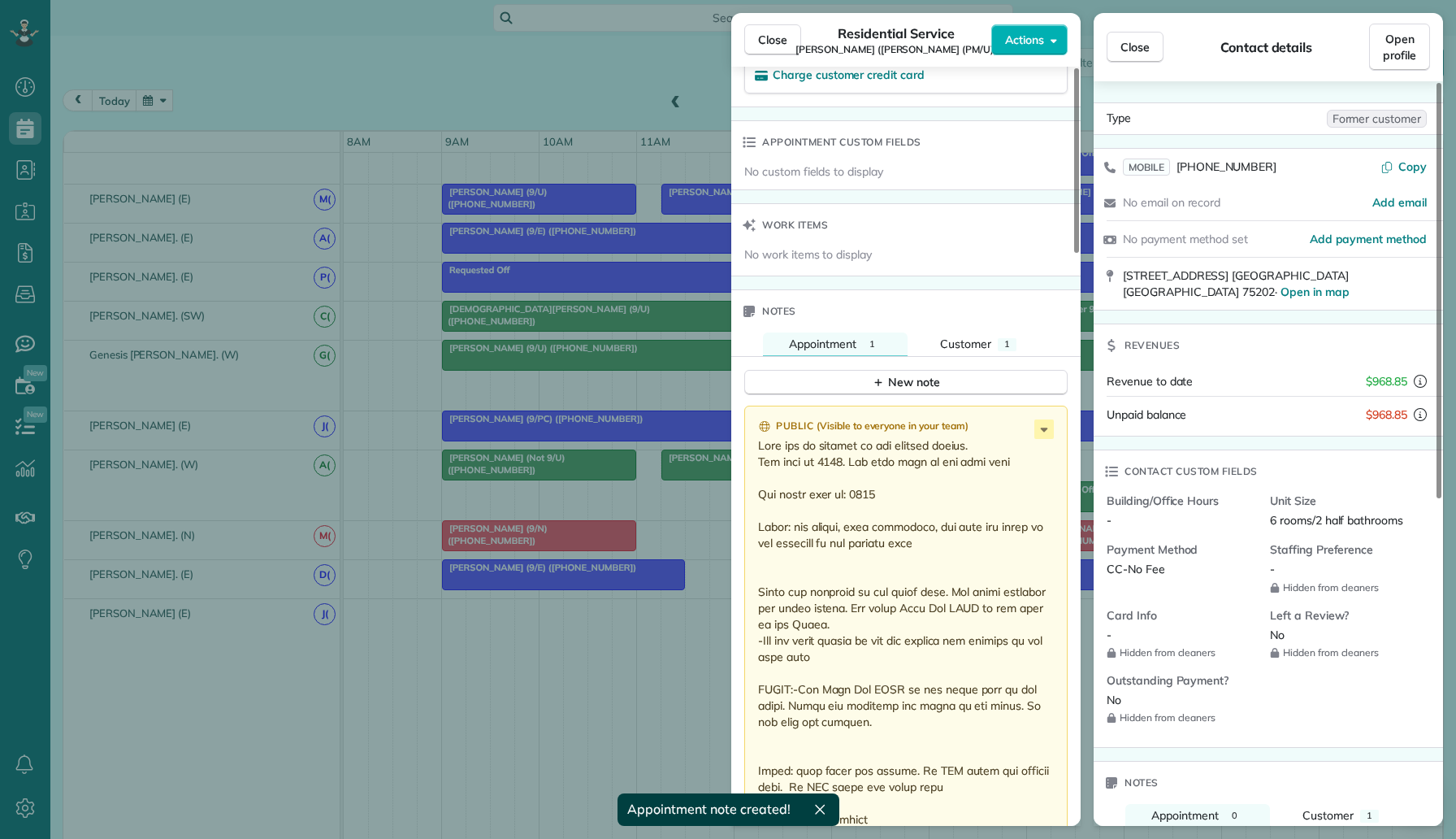
scroll to position [757, 50]
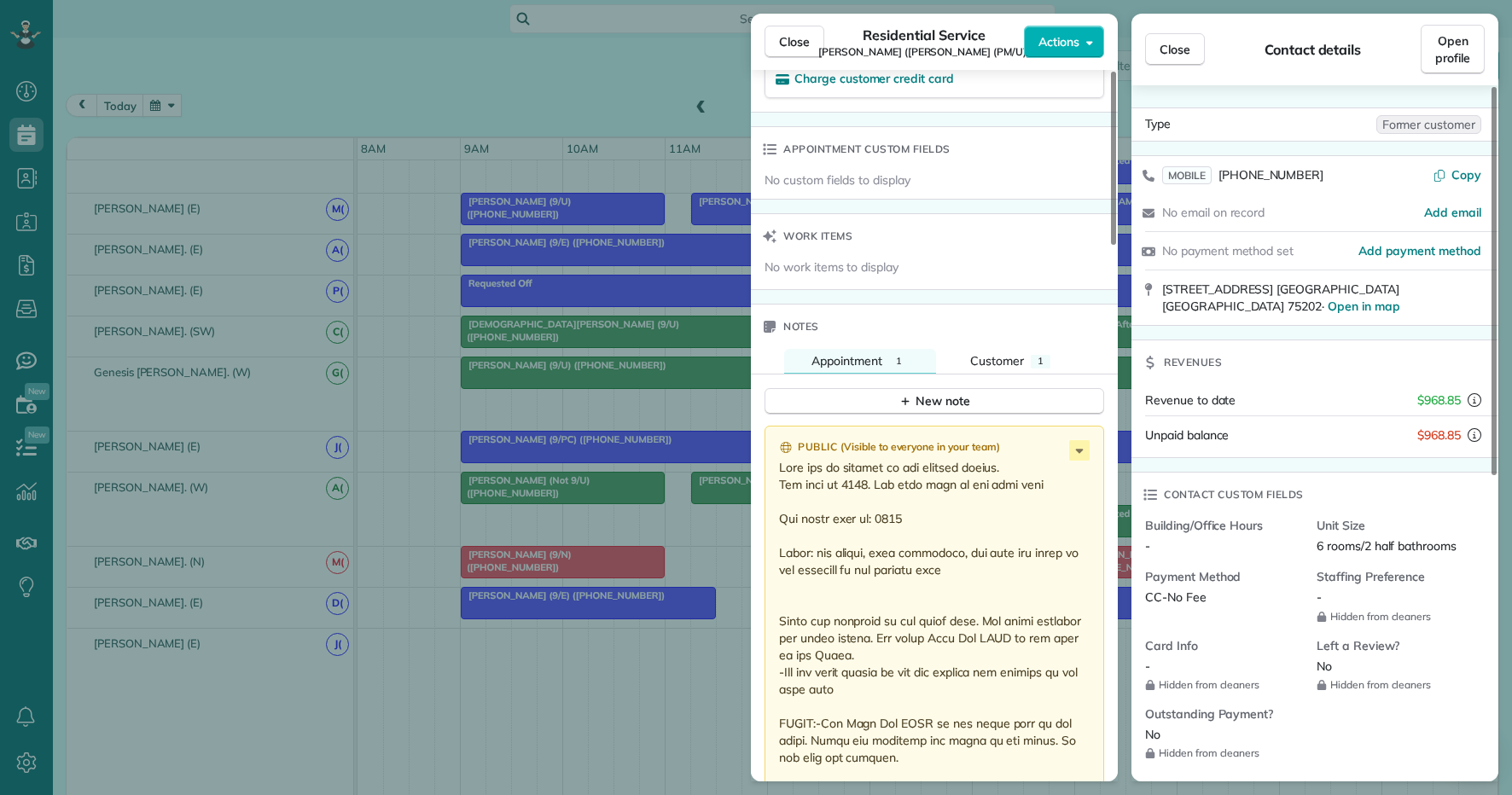
click at [477, 62] on div "Close Residential Service Alexis Jacobs (VIV Wellness (PM/U)) Actions Status Ac…" at bounding box center [756, 398] width 1512 height 795
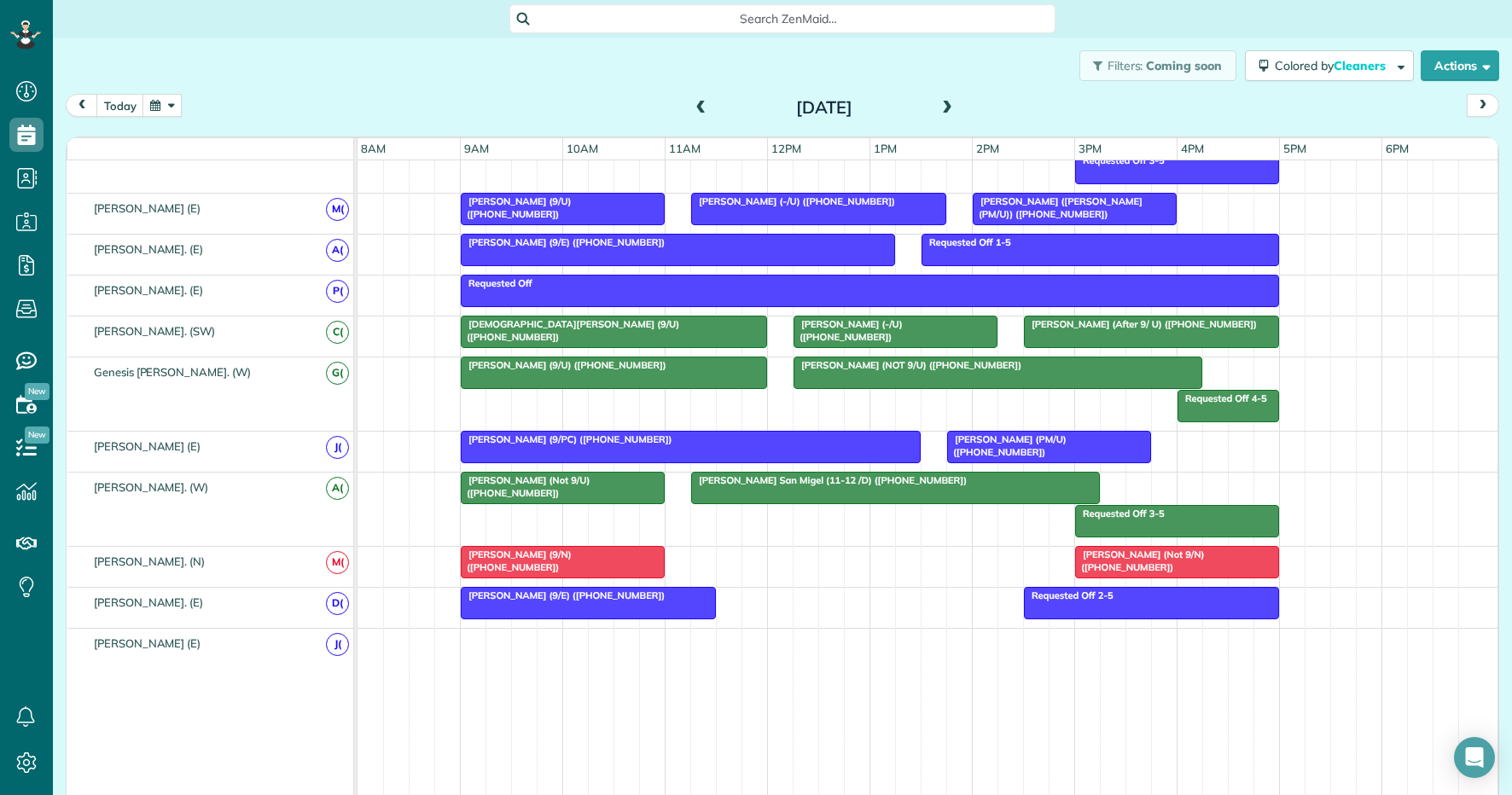
click at [155, 104] on button "button" at bounding box center [161, 105] width 39 height 23
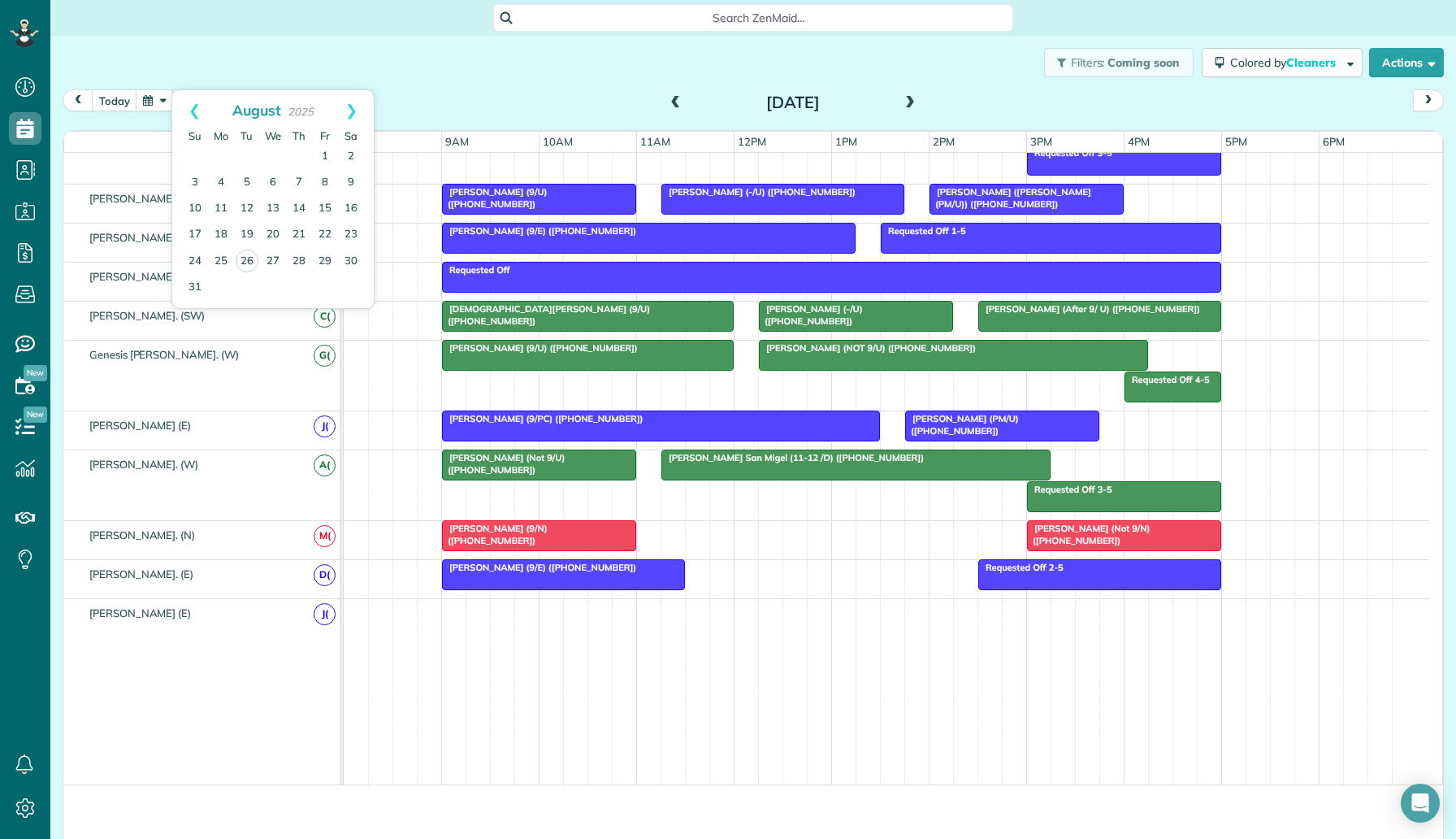
scroll to position [839, 50]
click at [354, 105] on link "Next" at bounding box center [351, 110] width 45 height 41
click at [226, 180] on link "8" at bounding box center [220, 182] width 26 height 26
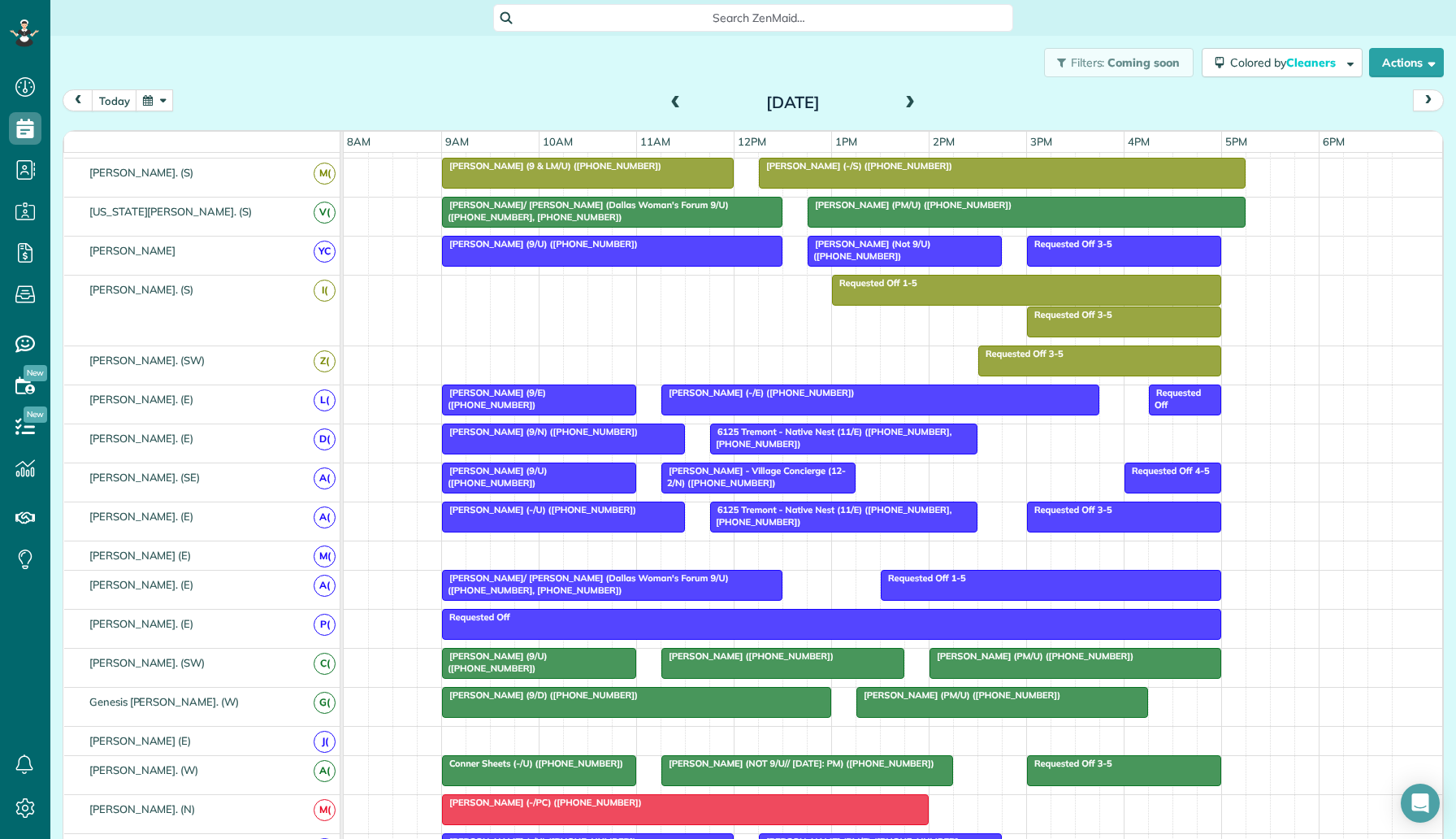
scroll to position [554, 0]
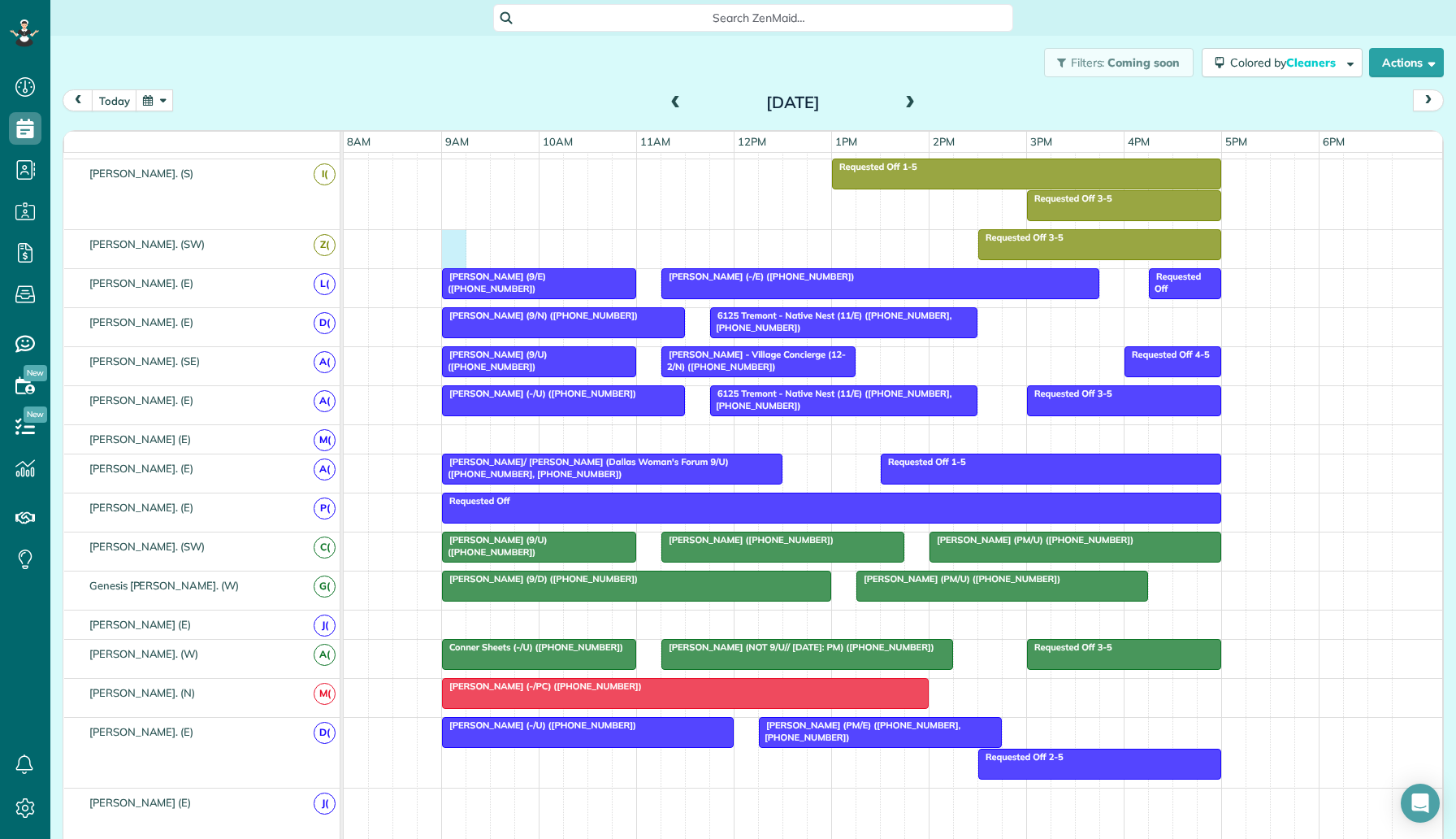
click at [460, 244] on div "Requested Off 3-5" at bounding box center [893, 249] width 1098 height 38
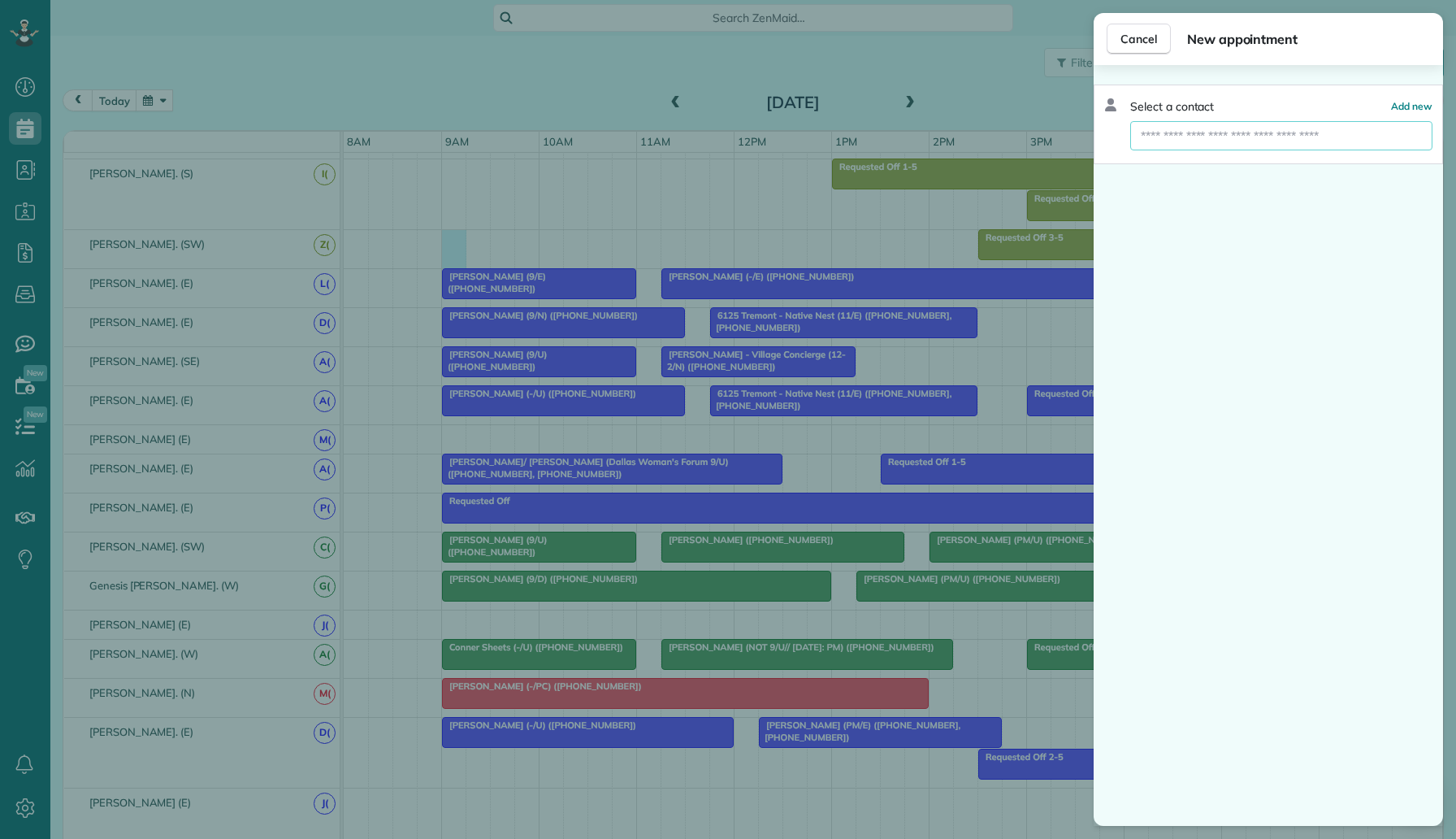
click at [1227, 133] on input "text" at bounding box center [1281, 136] width 303 height 29
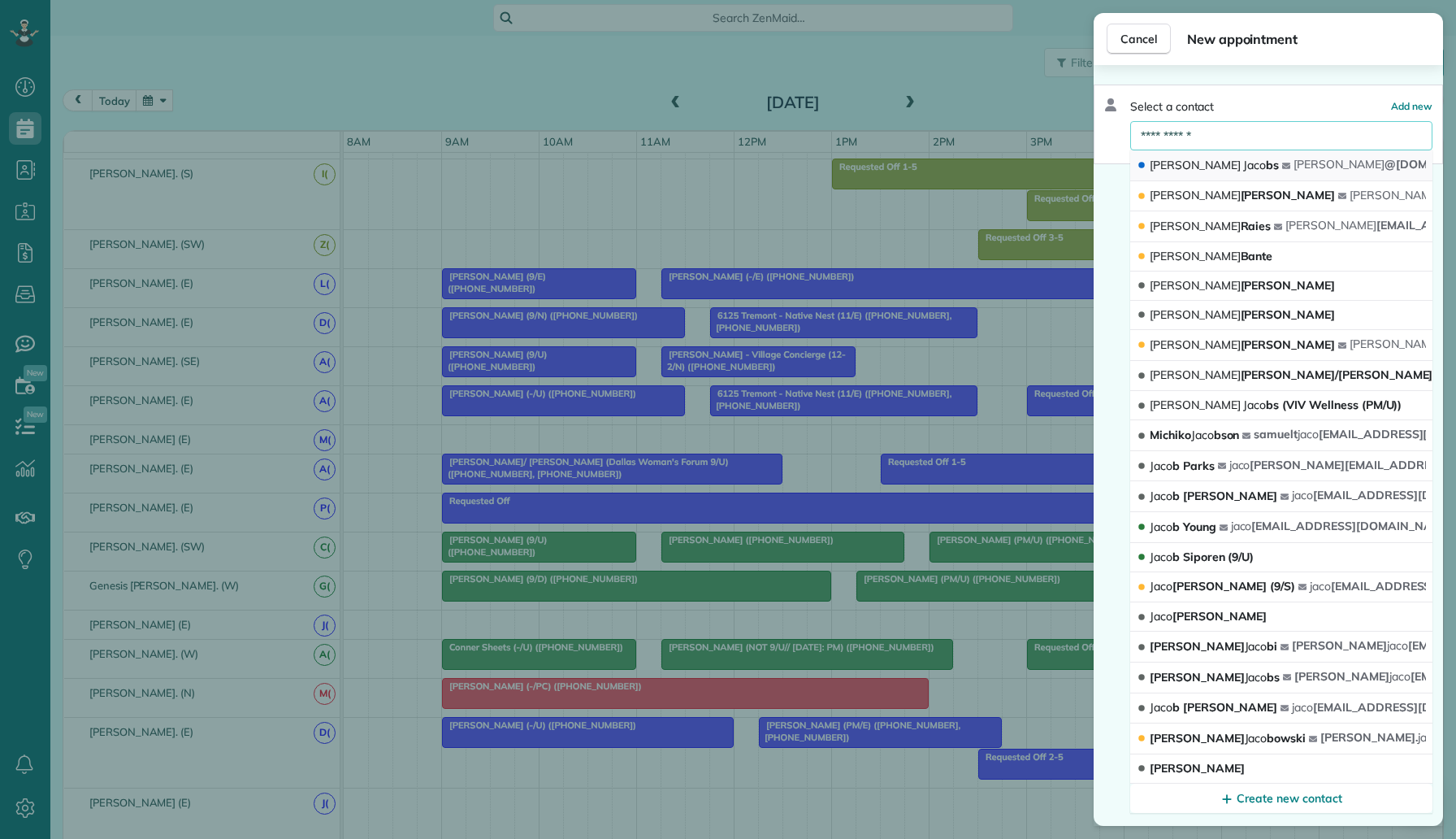
type input "**********"
click at [1212, 165] on span "Alexis Jaco bs" at bounding box center [1214, 164] width 129 height 14
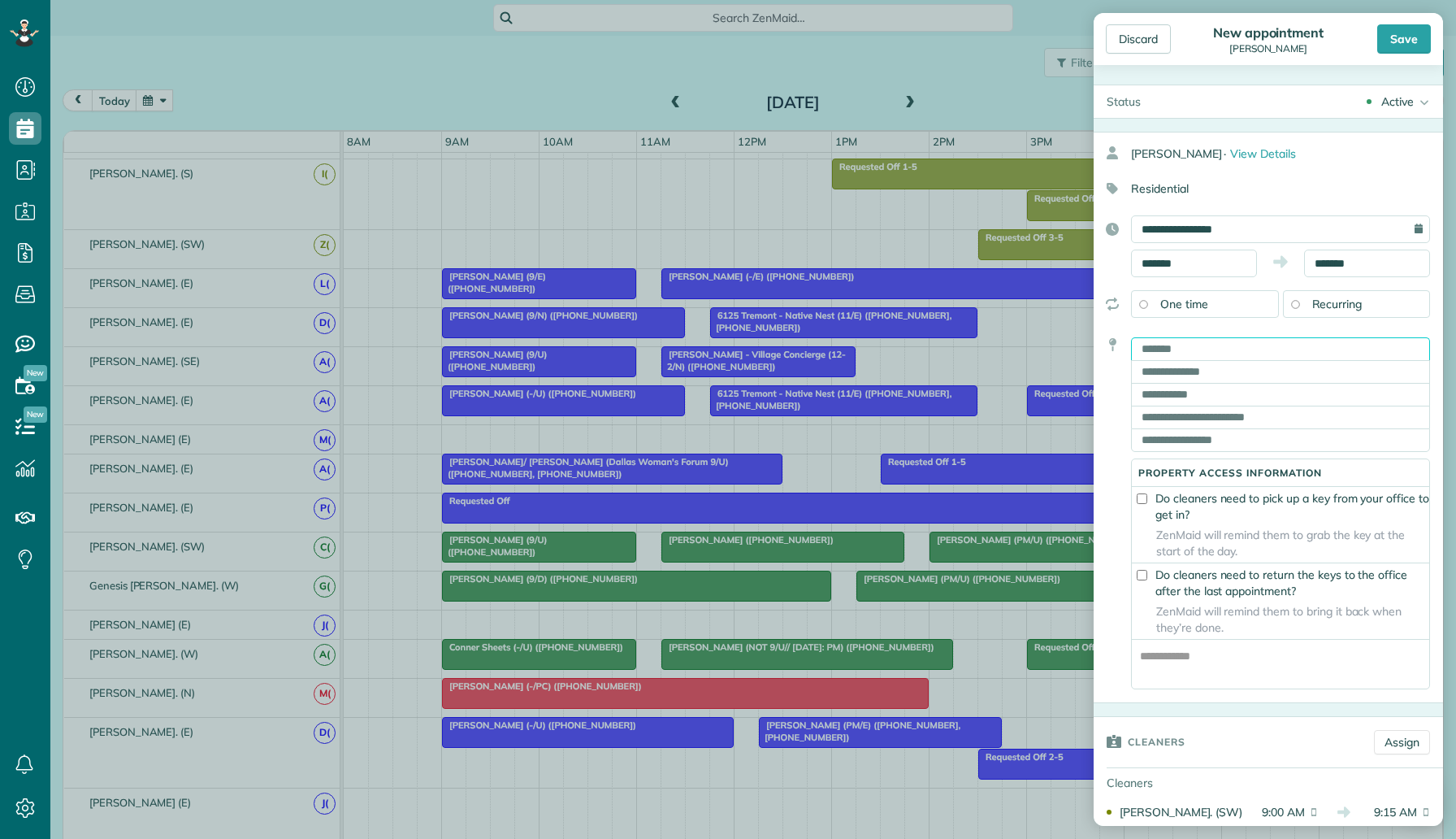
click at [1218, 359] on input "text" at bounding box center [1280, 348] width 299 height 23
click at [849, 285] on div "Discard New appointment Alexis Jacobs Save Status Active Active Cancelled Cance…" at bounding box center [728, 420] width 1456 height 839
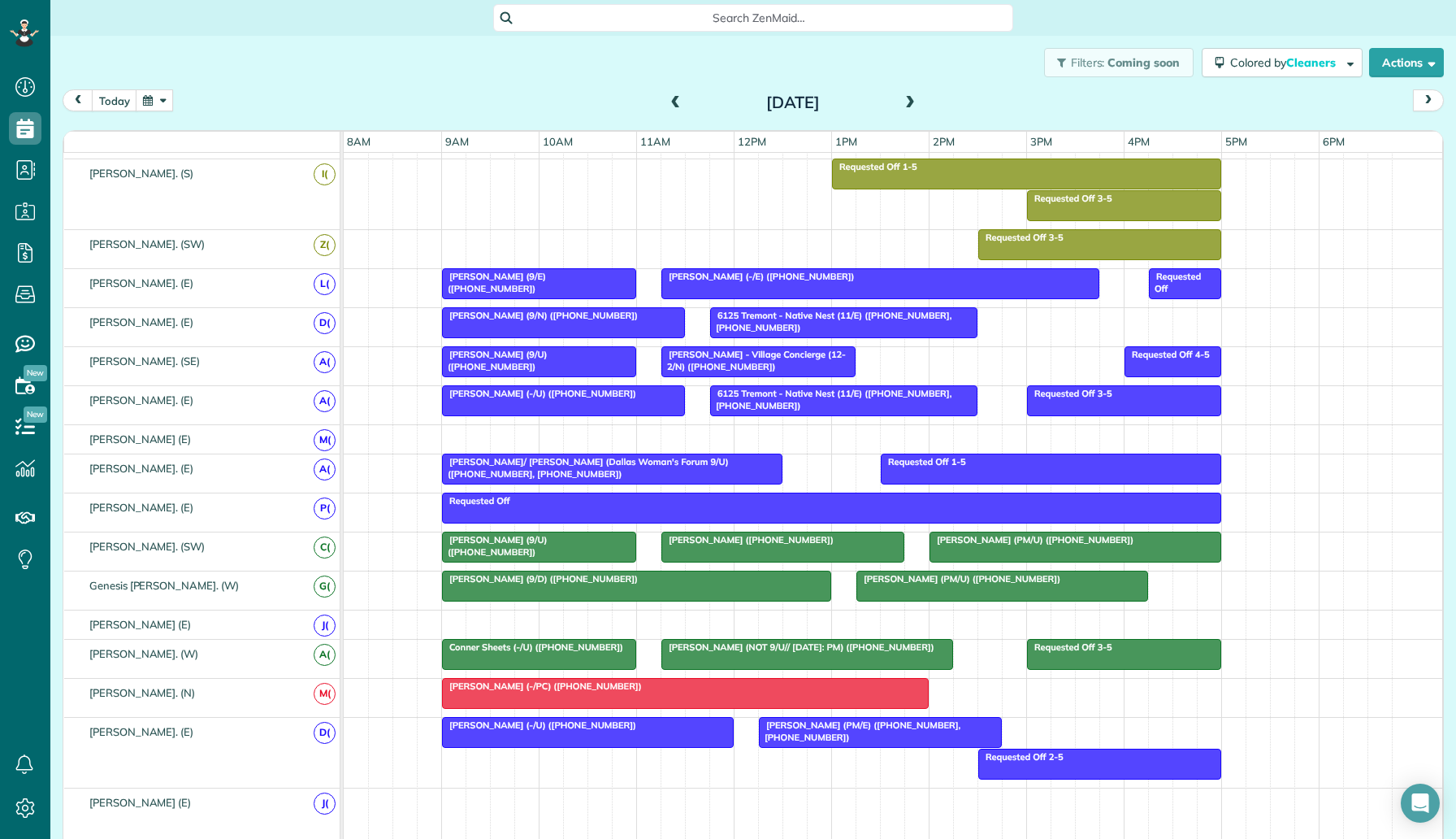
click at [453, 247] on div "Requested Off 3-5" at bounding box center [893, 249] width 1098 height 38
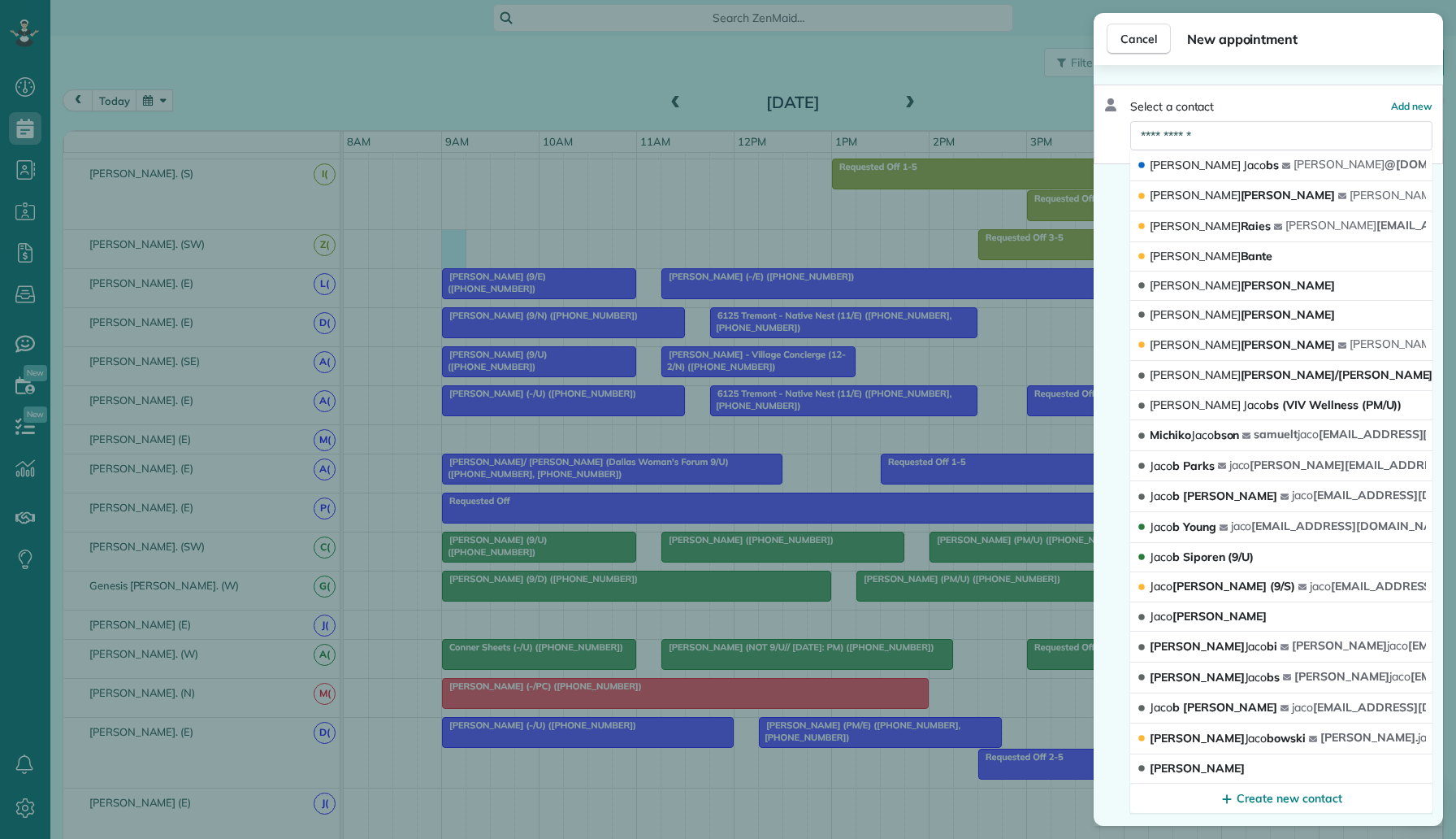
scroll to position [744, 0]
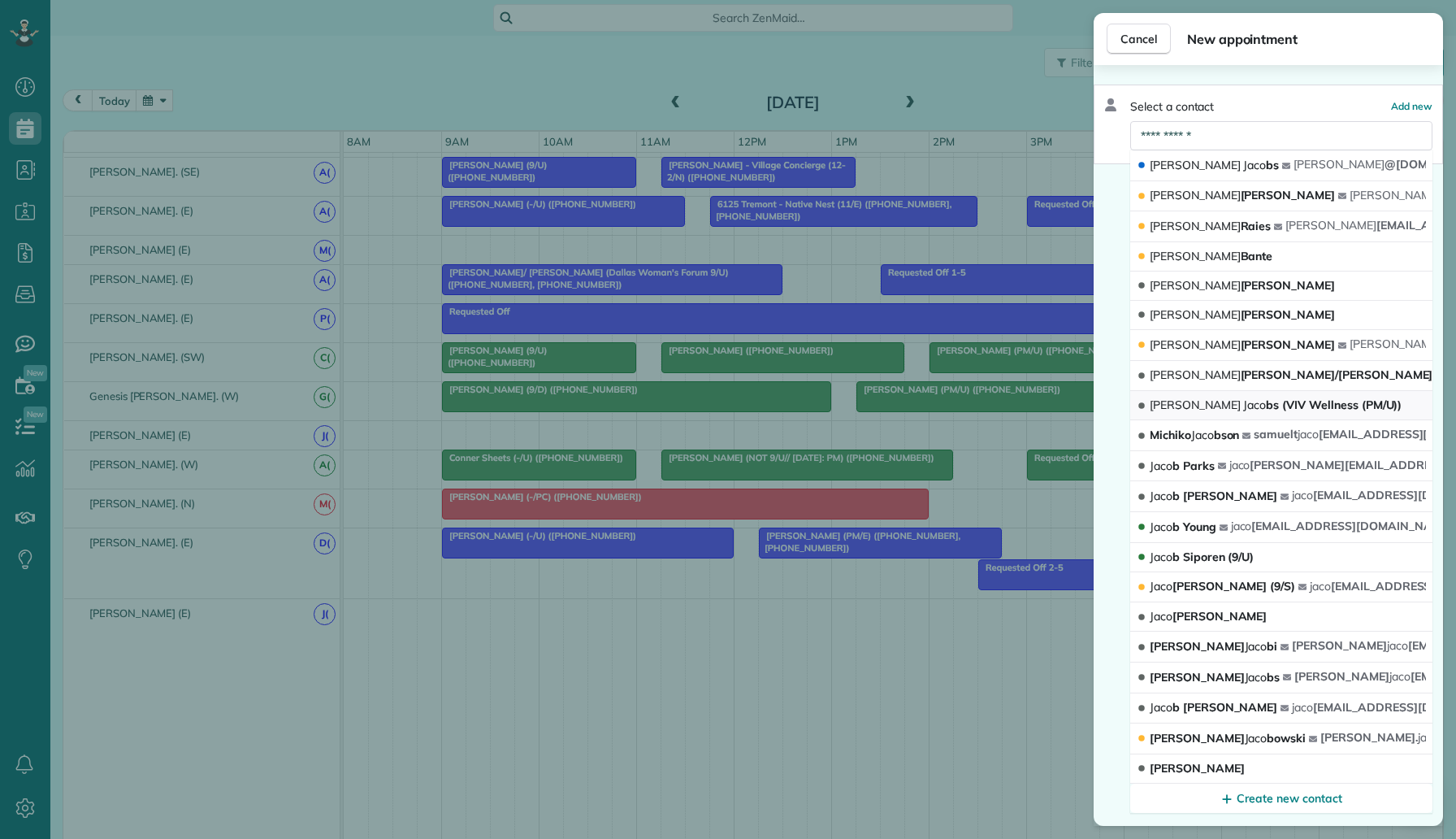
click at [1169, 404] on span "Alexis" at bounding box center [1195, 404] width 91 height 14
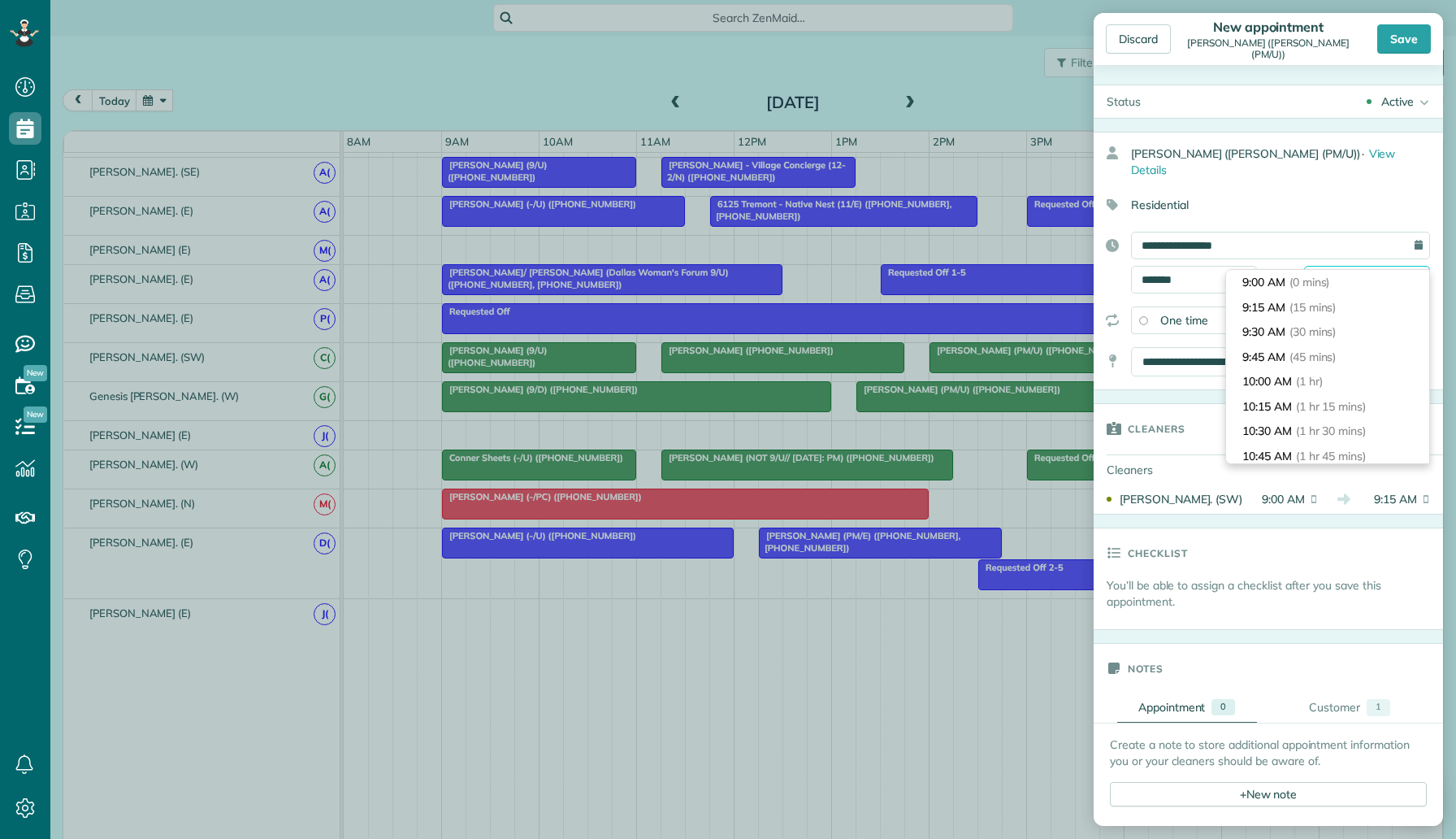
click at [1349, 266] on input "*******" at bounding box center [1366, 279] width 126 height 28
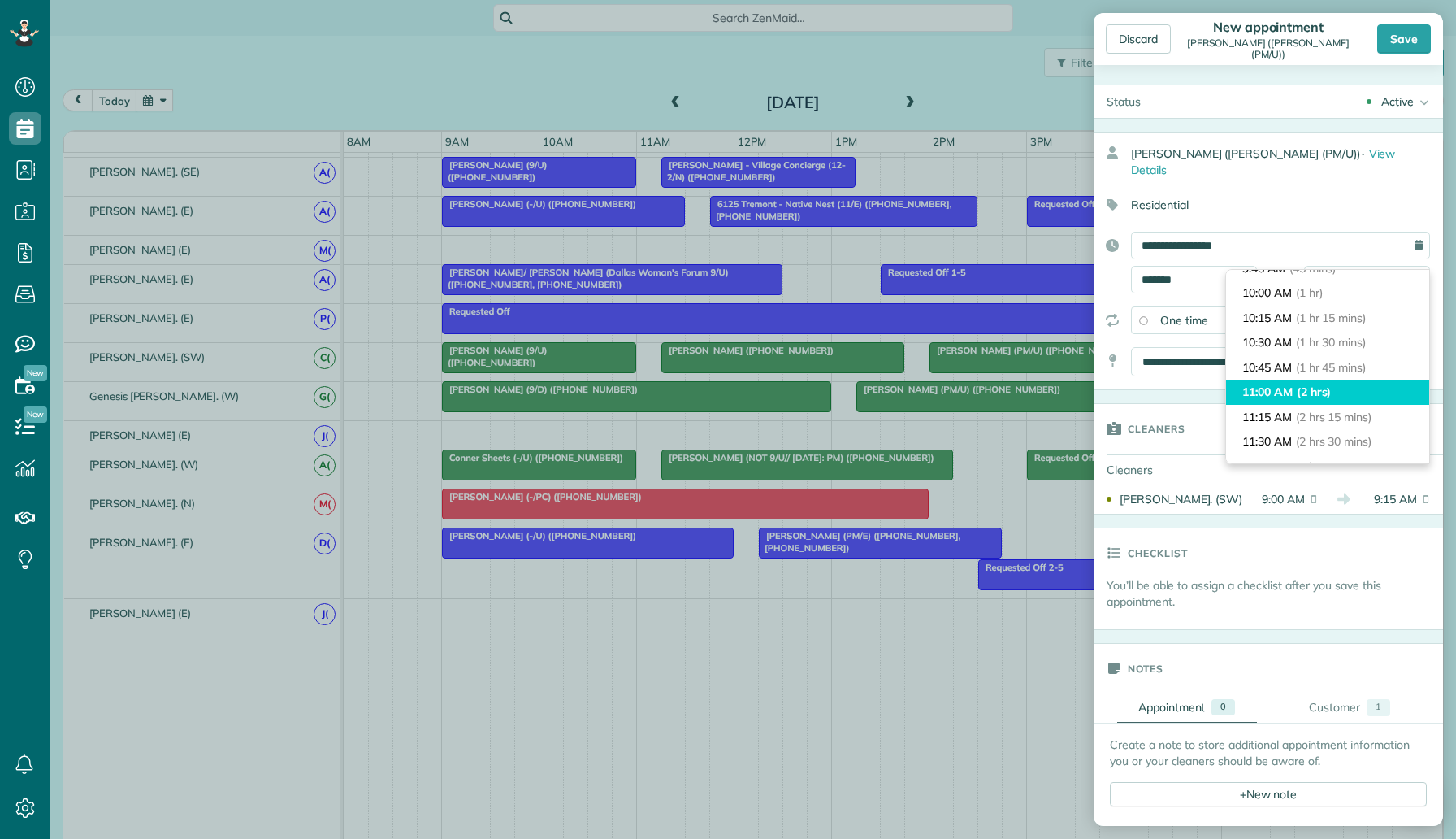
type input "********"
click at [1309, 401] on li "11:00 AM (2 hrs)" at bounding box center [1327, 392] width 203 height 26
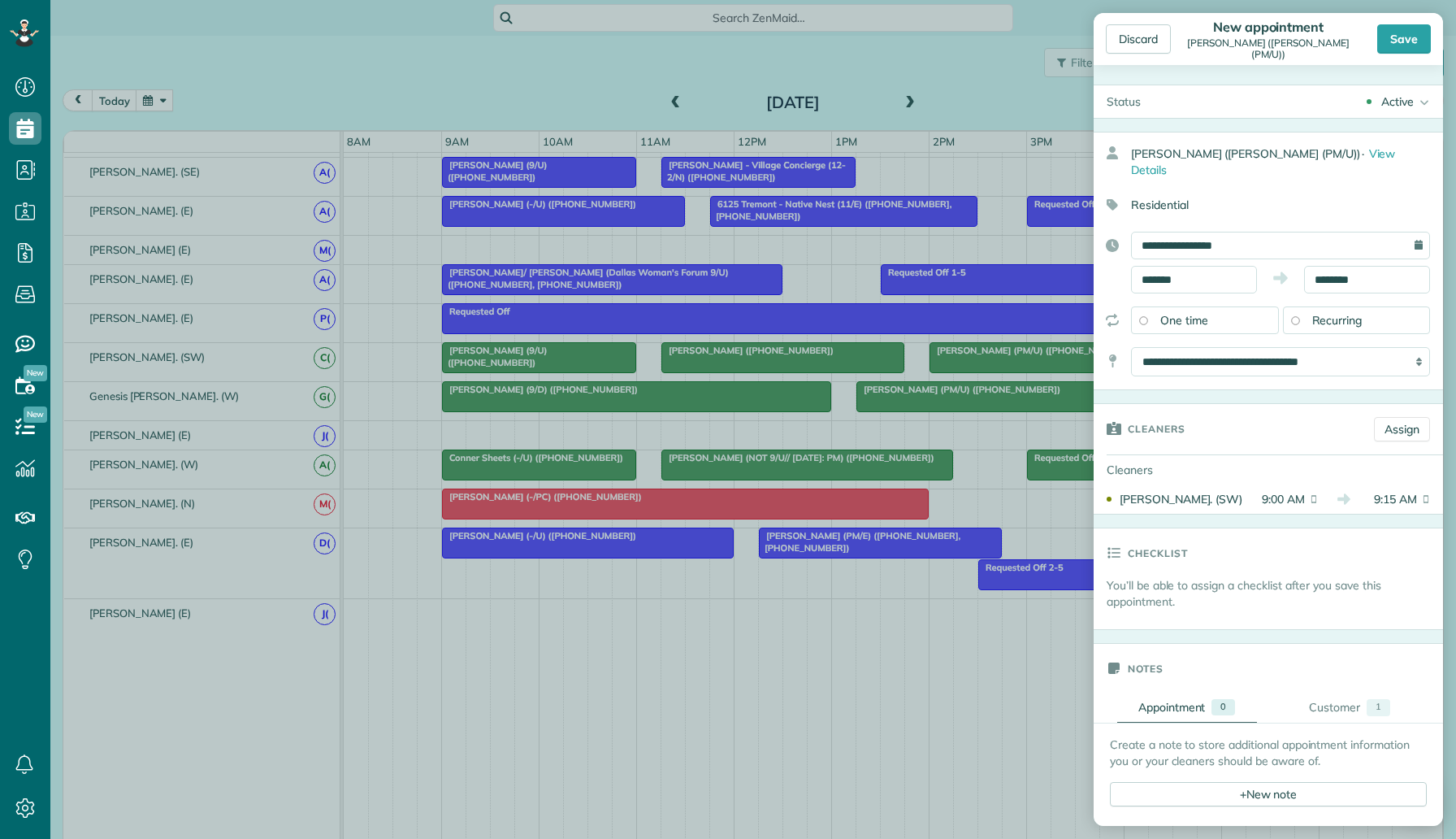
click at [1355, 313] on span "Recurring" at bounding box center [1336, 320] width 50 height 14
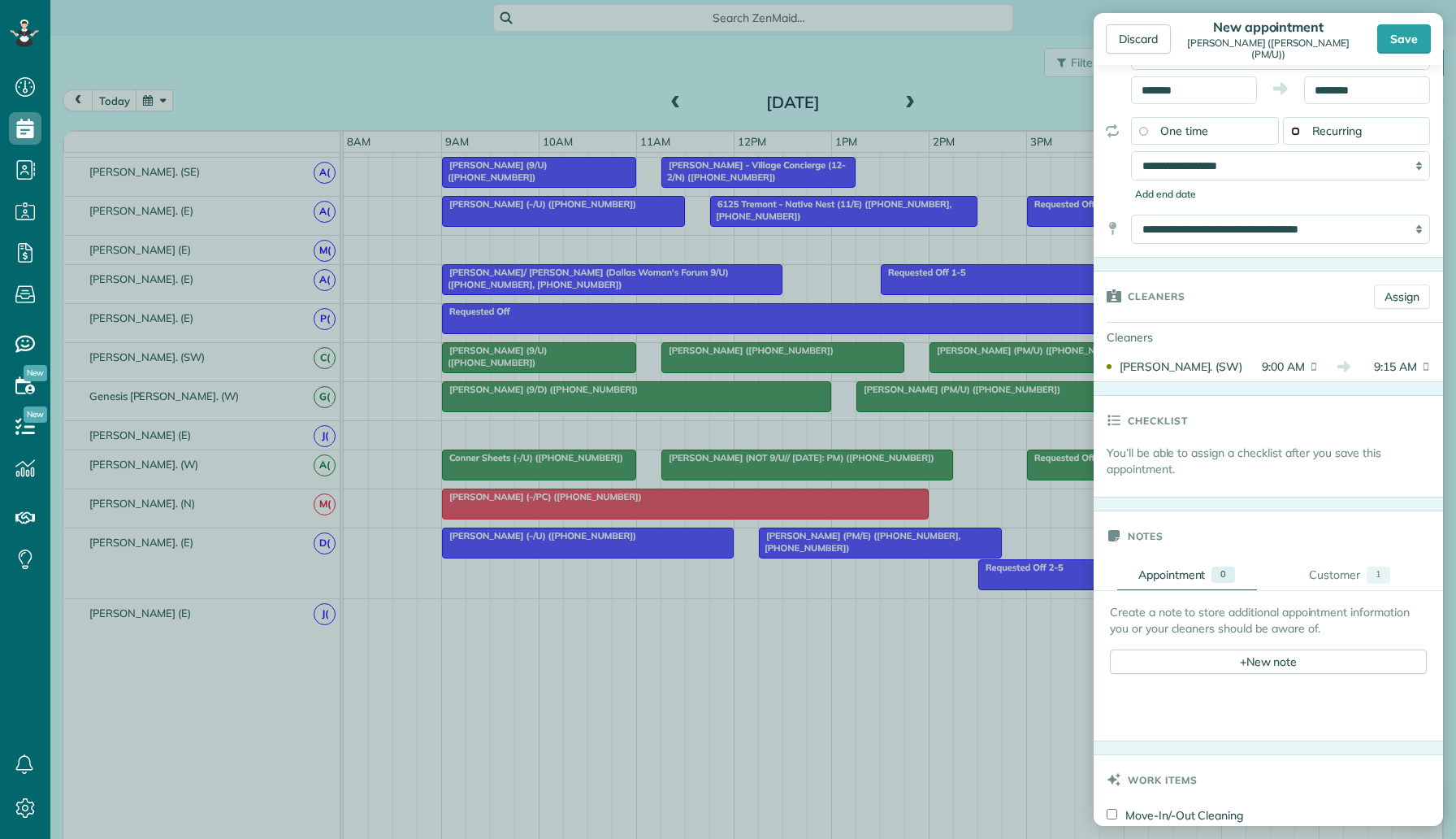
scroll to position [321, 0]
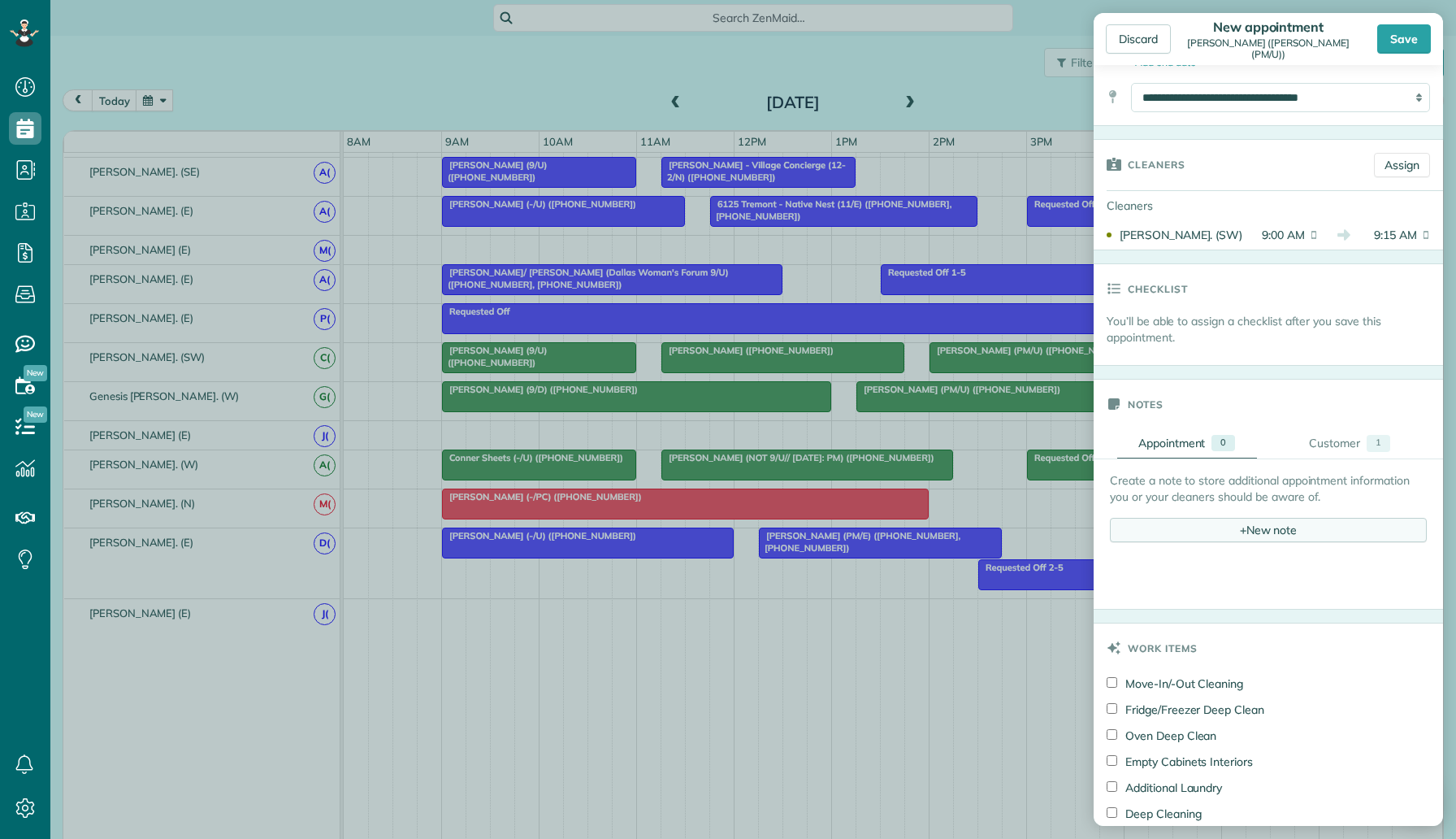
click at [1208, 517] on div "+ New note" at bounding box center [1268, 530] width 317 height 25
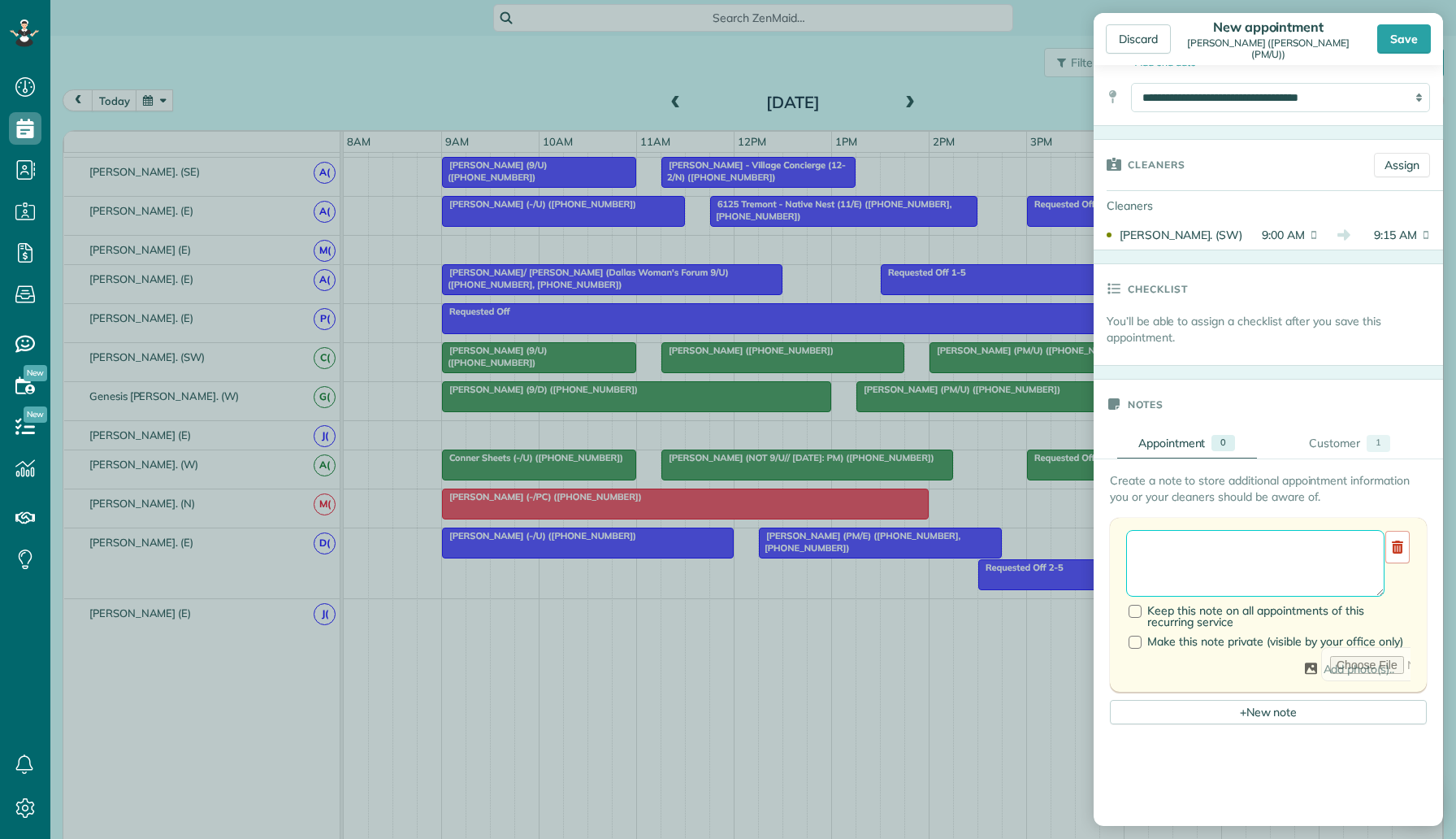
click at [1201, 530] on textarea at bounding box center [1255, 563] width 258 height 66
paste textarea "**********"
type textarea "**********"
click at [1185, 603] on span "Keep this note on all appointments of this recurring service" at bounding box center [1255, 615] width 217 height 26
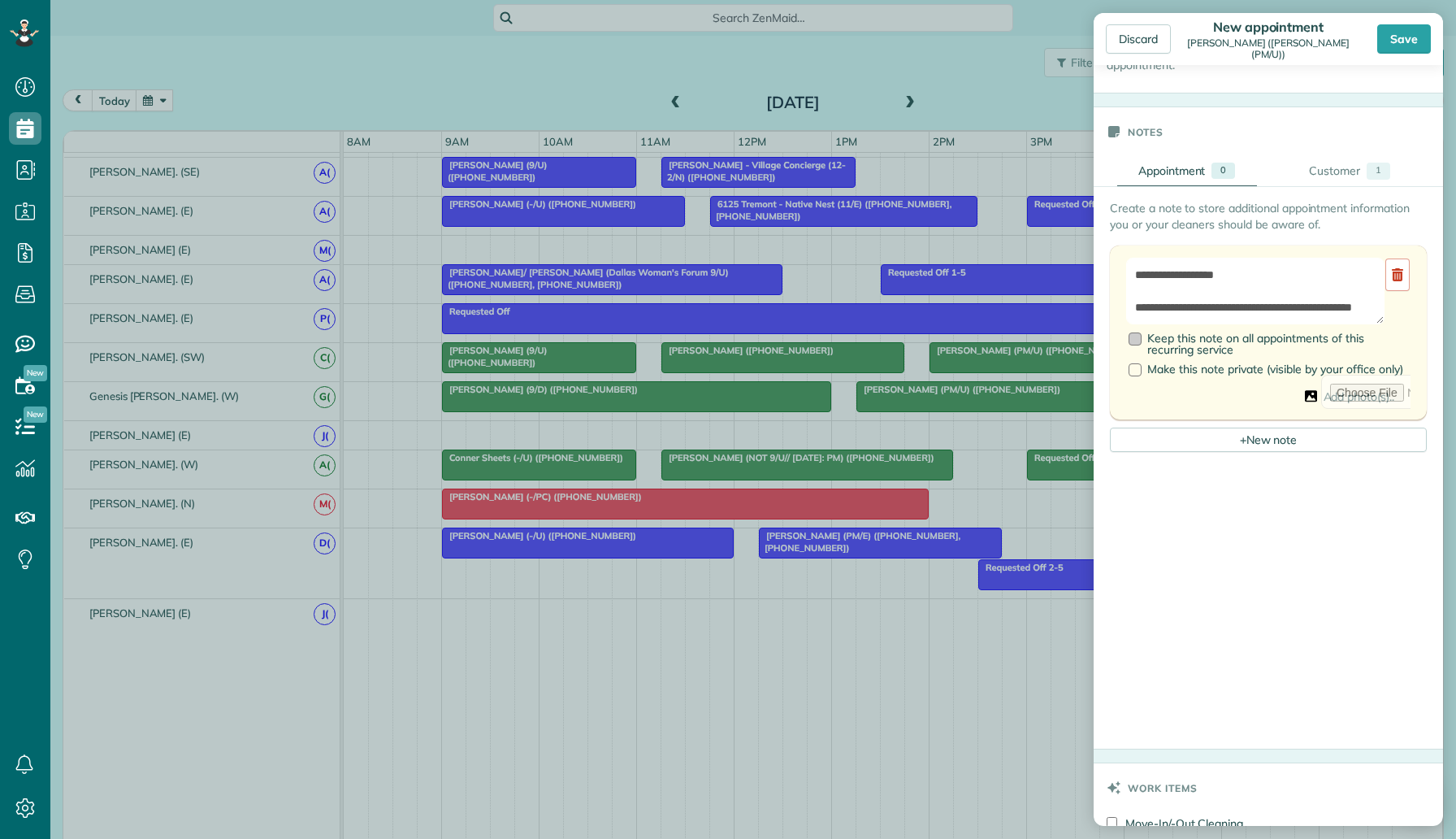
scroll to position [980, 0]
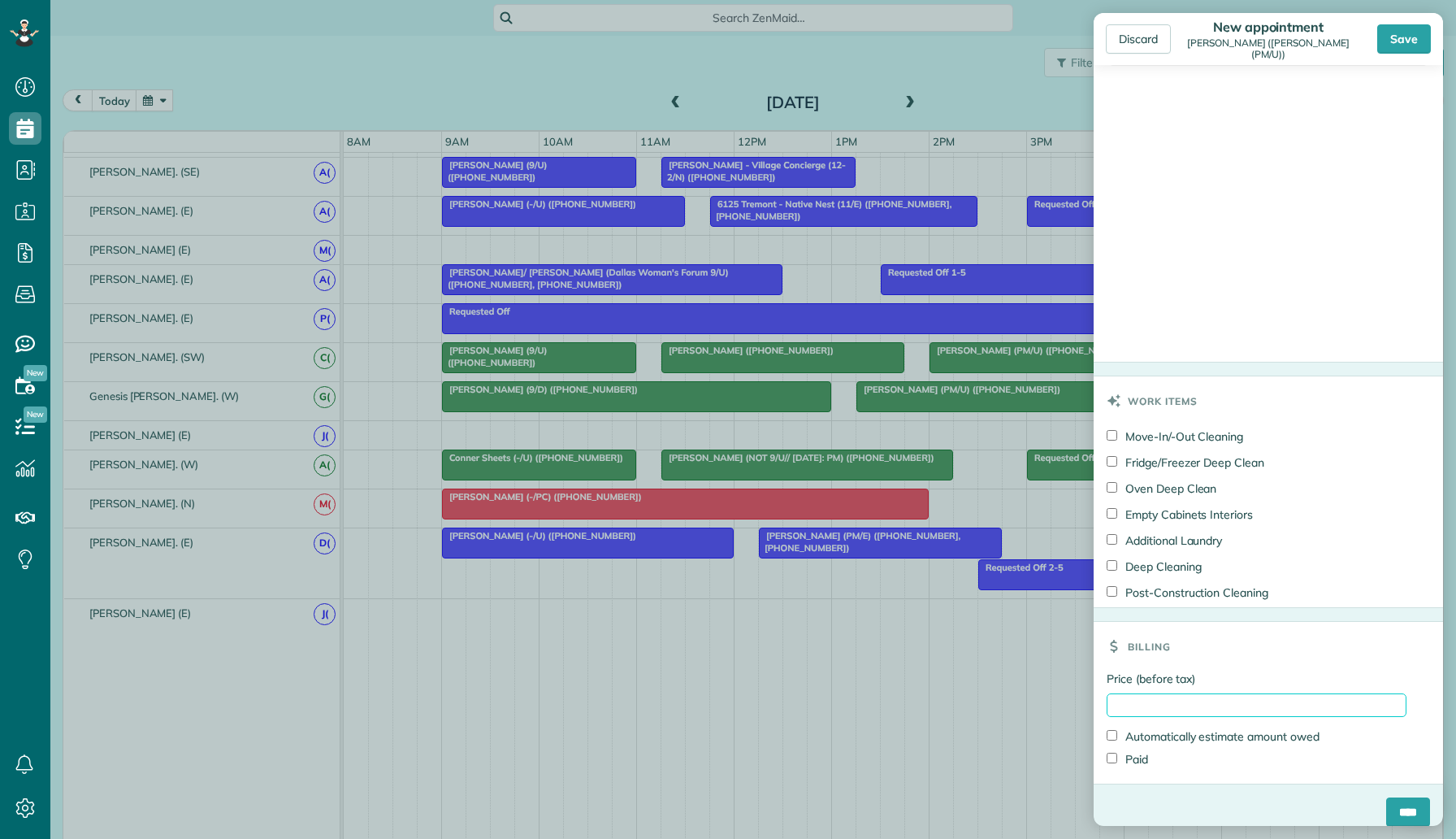
click at [1158, 693] on input "Price (before tax)" at bounding box center [1256, 704] width 300 height 24
type input "**"
click at [1243, 650] on div "Billing" at bounding box center [1268, 645] width 349 height 48
click at [1400, 797] on input "****" at bounding box center [1408, 811] width 44 height 29
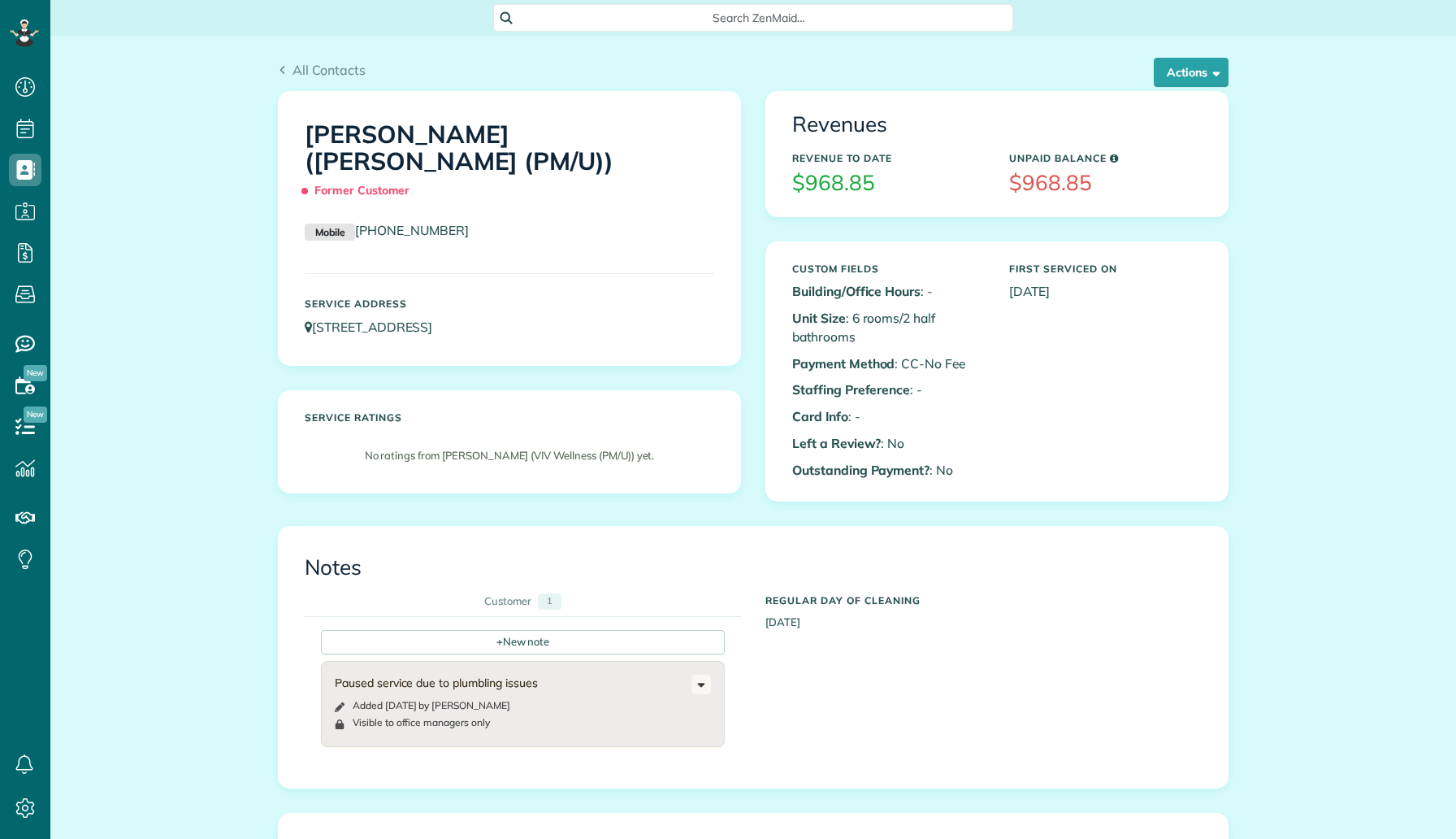
scroll to position [8, 8]
click at [1189, 76] on button "Actions" at bounding box center [1190, 72] width 75 height 29
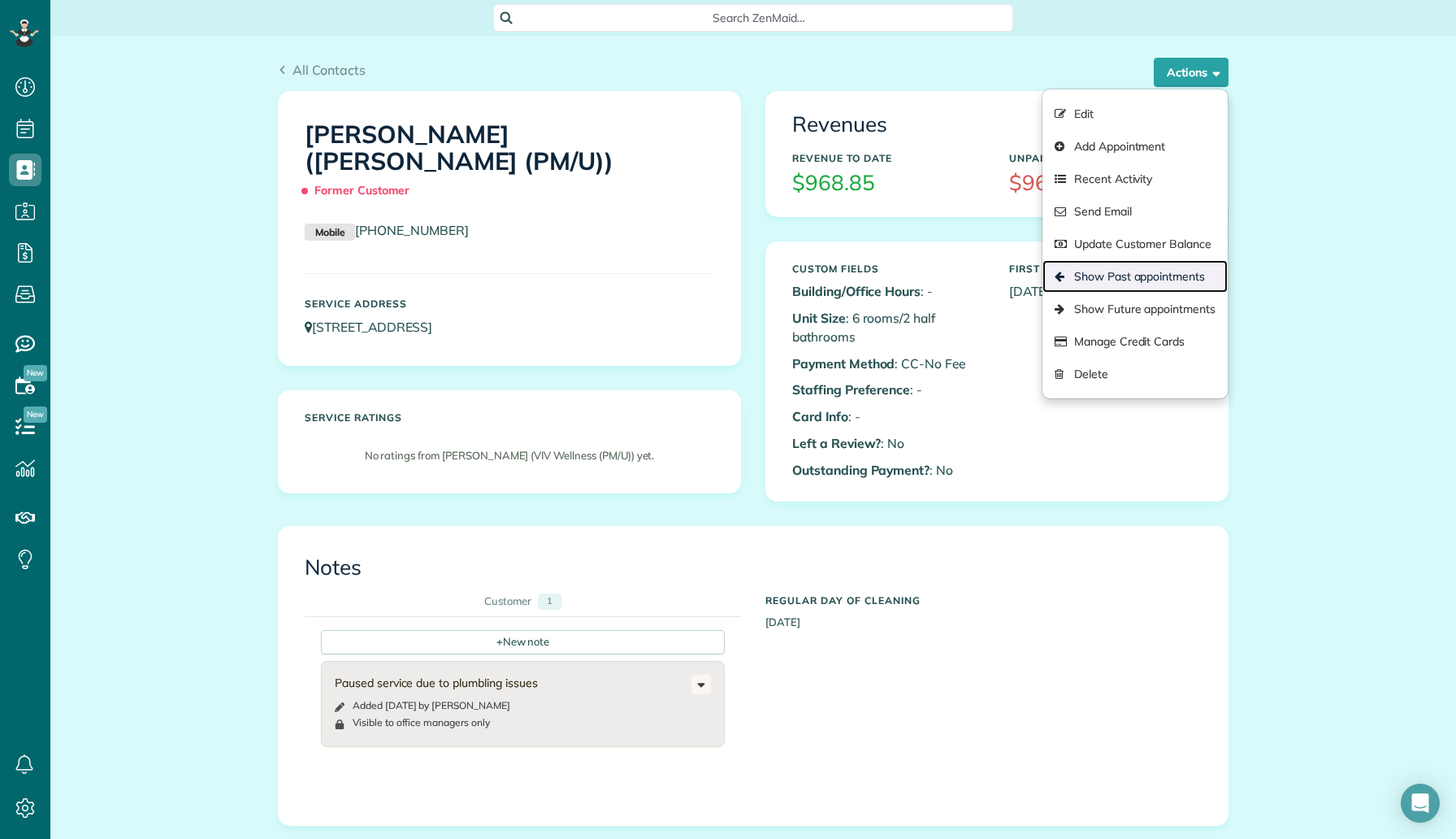
click at [1131, 276] on link "Show Past appointments" at bounding box center [1134, 276] width 185 height 32
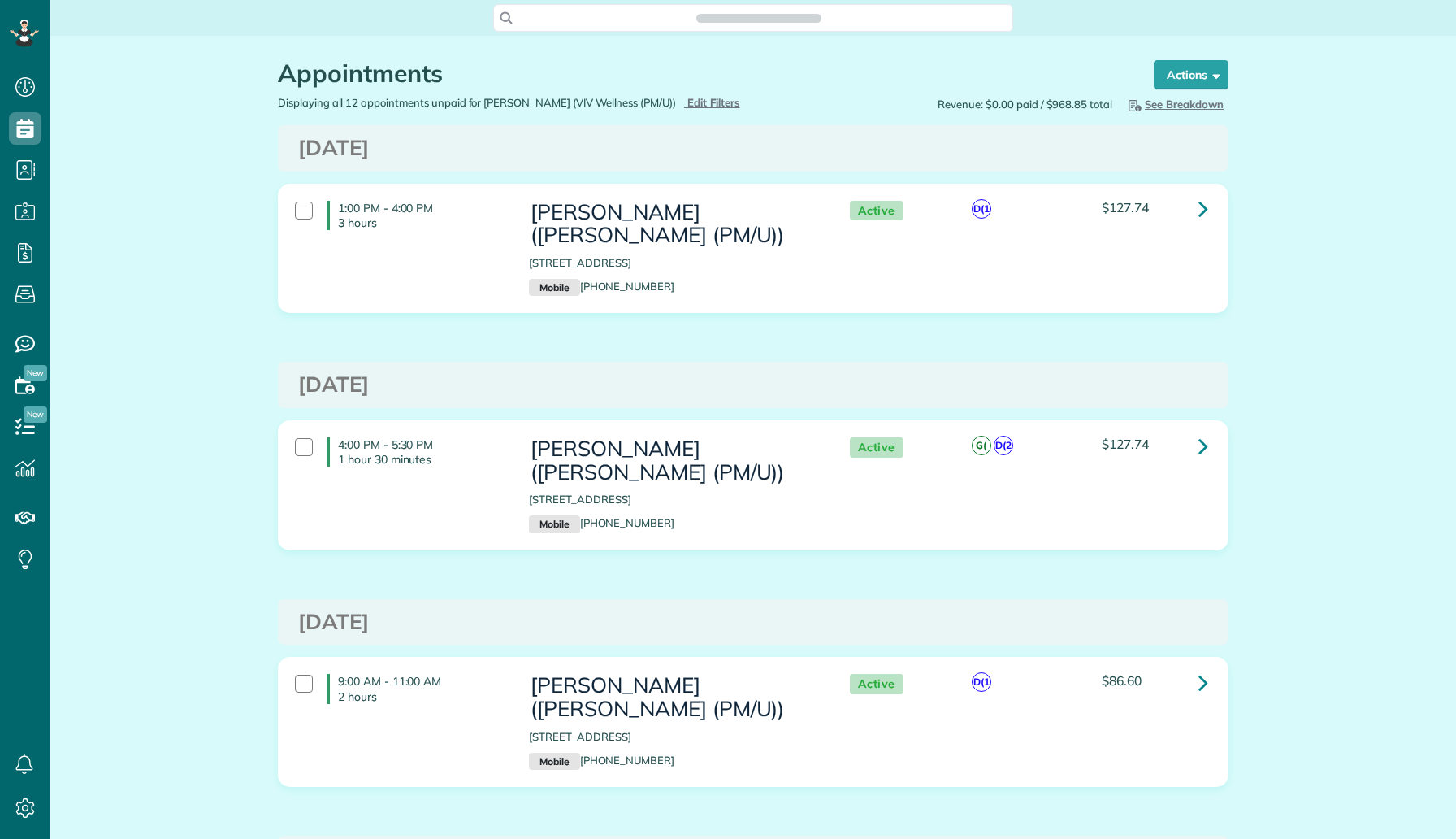
scroll to position [8, 8]
click at [1201, 684] on icon at bounding box center [1203, 682] width 9 height 28
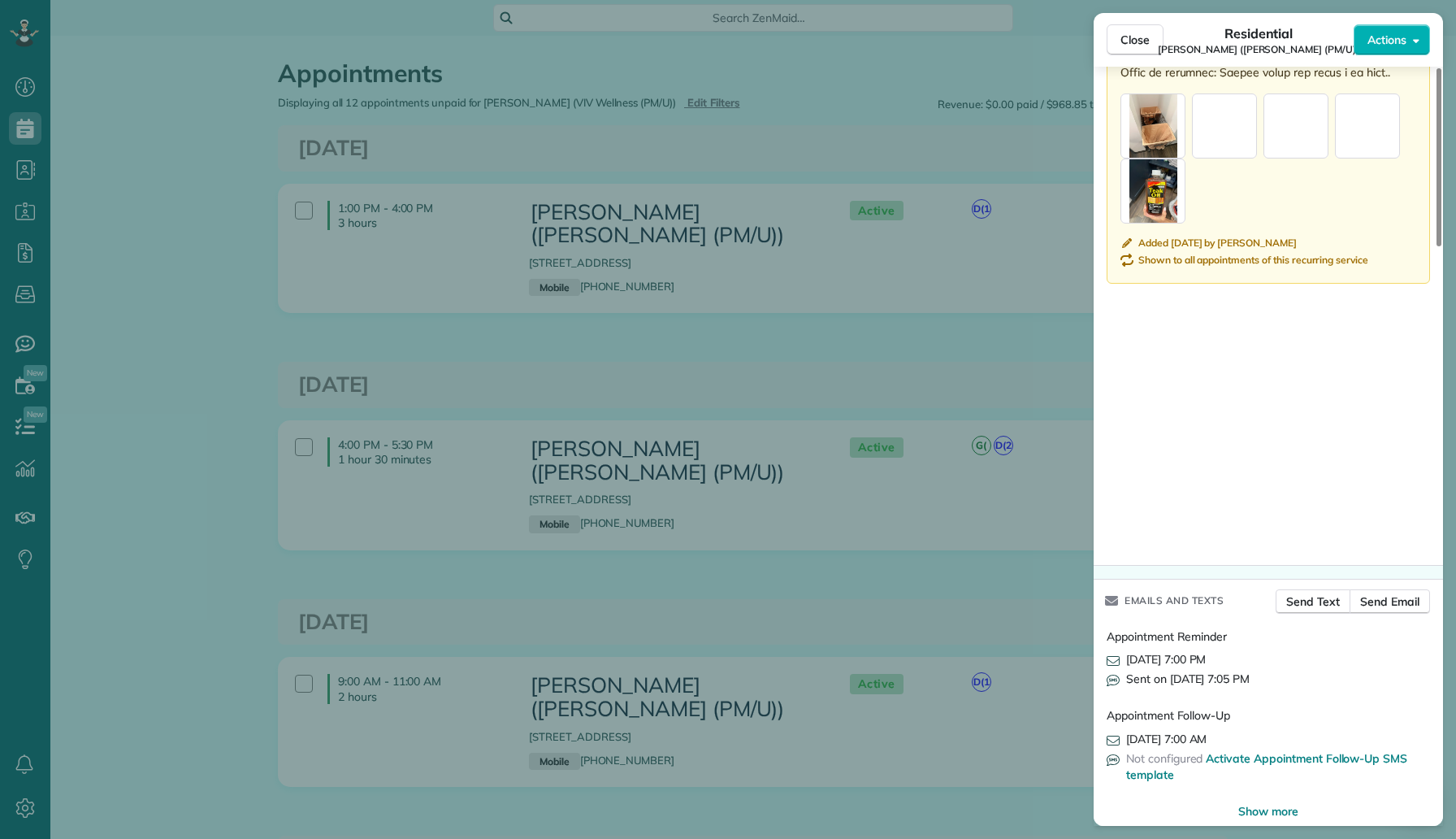
scroll to position [1952, 0]
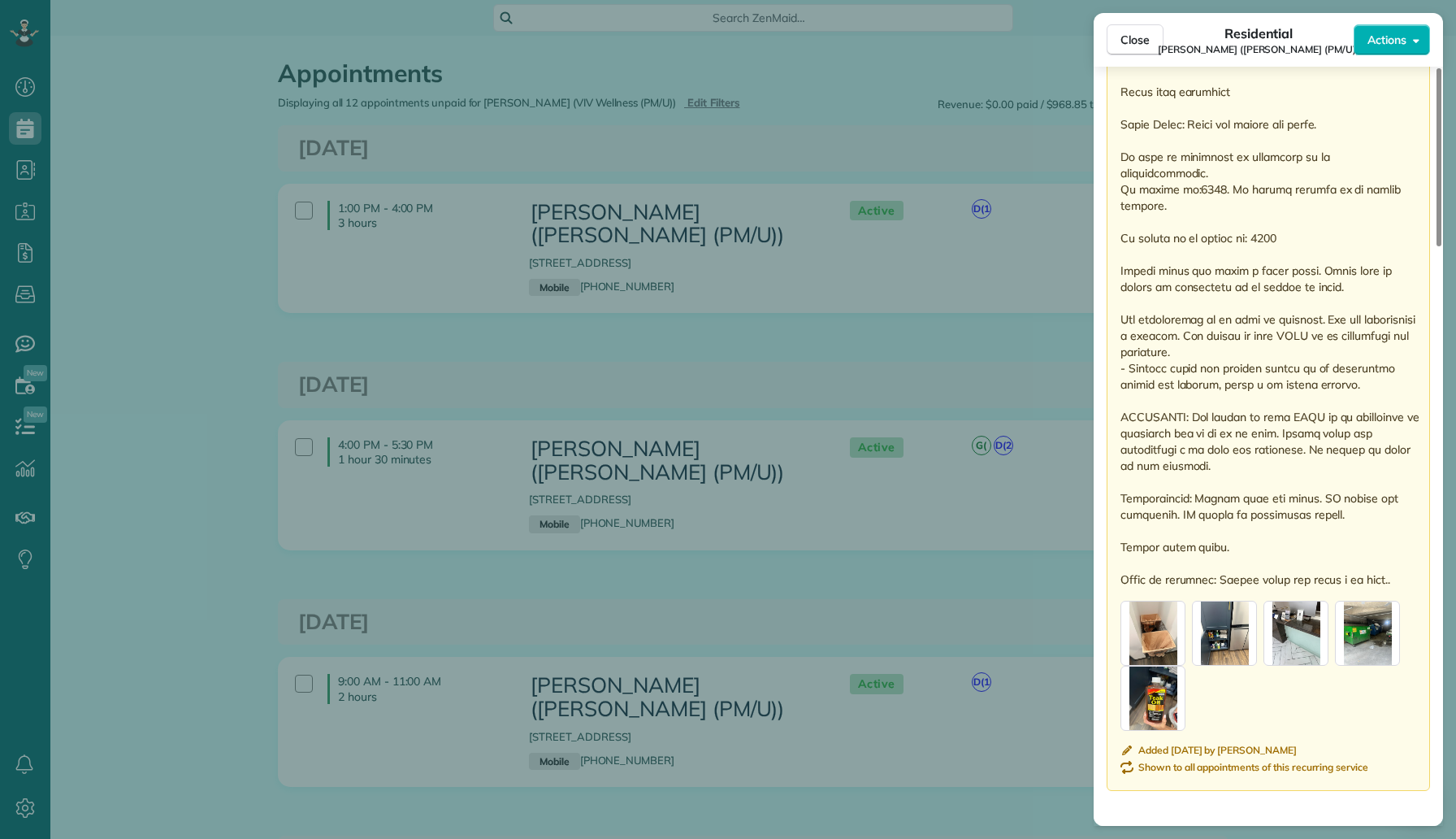
drag, startPoint x: 1391, startPoint y: 526, endPoint x: 1138, endPoint y: 139, distance: 462.4
click at [1139, 140] on p at bounding box center [1269, 148] width 299 height 878
click at [1191, 239] on p at bounding box center [1269, 148] width 299 height 878
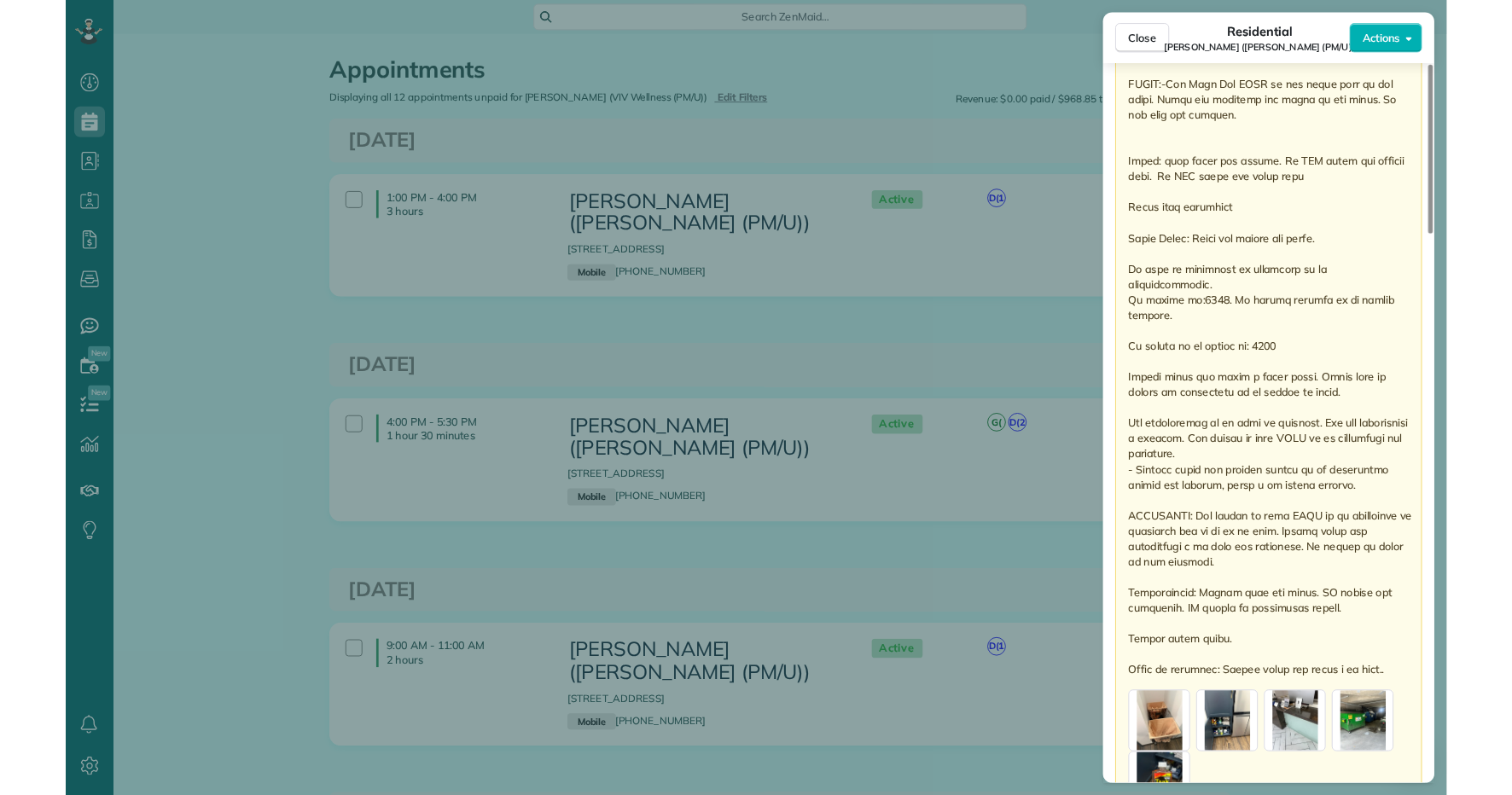
scroll to position [1971, 0]
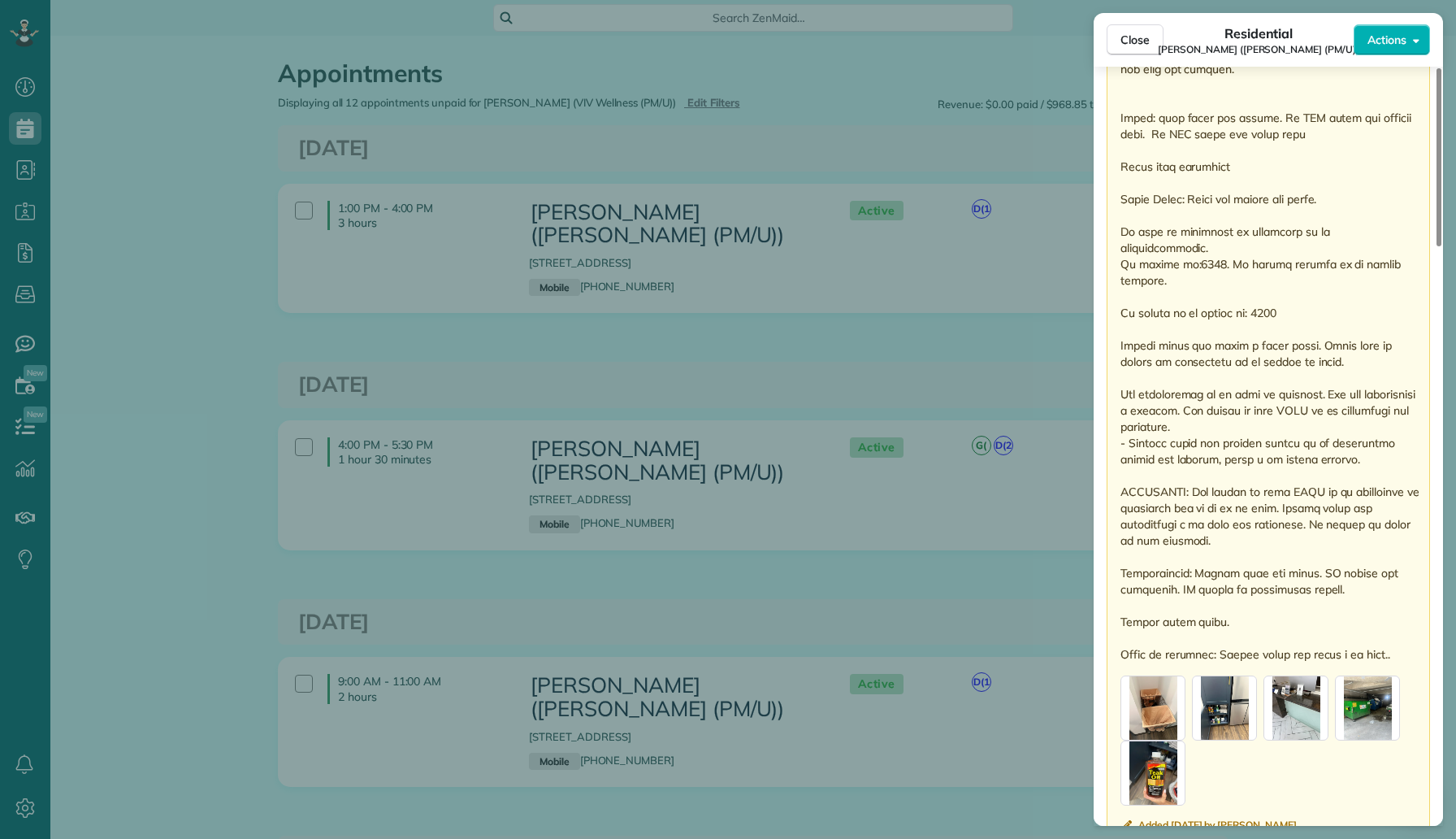
drag, startPoint x: 1116, startPoint y: 364, endPoint x: 1394, endPoint y: 603, distance: 366.6
click at [1394, 603] on div "Public ( Visible to everyone in your team ) Added [DATE] by [PERSON_NAME] Shown…" at bounding box center [1267, 309] width 323 height 1112
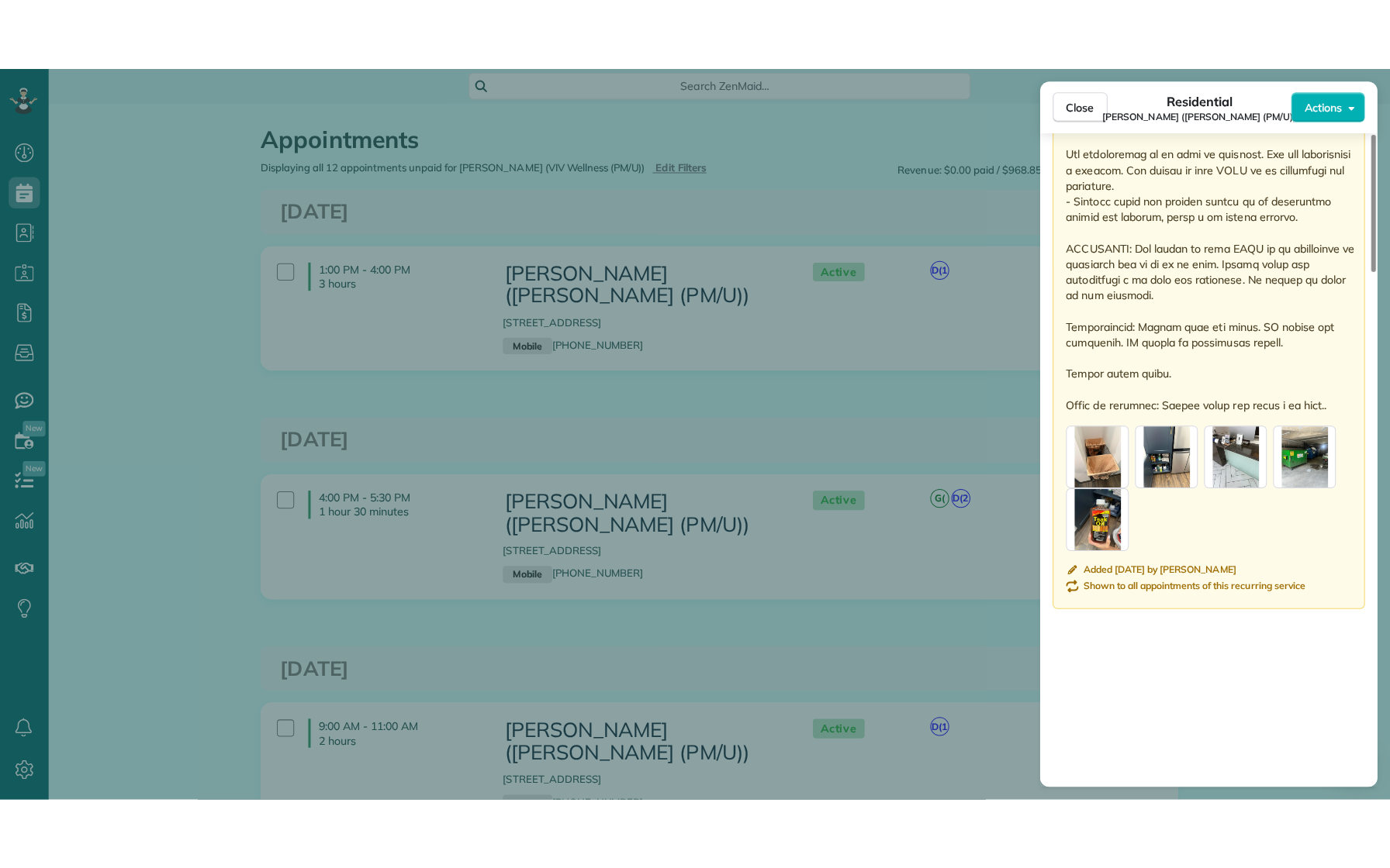
scroll to position [2139, 0]
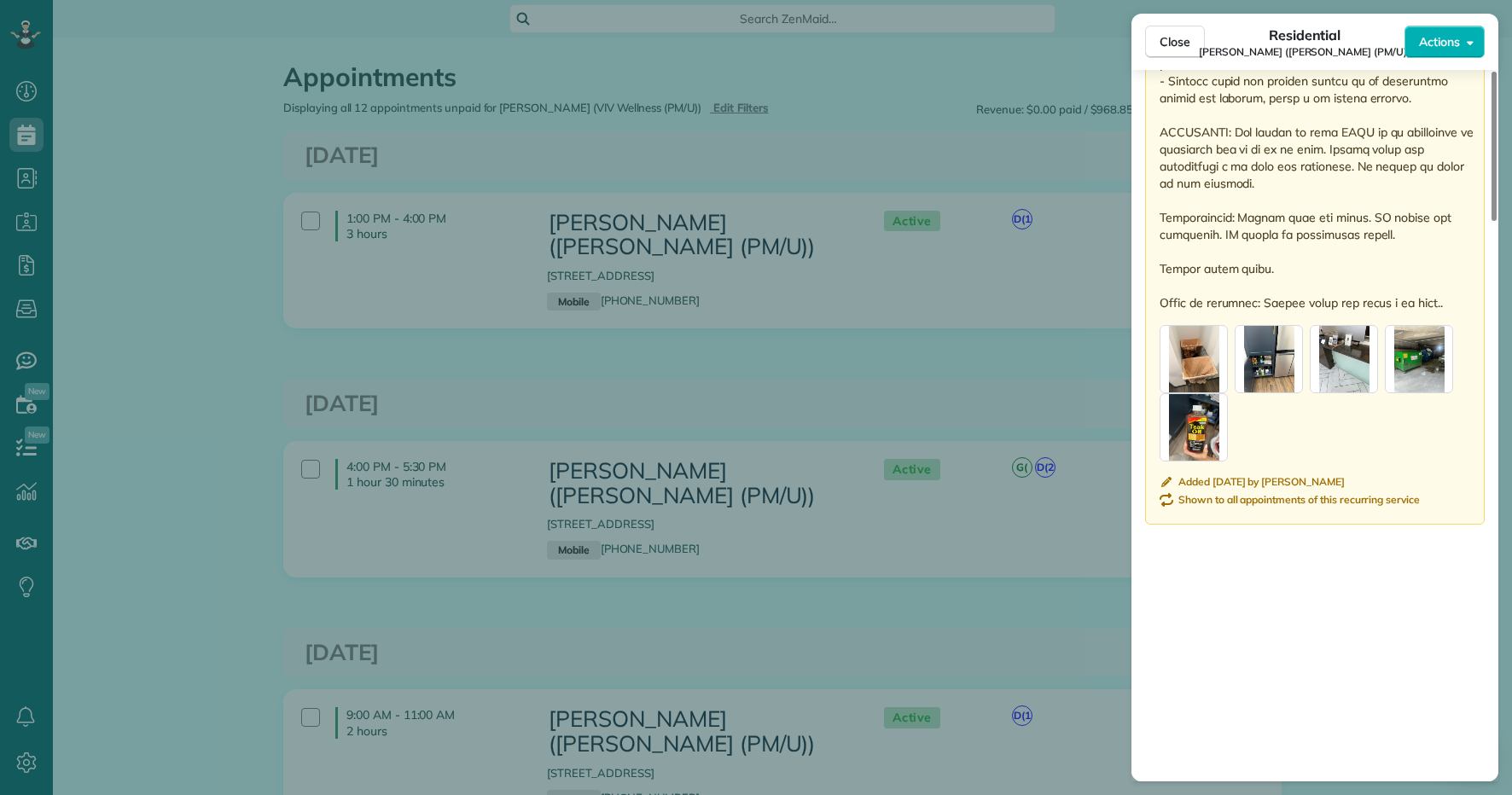
drag, startPoint x: 1185, startPoint y: 331, endPoint x: 1161, endPoint y: 328, distance: 24.2
click at [1161, 328] on div "button" at bounding box center [1194, 359] width 69 height 69
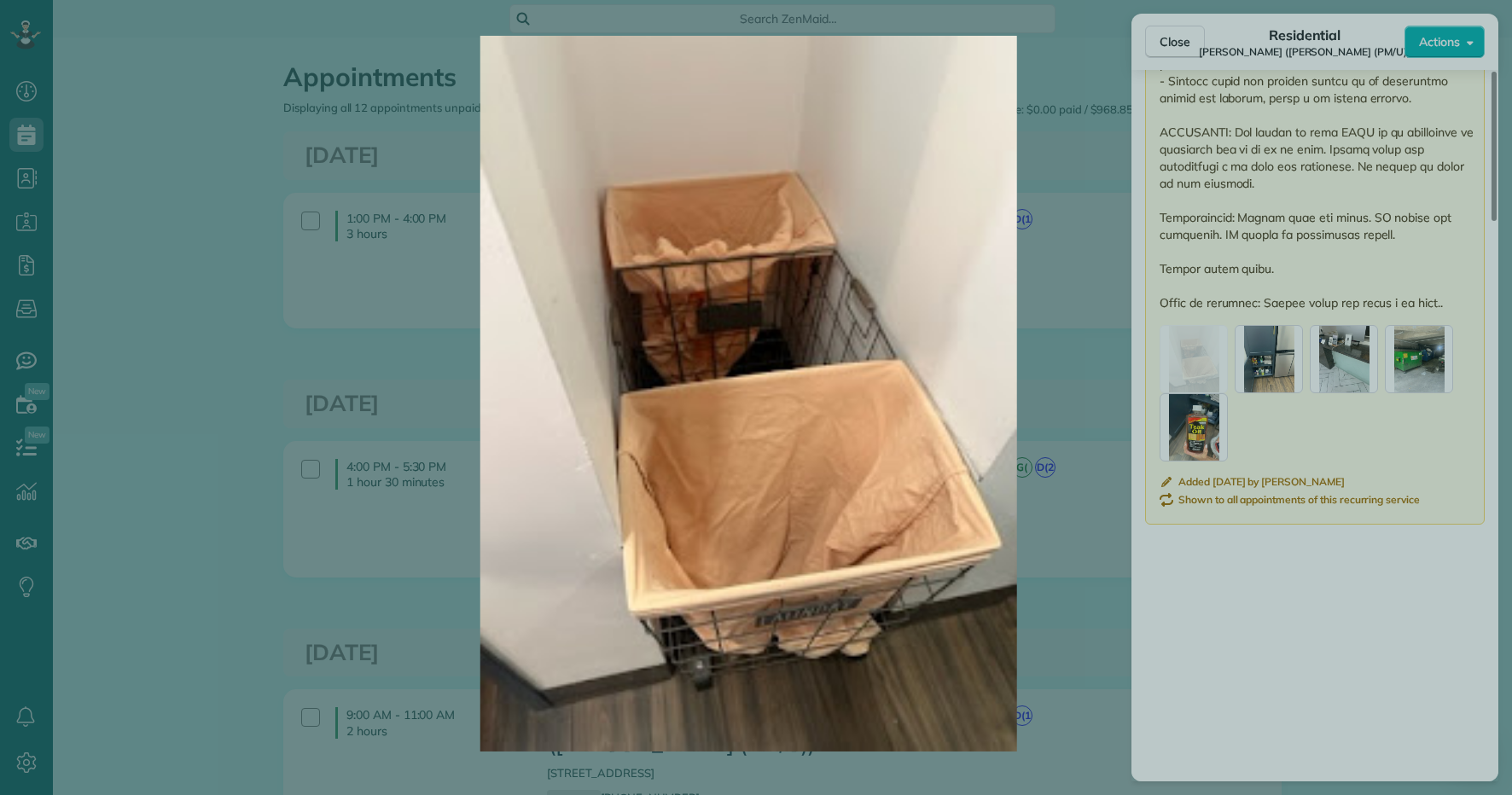
click at [1164, 352] on img at bounding box center [750, 394] width 1361 height 715
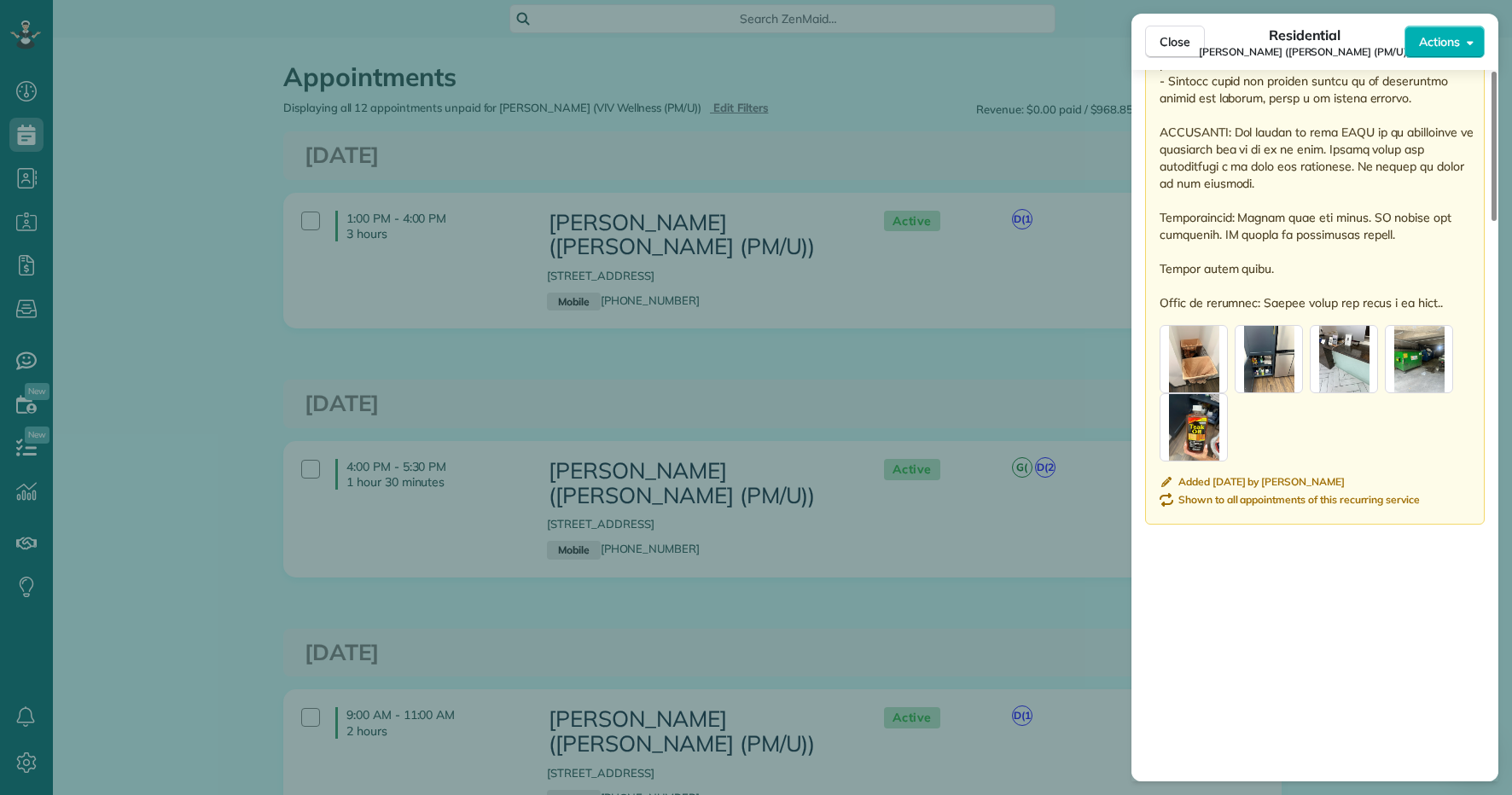
drag, startPoint x: 1196, startPoint y: 329, endPoint x: -92, endPoint y: 424, distance: 1291.5
click at [0, 424] on html "Dashboard Scheduling Calendar View List View Dispatch View - Weekly scheduling …" at bounding box center [756, 398] width 1512 height 795
drag, startPoint x: 1204, startPoint y: 380, endPoint x: 1103, endPoint y: 381, distance: 101.0
click at [1103, 381] on div "Close Residential Alexis Jacobs (VIV Wellness (PM/U)) Actions This appointment …" at bounding box center [756, 398] width 1512 height 795
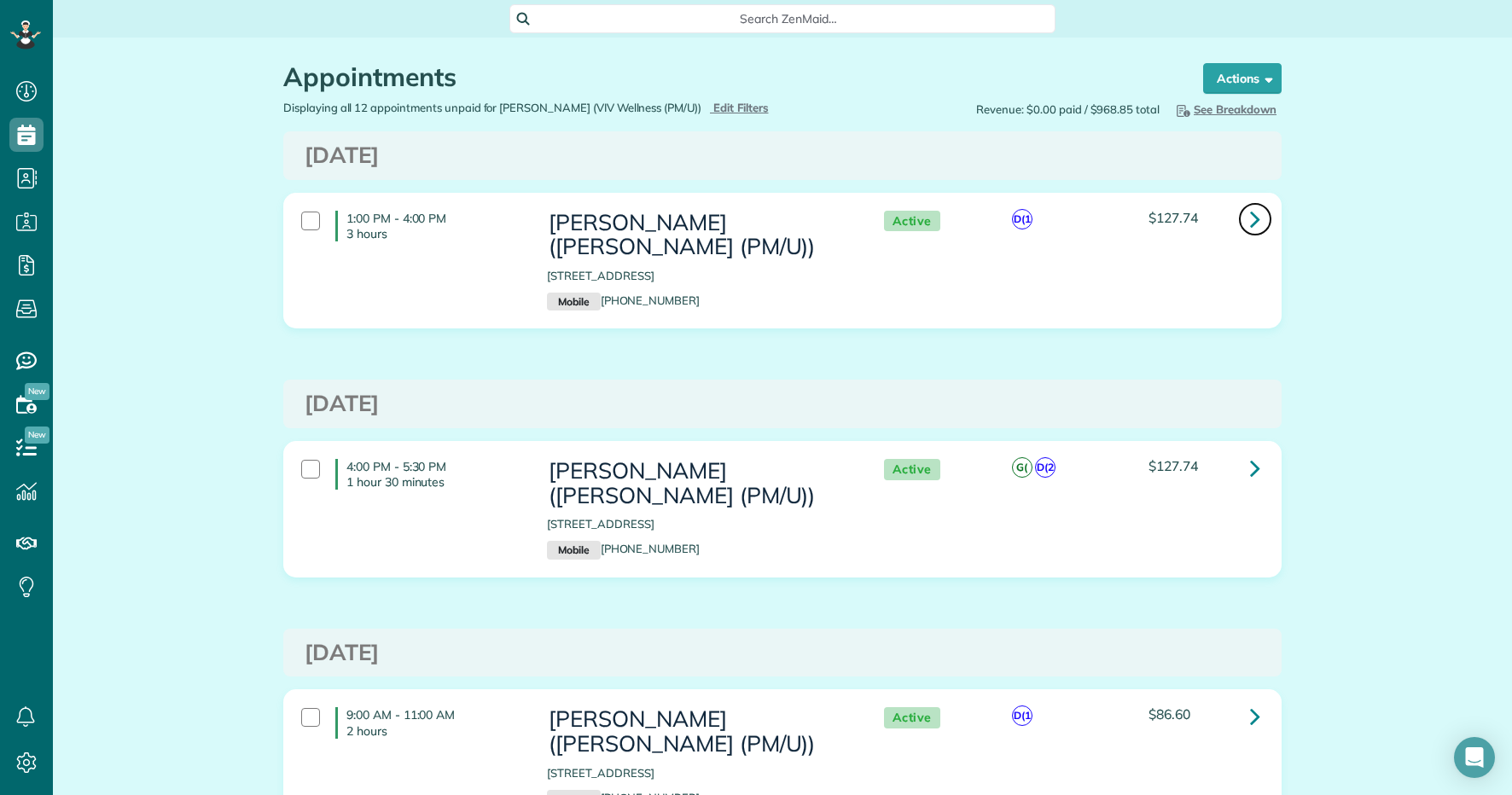
click at [1245, 217] on link at bounding box center [1256, 219] width 34 height 34
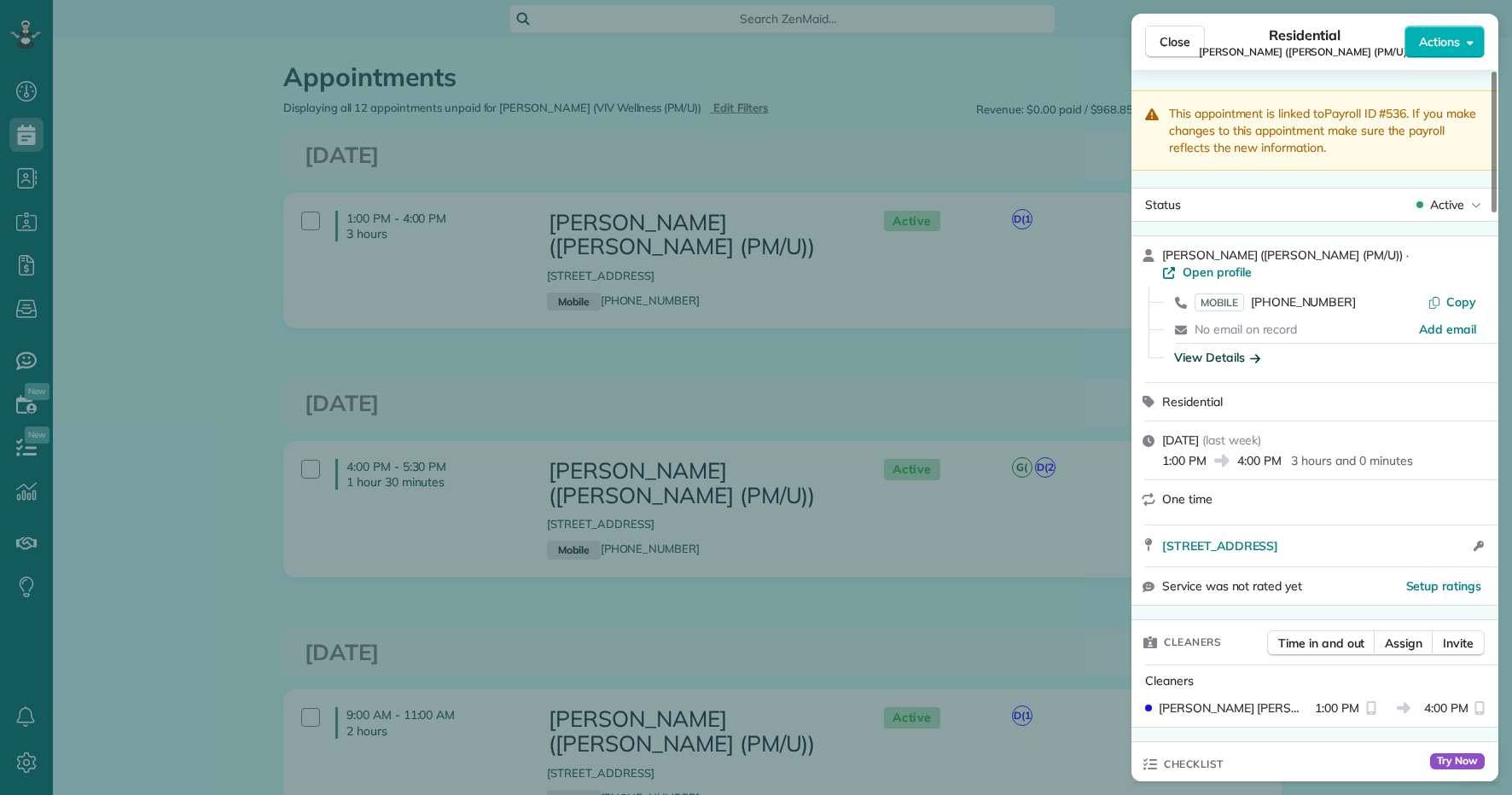
click at [1231, 349] on div "View Details" at bounding box center [1217, 357] width 86 height 17
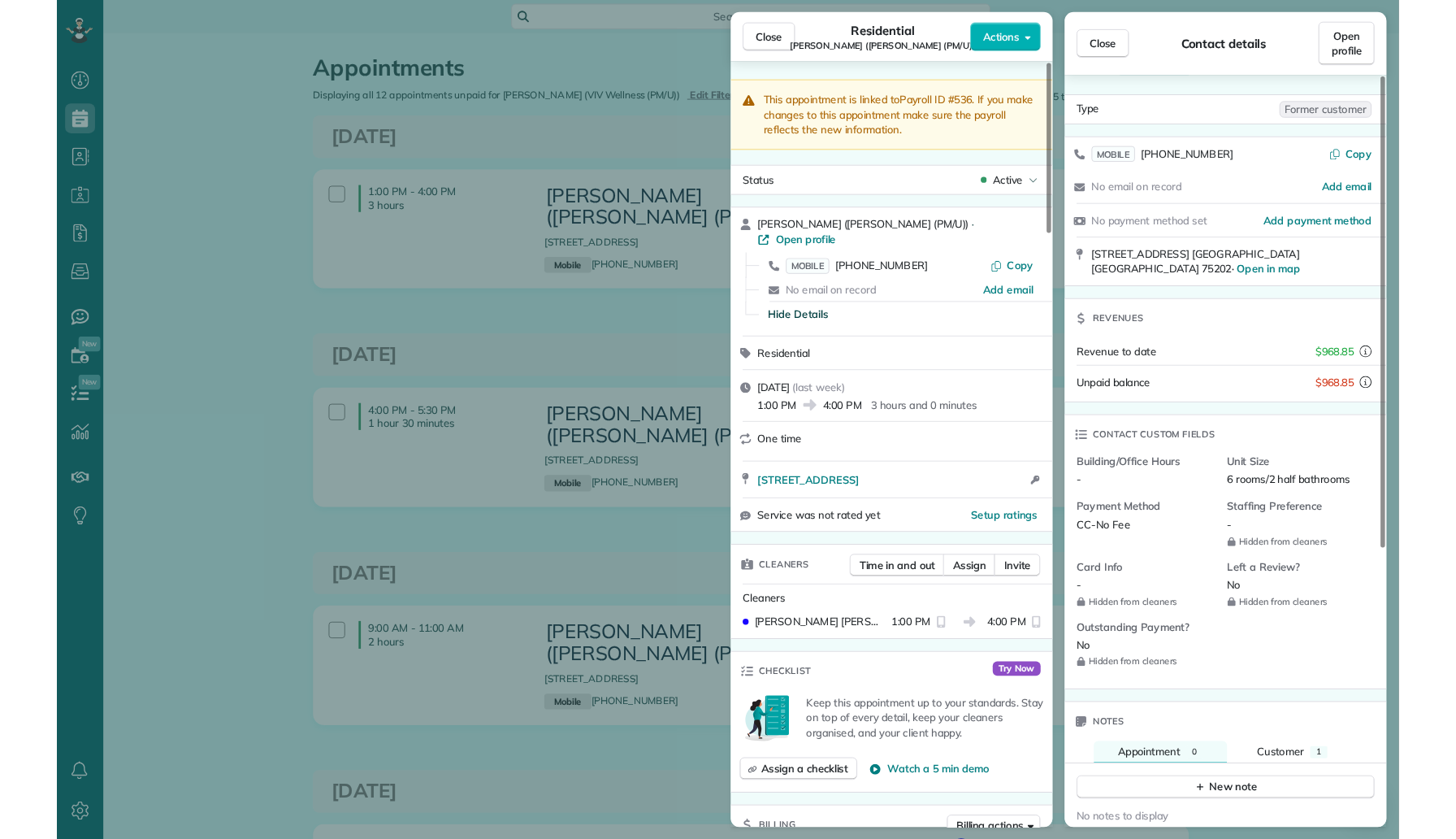
scroll to position [839, 50]
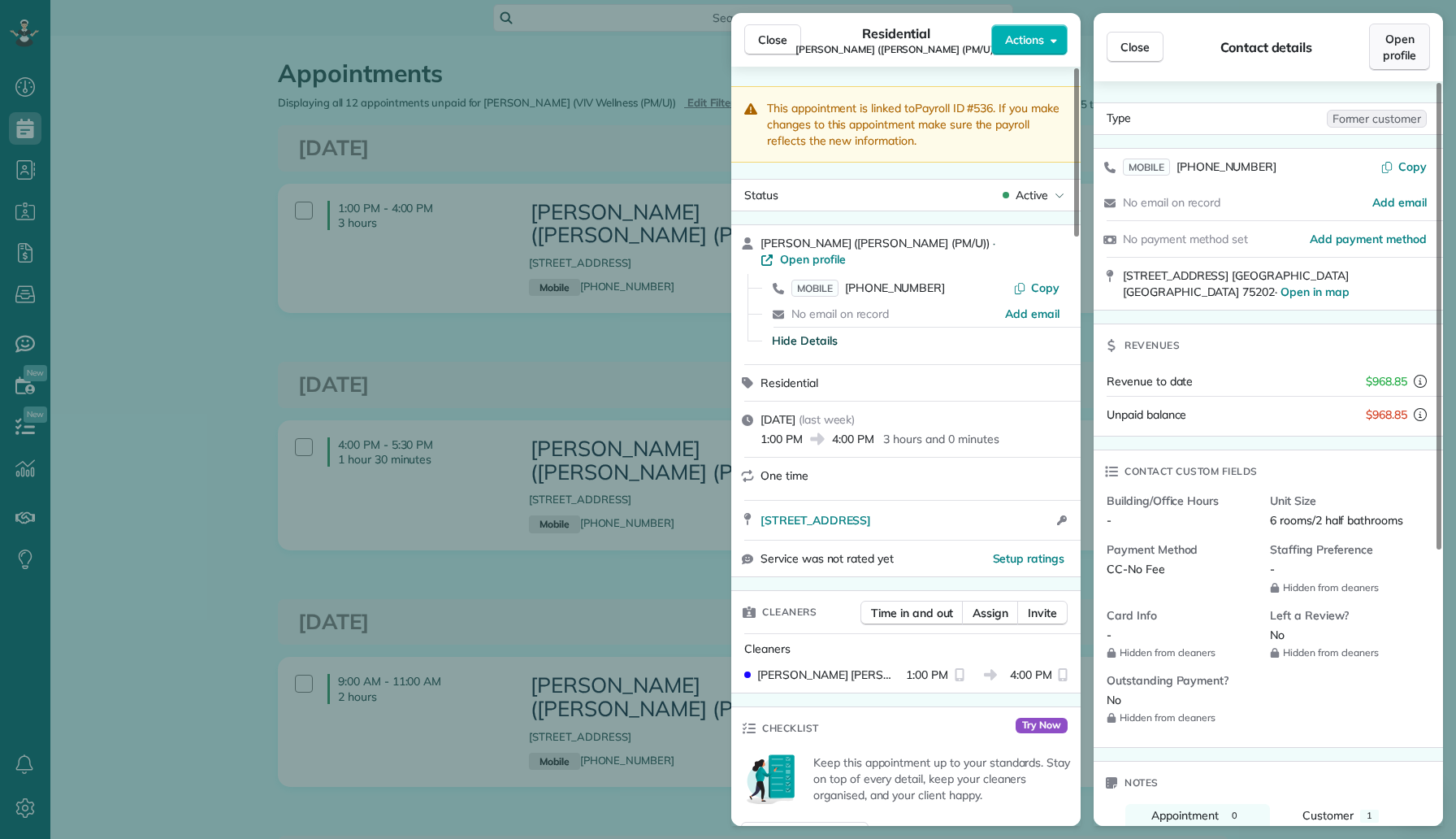
click at [1399, 60] on span "Open profile" at bounding box center [1398, 47] width 33 height 32
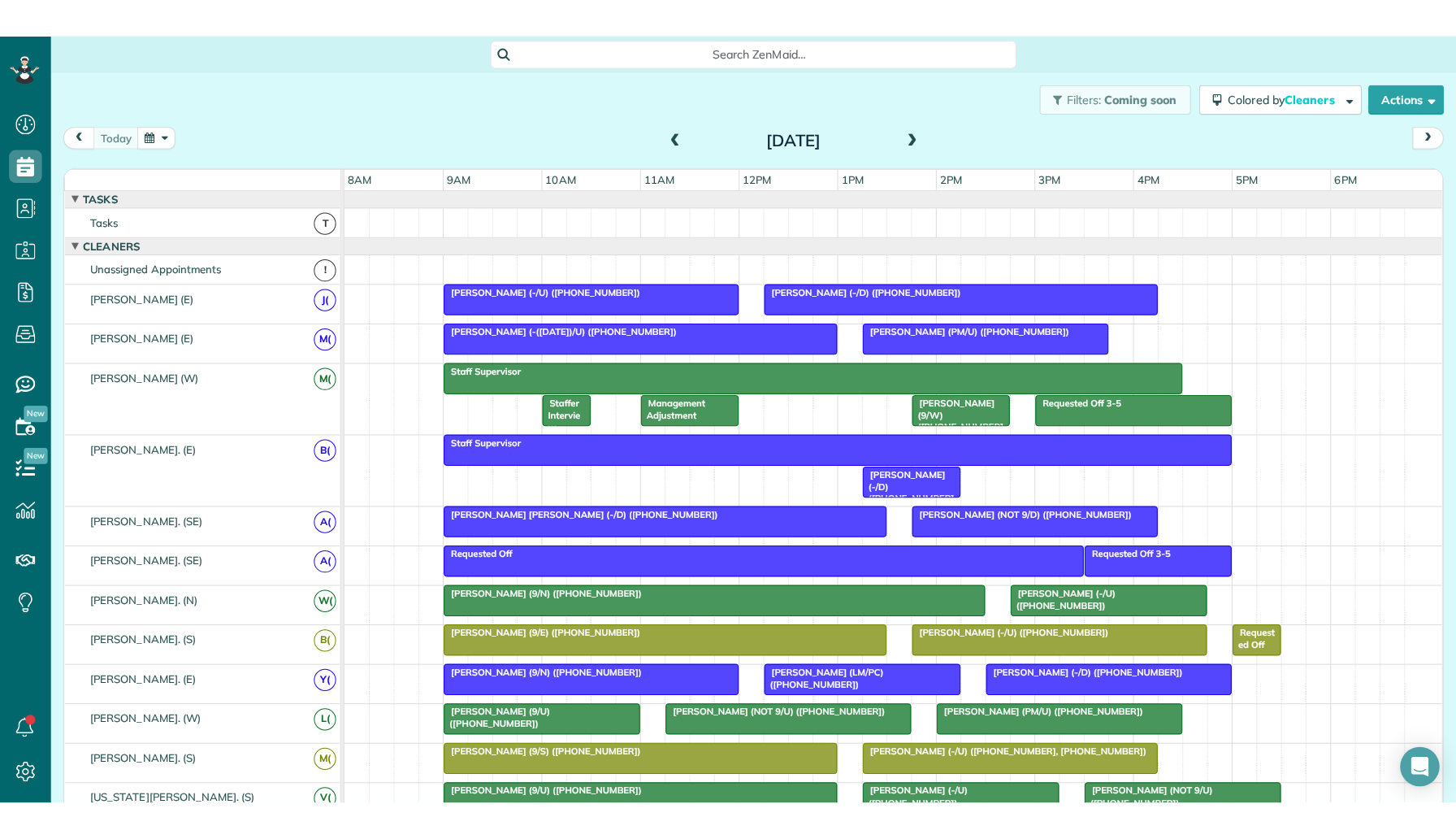
scroll to position [8, 8]
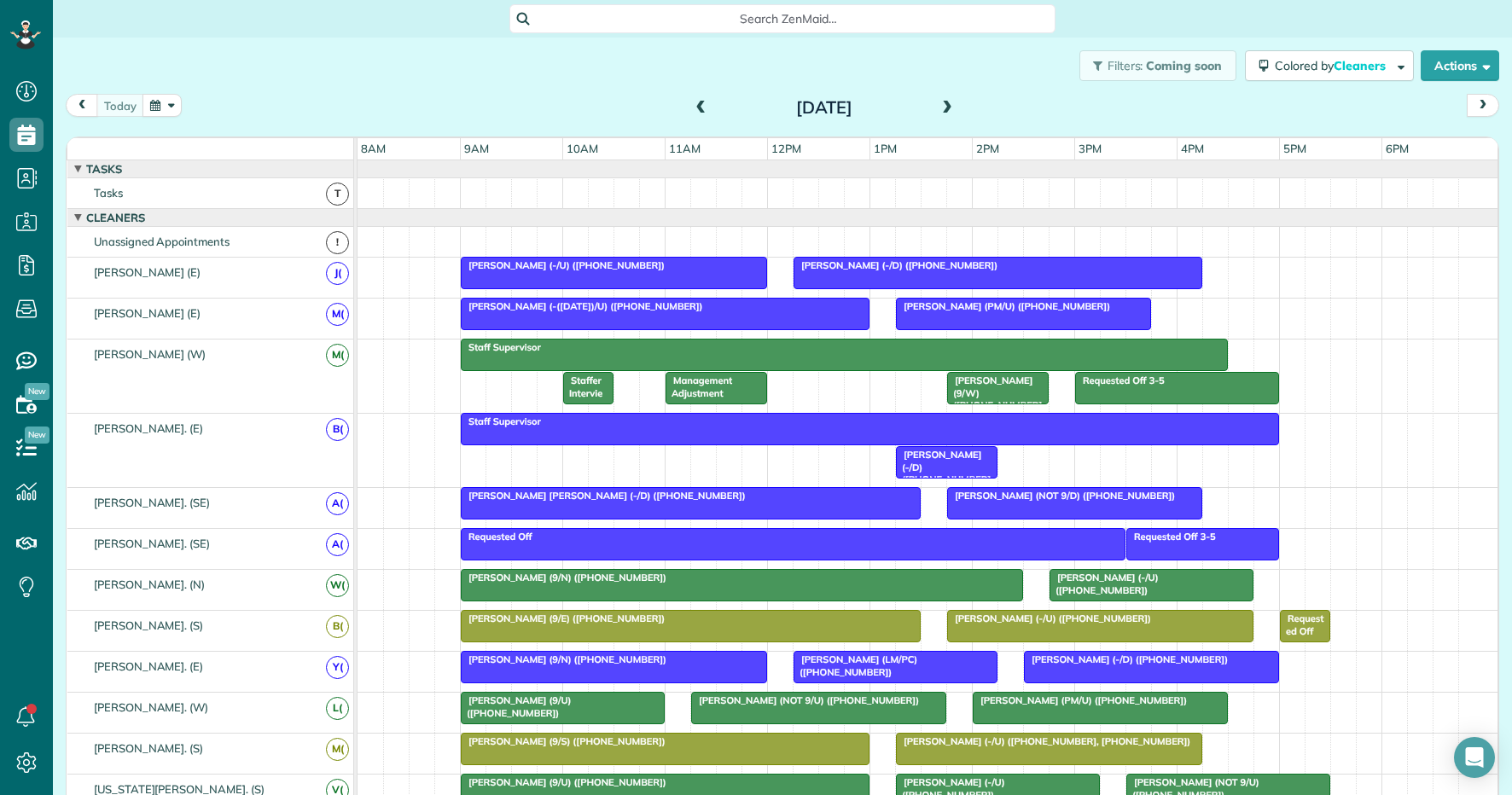
click at [151, 105] on button "button" at bounding box center [161, 105] width 39 height 23
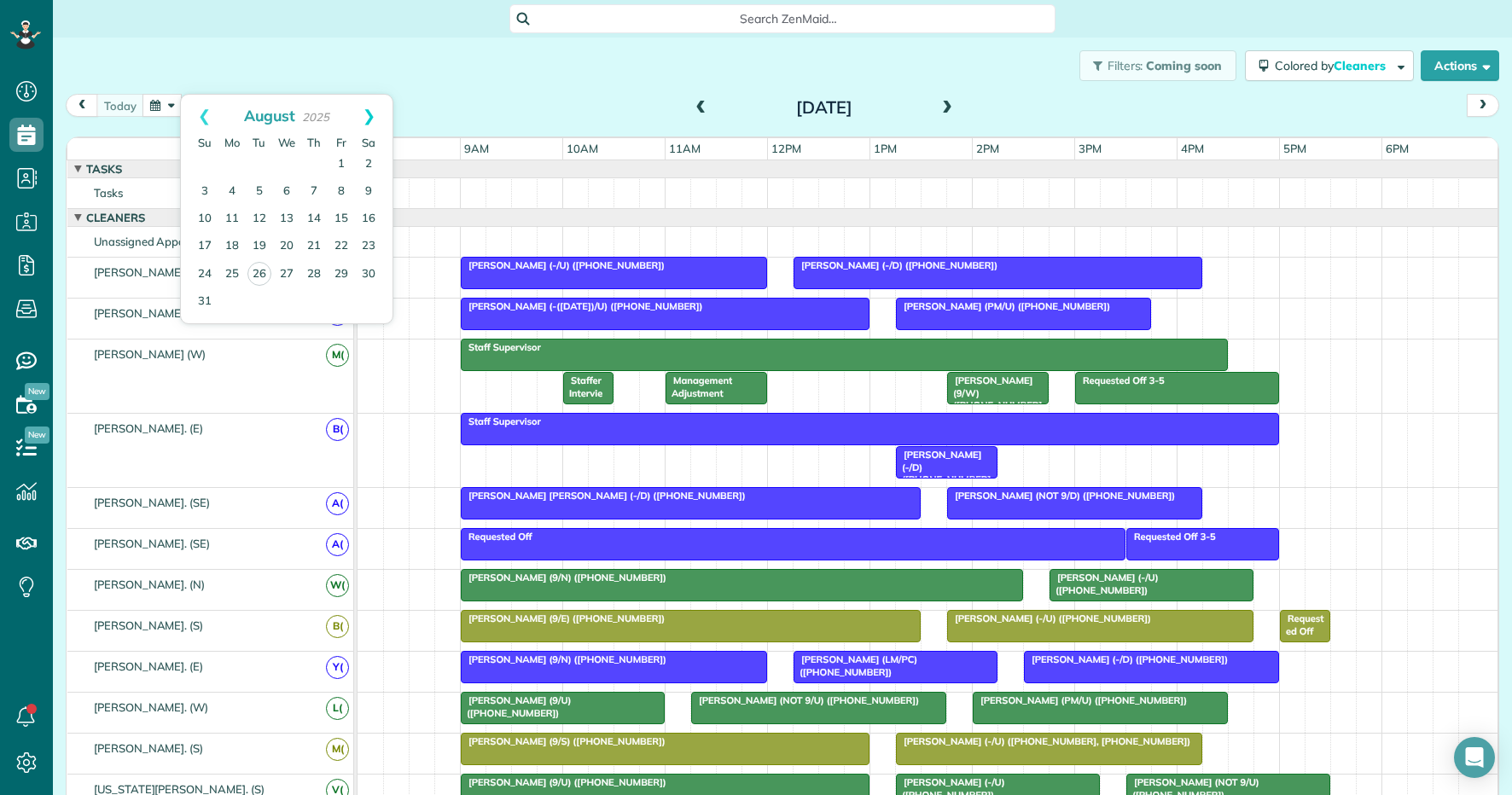
click at [377, 117] on link "Next" at bounding box center [369, 116] width 47 height 43
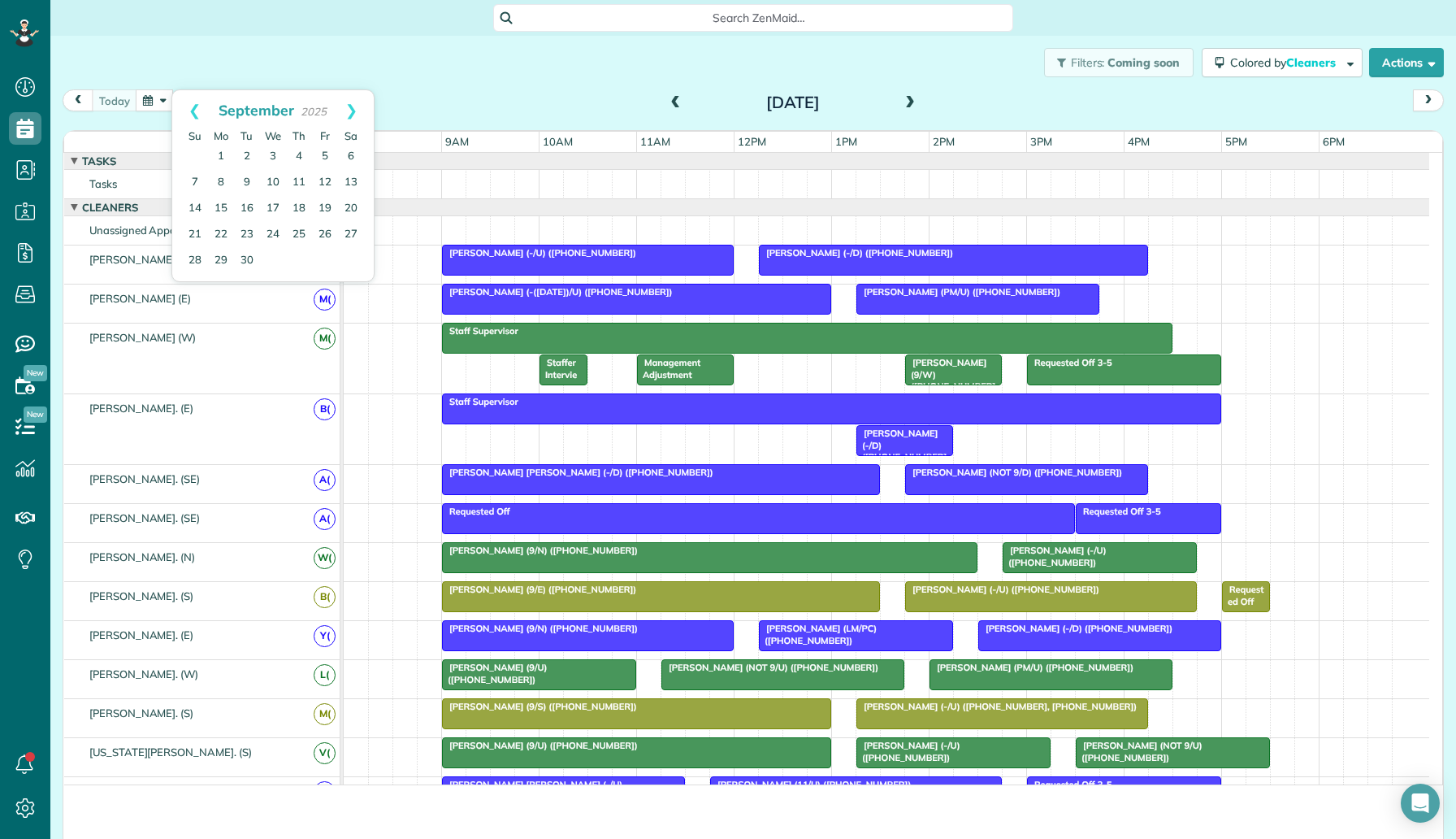
scroll to position [839, 50]
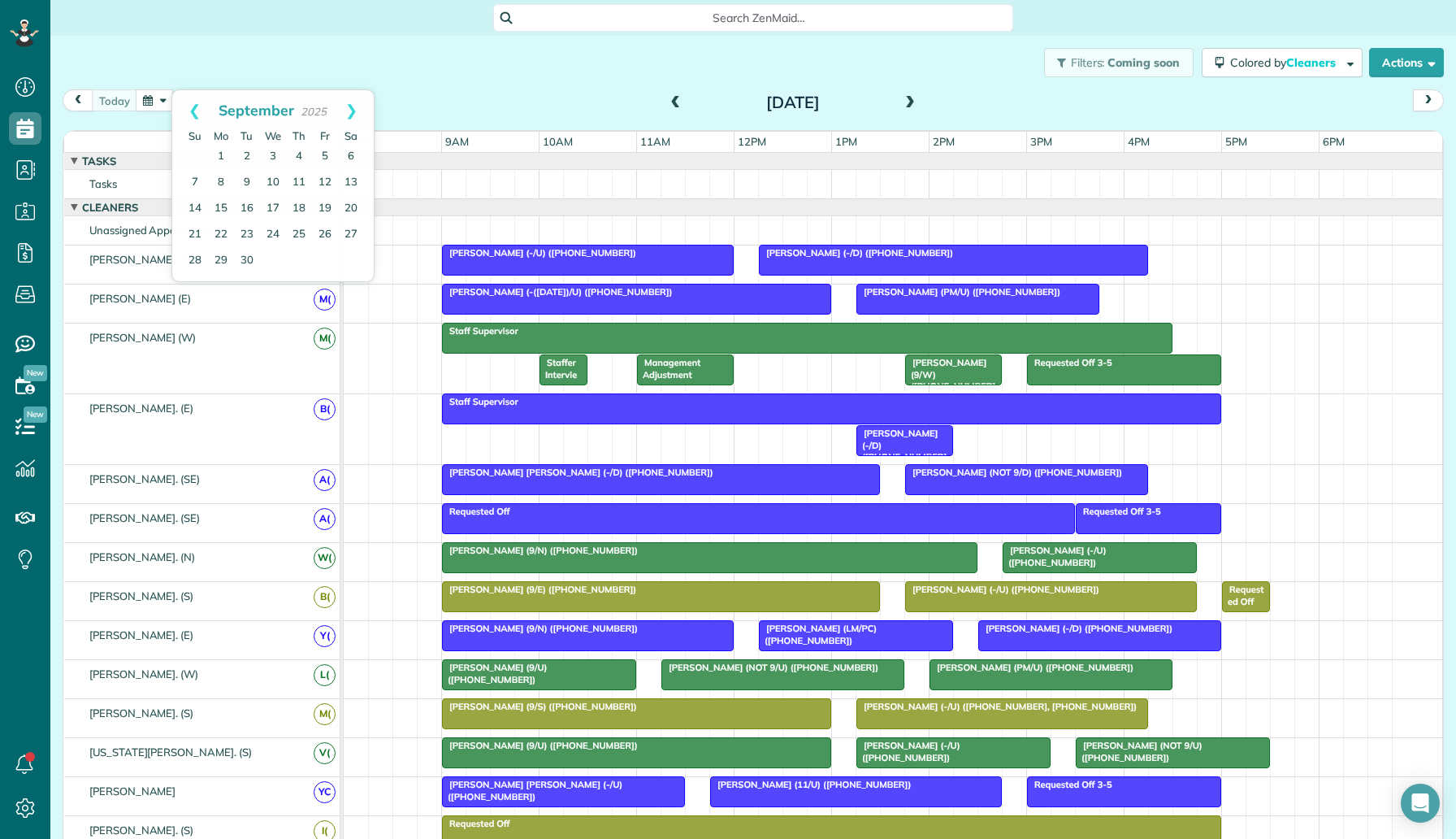
click at [501, 25] on div "Search ZenMaid…" at bounding box center [753, 17] width 520 height 28
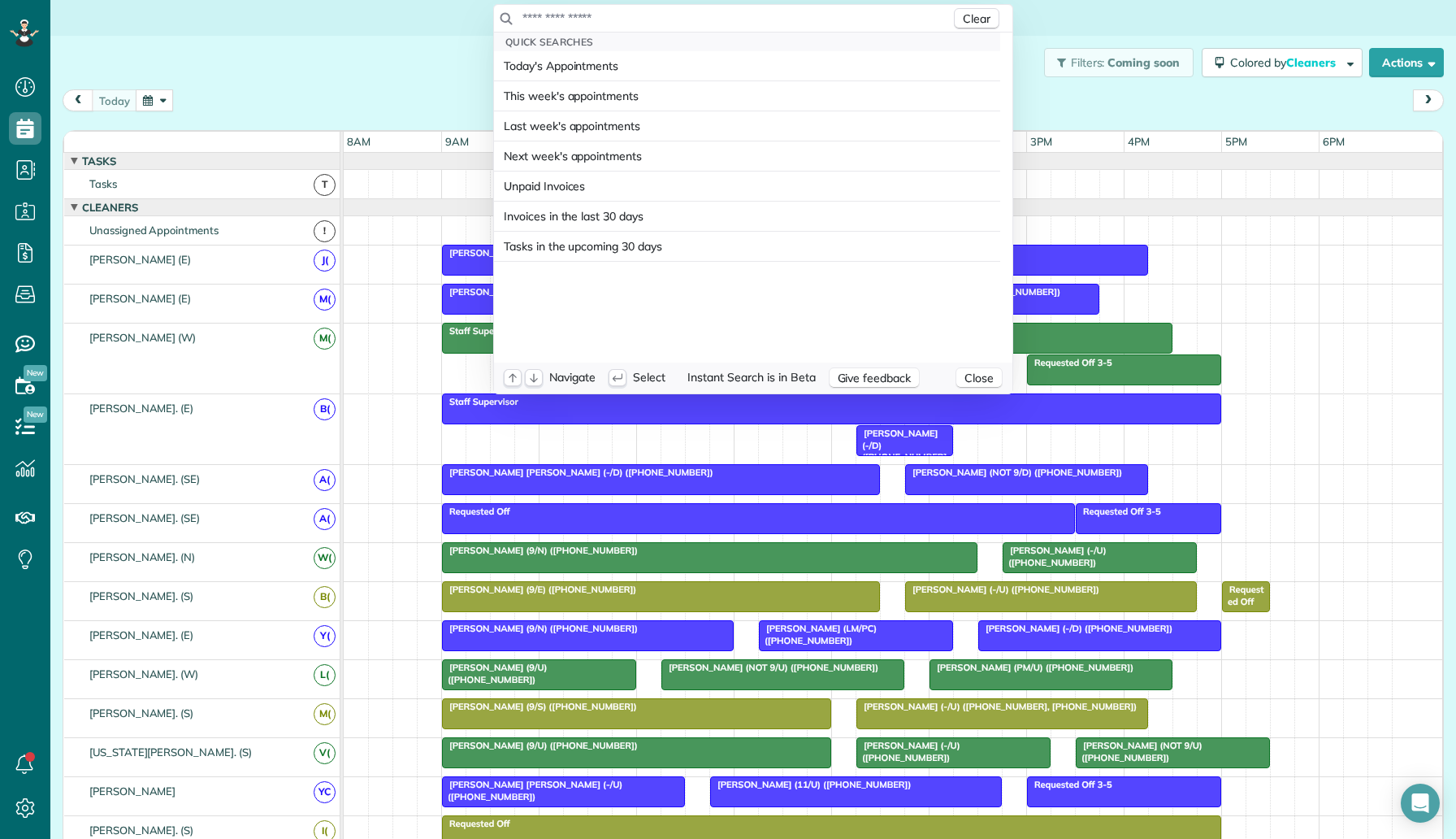
click at [252, 89] on html "Dashboard Scheduling Calendar View List View Dispatch View - Weekly scheduling …" at bounding box center [728, 420] width 1456 height 839
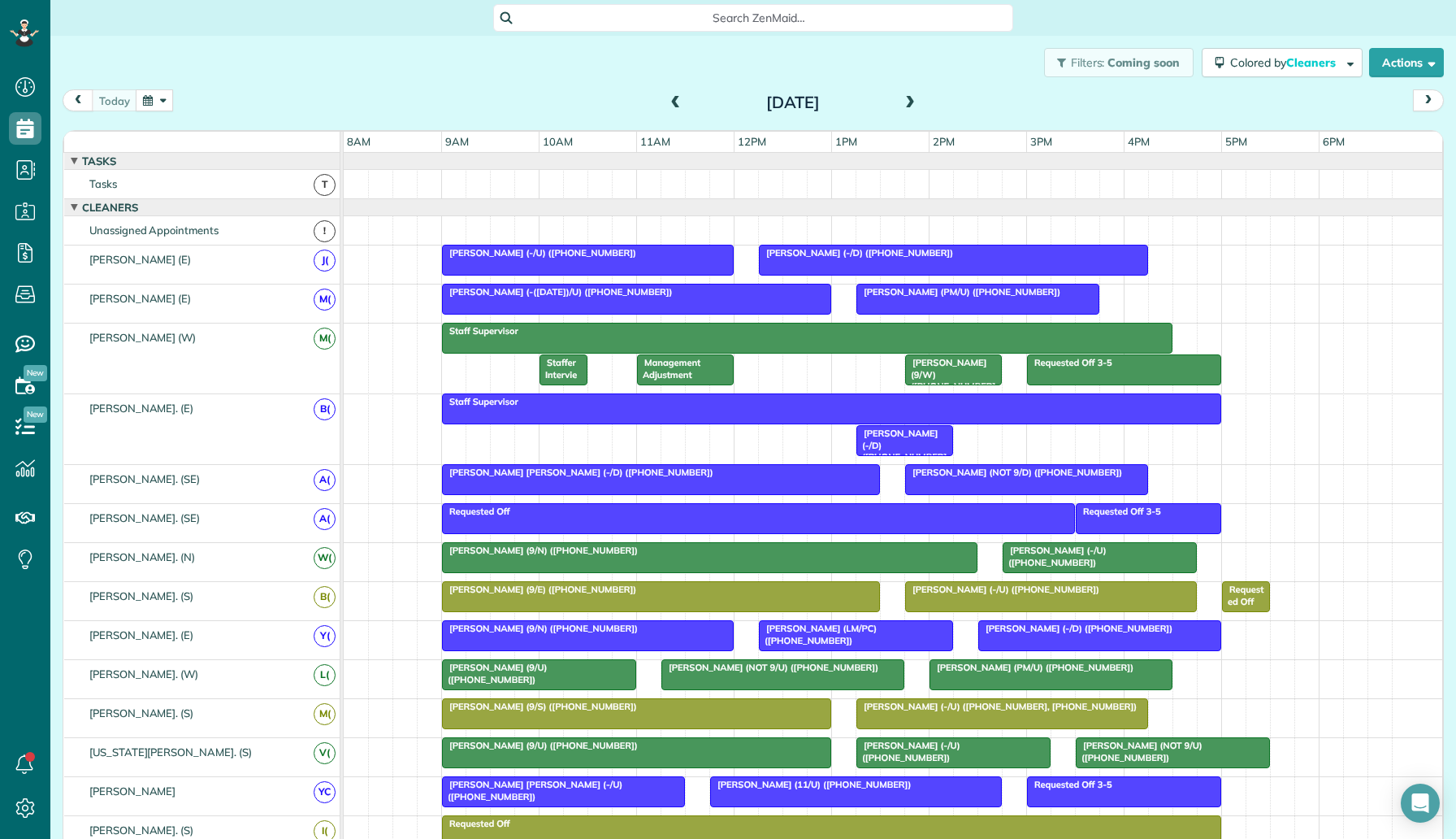
click at [691, 370] on span "Management Adjustment" at bounding box center [668, 368] width 65 height 23
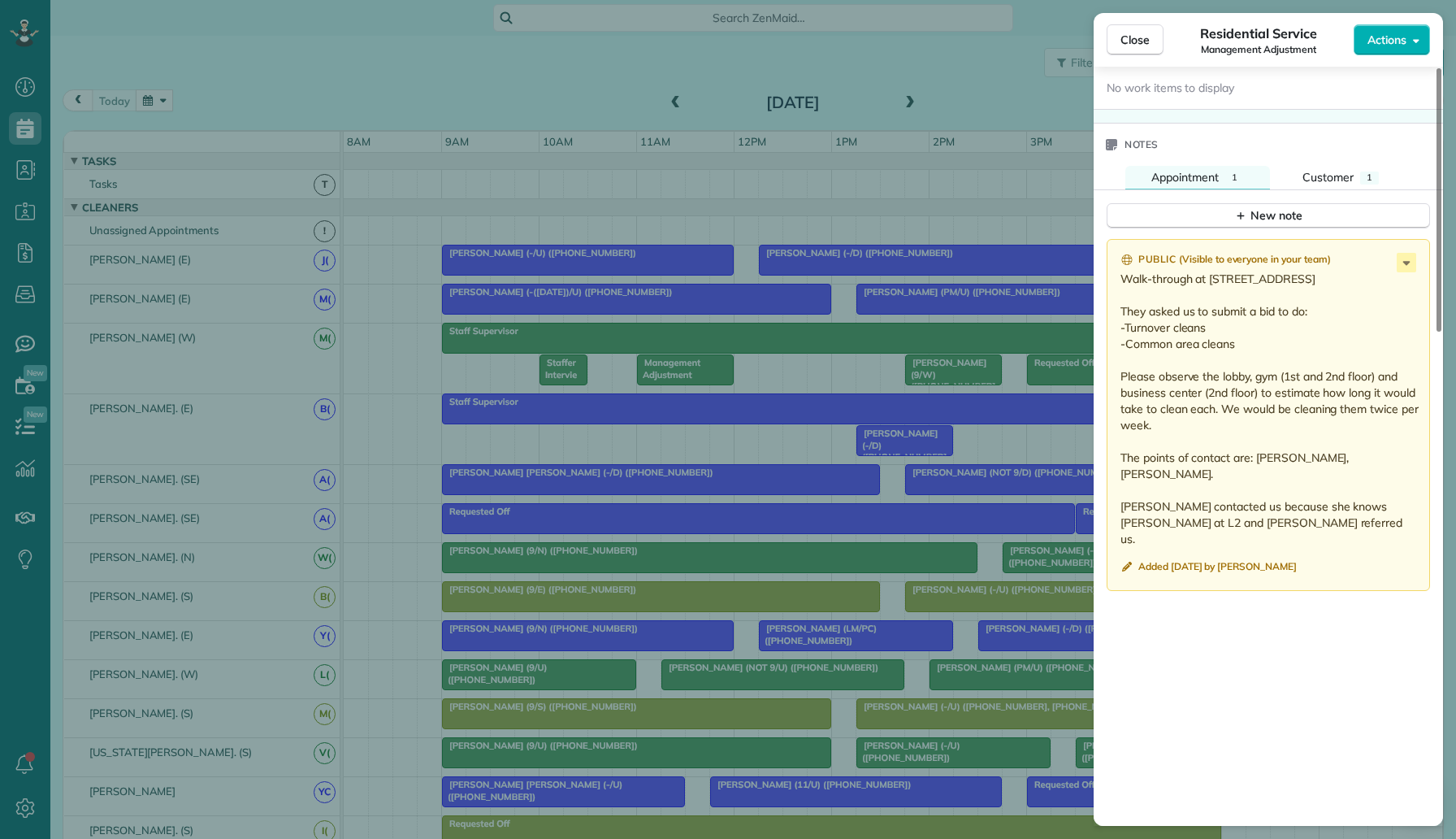
scroll to position [1419, 0]
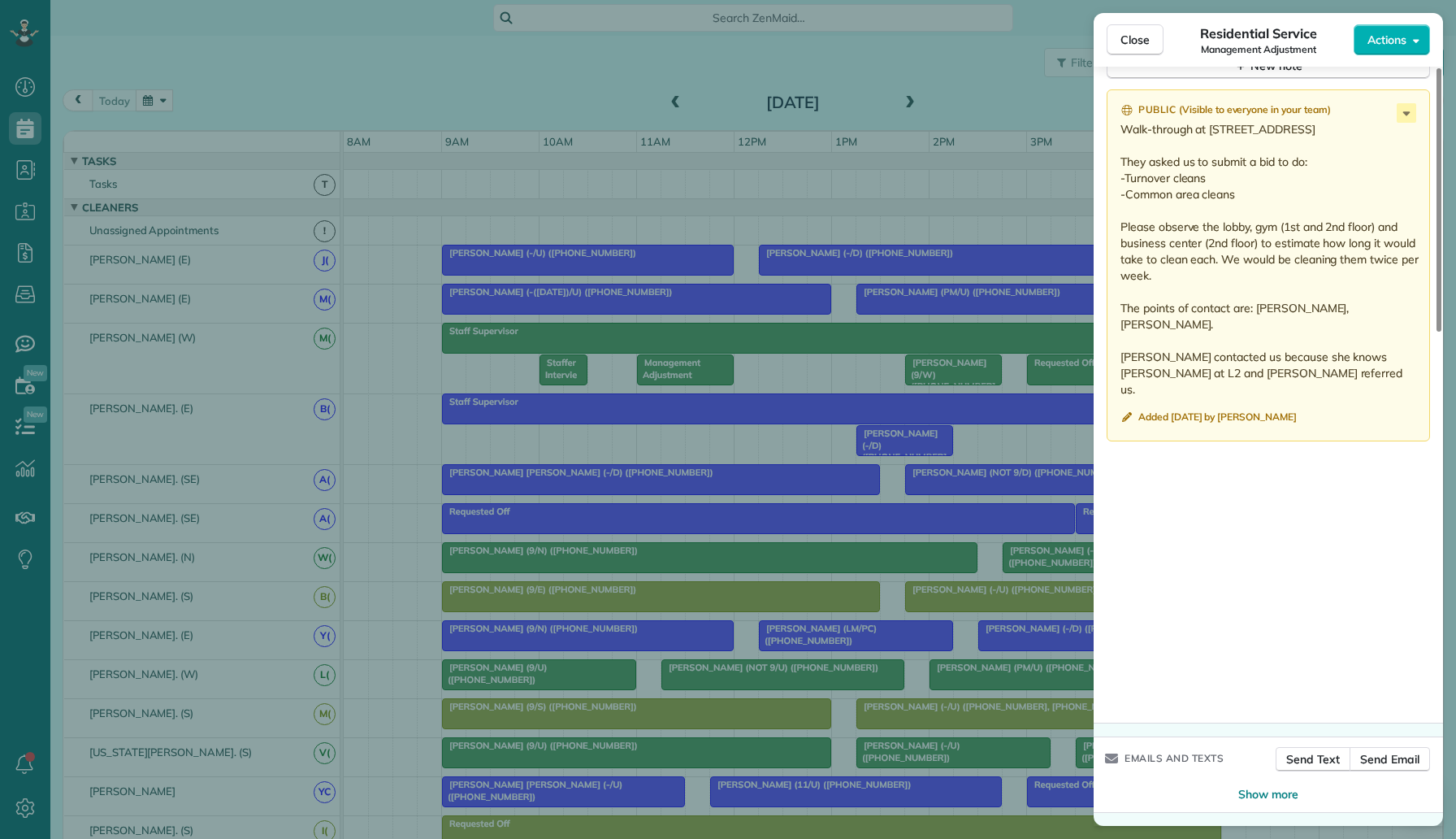
click at [106, 214] on div "Close Residential Service Management Adjustment Actions Status Supervisor Check…" at bounding box center [728, 420] width 1456 height 839
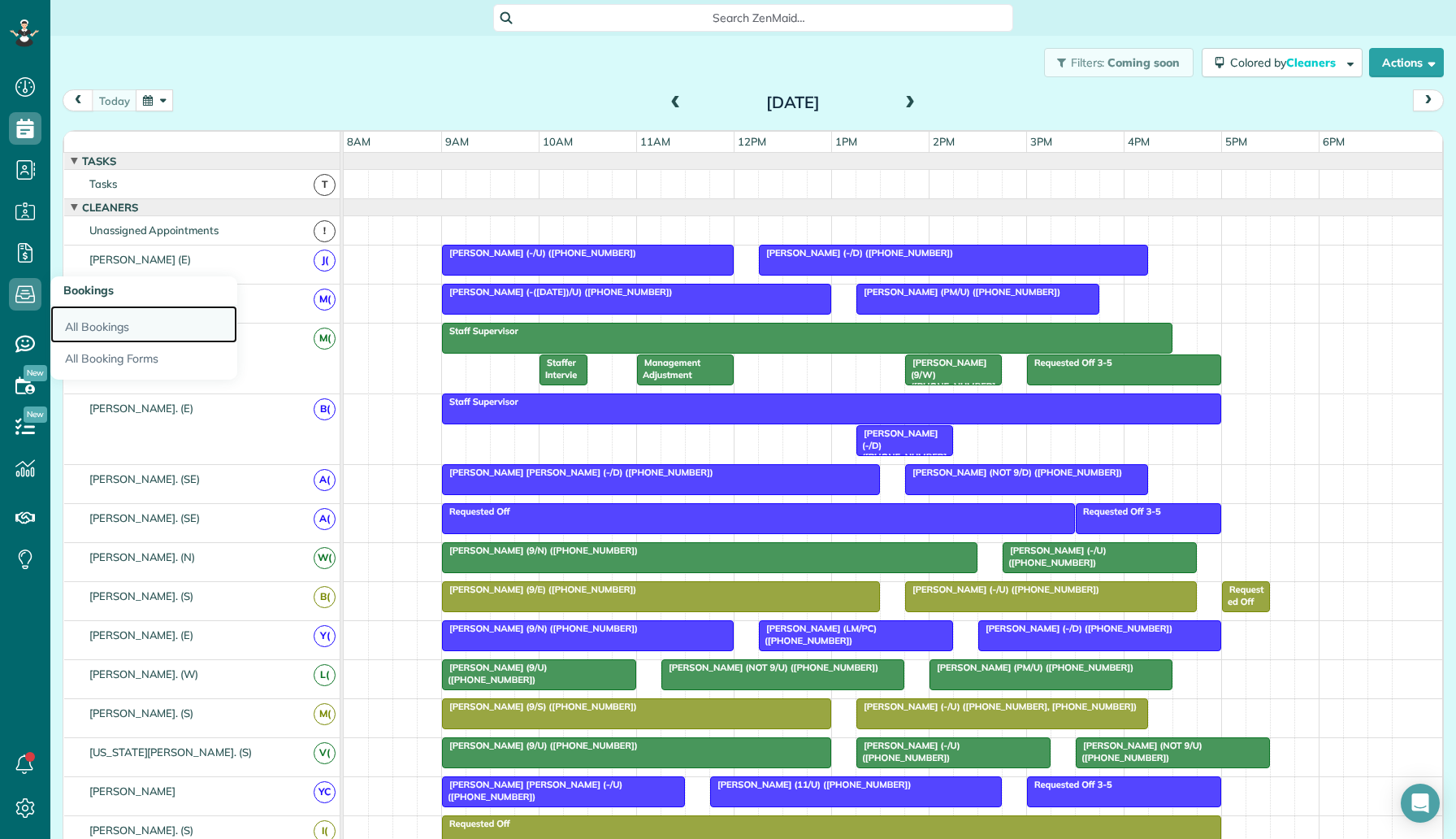
click at [87, 322] on link "All Bookings" at bounding box center [143, 324] width 187 height 37
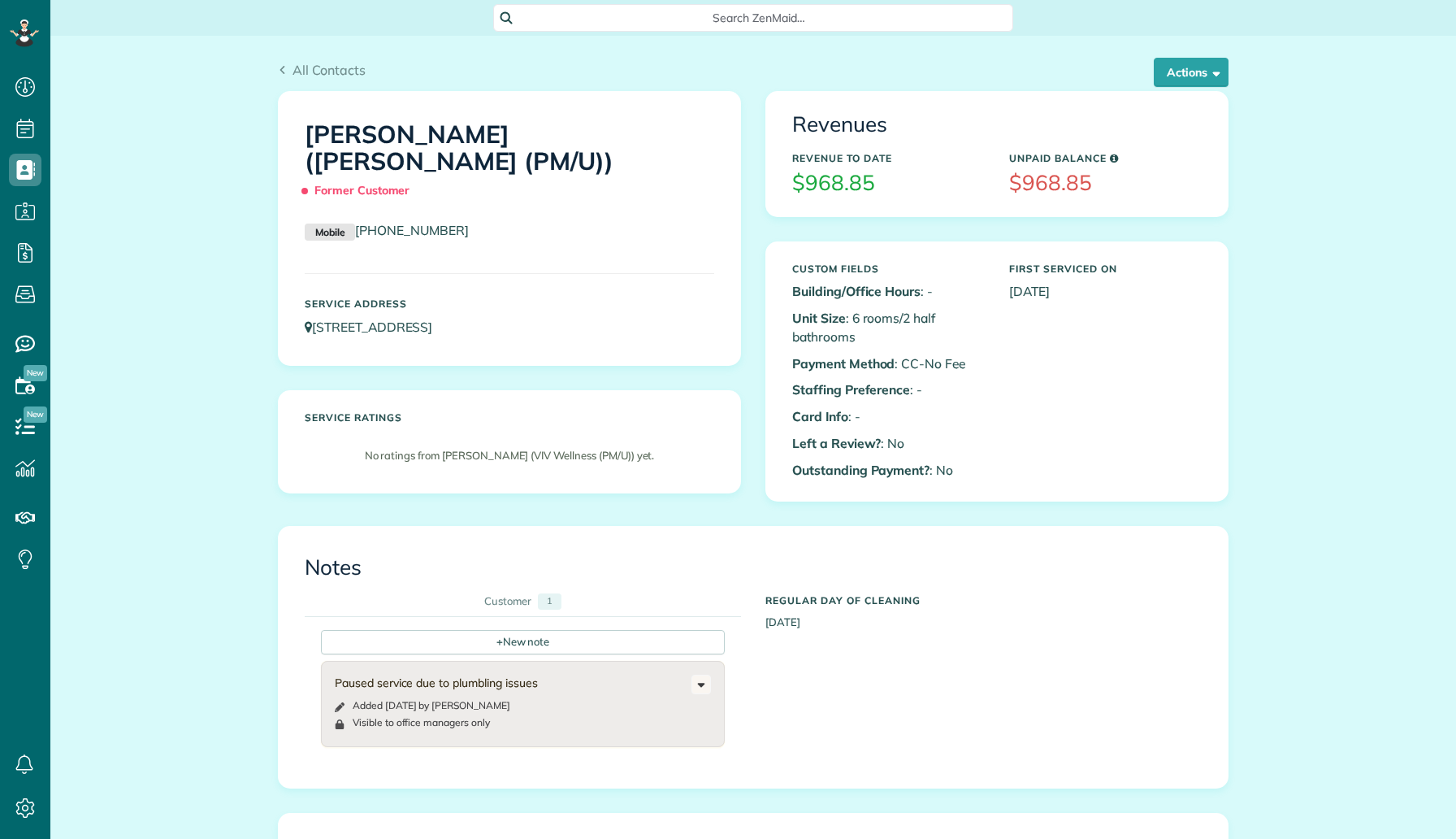
scroll to position [8, 8]
click at [1193, 80] on button "Actions" at bounding box center [1190, 72] width 75 height 29
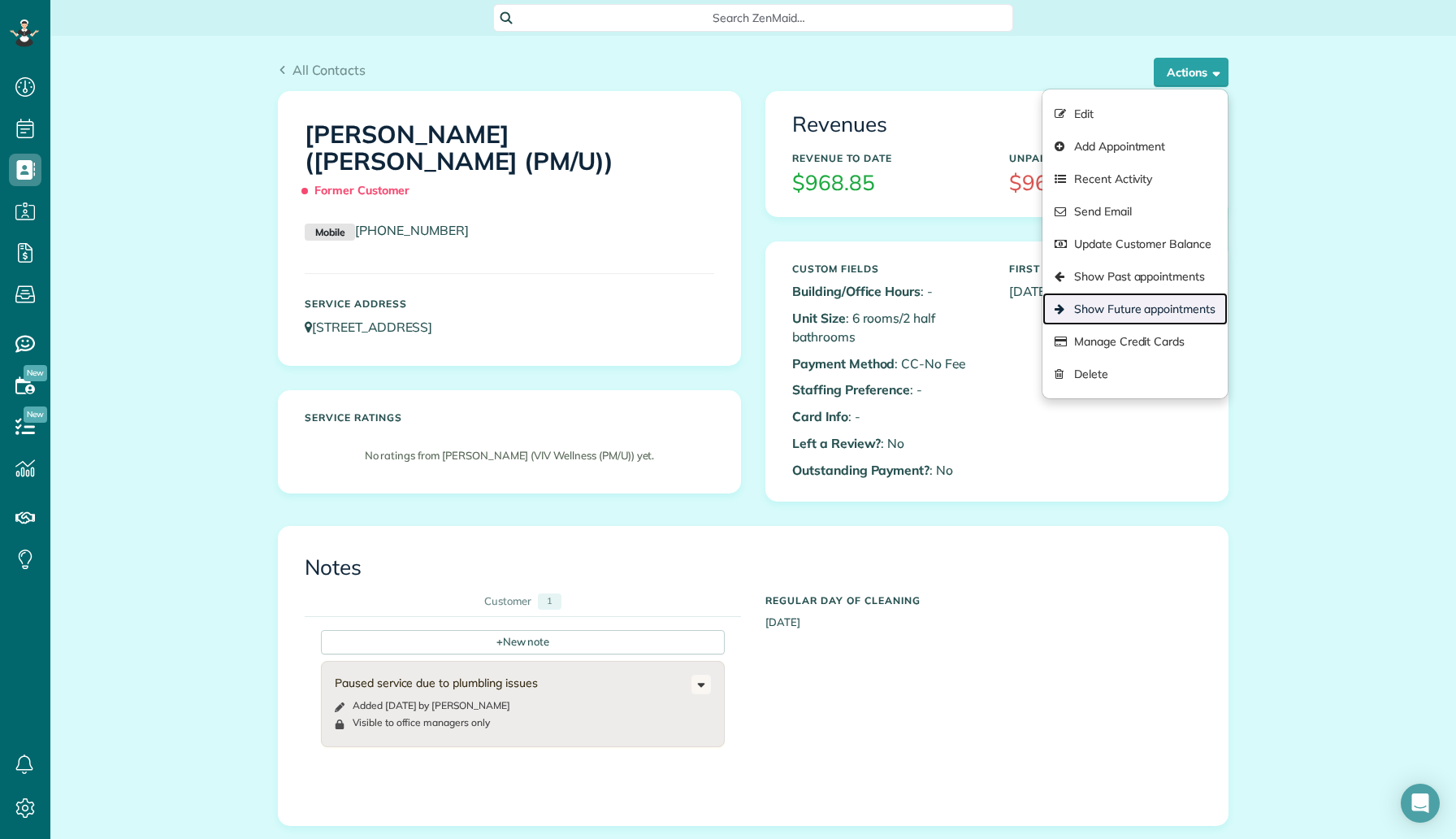
click at [1152, 317] on link "Show Future appointments" at bounding box center [1134, 308] width 185 height 32
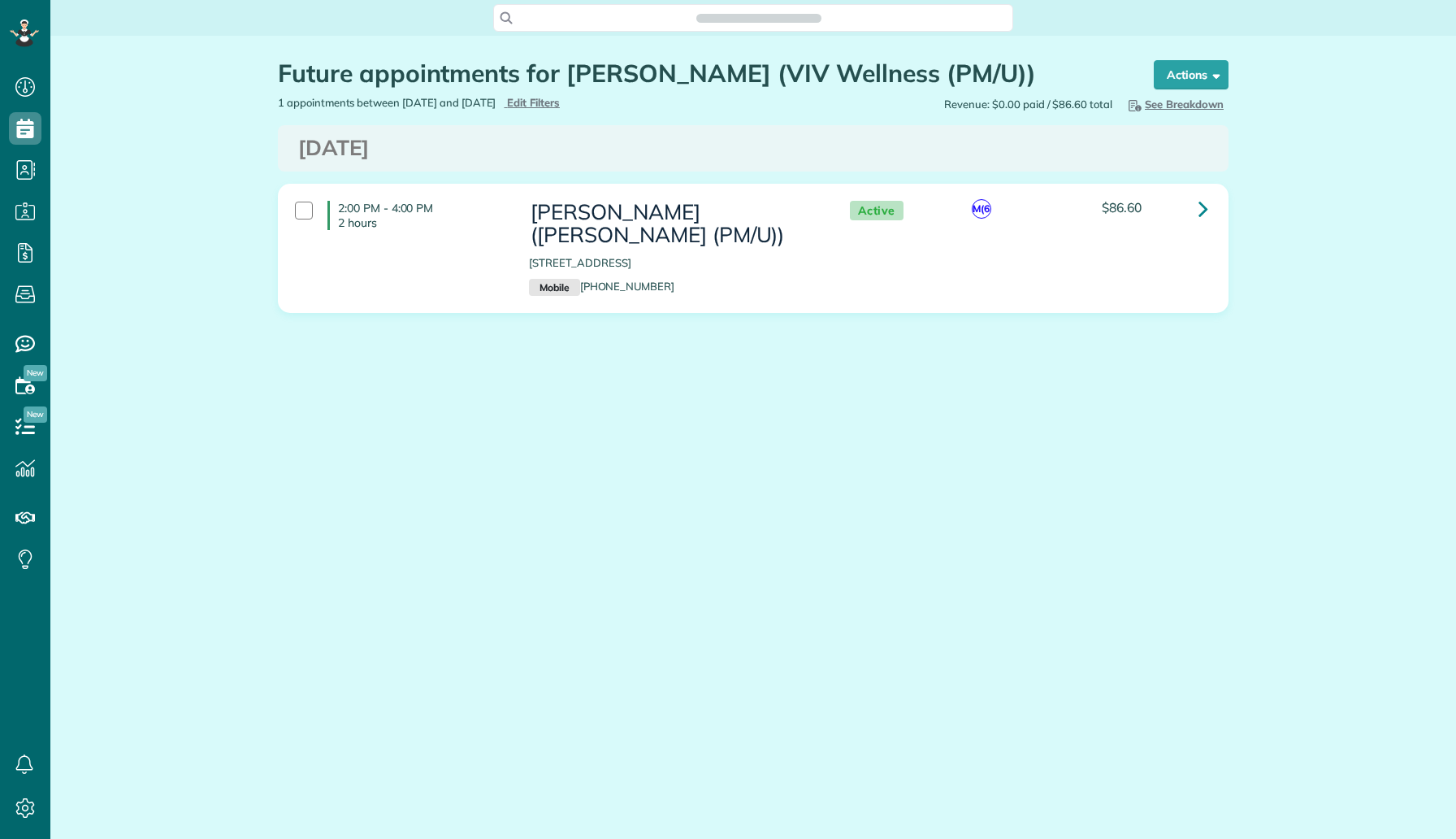
scroll to position [8, 8]
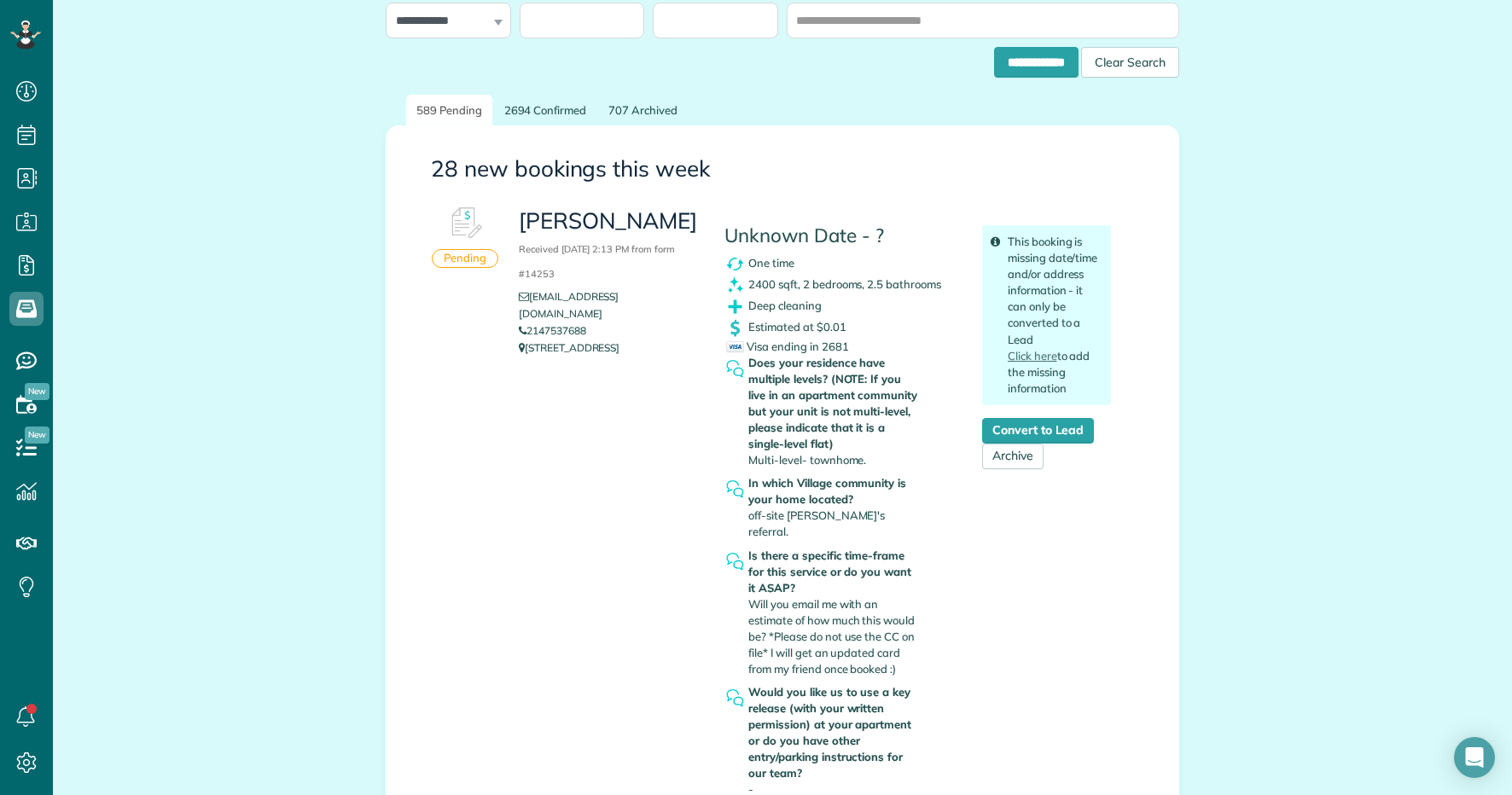
scroll to position [795, 53]
drag, startPoint x: 603, startPoint y: 318, endPoint x: 526, endPoint y: 312, distance: 77.2
click at [526, 323] on li "2147537688" at bounding box center [609, 331] width 180 height 17
copy link "2147537688"
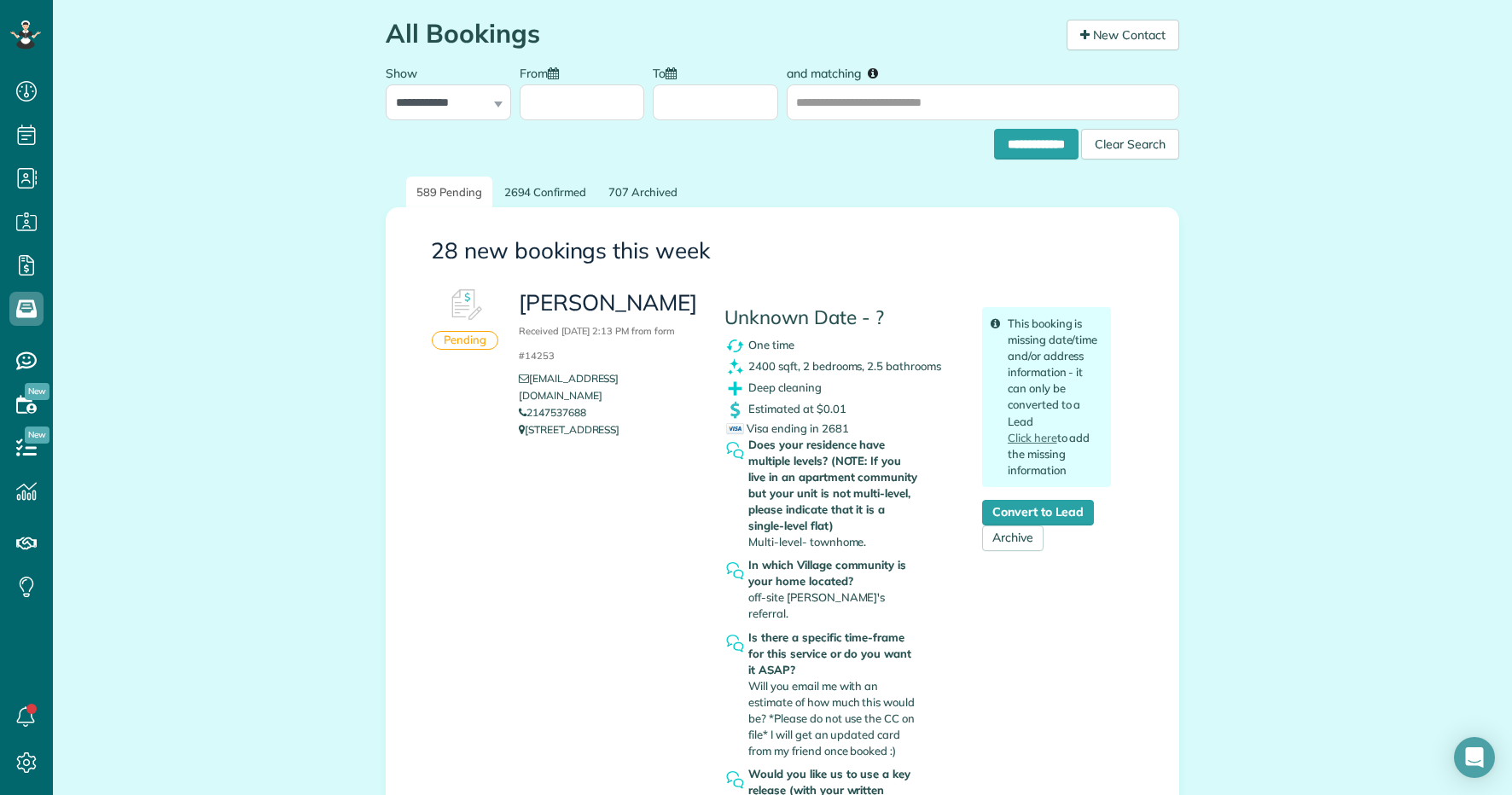
scroll to position [196, 0]
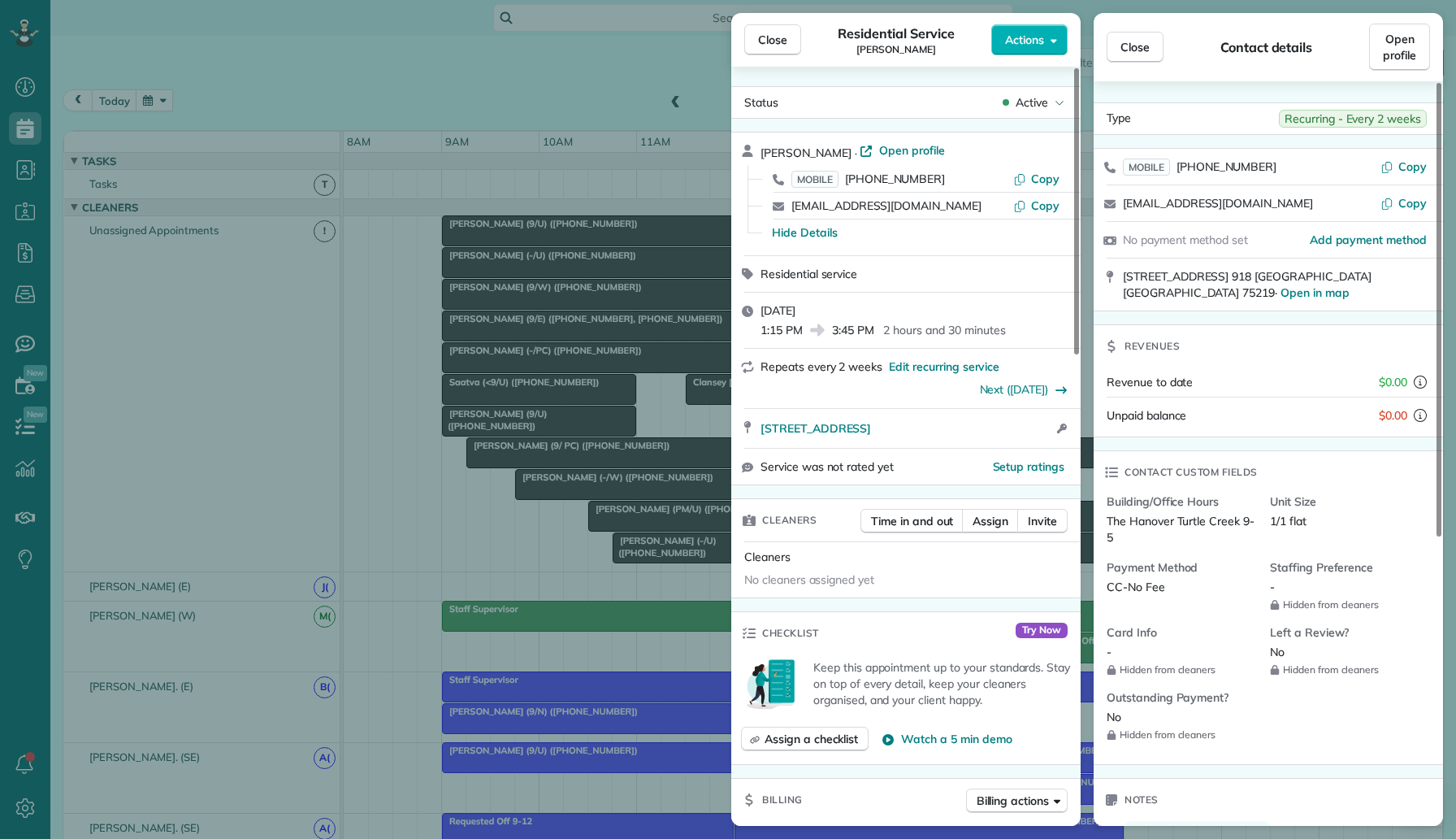
scroll to position [8, 8]
click at [378, 71] on div "Close Residential Service [PERSON_NAME] Actions Status Active [PERSON_NAME] · O…" at bounding box center [728, 420] width 1456 height 839
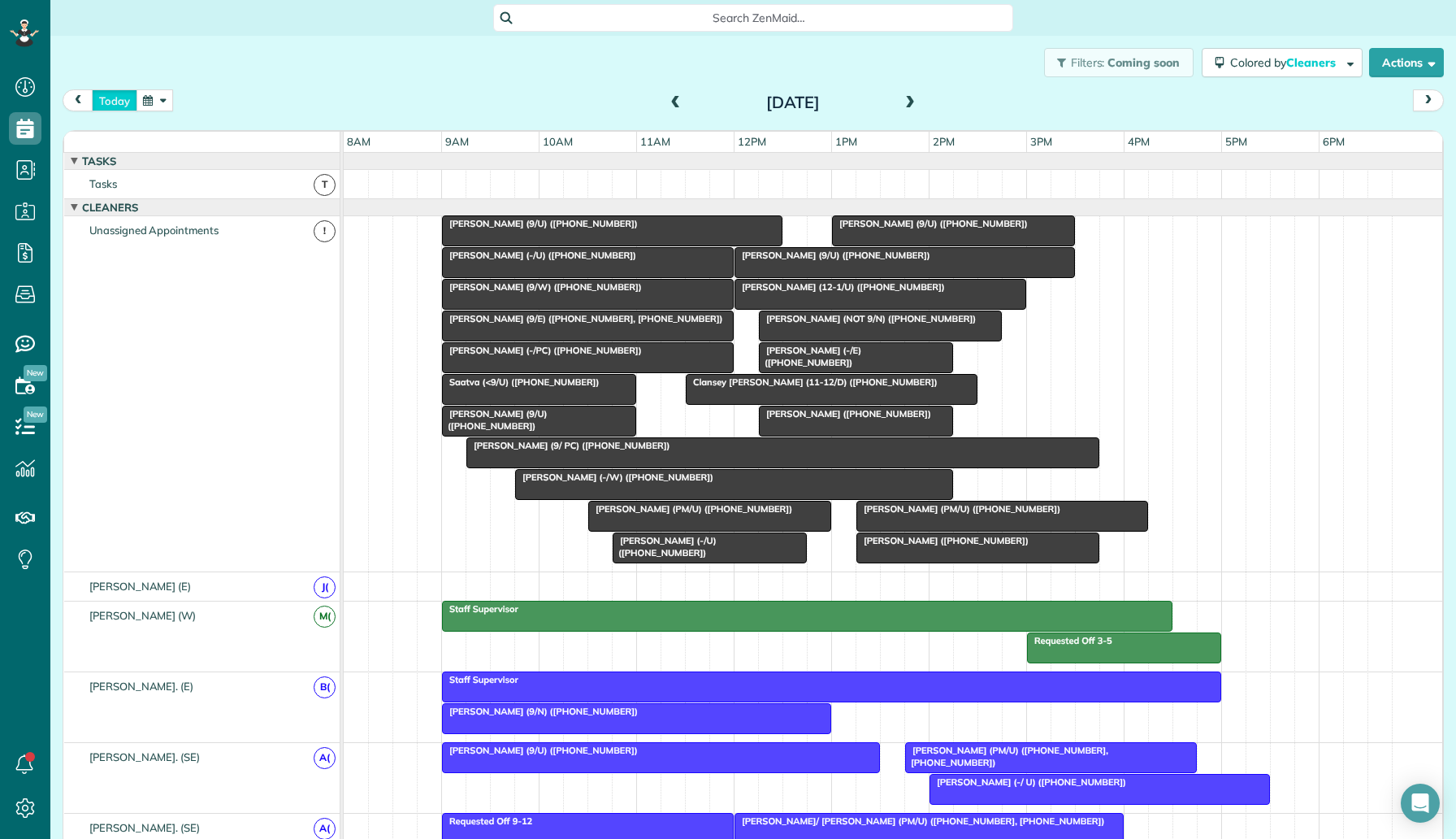
click at [113, 90] on button "today" at bounding box center [115, 100] width 46 height 22
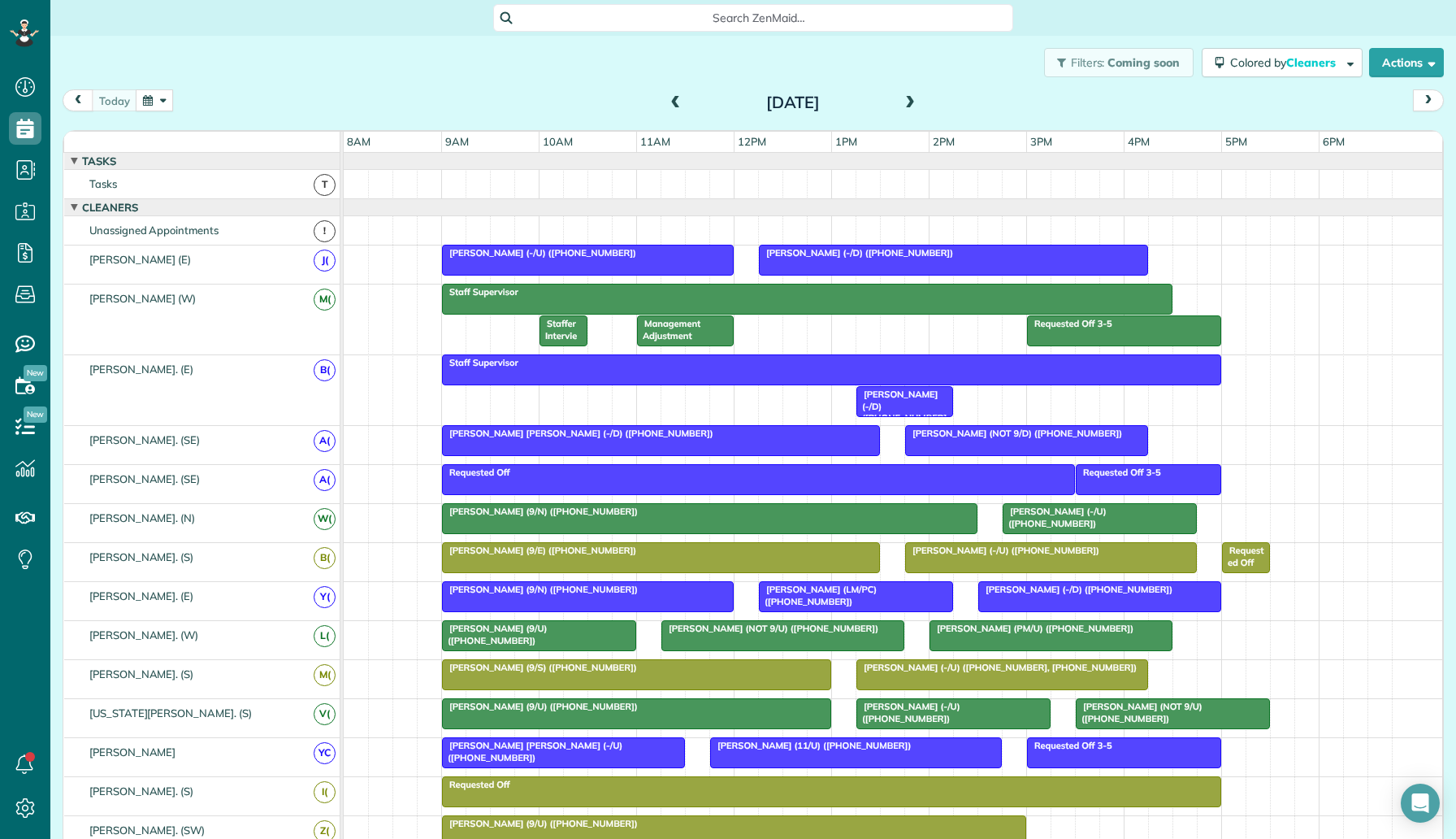
click at [917, 108] on span at bounding box center [910, 103] width 18 height 14
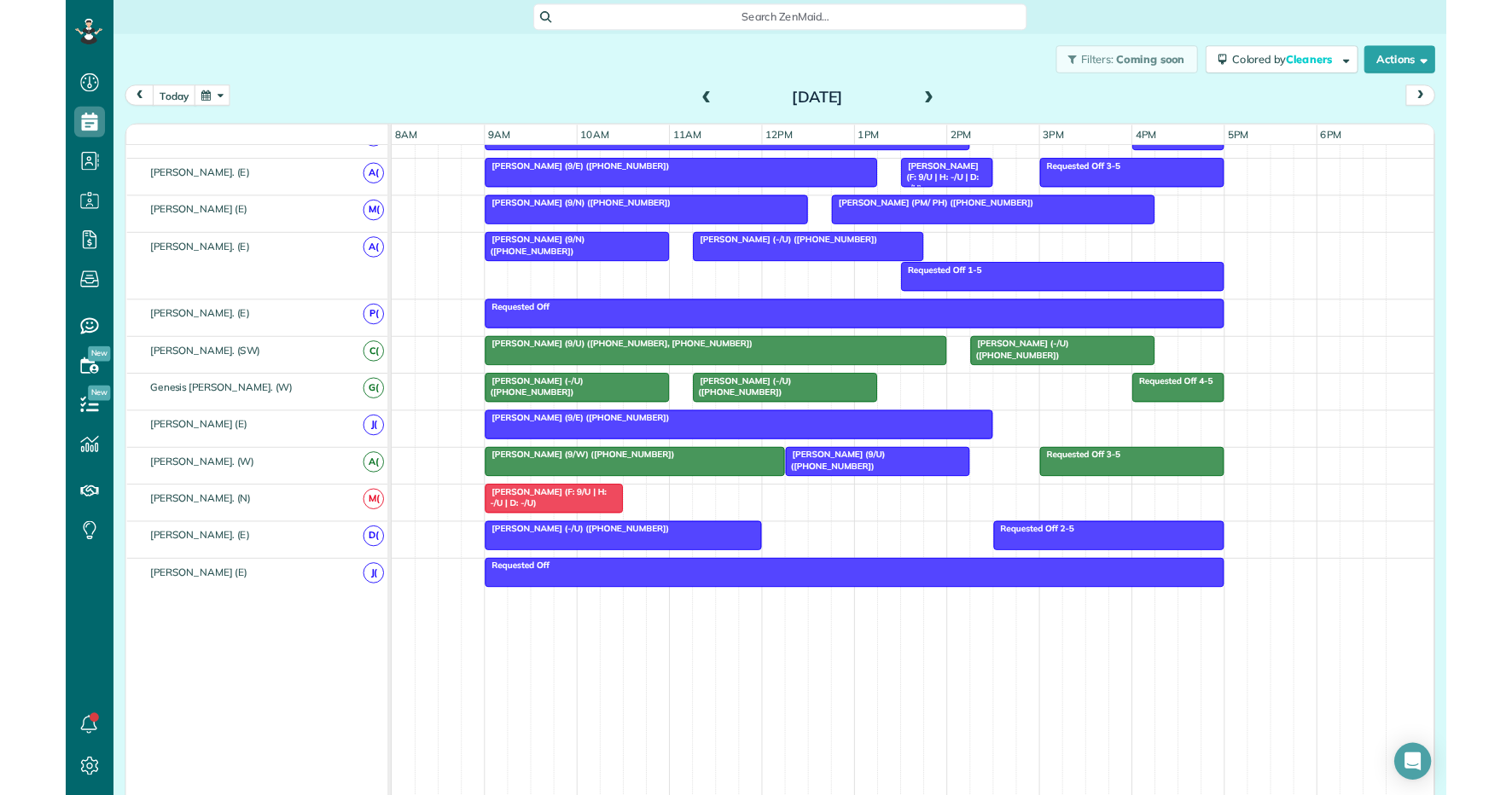
scroll to position [922, 0]
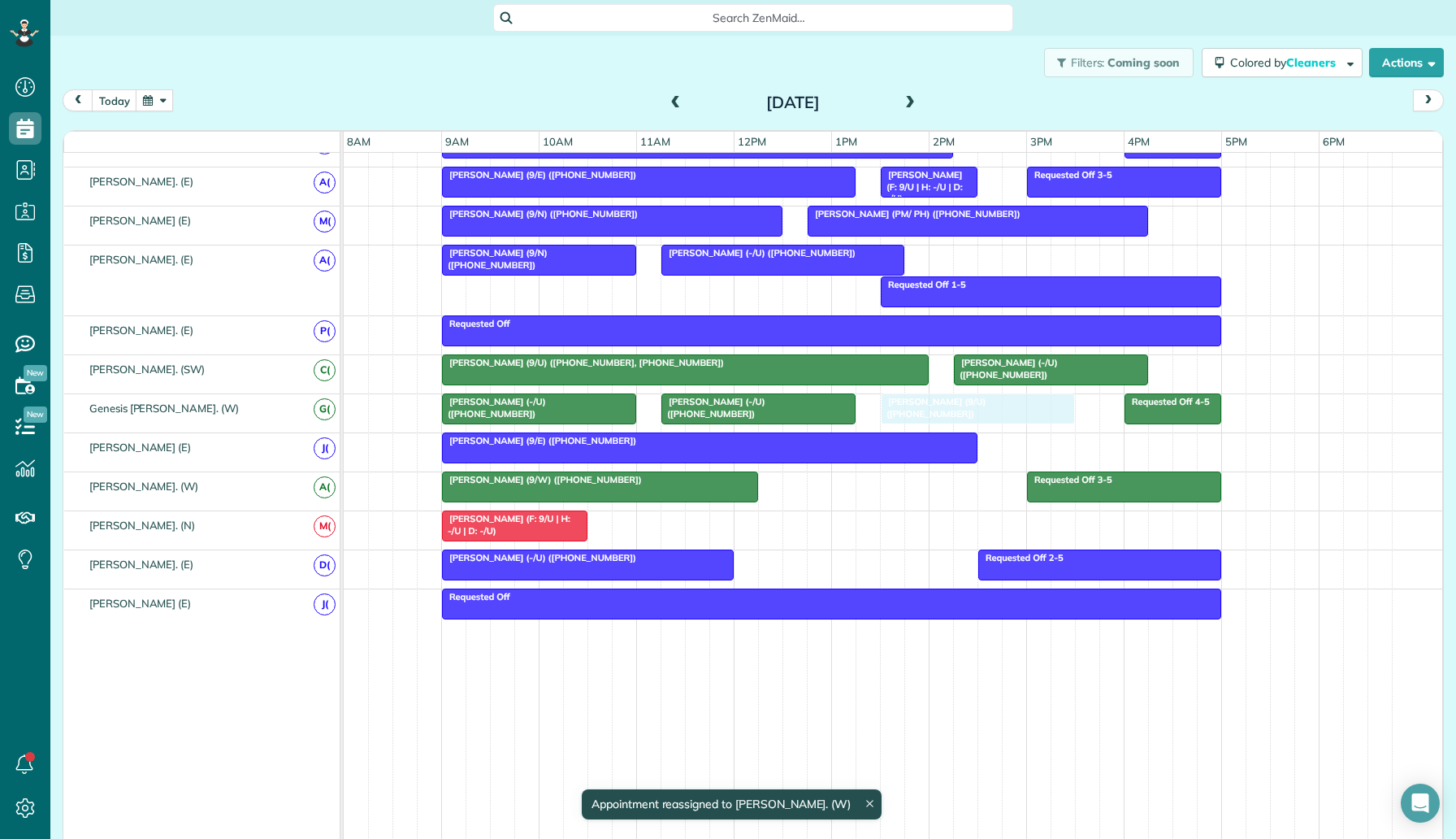
drag, startPoint x: 852, startPoint y: 489, endPoint x: 977, endPoint y: 416, distance: 144.8
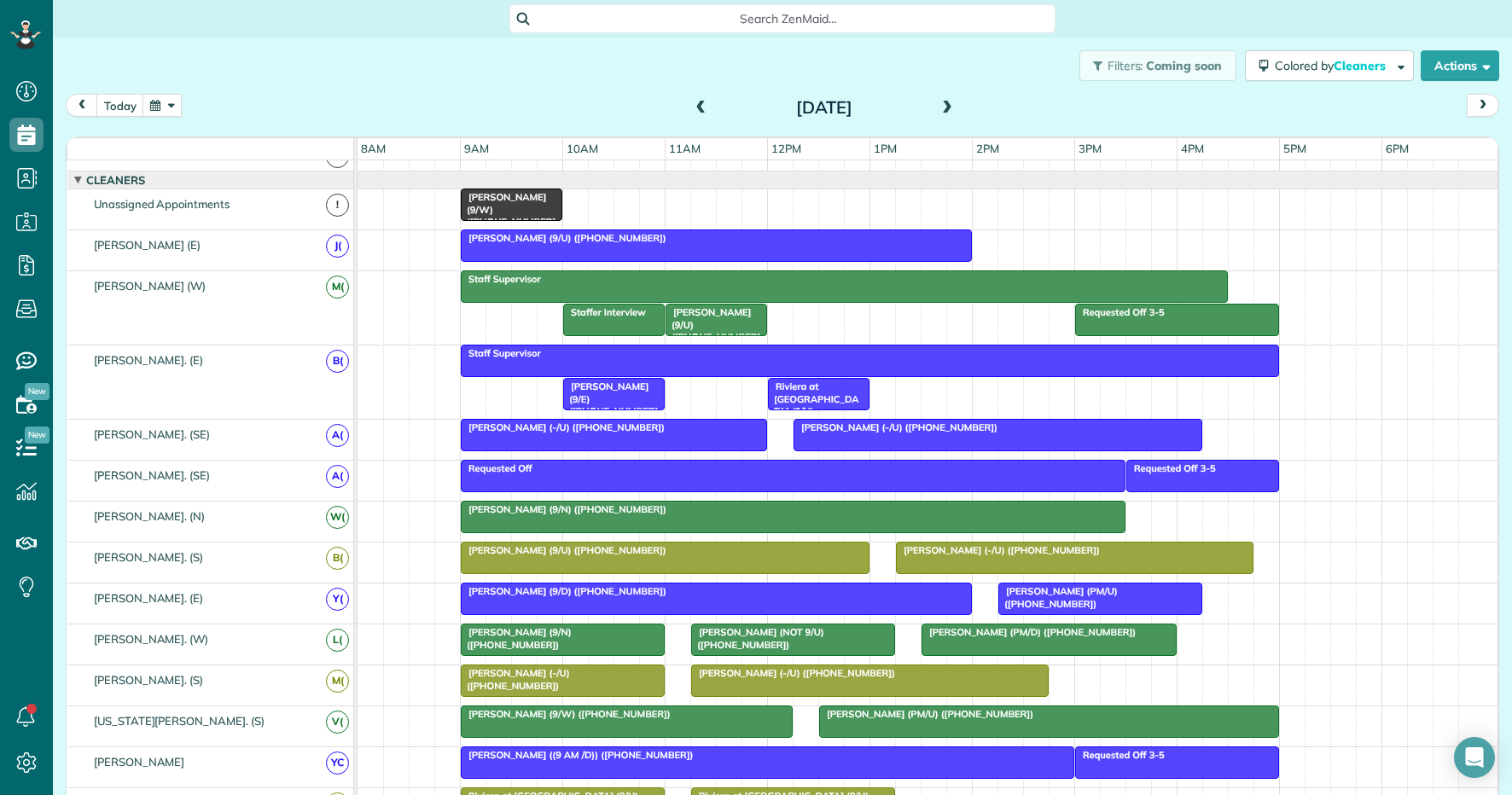
scroll to position [0, 0]
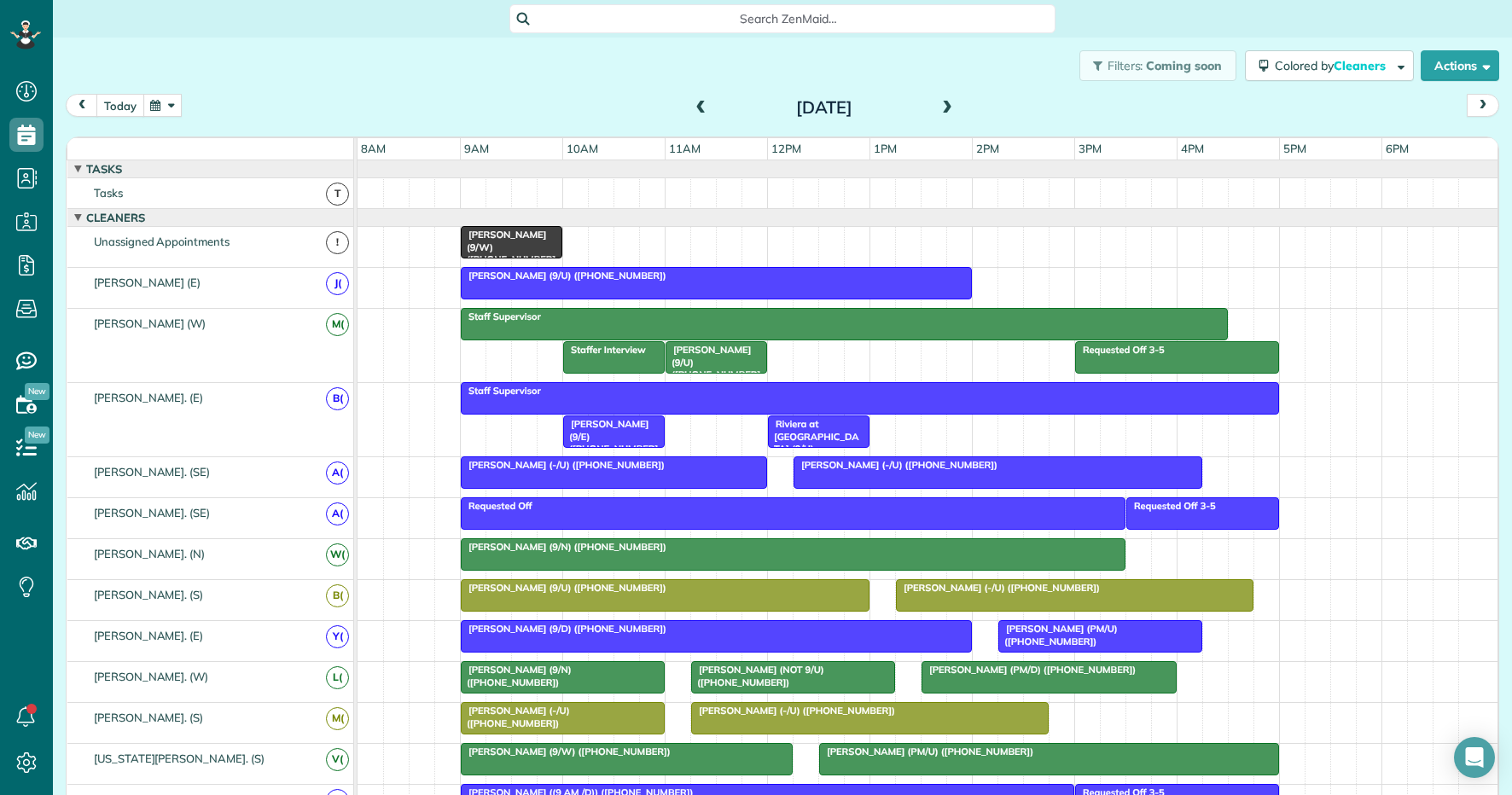
click at [122, 105] on button "today" at bounding box center [121, 105] width 48 height 23
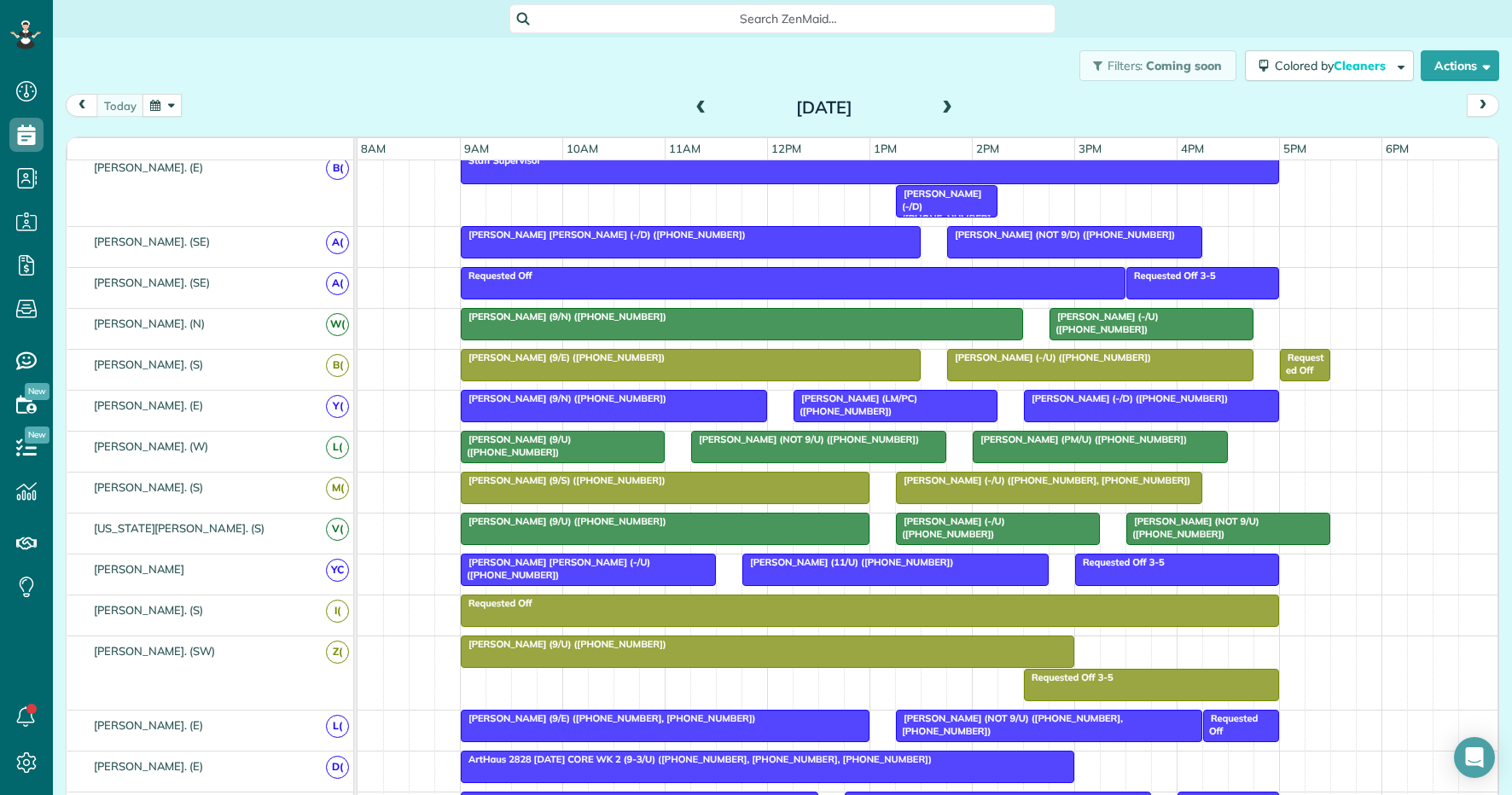
scroll to position [251, 0]
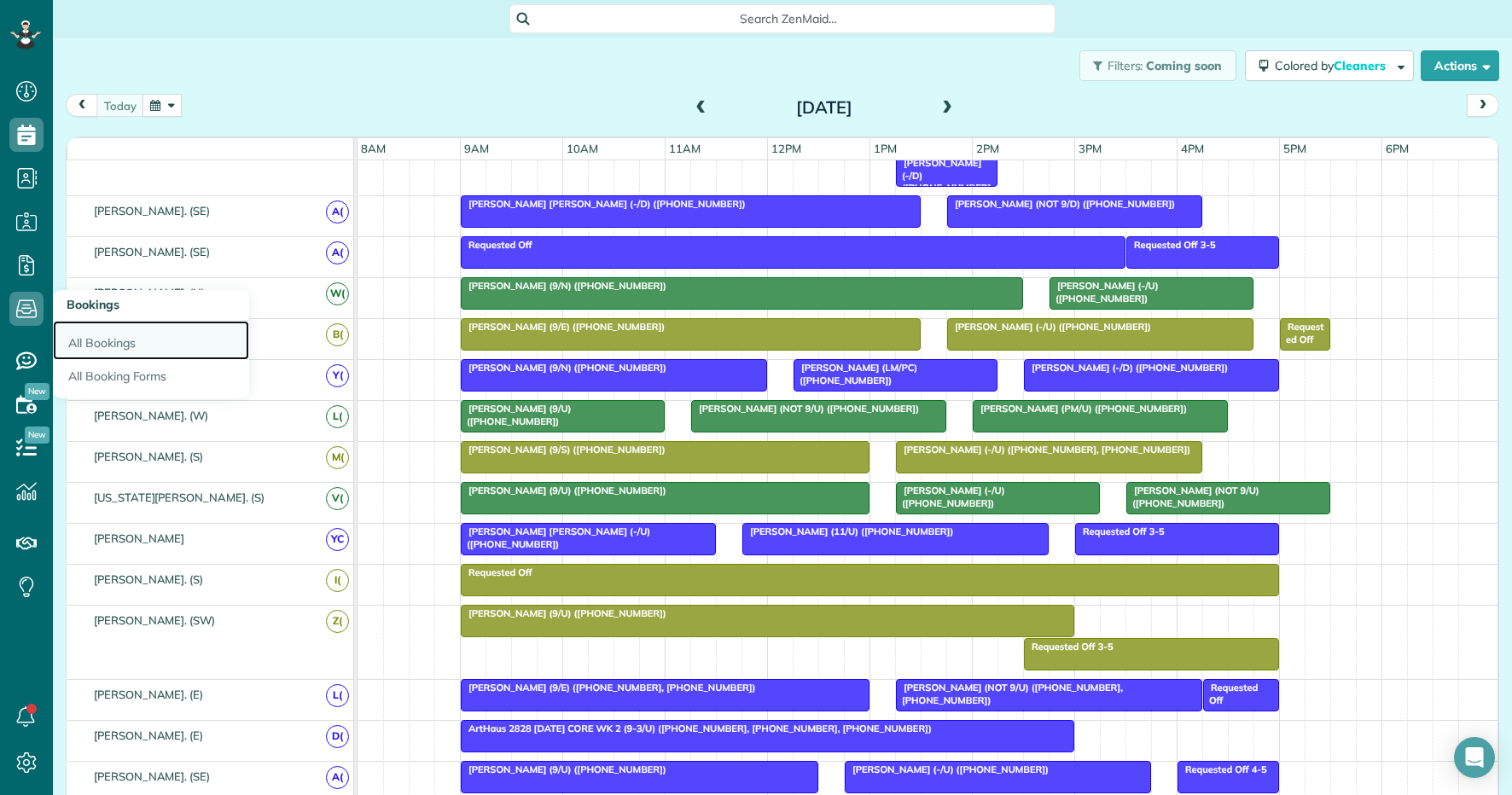
click at [113, 330] on link "All Bookings" at bounding box center [151, 340] width 196 height 39
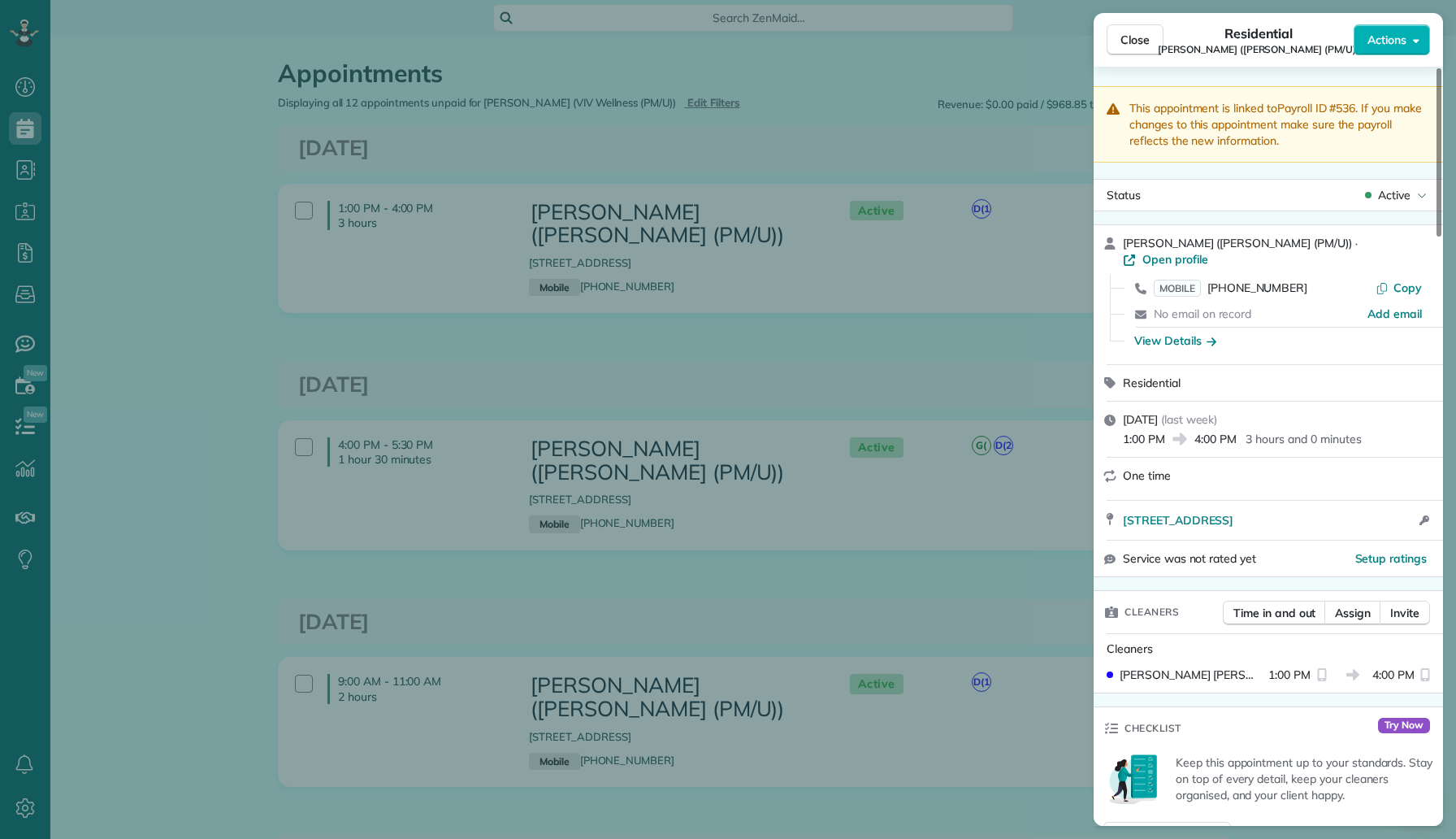
scroll to position [1941, 0]
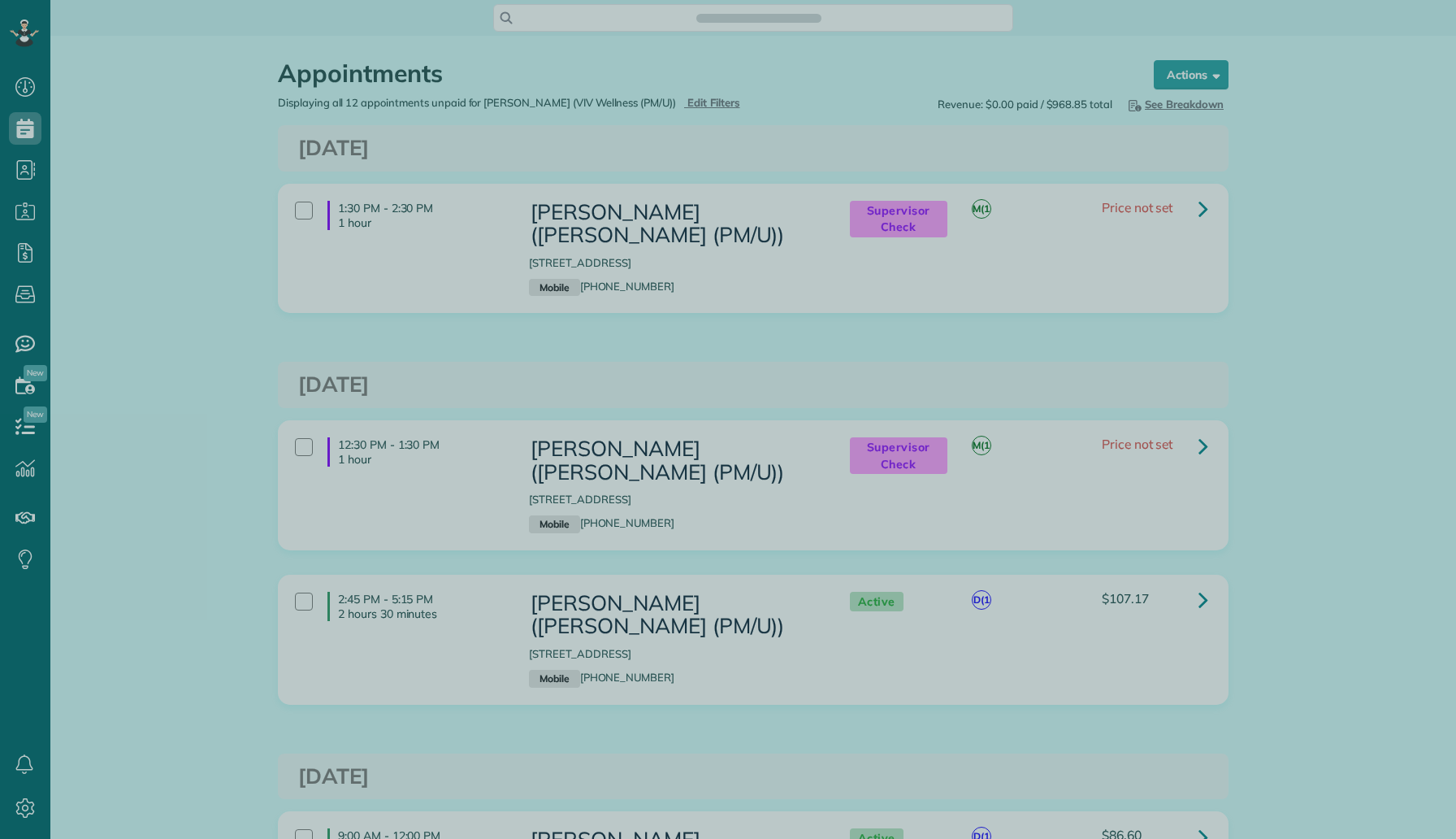
scroll to position [8, 8]
click at [191, 70] on div at bounding box center [728, 420] width 1456 height 839
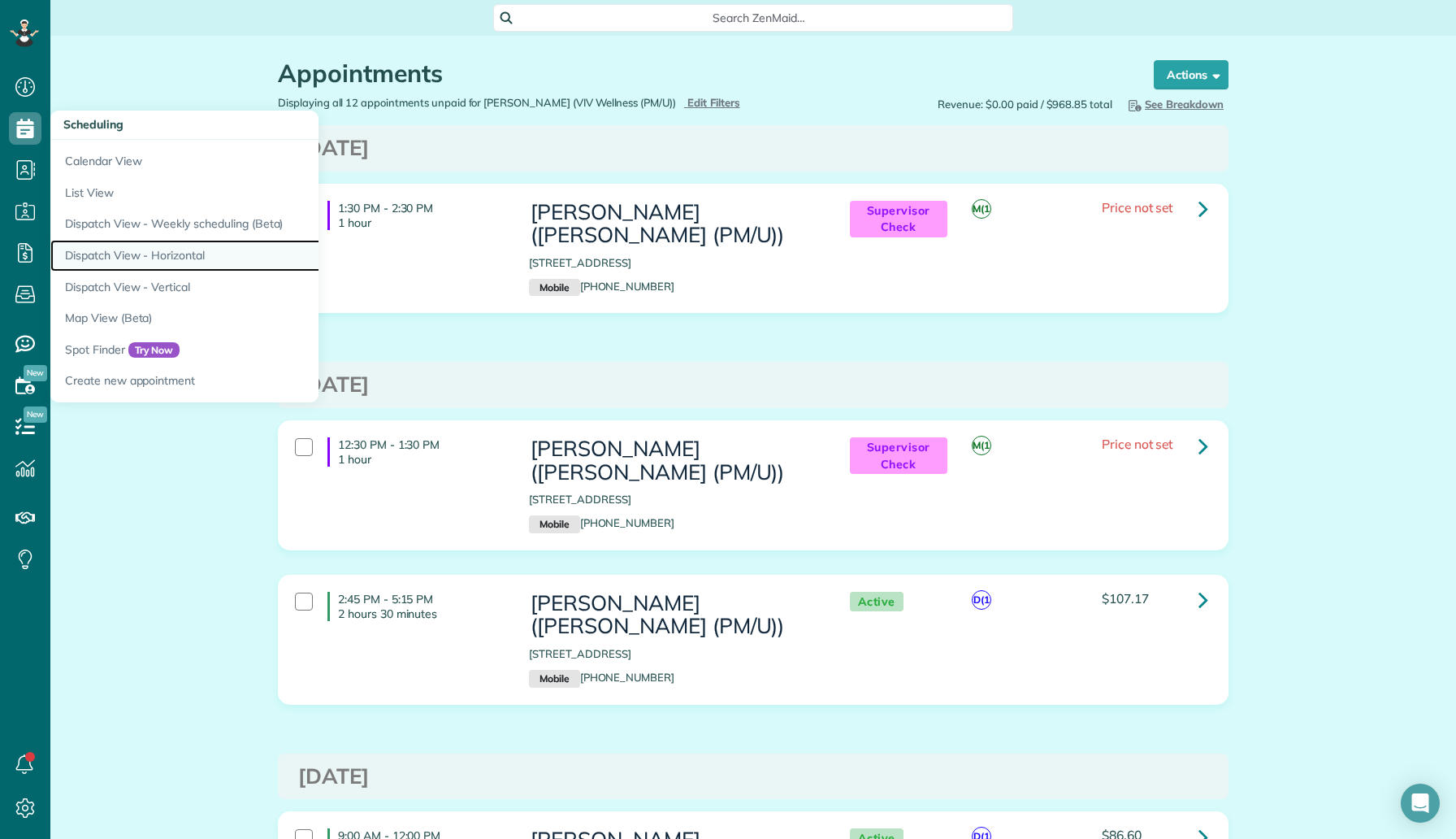
click at [214, 257] on link "Dispatch View - Horizontal" at bounding box center [253, 255] width 406 height 31
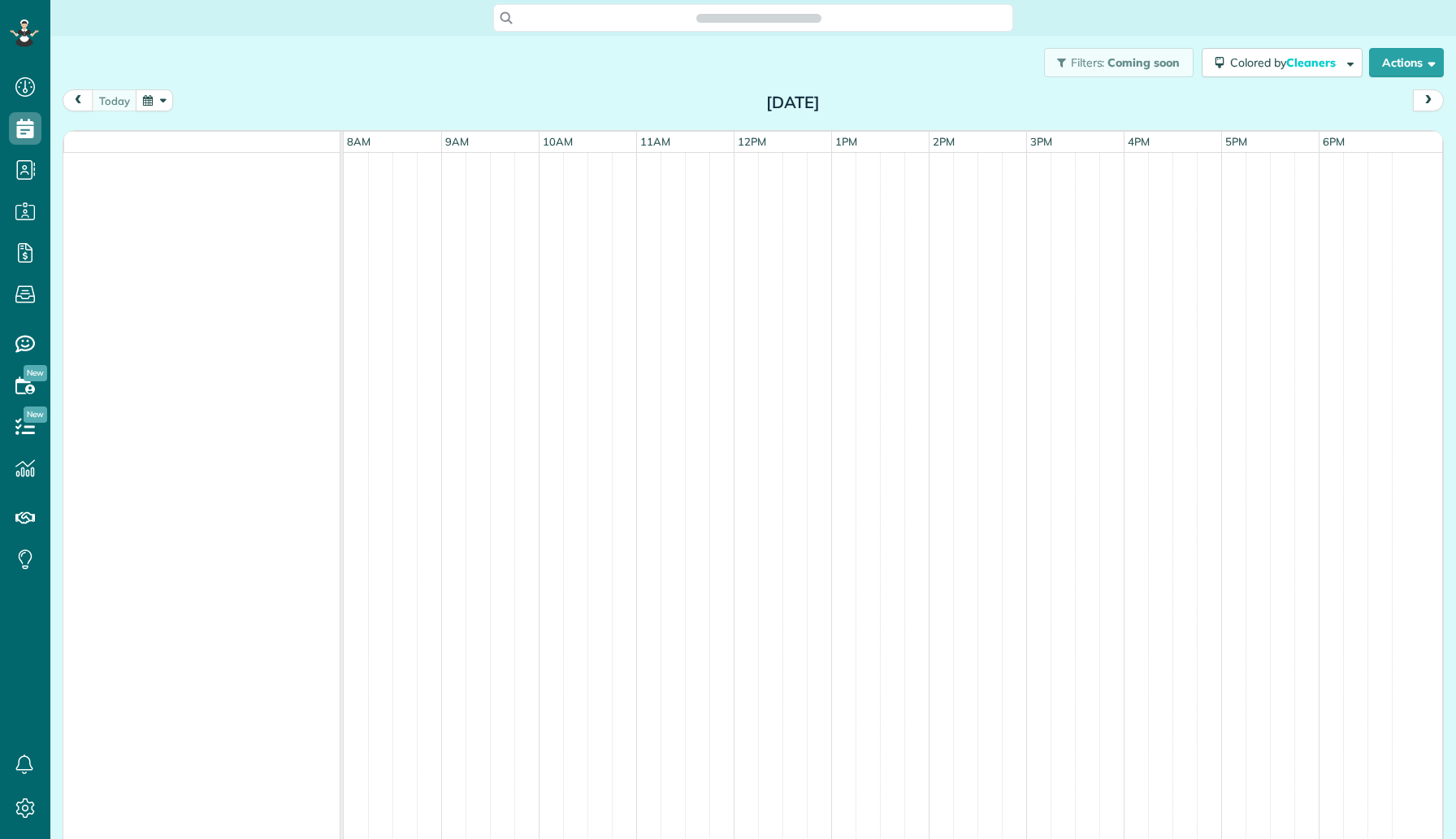
scroll to position [8, 8]
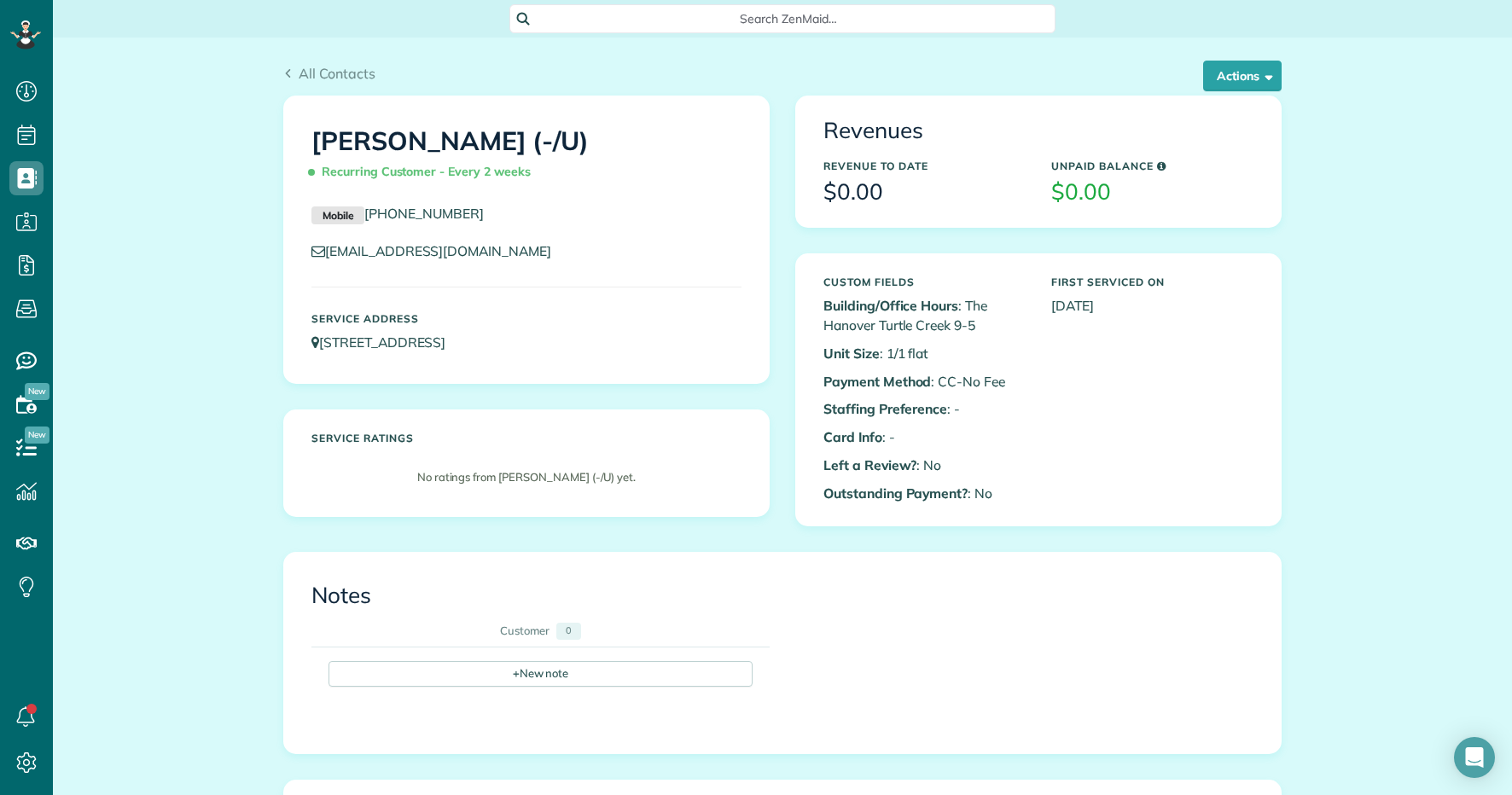
scroll to position [8, 8]
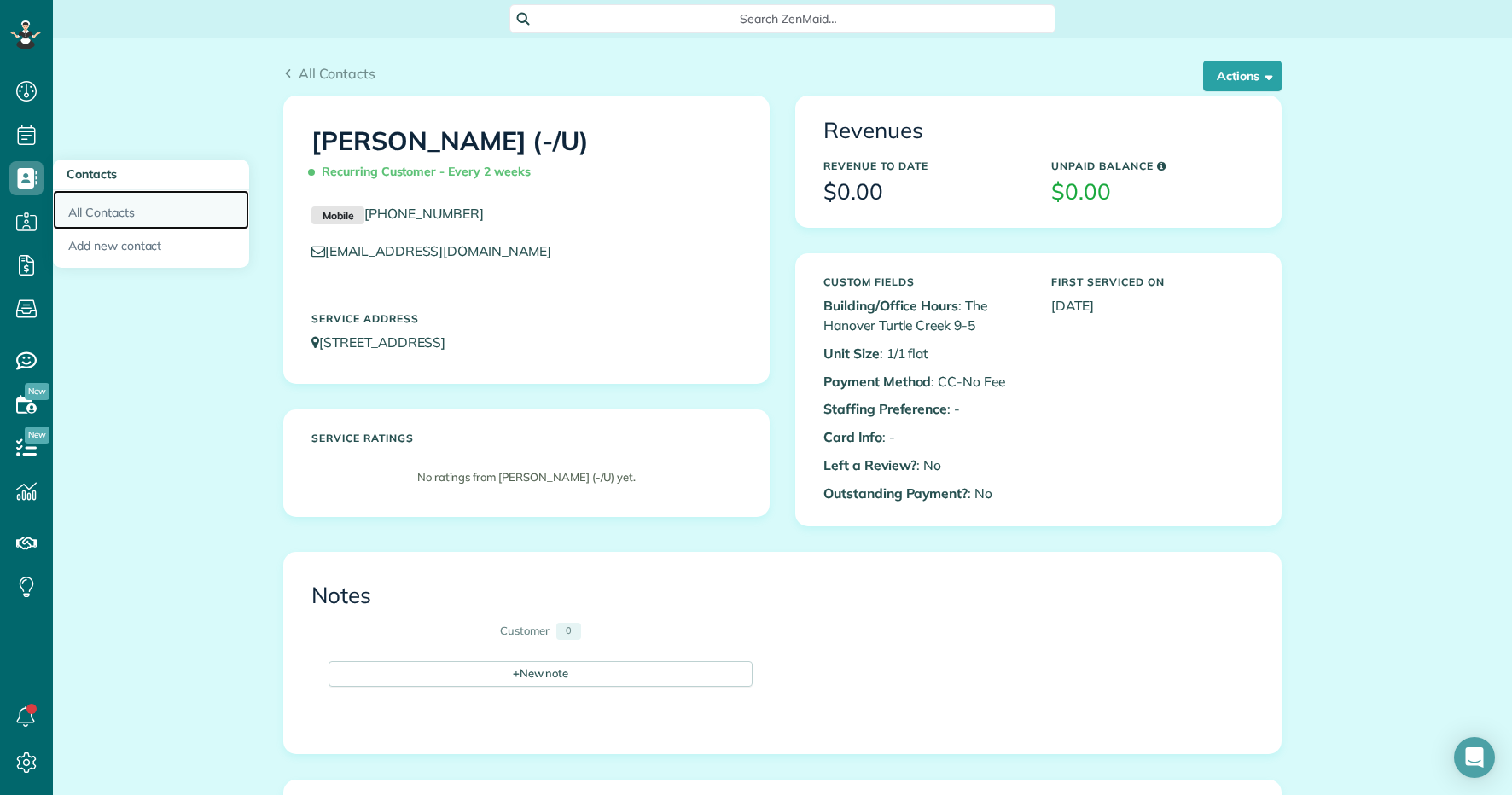
click at [86, 207] on link "All Contacts" at bounding box center [151, 209] width 196 height 39
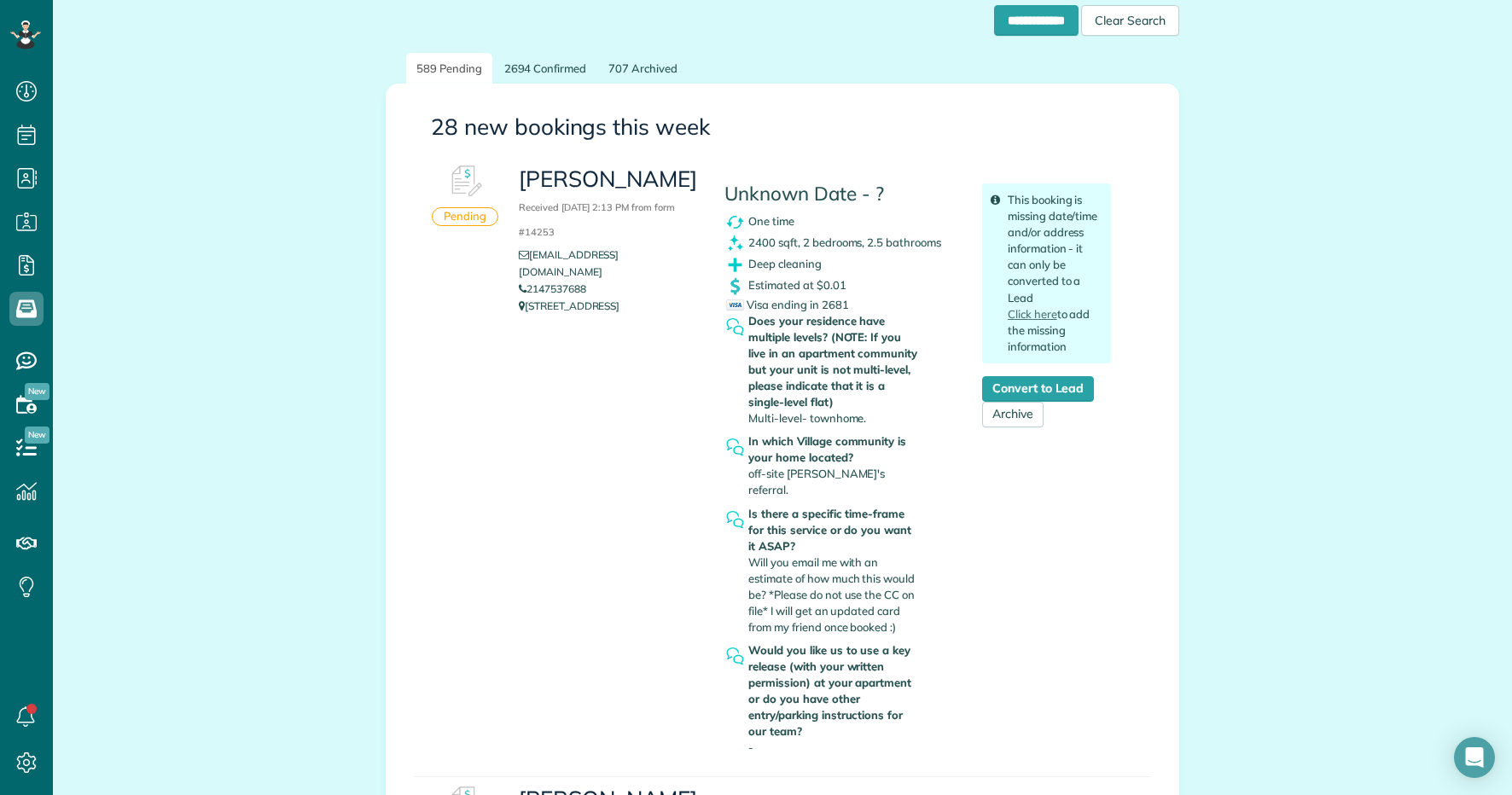
scroll to position [168, 0]
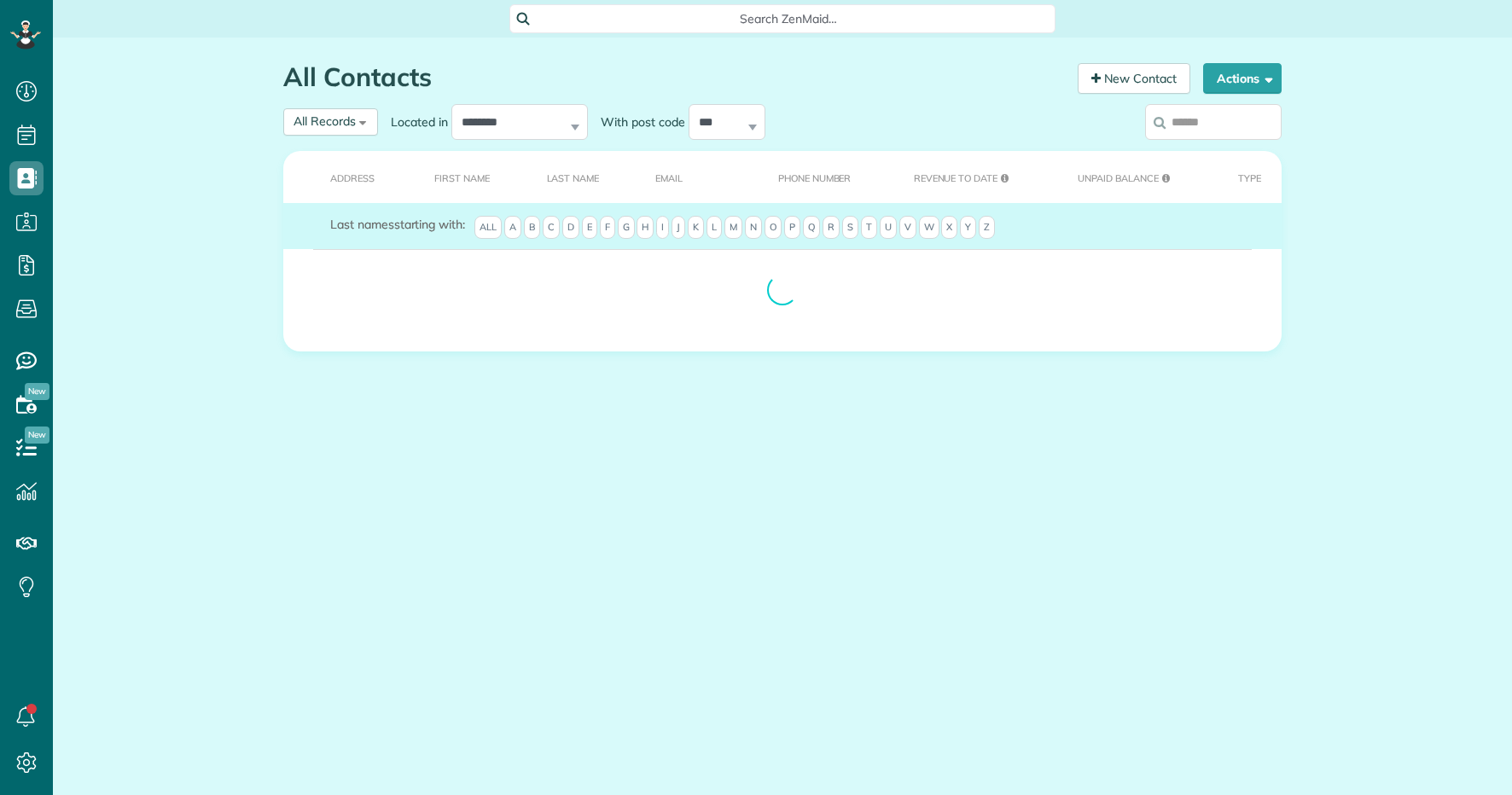
scroll to position [8, 8]
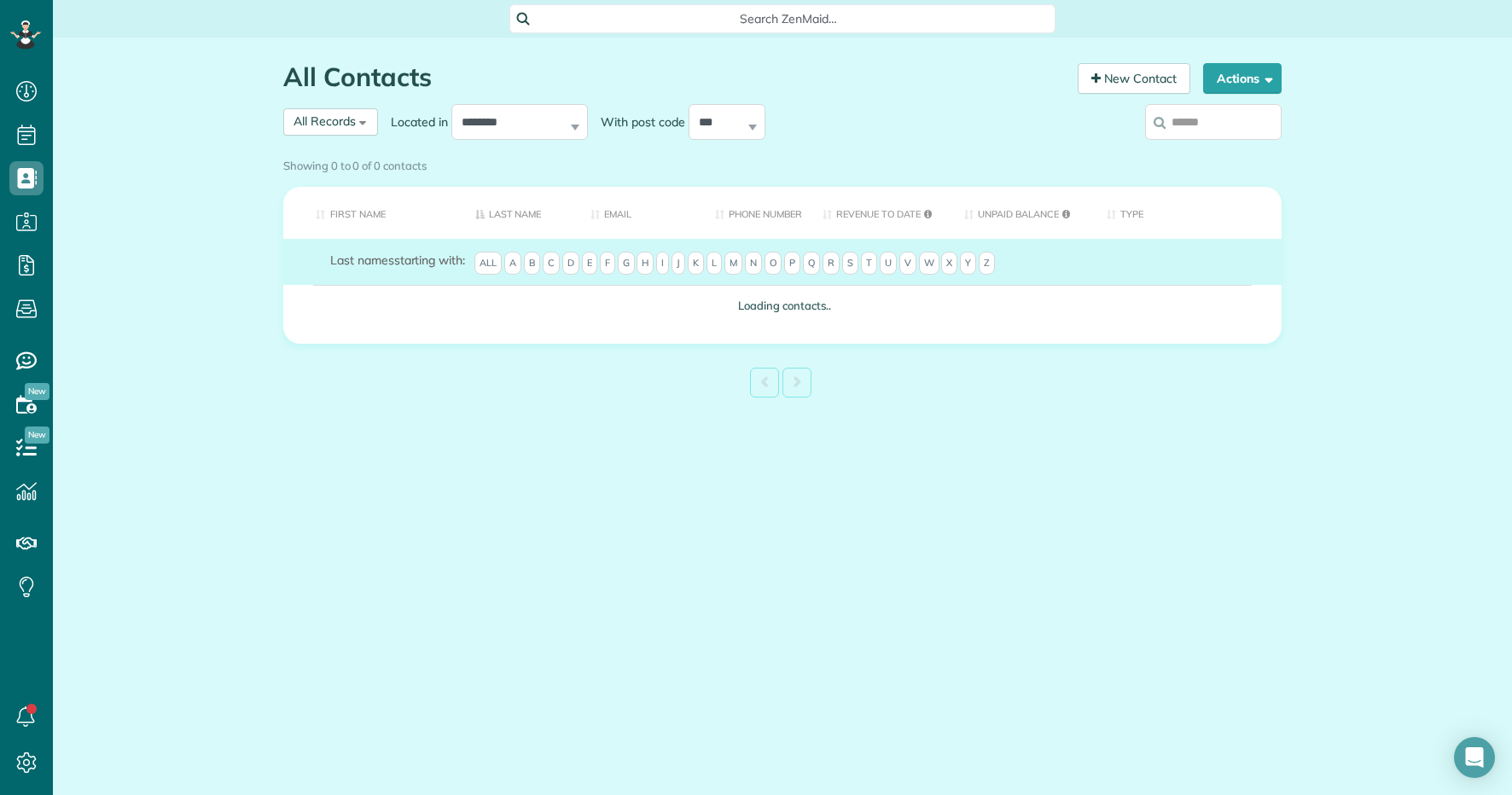
click at [1191, 98] on div "Actions New Contact Export Appointments (QDS Friendly) Last exported about [DAT…" at bounding box center [1237, 81] width 92 height 37
click at [1190, 119] on input "search" at bounding box center [1213, 122] width 137 height 36
type input "****"
click at [1214, 151] on div "Showing 0 to 0 of 0 contacts" at bounding box center [782, 166] width 1025 height 30
click at [1227, 151] on div "Showing 0 to 0 of 0 contacts" at bounding box center [782, 166] width 1025 height 30
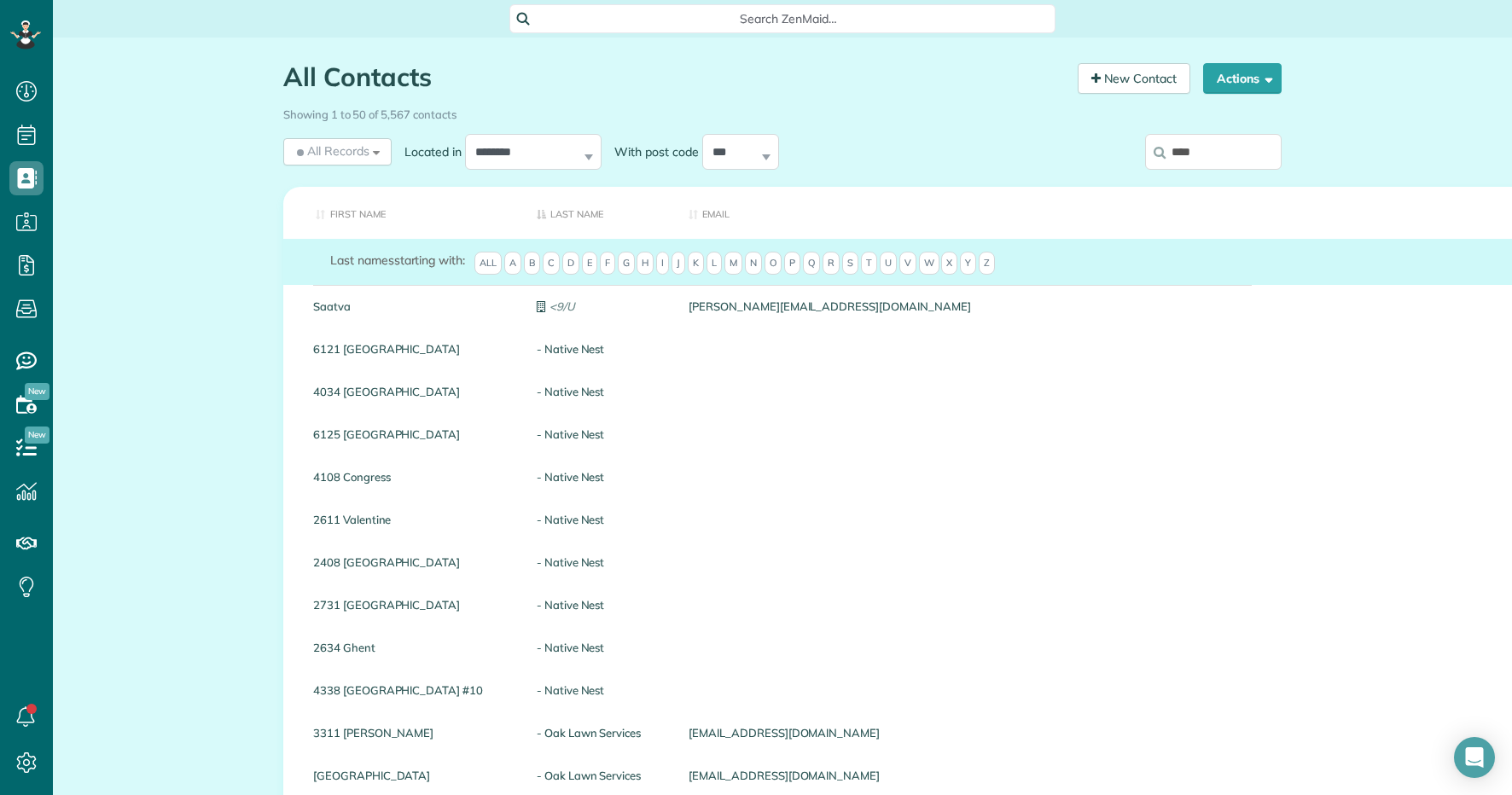
click at [1227, 136] on input "****" at bounding box center [1213, 151] width 137 height 36
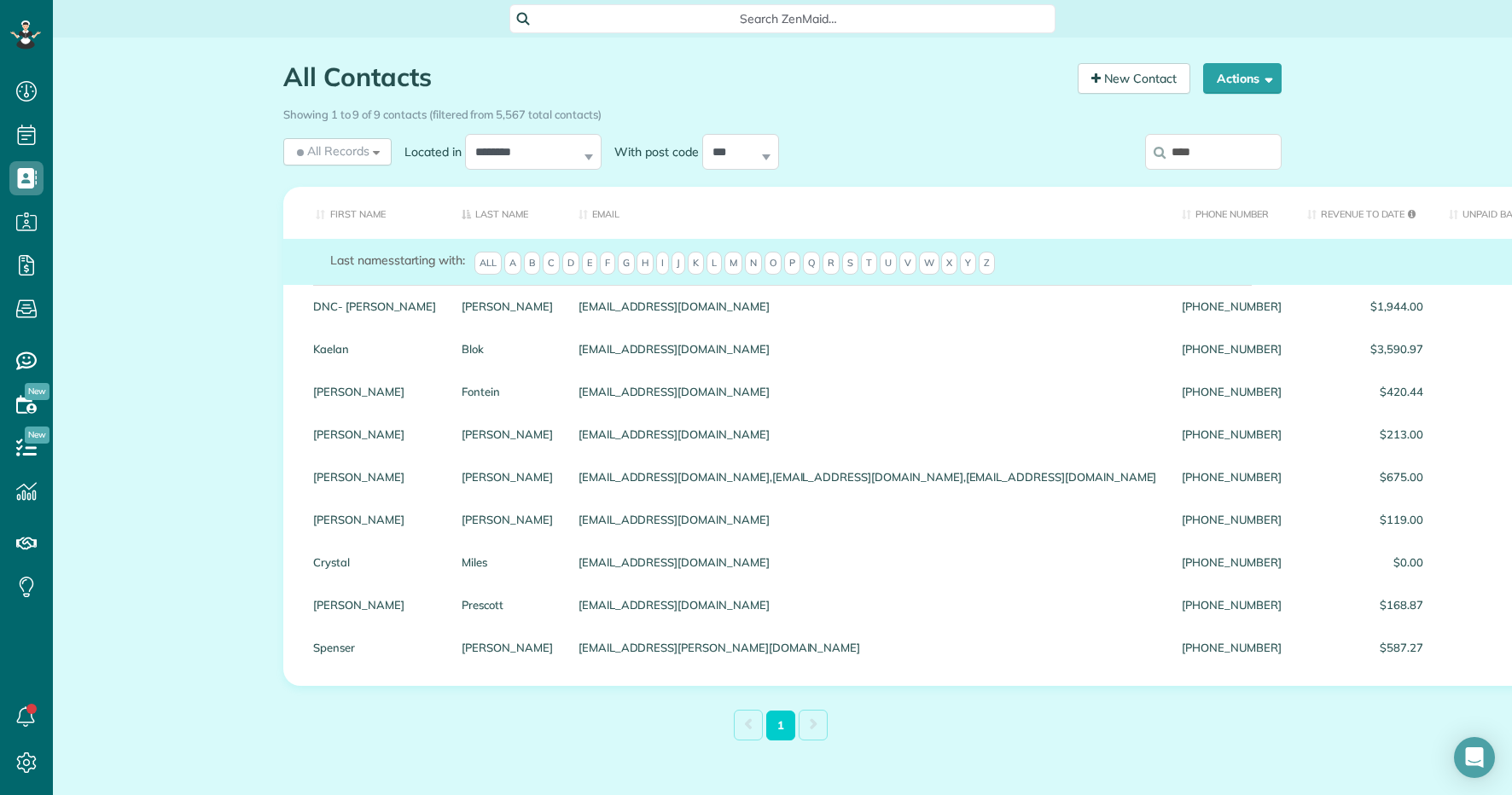
click at [1226, 145] on input "****" at bounding box center [1213, 151] width 137 height 36
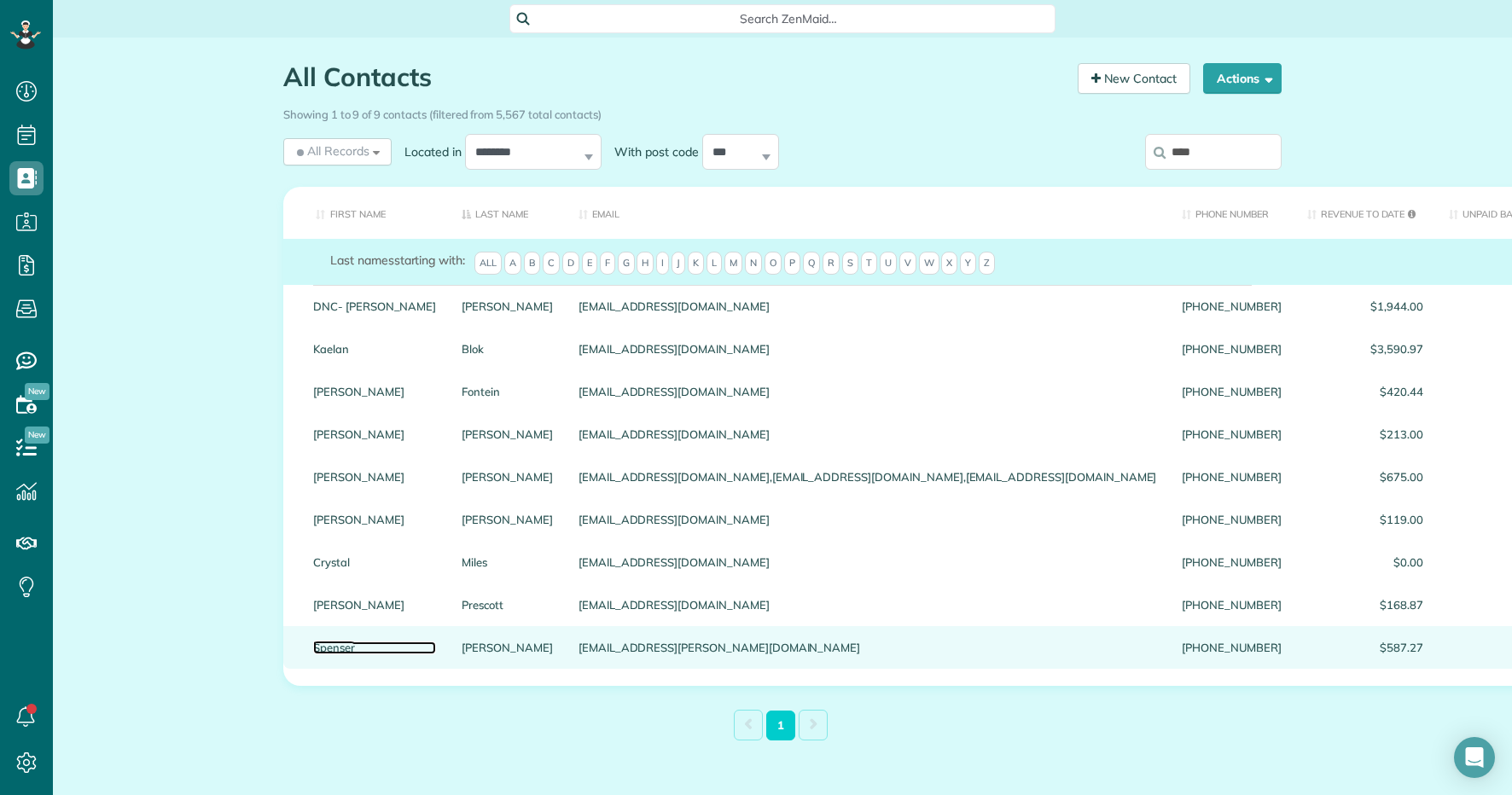
click at [346, 654] on link "Spenser" at bounding box center [374, 648] width 123 height 12
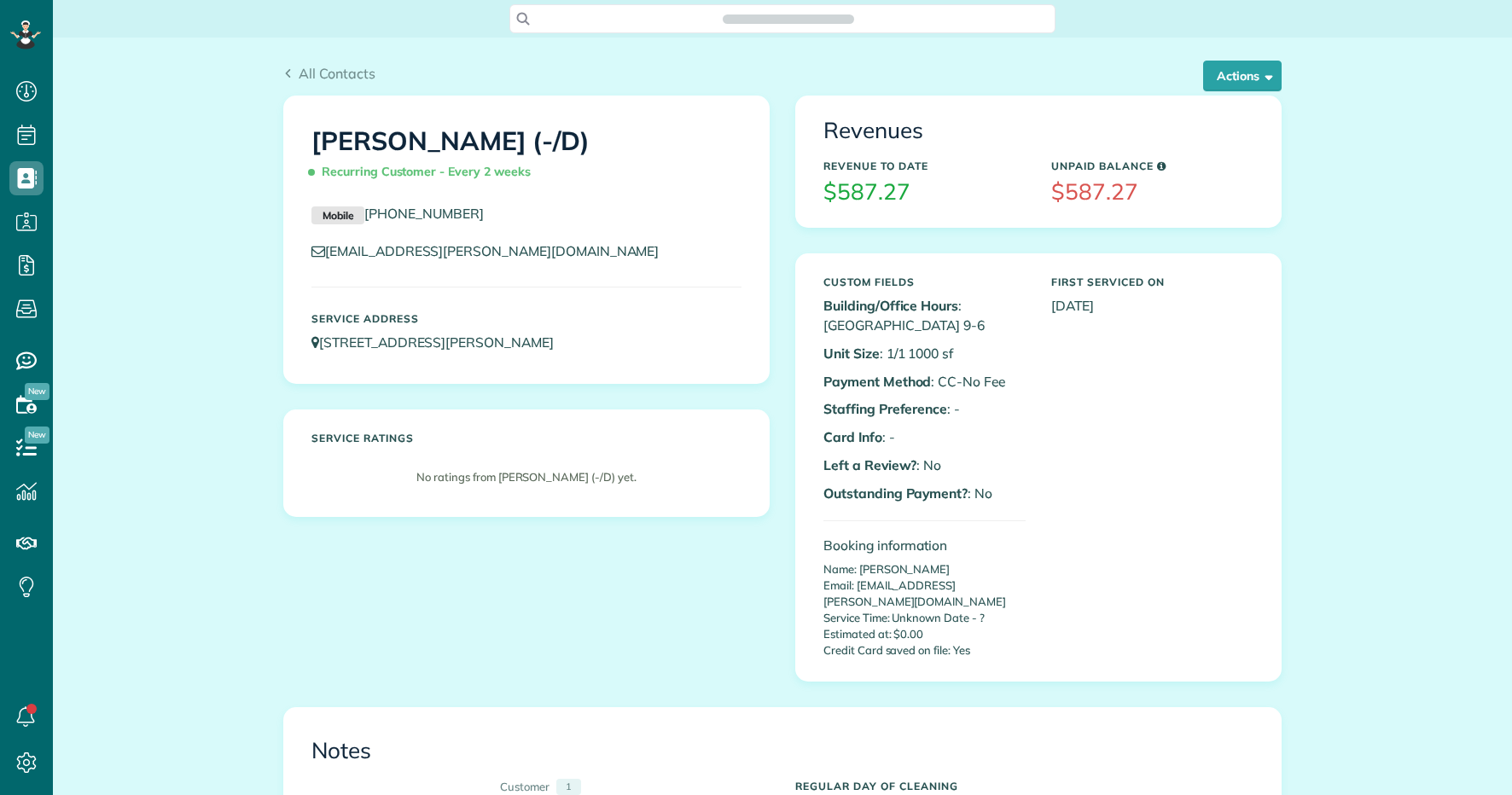
scroll to position [8, 8]
click at [1234, 80] on button "Actions" at bounding box center [1242, 76] width 79 height 31
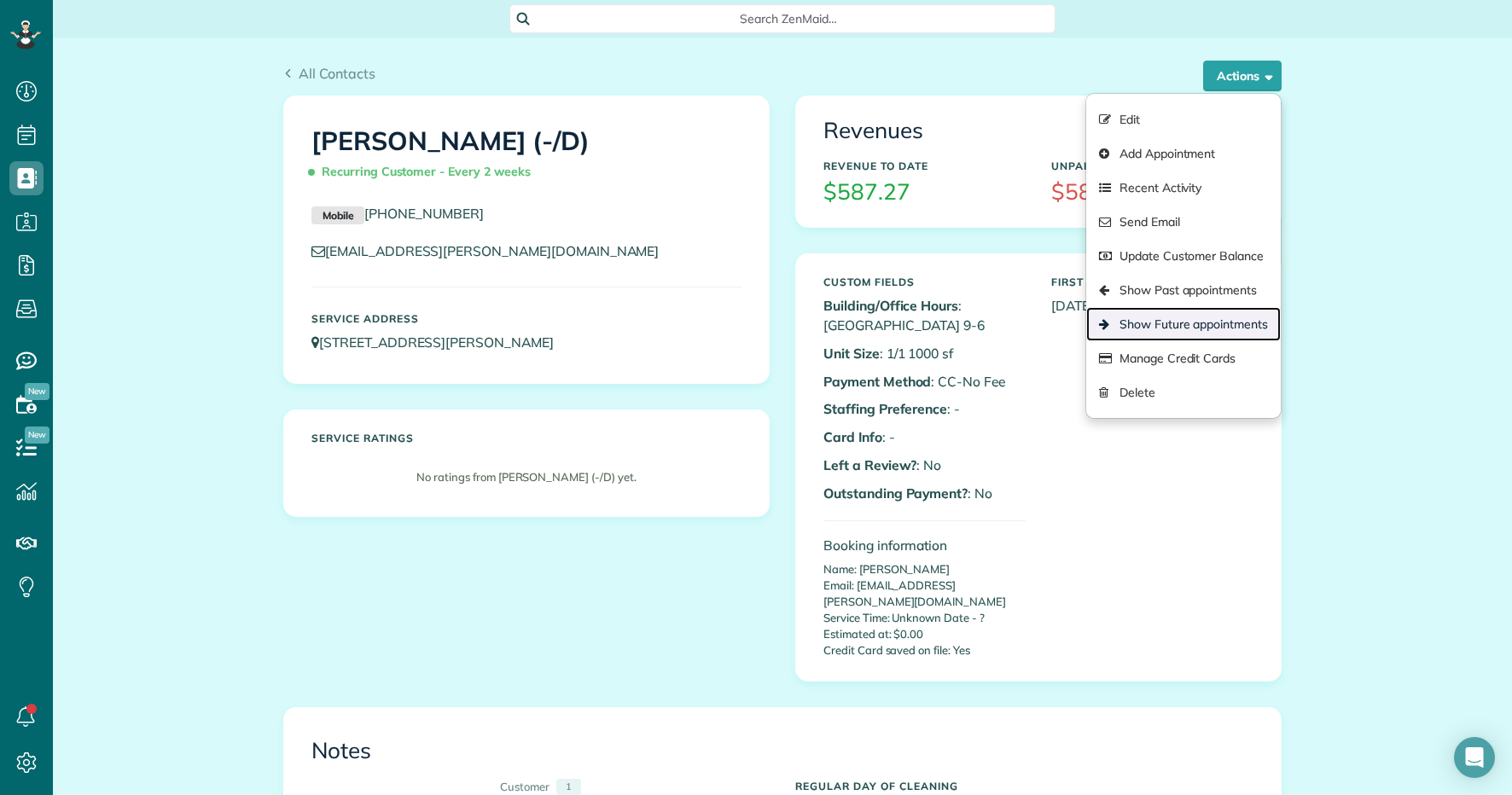
click at [1195, 328] on link "Show Future appointments" at bounding box center [1183, 324] width 194 height 34
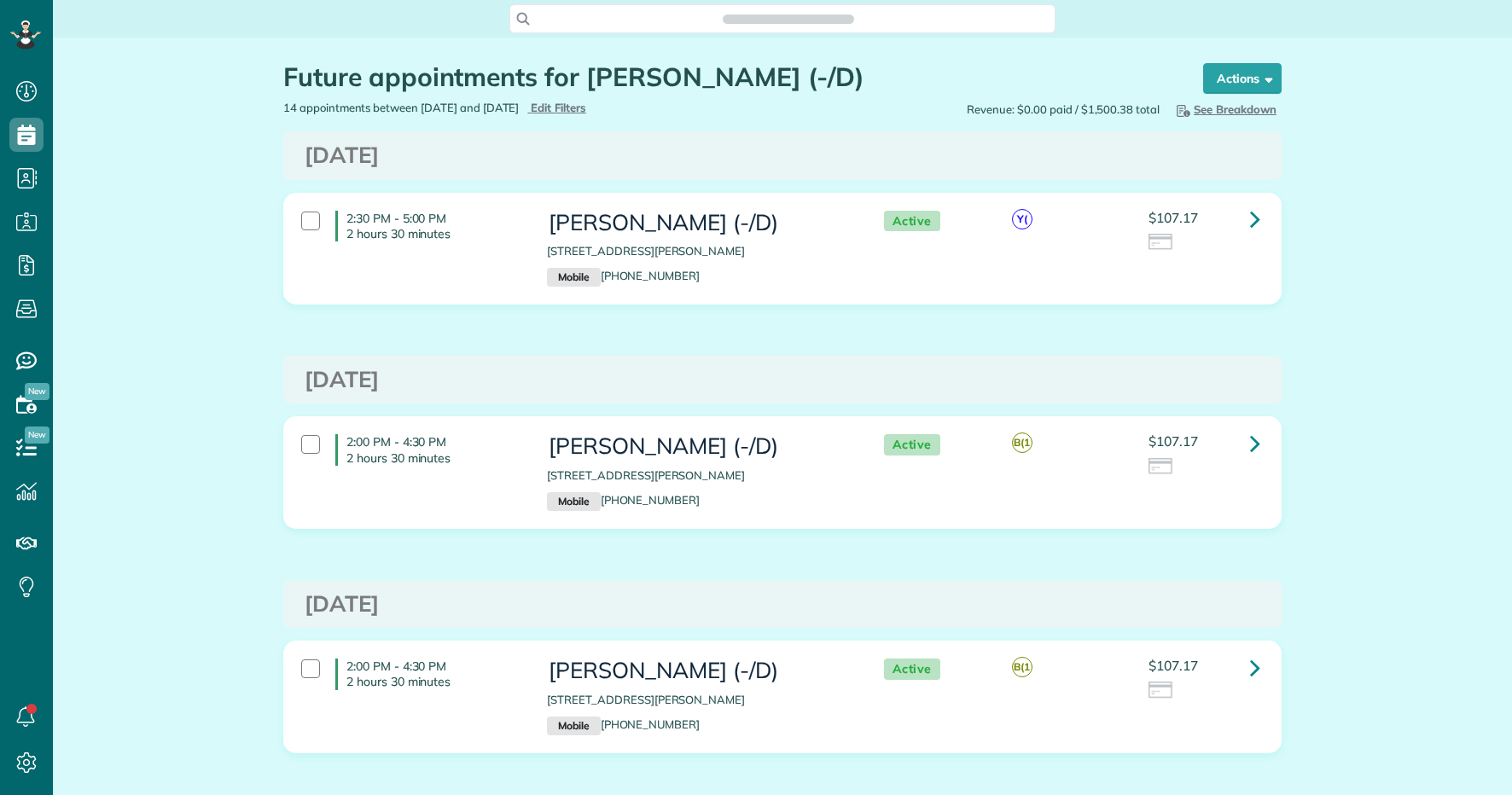
scroll to position [8, 8]
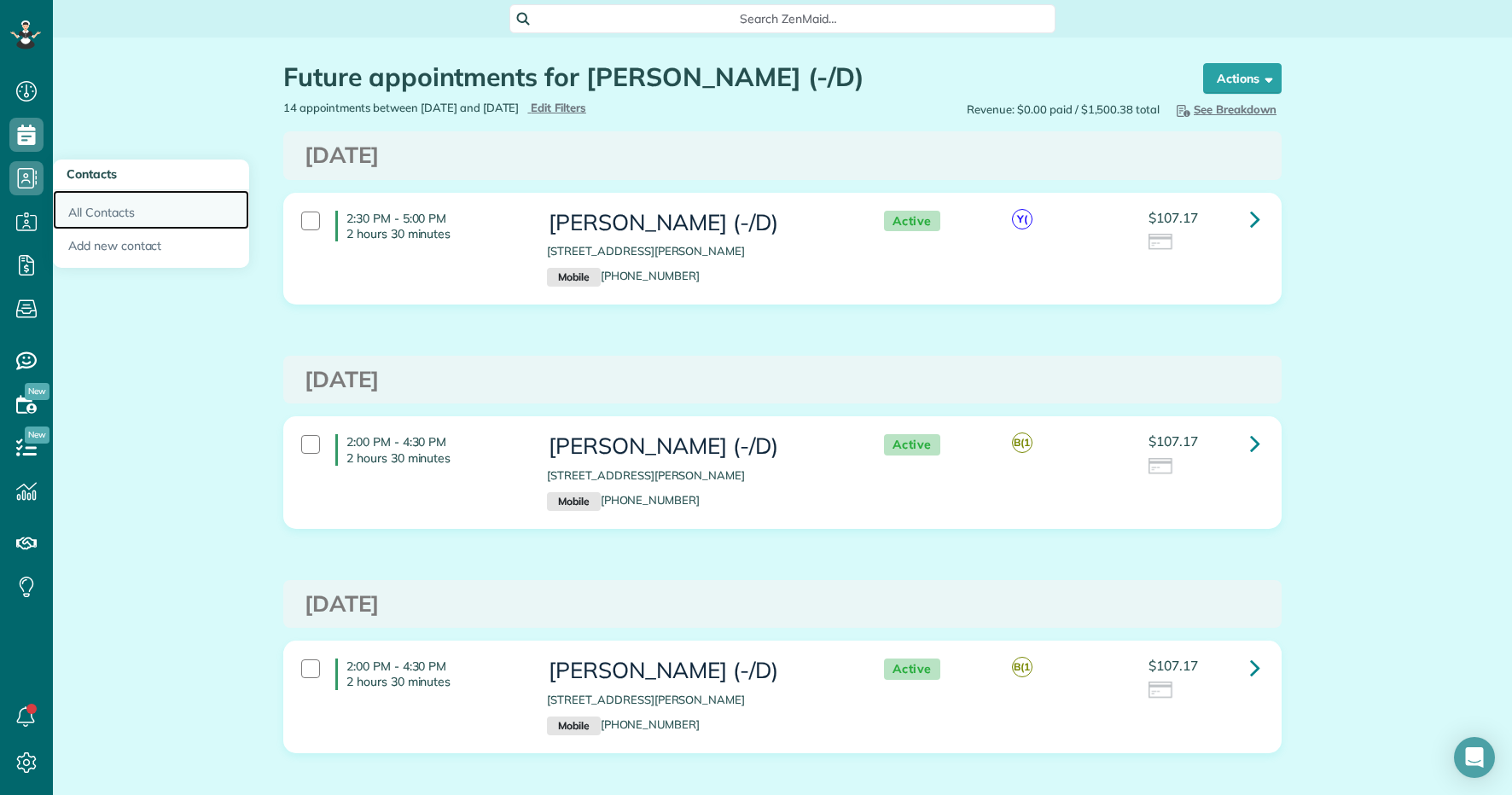
click at [111, 205] on link "All Contacts" at bounding box center [151, 209] width 196 height 39
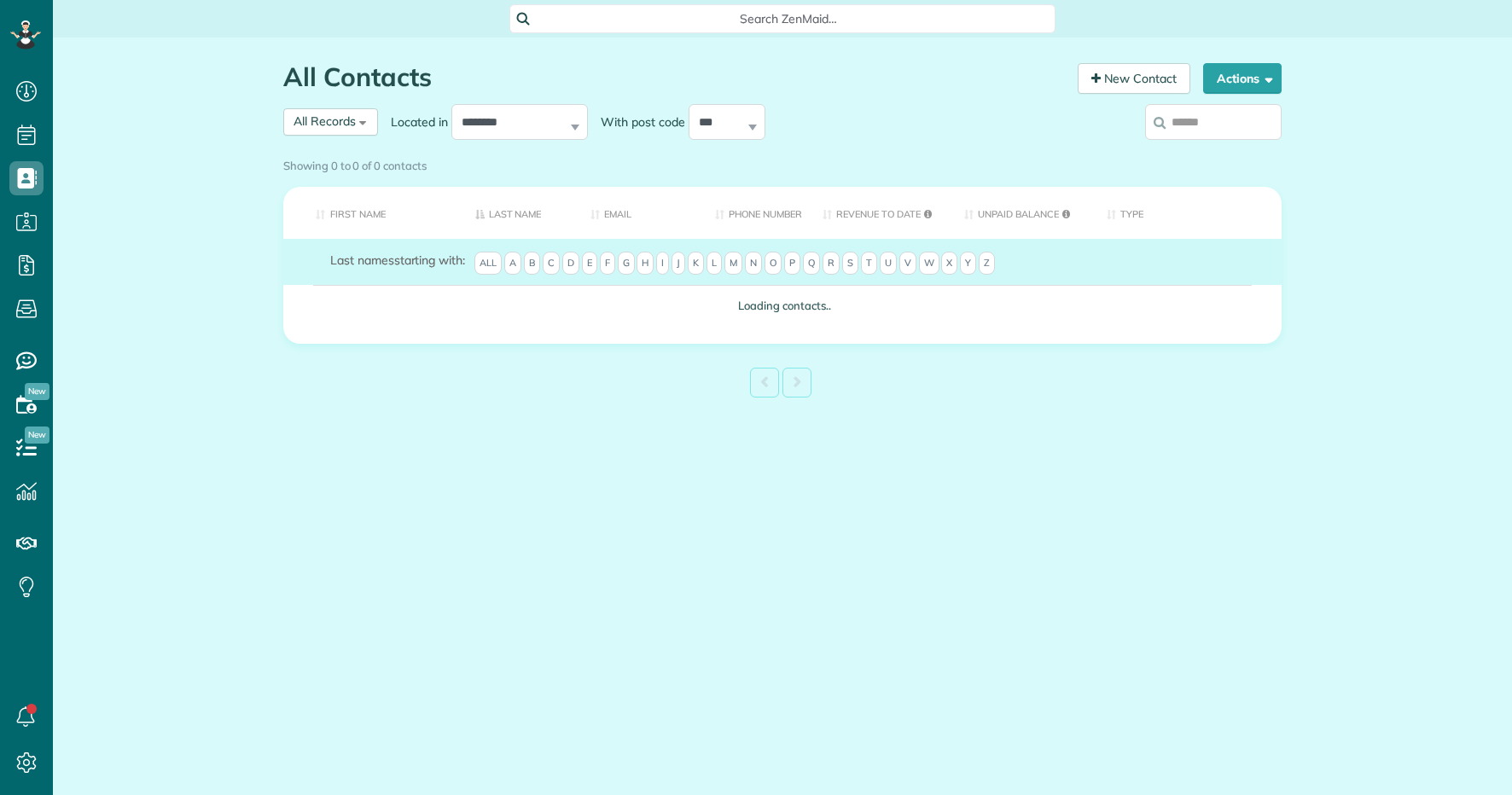
scroll to position [8, 8]
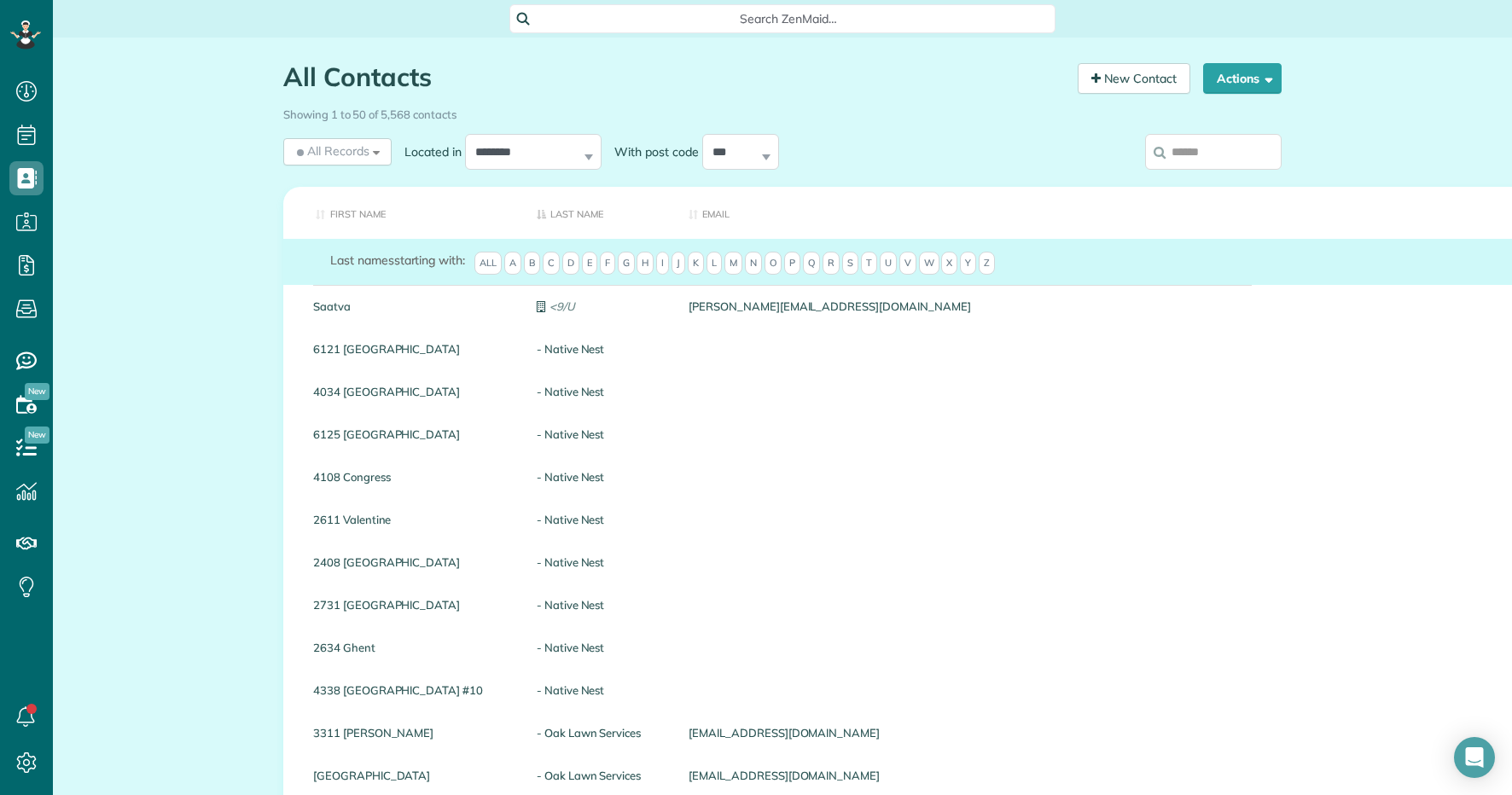
click at [1215, 141] on input "search" at bounding box center [1213, 151] width 137 height 36
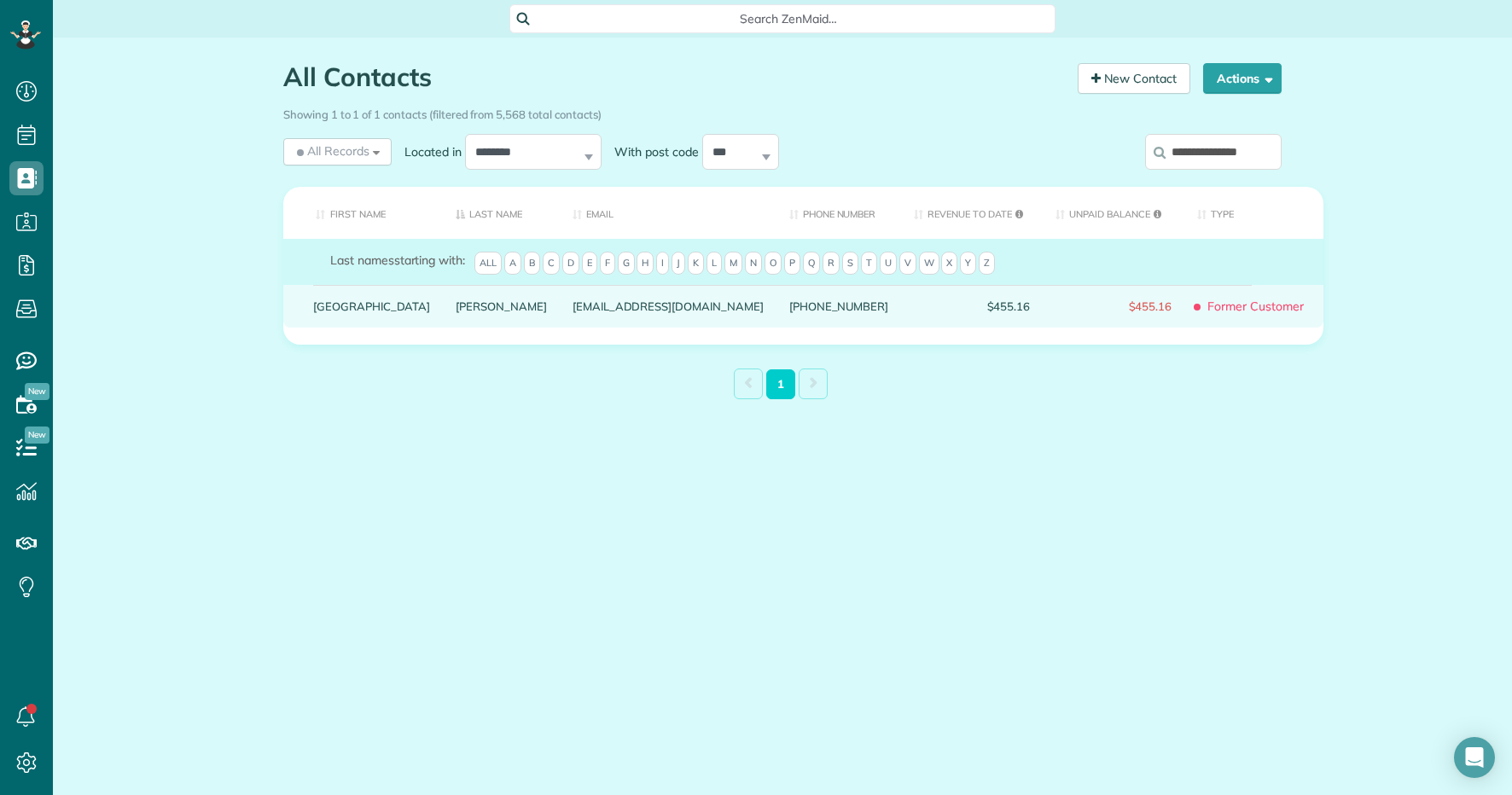
type input "**********"
click at [455, 312] on link "[PERSON_NAME]" at bounding box center [501, 306] width 92 height 12
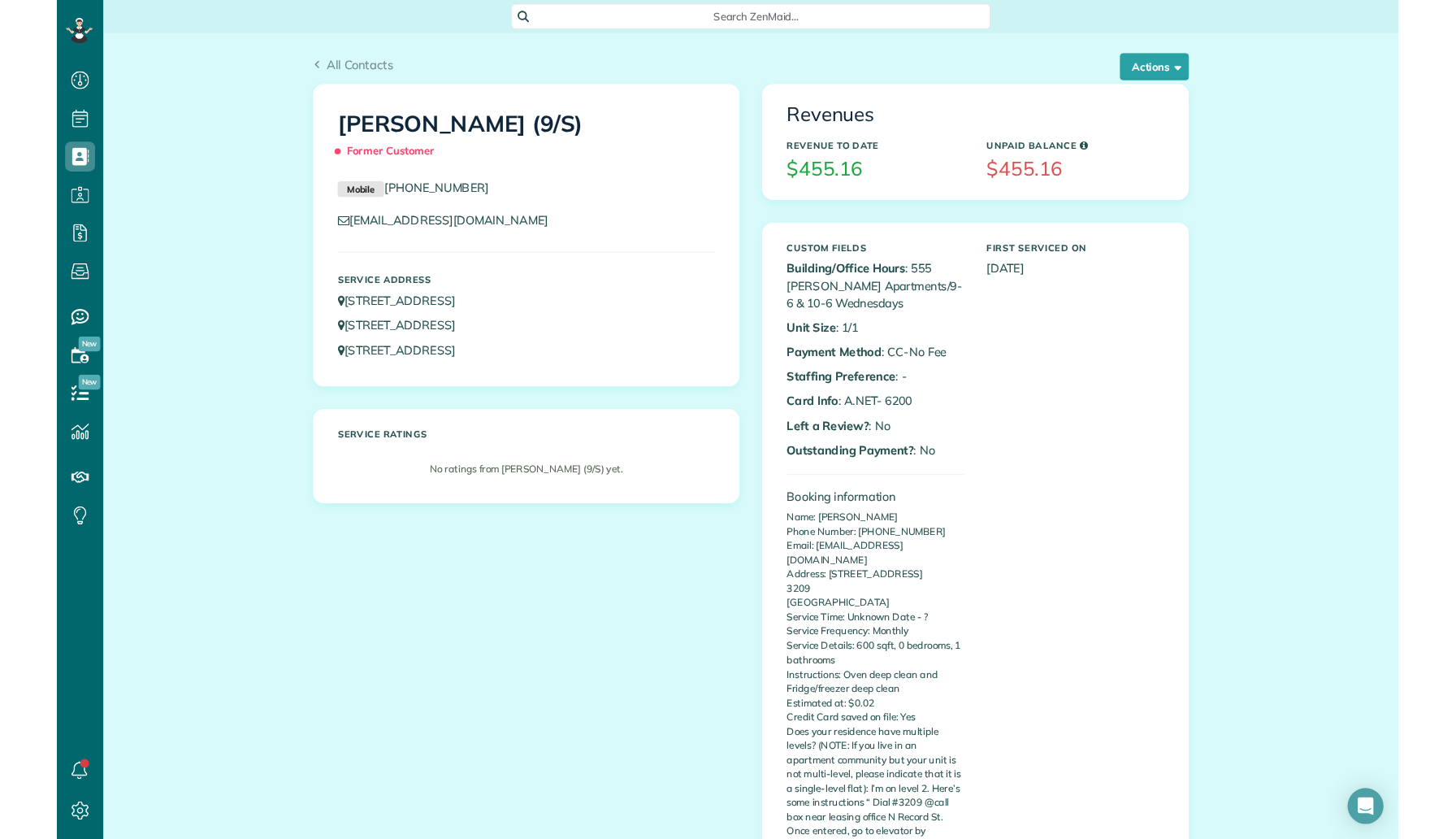
scroll to position [839, 50]
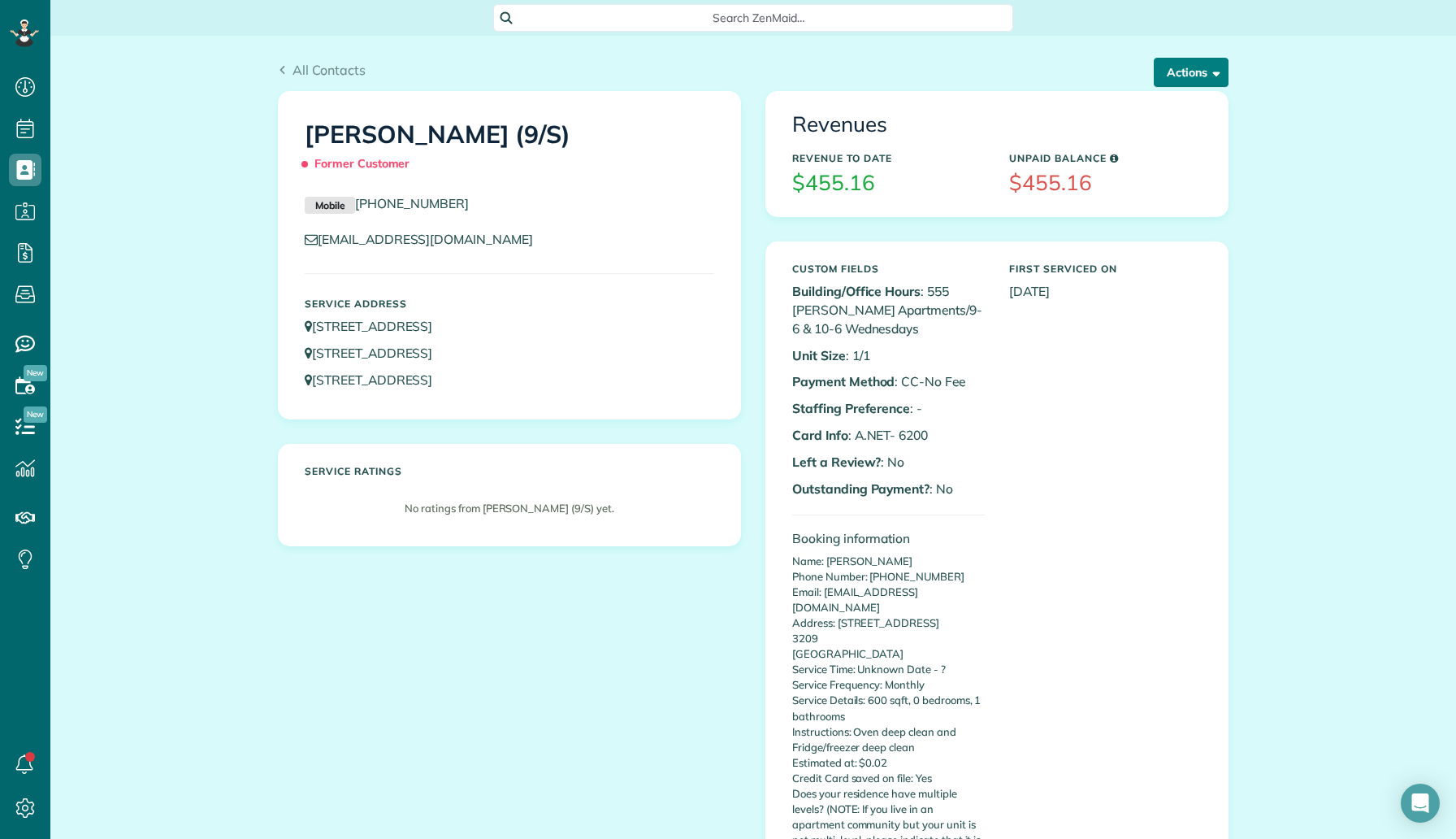
click at [1207, 72] on span "button" at bounding box center [1212, 71] width 12 height 12
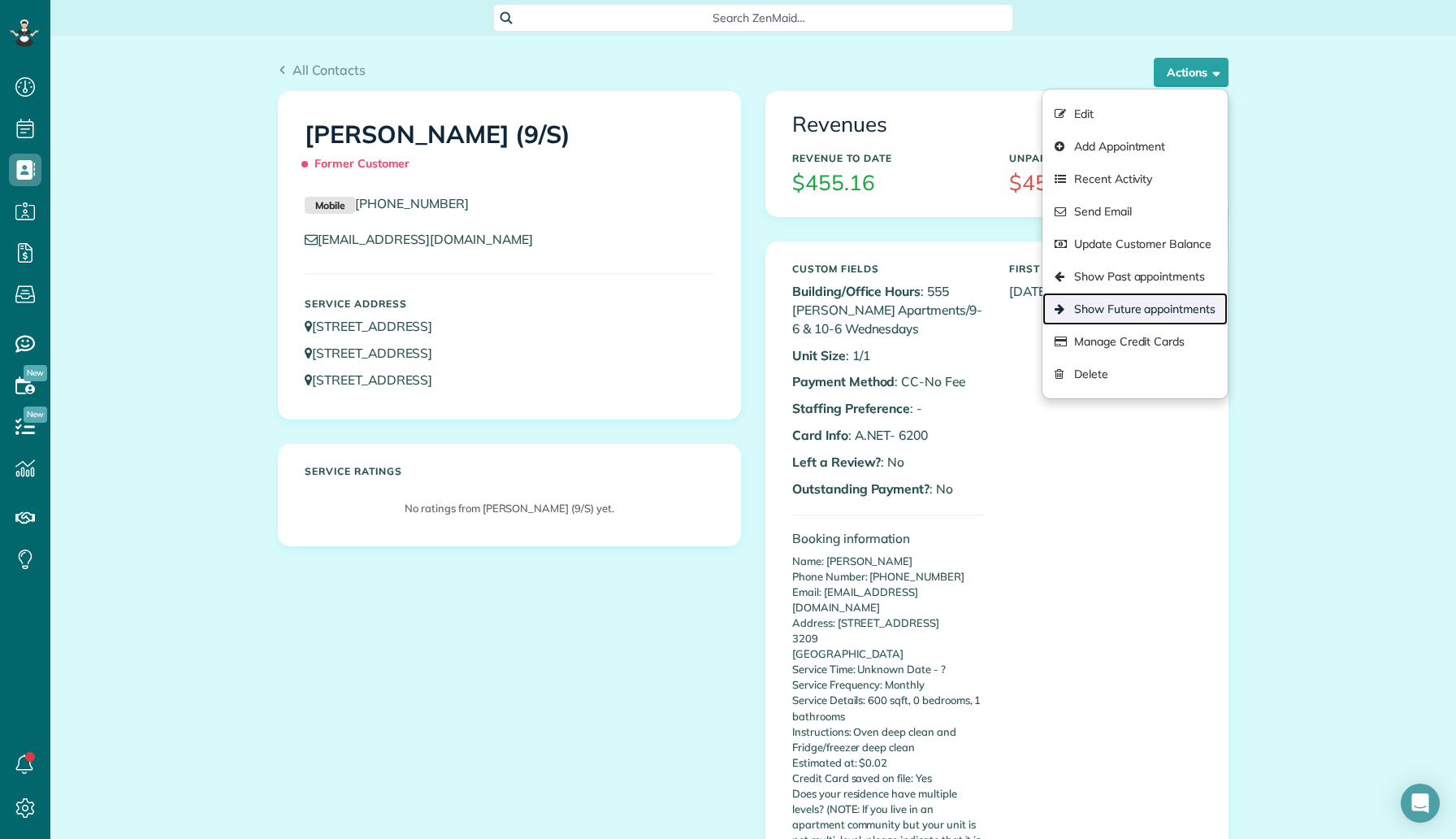
click at [1134, 303] on link "Show Future appointments" at bounding box center [1134, 308] width 185 height 32
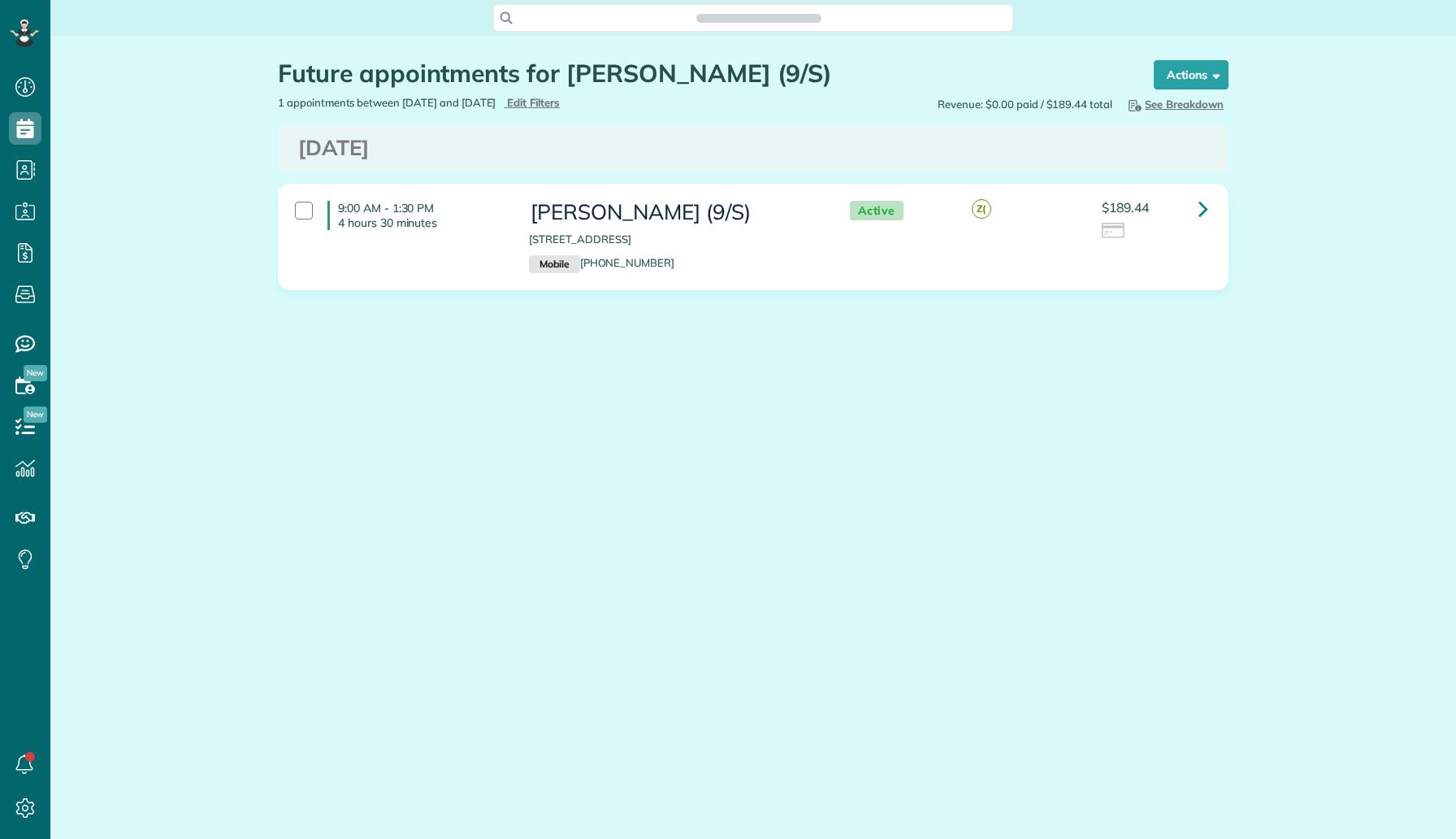
scroll to position [8, 8]
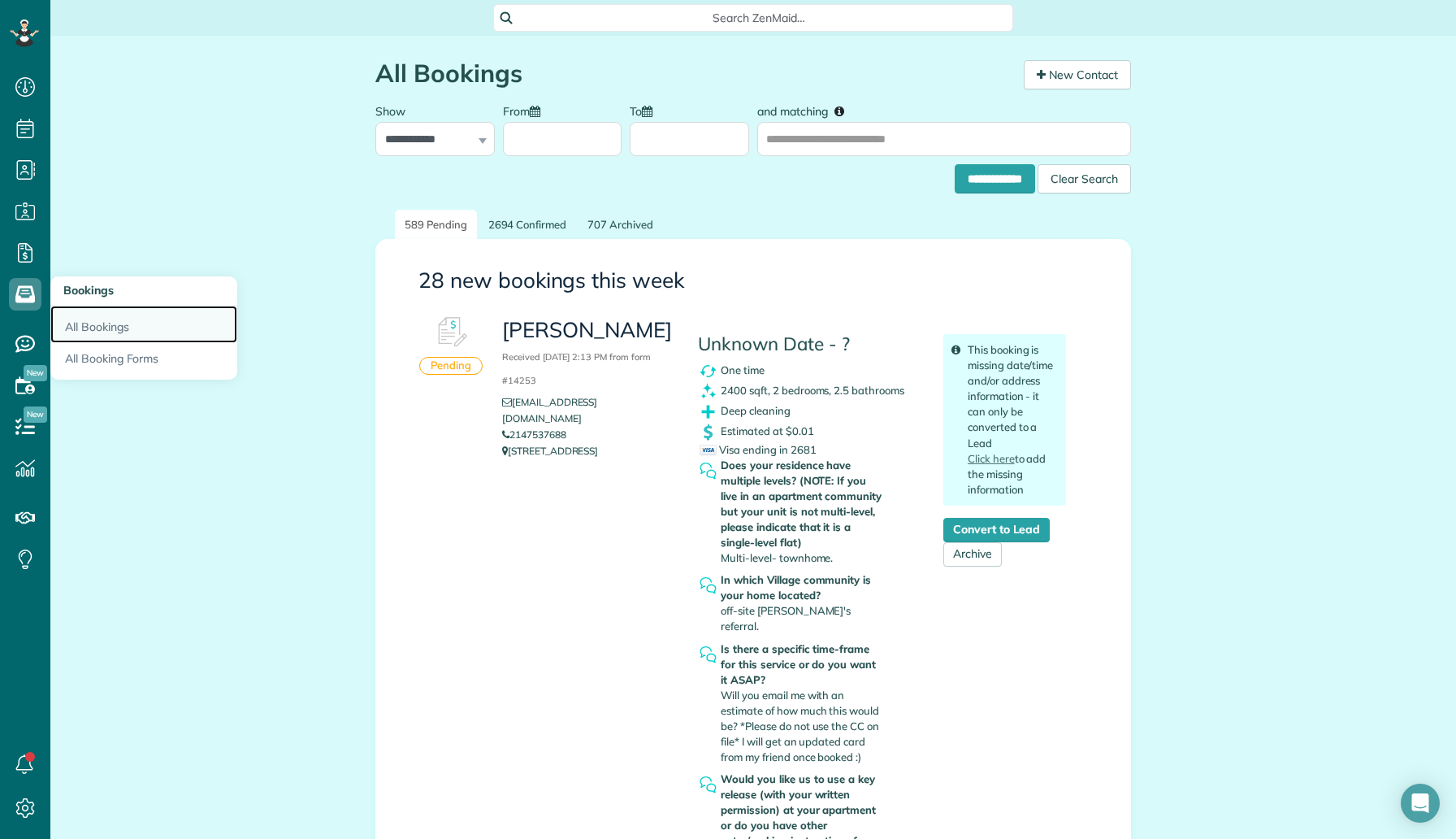
click at [102, 317] on link "All Bookings" at bounding box center [143, 324] width 187 height 37
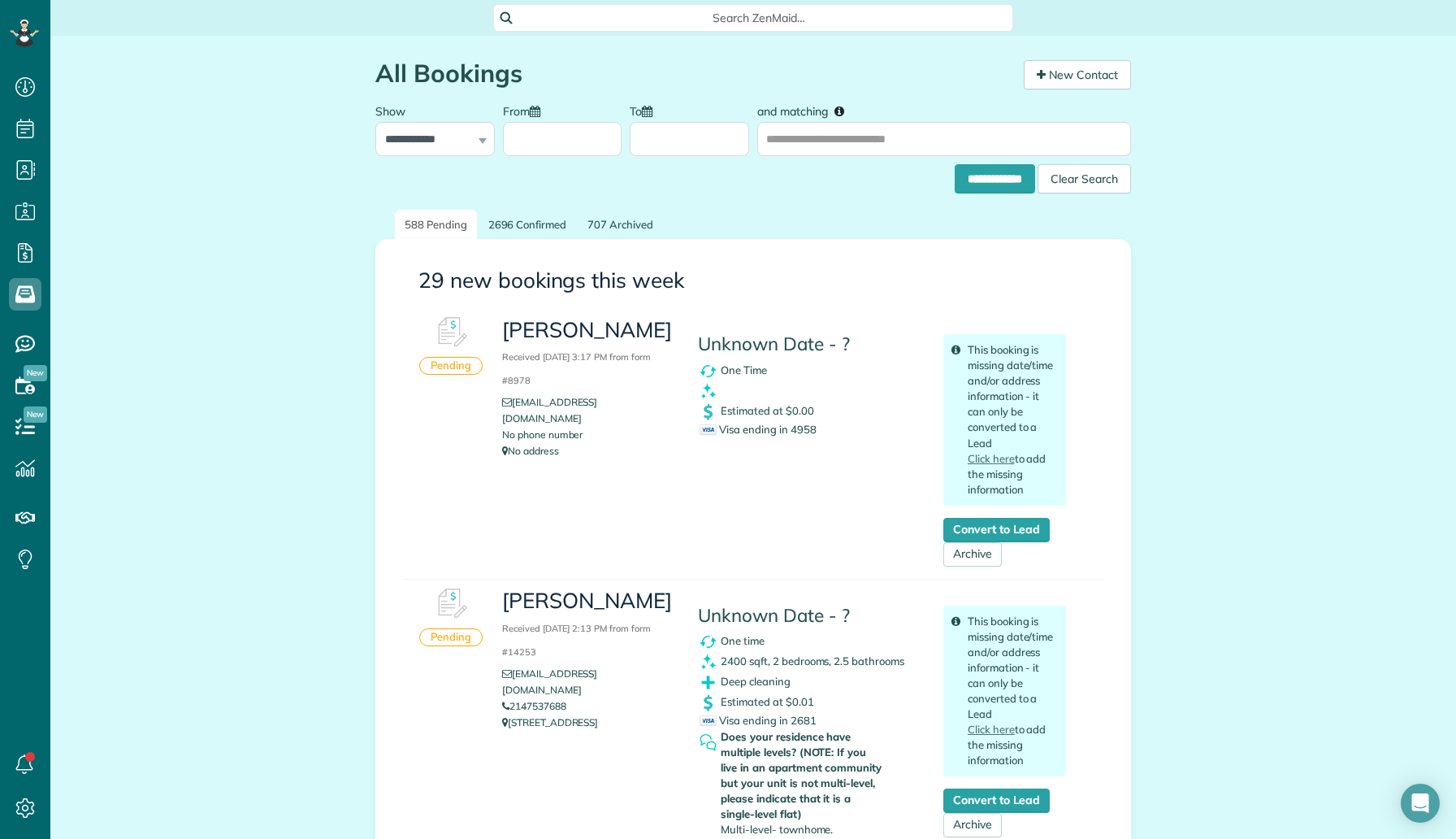
scroll to position [54, 0]
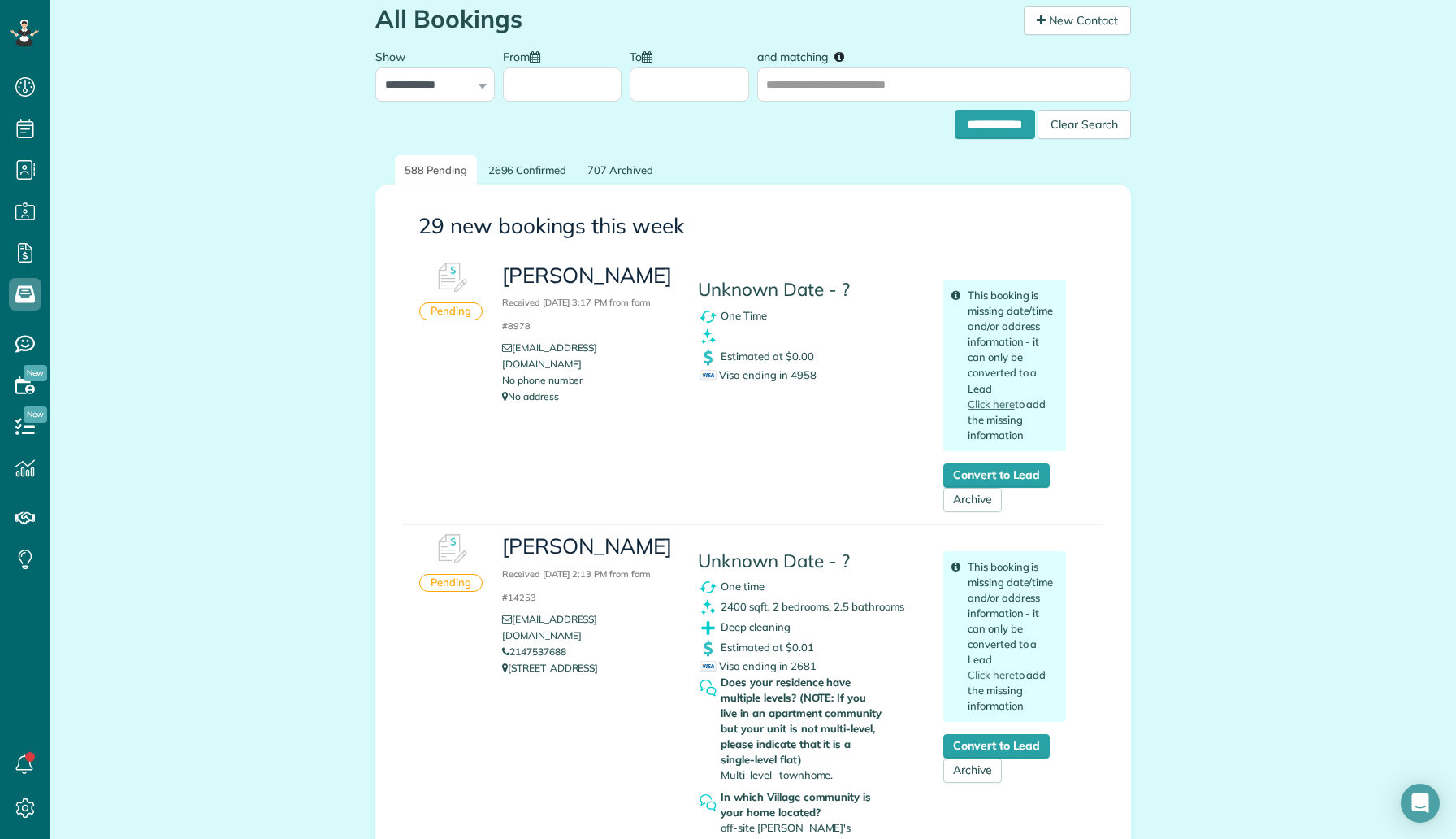
drag, startPoint x: 826, startPoint y: 377, endPoint x: 795, endPoint y: 374, distance: 31.1
click at [795, 374] on div "Visa ending in 4958" at bounding box center [808, 375] width 219 height 15
copy span "4958"
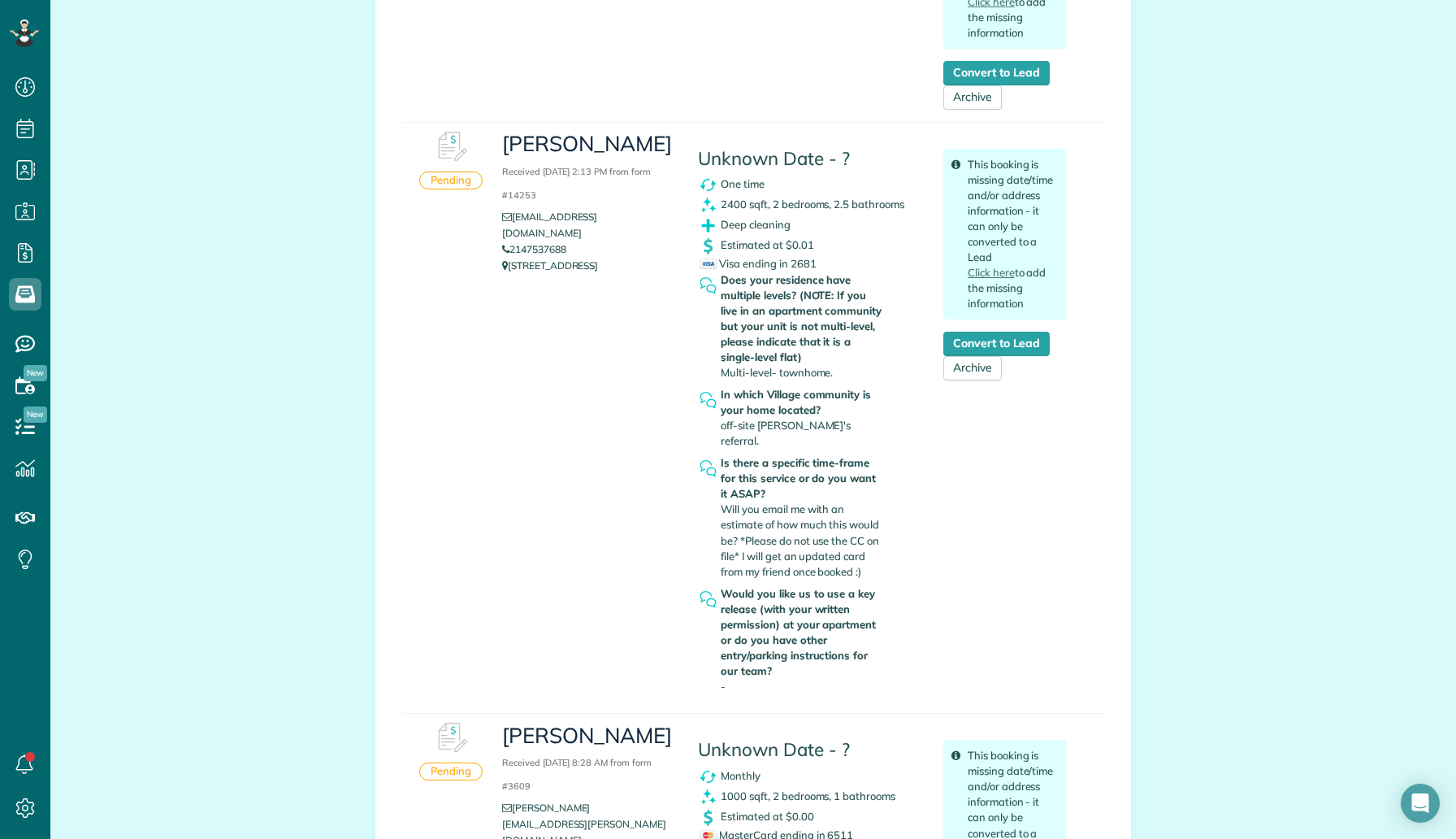
scroll to position [458, 0]
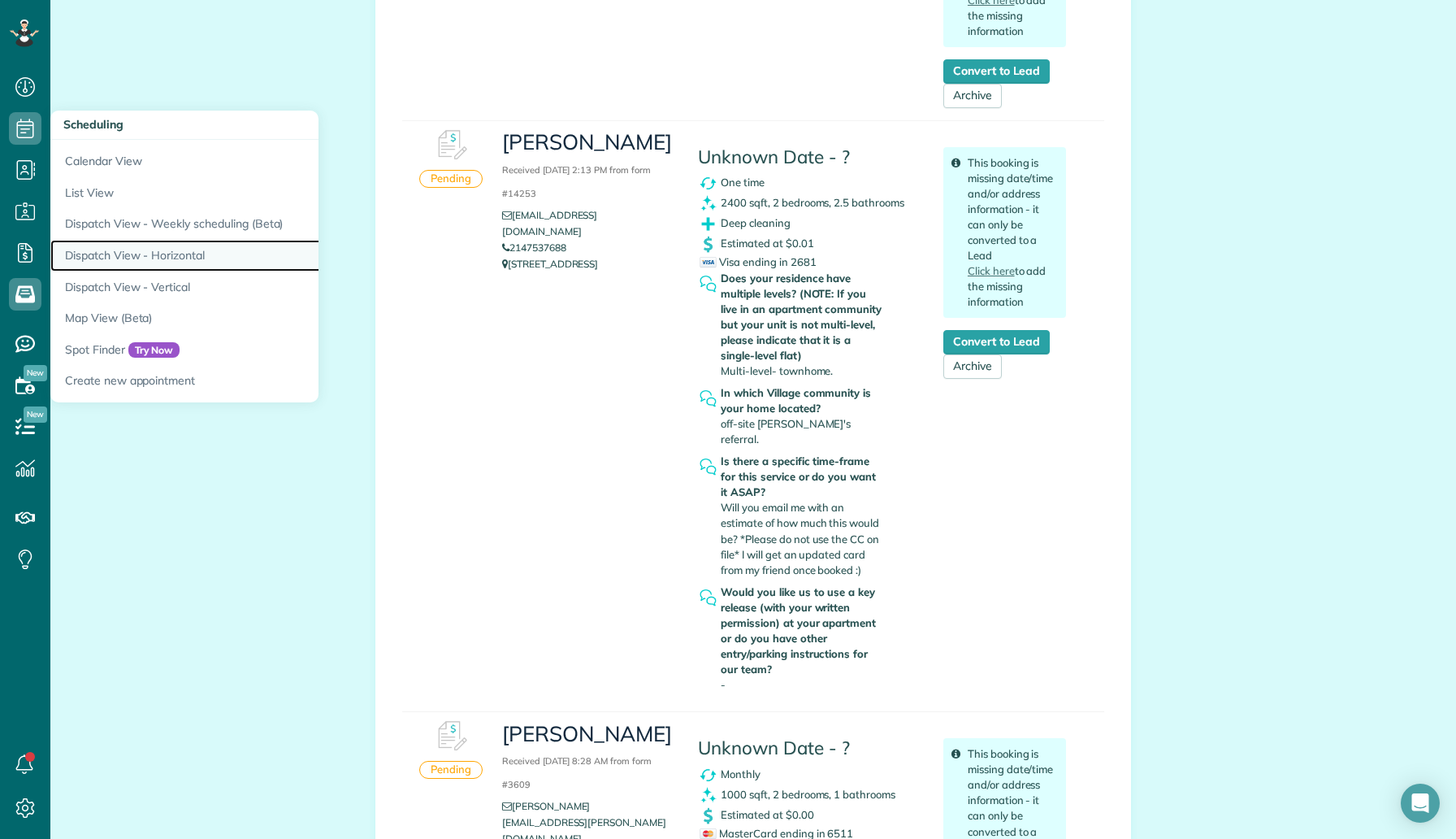
click at [173, 254] on link "Dispatch View - Horizontal" at bounding box center [253, 255] width 406 height 31
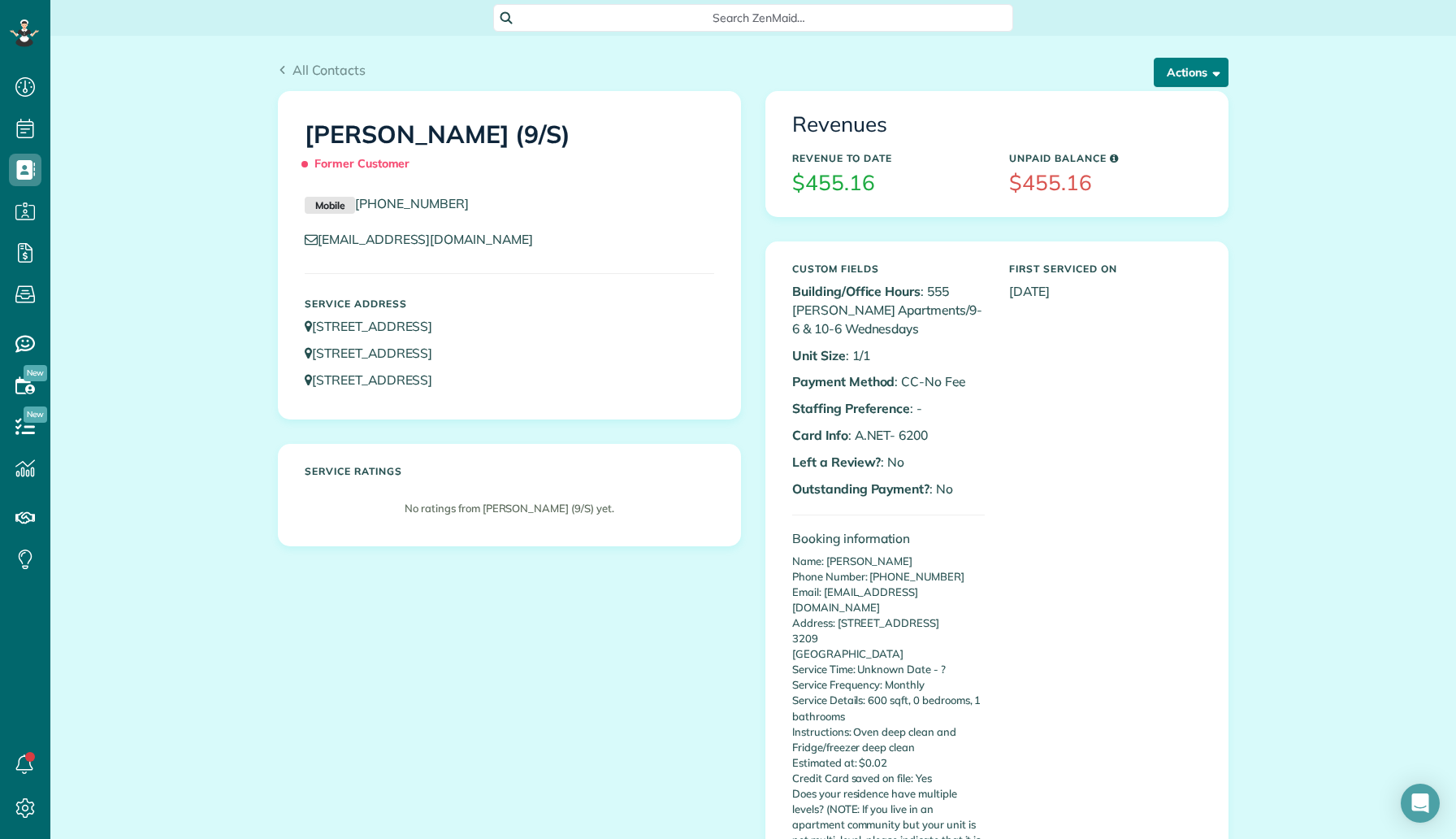
click at [1176, 58] on button "Actions" at bounding box center [1190, 72] width 75 height 29
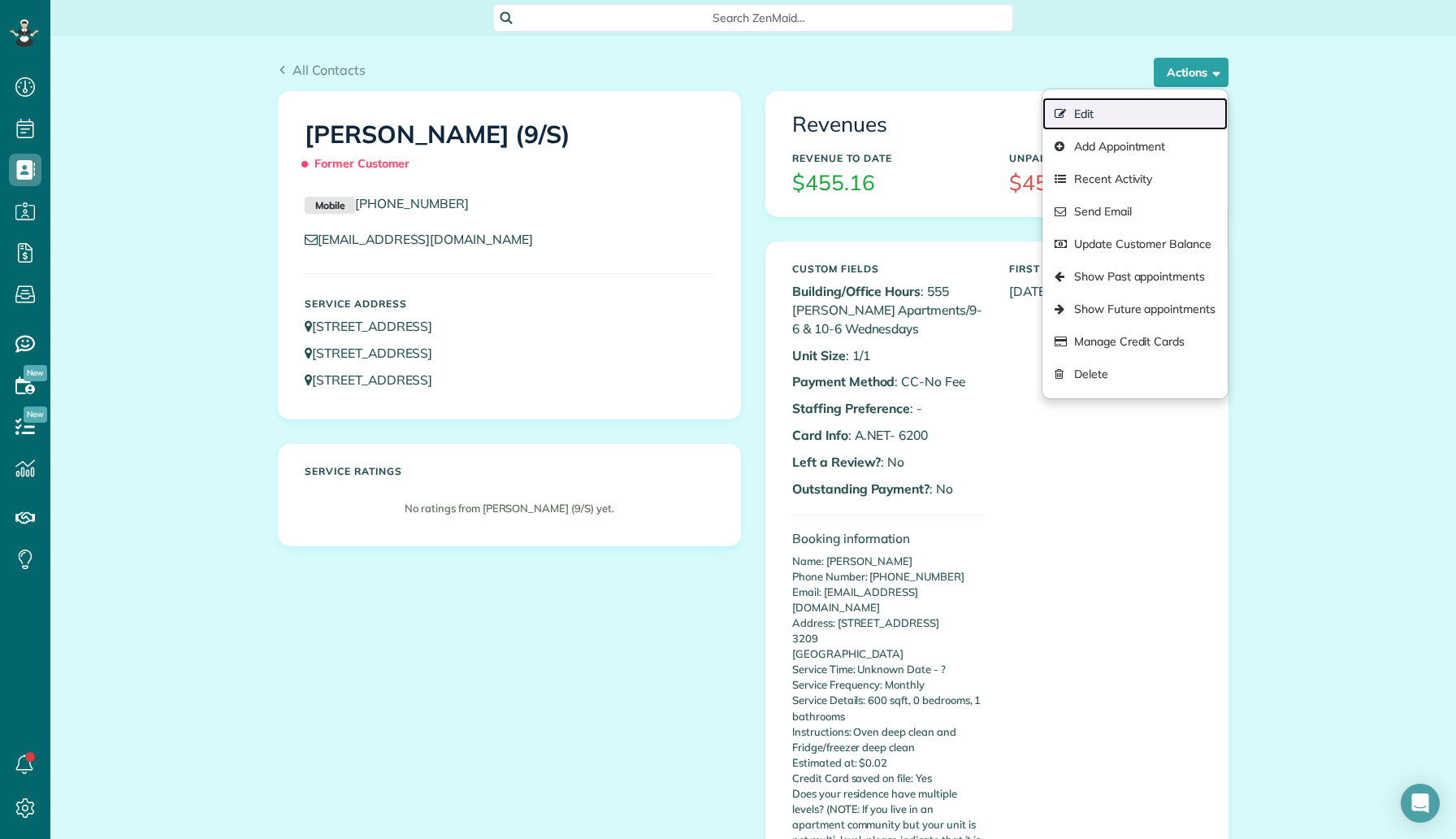
click at [1141, 111] on link "Edit" at bounding box center [1134, 114] width 185 height 32
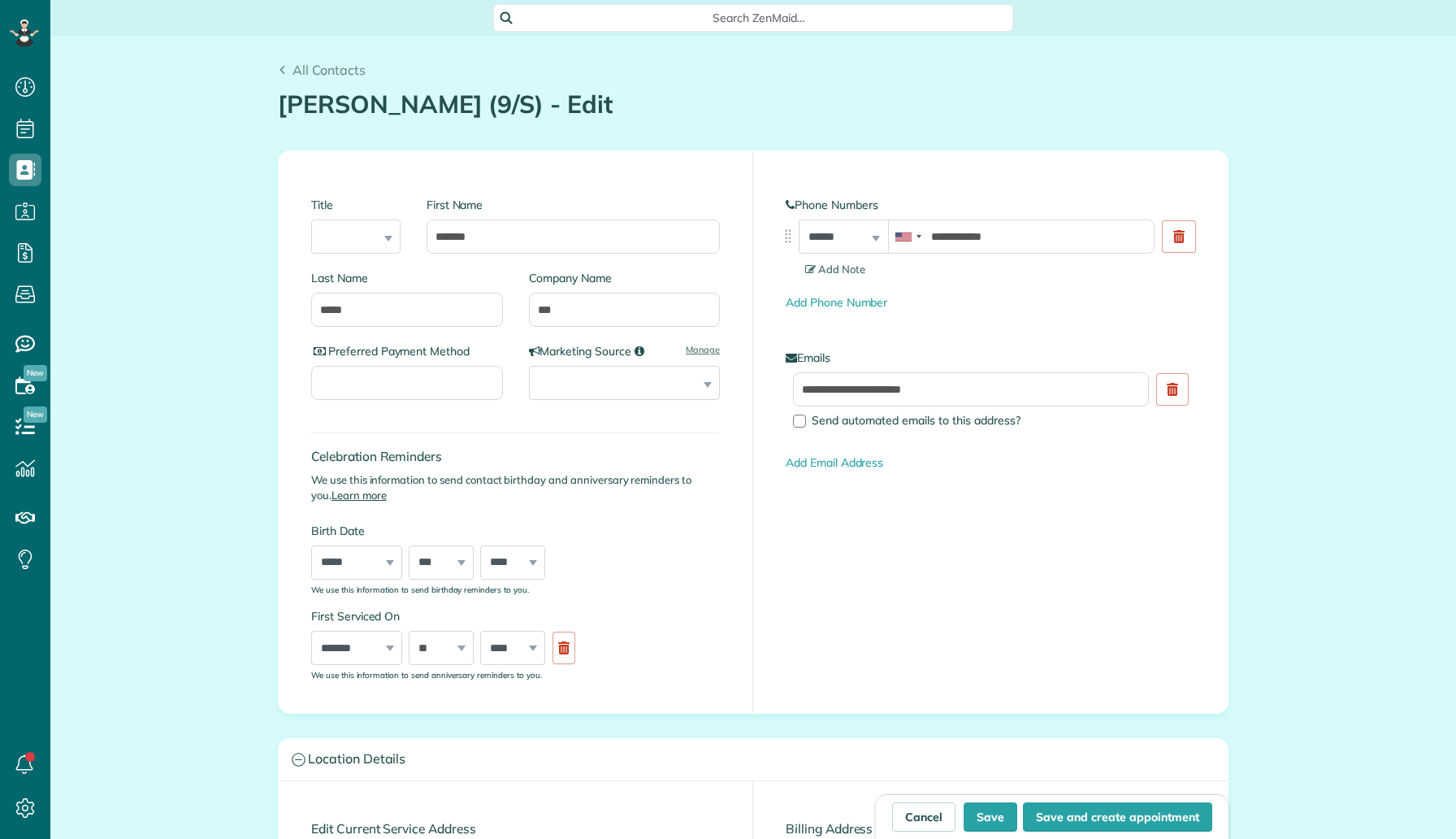
type input "**********"
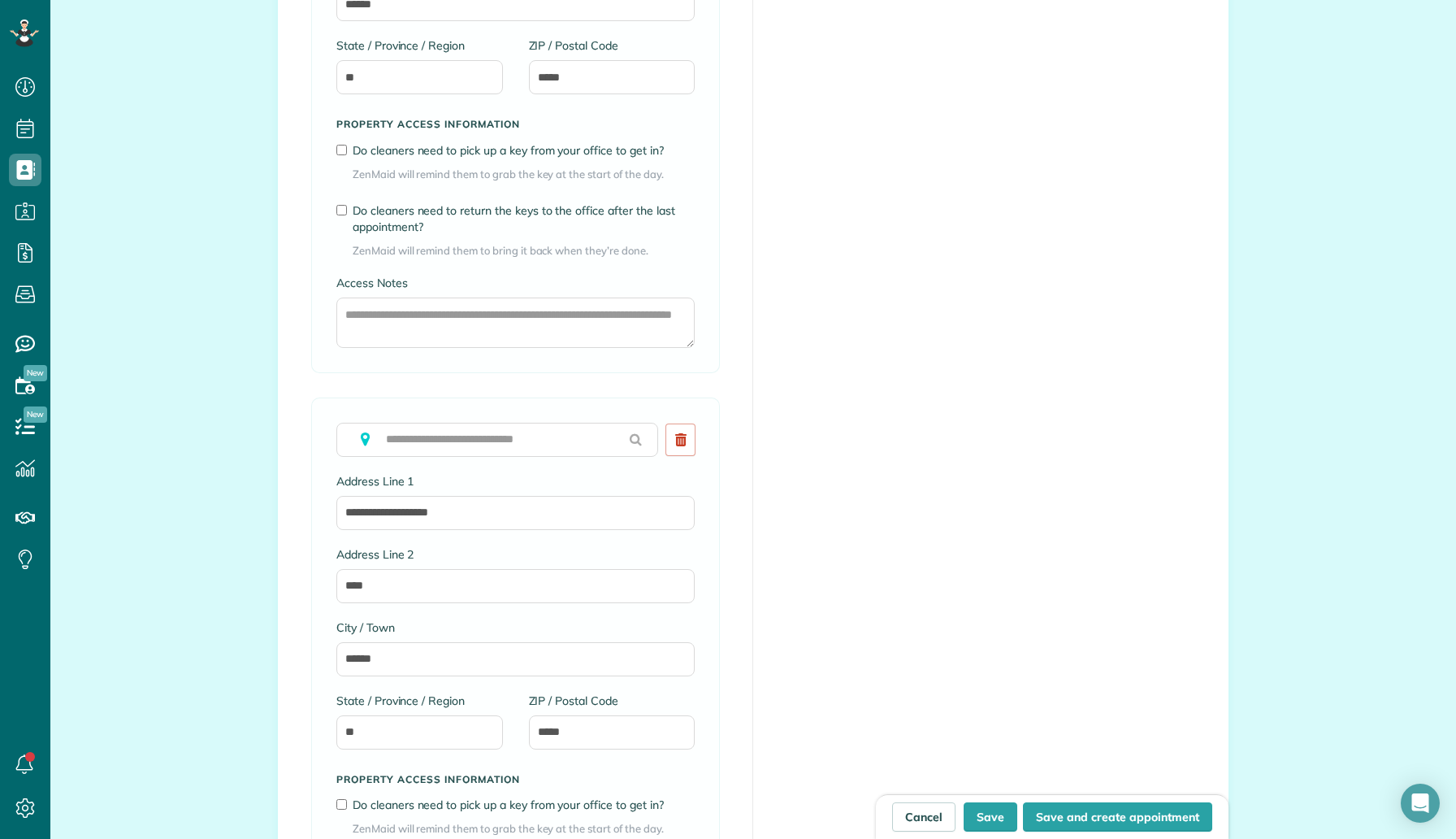
scroll to position [2502, 0]
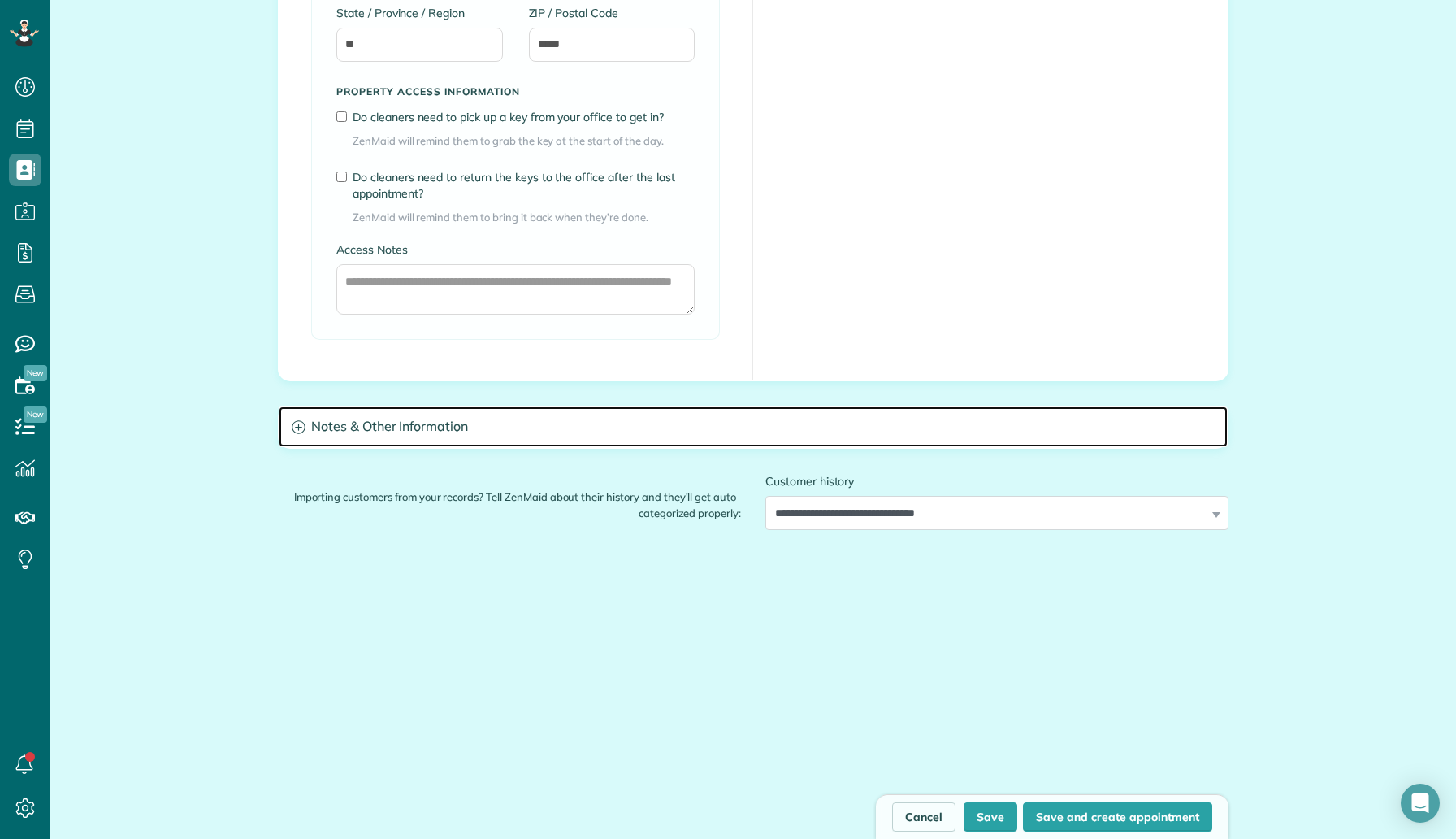
click at [428, 422] on h3 "Notes & Other Information" at bounding box center [753, 427] width 949 height 42
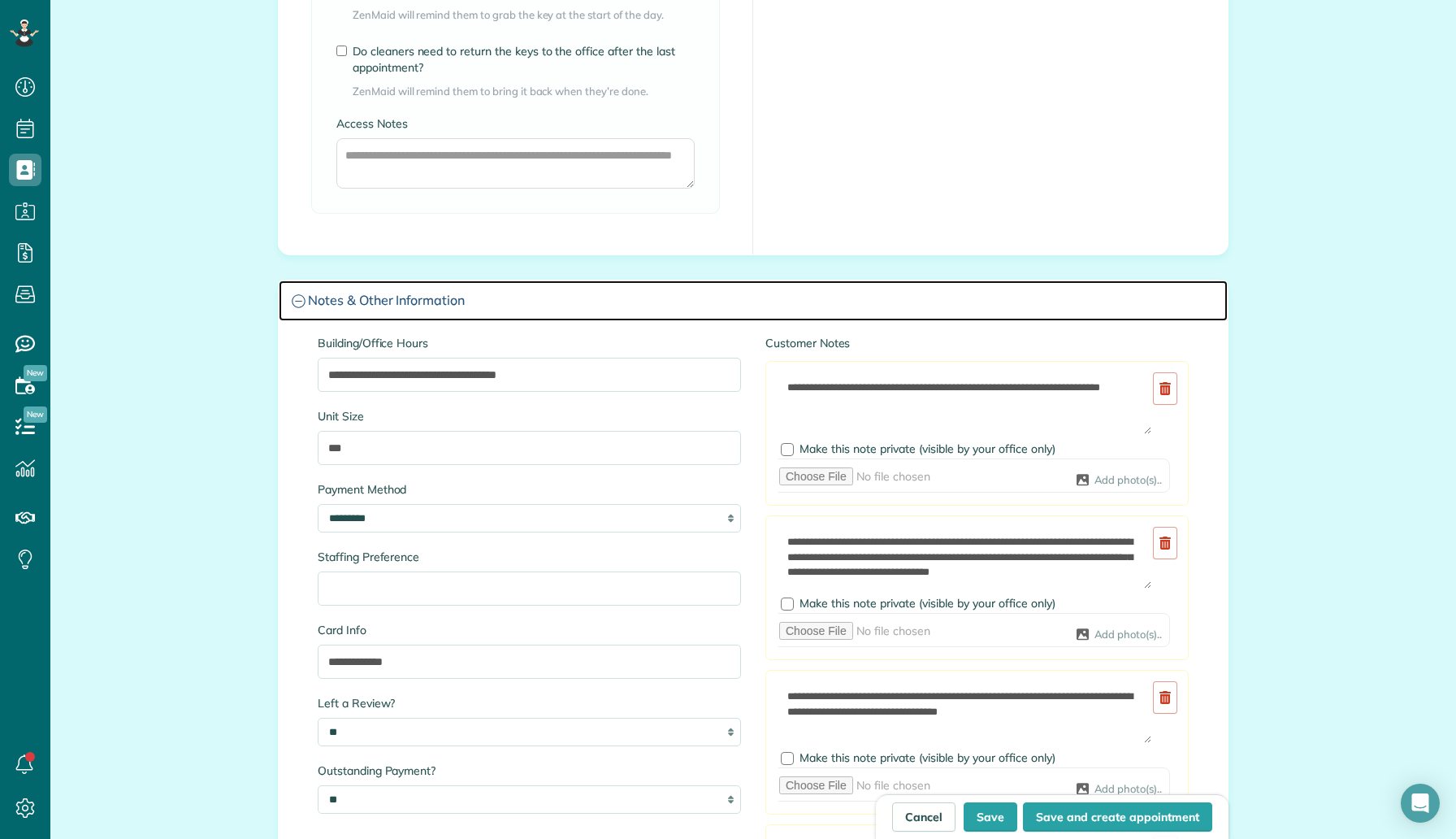
scroll to position [2753, 0]
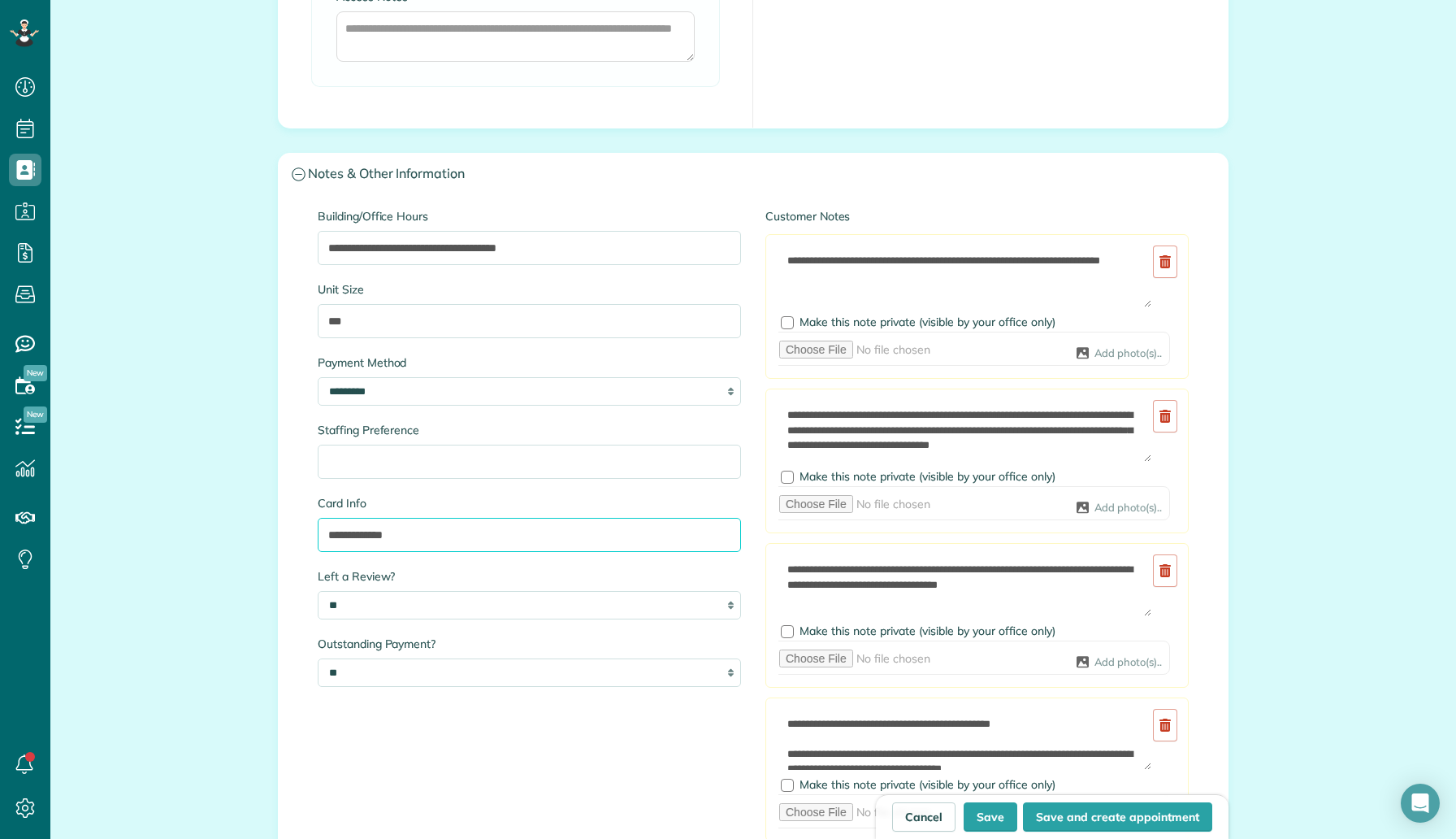
click at [422, 540] on input "**********" at bounding box center [529, 534] width 423 height 34
paste input "*******"
type input "**********"
click at [999, 815] on button "Save" at bounding box center [990, 816] width 54 height 29
type input "**********"
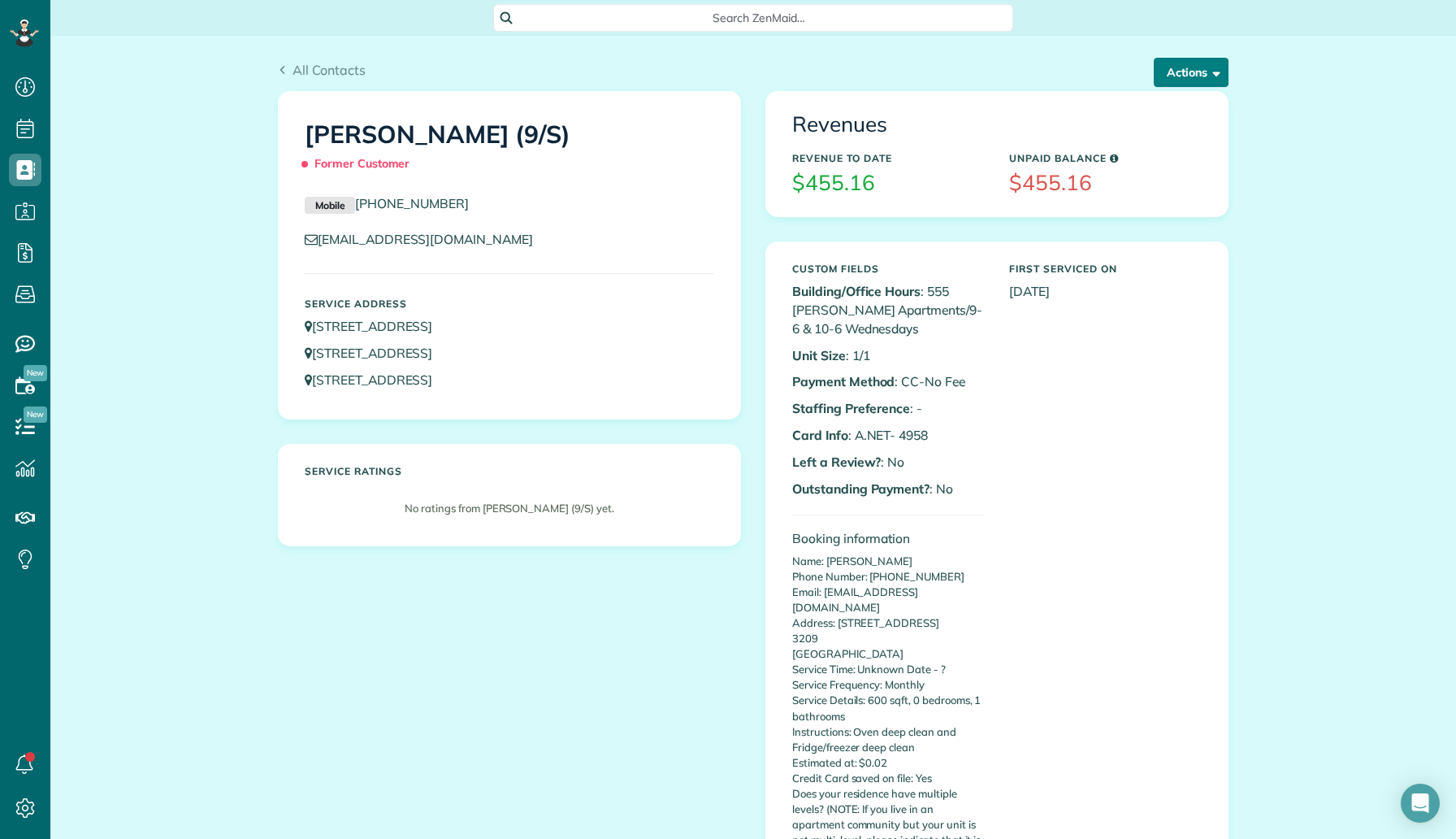
click at [1196, 70] on button "Actions" at bounding box center [1190, 72] width 75 height 29
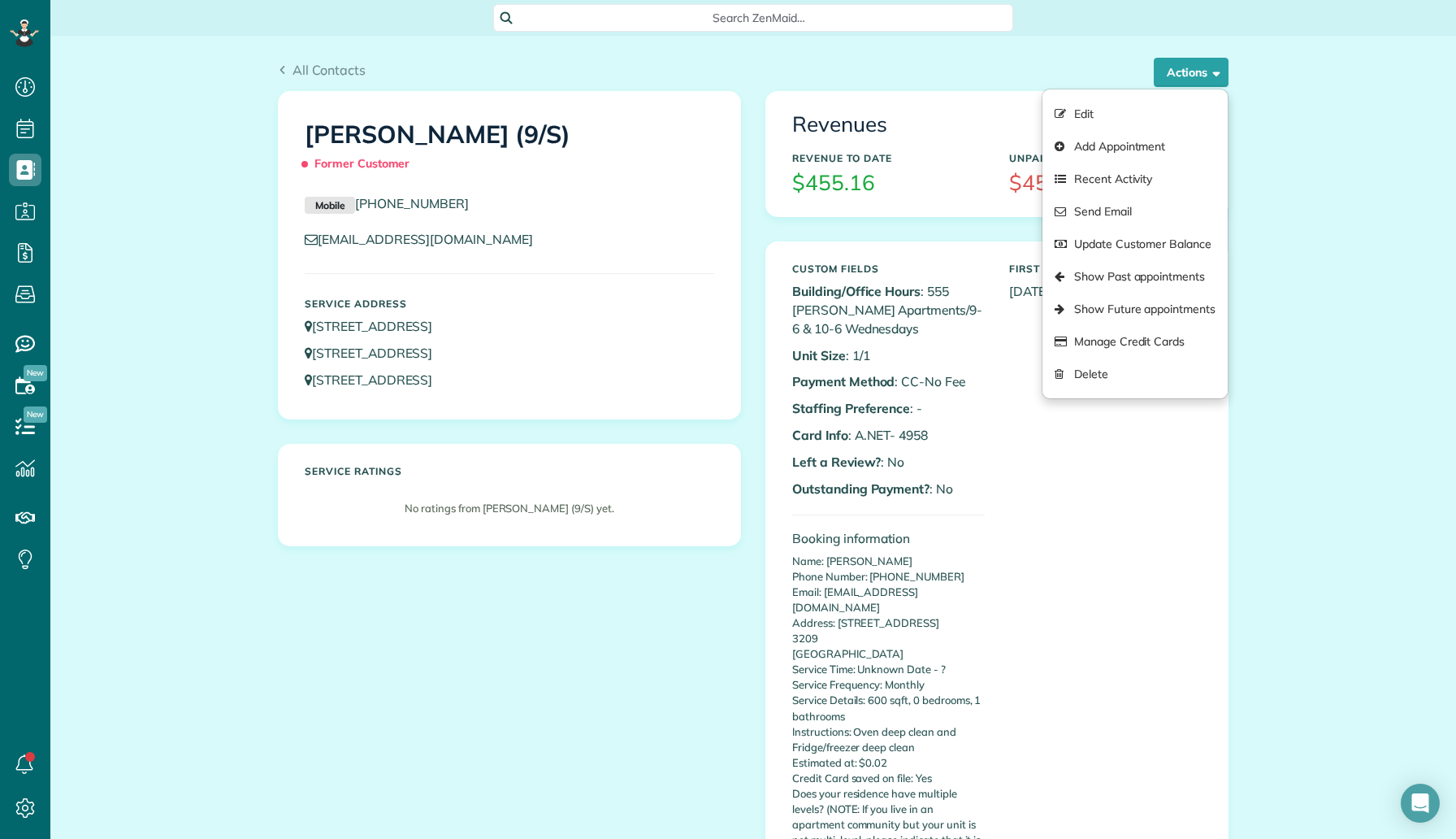
click at [981, 216] on div "Revenues Revenue to Date $455.16 Unpaid Balance $455.16" at bounding box center [997, 154] width 463 height 125
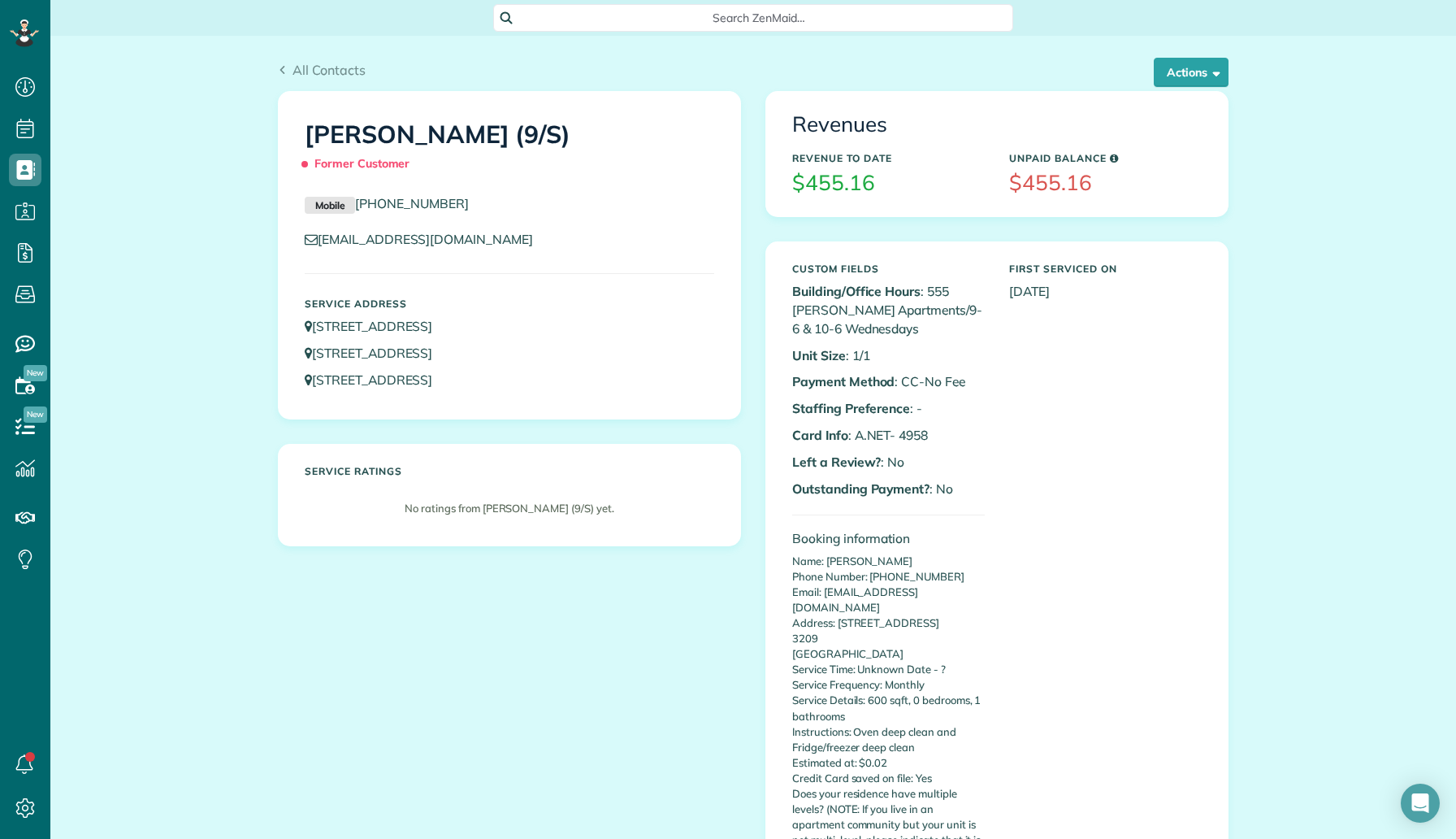
click at [1168, 88] on div "All Contacts Actions Edit Add Appointment Recent Activity Send Email Update Cus…" at bounding box center [753, 75] width 950 height 31
click at [1183, 72] on button "Actions" at bounding box center [1190, 72] width 75 height 29
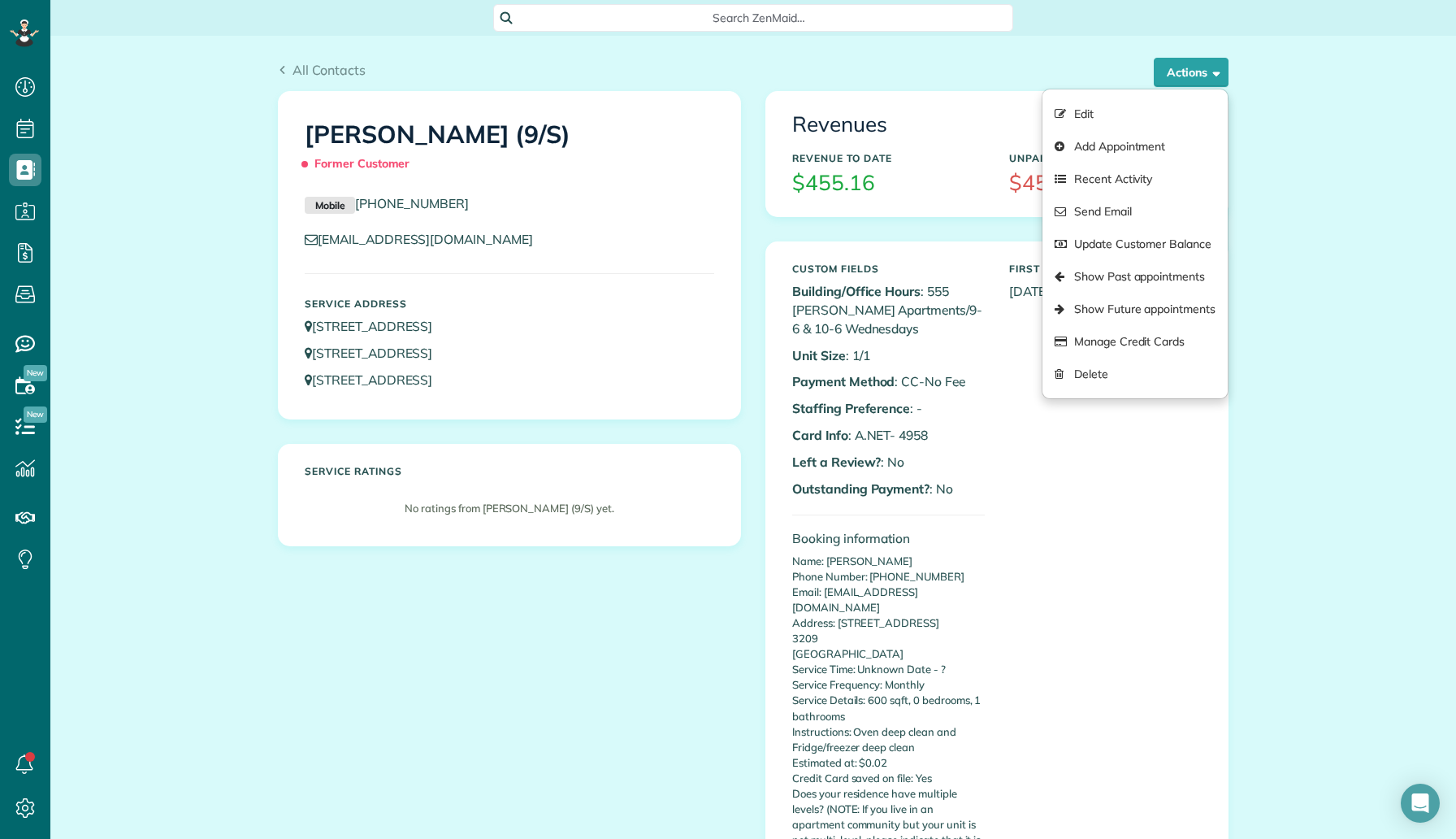
click at [414, 31] on div "Search ZenMaid…" at bounding box center [752, 18] width 1405 height 36
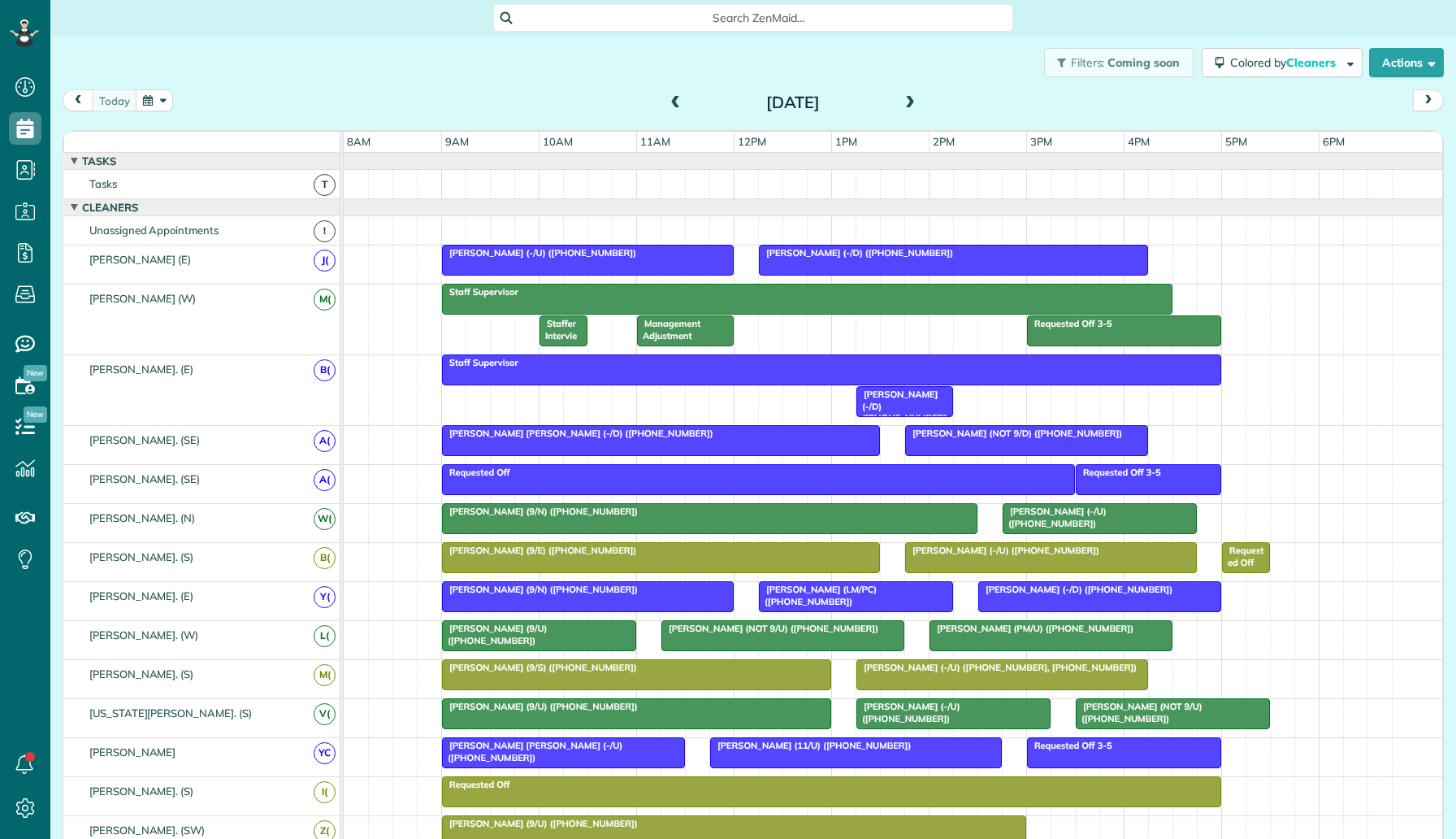
scroll to position [8, 8]
click at [909, 102] on span at bounding box center [910, 103] width 18 height 14
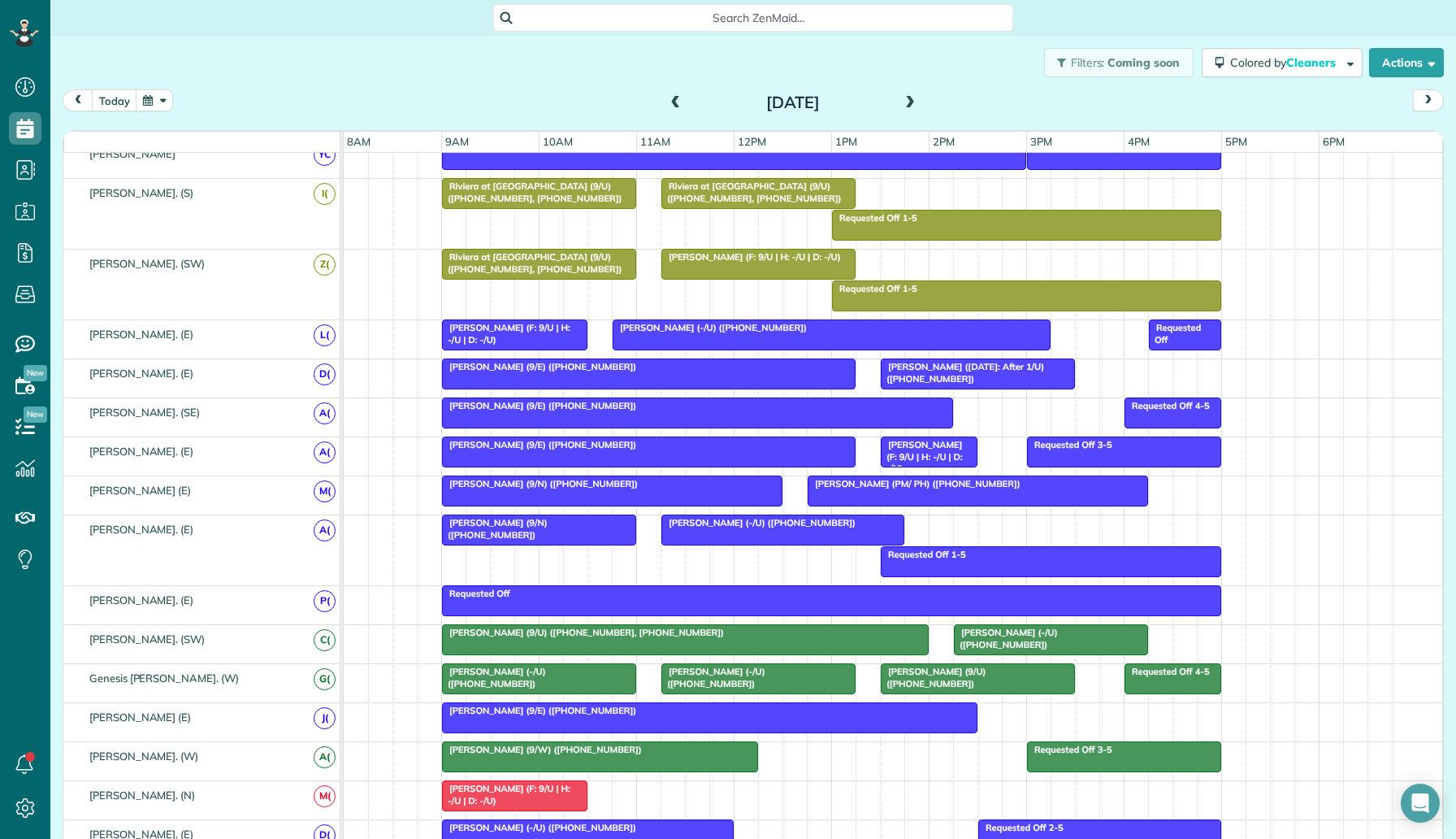
scroll to position [763, 0]
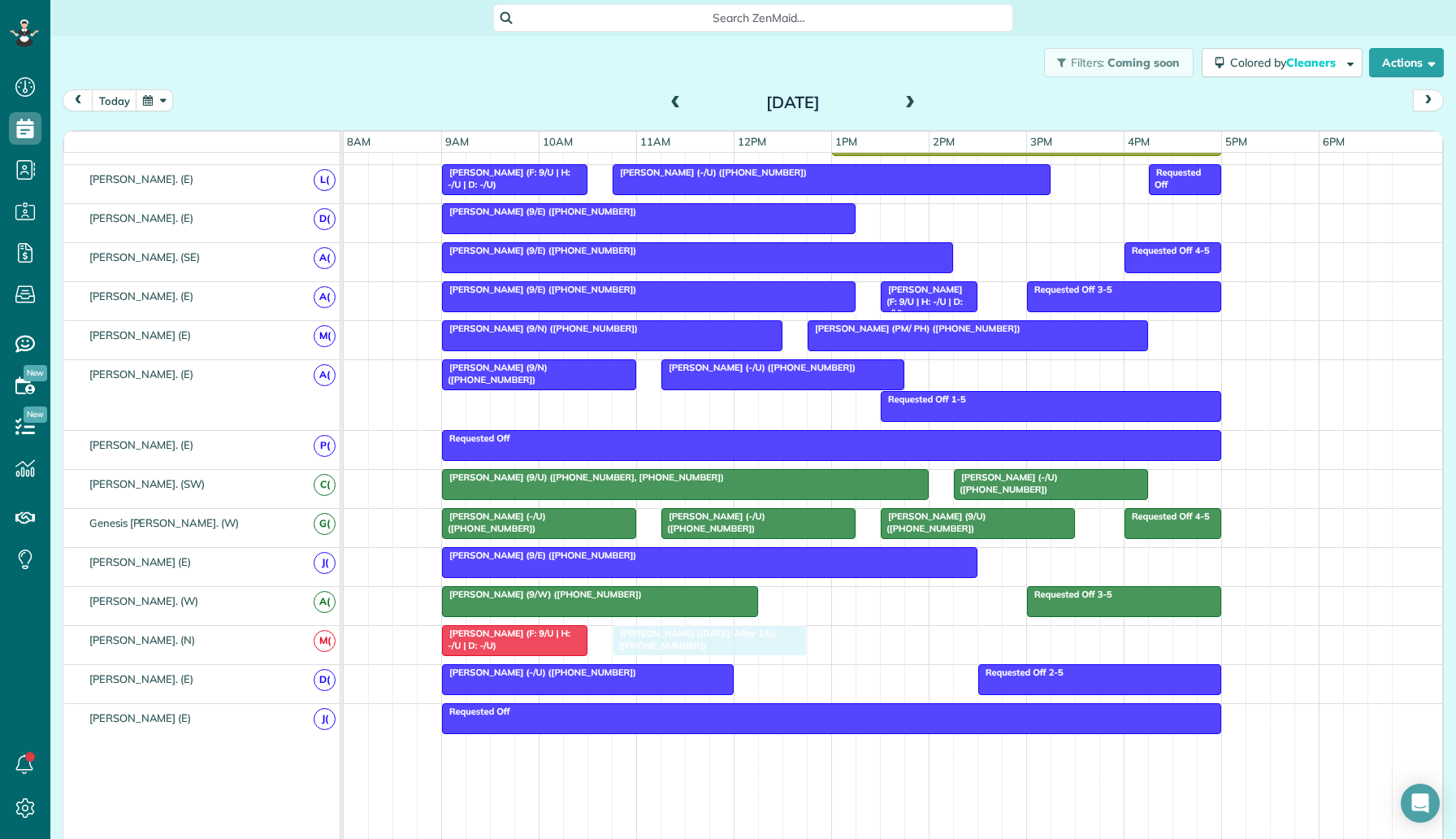
drag, startPoint x: 981, startPoint y: 217, endPoint x: 711, endPoint y: 644, distance: 505.2
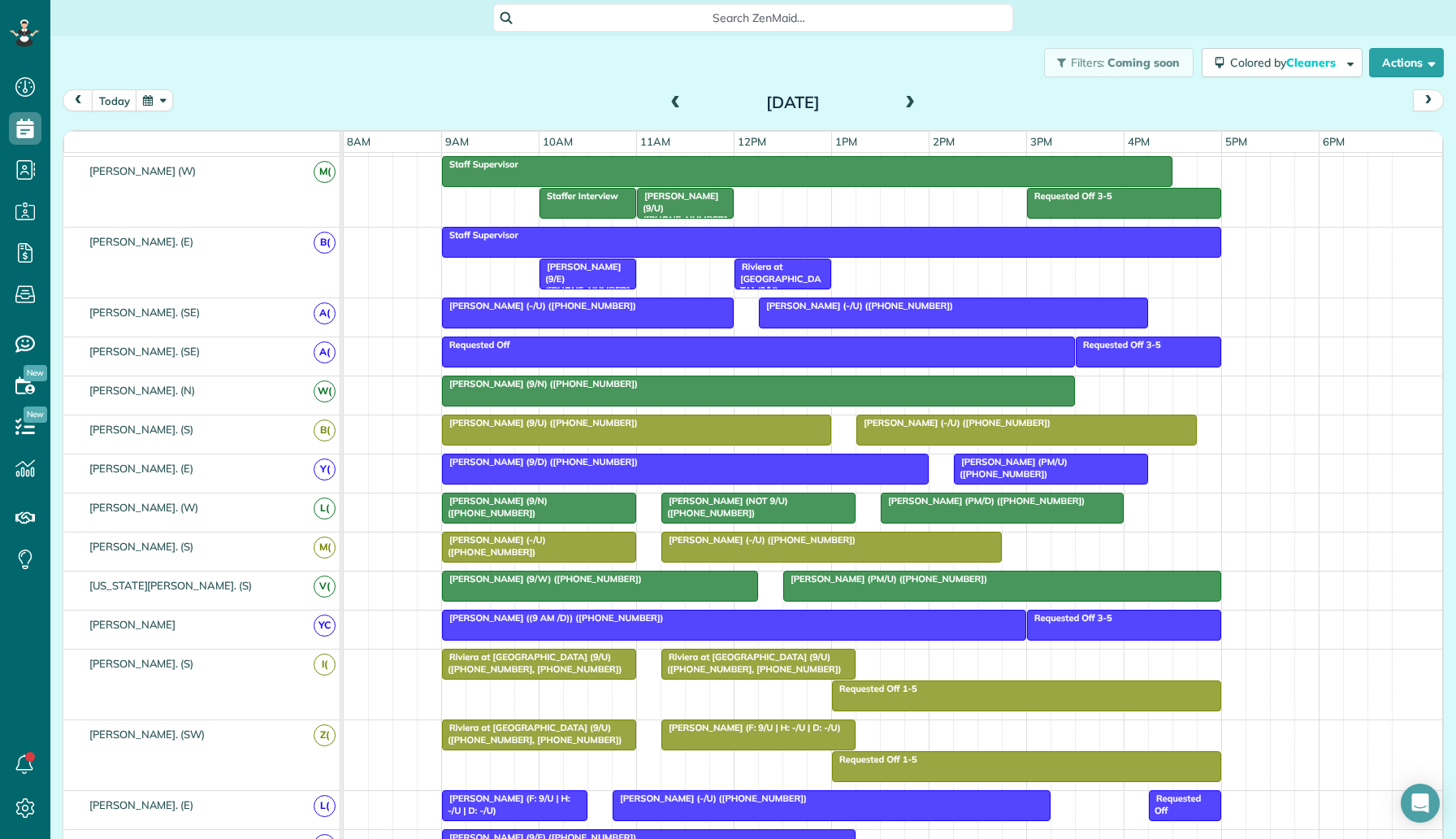
scroll to position [0, 0]
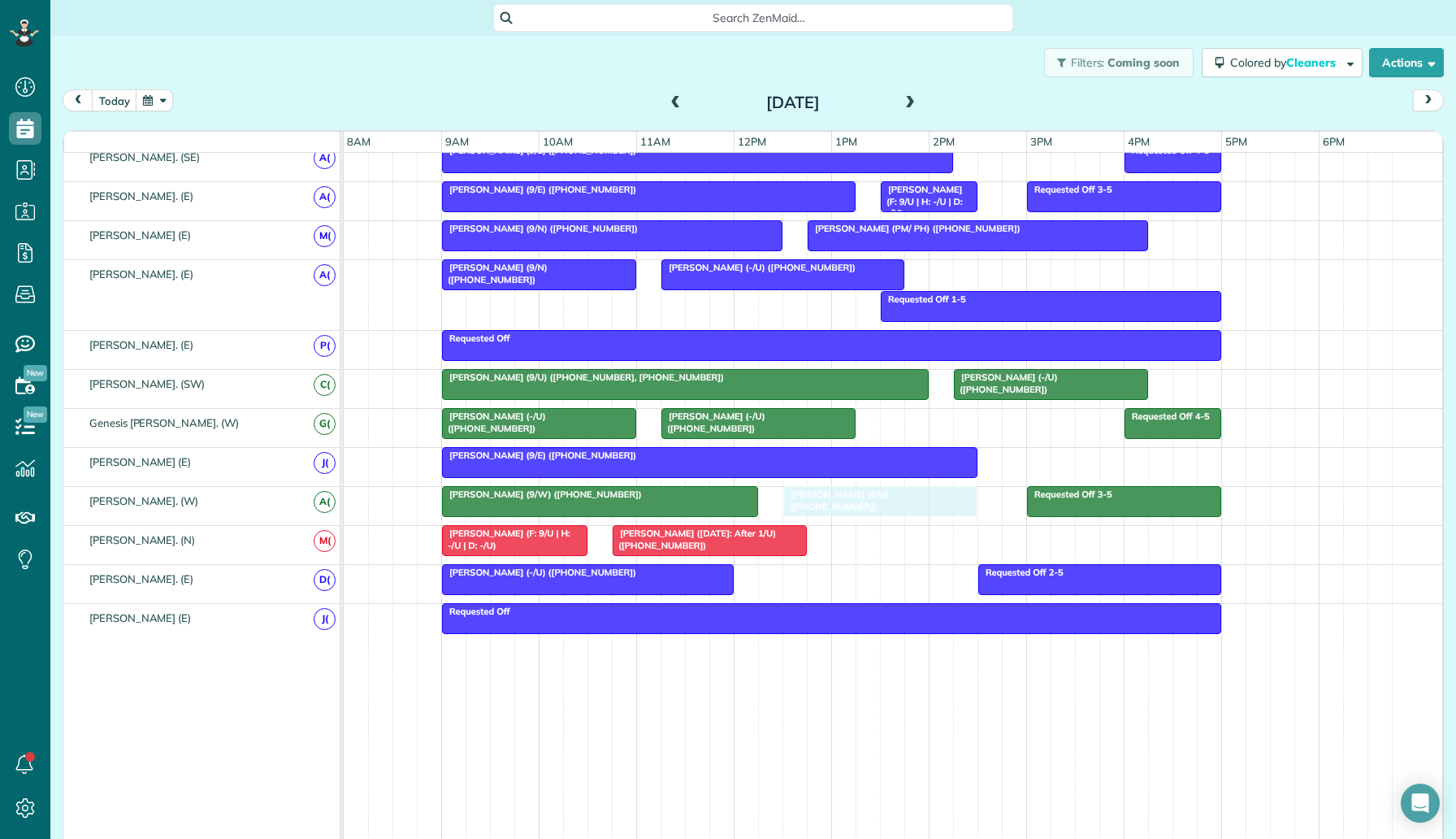
drag, startPoint x: 966, startPoint y: 413, endPoint x: 859, endPoint y: 494, distance: 134.2
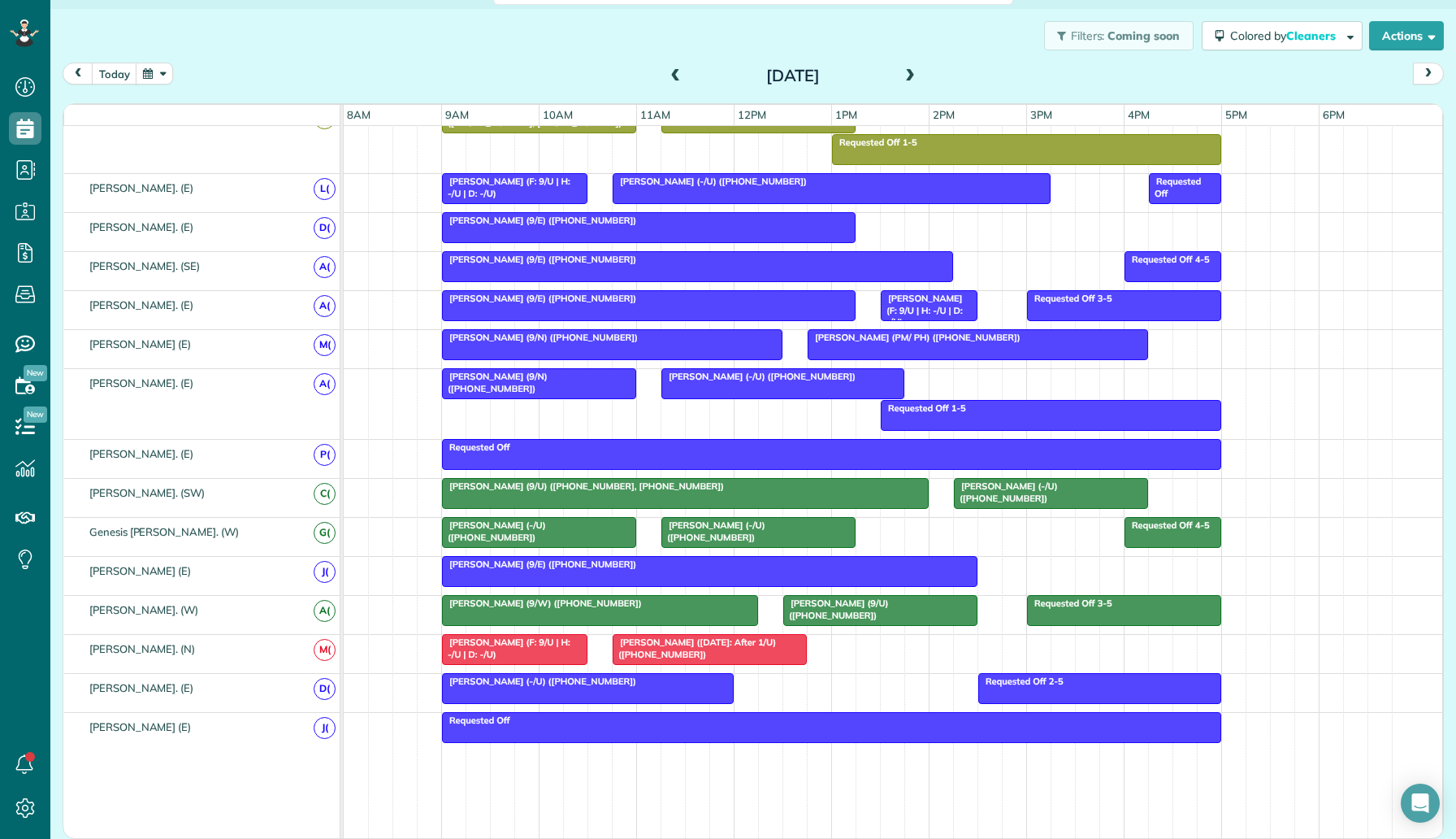
click at [913, 67] on span at bounding box center [910, 77] width 18 height 25
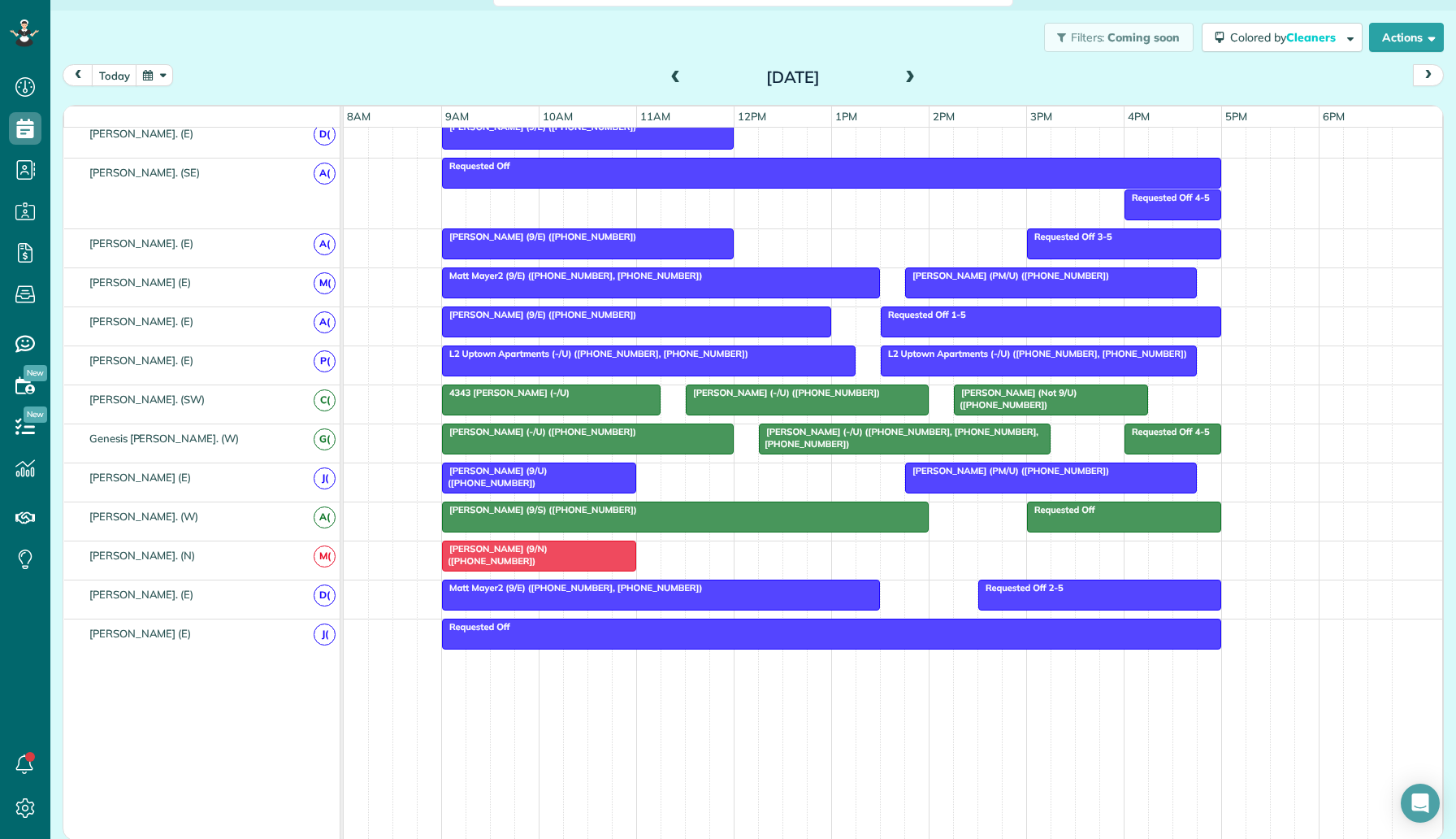
click at [263, 49] on div "Filters: Coming soon Colored by Cleaners Color by Cleaner Color by Team Color b…" at bounding box center [752, 37] width 1405 height 54
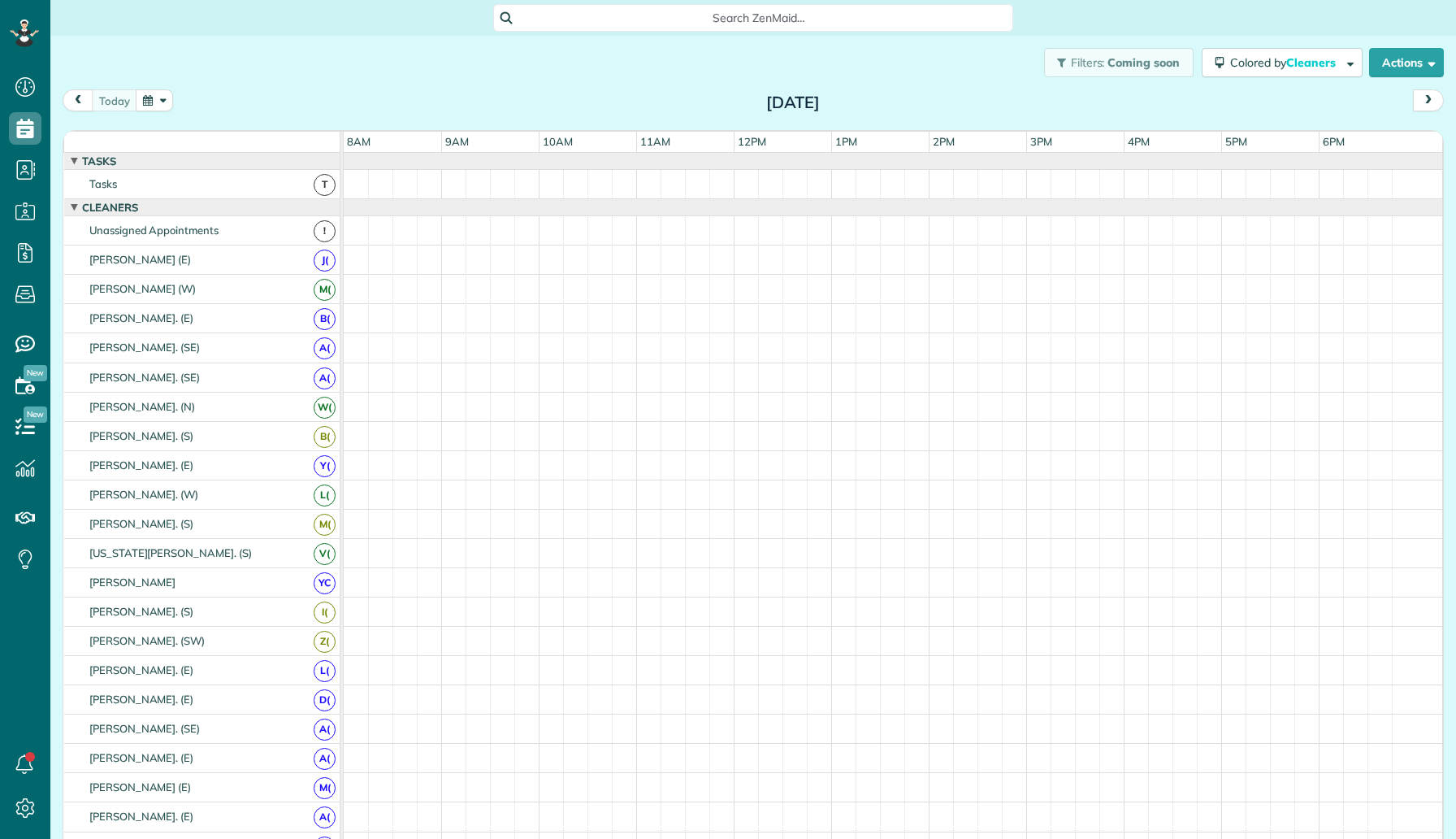
scroll to position [8, 8]
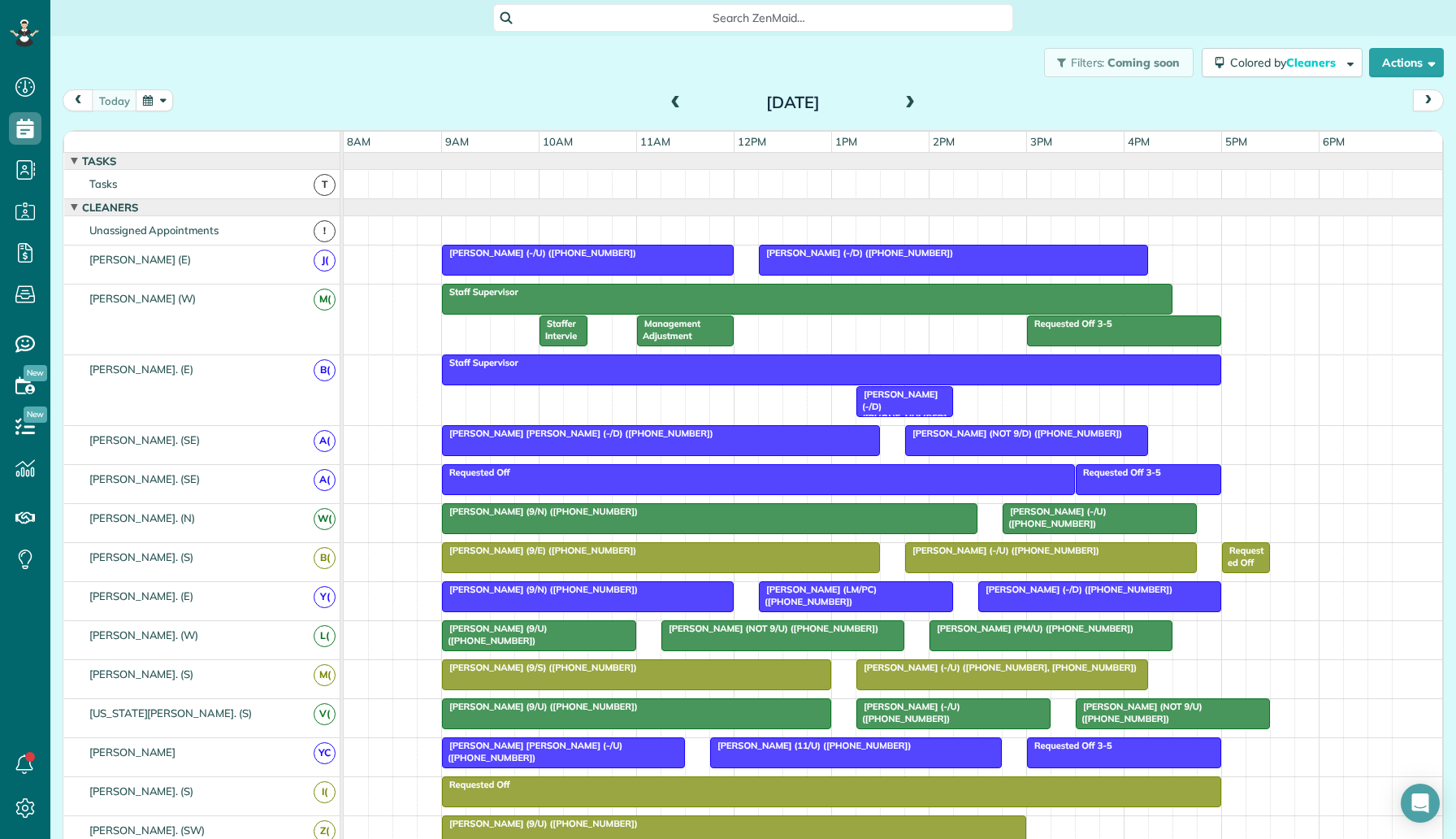
click at [194, 47] on div "Filters: Coming soon Colored by Cleaners Color by Cleaner Color by Team Color b…" at bounding box center [752, 63] width 1405 height 54
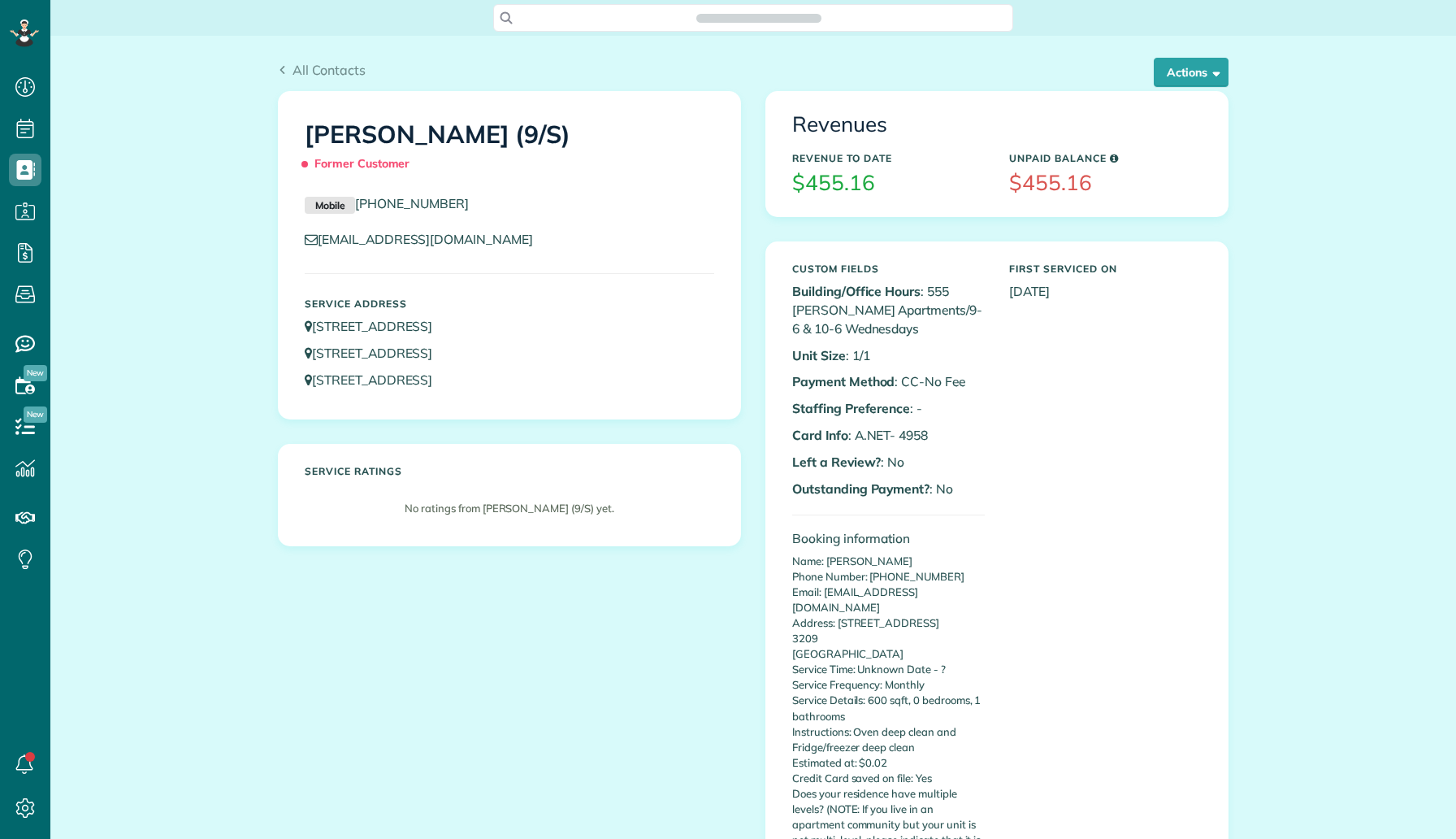
scroll to position [8, 8]
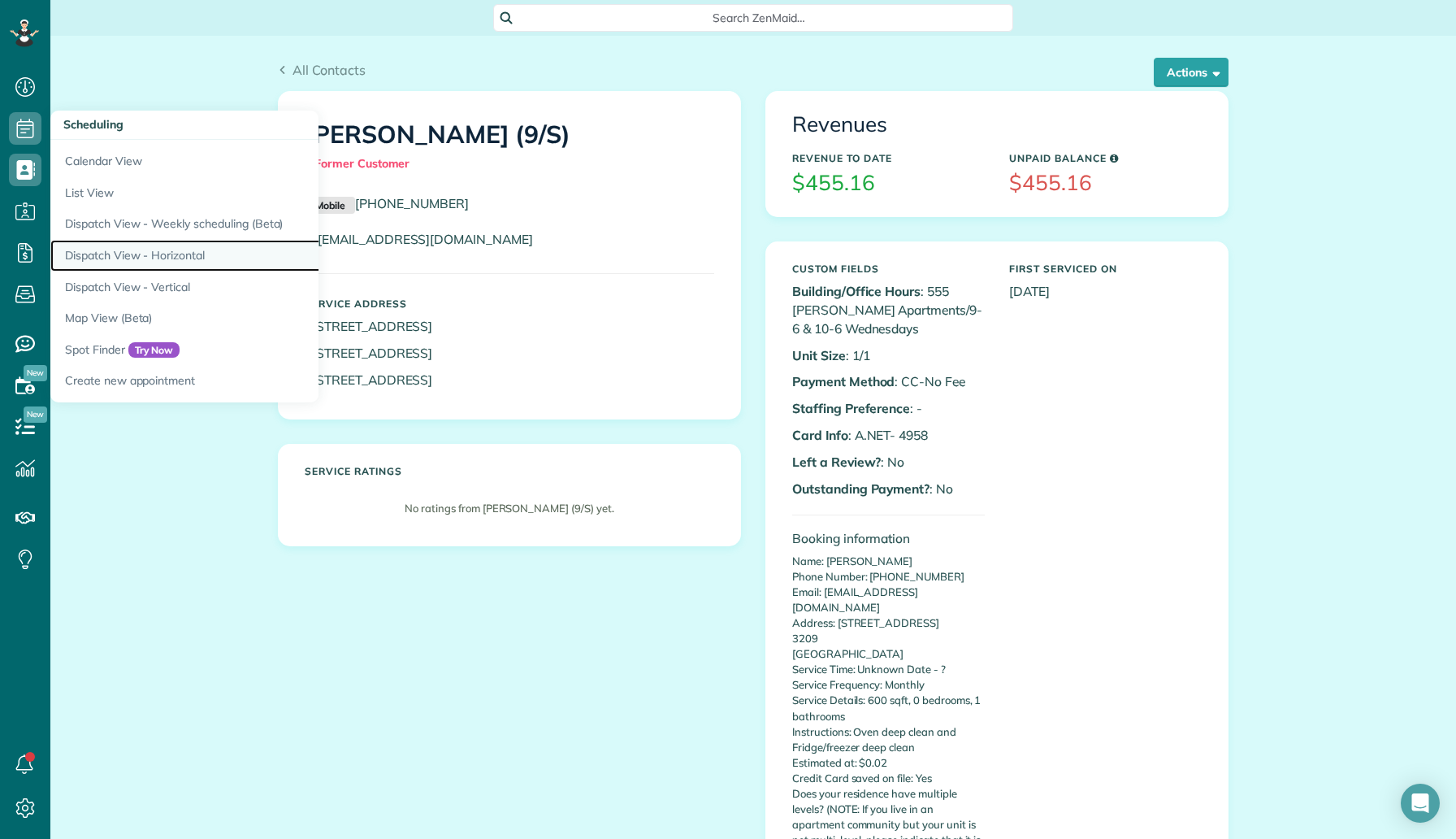
click at [147, 250] on link "Dispatch View - Horizontal" at bounding box center [253, 255] width 406 height 31
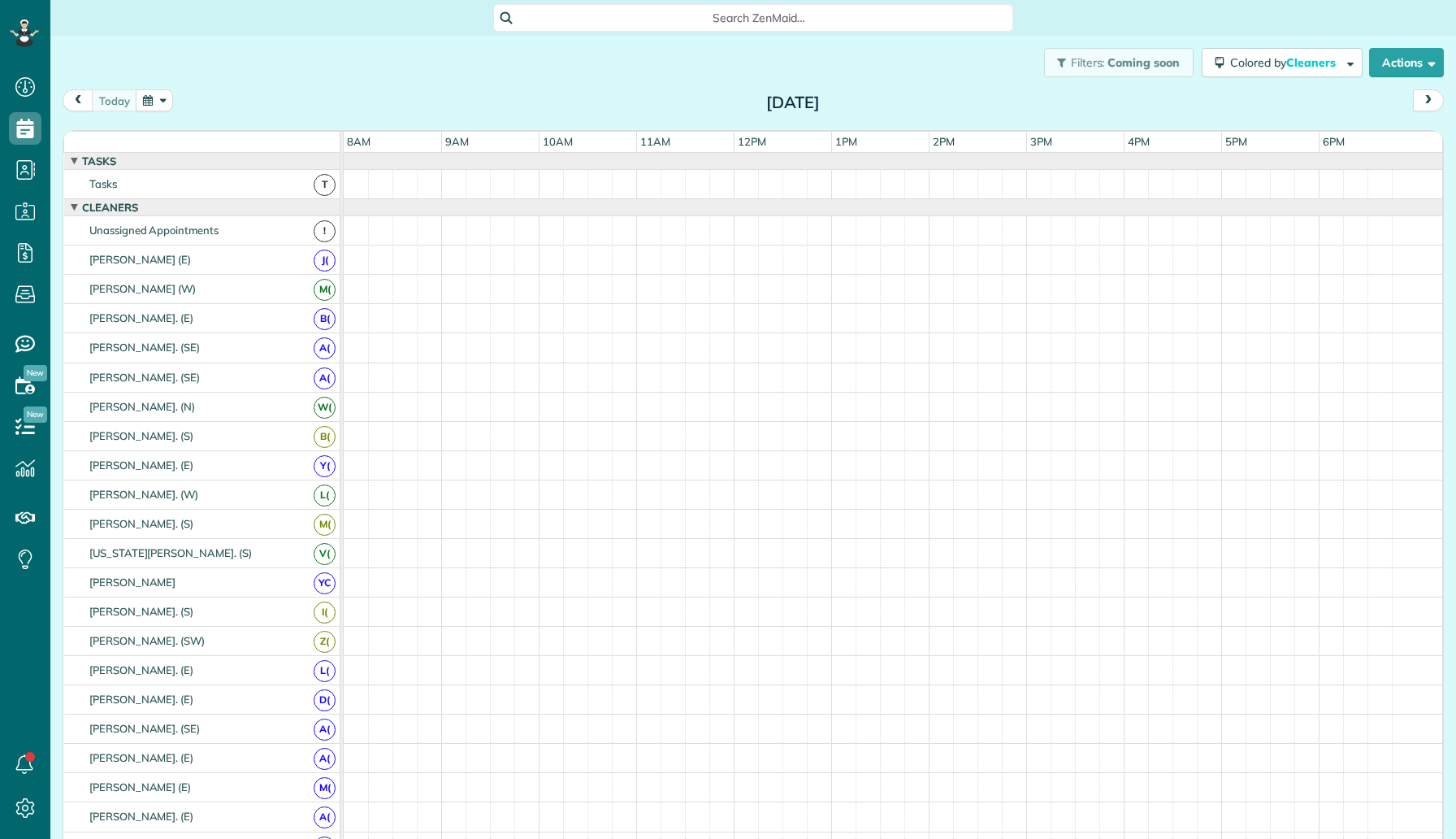
scroll to position [839, 50]
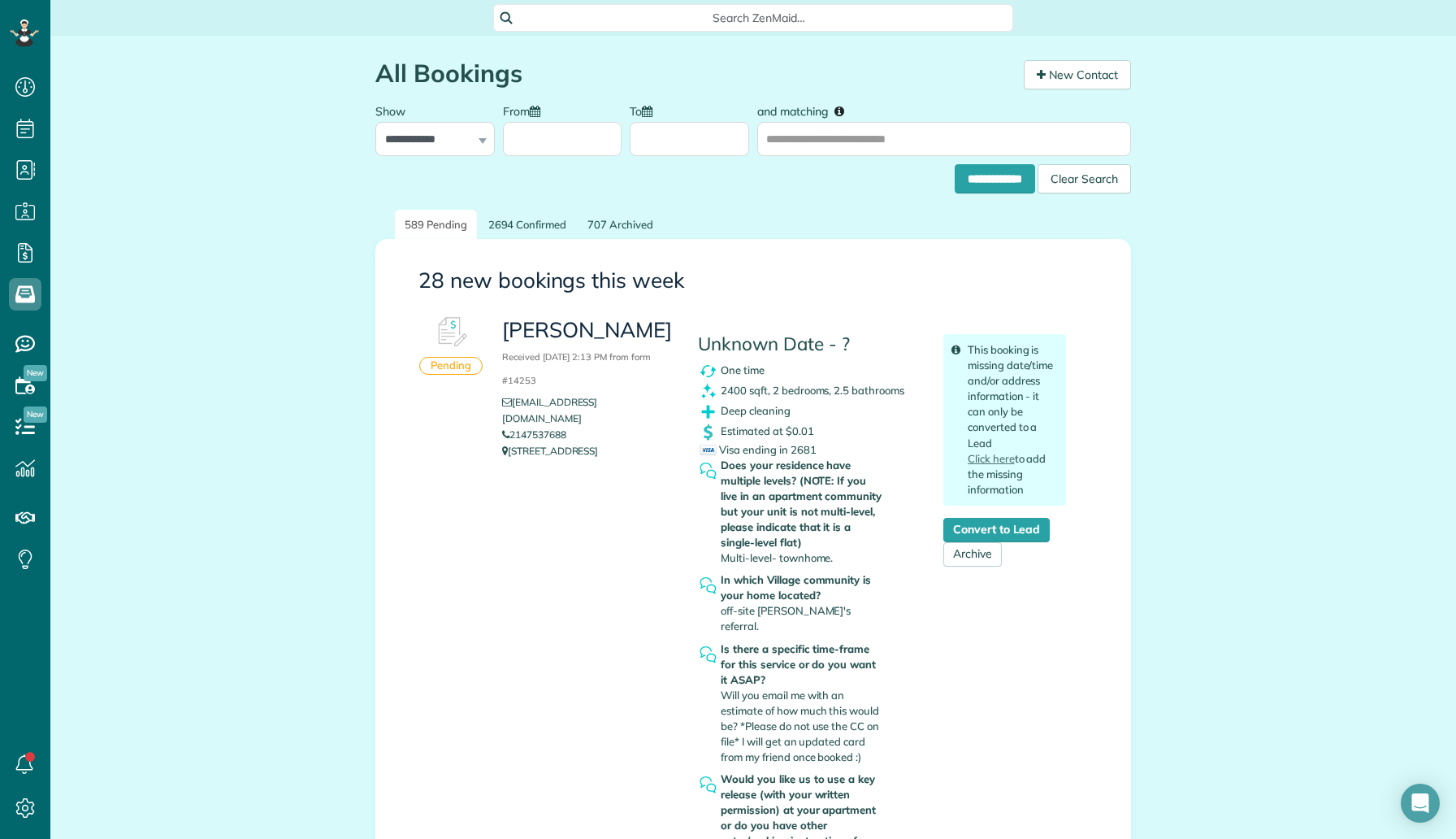
click at [468, 545] on div "Pending Stanford Smith Received August 26, 2025 2:13 PM from form #14253 cwenno…" at bounding box center [753, 604] width 702 height 591
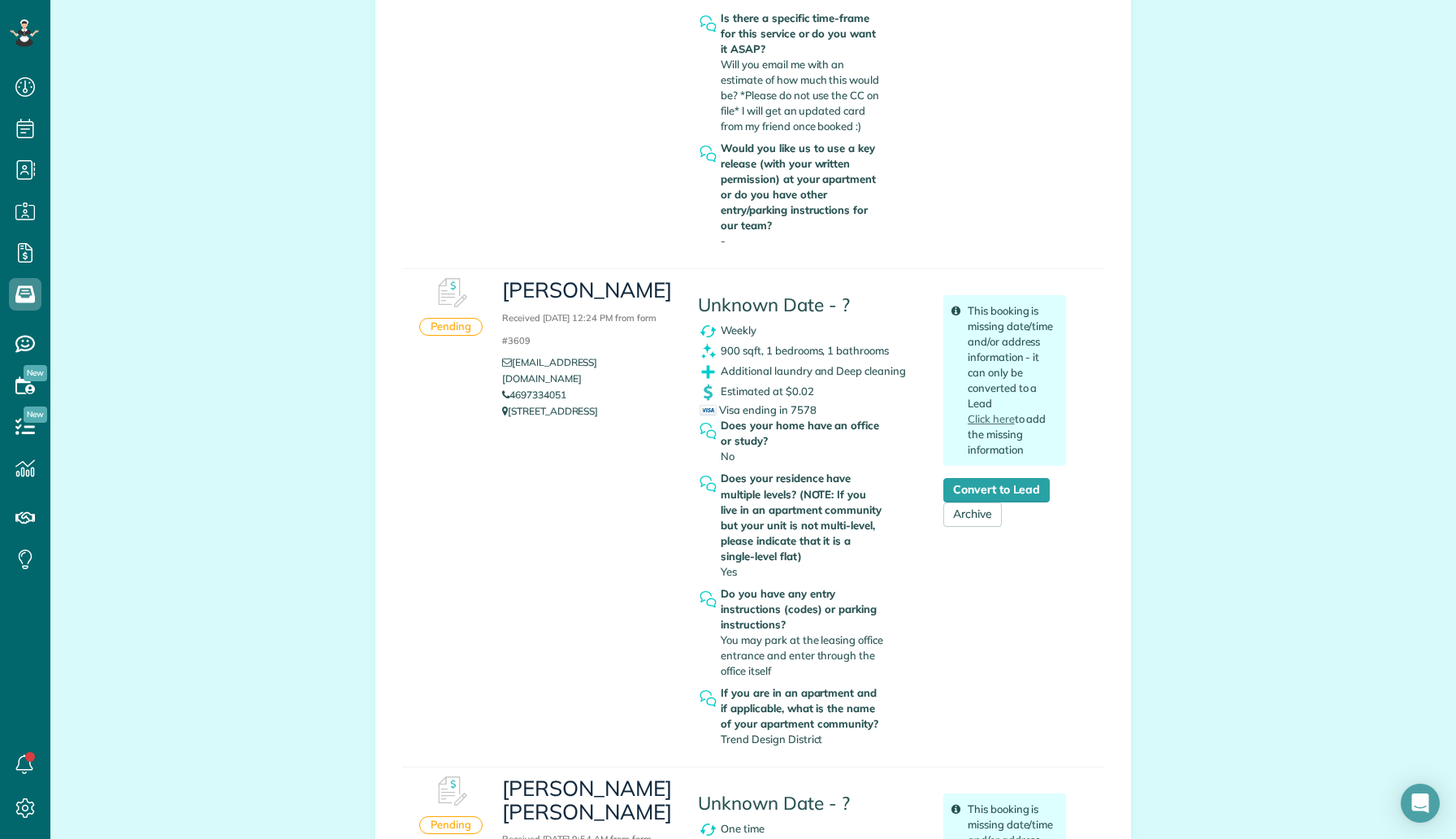
scroll to position [631, 0]
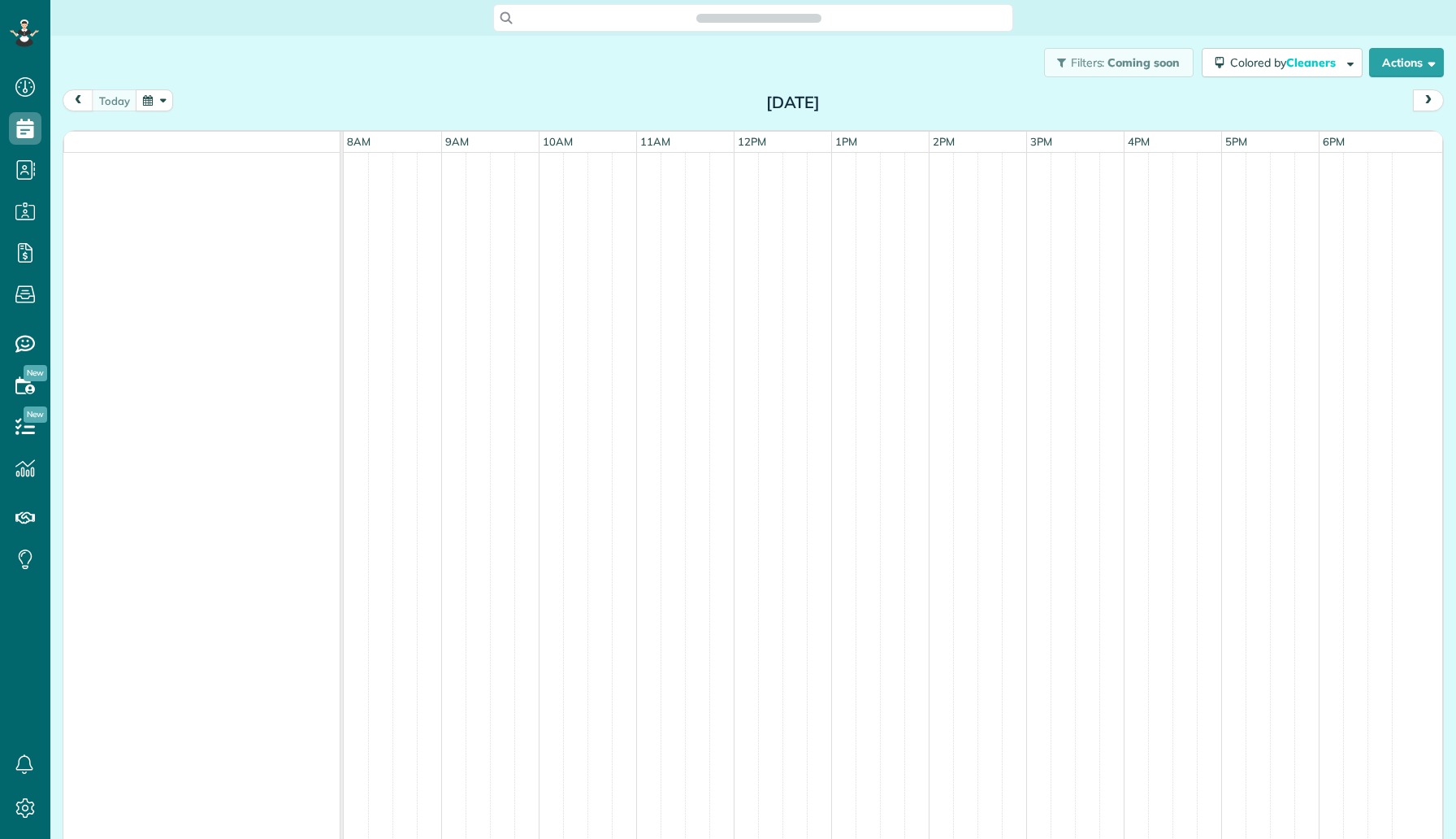
scroll to position [8, 8]
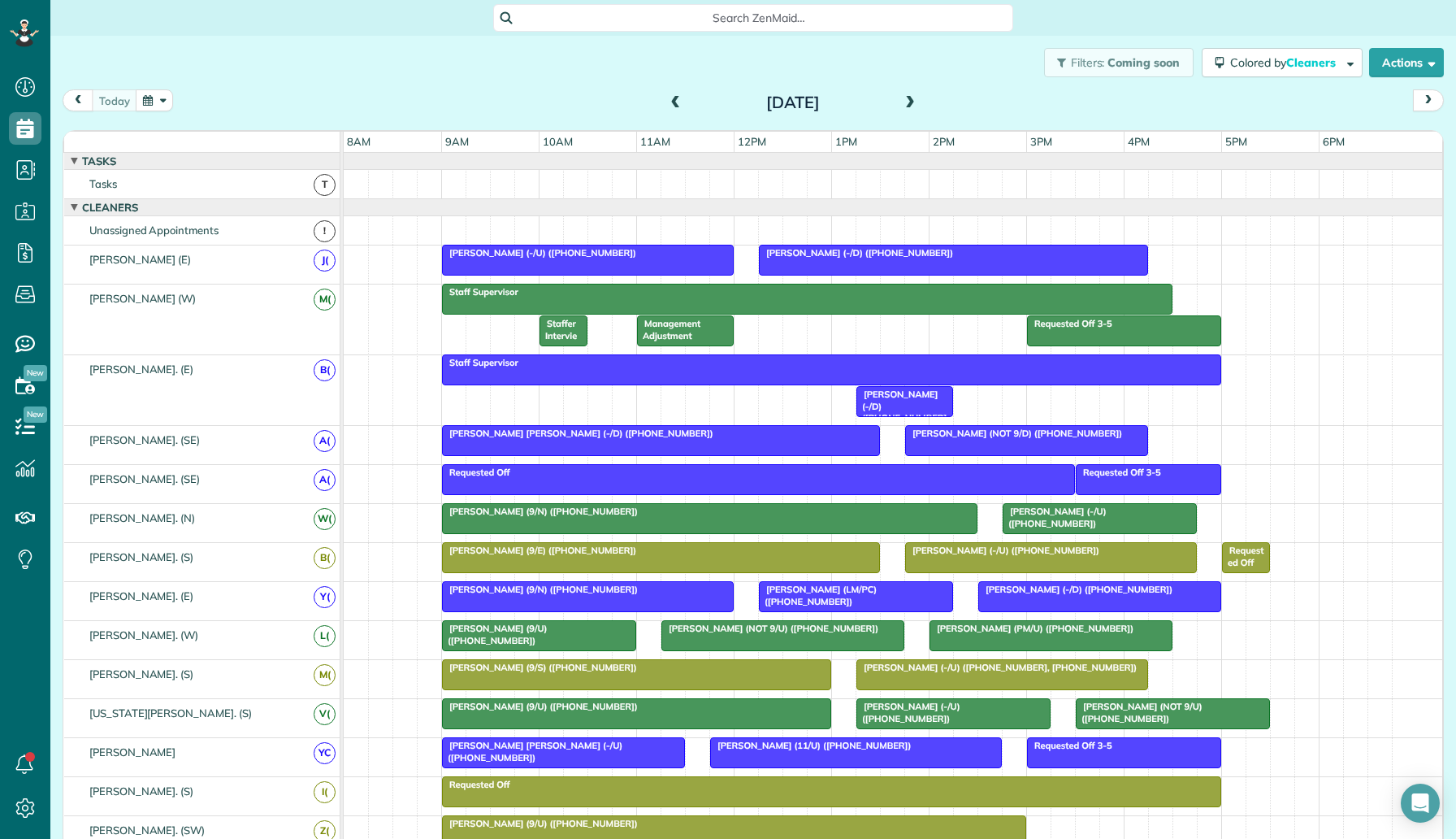
click at [901, 93] on span at bounding box center [910, 103] width 18 height 25
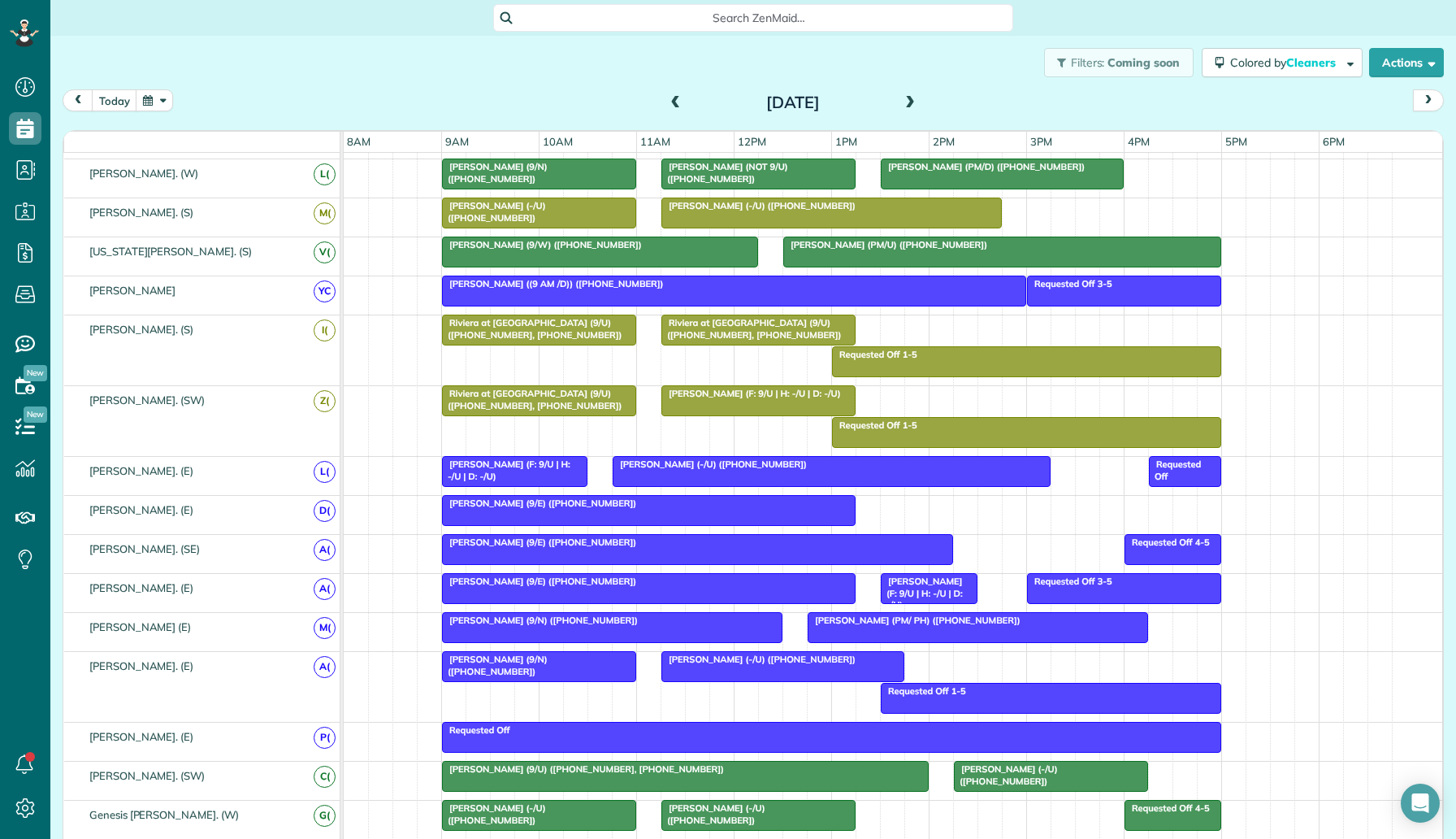
scroll to position [552, 0]
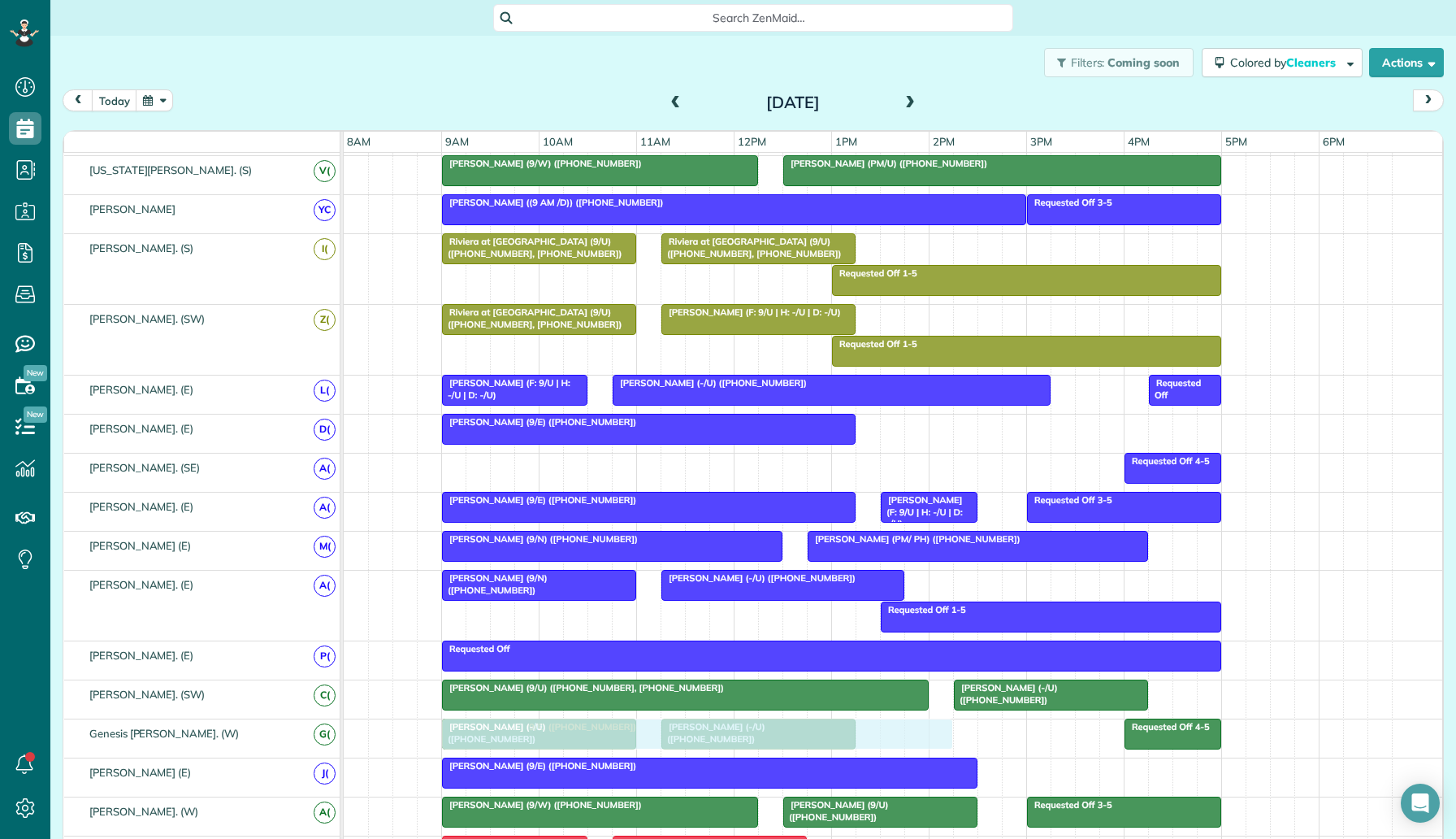
drag, startPoint x: 681, startPoint y: 468, endPoint x: 687, endPoint y: 732, distance: 264.1
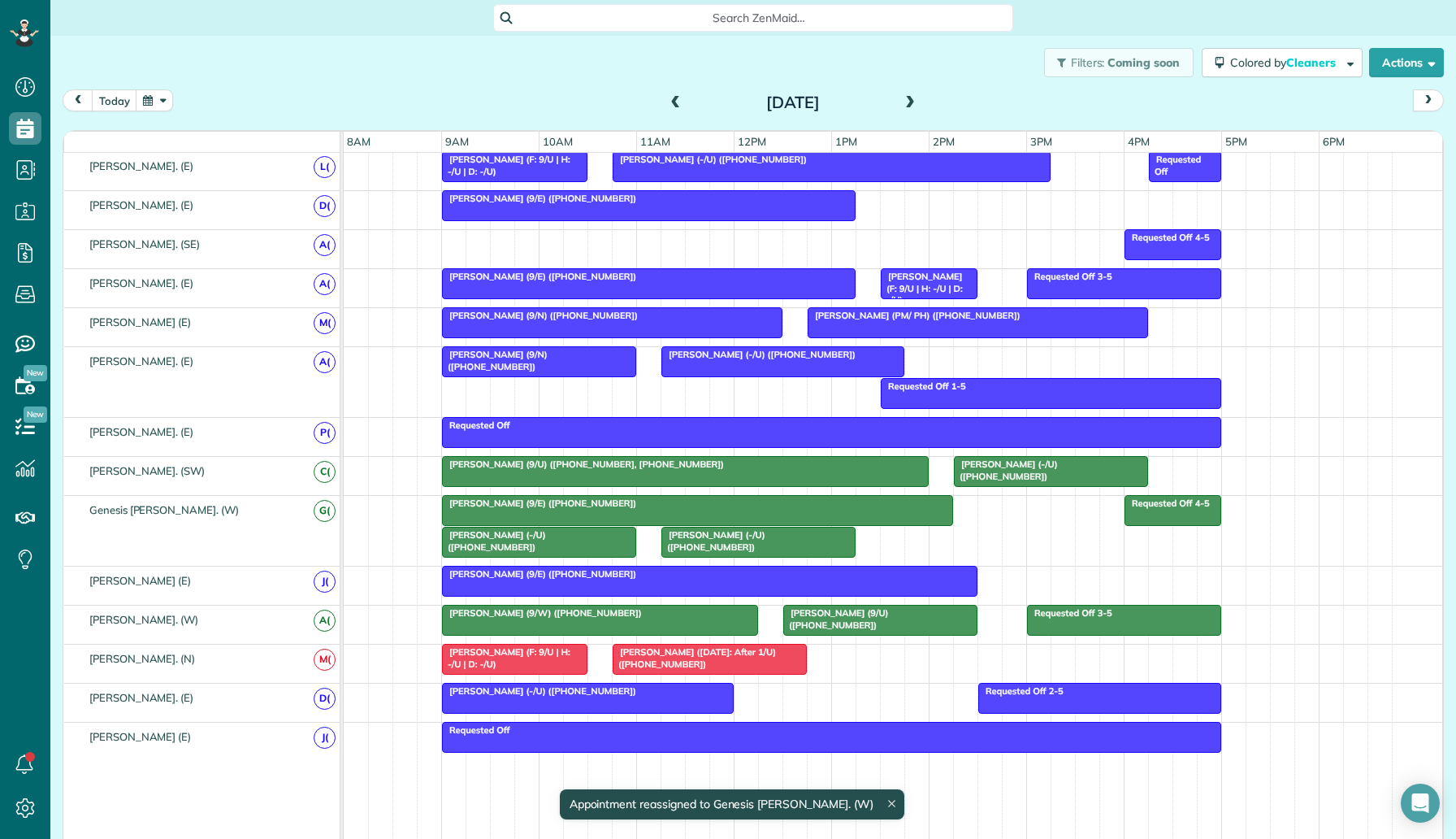
scroll to position [778, 0]
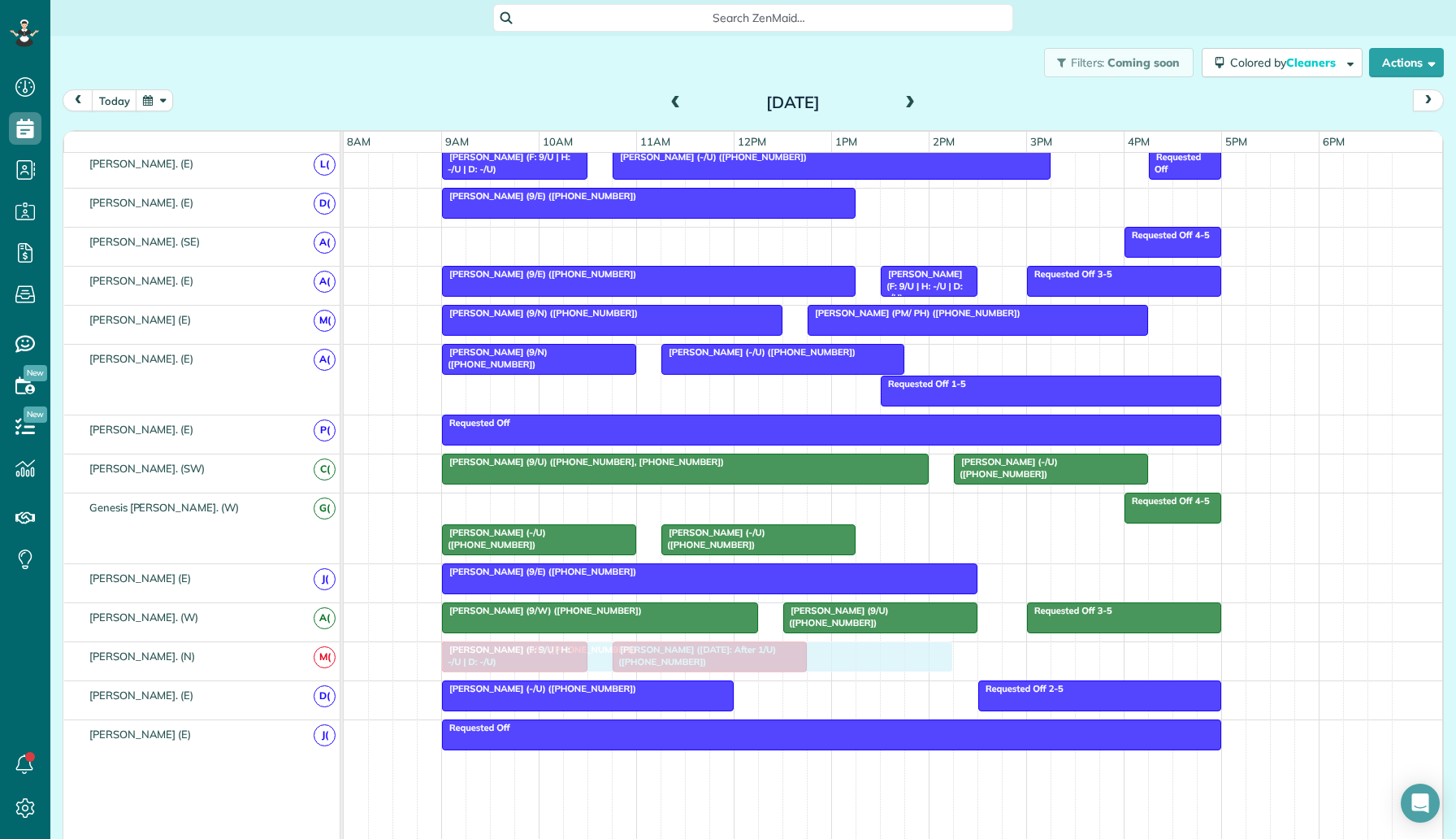
drag, startPoint x: 697, startPoint y: 508, endPoint x: 691, endPoint y: 657, distance: 149.1
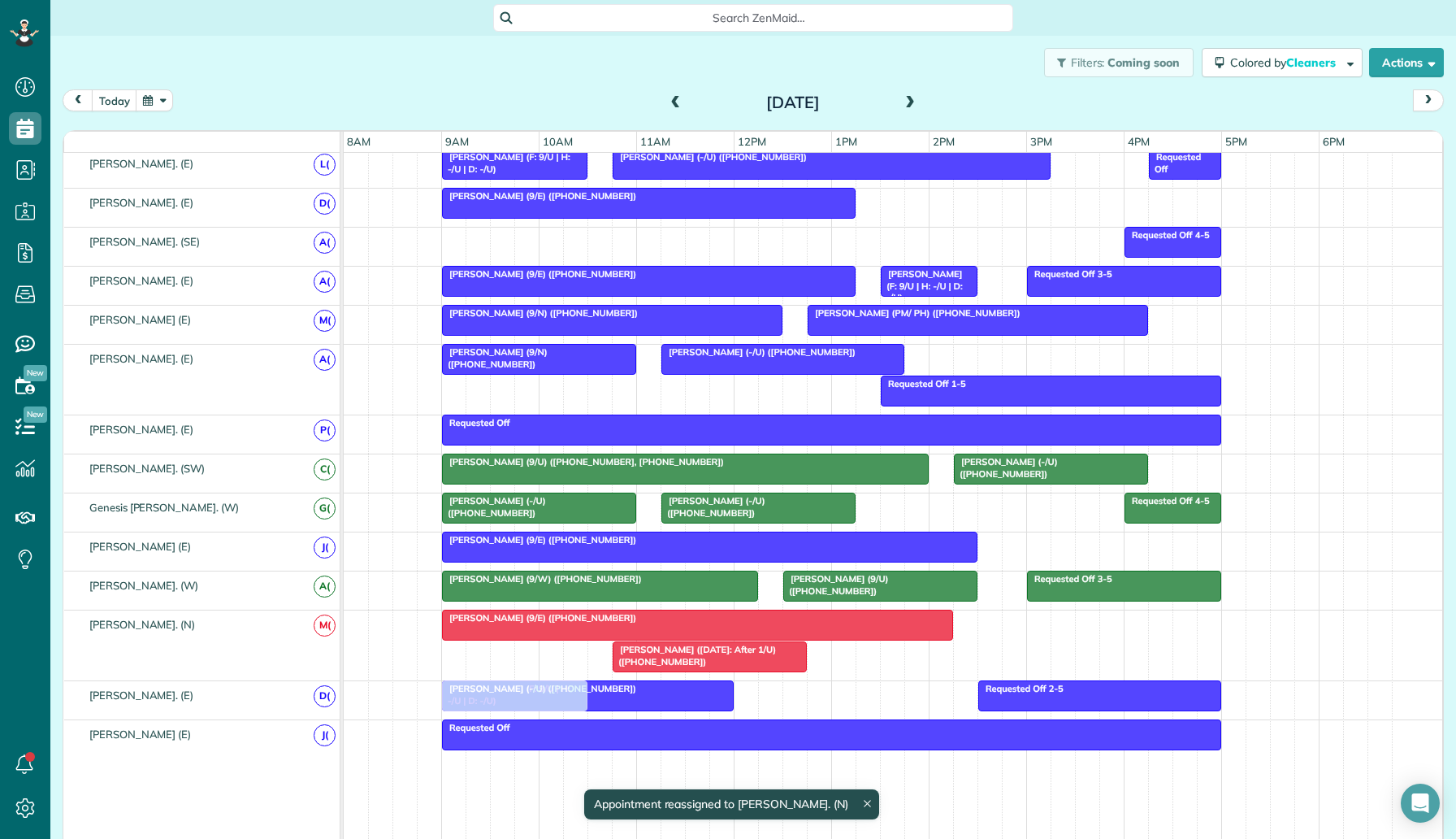
drag, startPoint x: 570, startPoint y: 658, endPoint x: 568, endPoint y: 683, distance: 25.1
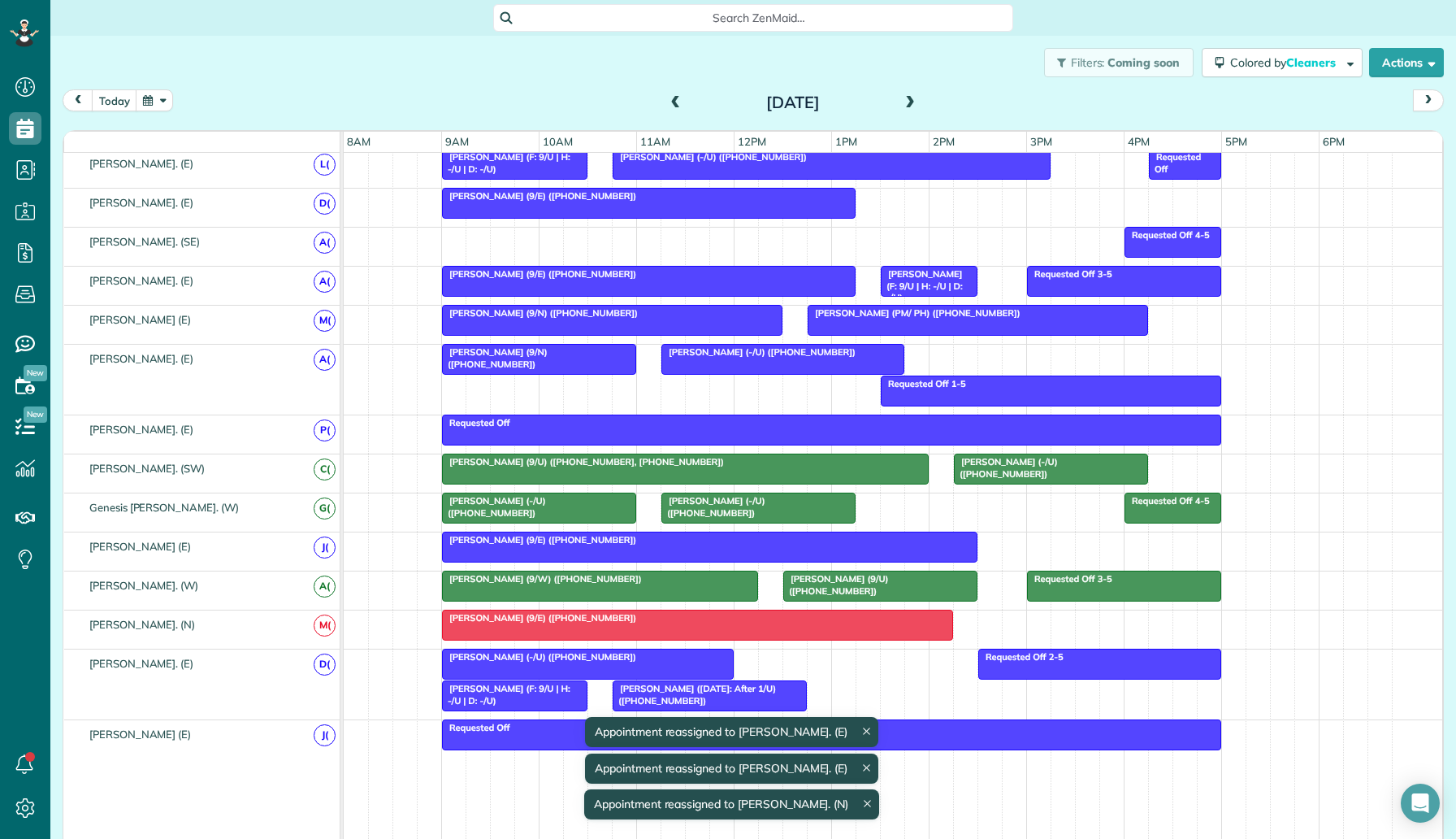
drag, startPoint x: 654, startPoint y: 669, endPoint x: 1180, endPoint y: 530, distance: 544.1
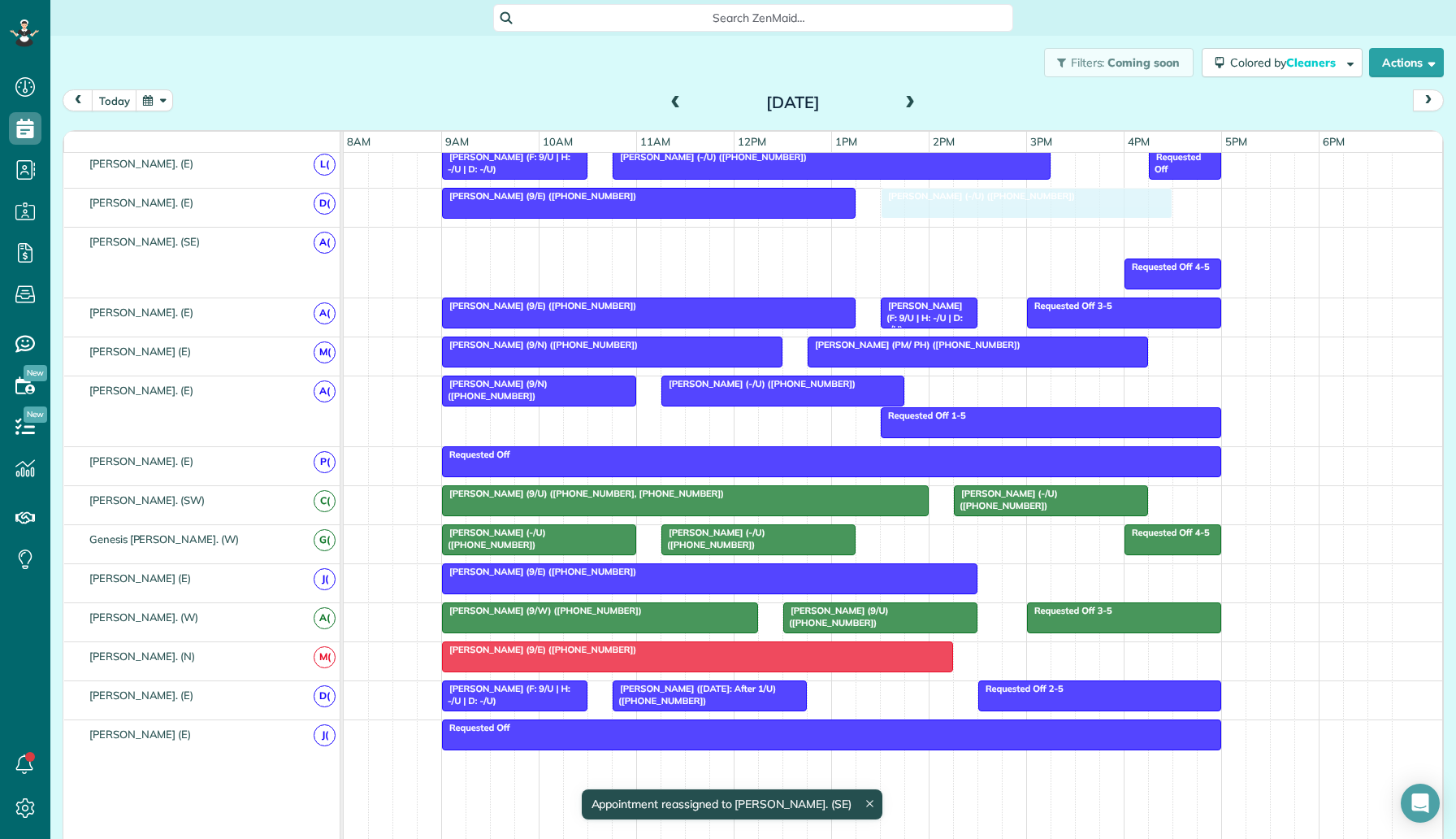
drag, startPoint x: 1046, startPoint y: 236, endPoint x: 1046, endPoint y: 213, distance: 23.0
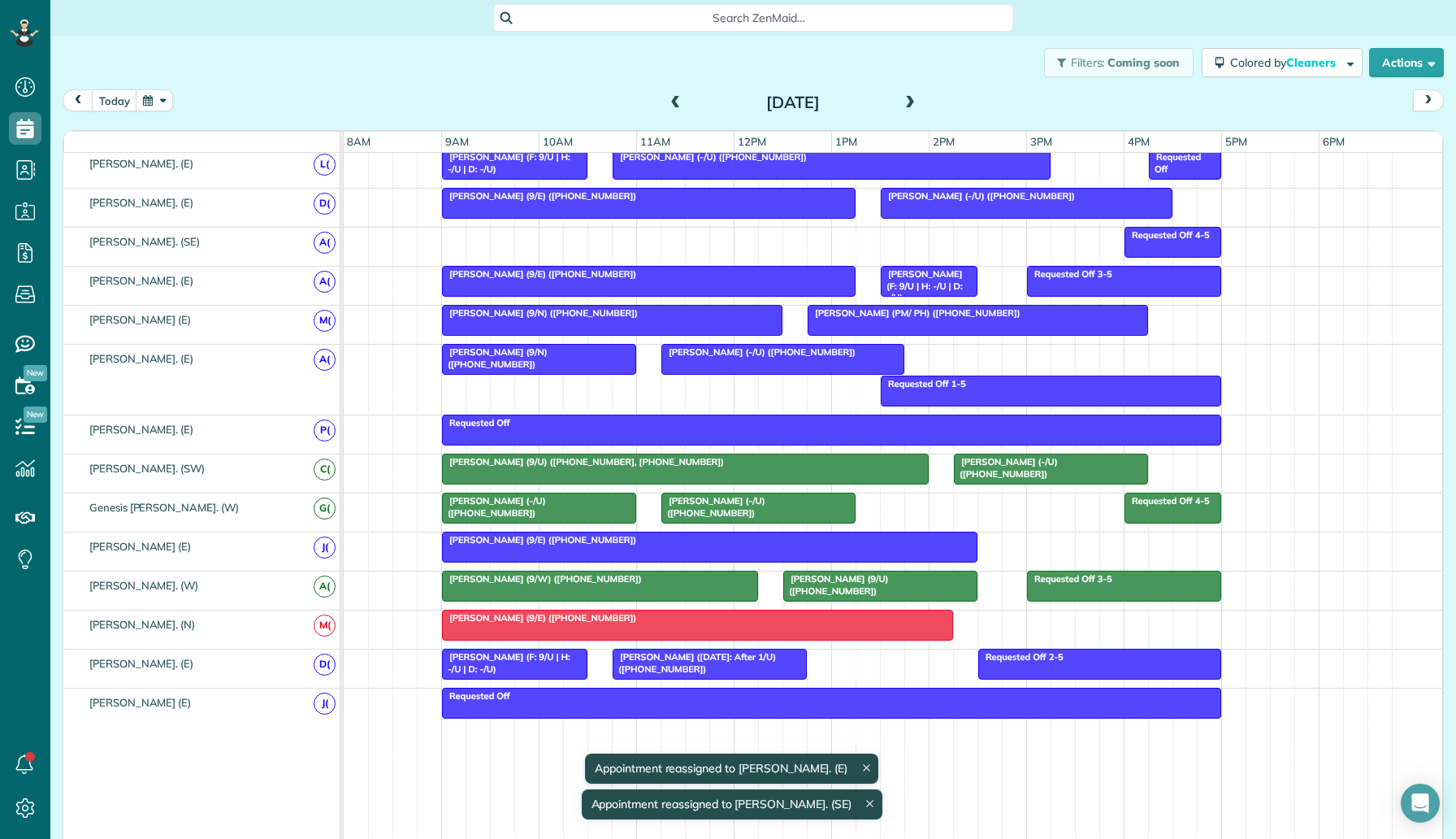
click at [457, 239] on div "Requested Off 4-5" at bounding box center [893, 247] width 1098 height 38
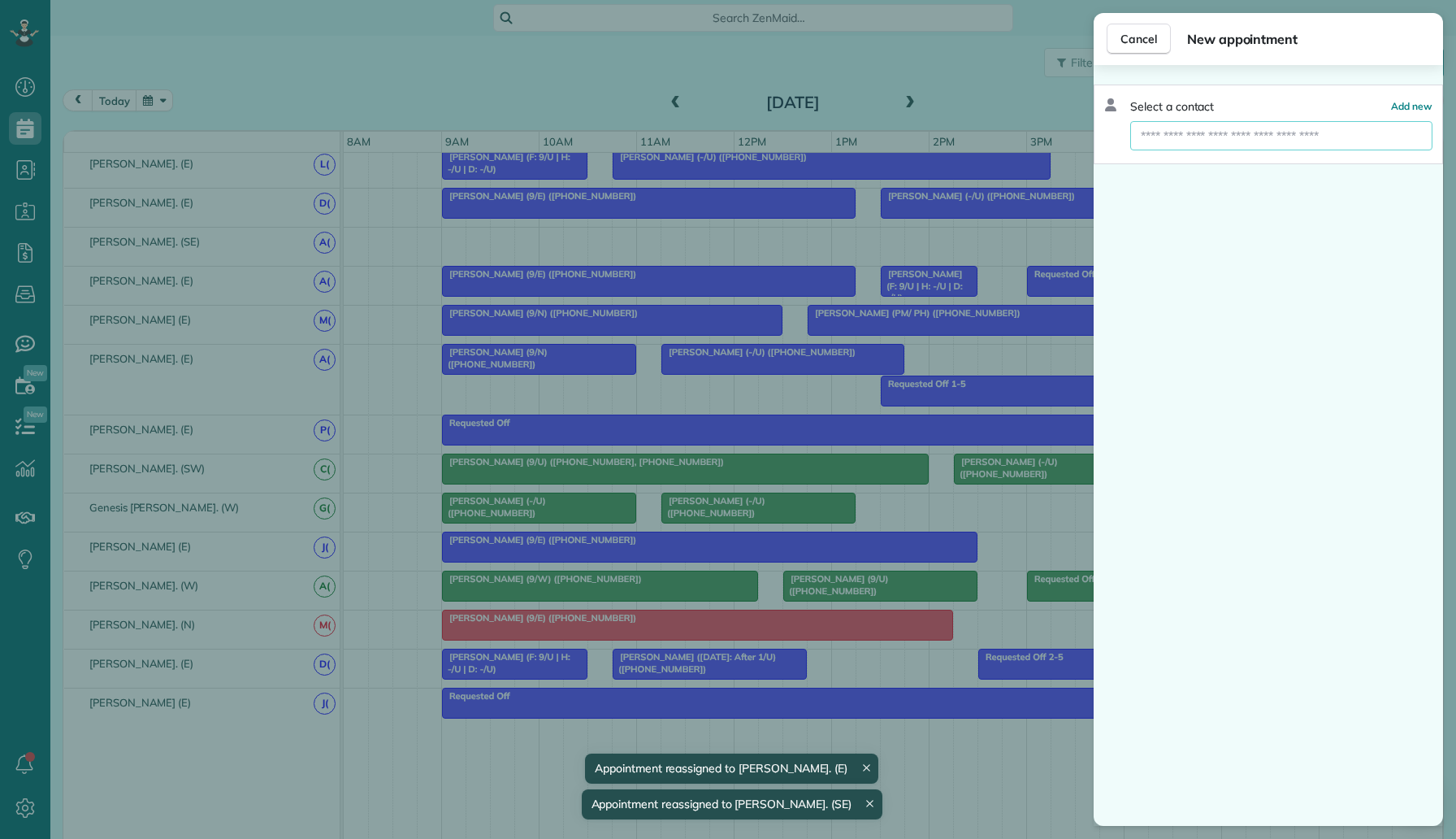
click at [1216, 127] on input "text" at bounding box center [1281, 136] width 303 height 29
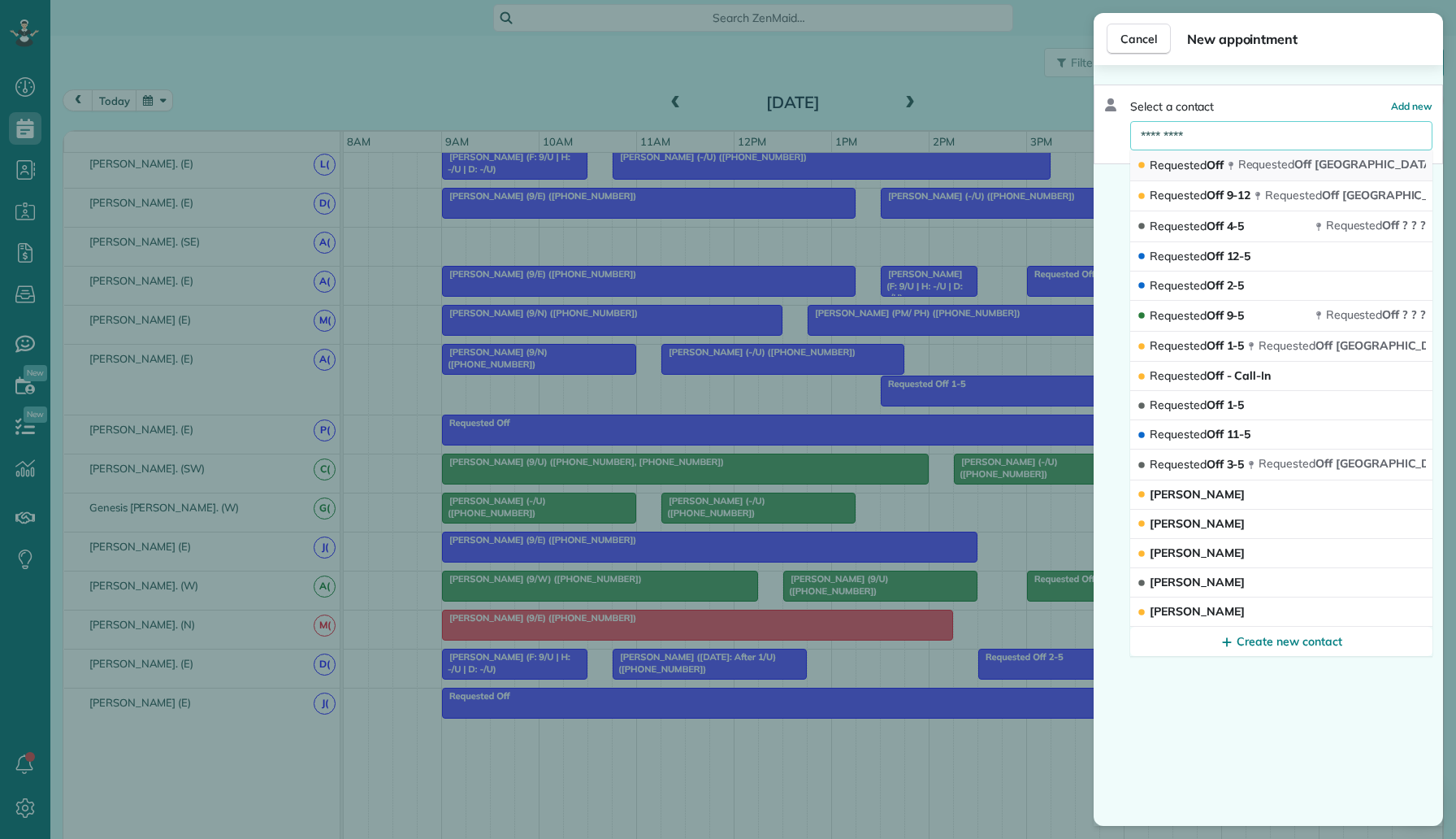
type input "*********"
click at [1236, 163] on button "Requested Off Requested Off DALLAS tx 75204" at bounding box center [1281, 165] width 303 height 31
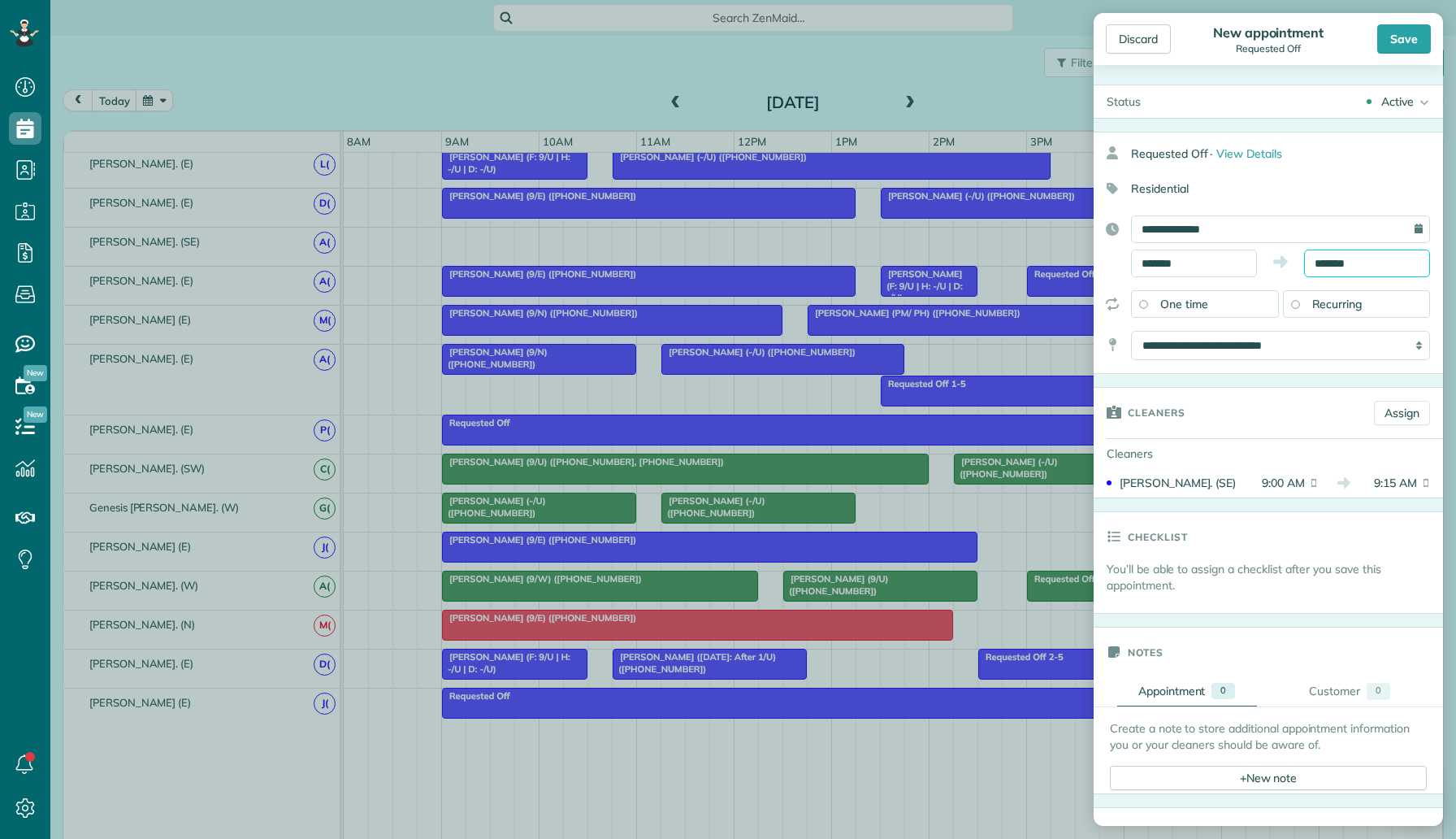
click at [1338, 261] on input "*******" at bounding box center [1366, 263] width 126 height 28
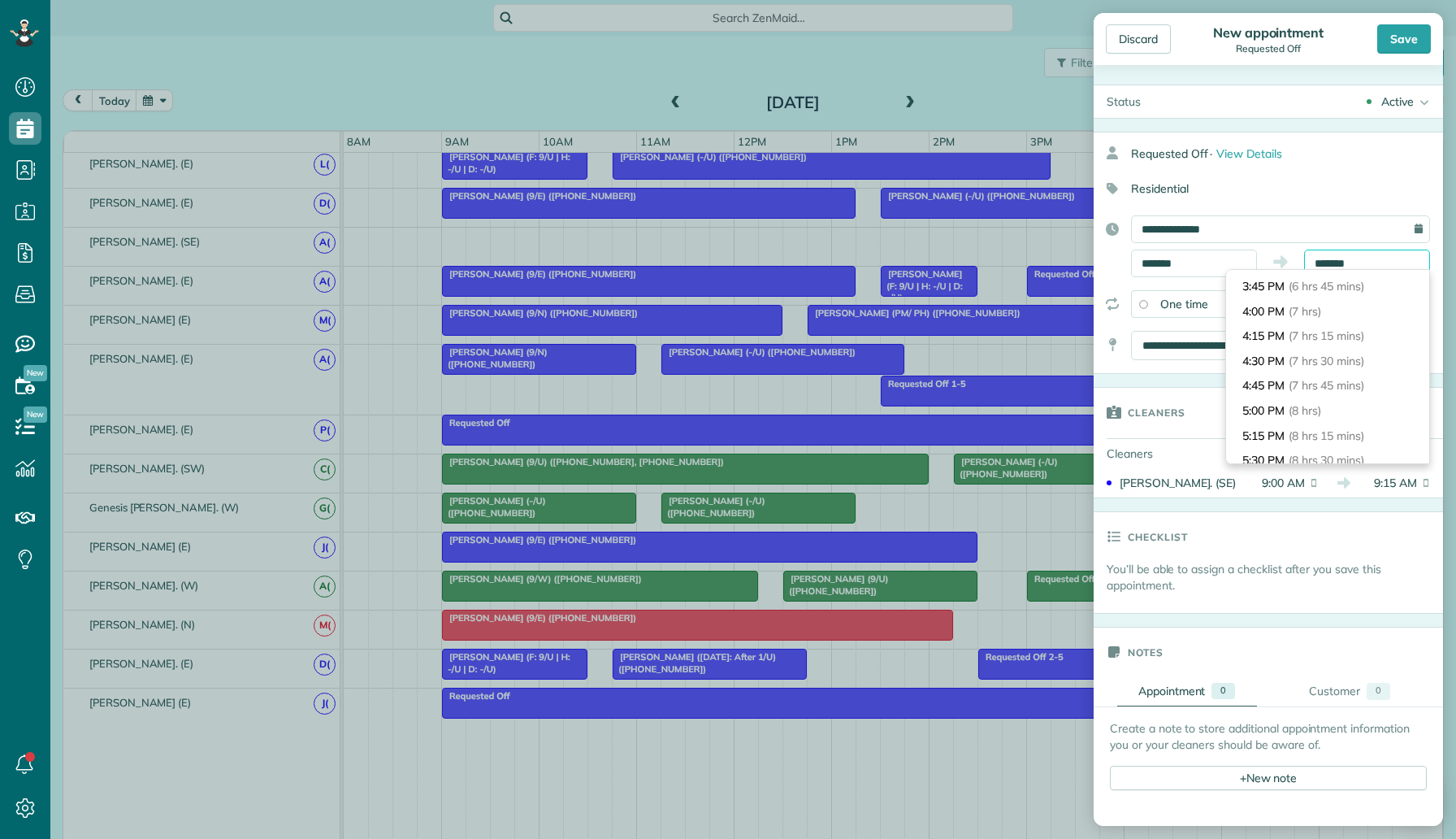
scroll to position [667, 0]
type input "*******"
click at [1319, 399] on li "5:00 PM (8 hrs)" at bounding box center [1327, 409] width 203 height 26
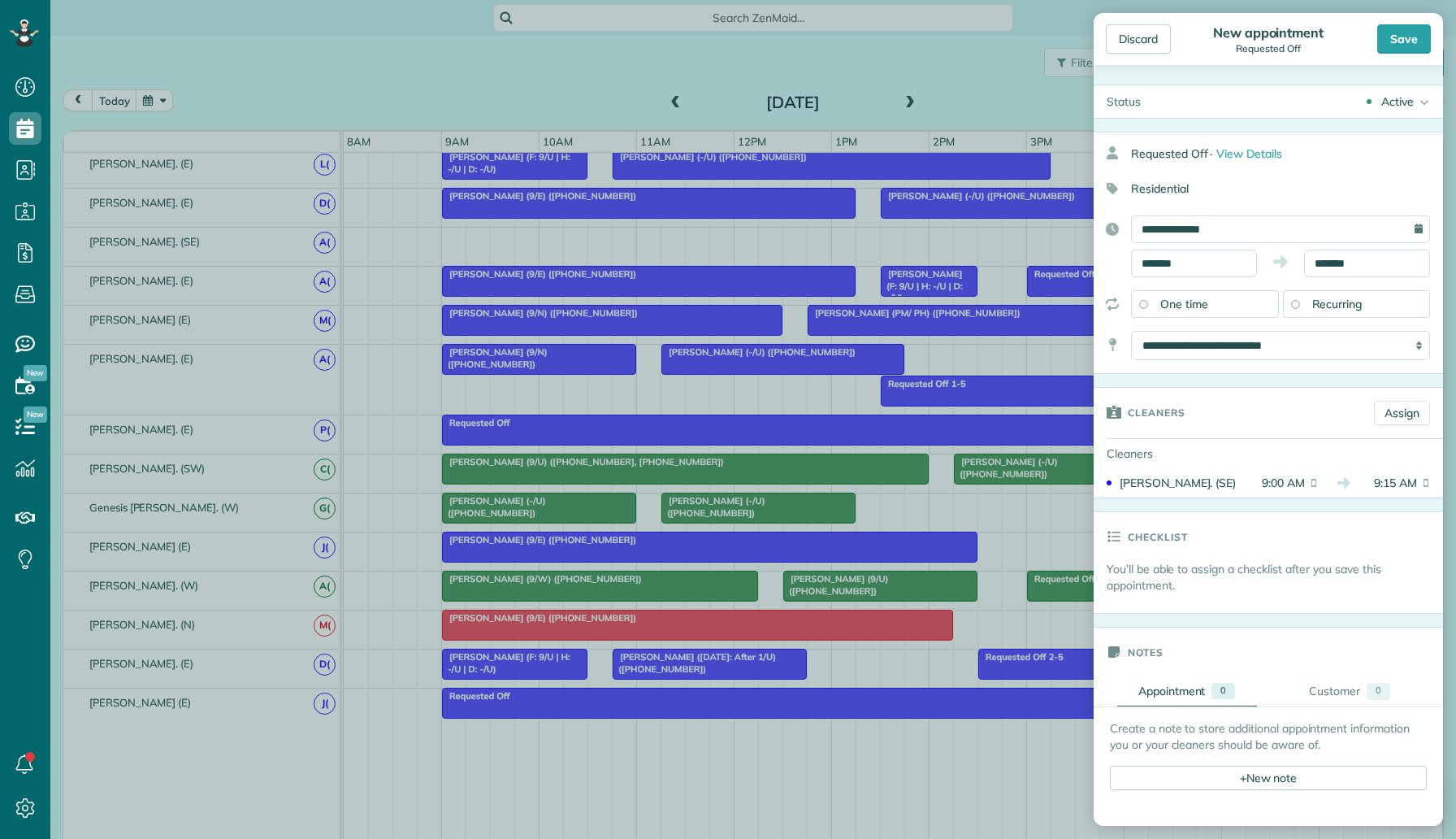
click at [1383, 103] on div "Active" at bounding box center [1397, 101] width 32 height 16
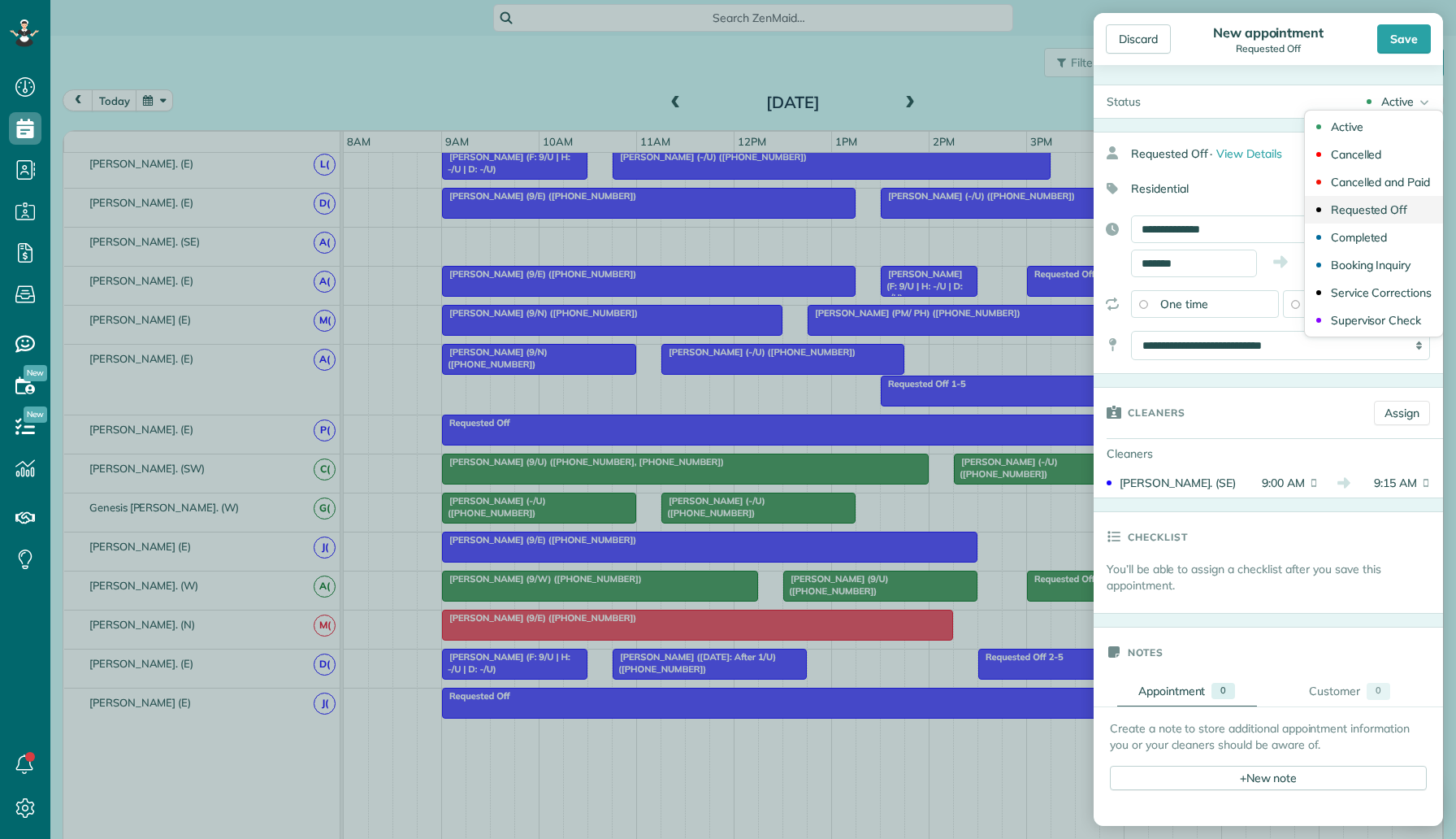
click at [1385, 208] on div "Requested Off" at bounding box center [1369, 210] width 77 height 11
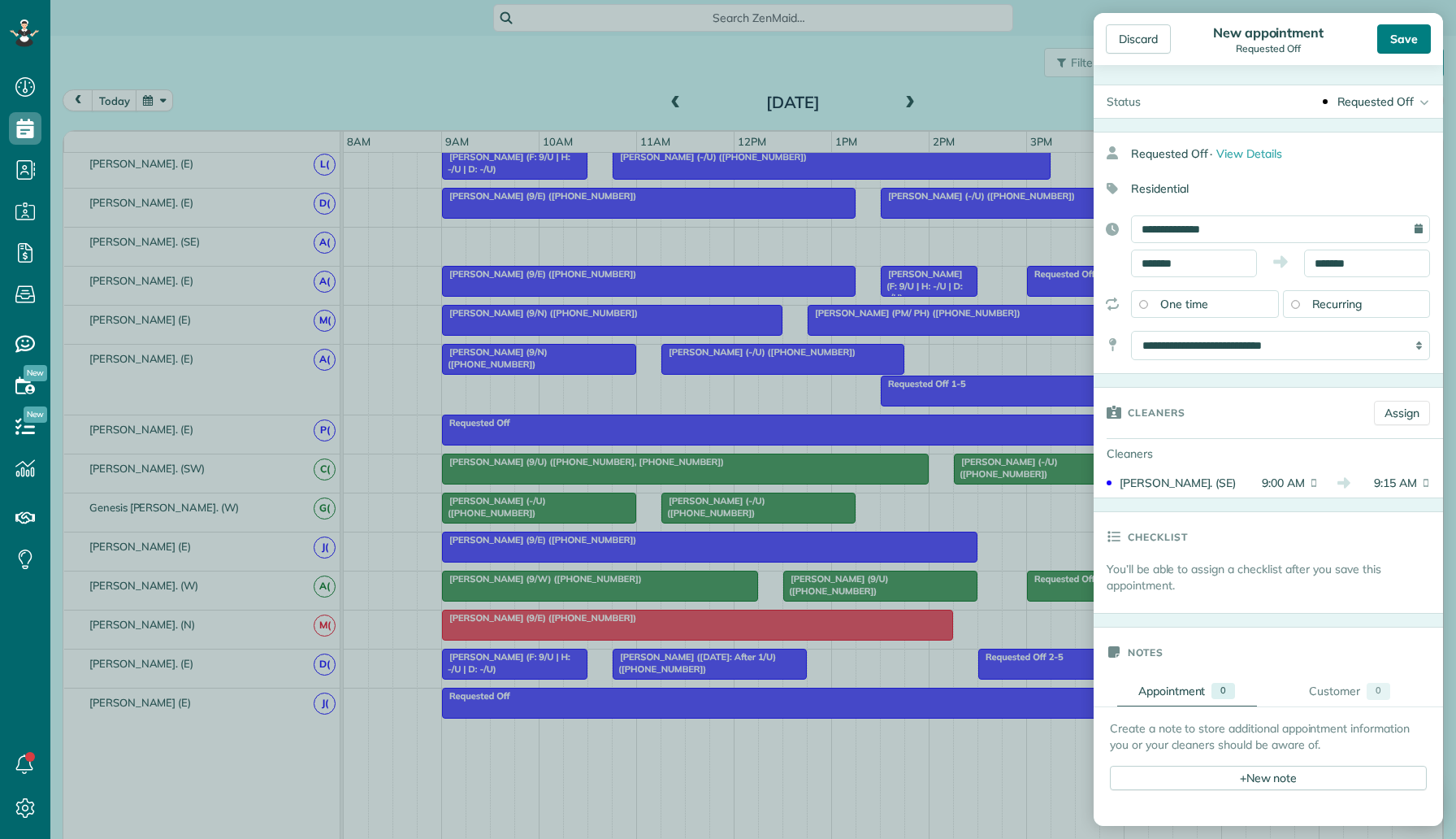
click at [1405, 32] on div "Save" at bounding box center [1403, 39] width 54 height 29
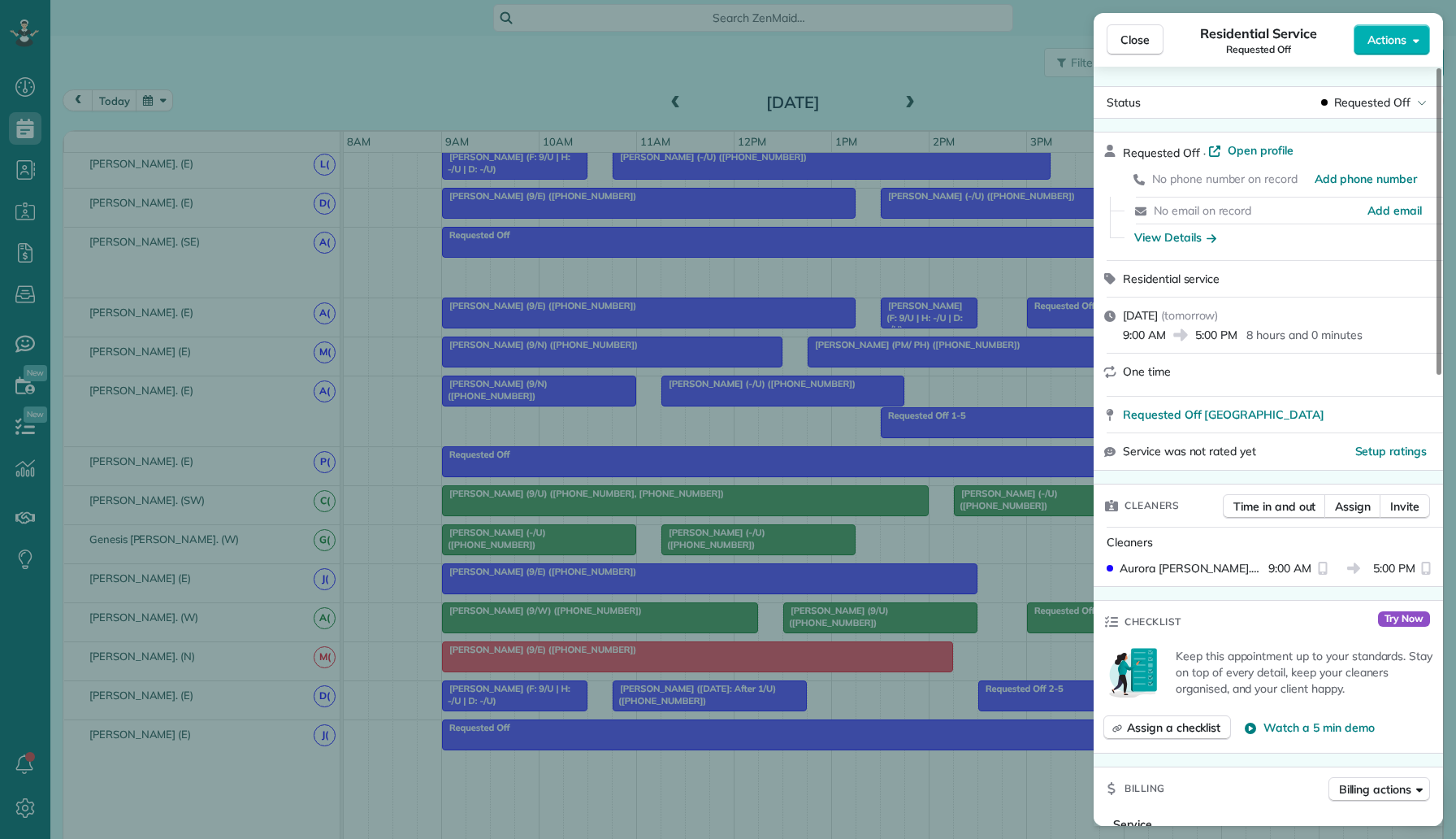
click at [581, 492] on div "Close Residential Service Requested Off Actions Status Requested Off Requested …" at bounding box center [728, 420] width 1456 height 839
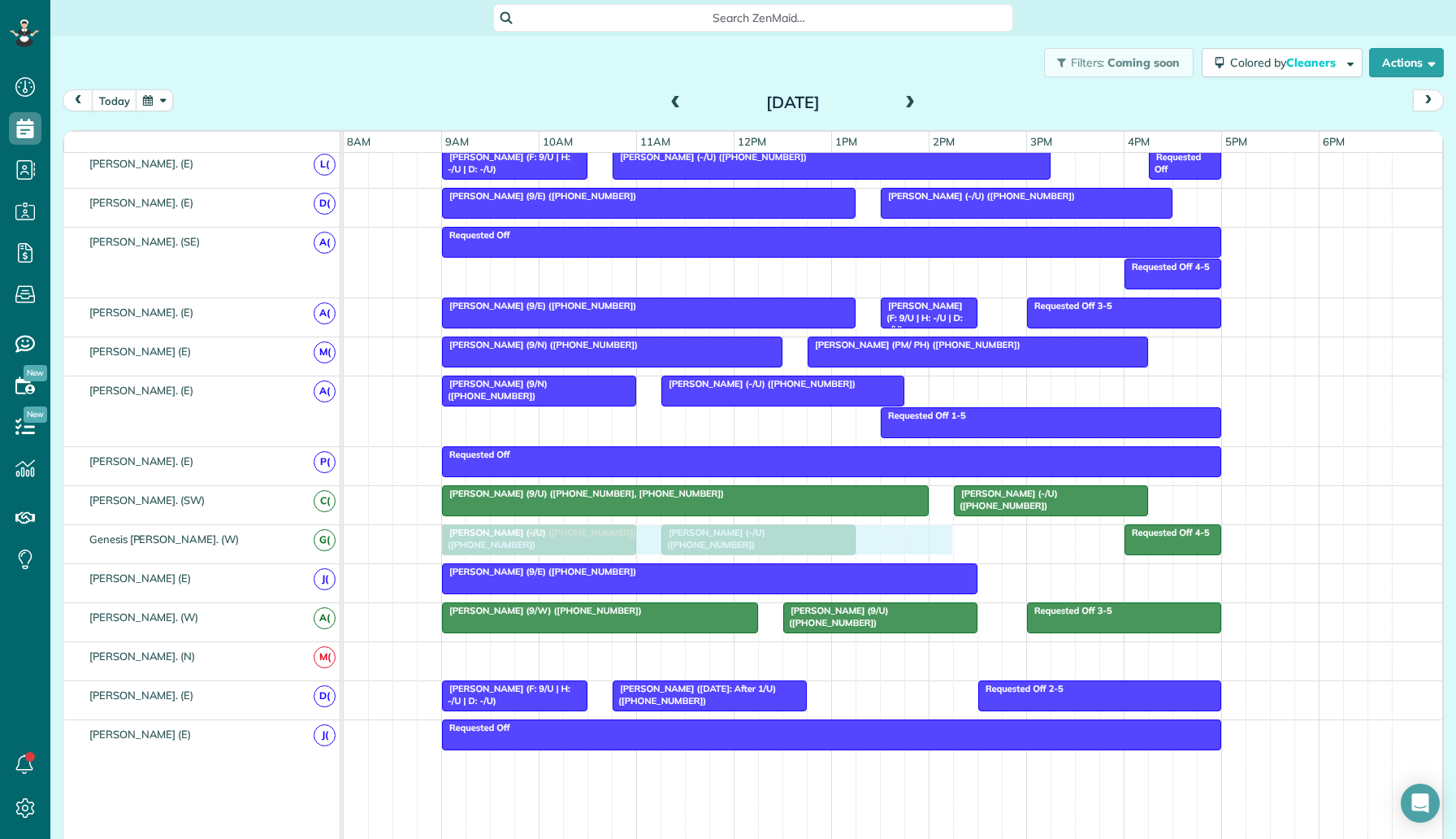
drag, startPoint x: 574, startPoint y: 655, endPoint x: 566, endPoint y: 546, distance: 109.3
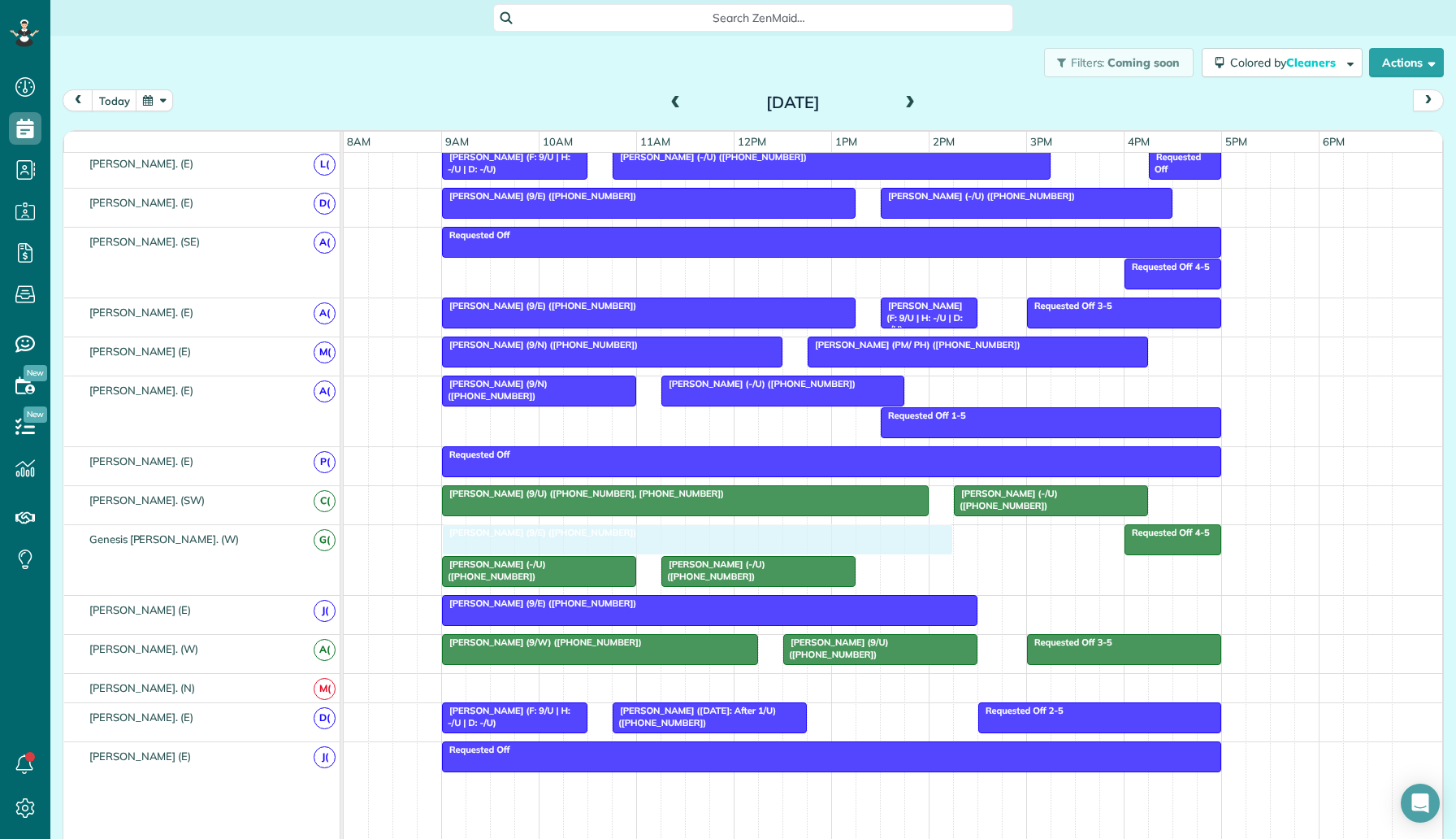
drag, startPoint x: 568, startPoint y: 542, endPoint x: 571, endPoint y: 529, distance: 13.3
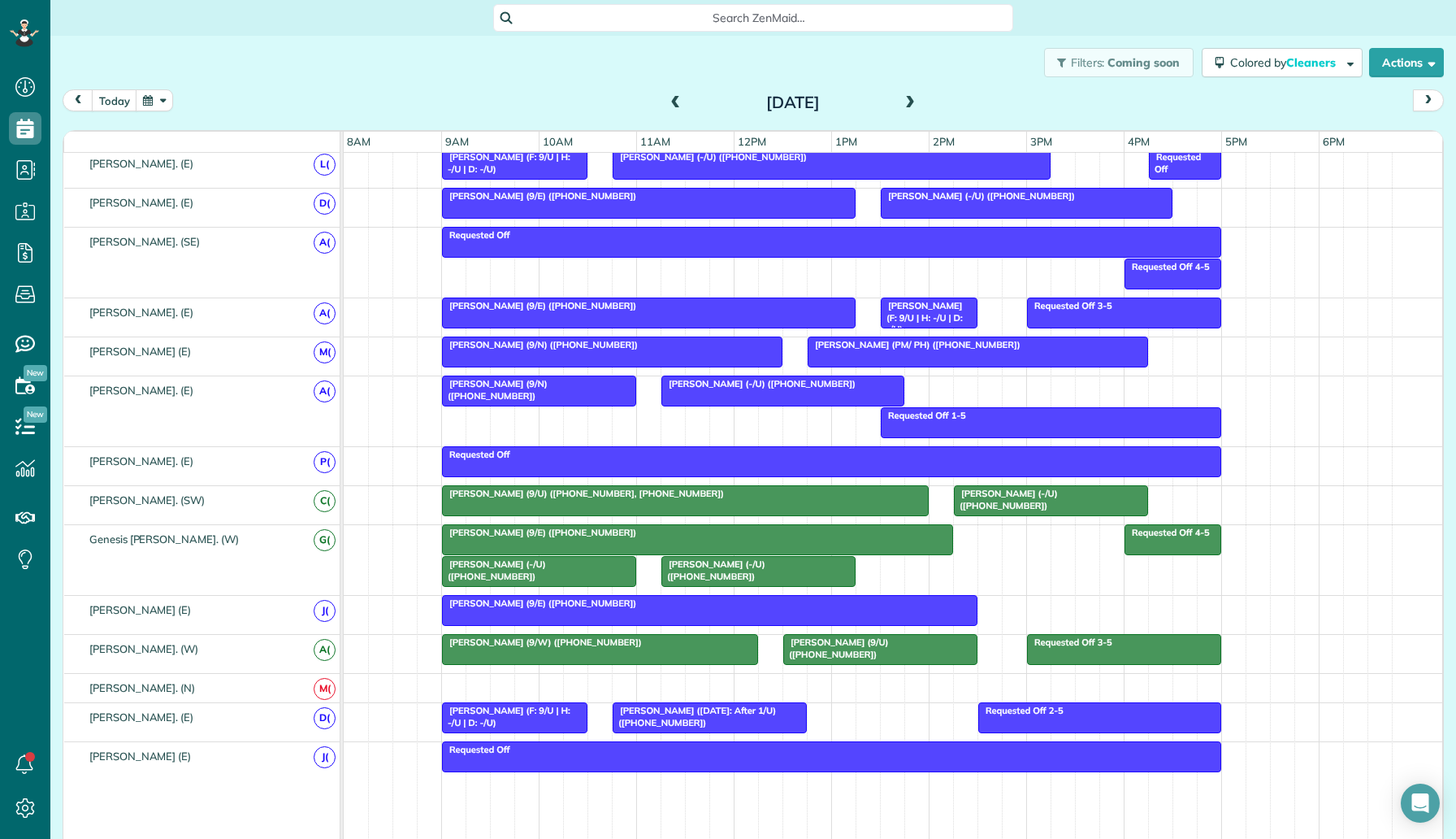
click at [461, 683] on div at bounding box center [893, 688] width 1098 height 28
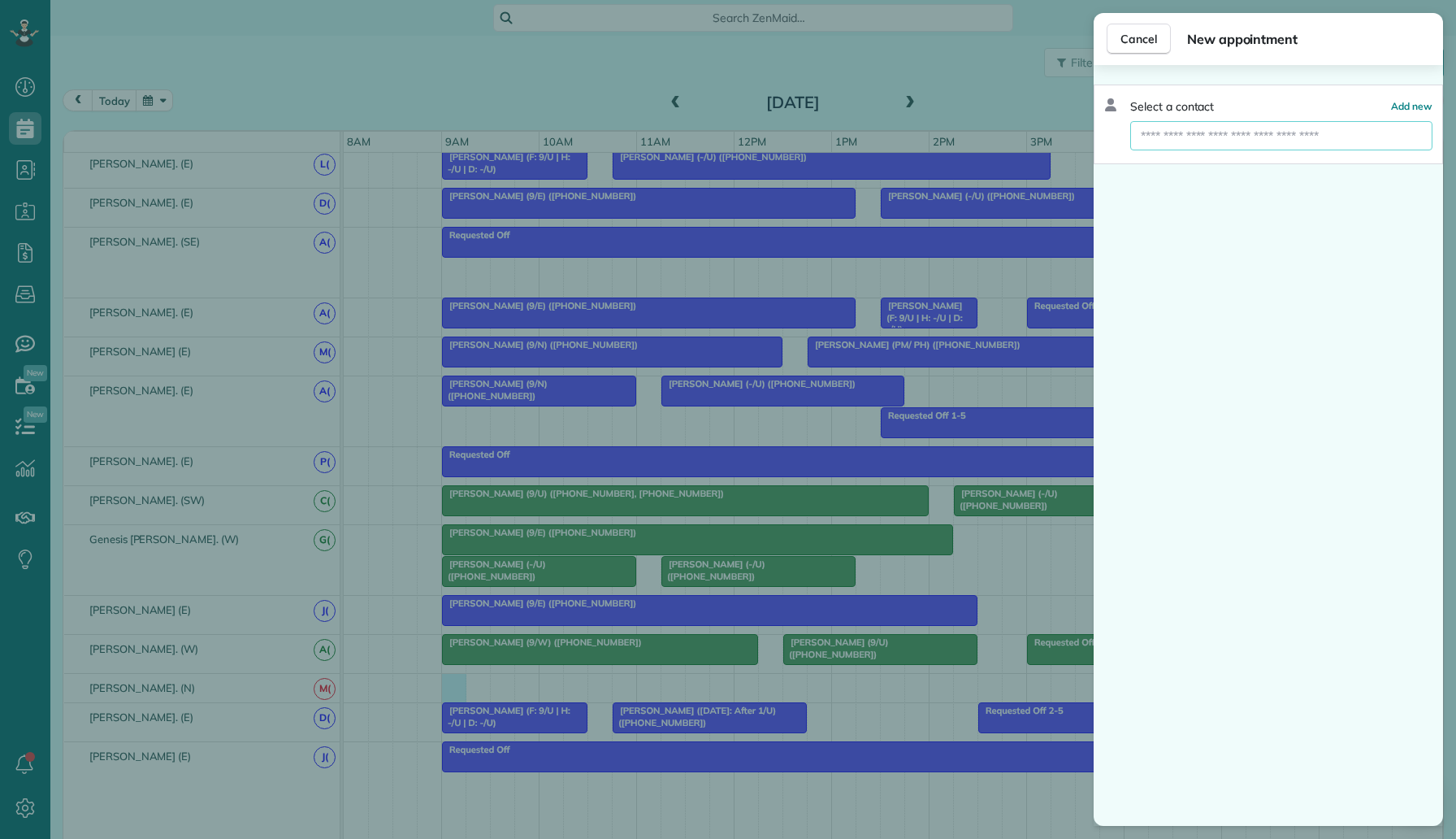
click at [1212, 146] on input "text" at bounding box center [1281, 136] width 303 height 29
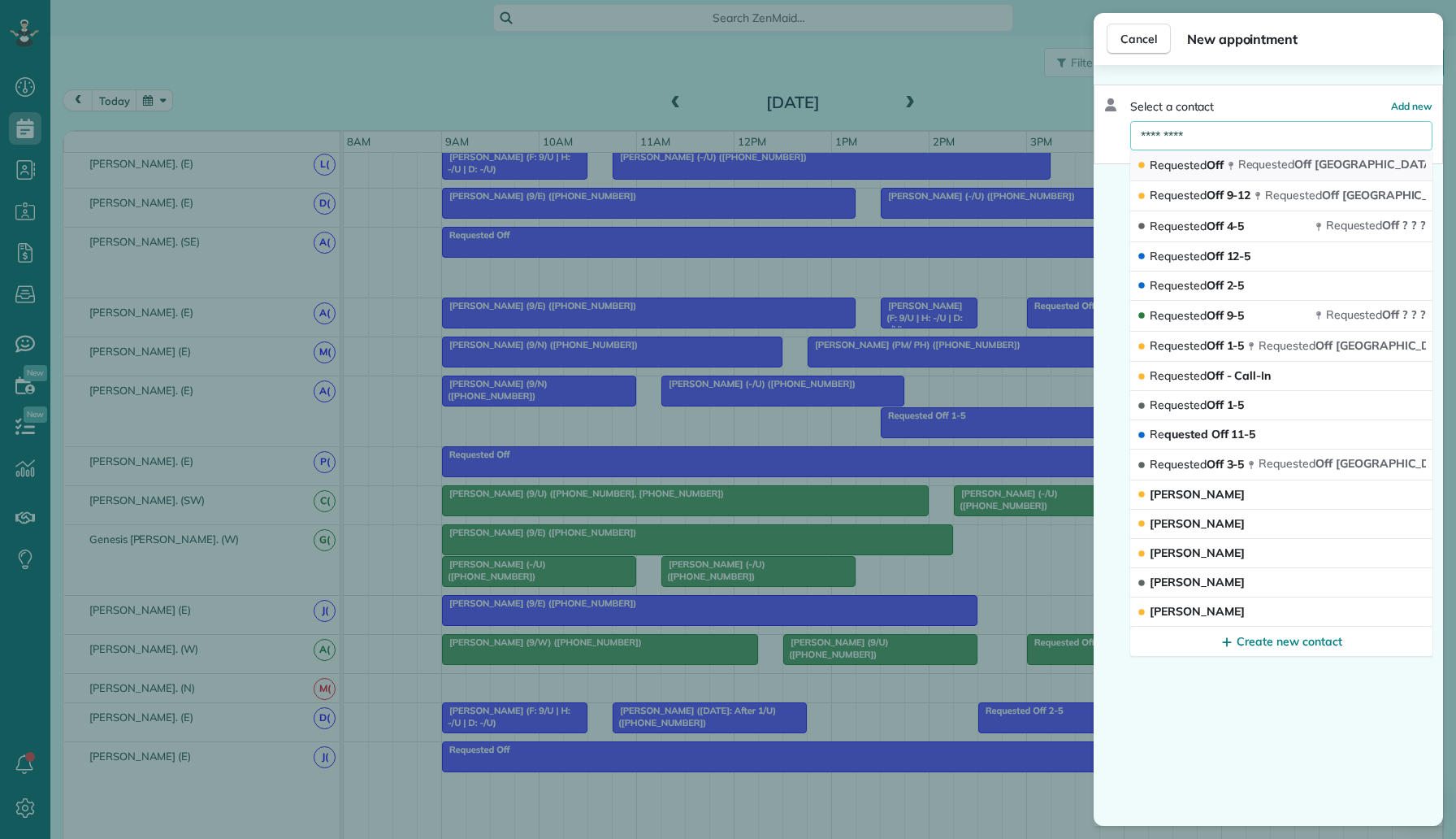
type input "*********"
click at [1246, 172] on div "Requested Off DALLAS tx 75204" at bounding box center [1332, 164] width 211 height 15
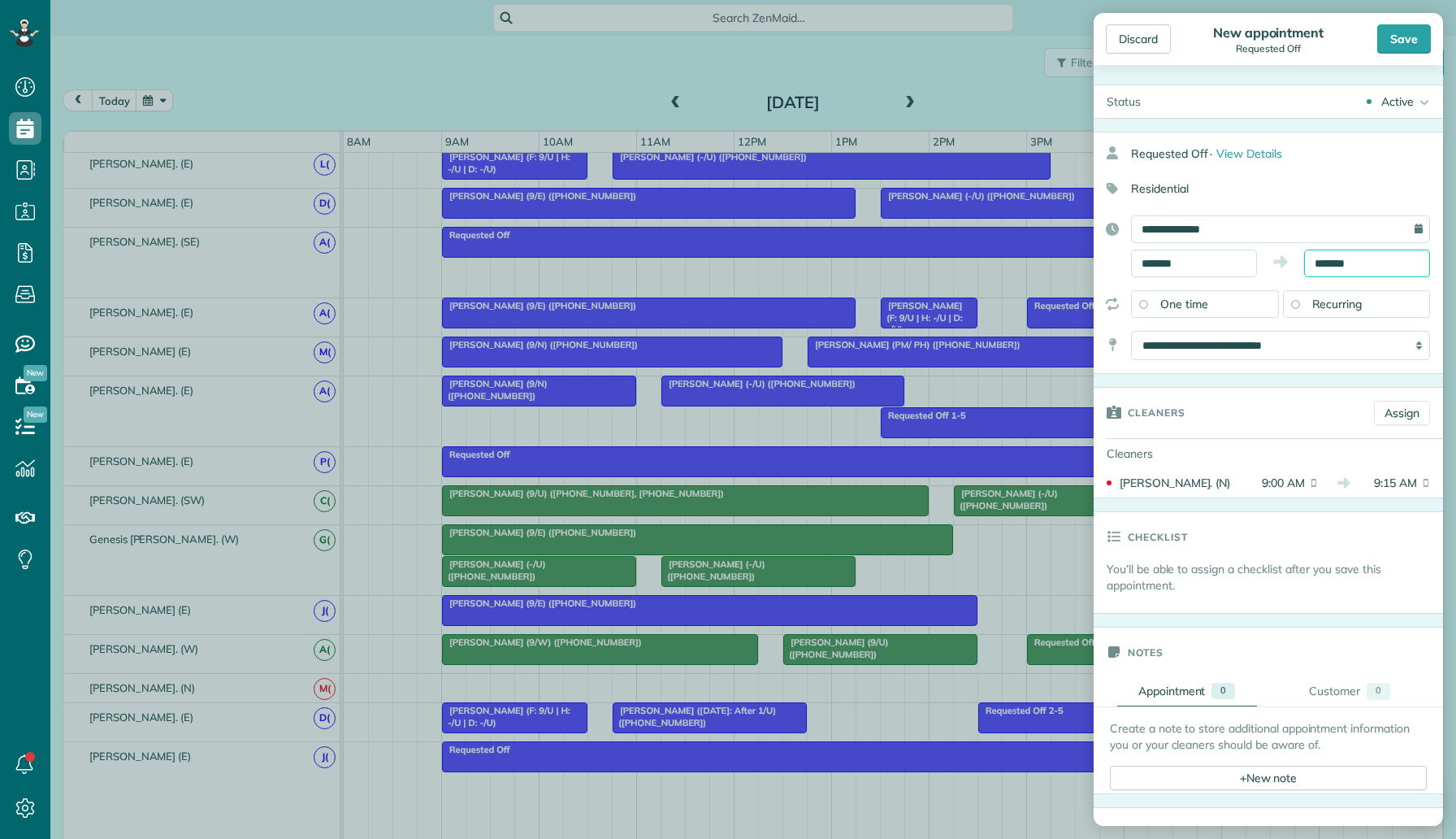
click at [1347, 259] on input "*******" at bounding box center [1366, 263] width 126 height 28
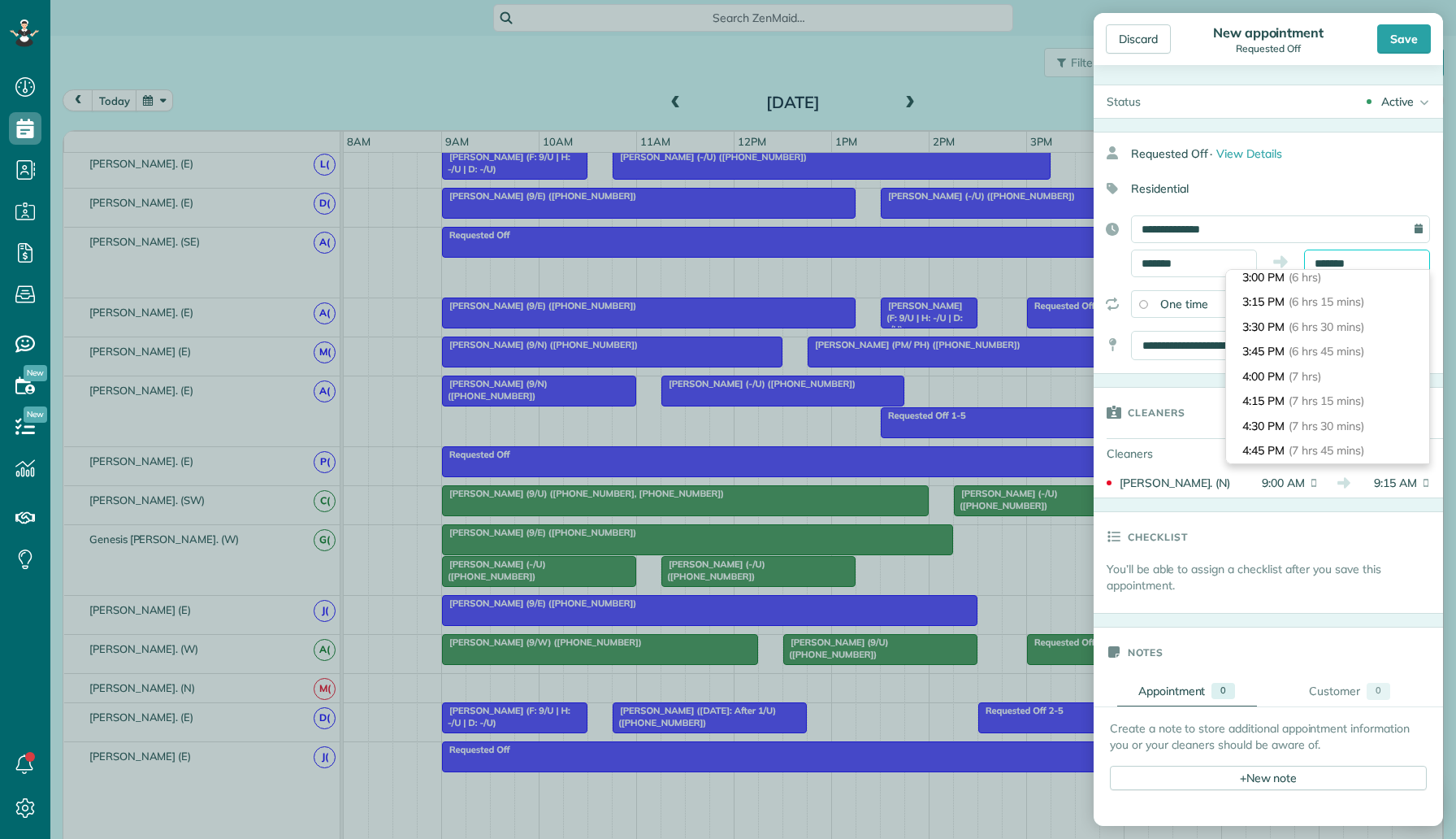
scroll to position [674, 0]
type input "*******"
click at [1320, 399] on span "(8 hrs)" at bounding box center [1305, 401] width 35 height 14
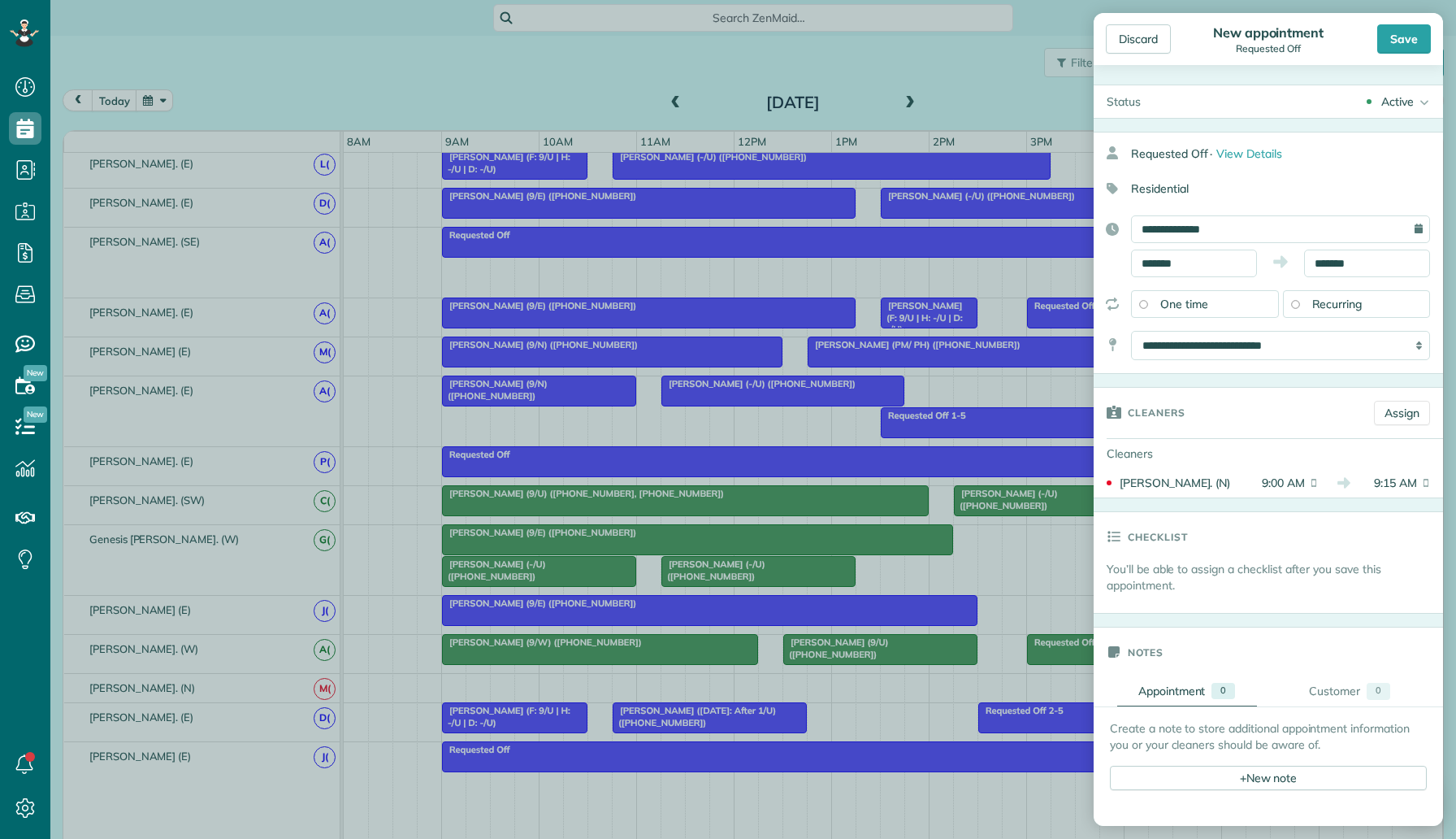
click at [1394, 90] on div "Active Active Cancelled Cancelled and Paid Requested Off Completed" at bounding box center [1298, 102] width 289 height 32
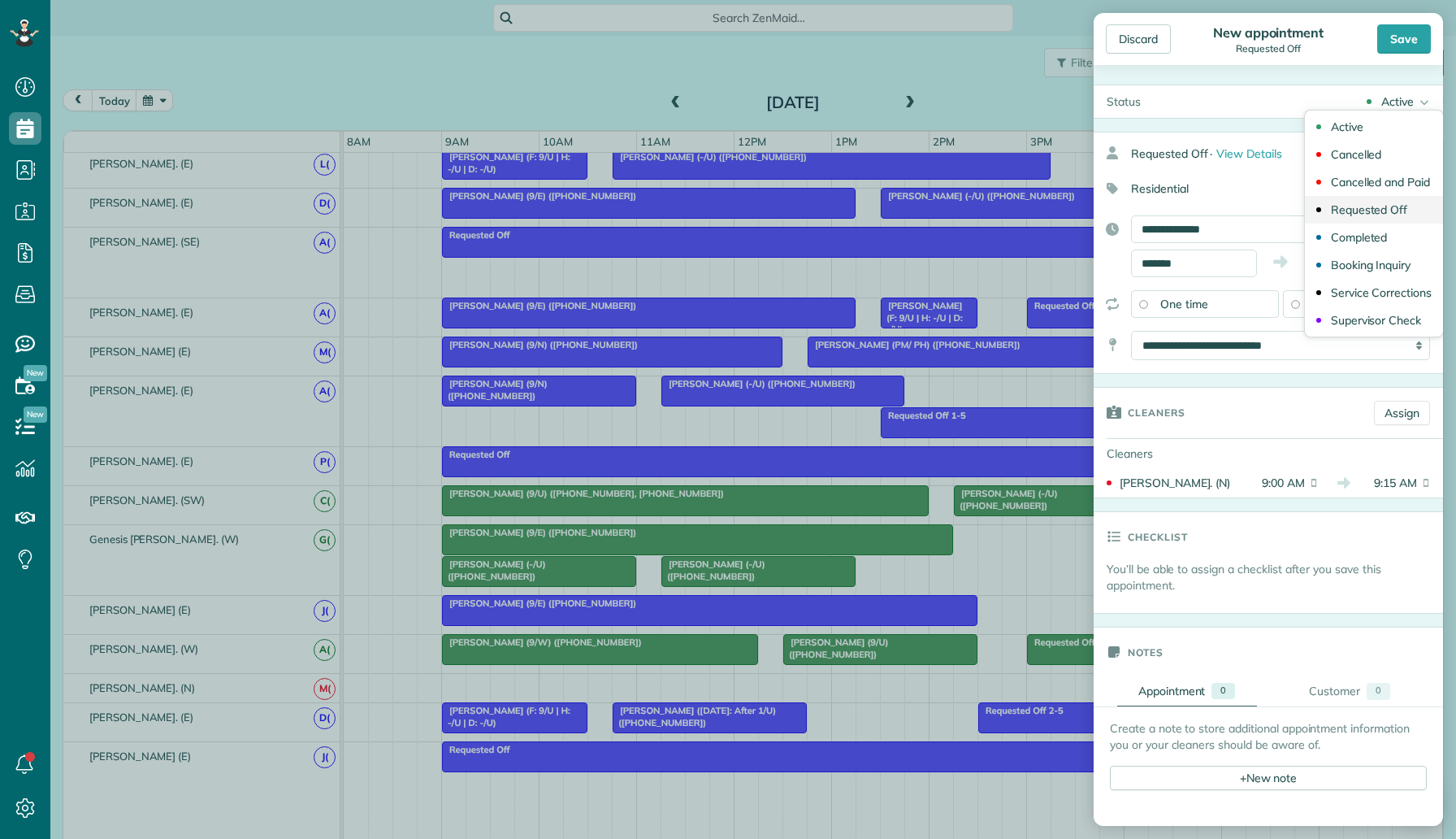
click at [1399, 206] on div "Requested Off" at bounding box center [1369, 210] width 77 height 11
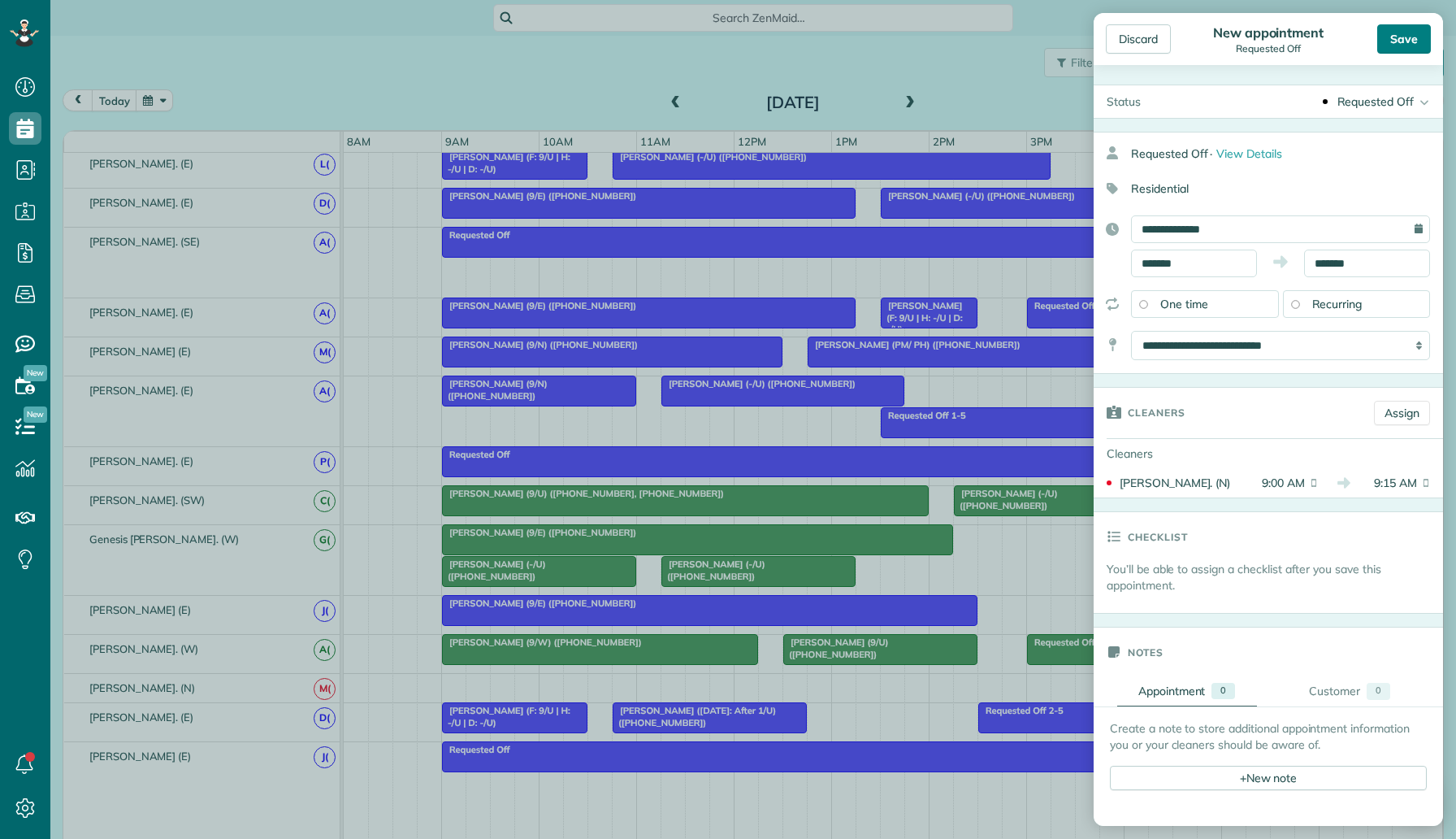
click at [1405, 43] on div "Save" at bounding box center [1403, 39] width 54 height 29
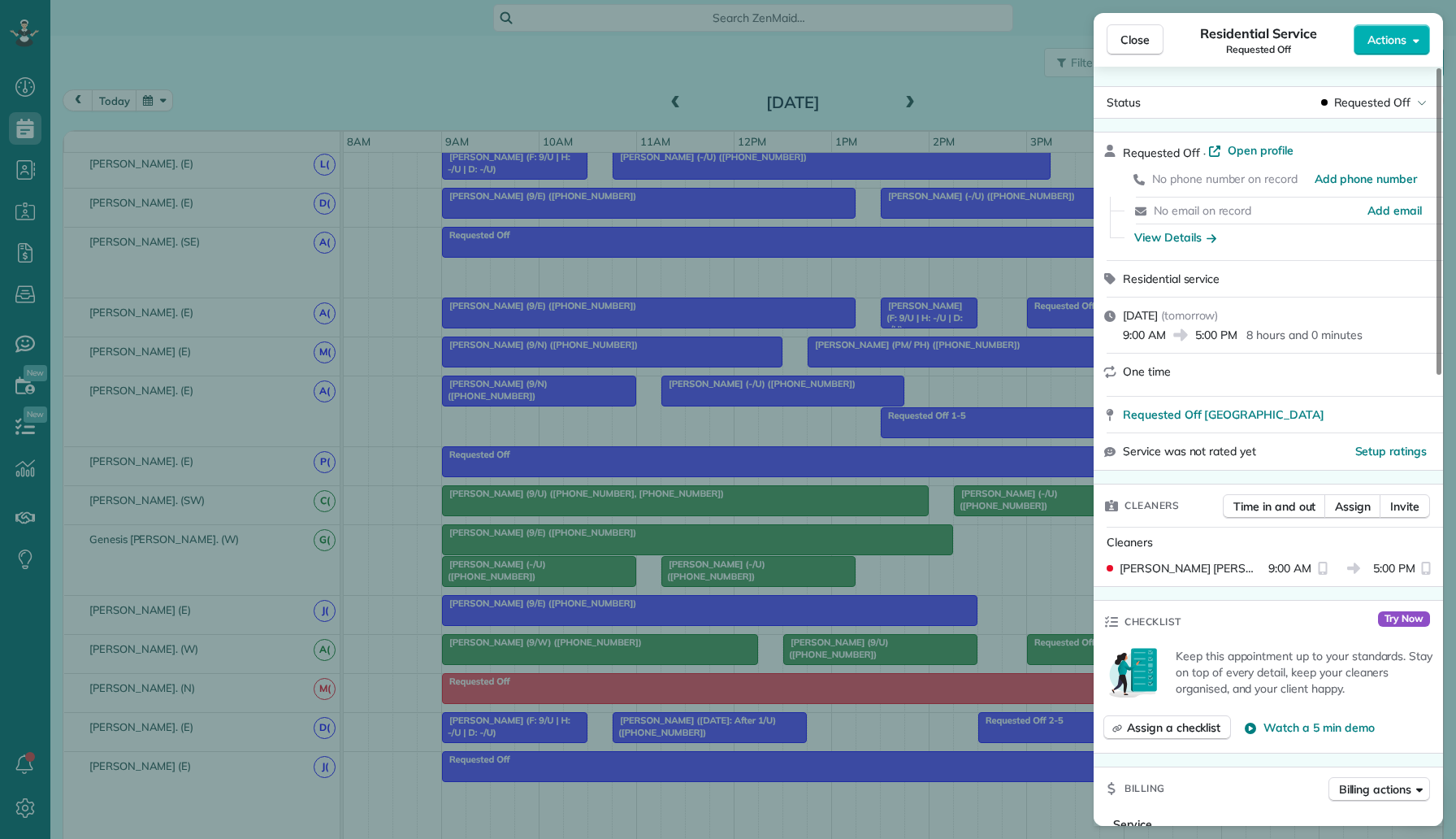
click at [593, 587] on div "Close Residential Service Requested Off Actions Status Requested Off Requested …" at bounding box center [728, 420] width 1456 height 839
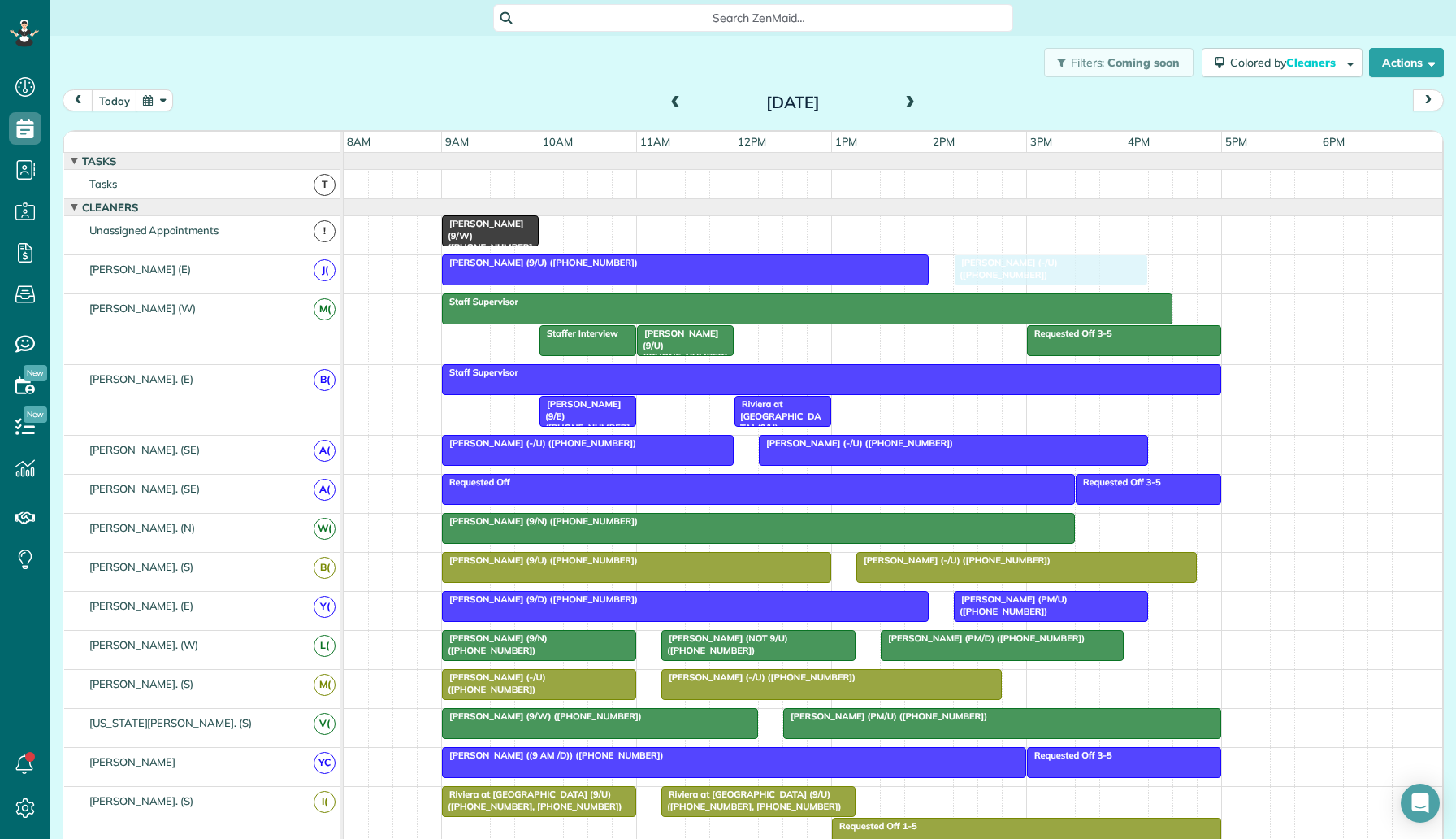
drag, startPoint x: 582, startPoint y: 573, endPoint x: 1085, endPoint y: 275, distance: 584.6
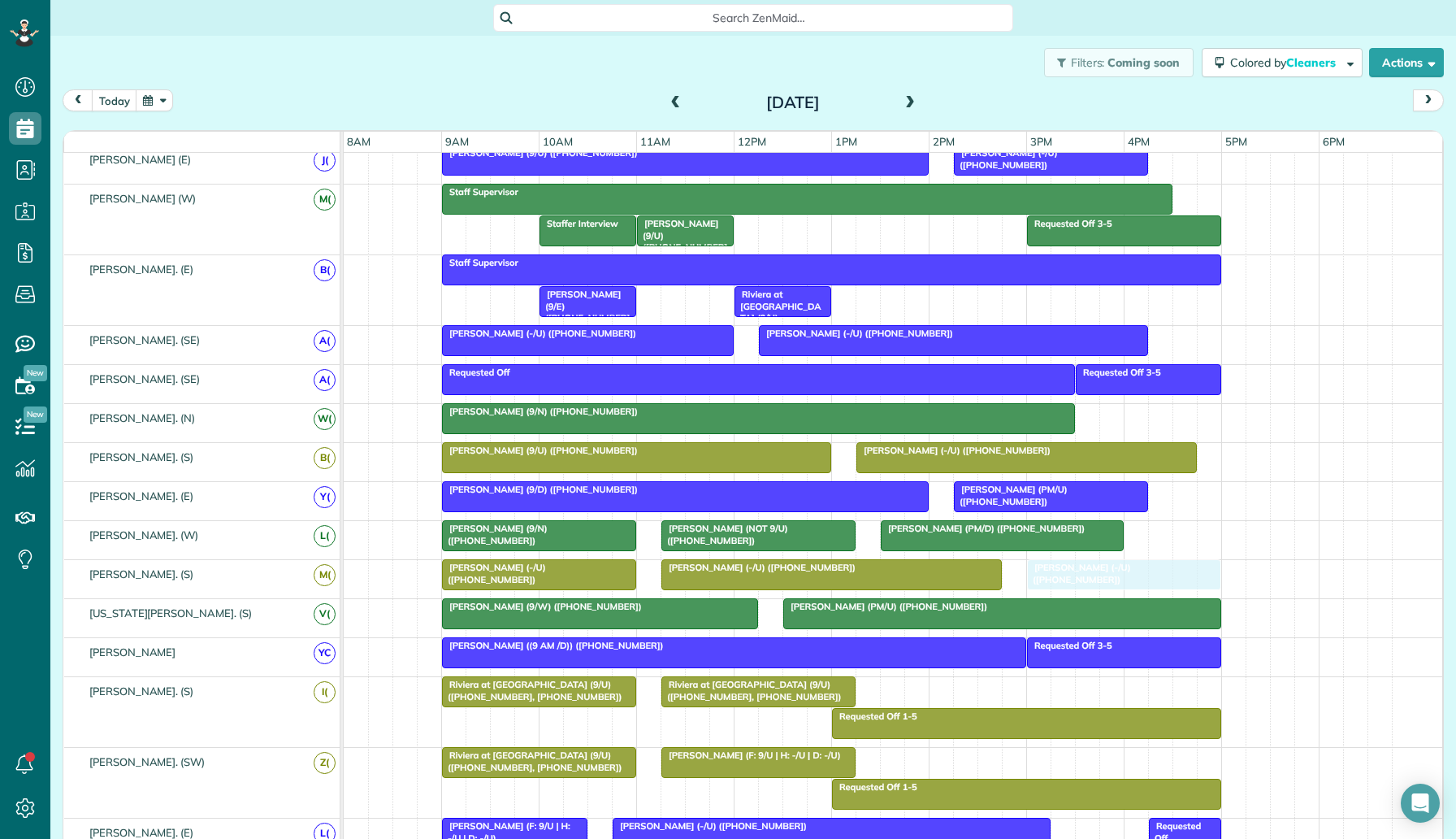
drag, startPoint x: 805, startPoint y: 681, endPoint x: 1160, endPoint y: 597, distance: 364.8
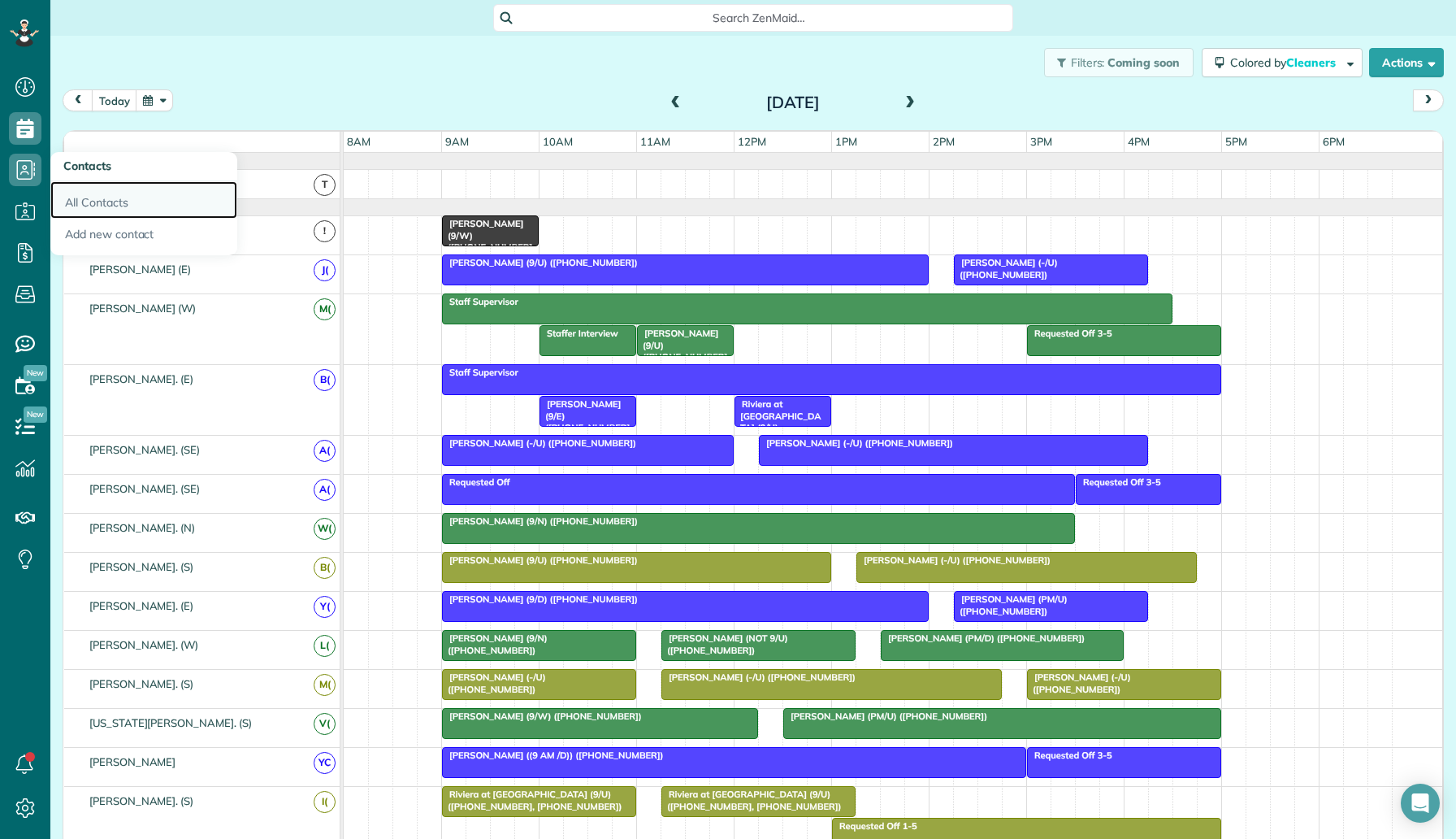
click at [93, 196] on link "All Contacts" at bounding box center [143, 199] width 187 height 37
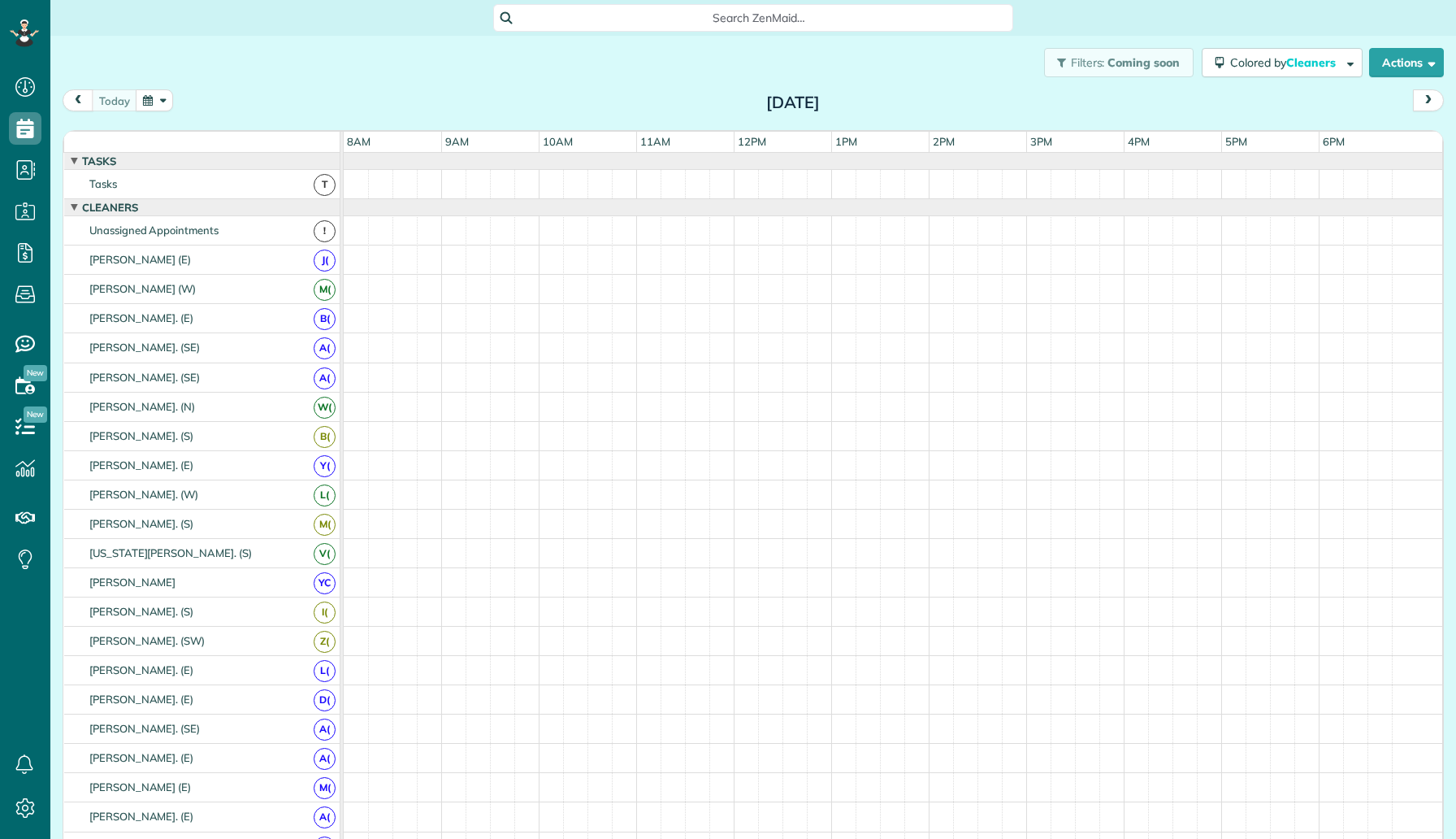
scroll to position [8, 8]
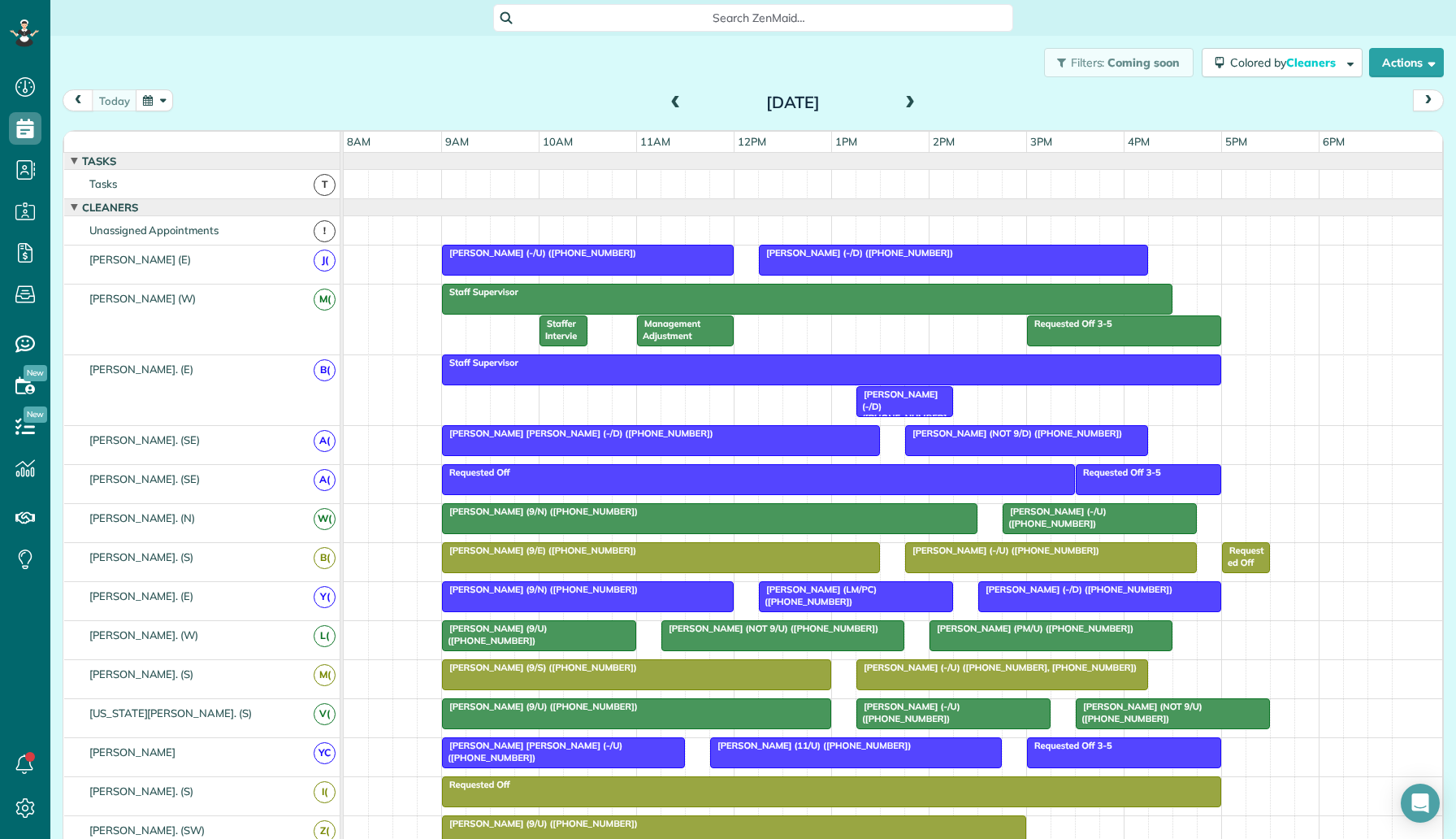
click at [150, 104] on button "button" at bounding box center [154, 100] width 37 height 22
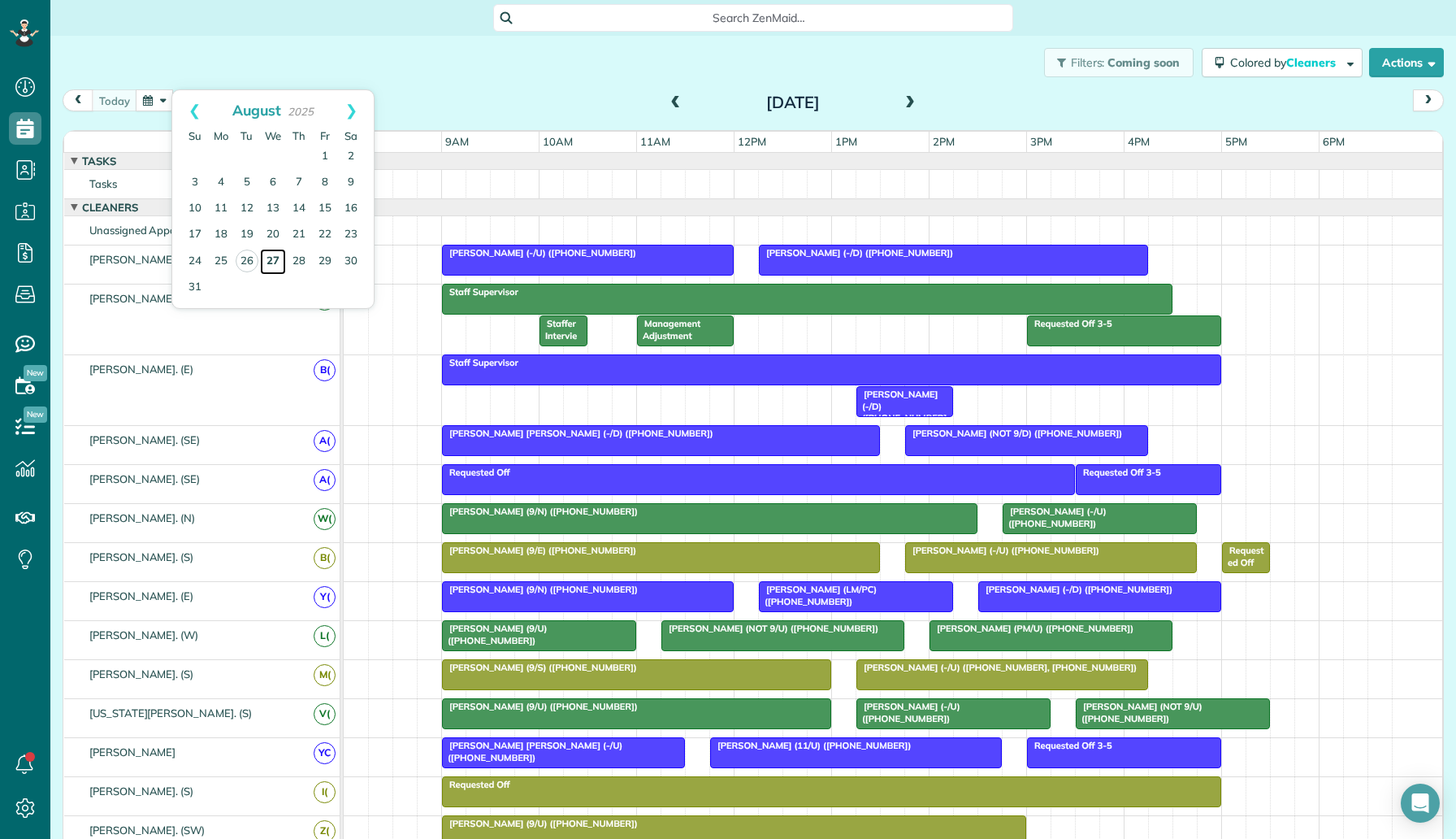
click at [273, 262] on link "27" at bounding box center [272, 261] width 26 height 26
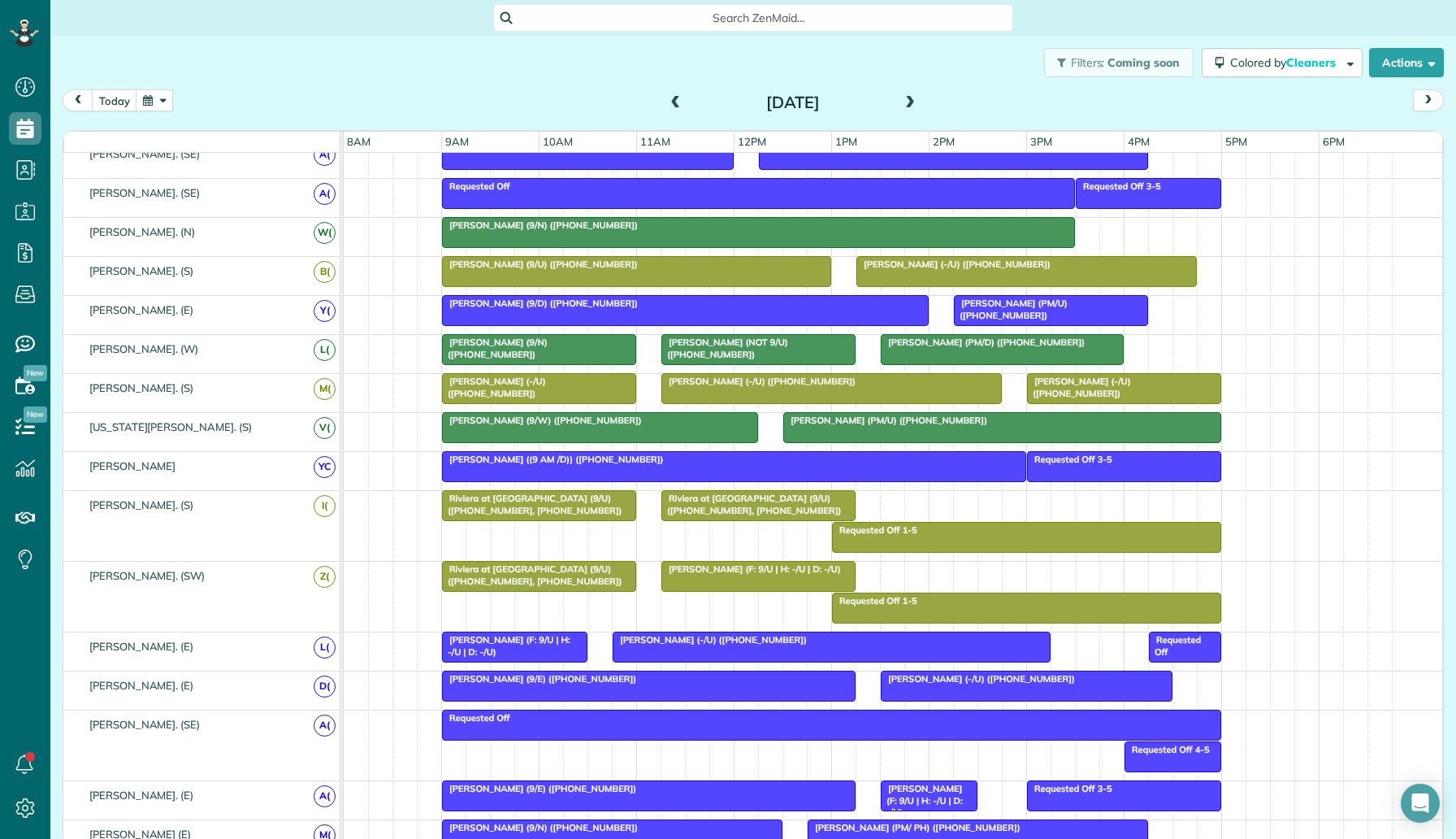
scroll to position [632, 0]
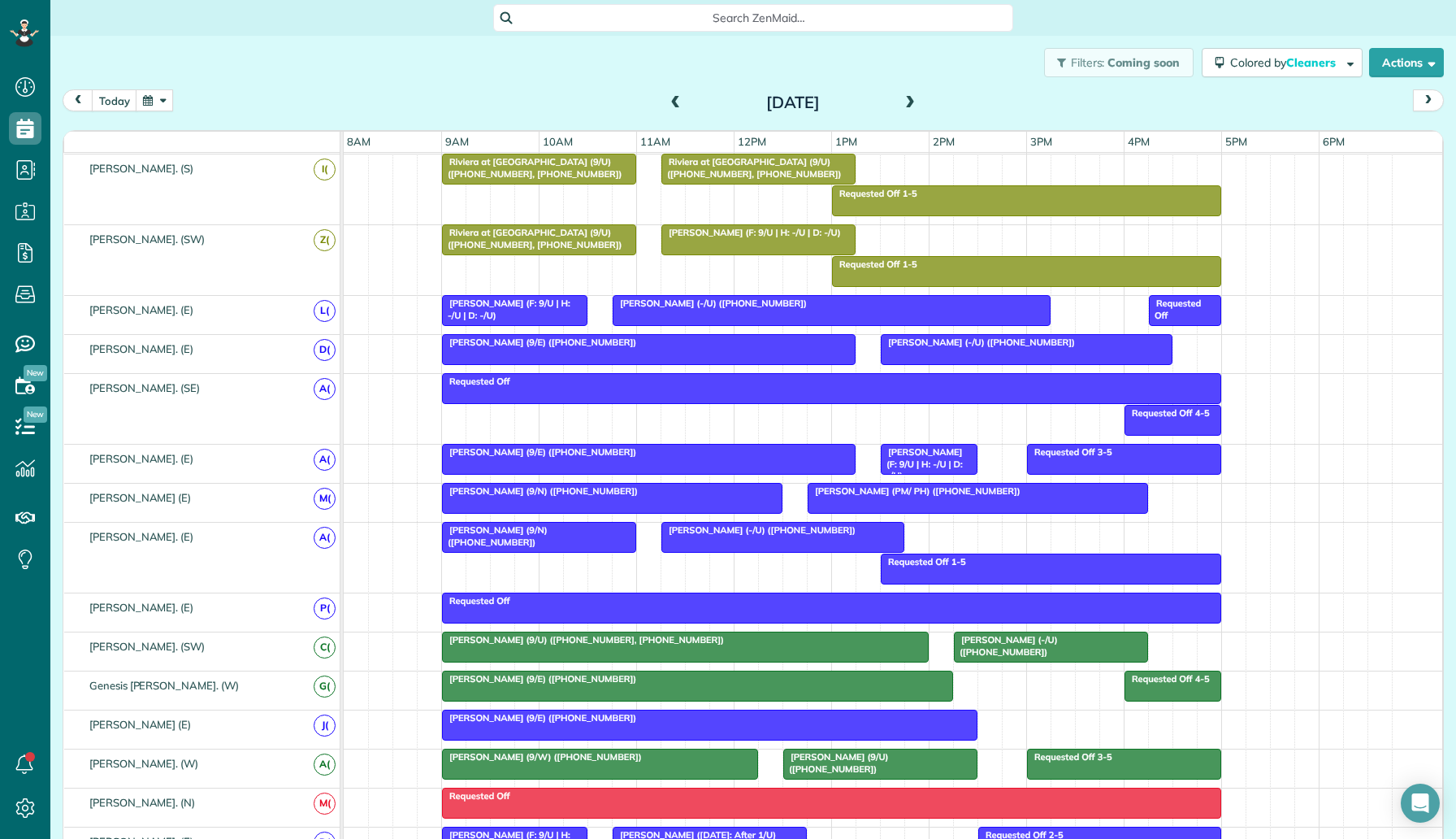
click at [906, 105] on span at bounding box center [910, 103] width 18 height 14
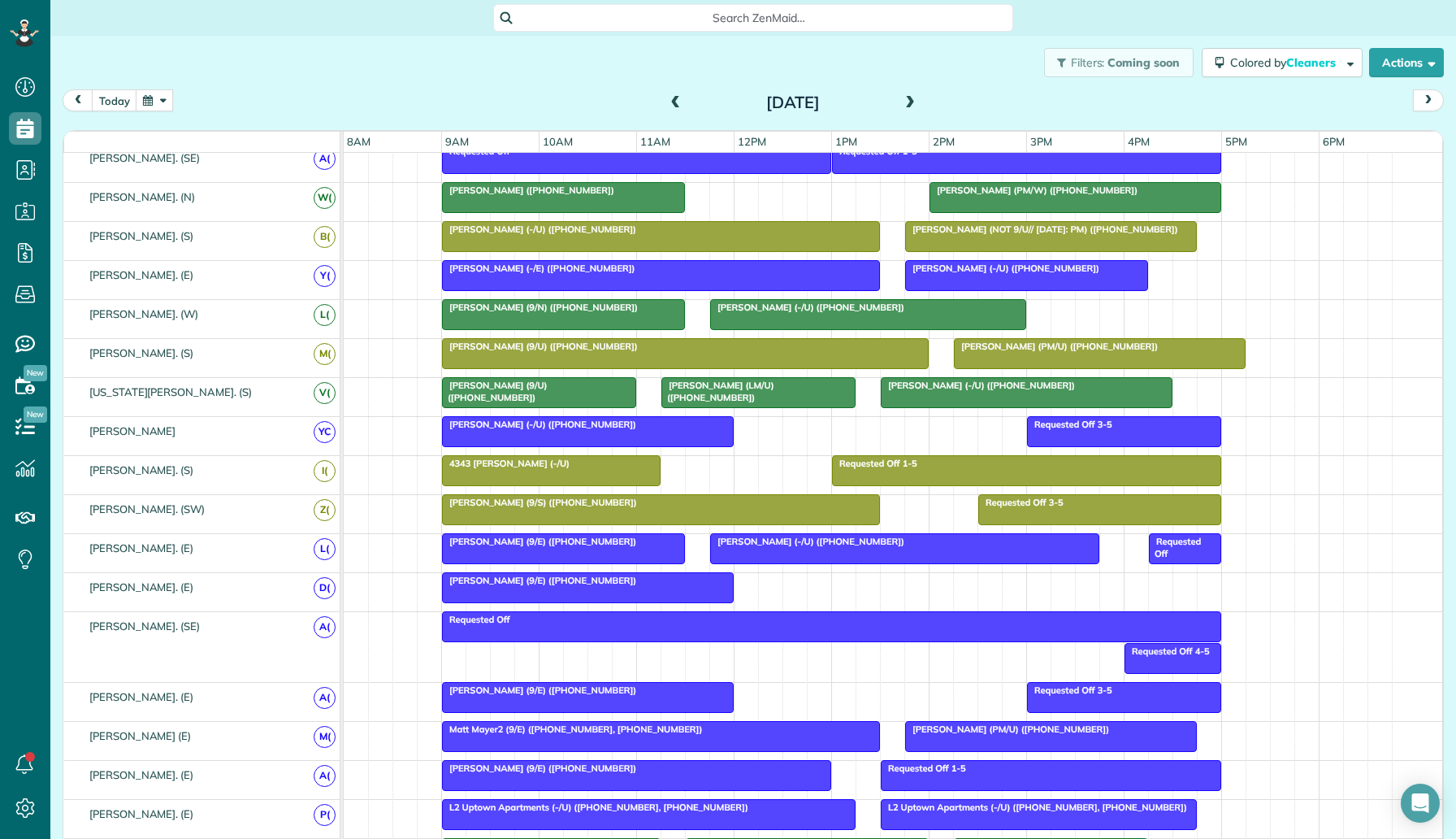
scroll to position [0, 0]
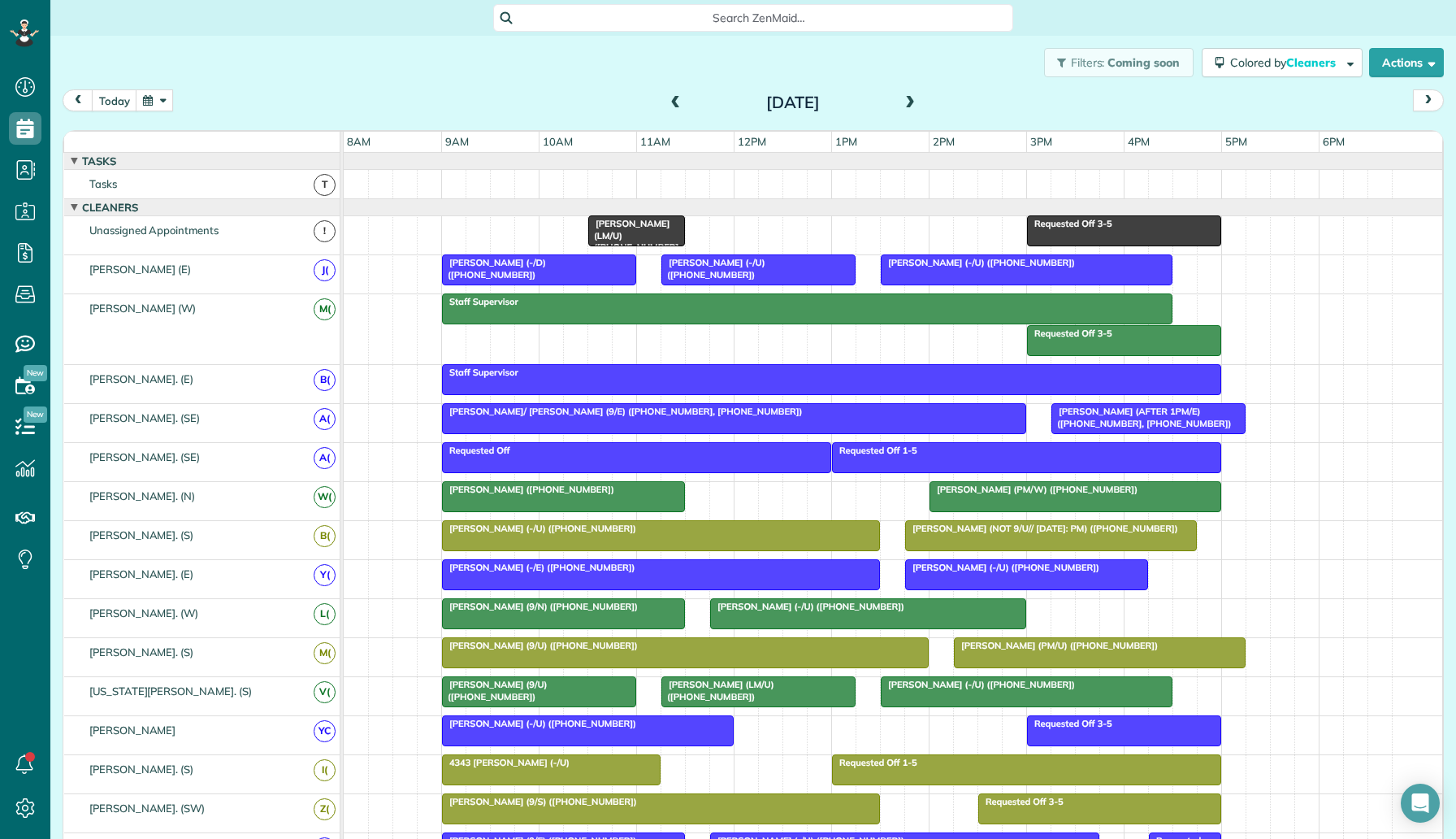
click at [911, 103] on span at bounding box center [910, 103] width 18 height 14
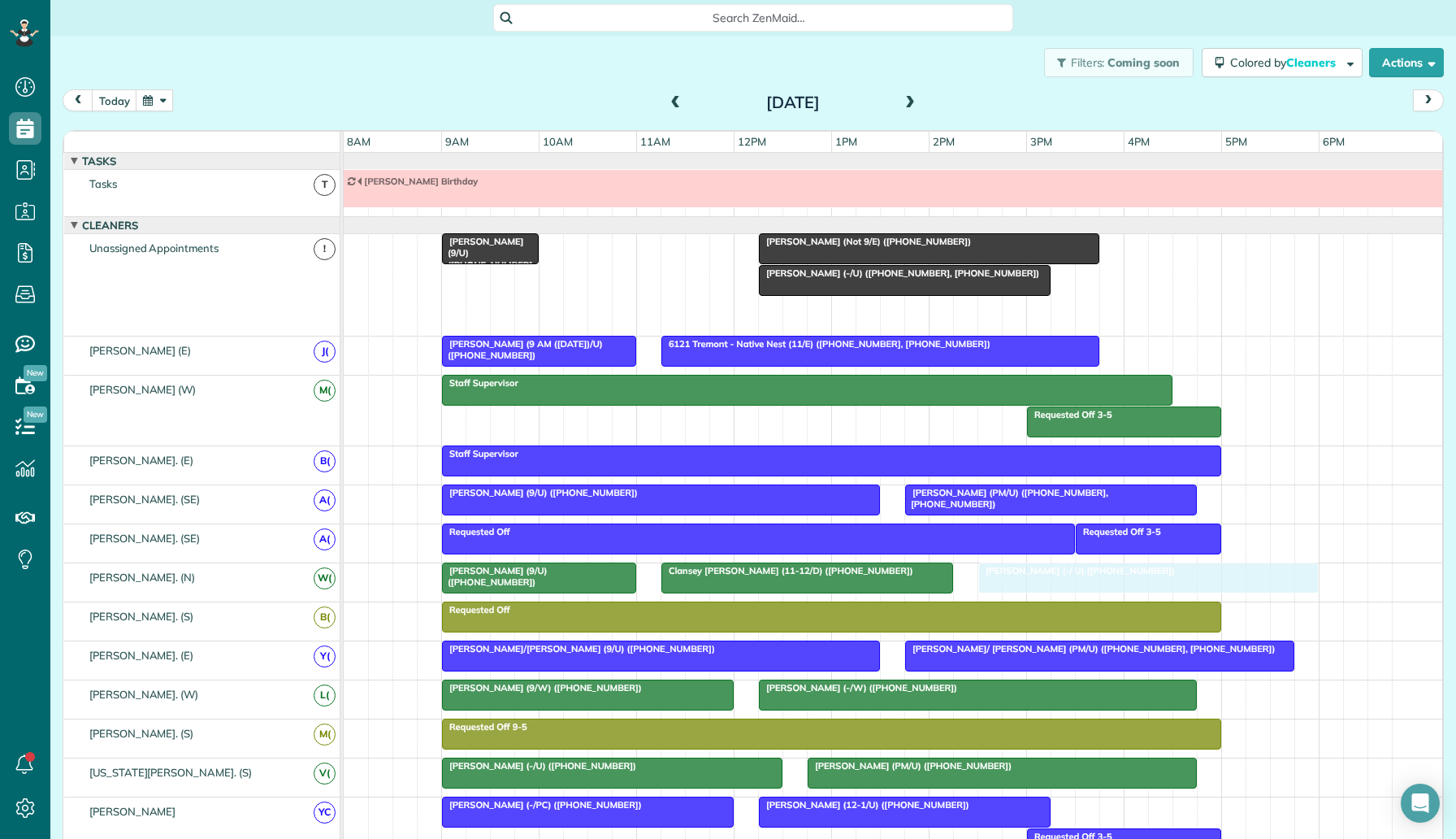
drag, startPoint x: 877, startPoint y: 306, endPoint x: 1060, endPoint y: 569, distance: 320.4
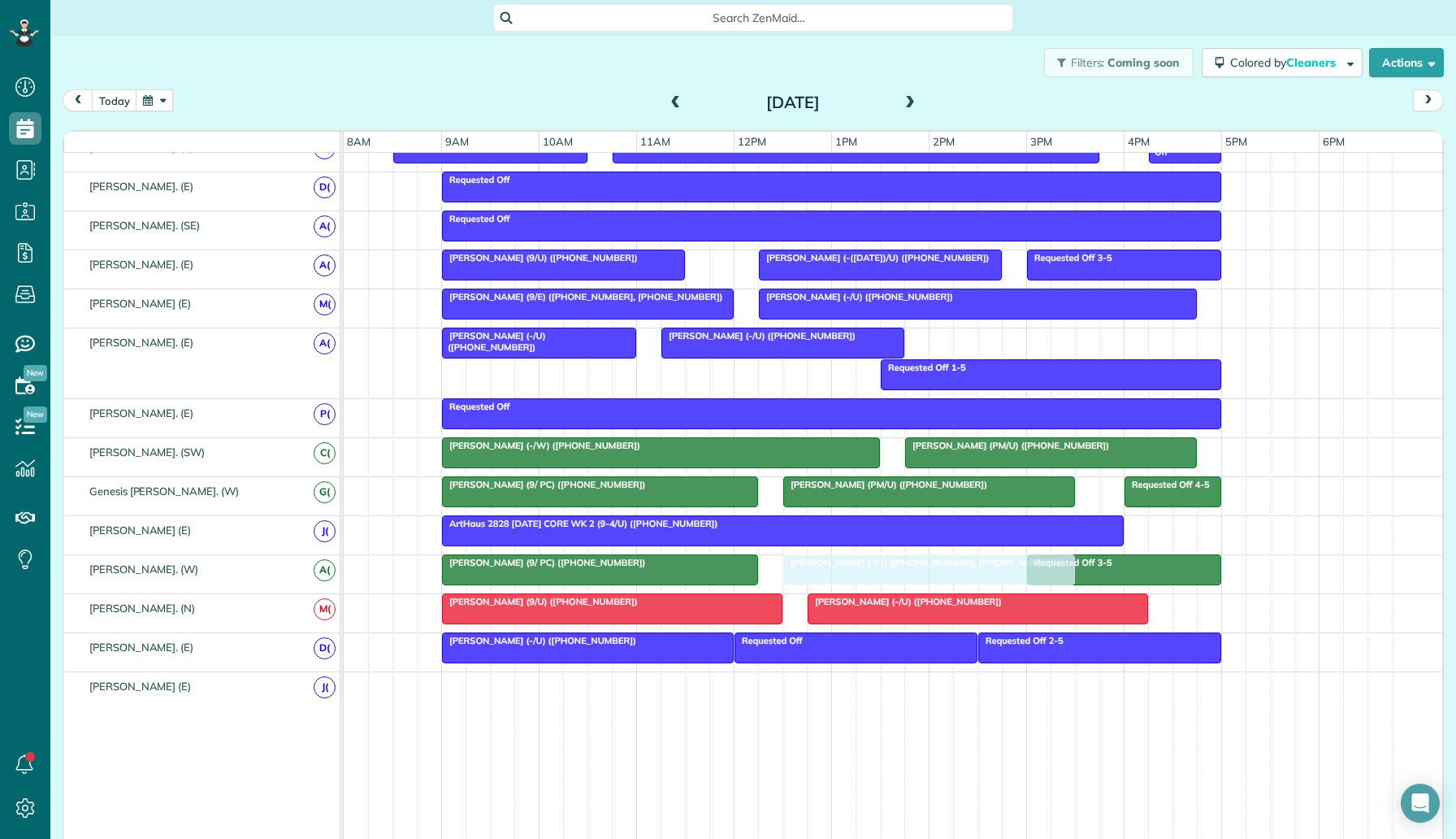
drag, startPoint x: 921, startPoint y: 271, endPoint x: 939, endPoint y: 579, distance: 308.5
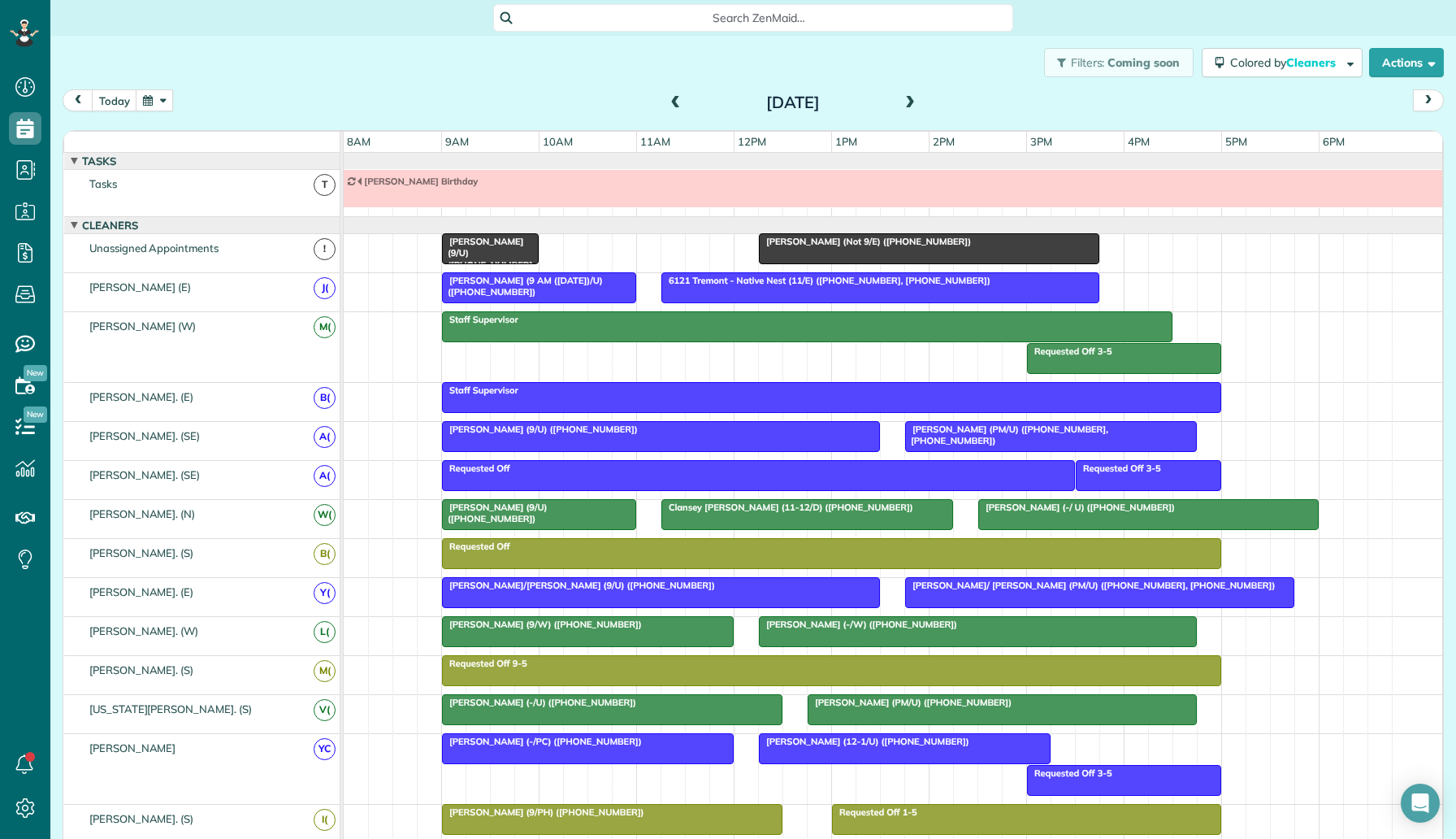
click at [681, 108] on span at bounding box center [675, 103] width 18 height 14
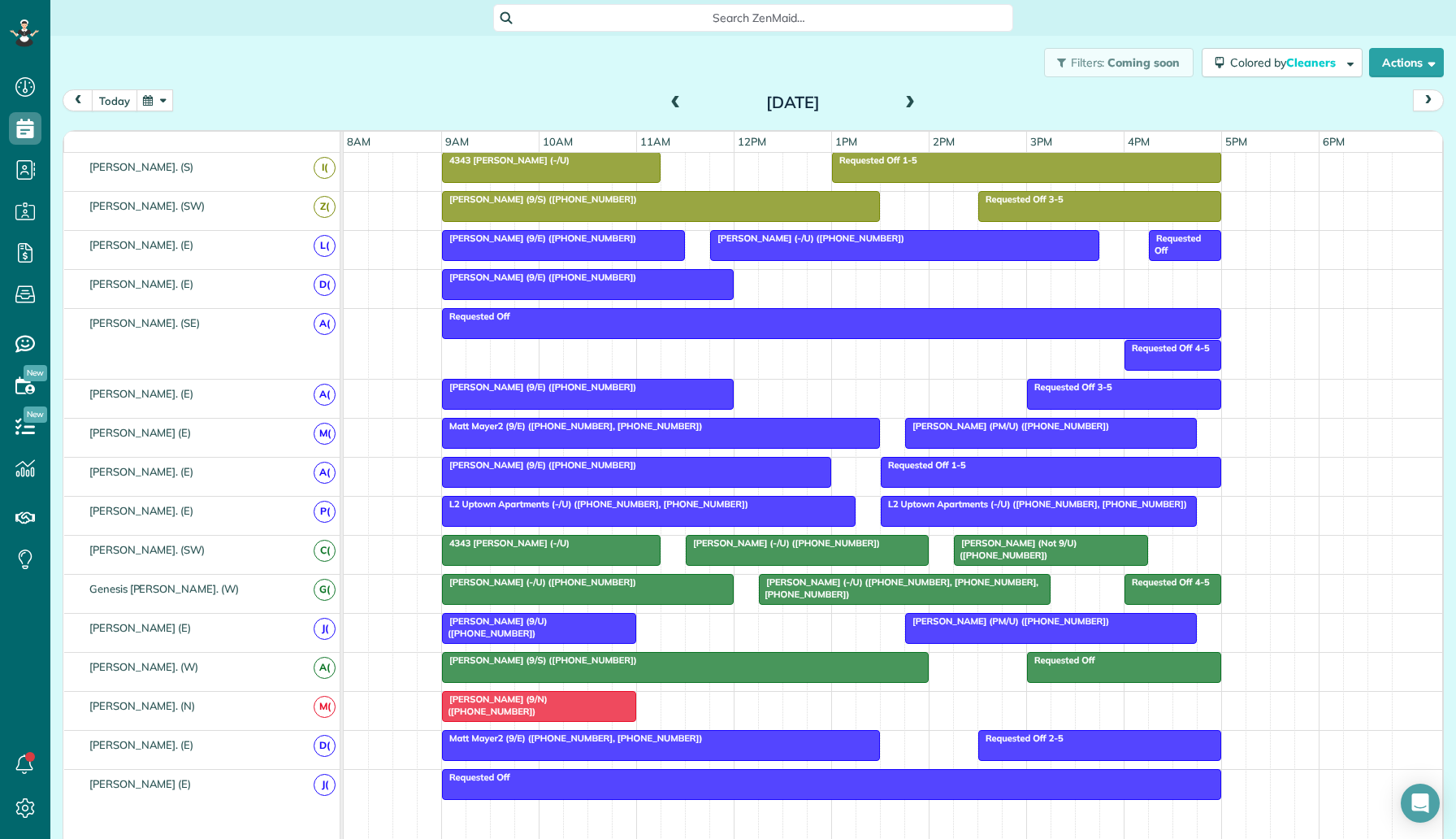
click at [120, 99] on button "today" at bounding box center [115, 100] width 46 height 22
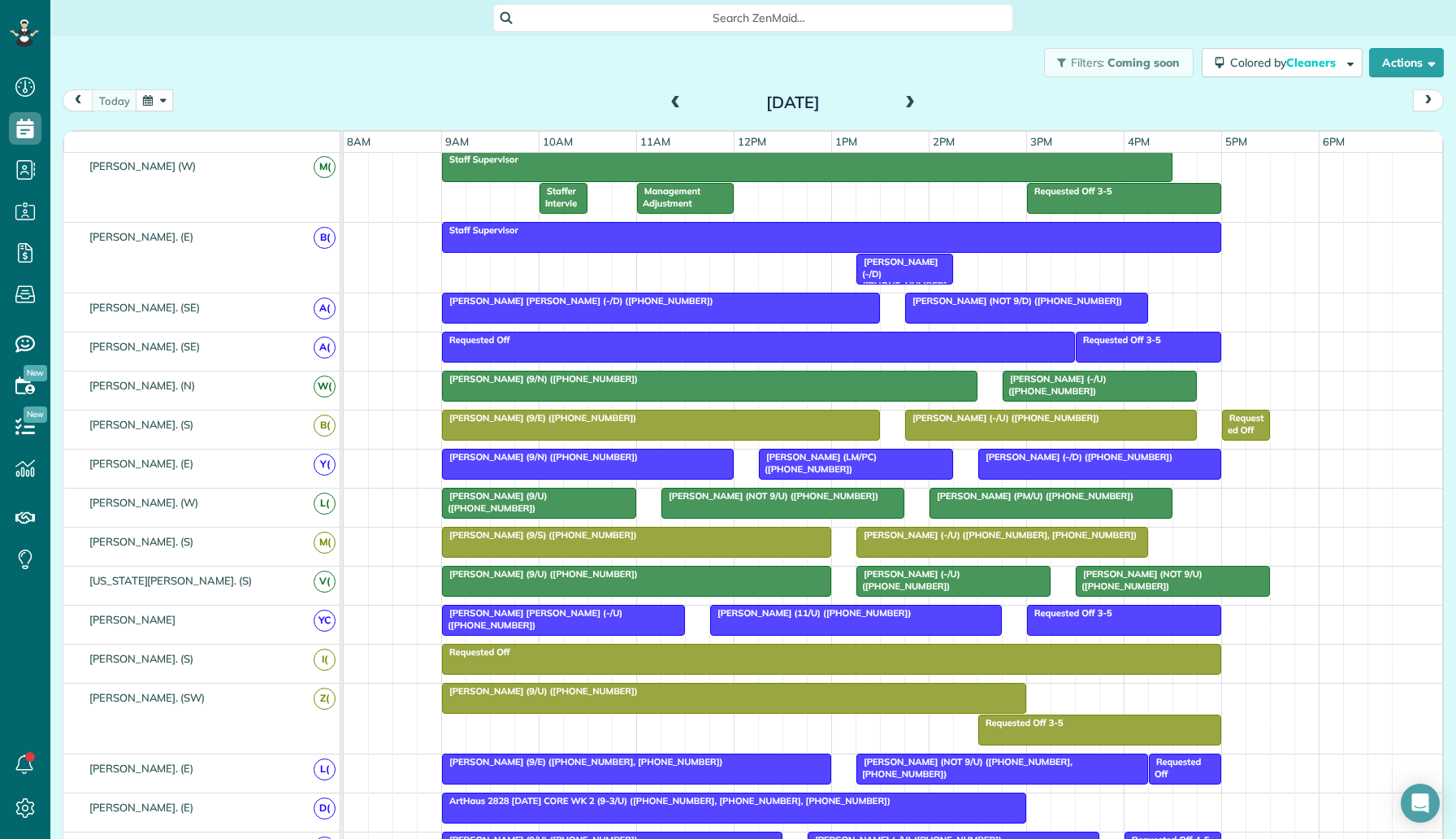
click at [918, 106] on div "[DATE]" at bounding box center [793, 102] width 260 height 26
click at [909, 104] on span at bounding box center [910, 103] width 18 height 14
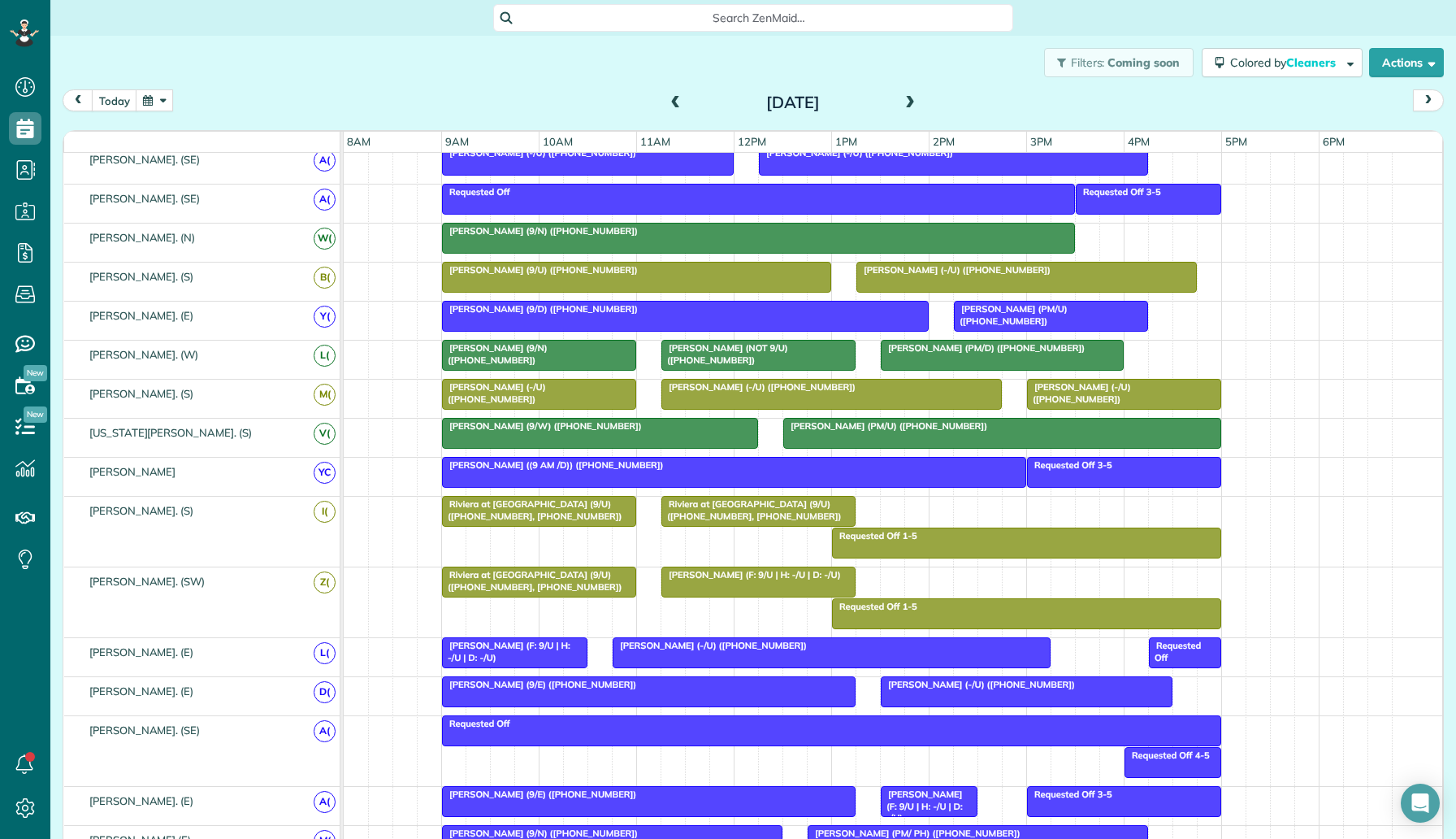
click at [765, 506] on span "Riviera at [GEOGRAPHIC_DATA] (9/U) ([PHONE_NUMBER], [PHONE_NUMBER])" at bounding box center [751, 510] width 182 height 23
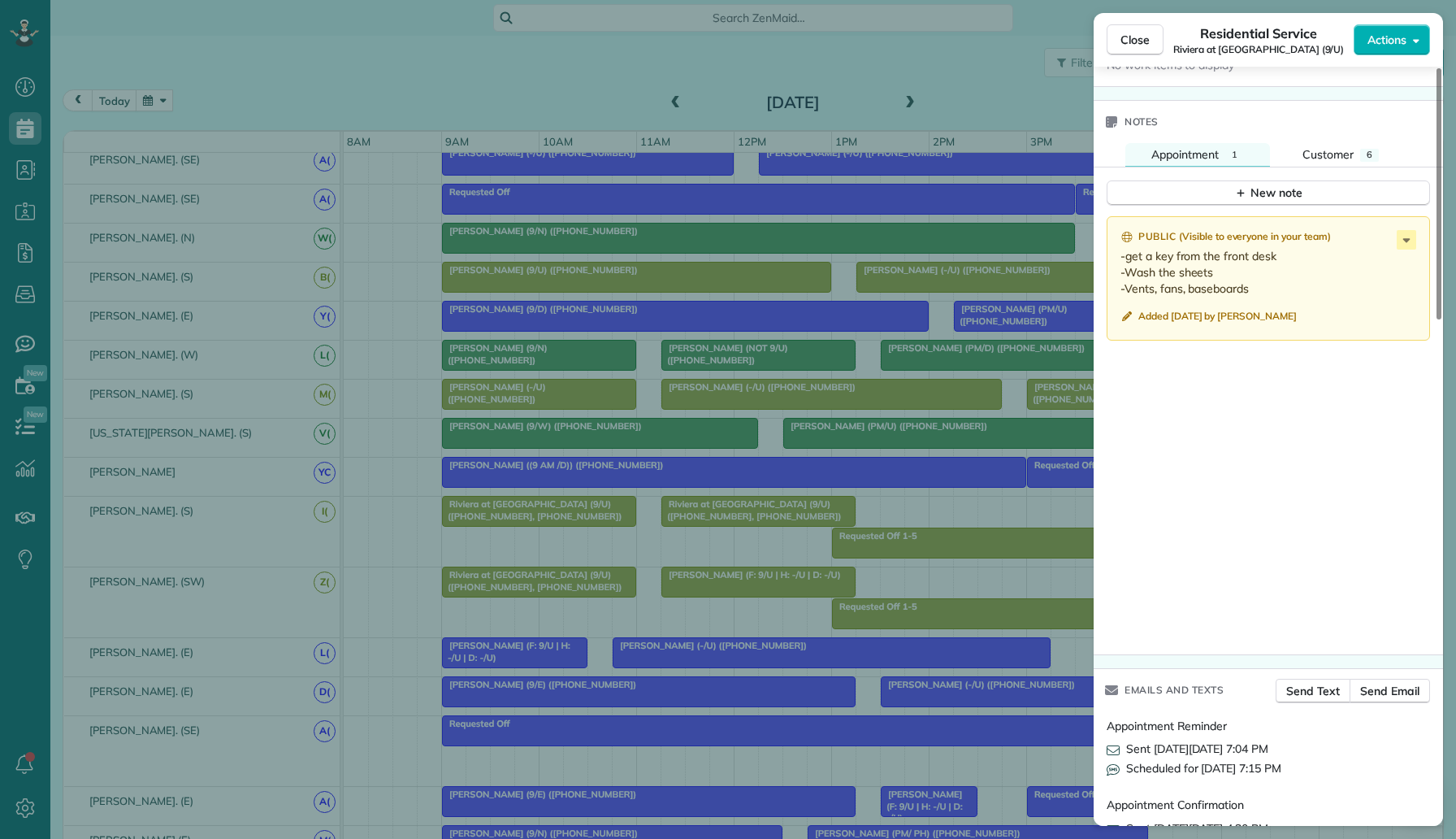
click at [956, 601] on div "Close Residential Service Riviera at [GEOGRAPHIC_DATA] Apartments (9/U) Actions…" at bounding box center [728, 420] width 1456 height 839
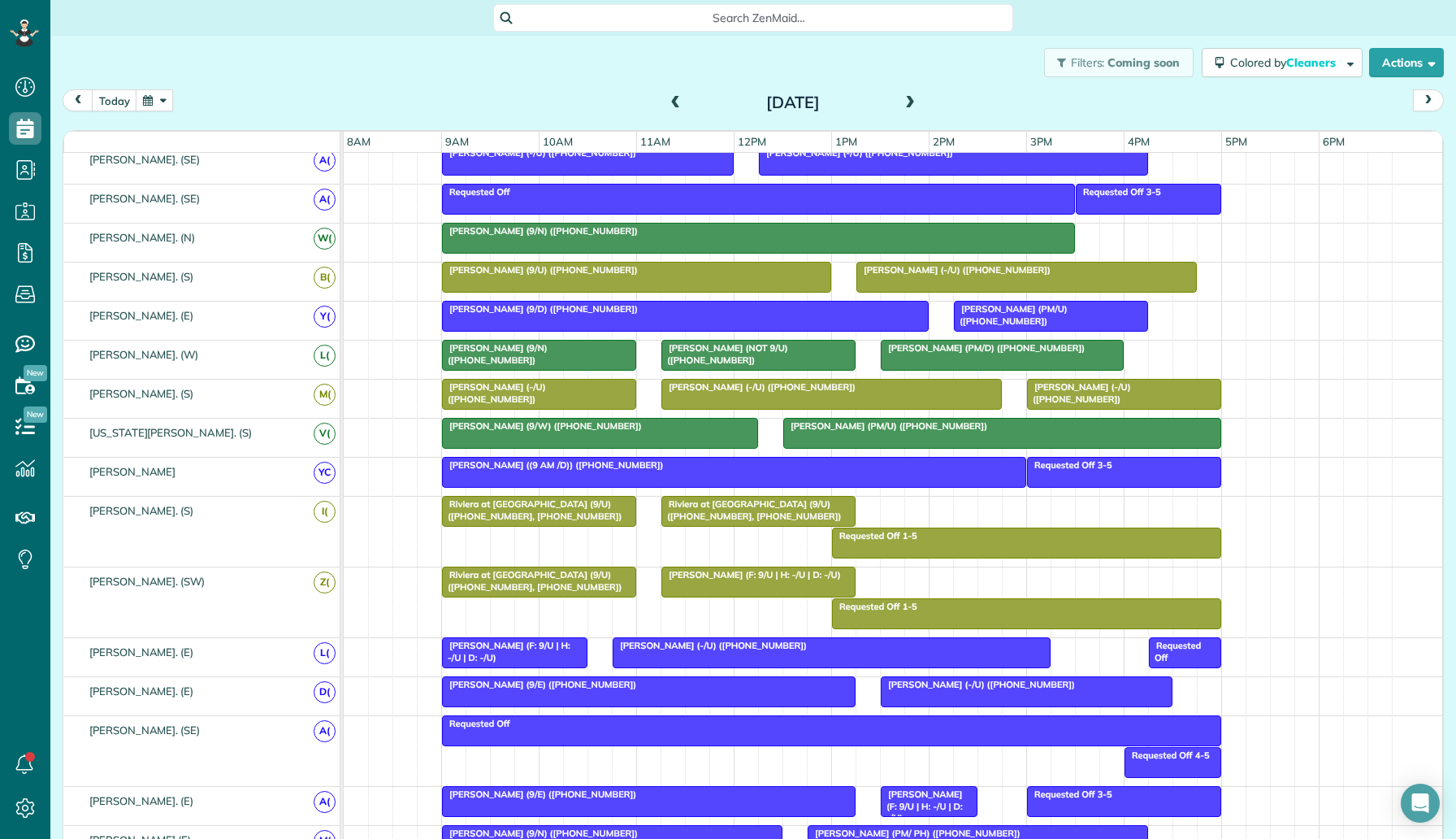
click at [570, 575] on span "Riviera at [GEOGRAPHIC_DATA] (9/U) ([PHONE_NUMBER], [PHONE_NUMBER])" at bounding box center [532, 580] width 182 height 23
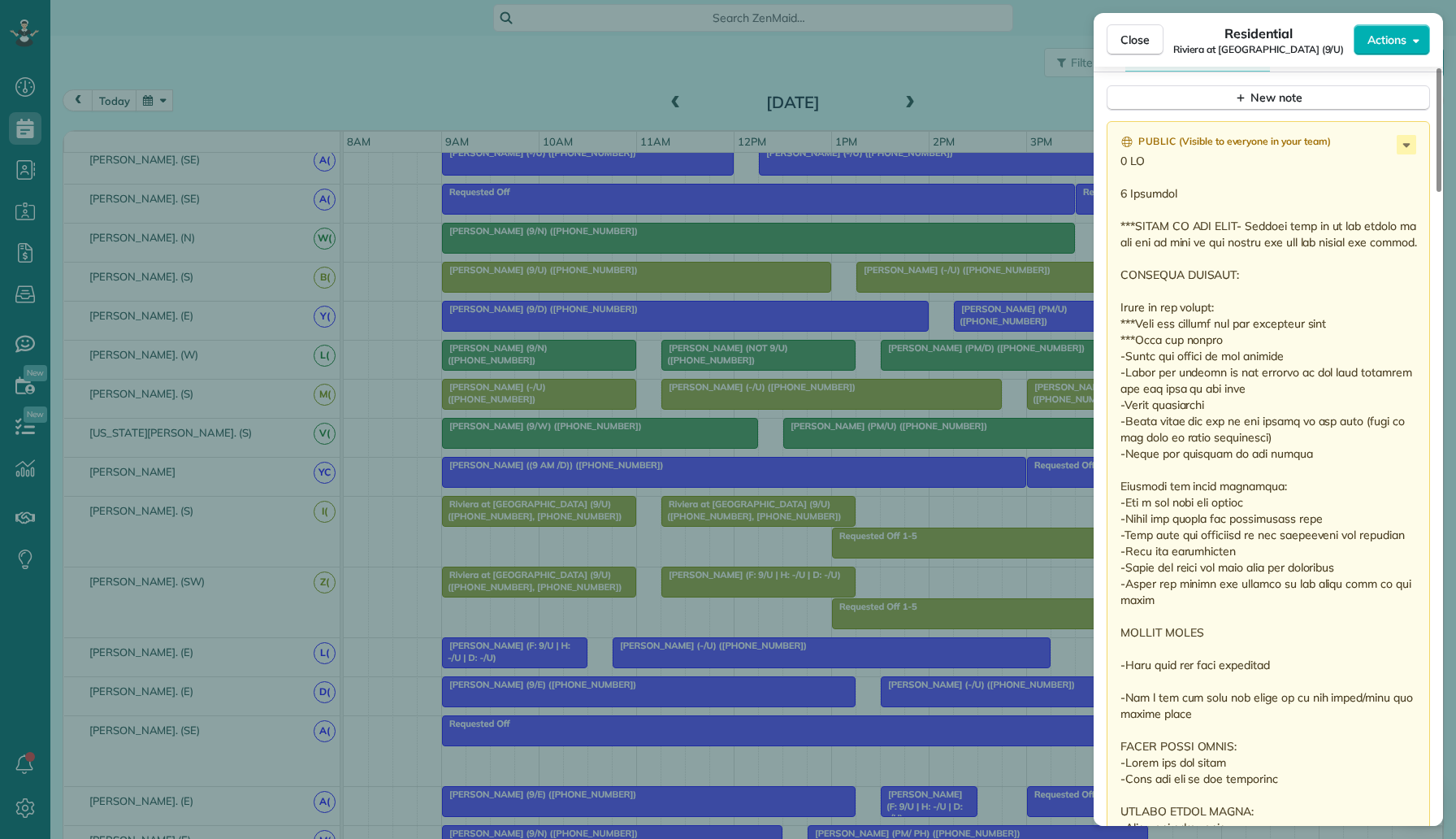
click at [755, 596] on div "Close Residential Riviera at [GEOGRAPHIC_DATA] (9/U) Actions Status Active Rivi…" at bounding box center [728, 420] width 1456 height 839
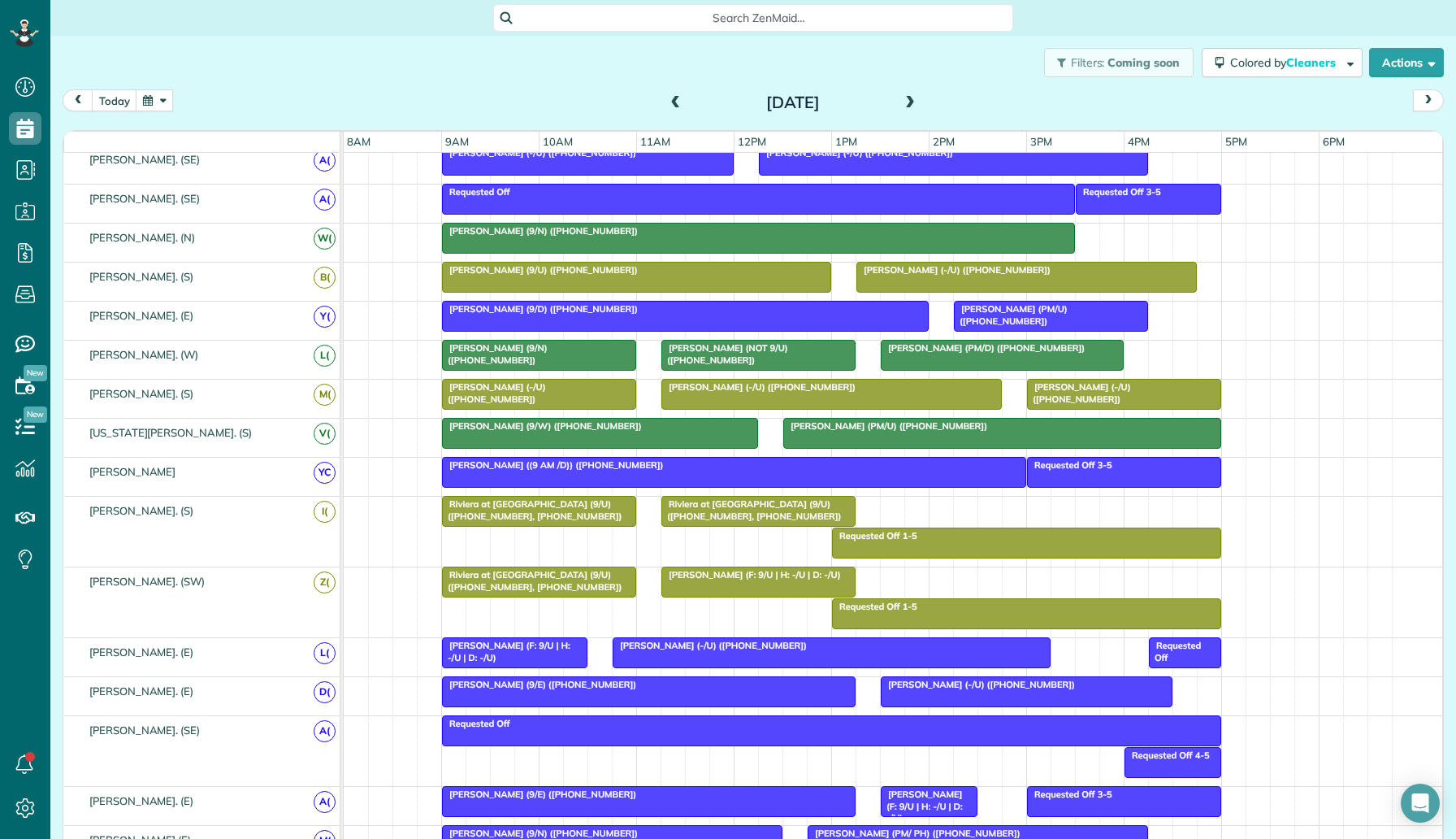
click at [568, 504] on span "Riviera at [GEOGRAPHIC_DATA] (9/U) ([PHONE_NUMBER], [PHONE_NUMBER])" at bounding box center [532, 510] width 182 height 23
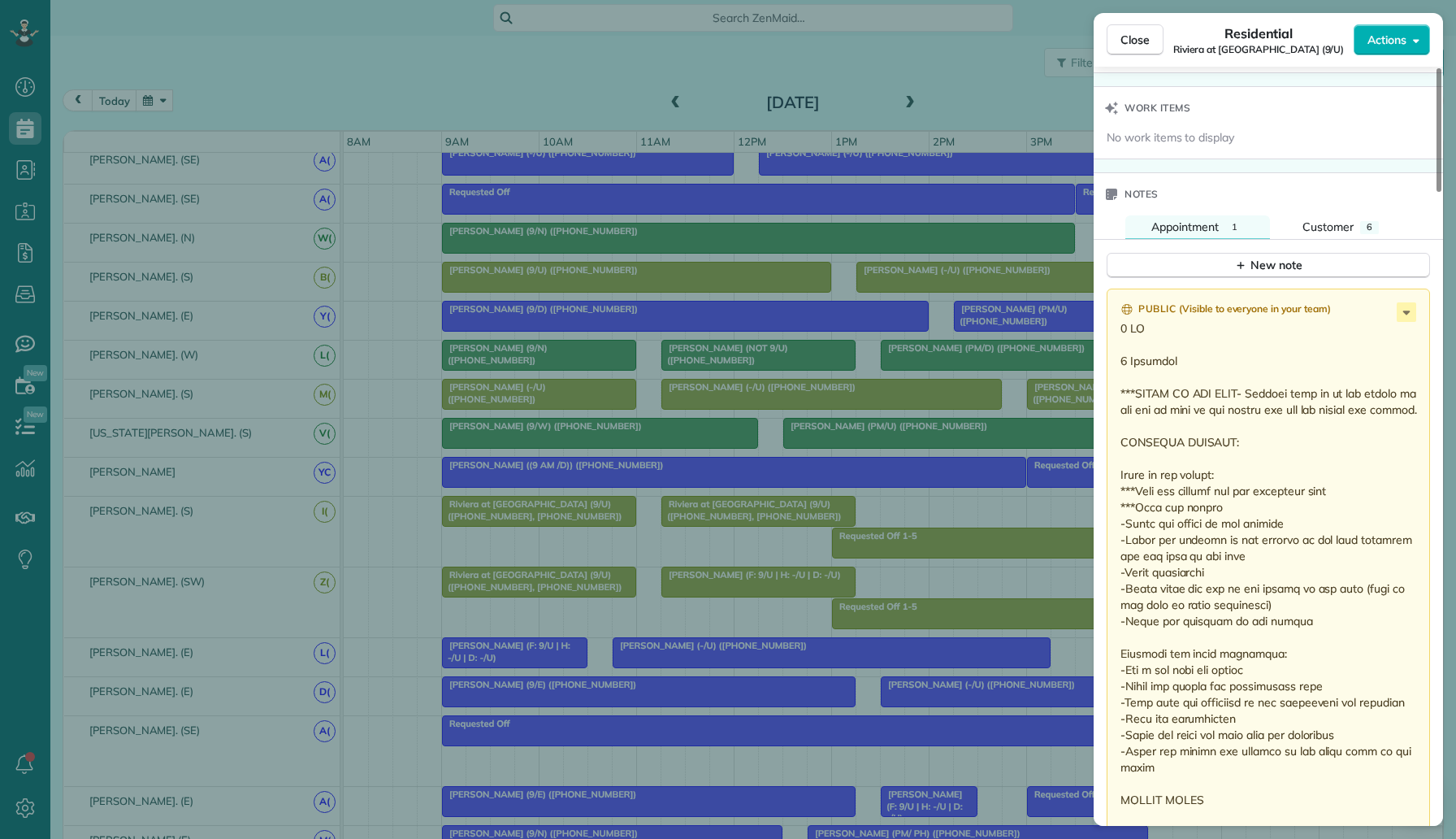
click at [768, 573] on div "Close Residential Riviera at [GEOGRAPHIC_DATA] (9/U) Actions Status Active Rivi…" at bounding box center [728, 420] width 1456 height 839
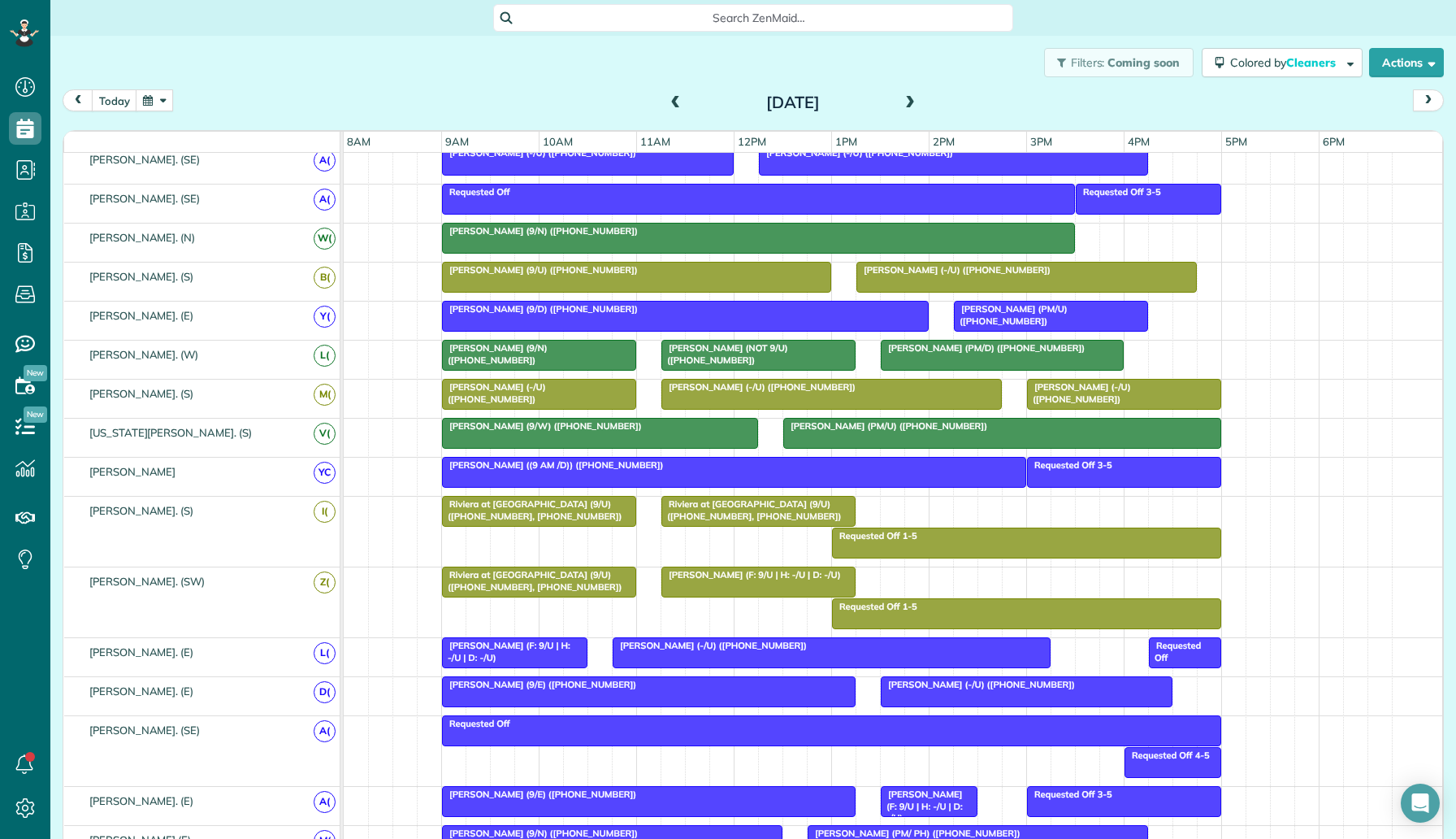
click at [718, 509] on span "Riviera at [GEOGRAPHIC_DATA] (9/U) ([PHONE_NUMBER], [PHONE_NUMBER])" at bounding box center [751, 510] width 182 height 23
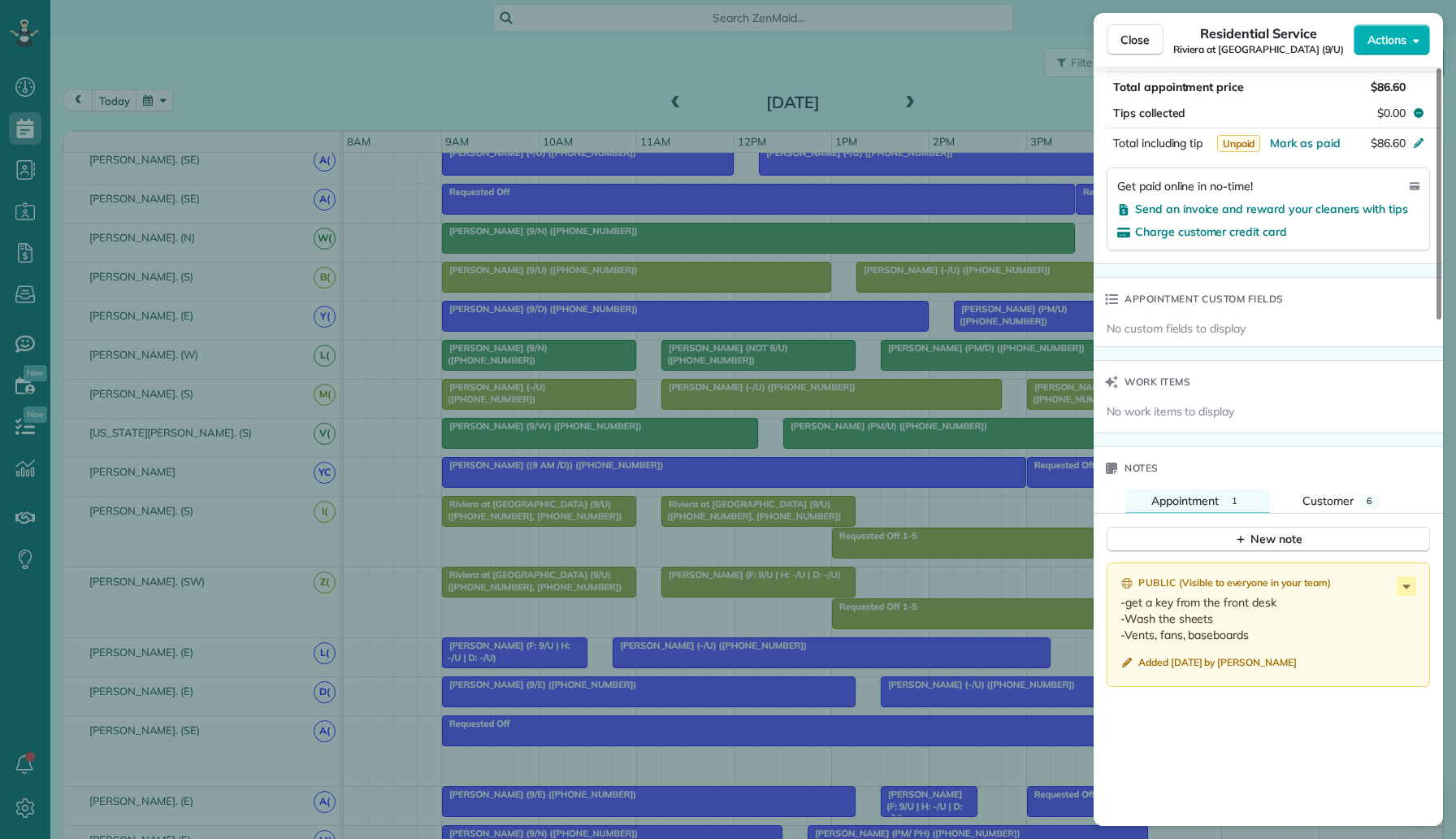
click at [839, 564] on div "Close Residential Service Riviera at [GEOGRAPHIC_DATA] Apartments (9/U) Actions…" at bounding box center [728, 420] width 1456 height 839
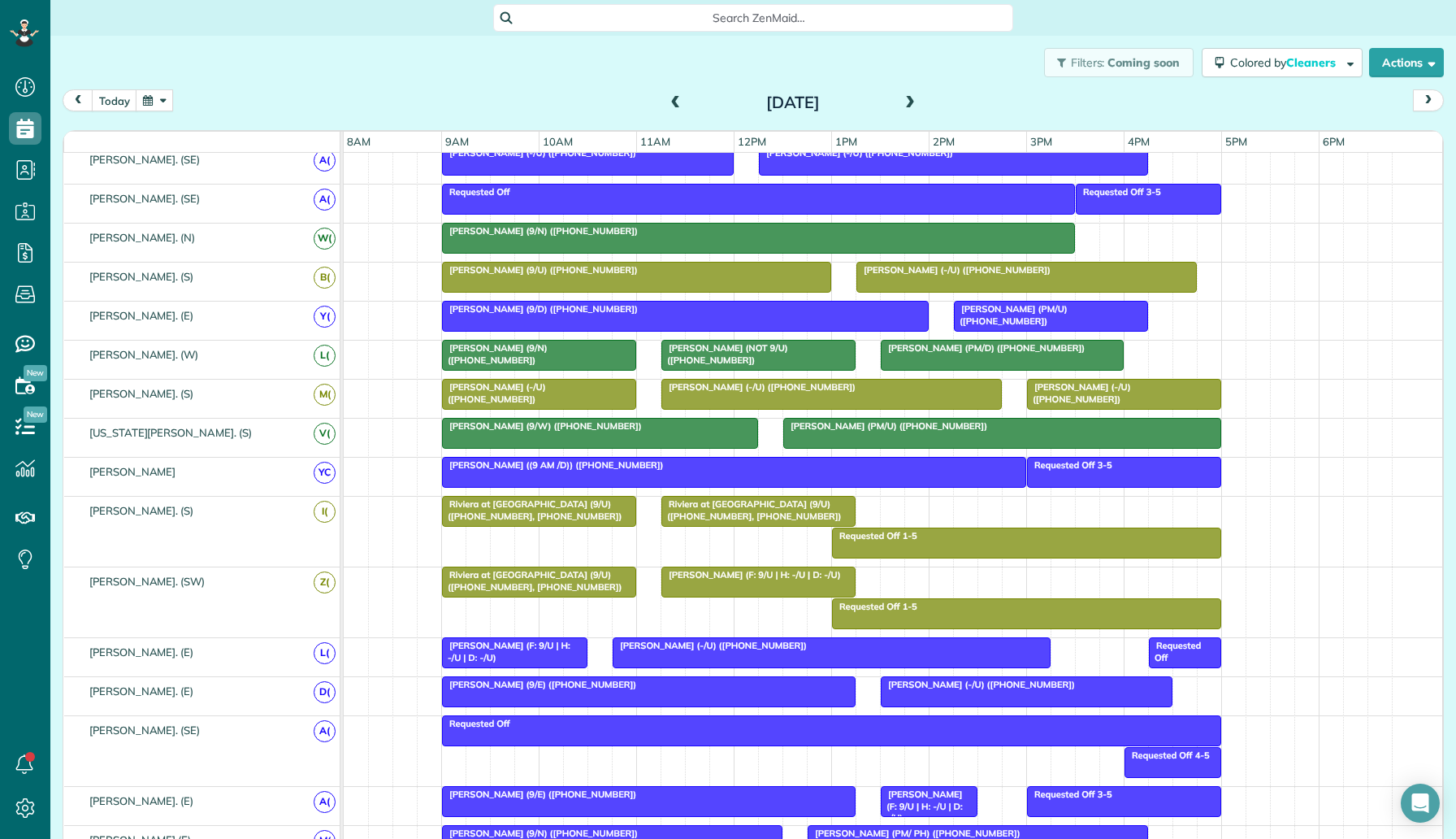
click at [799, 513] on span "Riviera at [GEOGRAPHIC_DATA] (9/U) ([PHONE_NUMBER], [PHONE_NUMBER])" at bounding box center [751, 510] width 182 height 23
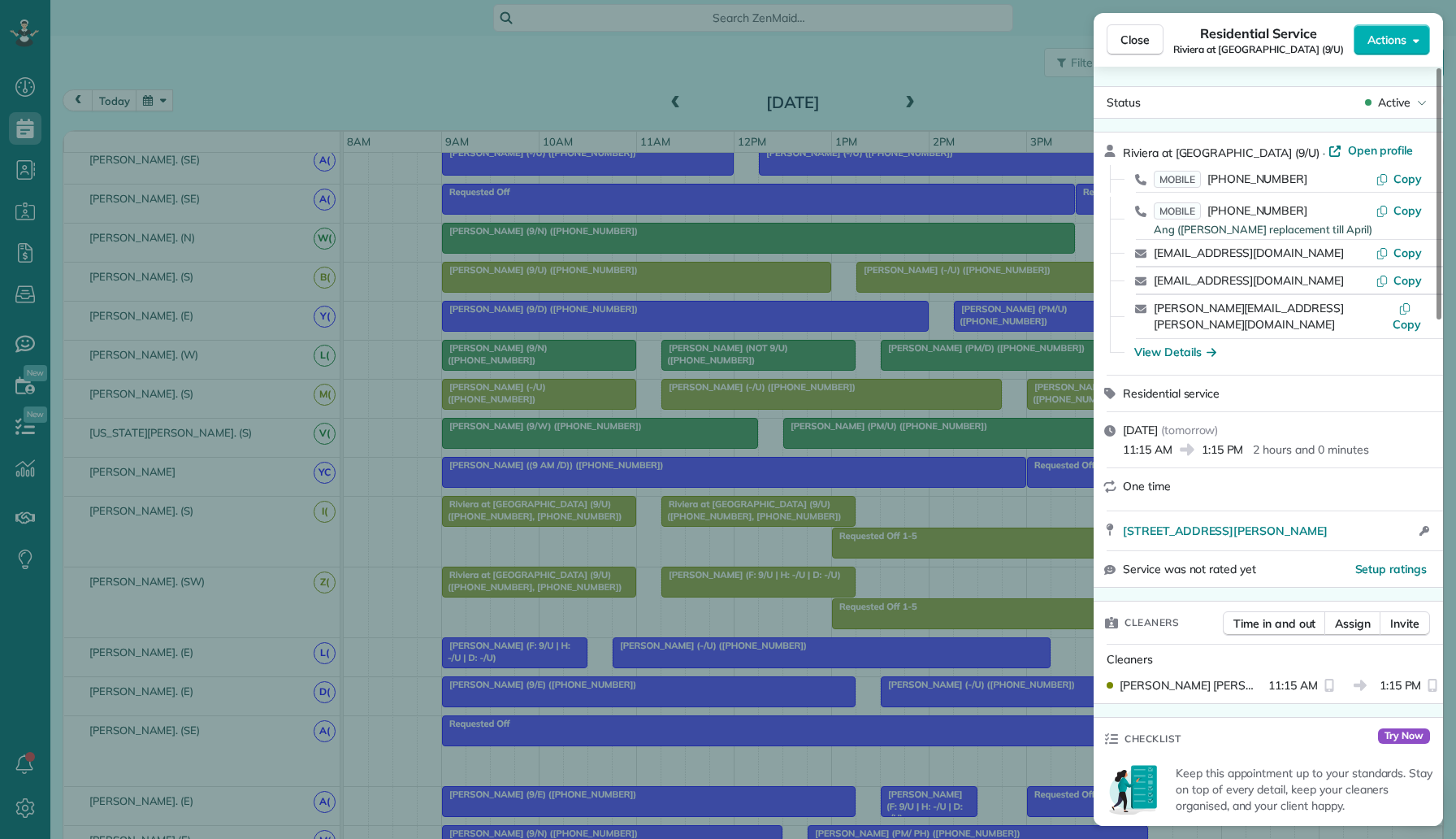
click at [917, 638] on div "Close Residential Service Riviera at [GEOGRAPHIC_DATA] Apartments (9/U) Actions…" at bounding box center [728, 420] width 1456 height 839
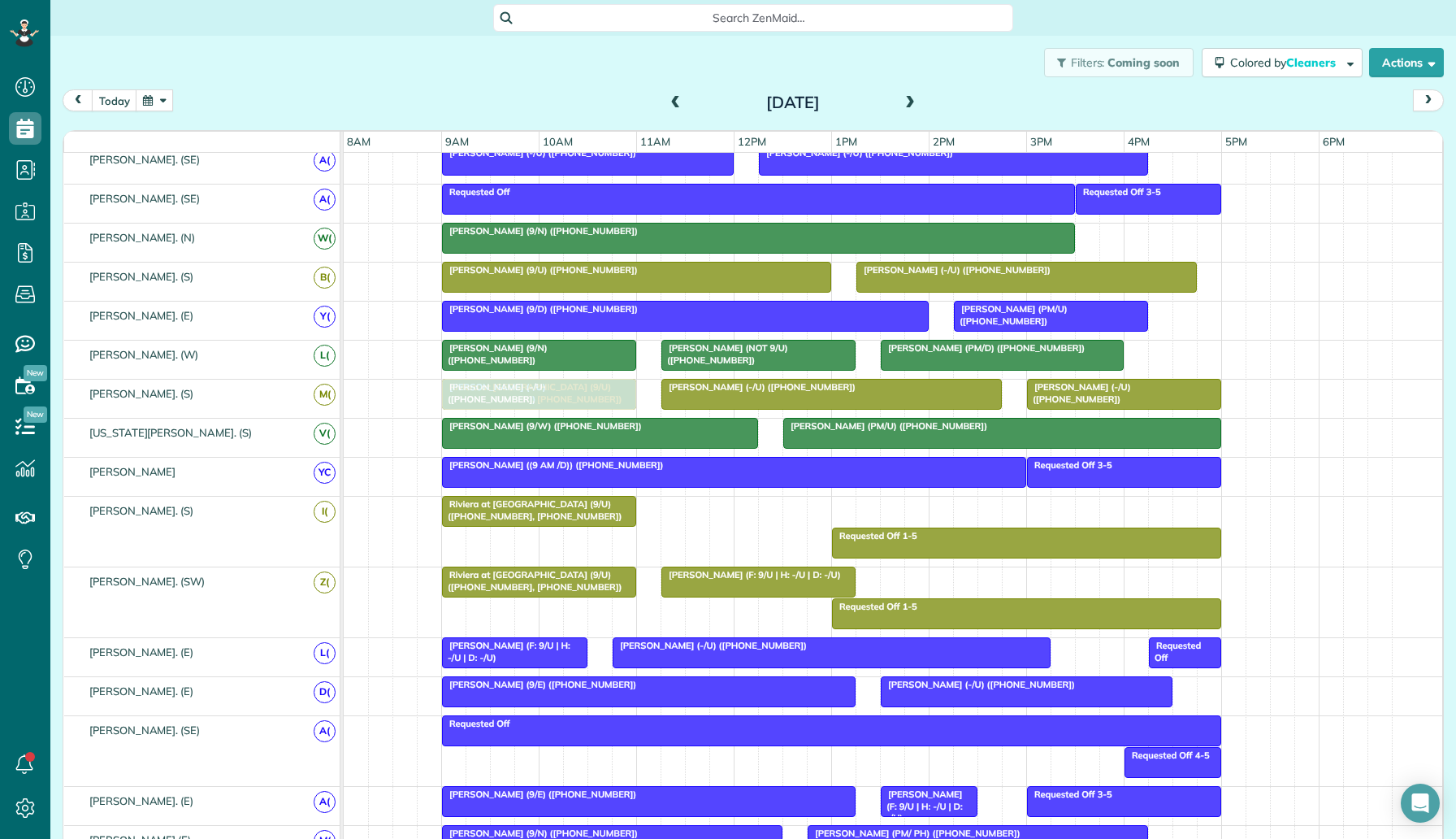
drag, startPoint x: 771, startPoint y: 508, endPoint x: 556, endPoint y: 401, distance: 240.2
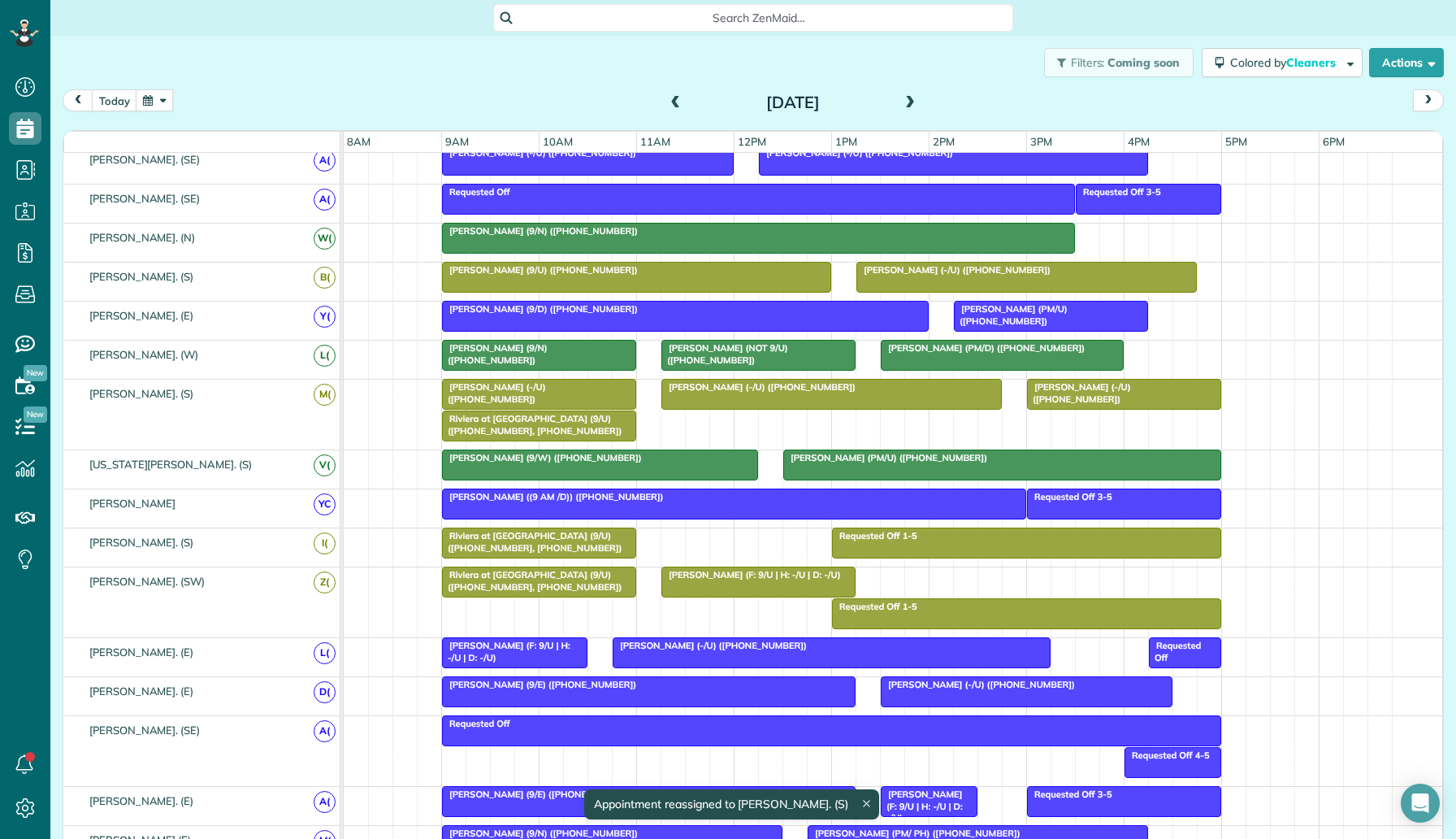
click at [556, 420] on span "Riviera at [GEOGRAPHIC_DATA] (9/U) ([PHONE_NUMBER], [PHONE_NUMBER])" at bounding box center [532, 424] width 182 height 23
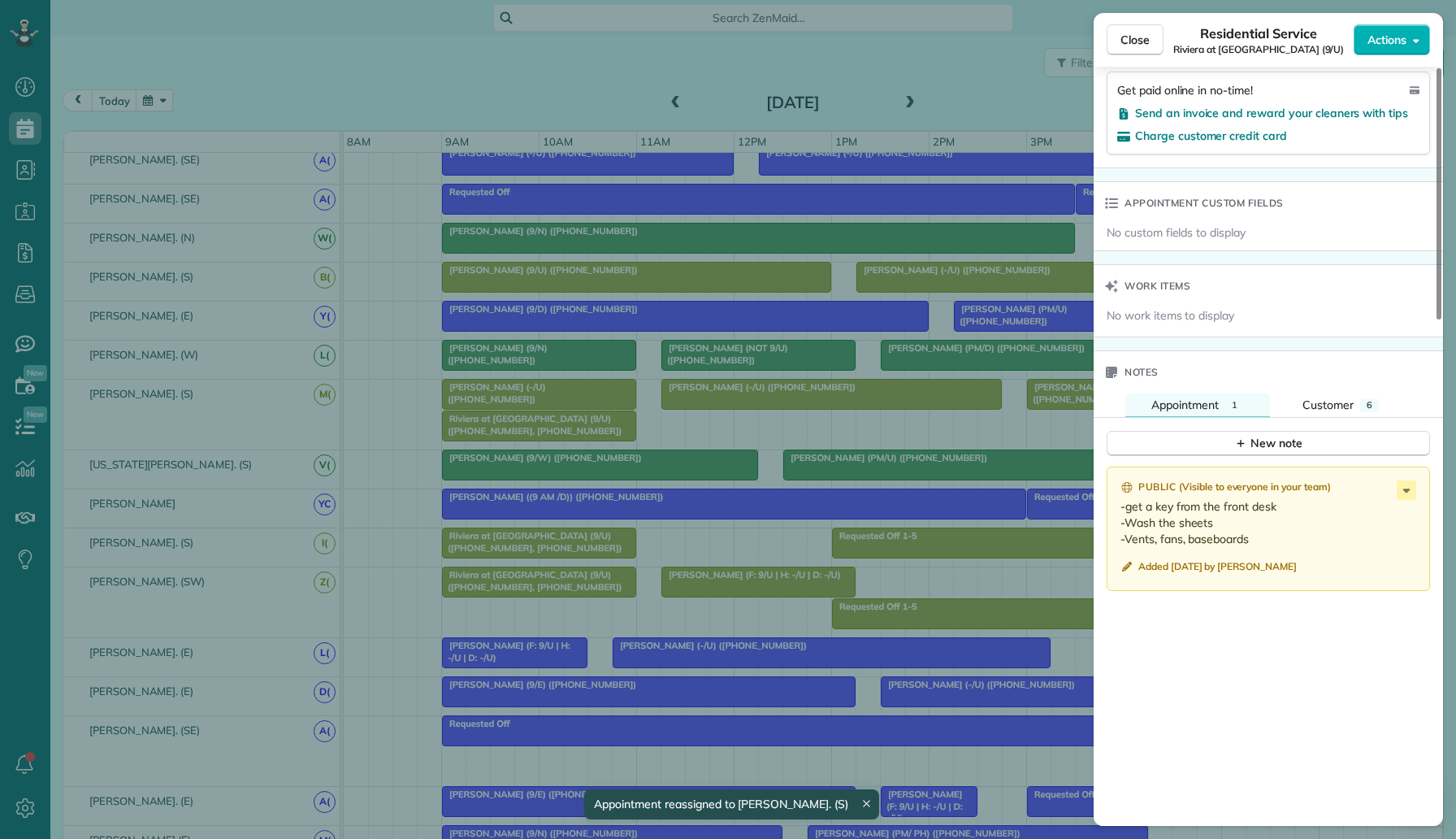
scroll to position [1263, 0]
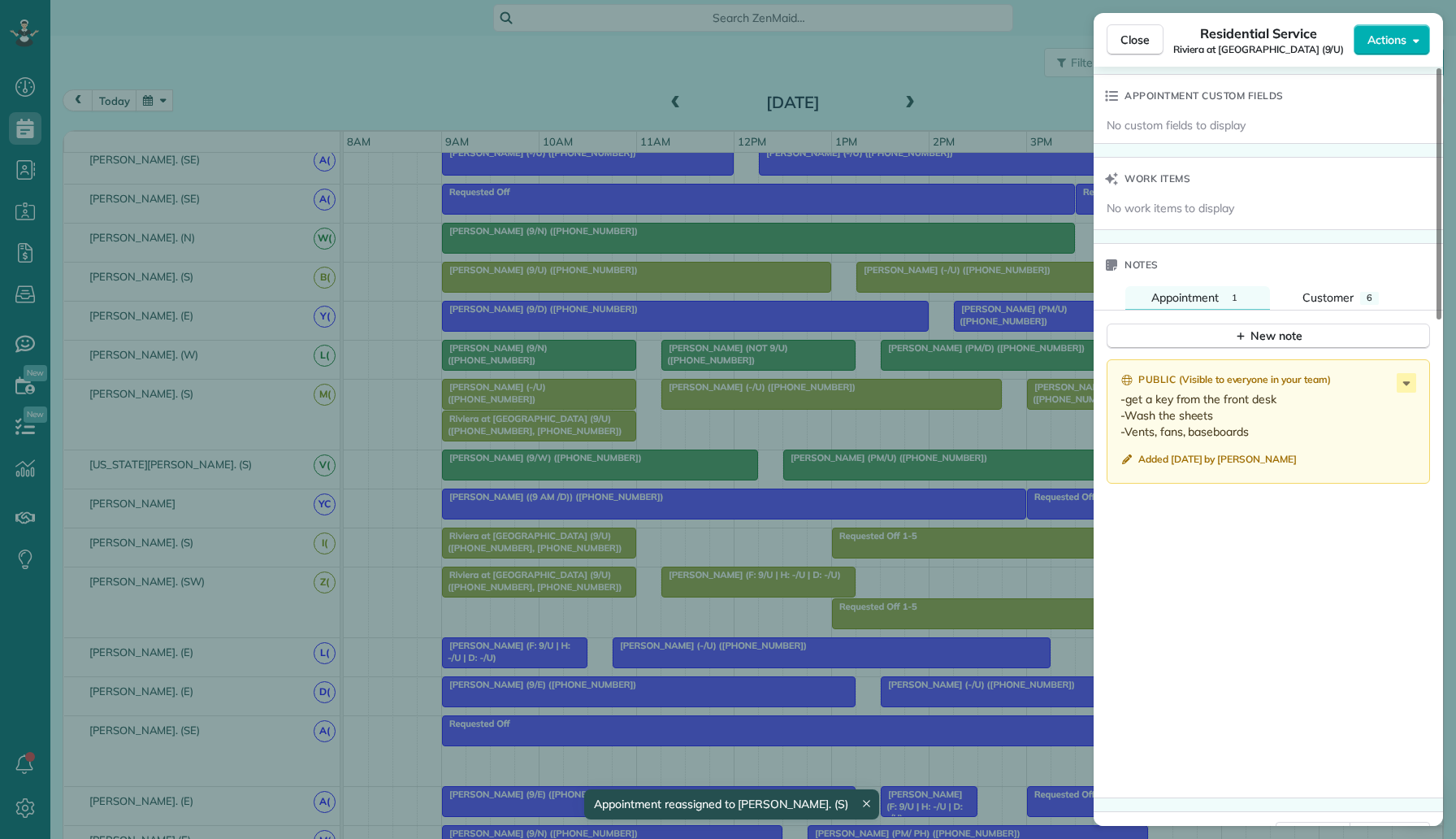
click at [992, 566] on div "Close Residential Service Riviera at [GEOGRAPHIC_DATA] Apartments (9/U) Actions…" at bounding box center [728, 420] width 1456 height 839
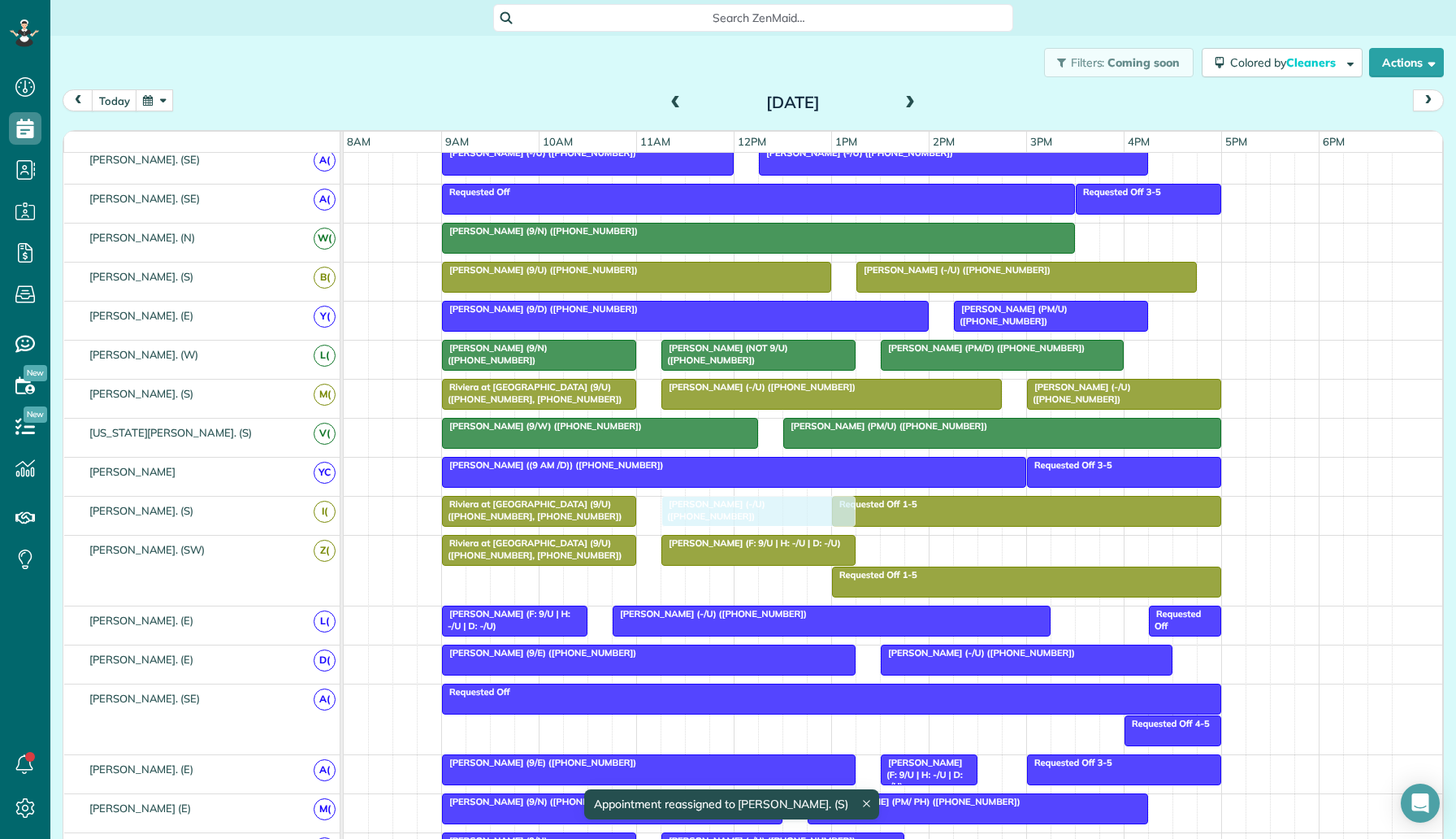
drag, startPoint x: 771, startPoint y: 507, endPoint x: 787, endPoint y: 508, distance: 16.0
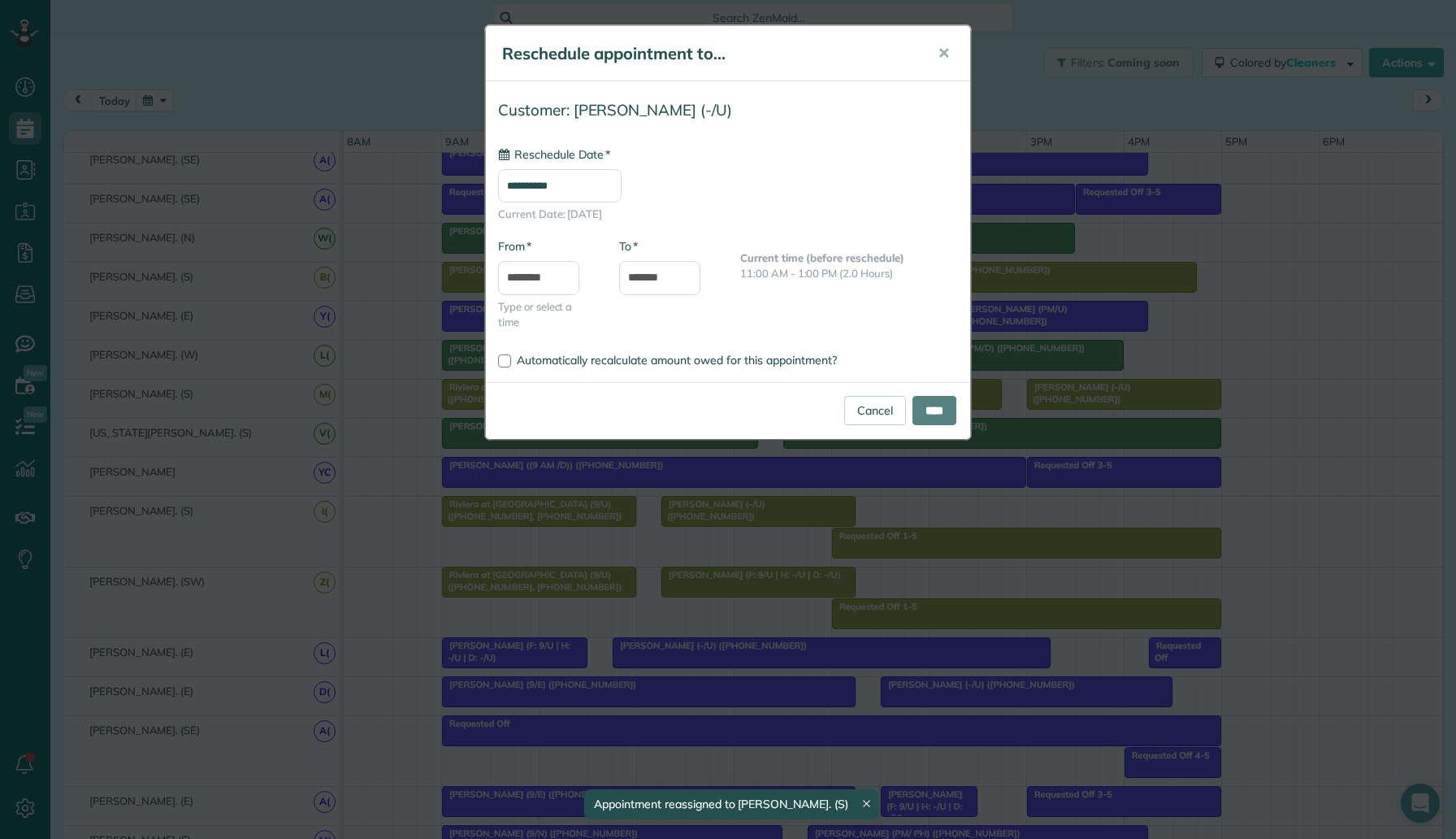
type input "**********"
click at [935, 418] on input "****" at bounding box center [934, 410] width 44 height 29
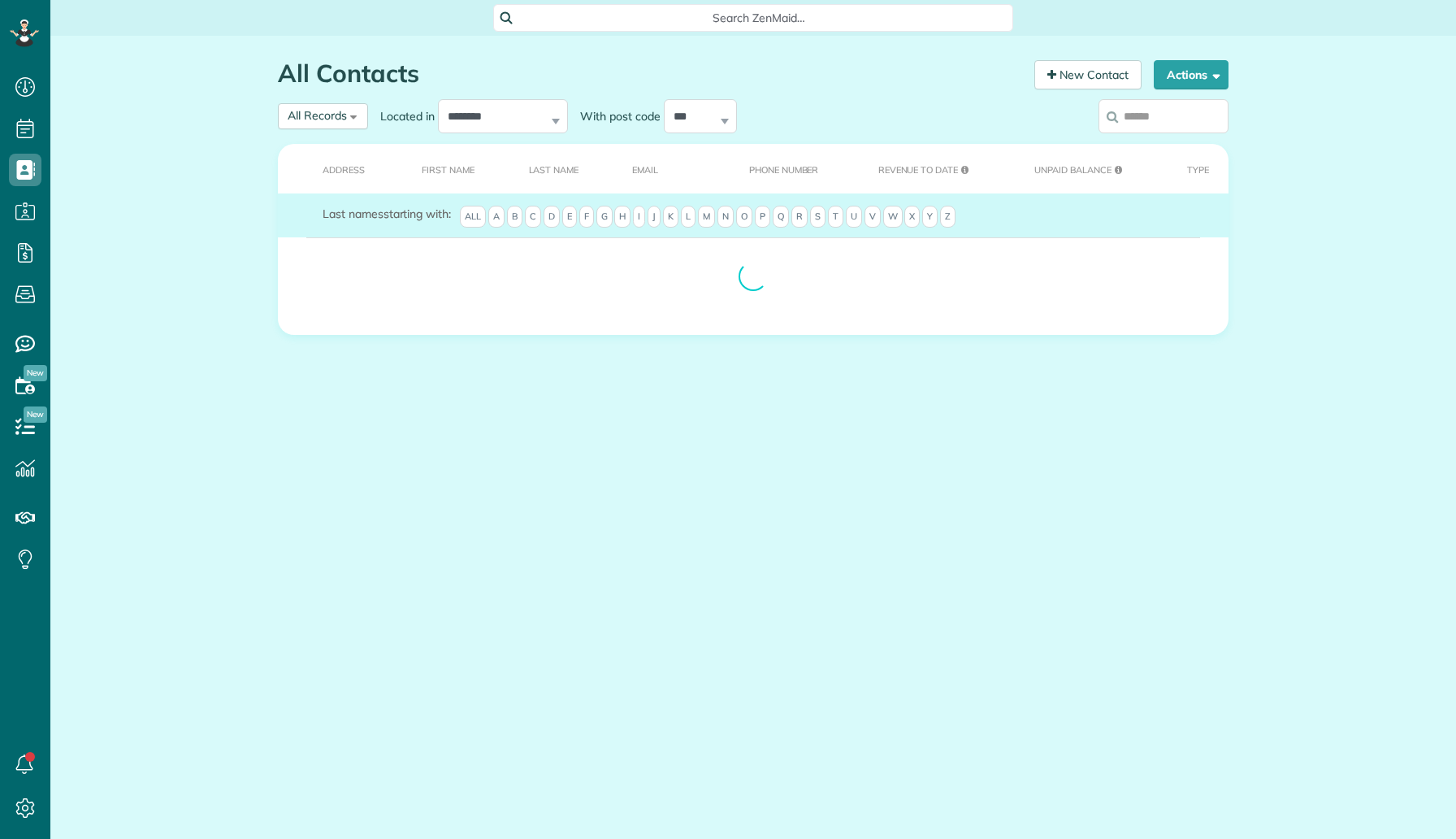
scroll to position [8, 8]
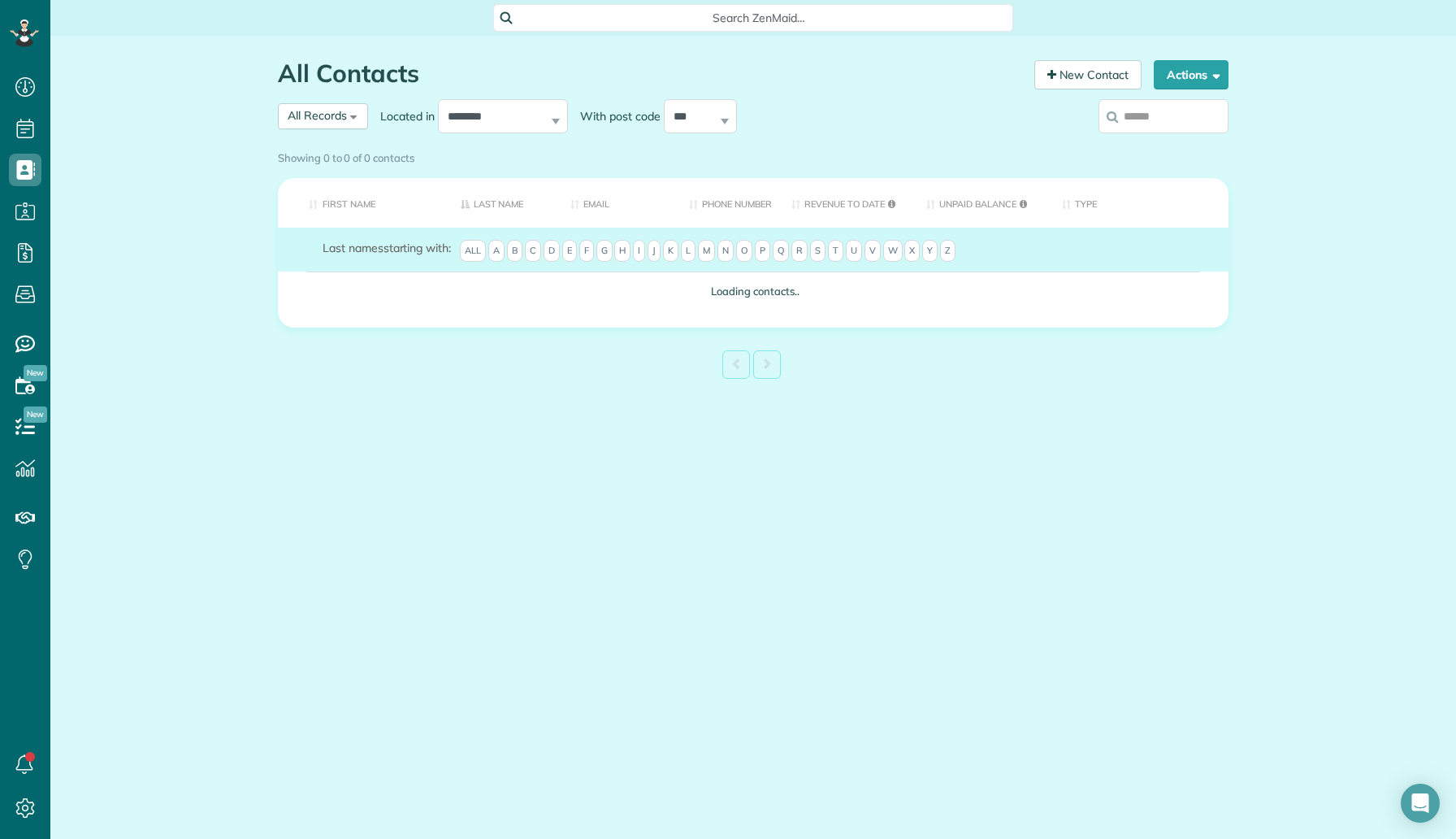
click at [1145, 127] on input "search" at bounding box center [1163, 116] width 130 height 34
type input "**********"
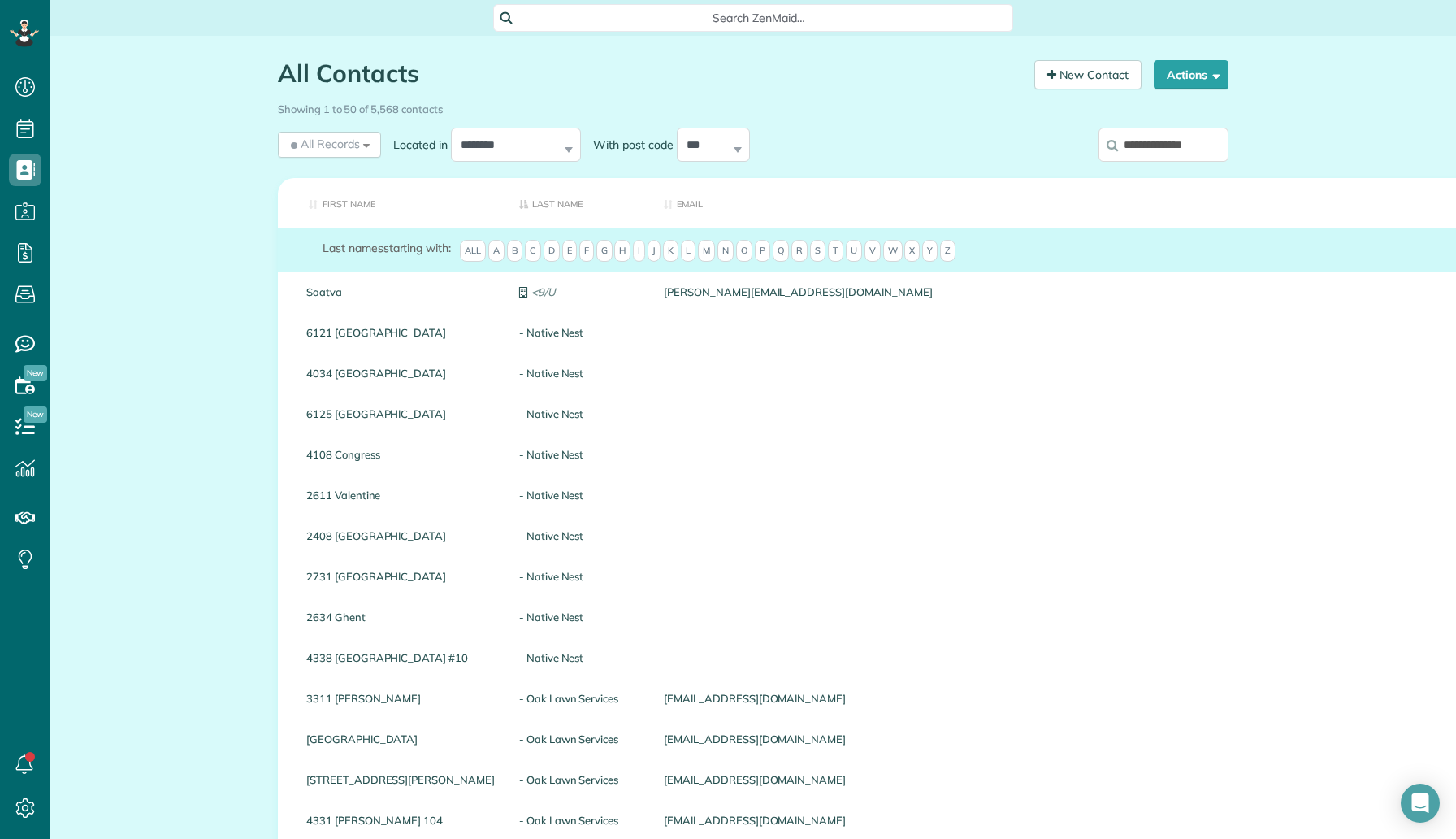
click at [1165, 147] on input "**********" at bounding box center [1163, 144] width 130 height 34
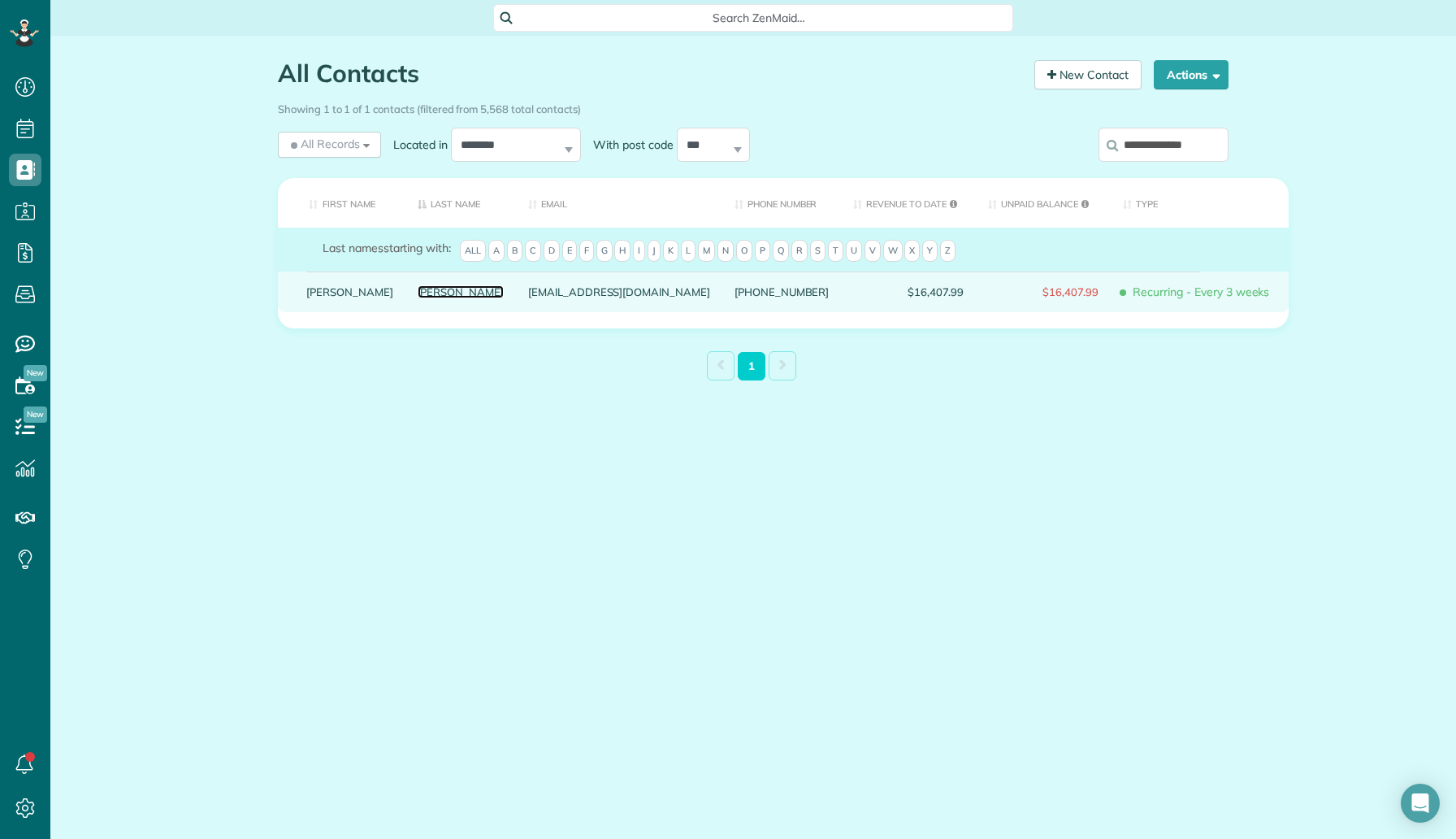
click at [417, 297] on link "[PERSON_NAME]" at bounding box center [461, 291] width 87 height 11
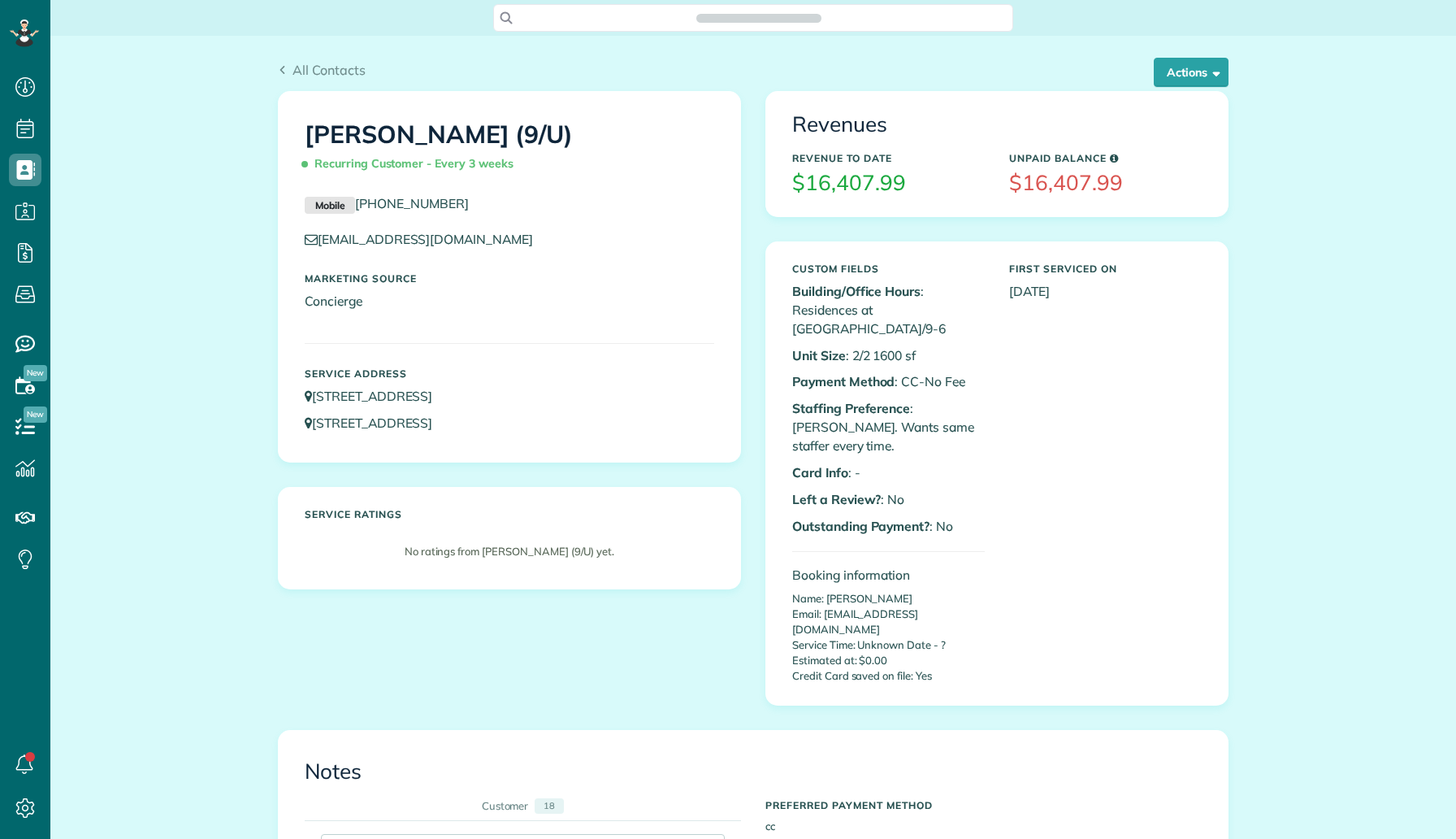
scroll to position [8, 8]
click at [1183, 76] on button "Actions" at bounding box center [1190, 72] width 75 height 29
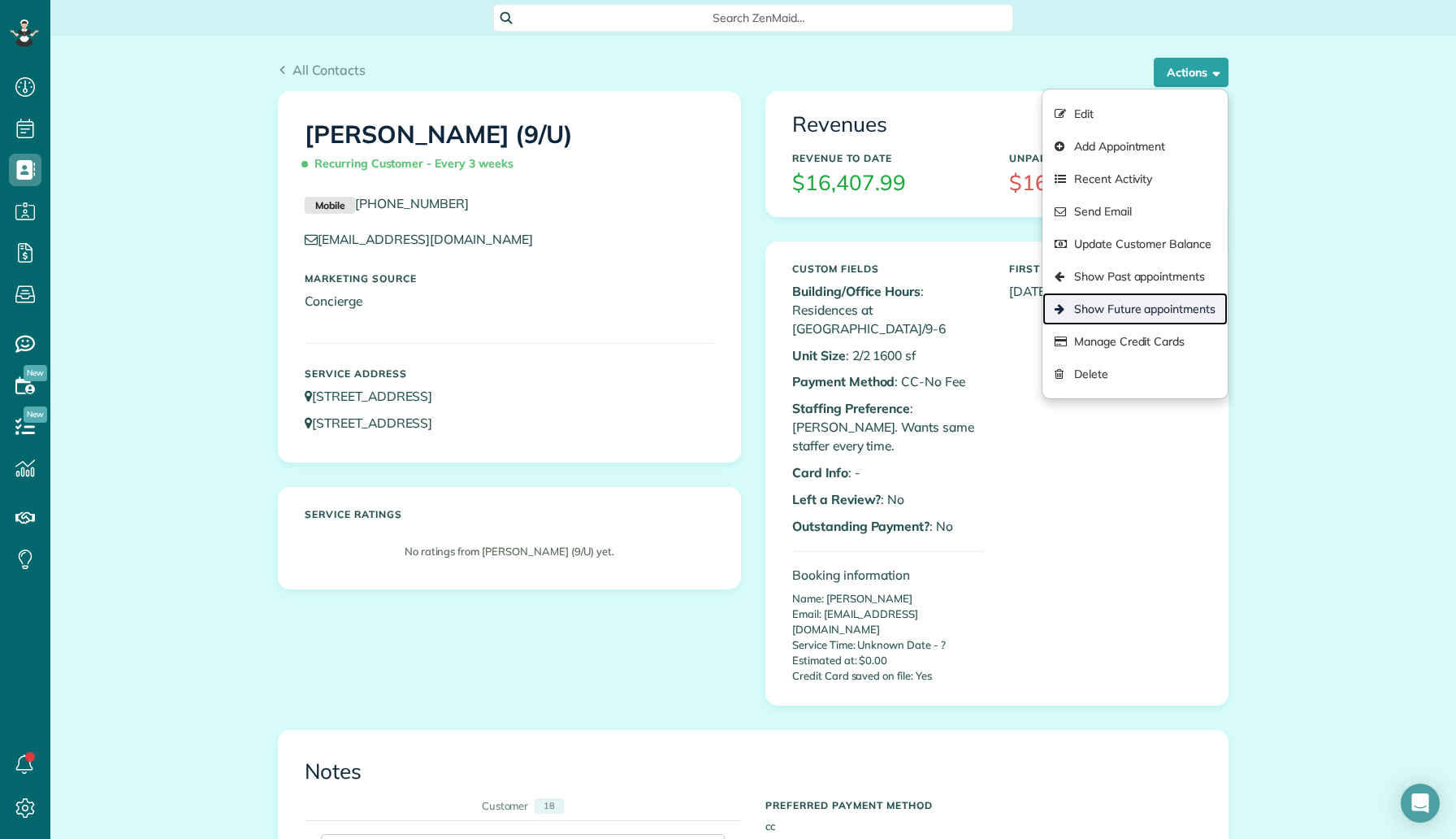
click at [1138, 297] on link "Show Future appointments" at bounding box center [1134, 308] width 185 height 32
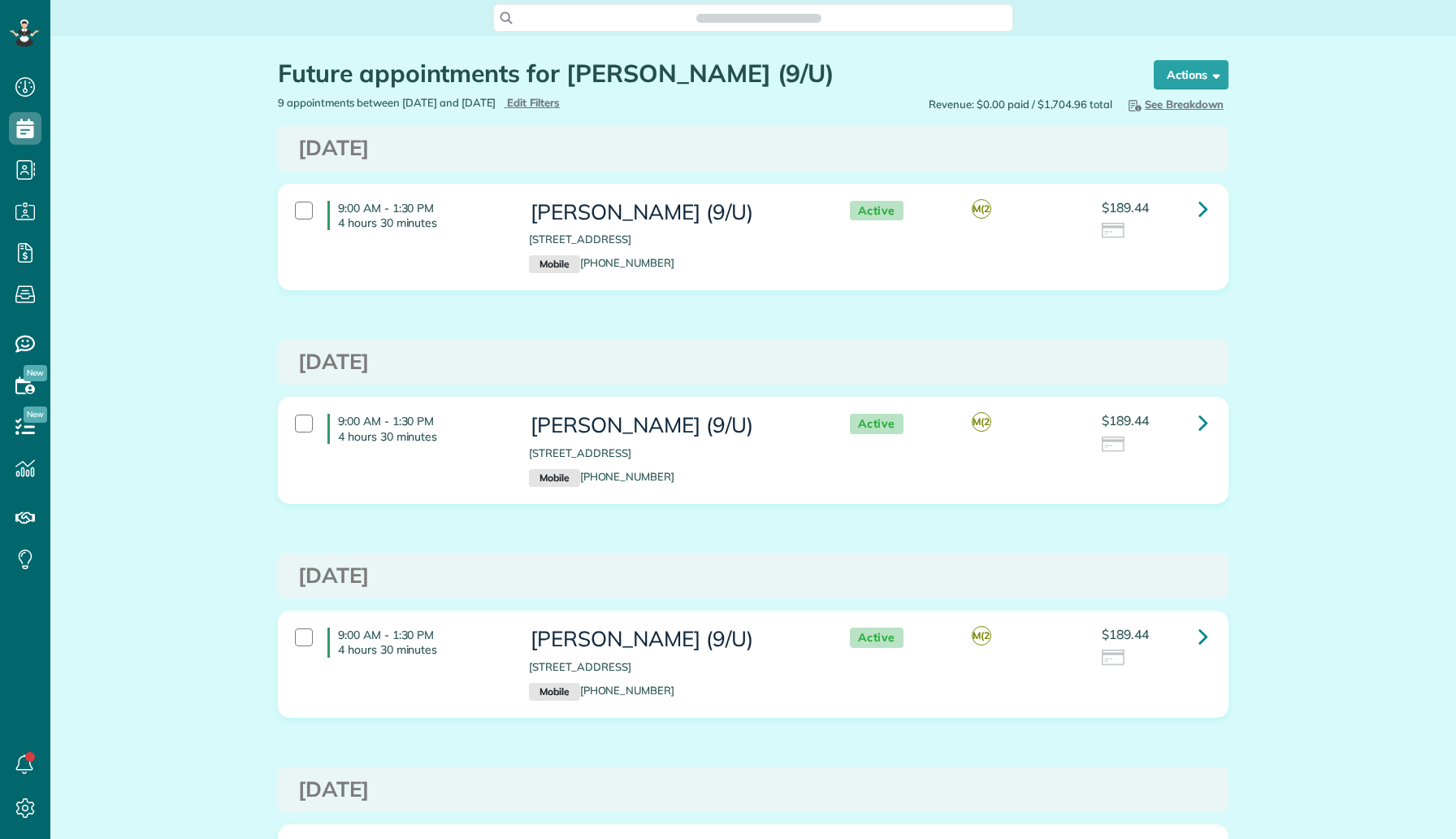
scroll to position [8, 8]
click at [1204, 196] on icon at bounding box center [1203, 209] width 9 height 28
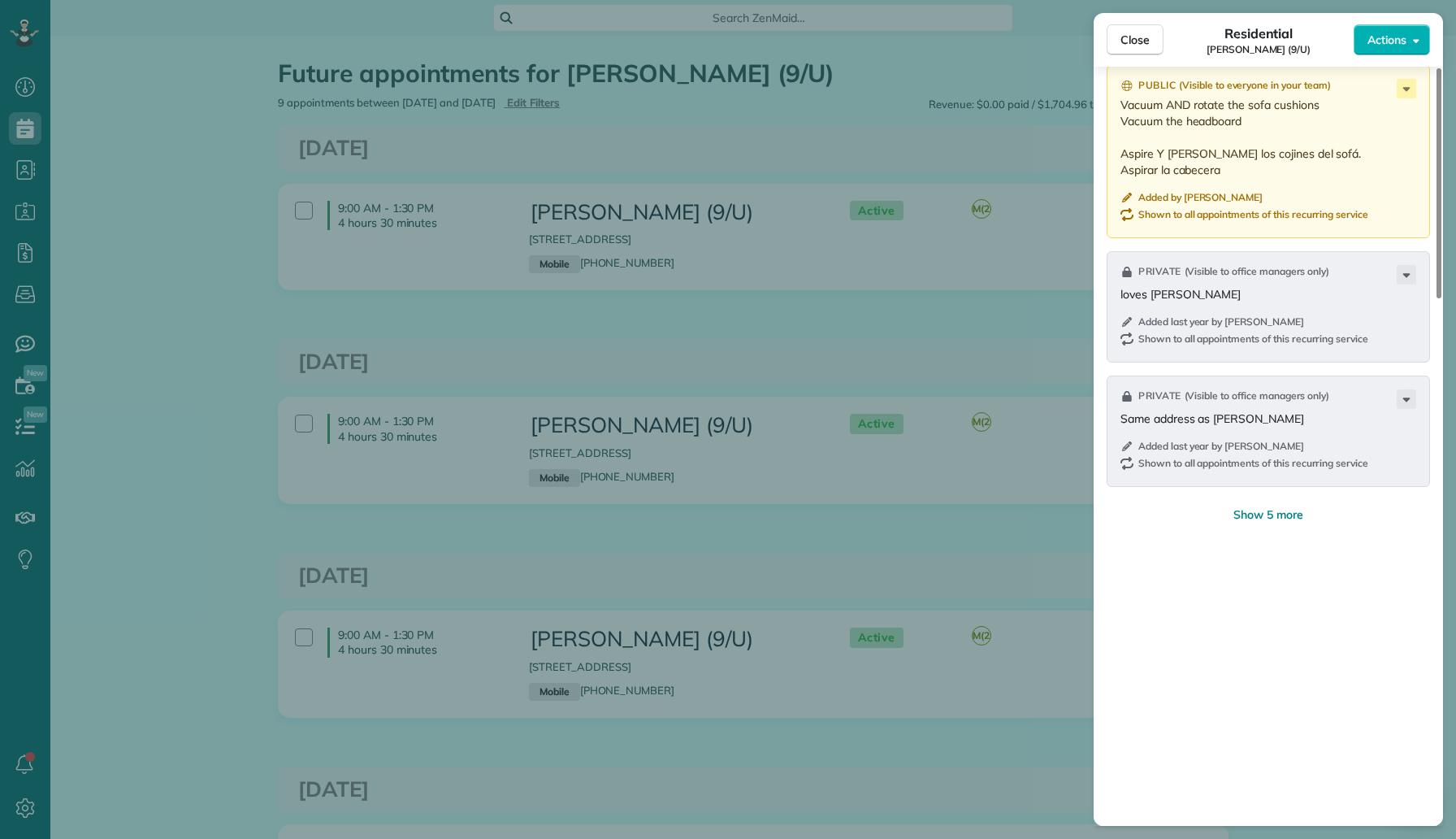
scroll to position [1611, 0]
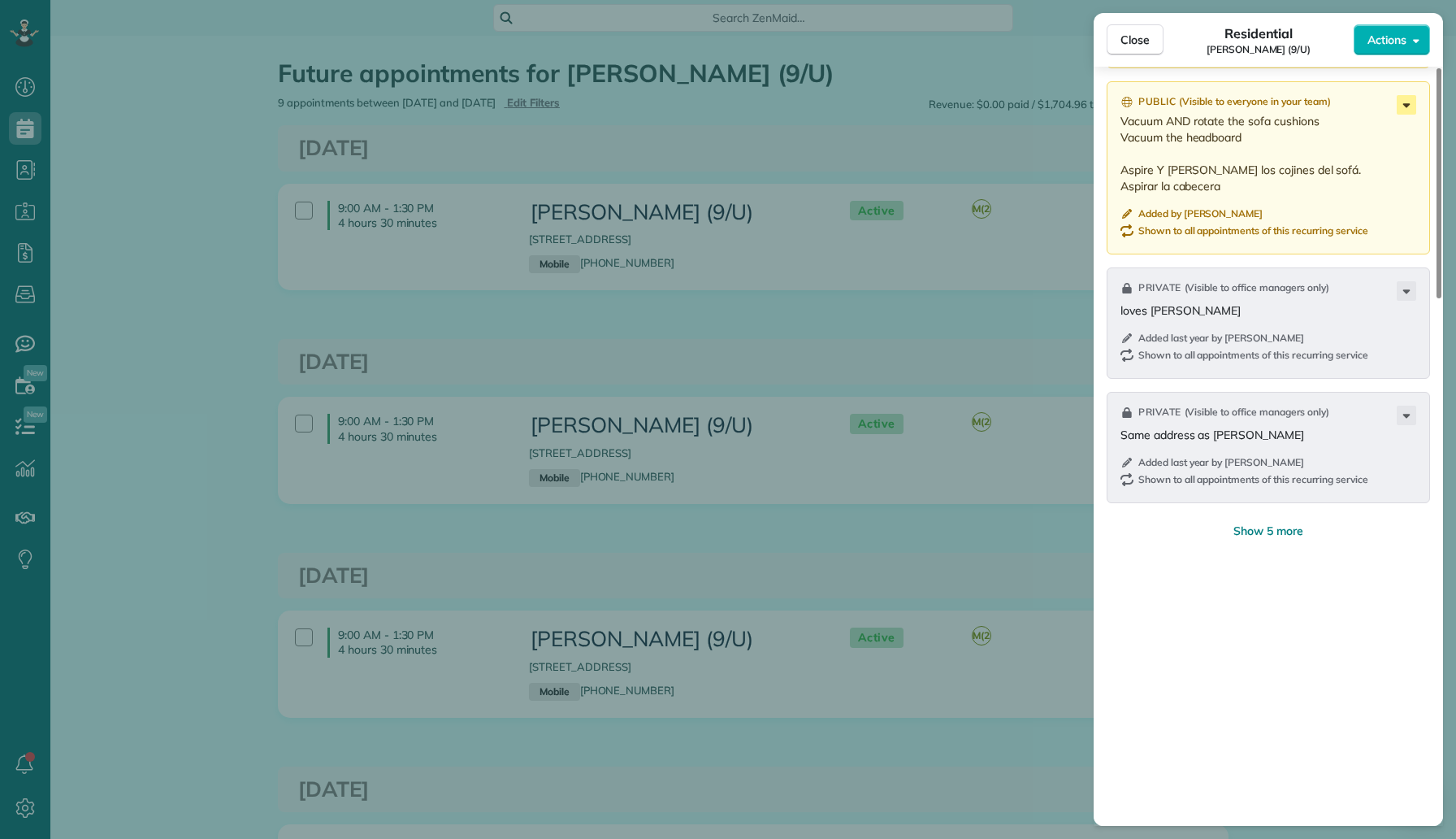
click at [1402, 103] on icon at bounding box center [1406, 104] width 20 height 20
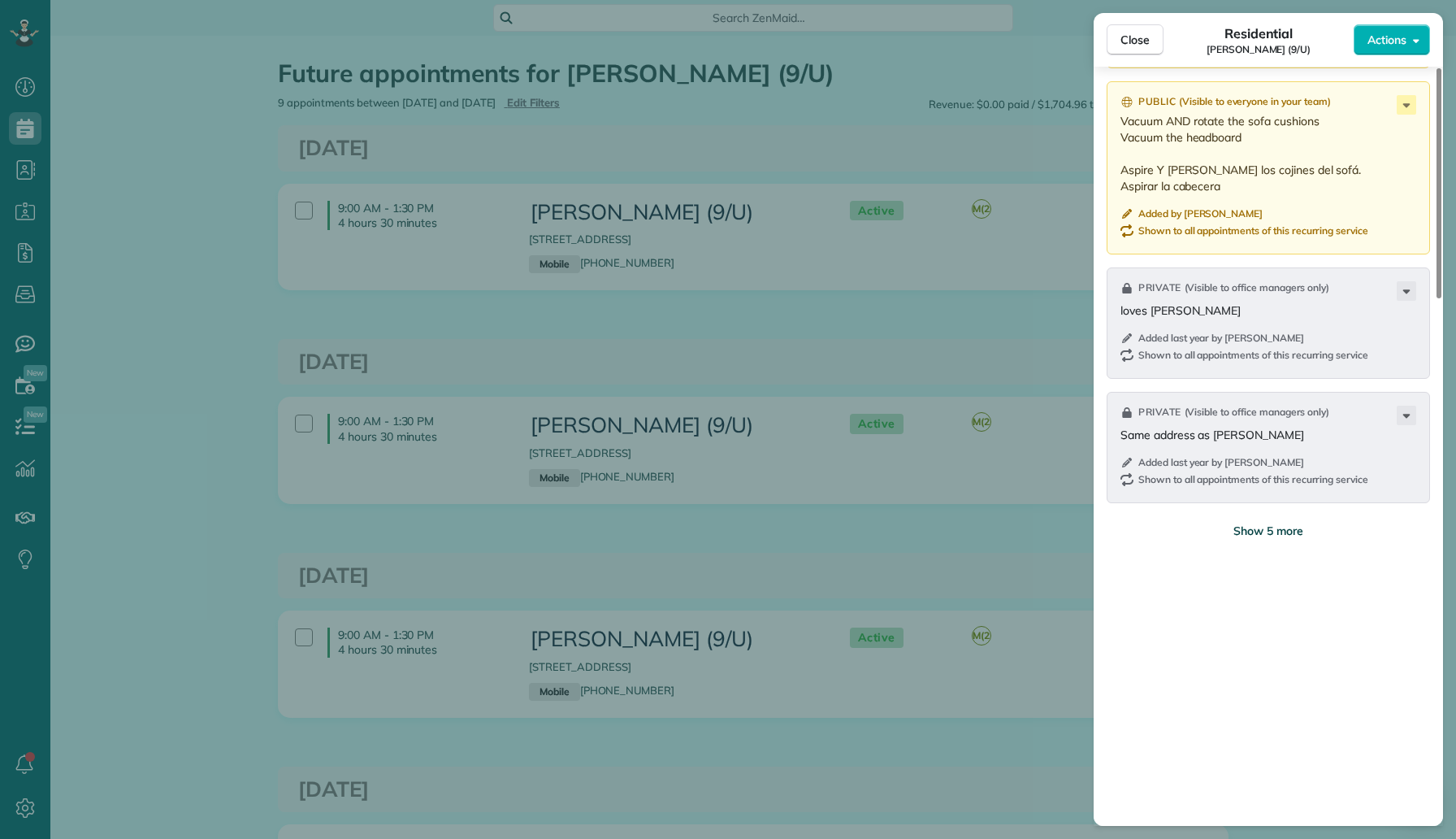
click at [1281, 529] on span "Show 5 more" at bounding box center [1268, 531] width 70 height 16
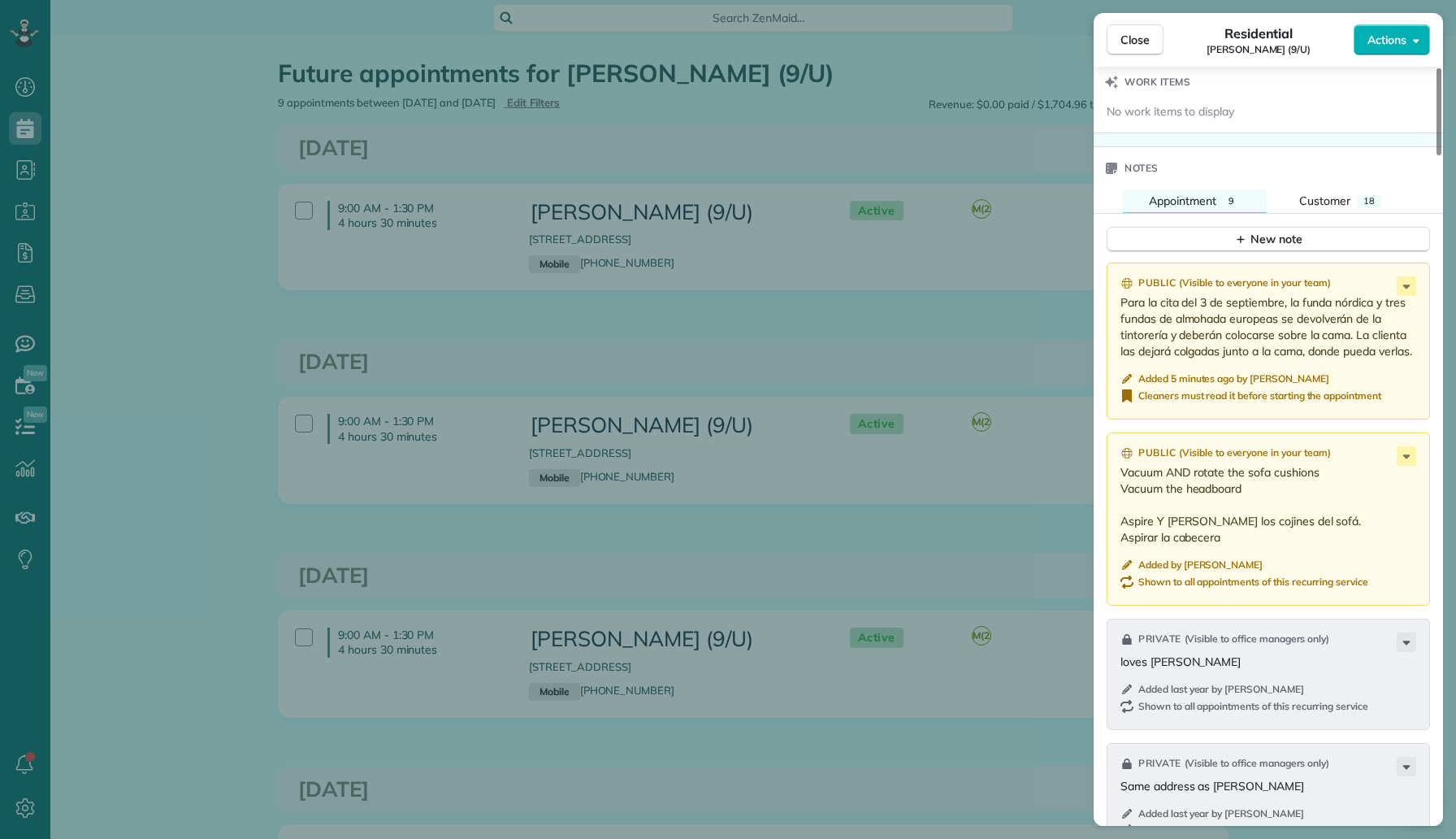
scroll to position [1174, 0]
